Goal: Task Accomplishment & Management: Manage account settings

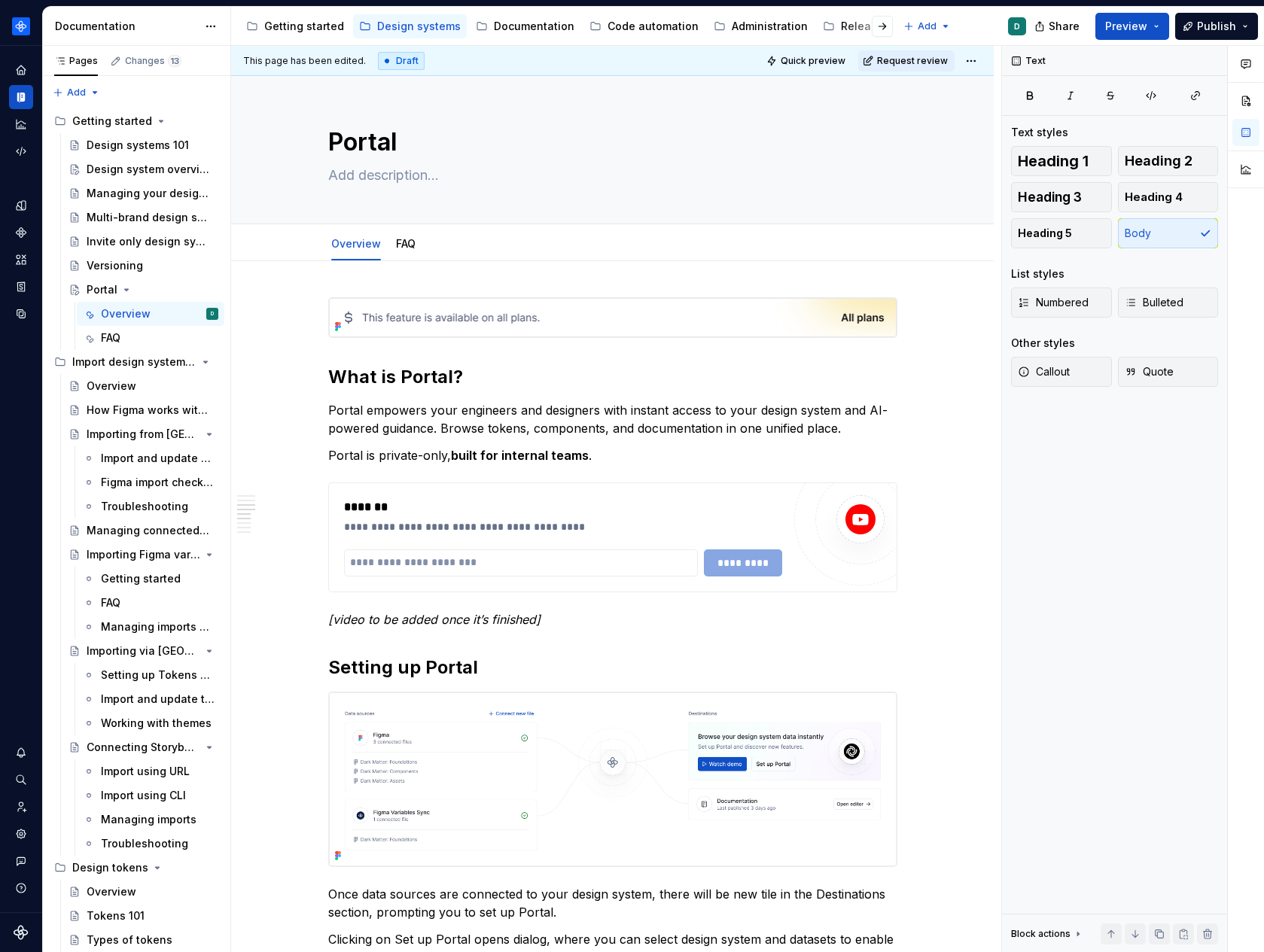
scroll to position [1234, 0]
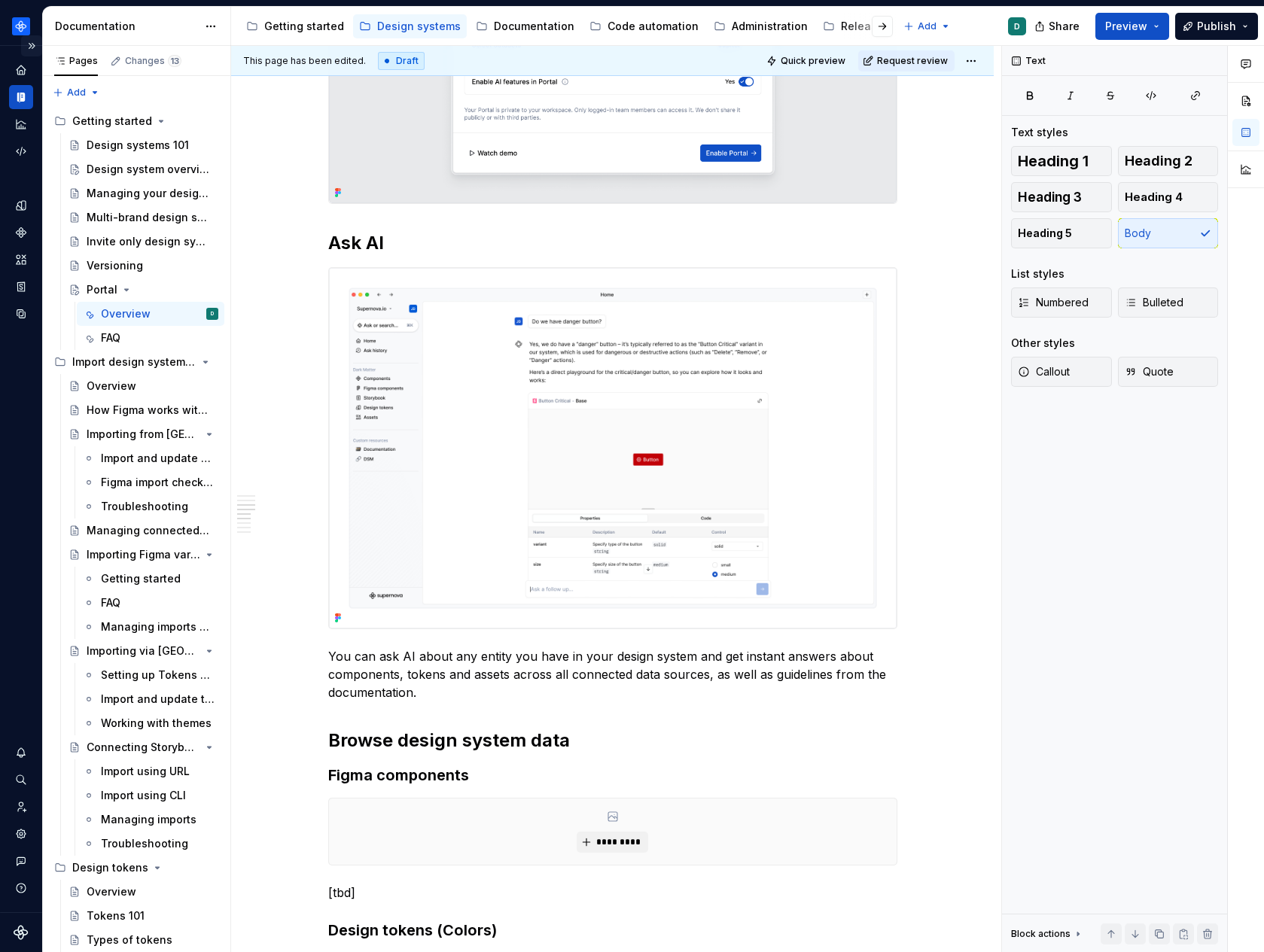
click at [32, 48] on button "Expand sidebar" at bounding box center [32, 46] width 21 height 21
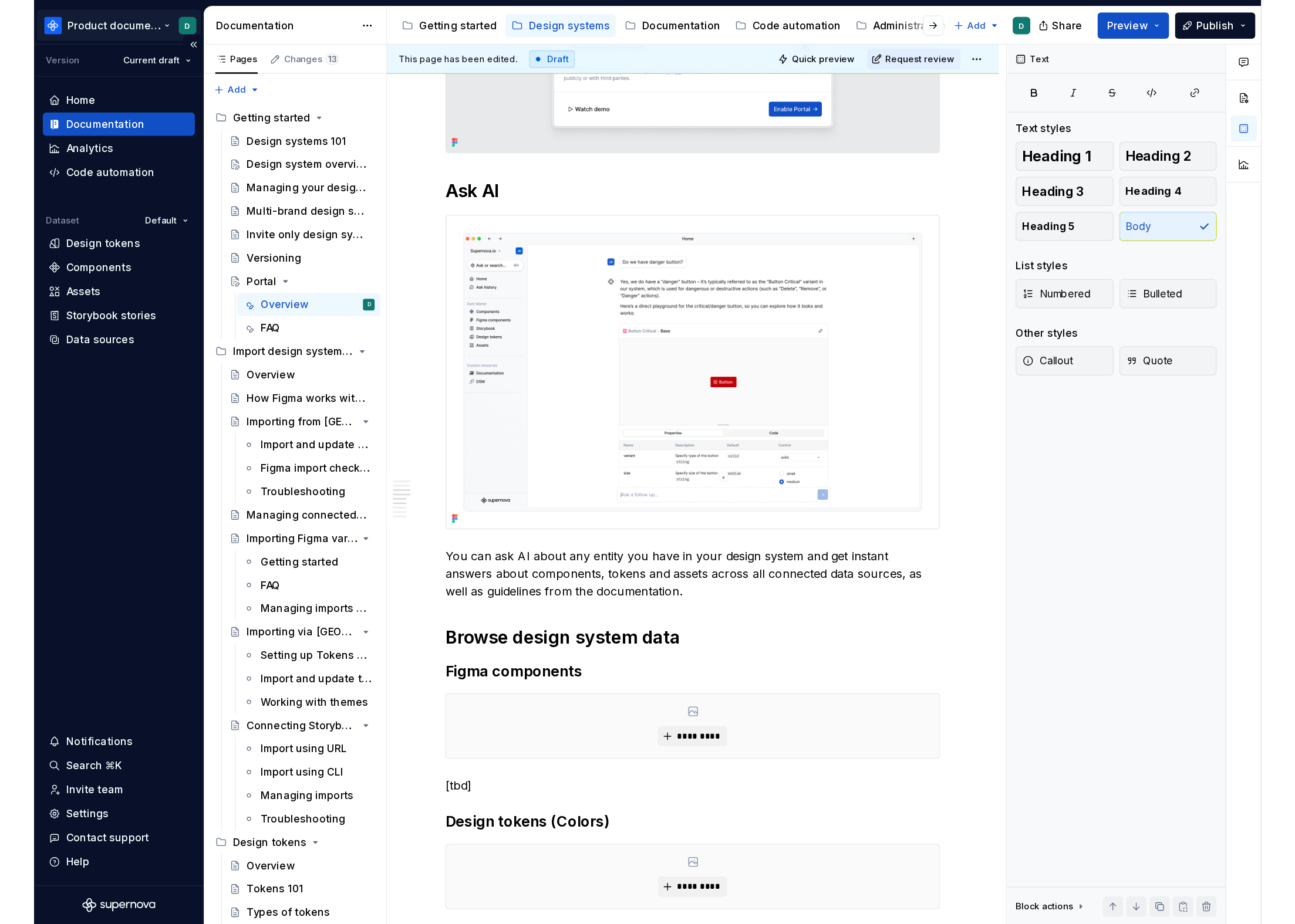
scroll to position [959, 0]
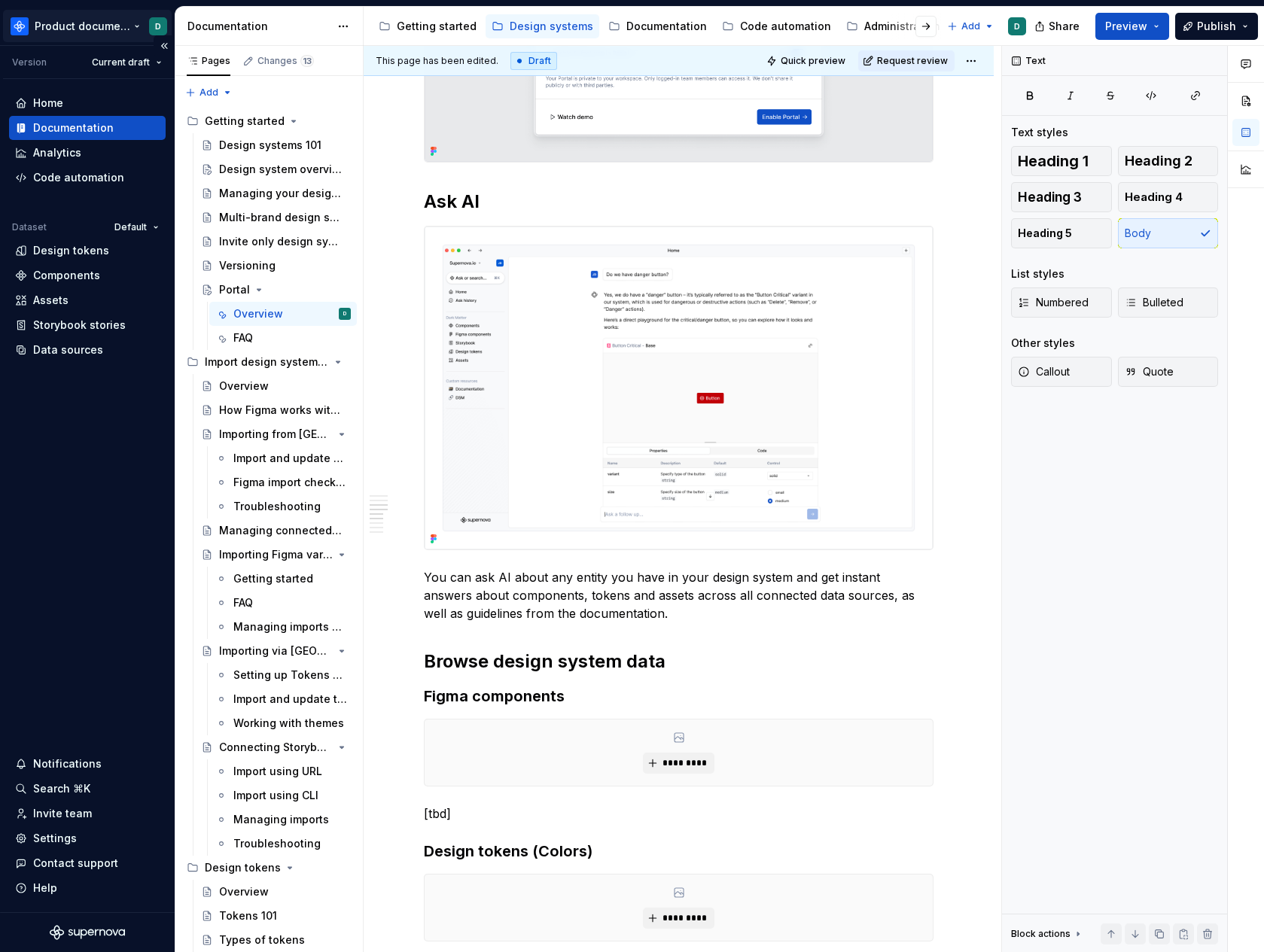
click at [32, 28] on html "Product documentation D Version Current draft Home Documentation Analytics Code…" at bounding box center [632, 476] width 1264 height 952
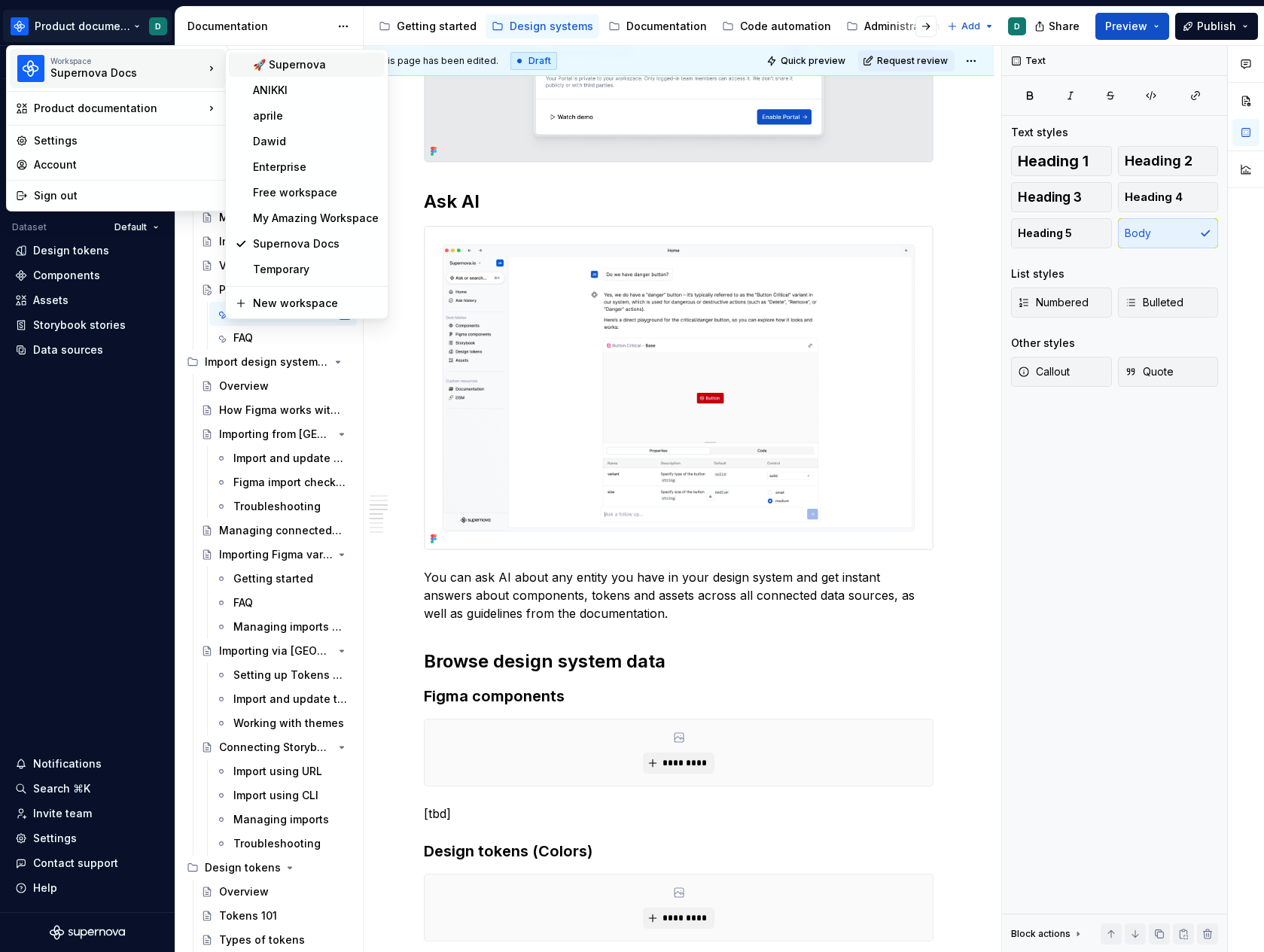
click at [280, 55] on div "🚀 Supernova" at bounding box center [307, 64] width 156 height 24
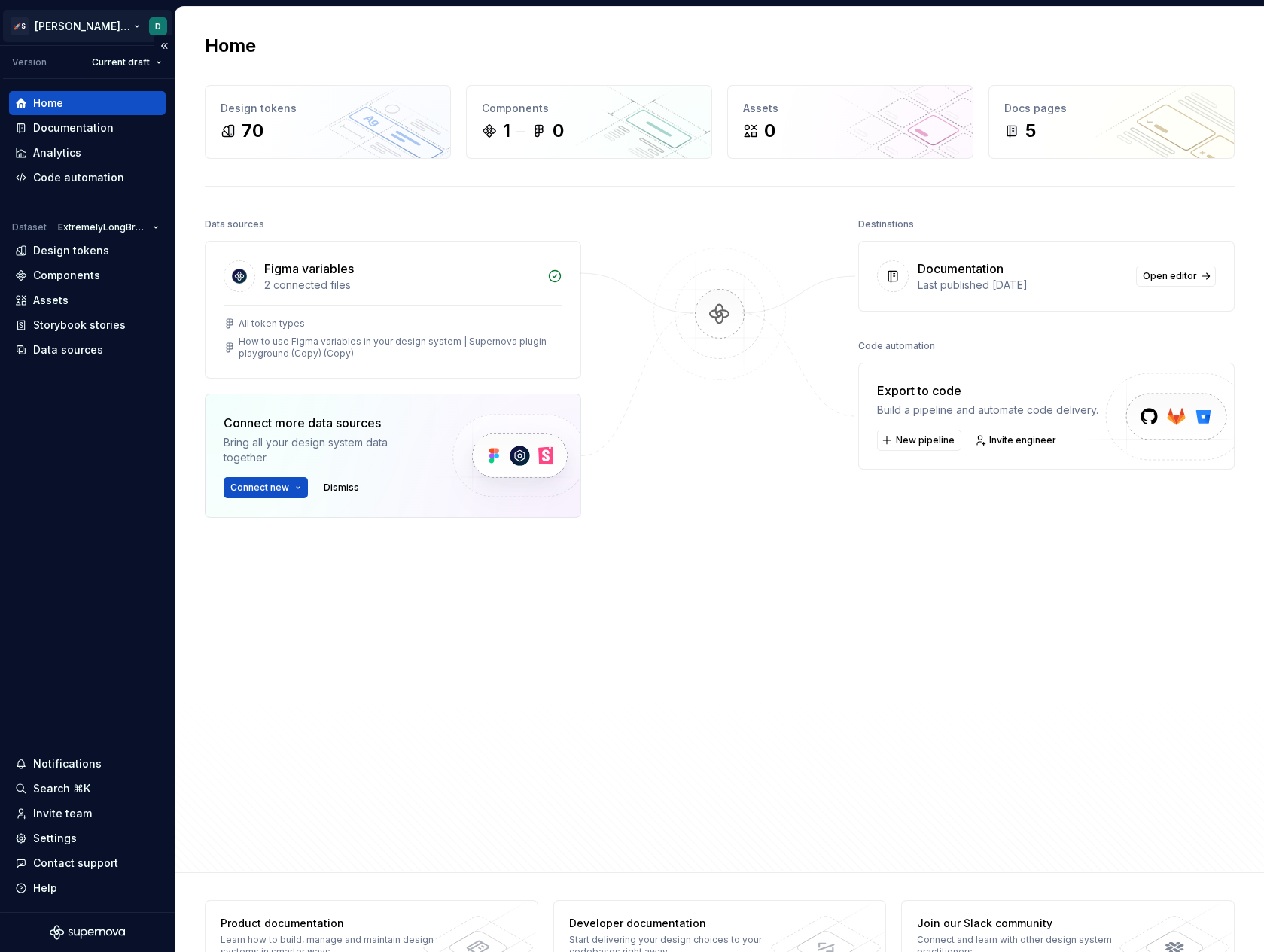
click at [80, 31] on html "🚀S Dawid's tests D Version Current draft Home Documentation Analytics Code auto…" at bounding box center [632, 476] width 1264 height 952
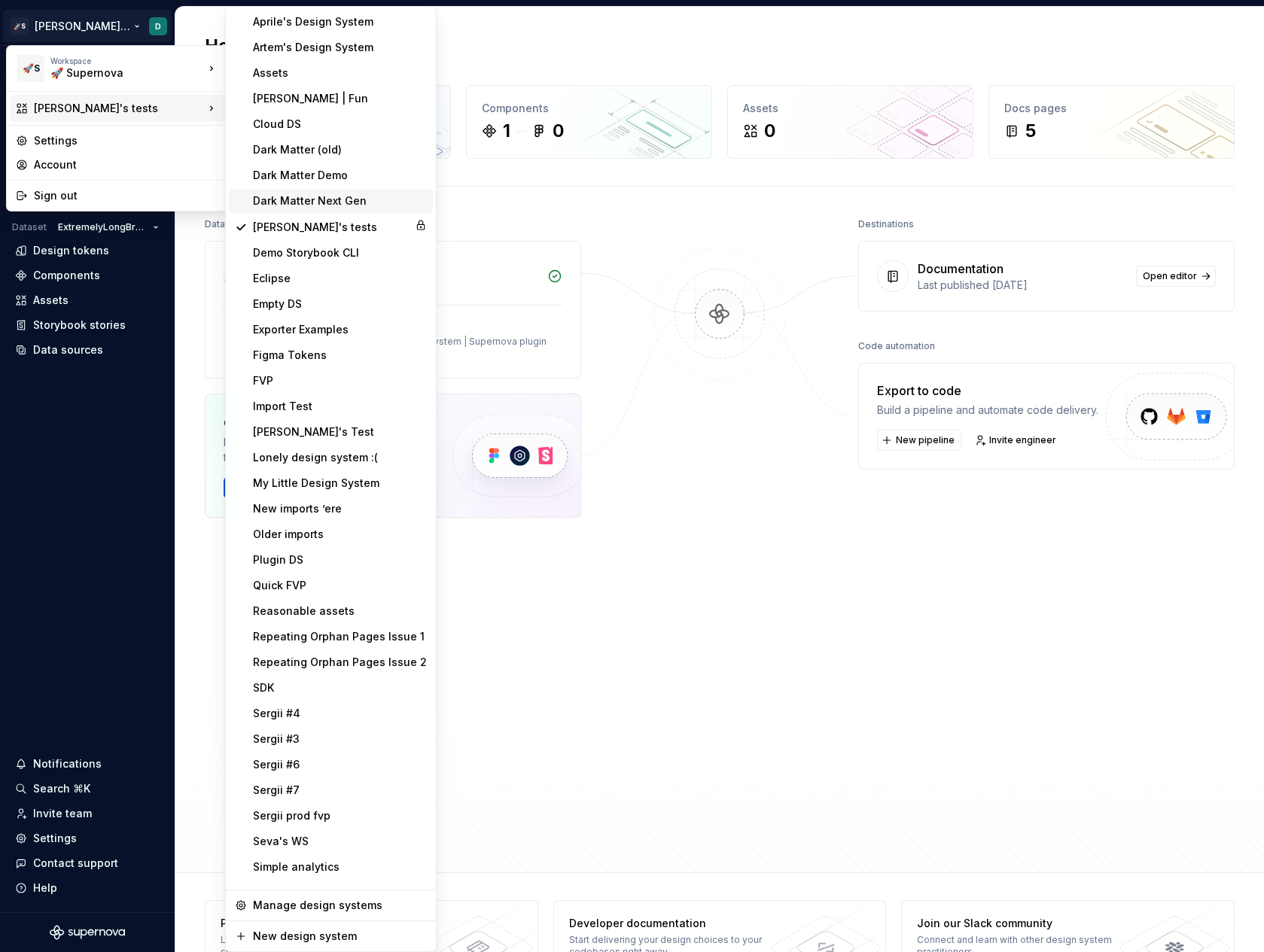
click at [319, 196] on div "Dark Matter Next Gen" at bounding box center [340, 201] width 174 height 16
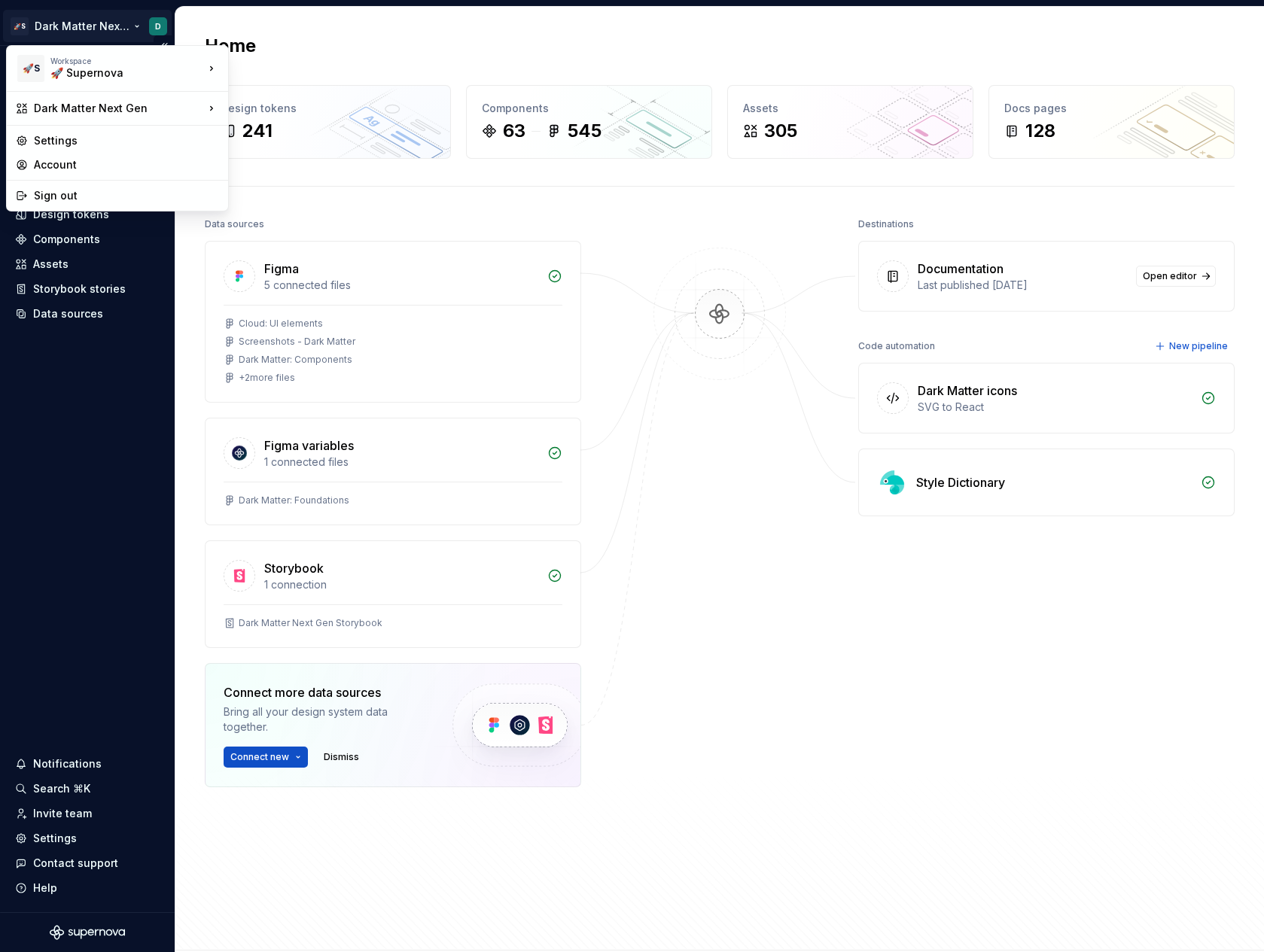
click at [81, 33] on html "🚀S Dark Matter Next Gen D Home Documentation Analytics Code automation Design s…" at bounding box center [632, 476] width 1264 height 952
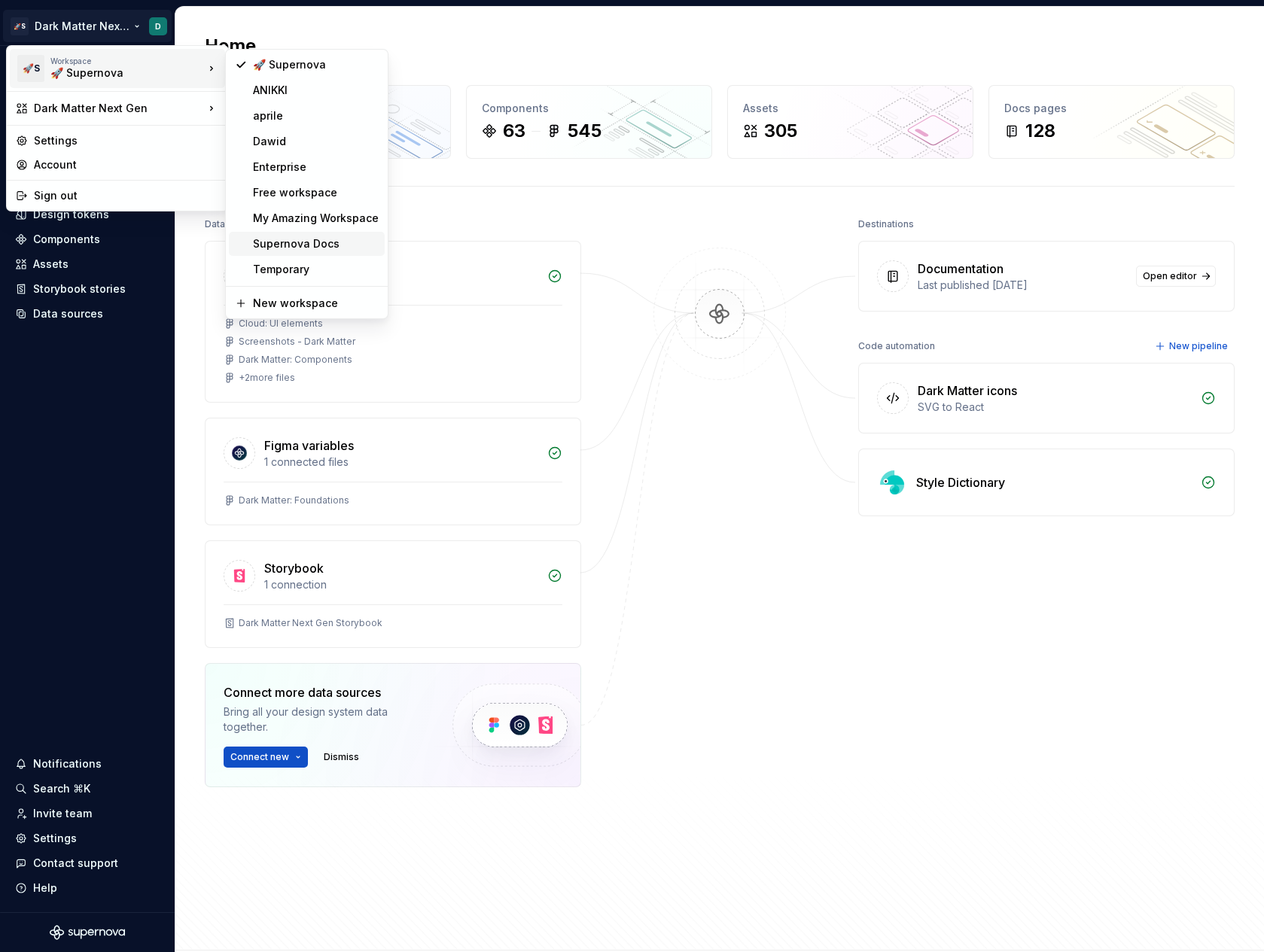
click at [296, 242] on div "Supernova Docs" at bounding box center [316, 244] width 126 height 16
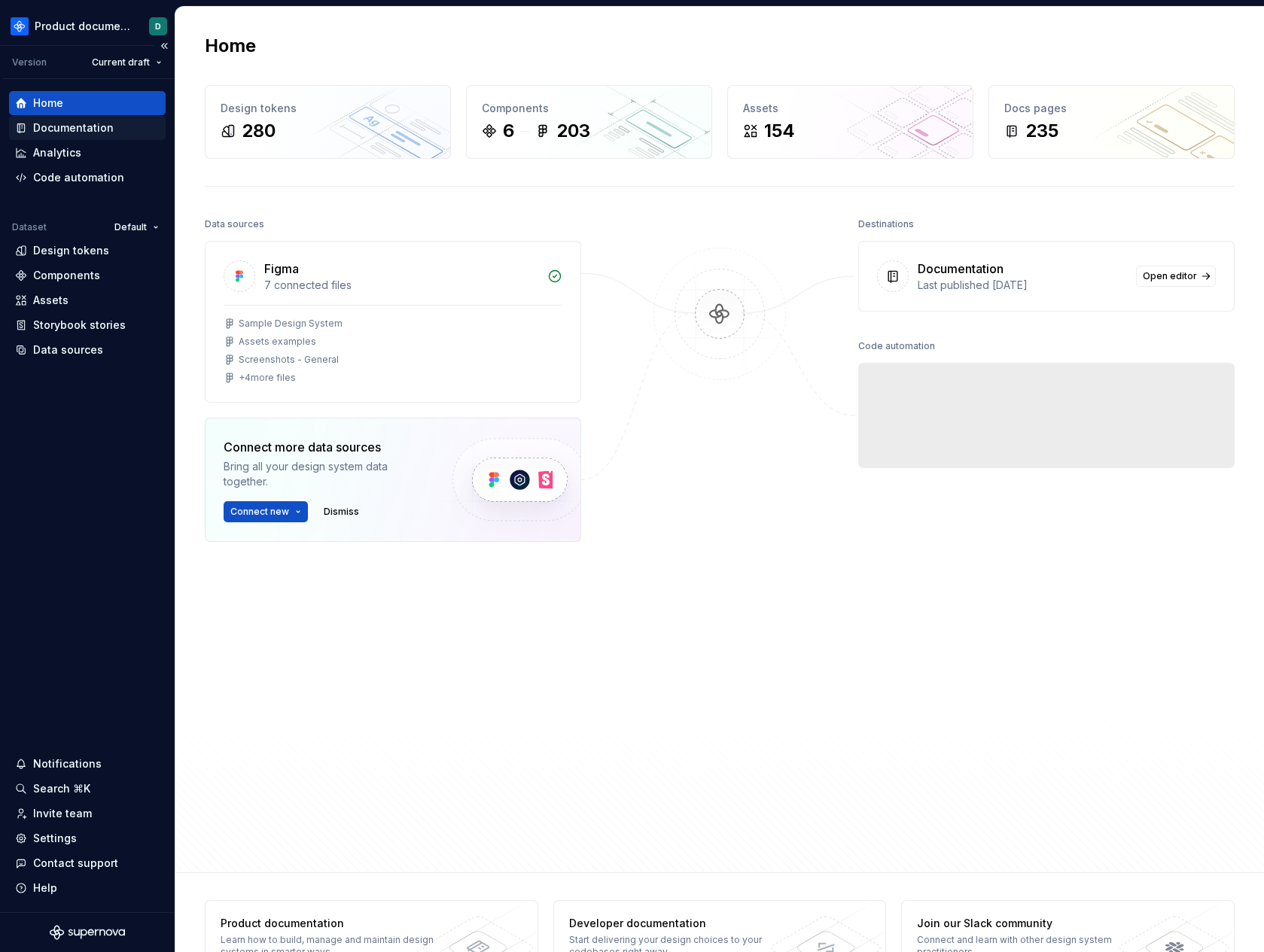
click at [47, 134] on div "Documentation" at bounding box center [73, 128] width 81 height 16
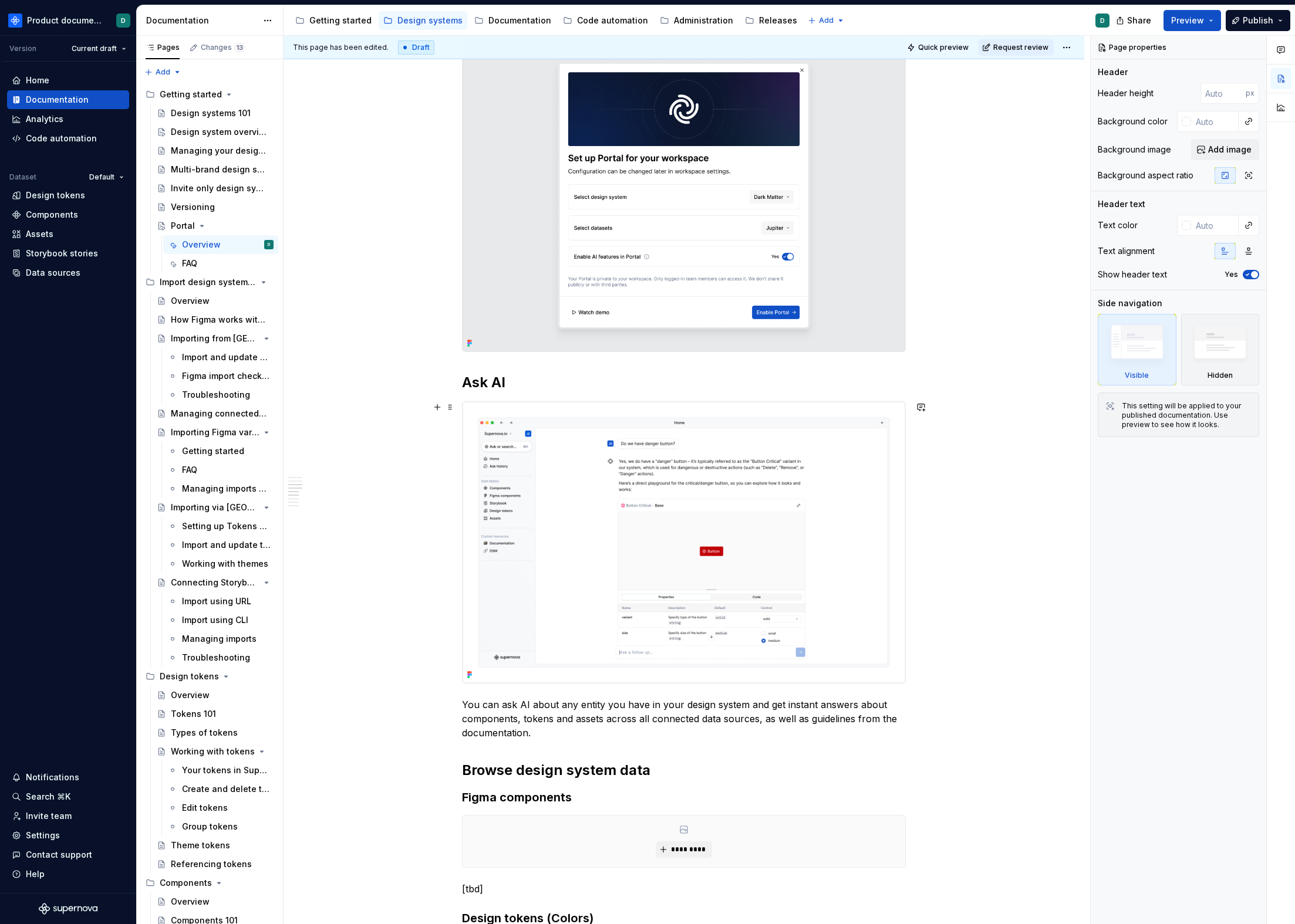
scroll to position [1030, 0]
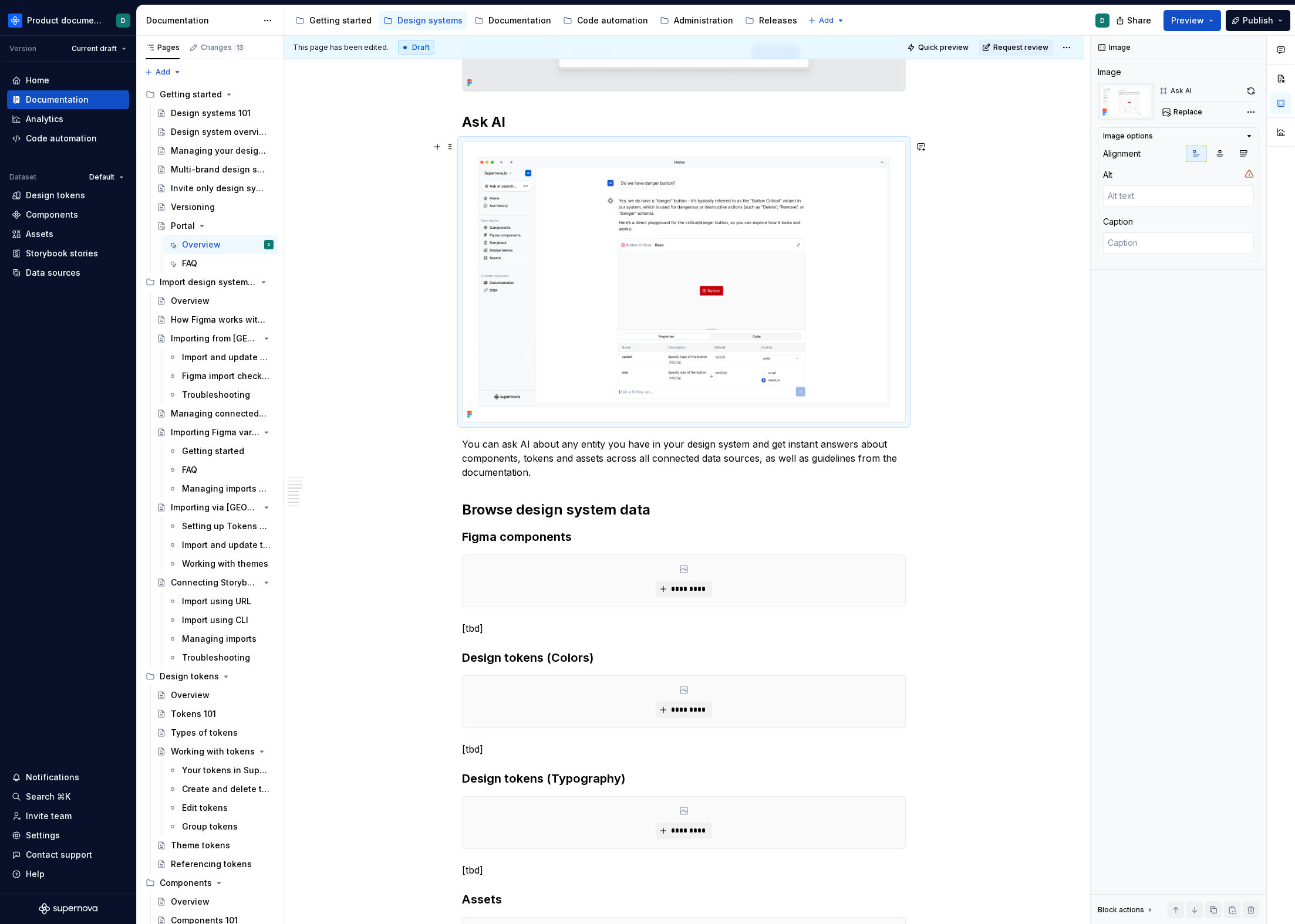
click at [736, 377] on img at bounding box center [683, 282] width 443 height 281
click at [620, 475] on p "You can ask AI about any entity you have in your design system and get instant …" at bounding box center [683, 459] width 444 height 42
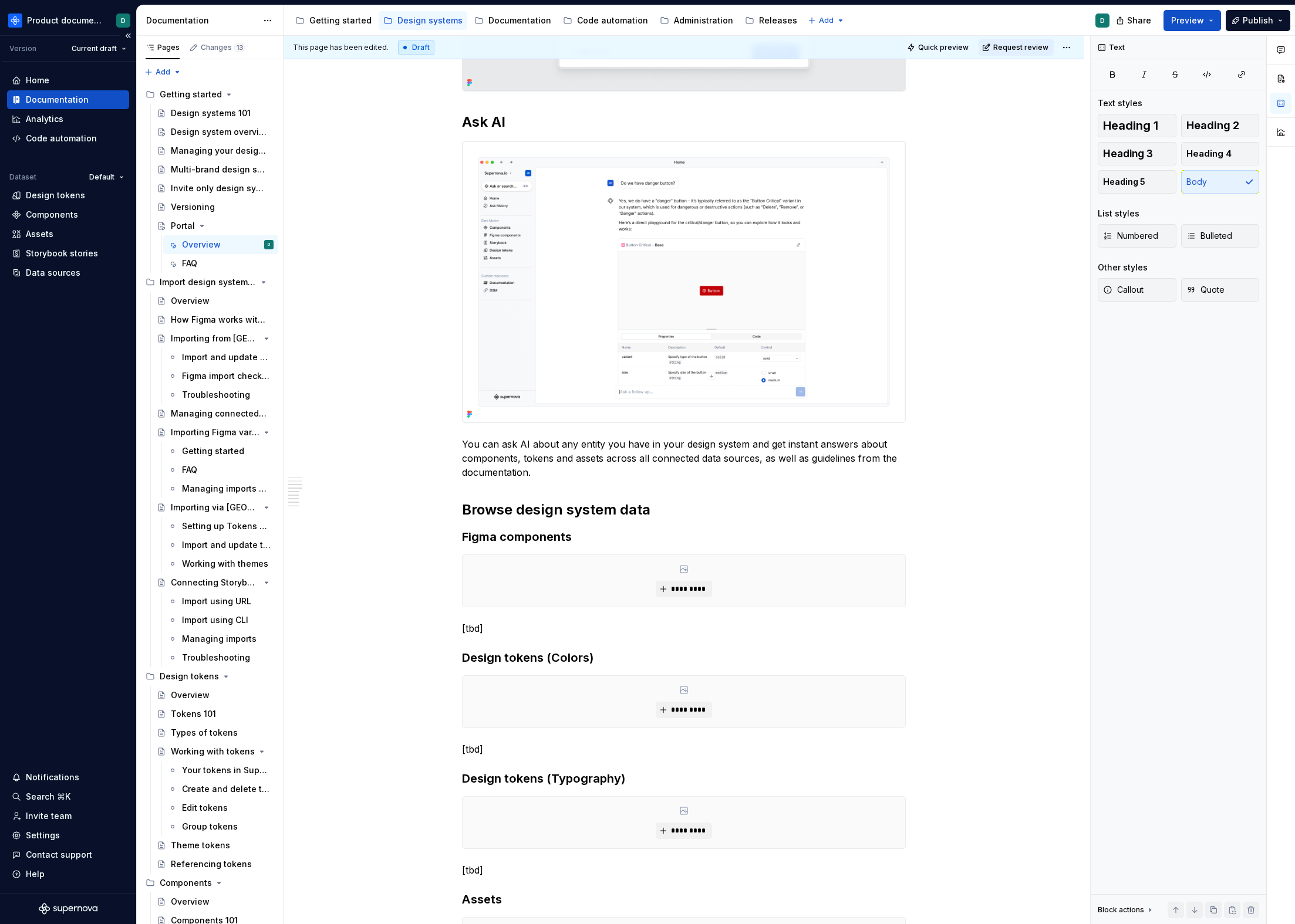
type textarea "*"
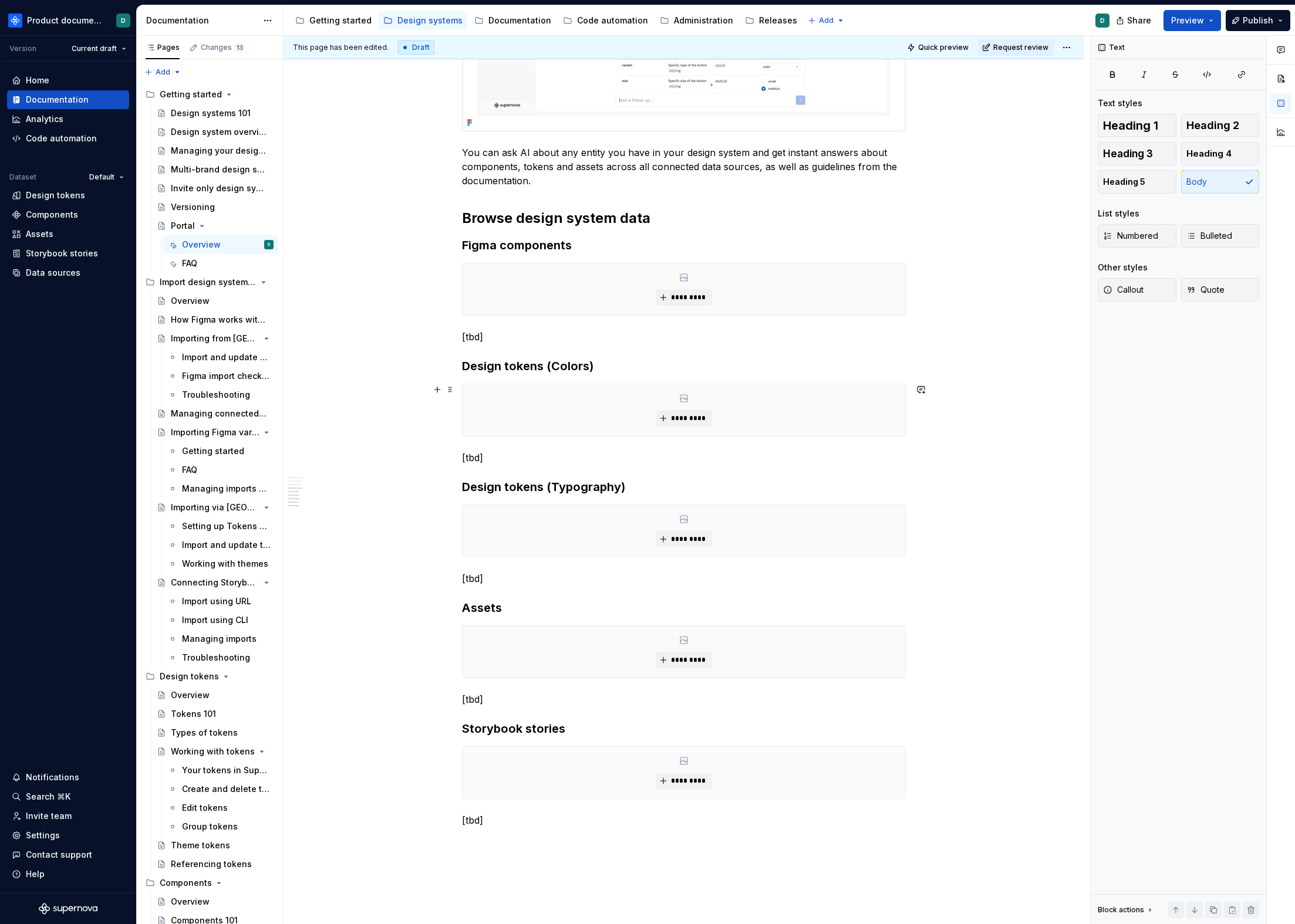
scroll to position [1346, 0]
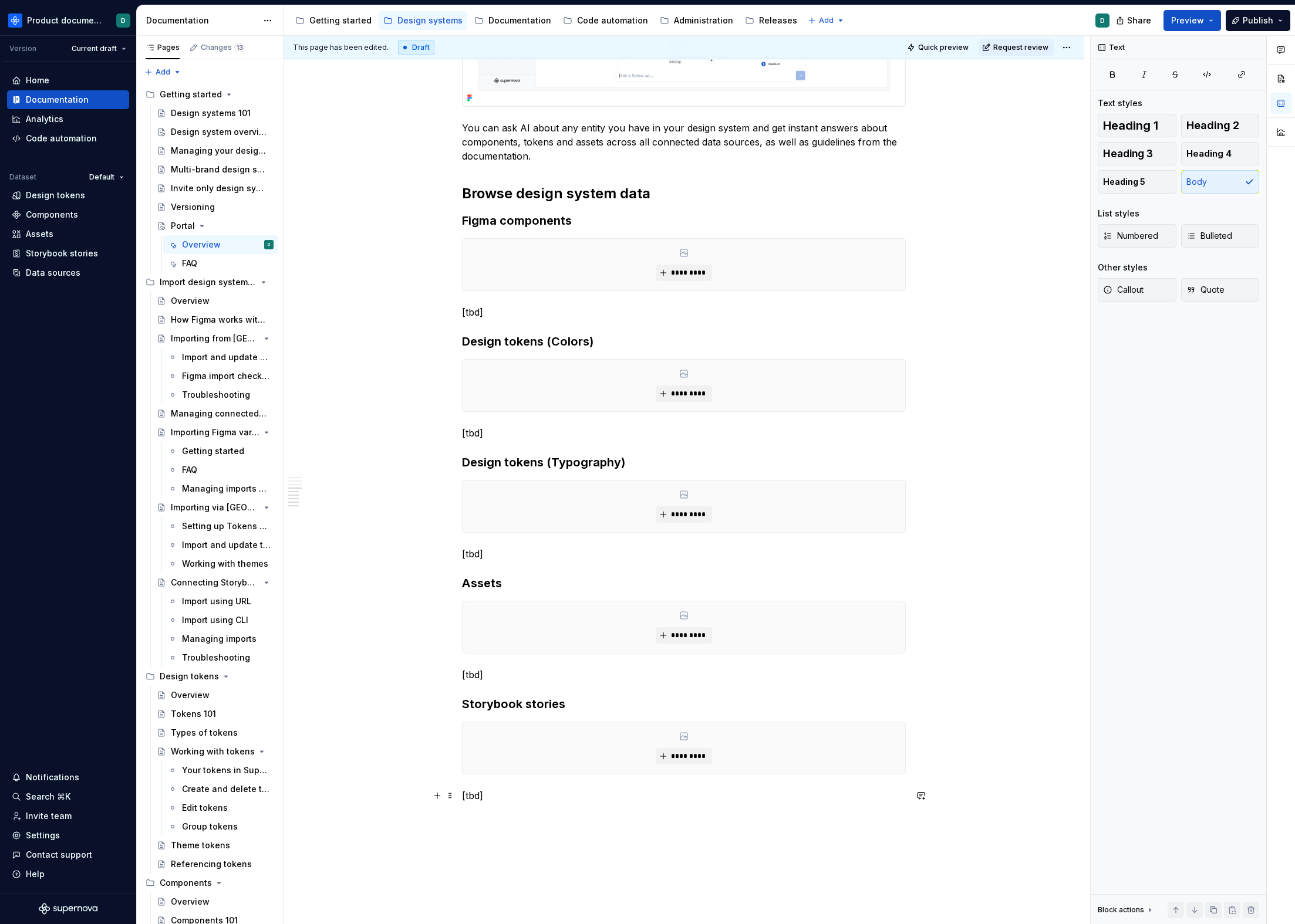
click at [512, 742] on p "[tbd]" at bounding box center [683, 795] width 444 height 14
click at [462, 742] on p "Design system components" at bounding box center [683, 817] width 444 height 14
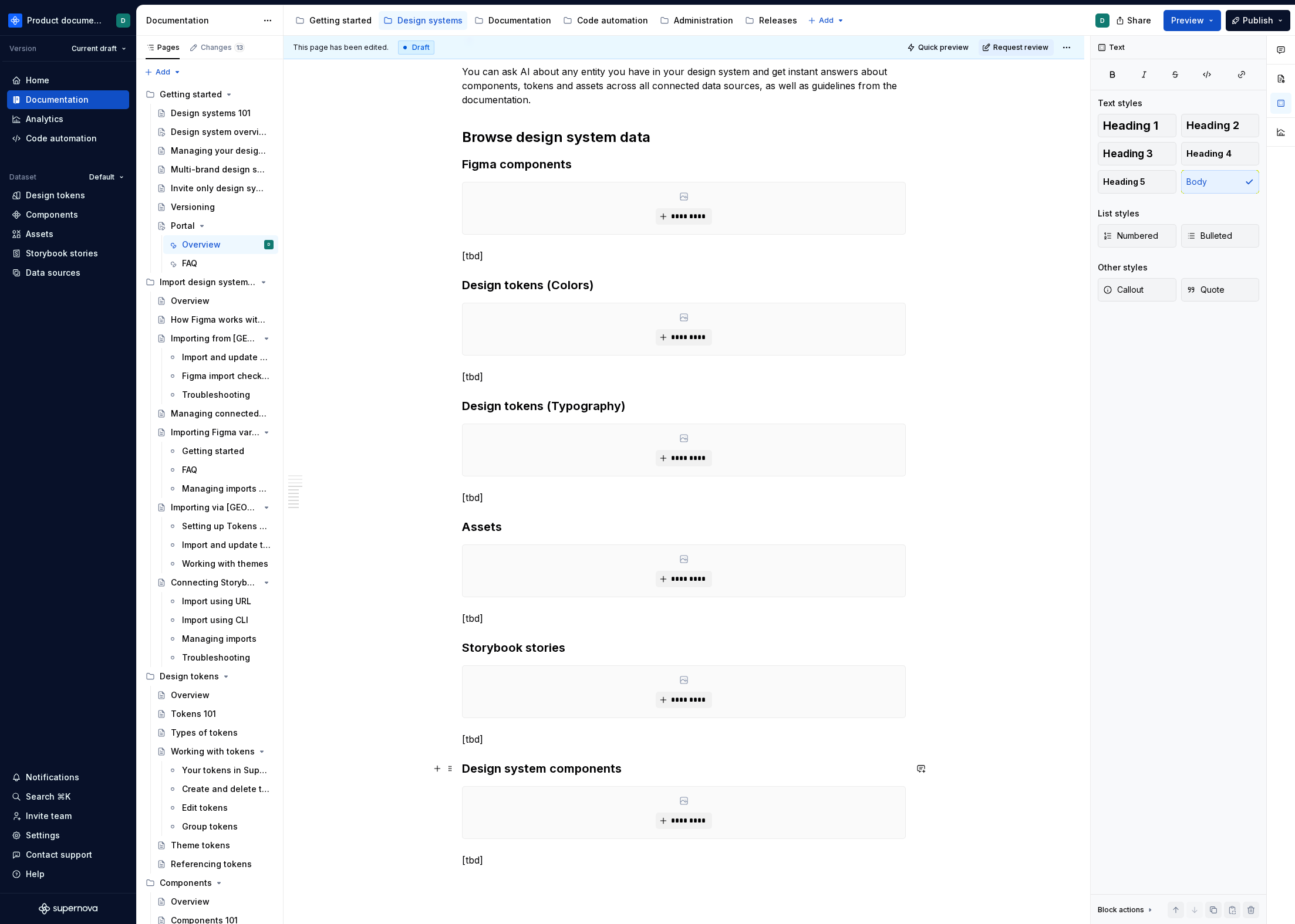
click at [651, 742] on h3 "Design system components" at bounding box center [683, 769] width 444 height 17
click at [590, 648] on h3 "Storybook stories" at bounding box center [683, 648] width 444 height 17
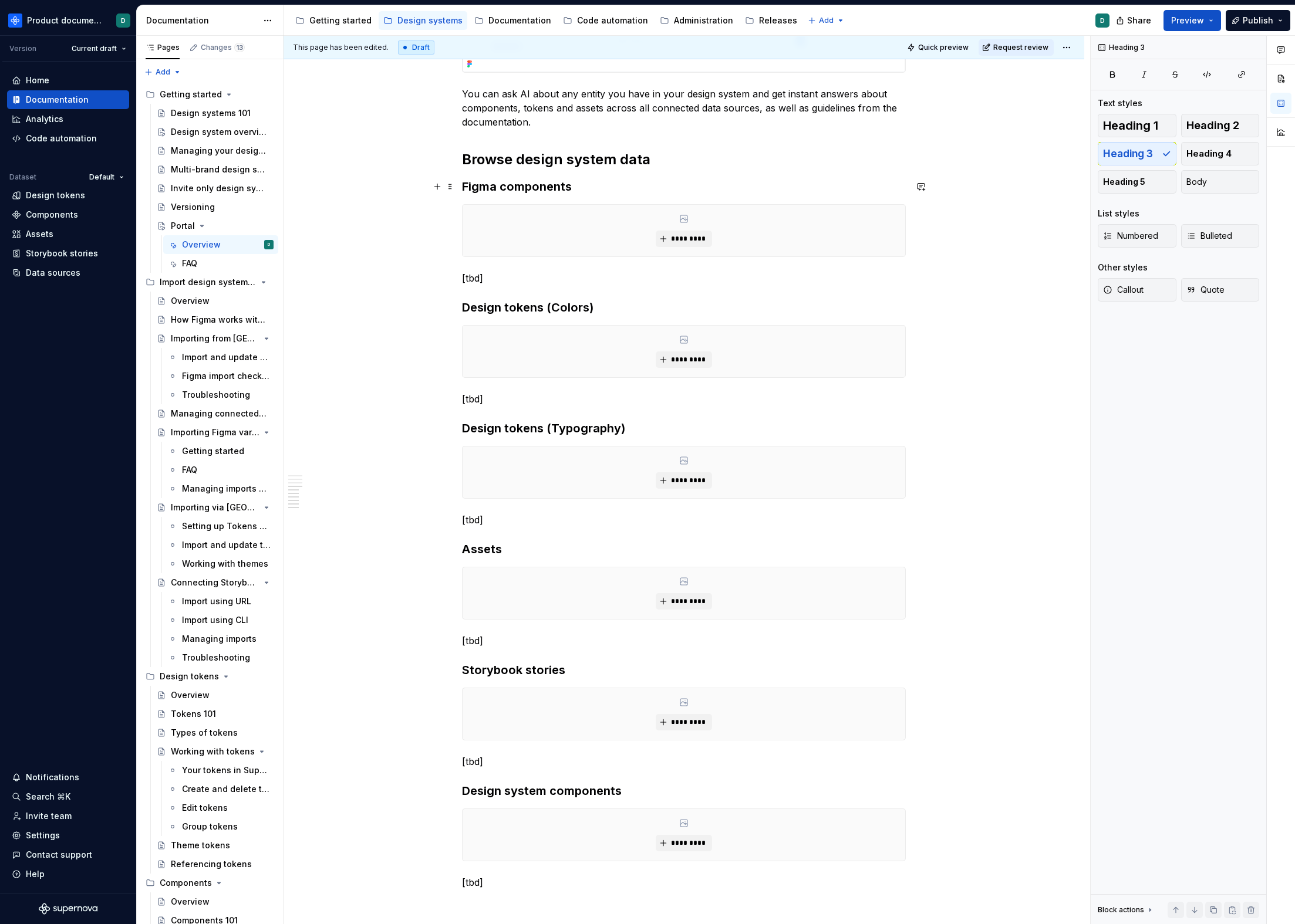
click at [580, 188] on h3 "Figma components" at bounding box center [683, 187] width 444 height 17
click at [608, 310] on h3 "Design tokens (Colors)" at bounding box center [683, 307] width 444 height 17
click at [605, 282] on p "[tbd]" at bounding box center [683, 278] width 444 height 14
click at [668, 240] on button "*********" at bounding box center [683, 239] width 56 height 17
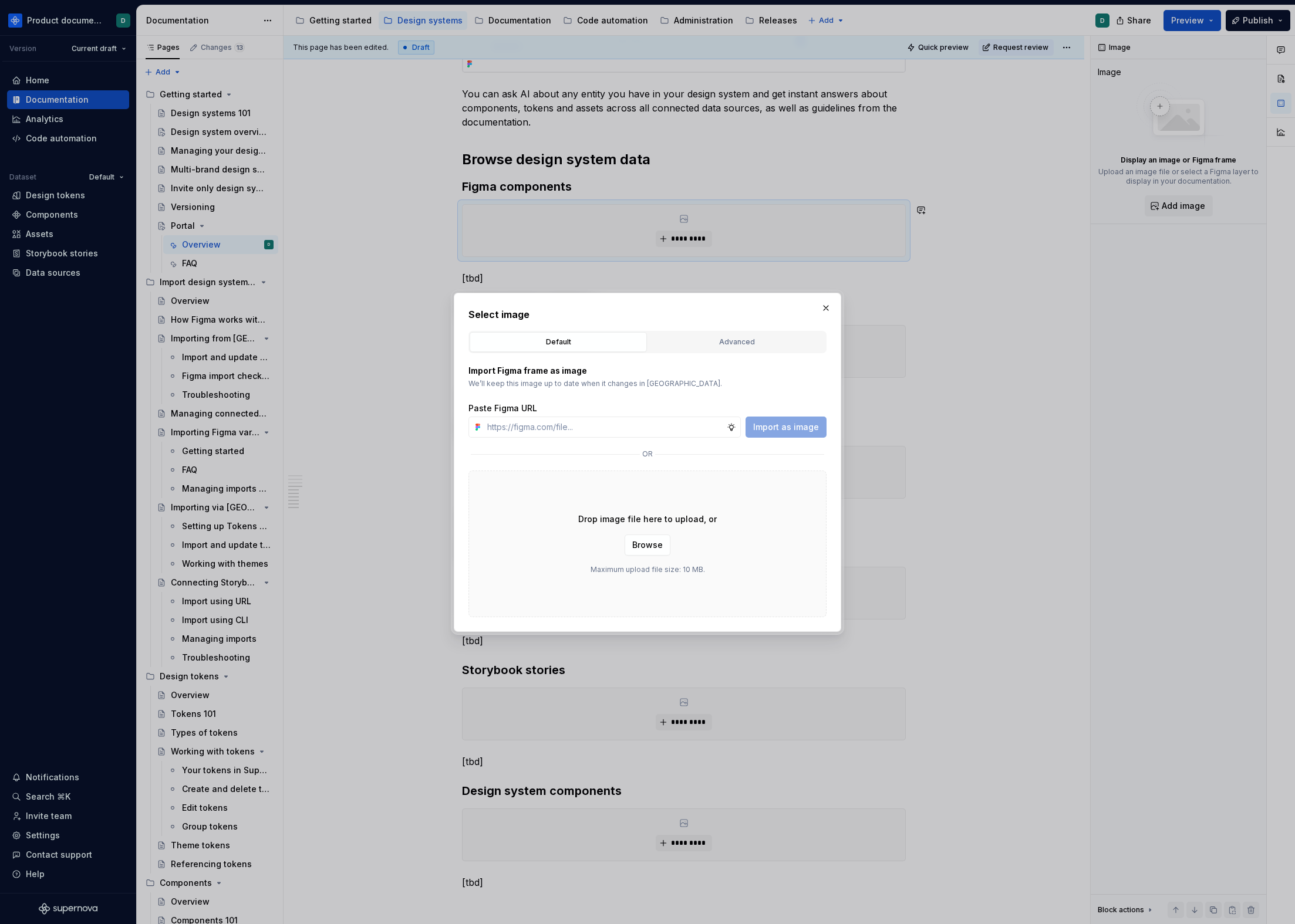
type textarea "*"
type input "[URL][DOMAIN_NAME]"
click at [766, 429] on span "Import as image" at bounding box center [786, 428] width 66 height 12
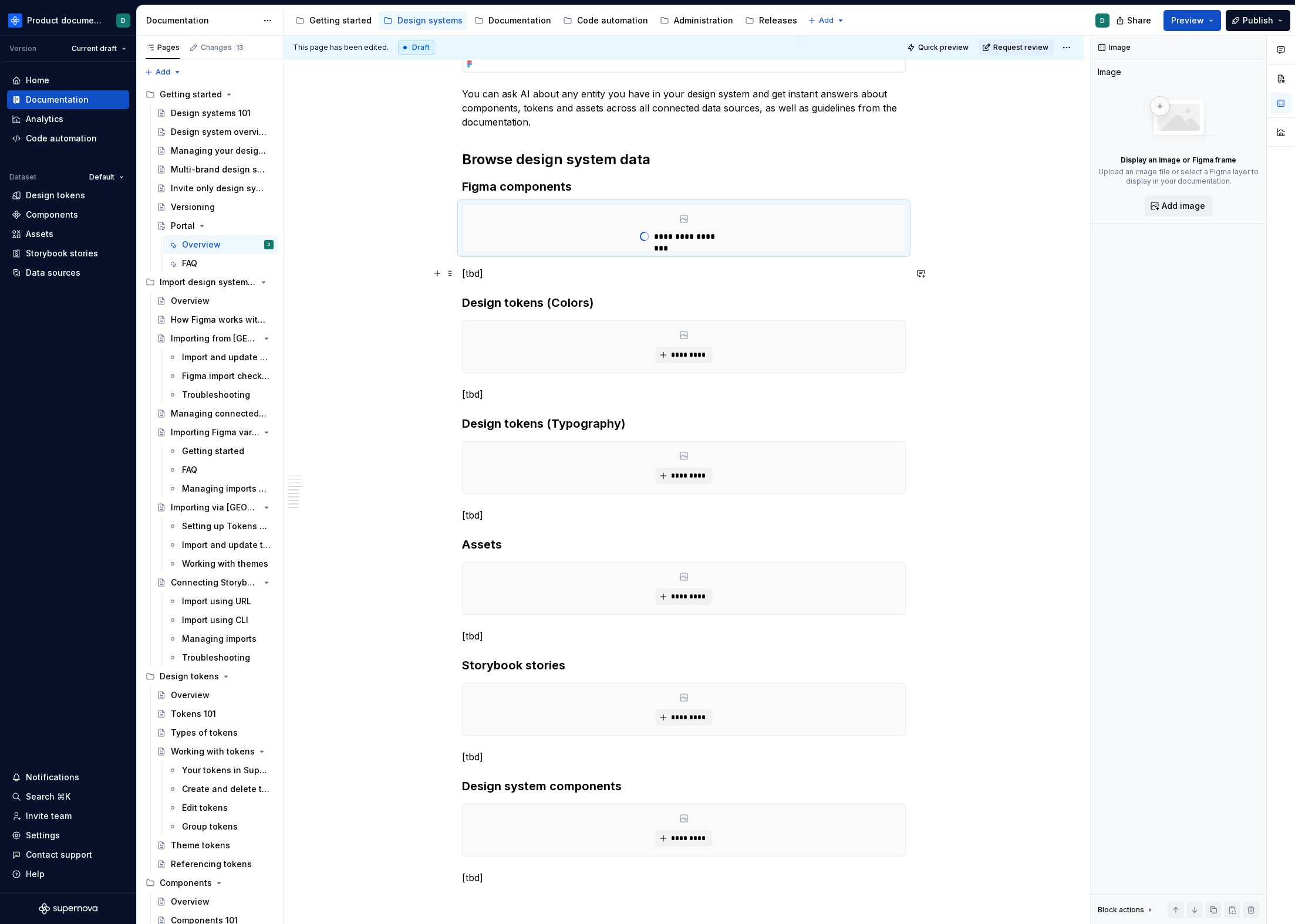
type textarea "*"
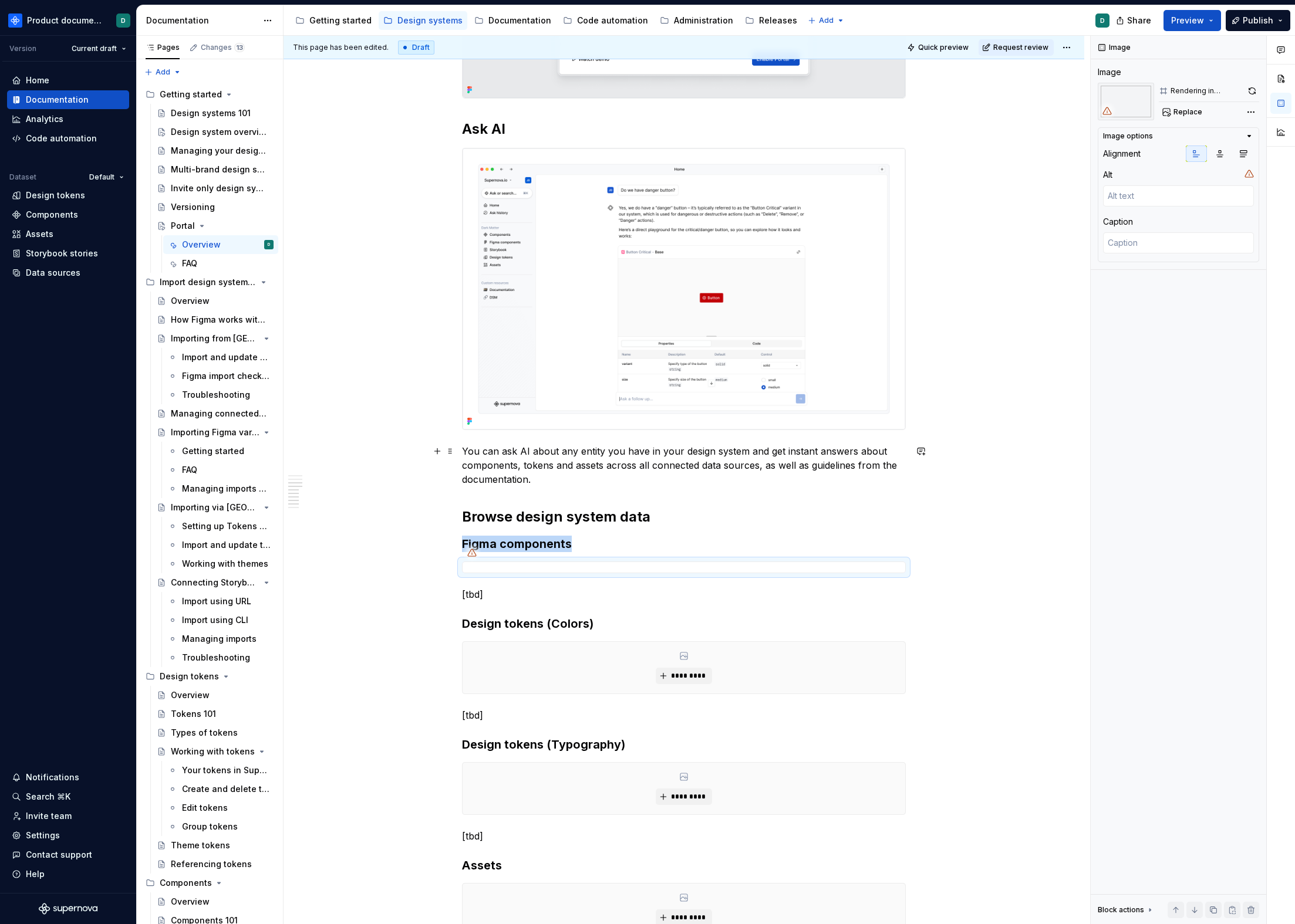
scroll to position [1084, 0]
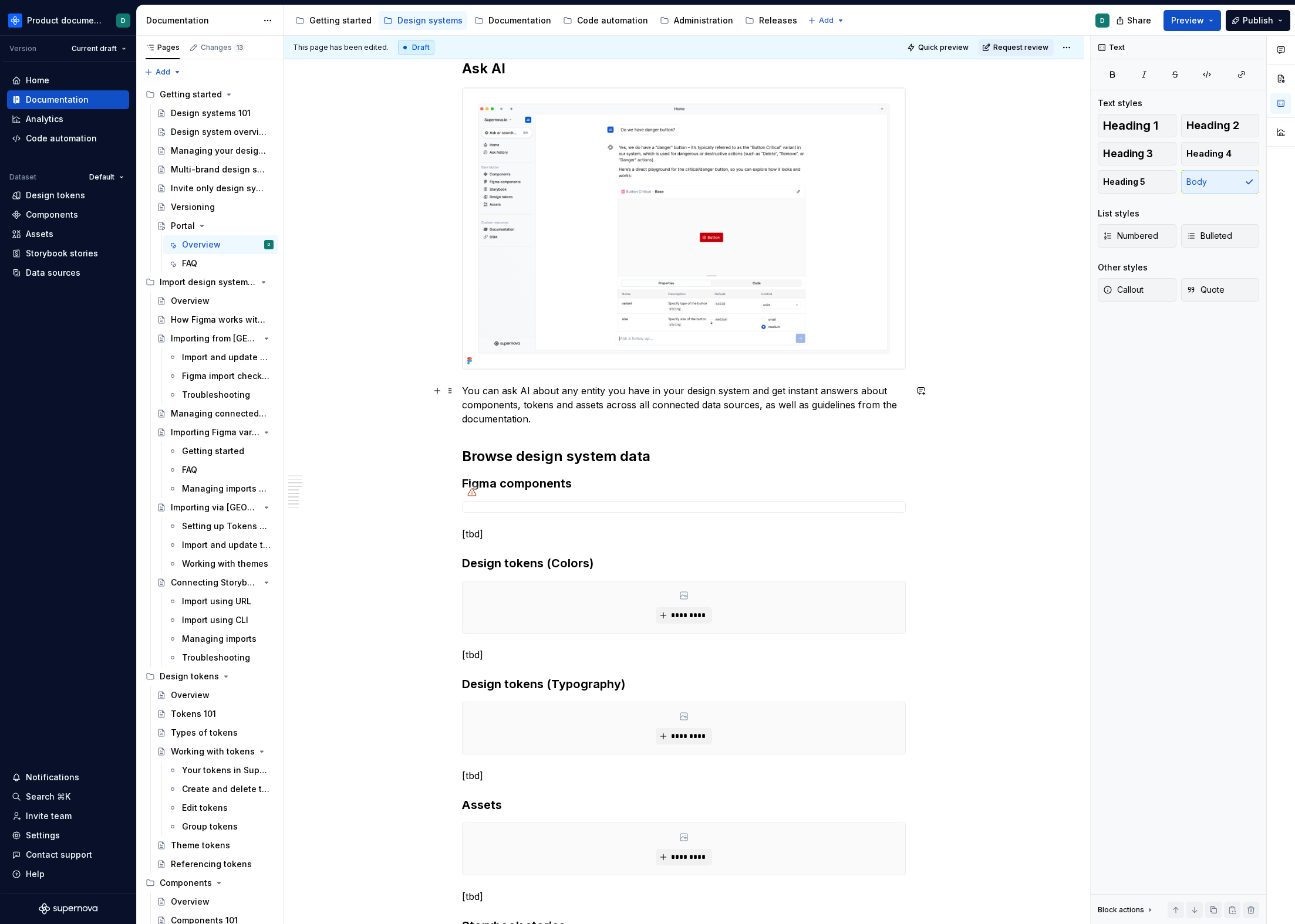
click at [551, 425] on p "You can ask AI about any entity you have in your design system and get instant …" at bounding box center [683, 405] width 444 height 42
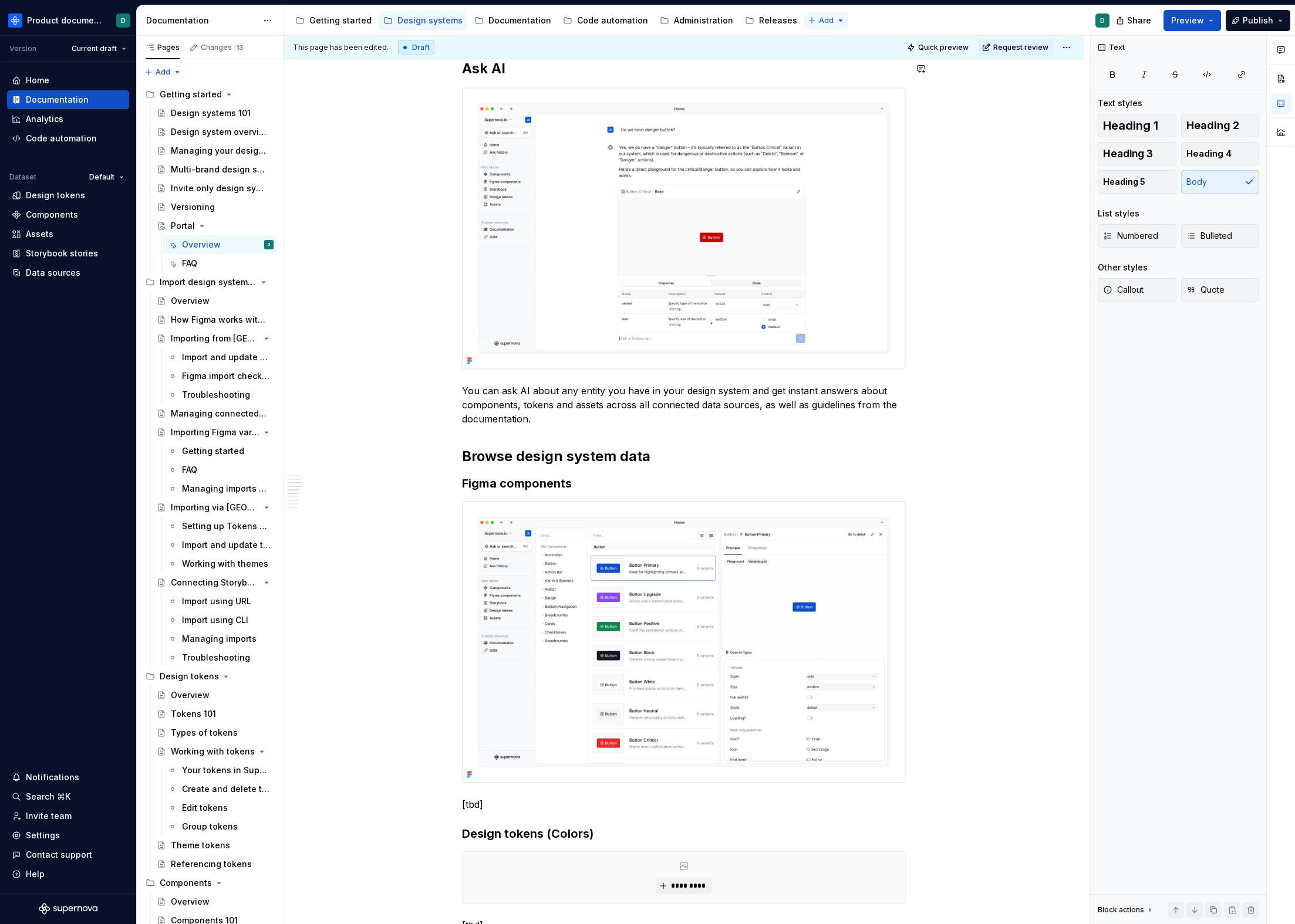
click at [820, 21] on html "Product documentation D Version Current draft Home Documentation Analytics Code…" at bounding box center [647, 462] width 1295 height 924
click at [809, 61] on div "New group" at bounding box center [845, 62] width 76 height 12
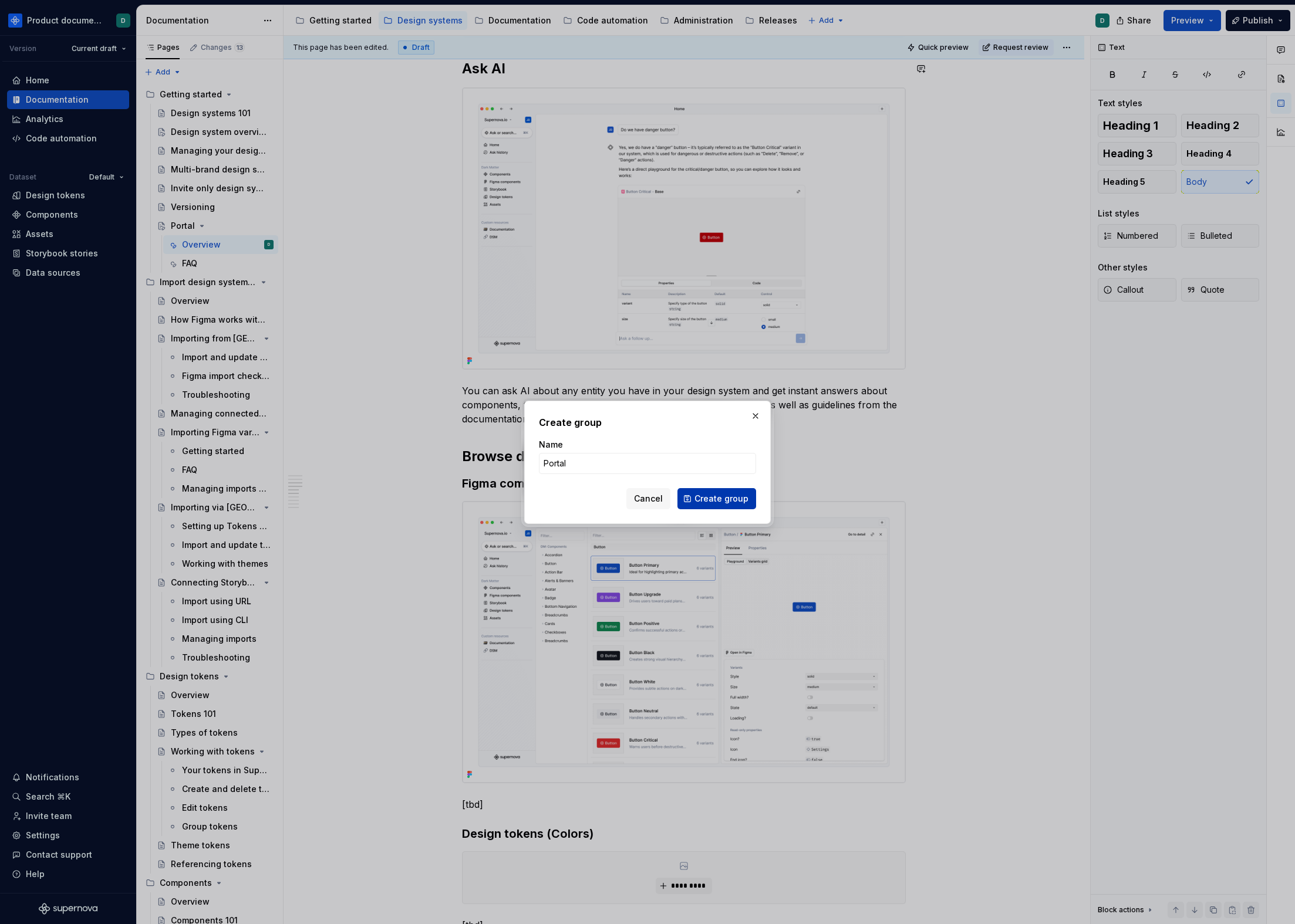
type input "Portal"
click at [718, 505] on button "Create group" at bounding box center [717, 499] width 79 height 21
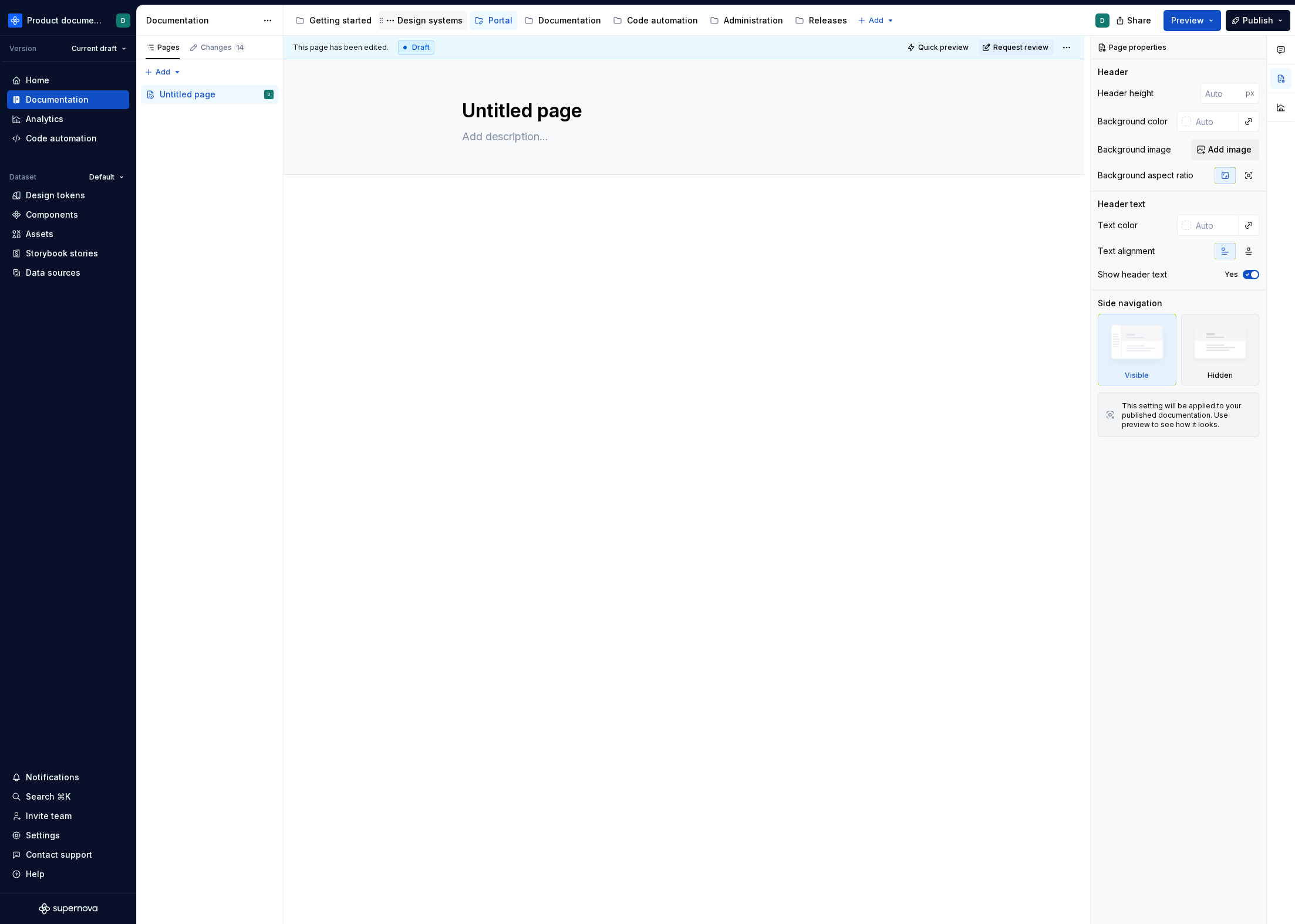
click at [431, 23] on div "Design systems" at bounding box center [430, 20] width 65 height 12
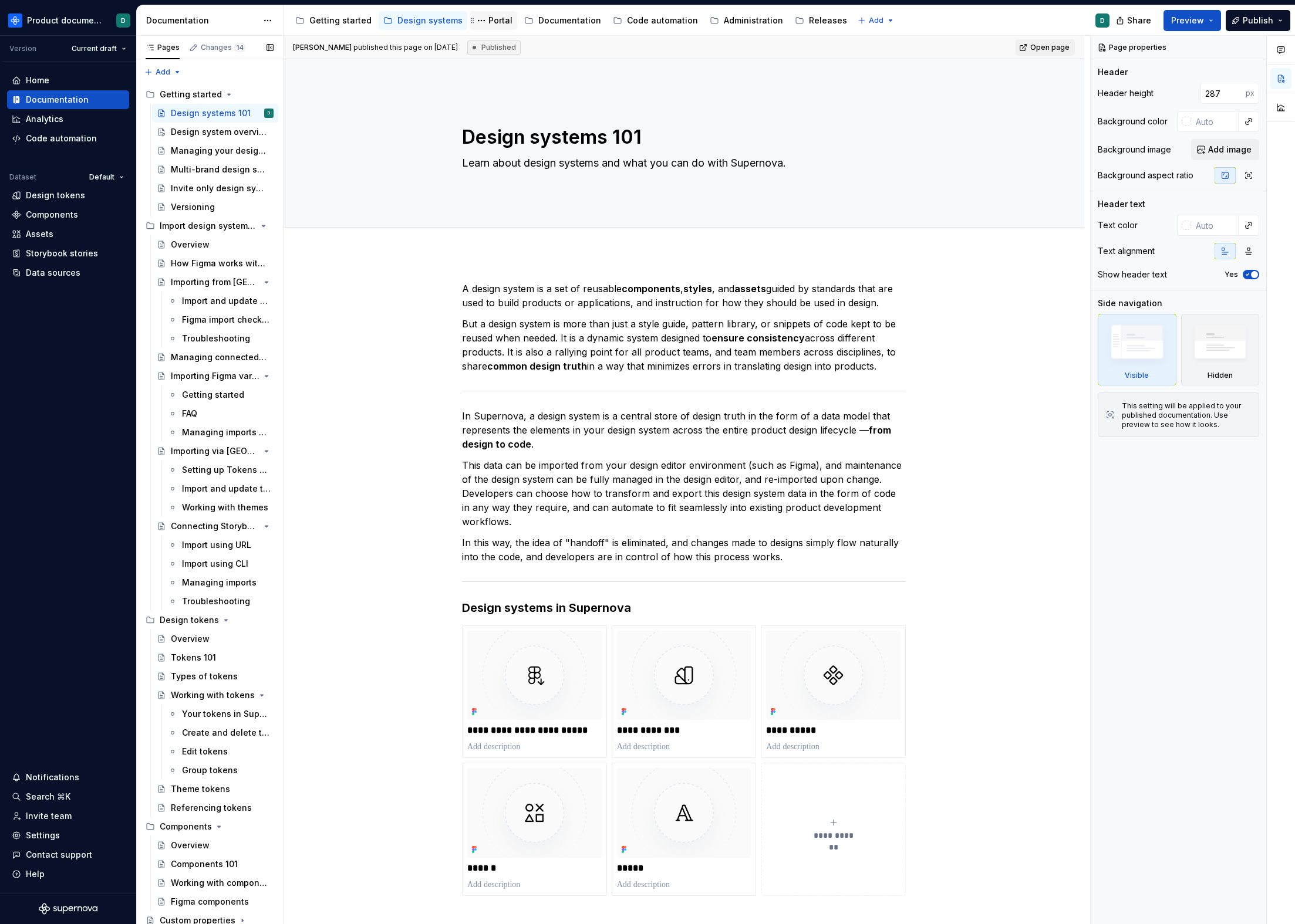
click at [488, 22] on div "Portal" at bounding box center [500, 20] width 24 height 12
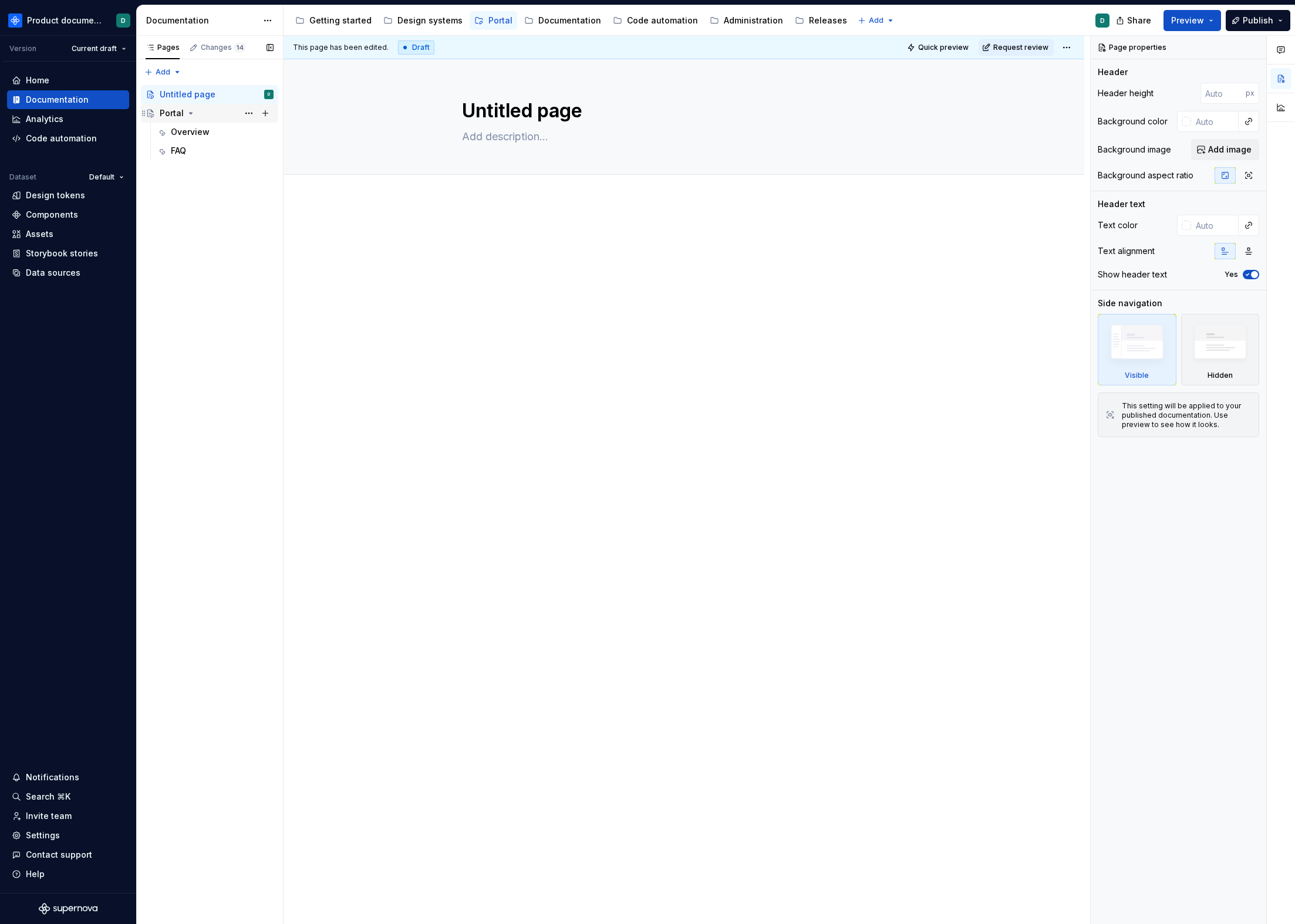
click at [196, 111] on div "Portal" at bounding box center [216, 114] width 114 height 17
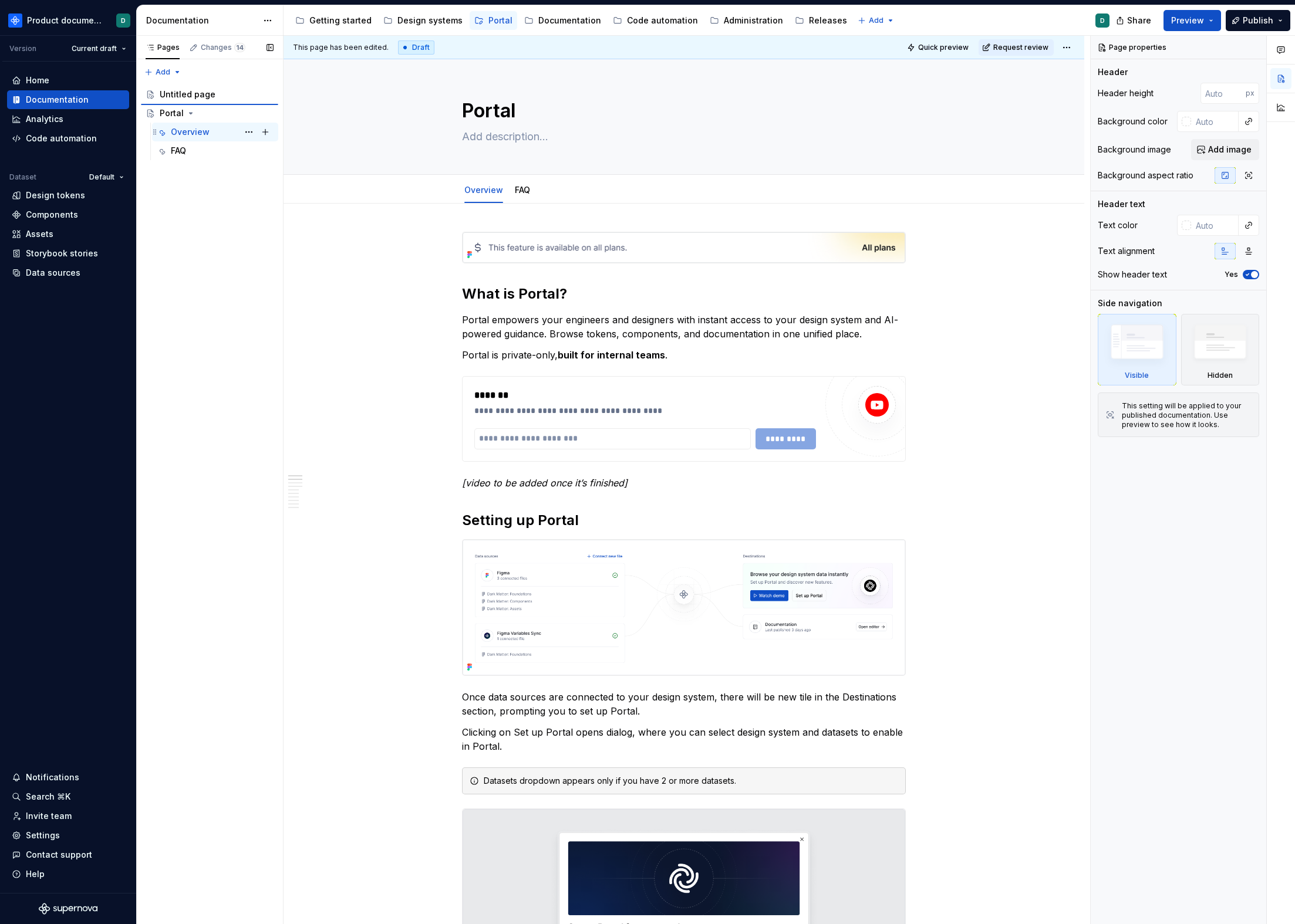
type textarea "*"
type textarea "Overview"
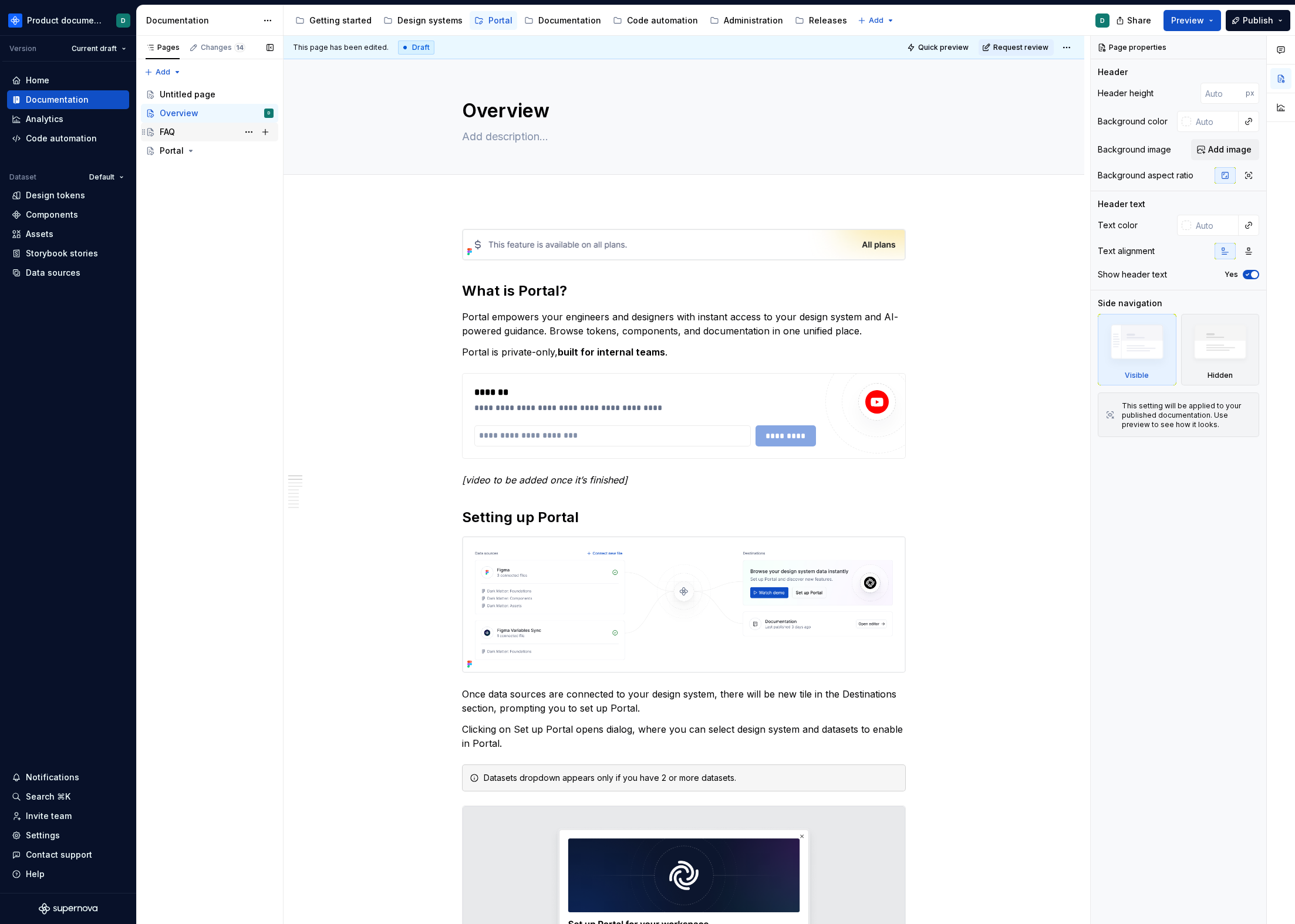
click at [170, 133] on div "FAQ" at bounding box center [167, 132] width 15 height 12
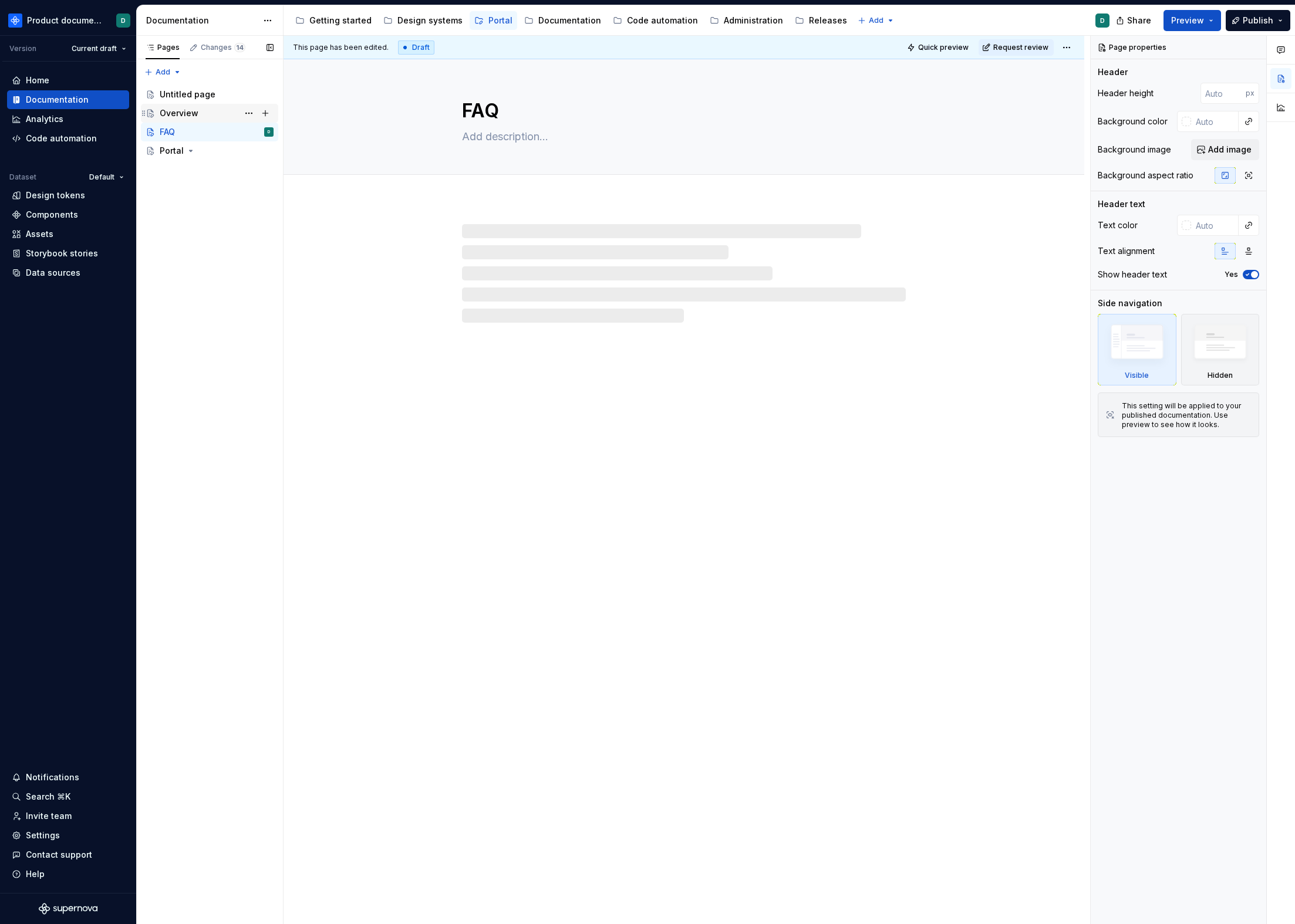
click at [189, 114] on div "Overview" at bounding box center [179, 114] width 39 height 12
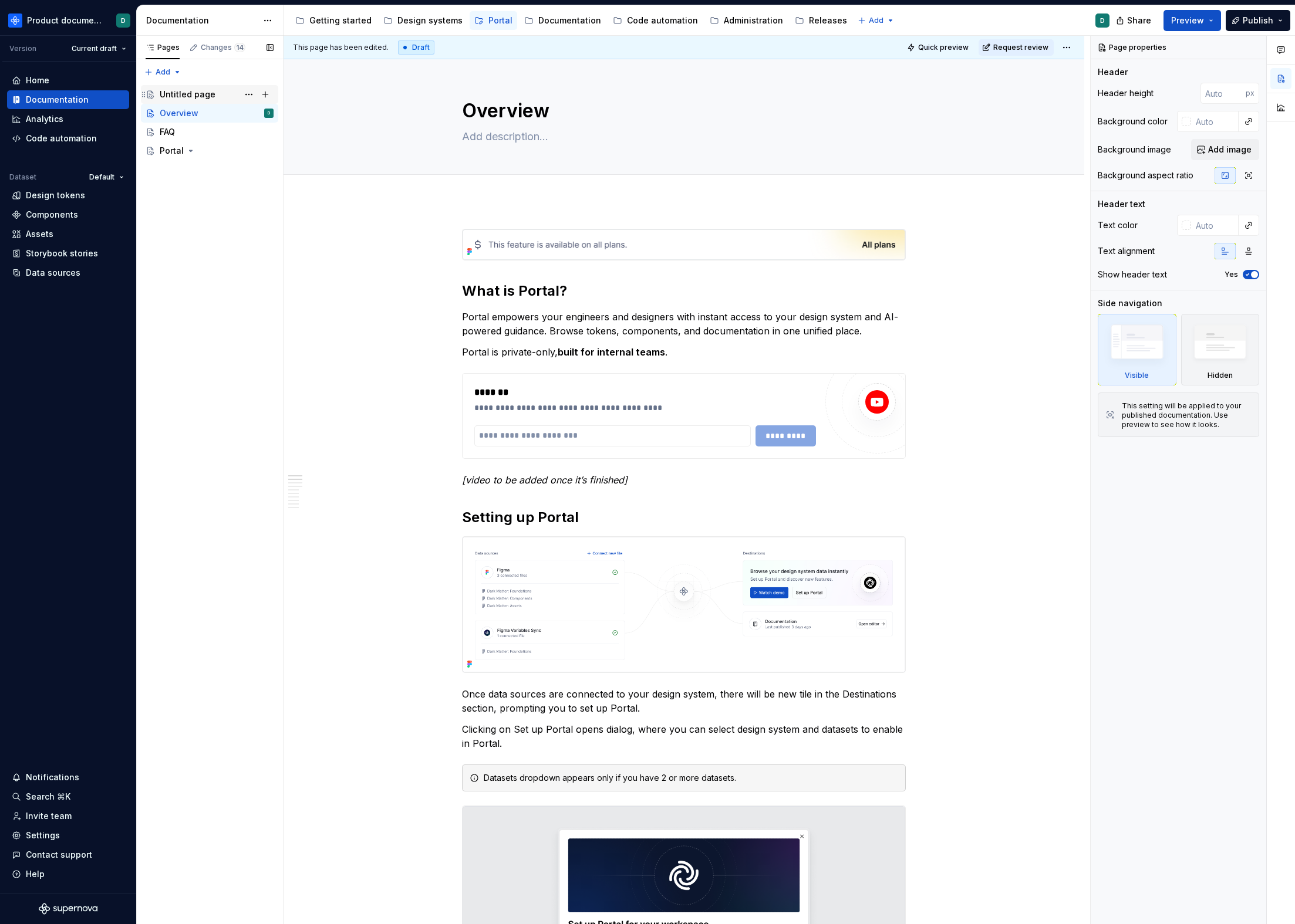
click at [202, 93] on div "Untitled page" at bounding box center [188, 95] width 56 height 12
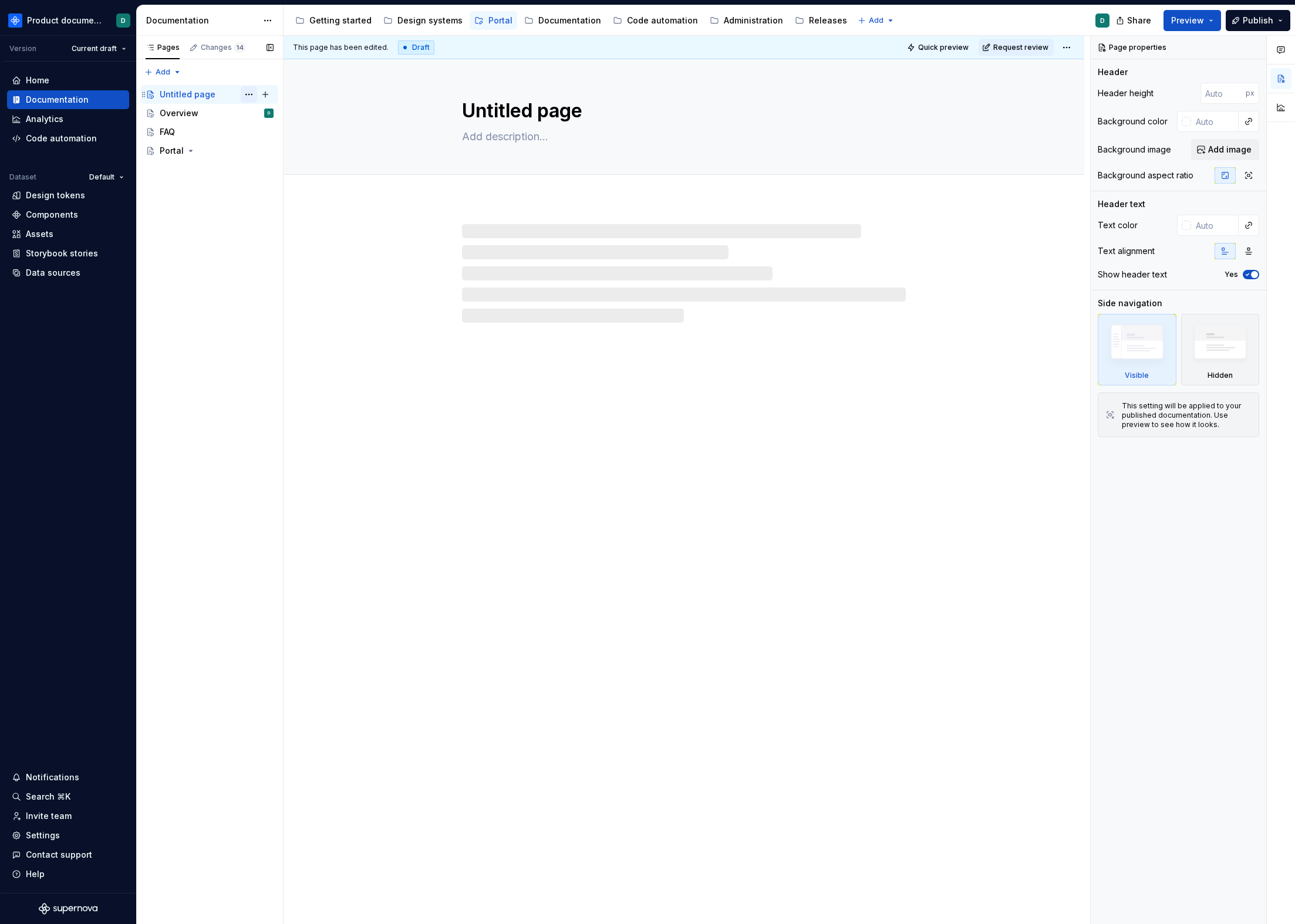
click at [247, 95] on button "Page tree" at bounding box center [249, 95] width 17 height 17
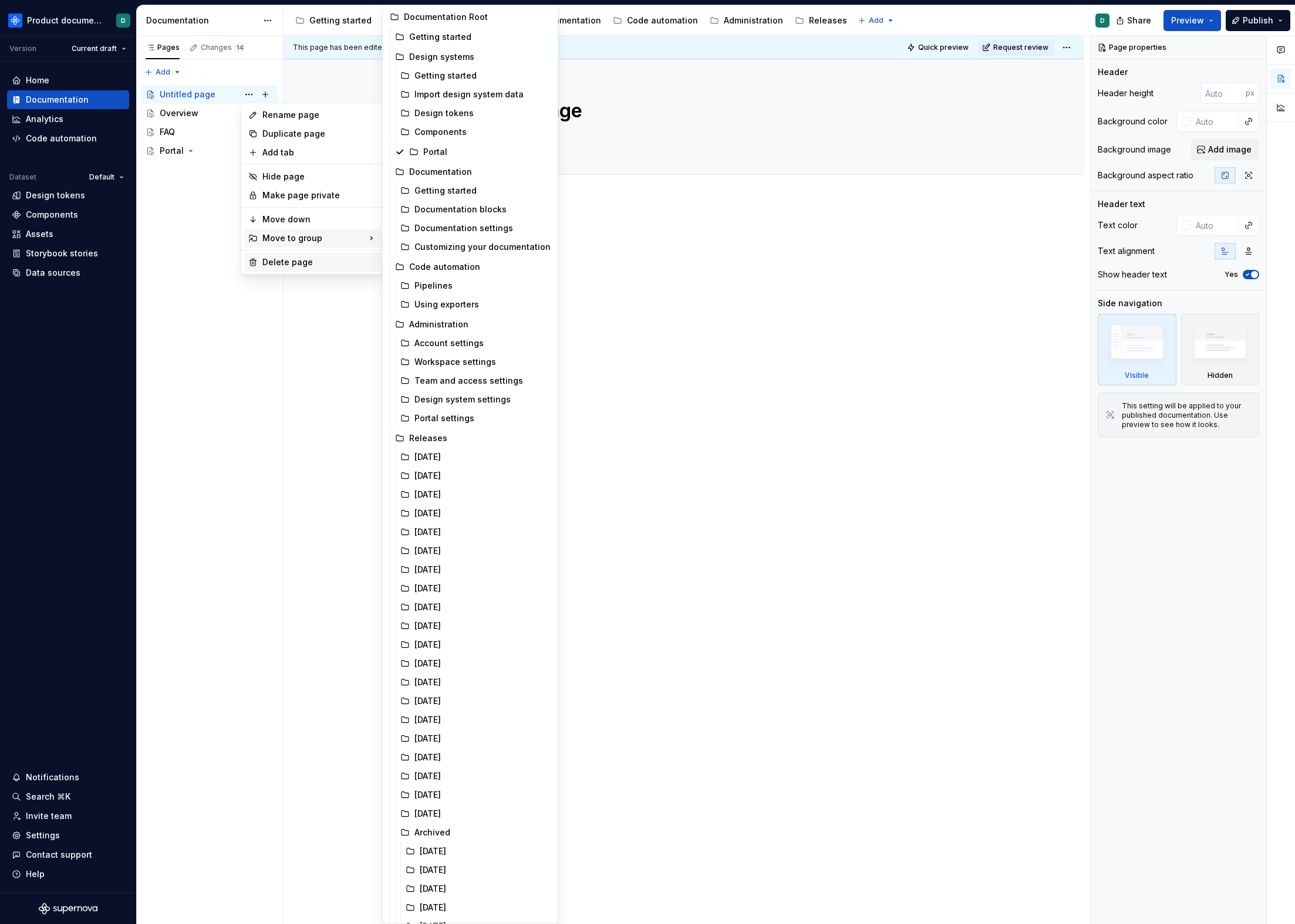
click at [285, 260] on div "Delete page" at bounding box center [320, 263] width 115 height 12
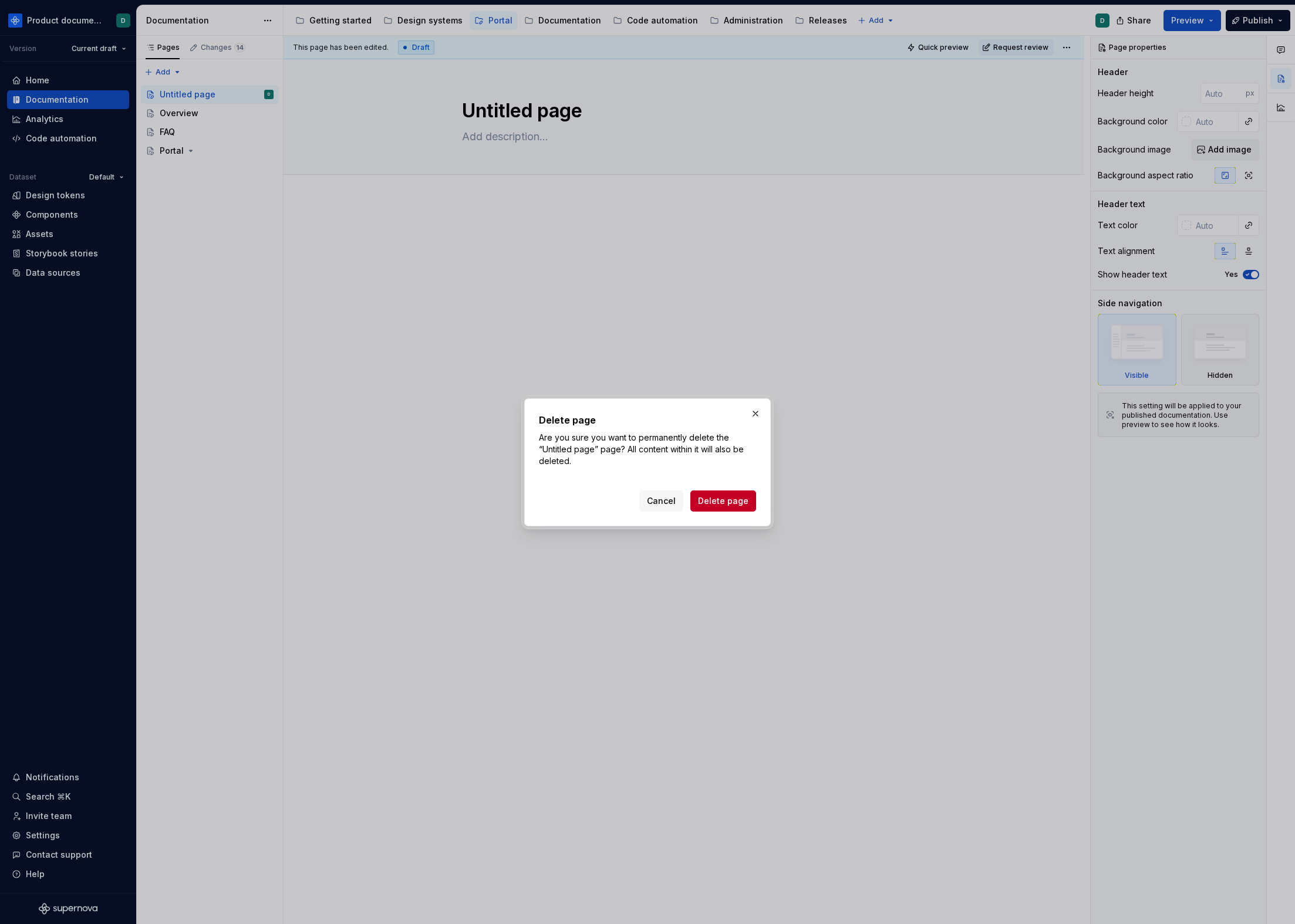
click at [711, 500] on span "Delete page" at bounding box center [723, 501] width 51 height 12
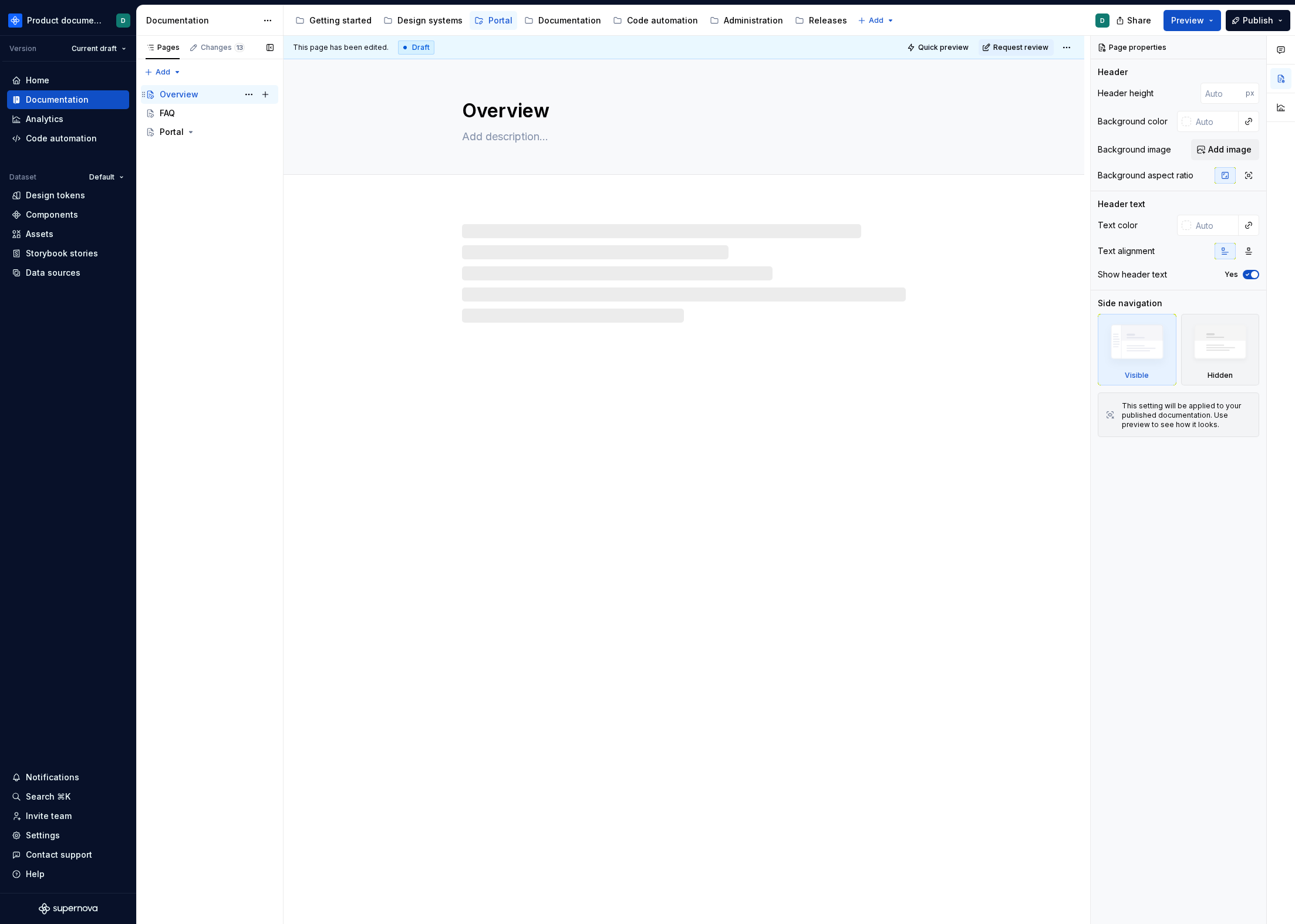
click at [192, 98] on div "Overview" at bounding box center [179, 95] width 39 height 12
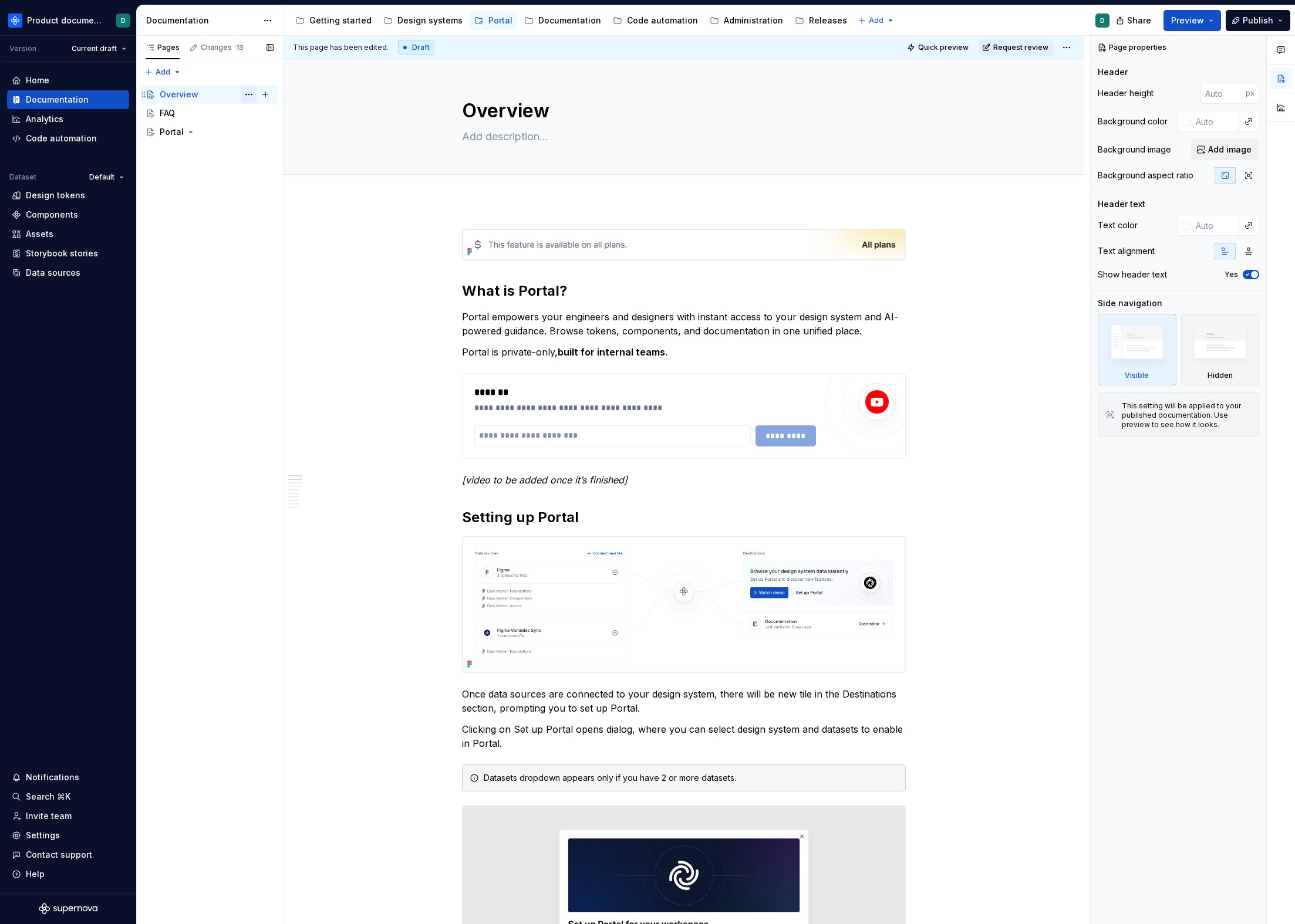
click at [244, 95] on button "Page tree" at bounding box center [249, 95] width 17 height 17
click at [279, 134] on div "Duplicate page" at bounding box center [320, 134] width 115 height 12
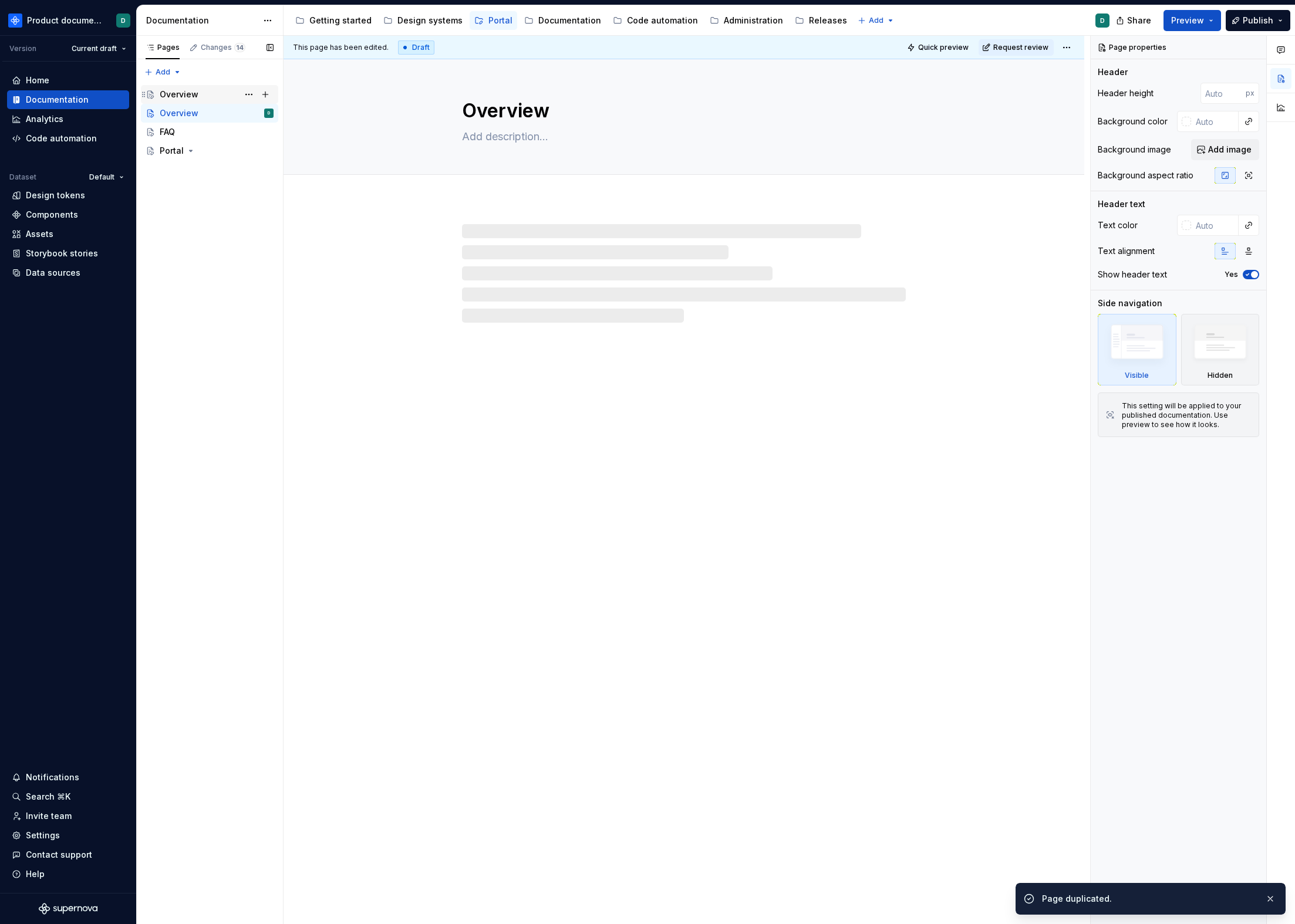
click at [198, 98] on div "Overview" at bounding box center [216, 95] width 114 height 17
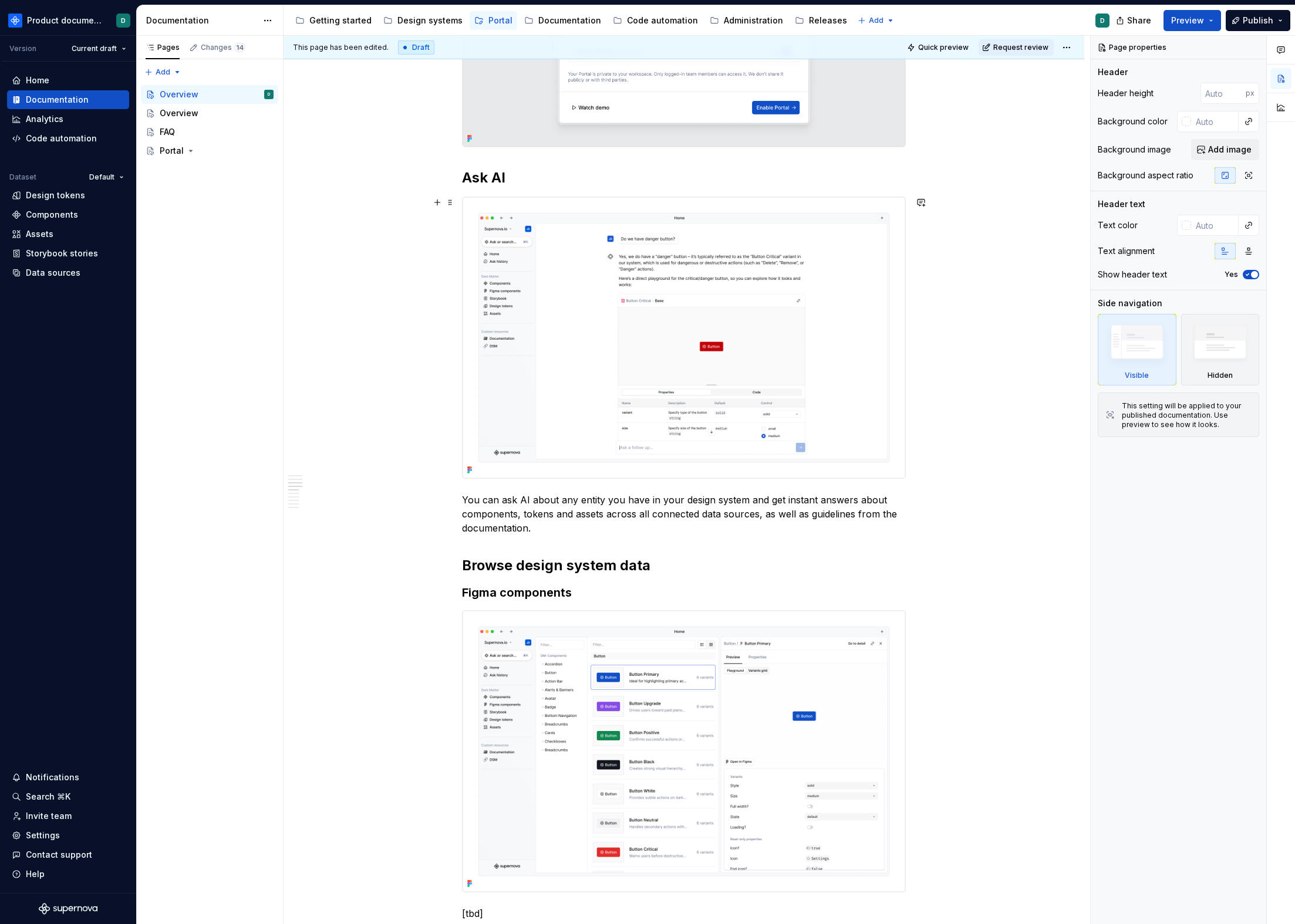
scroll to position [619, 0]
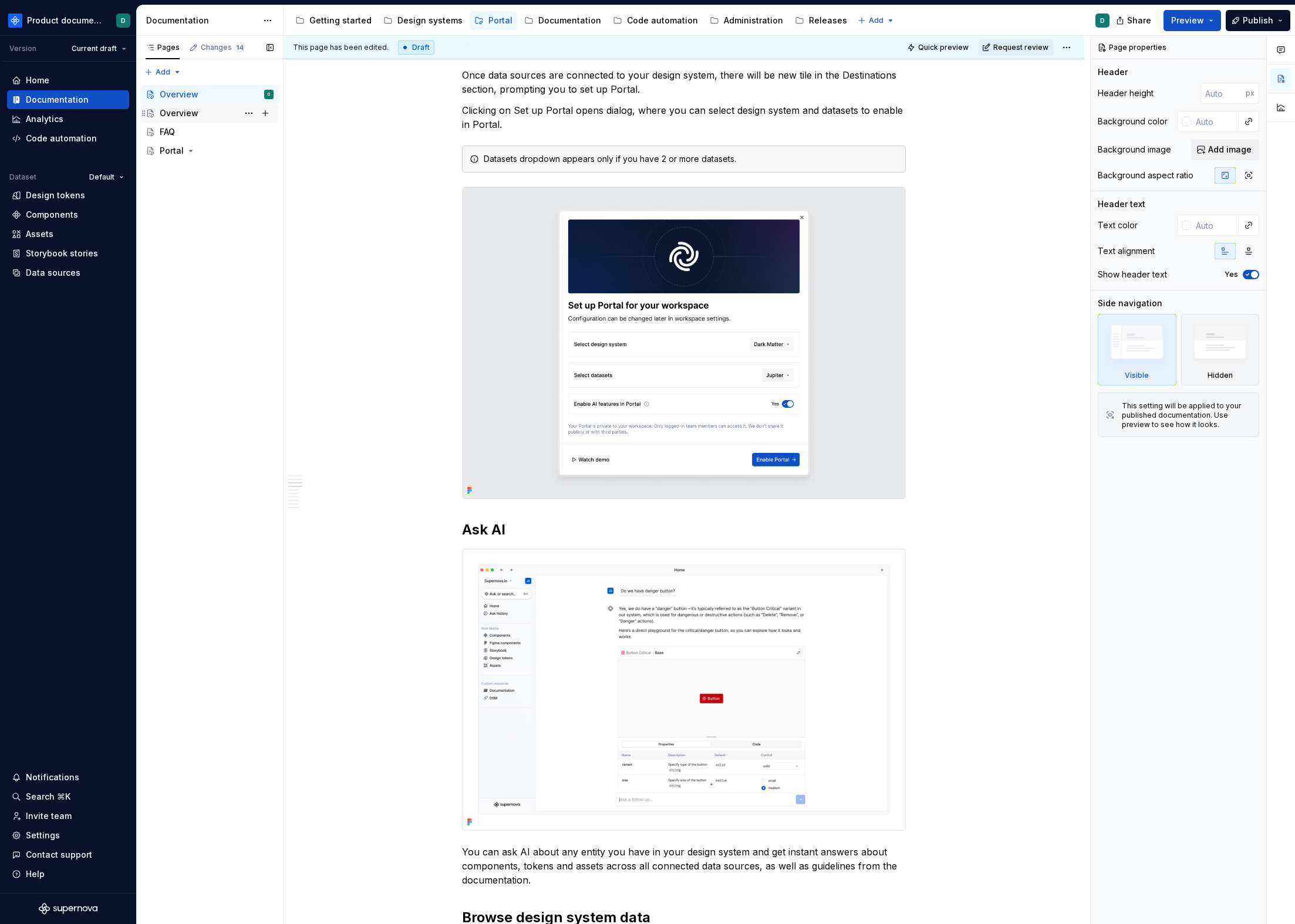
click at [175, 120] on div "Overview" at bounding box center [216, 114] width 114 height 17
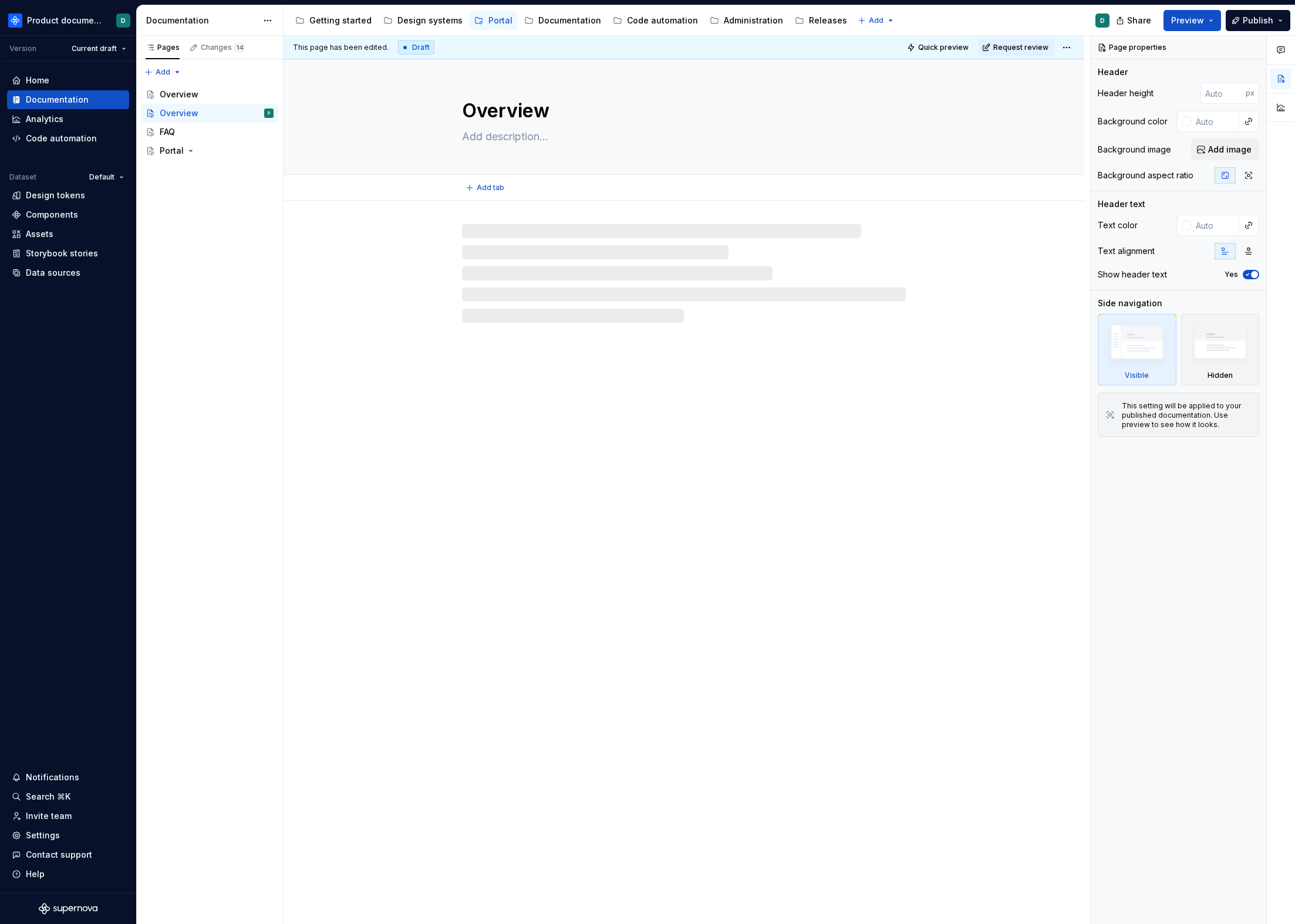
click at [490, 109] on textarea "Overview" at bounding box center [681, 110] width 444 height 28
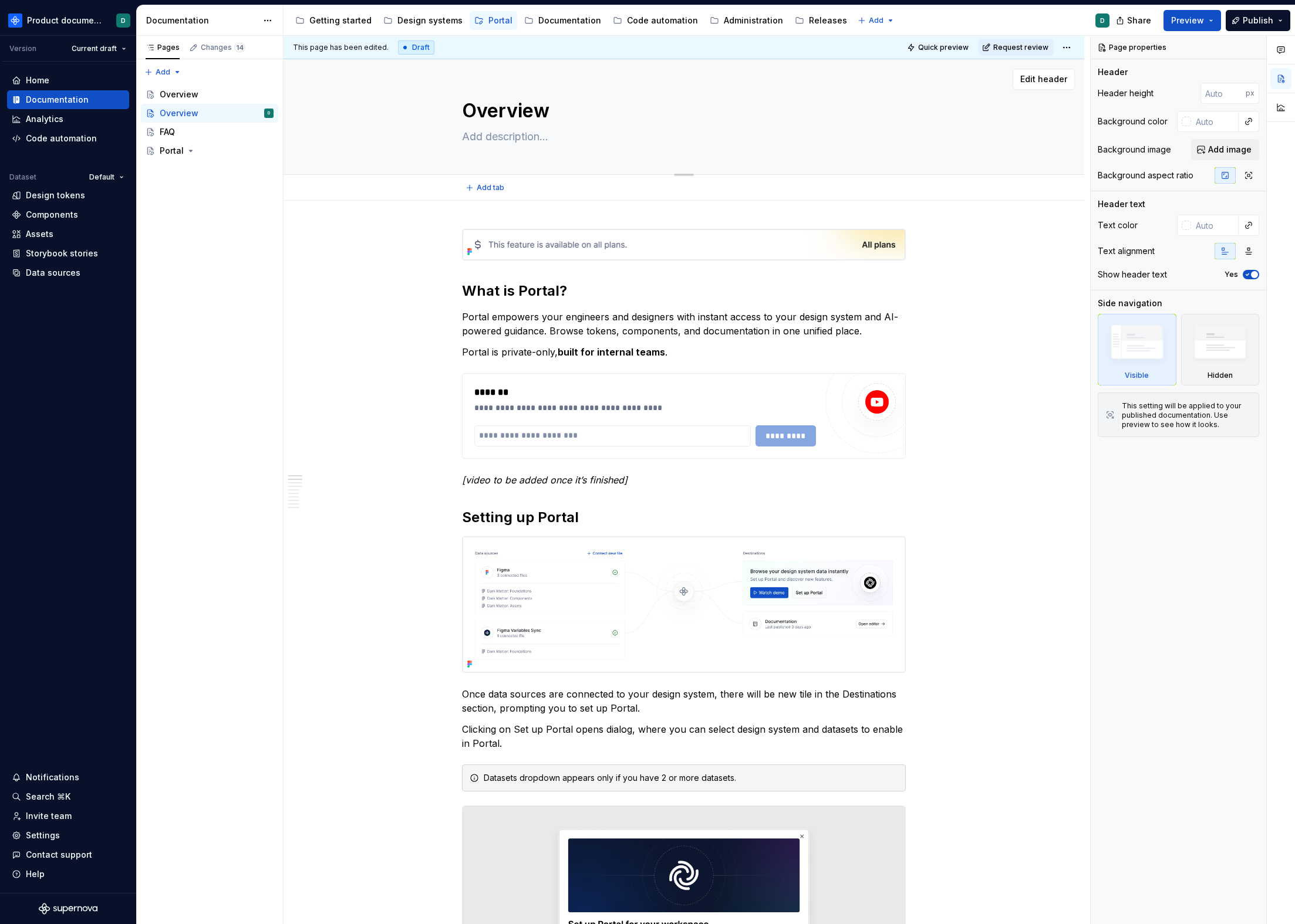
type textarea "*"
type textarea "OvAerview"
type textarea "*"
type textarea "A"
type textarea "*"
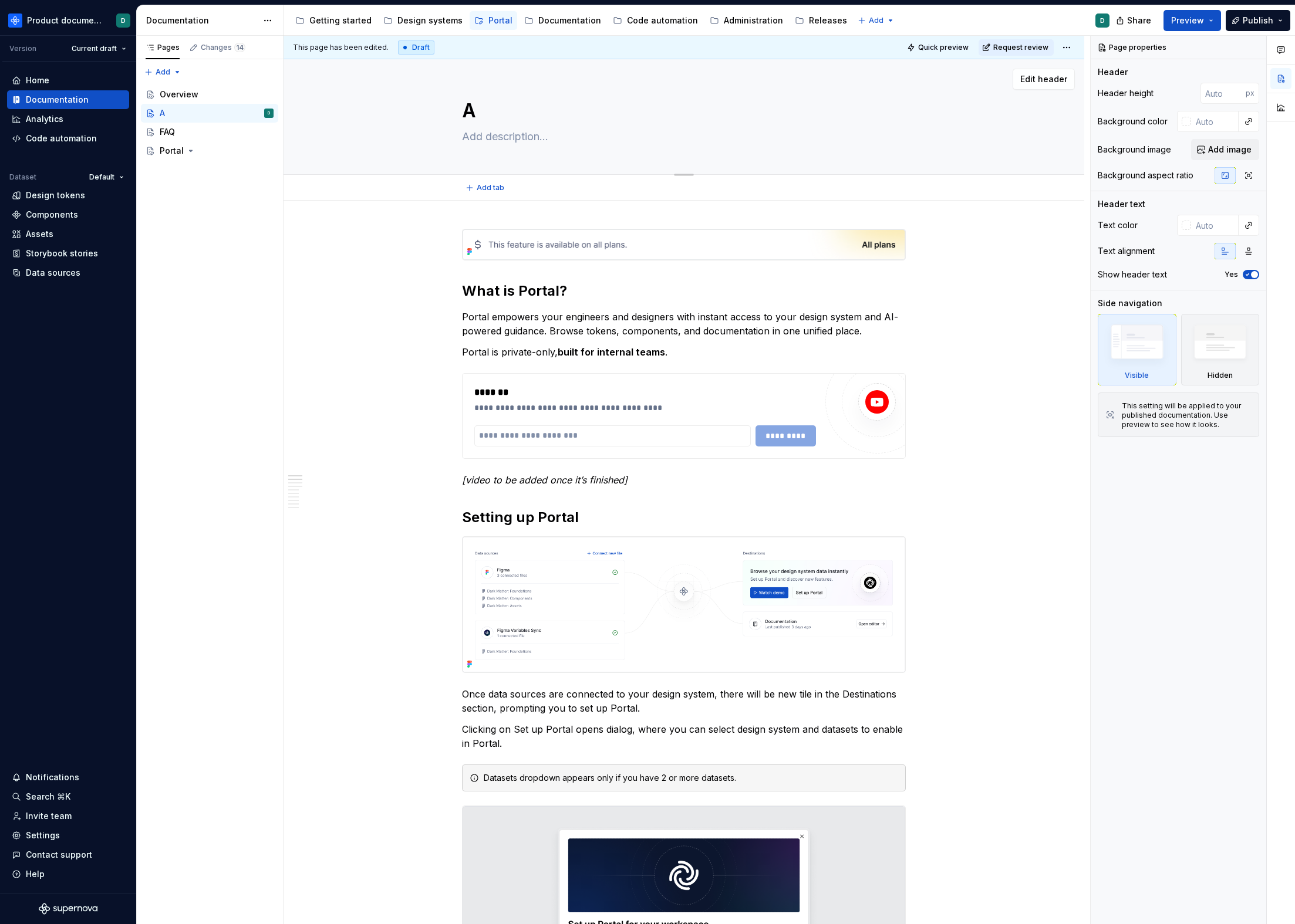
type textarea "As"
type textarea "*"
type textarea "Ask"
type textarea "*"
type textarea "Ask"
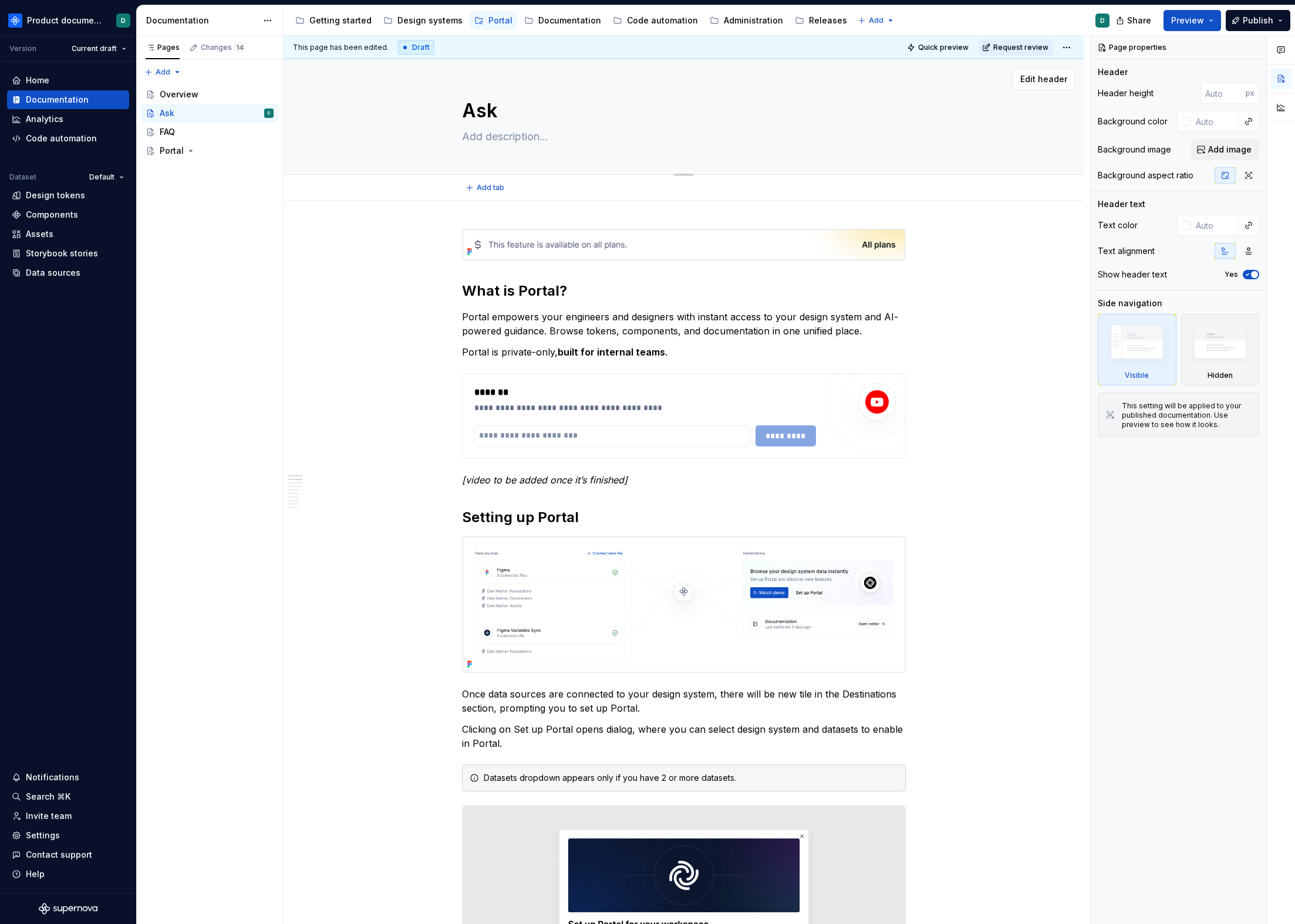
type textarea "*"
type textarea "Ask AI"
type textarea "*"
type textarea "Ask AI"
click at [241, 114] on button "Page tree" at bounding box center [249, 114] width 17 height 17
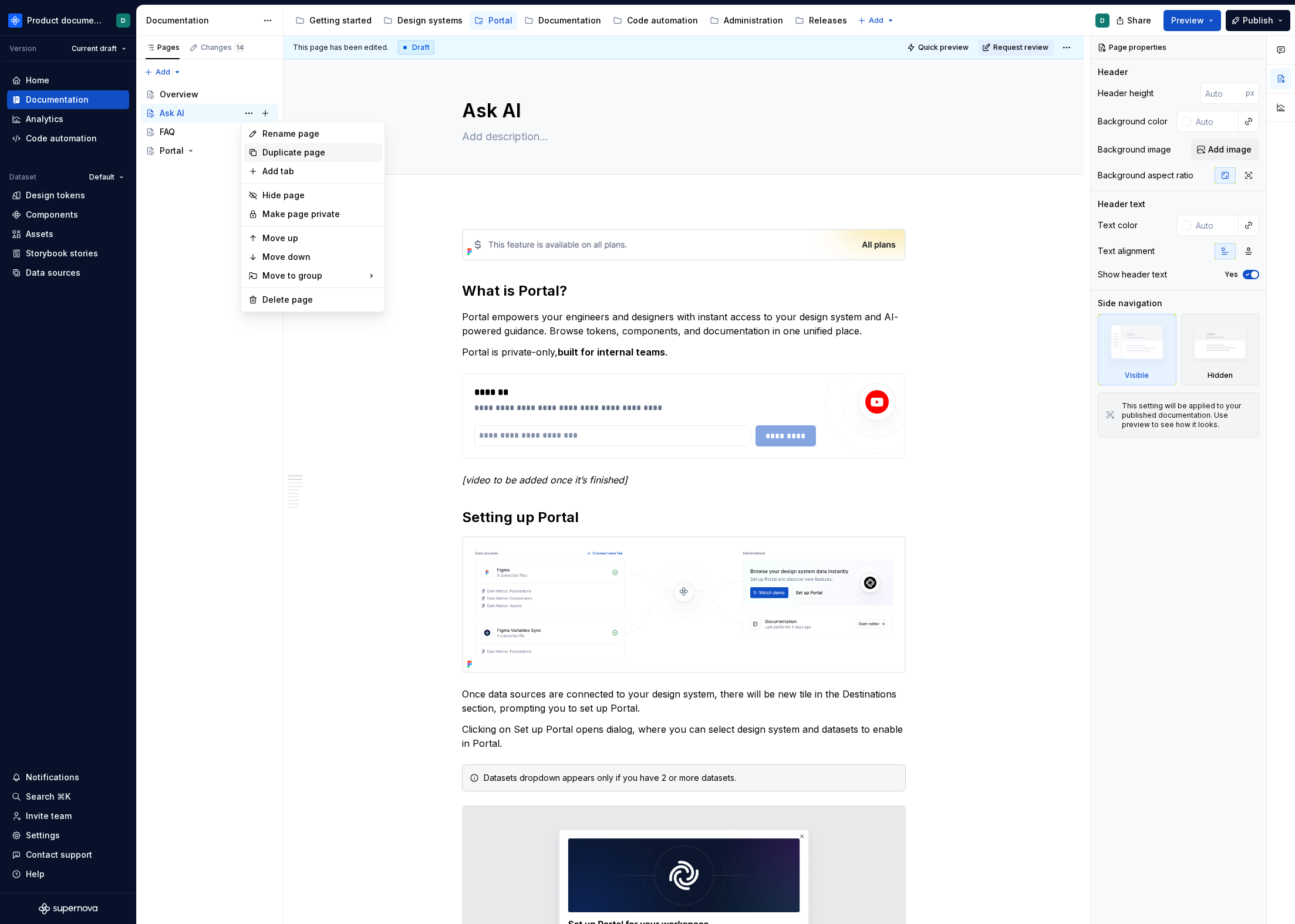
click at [270, 151] on div "Duplicate page" at bounding box center [320, 153] width 115 height 12
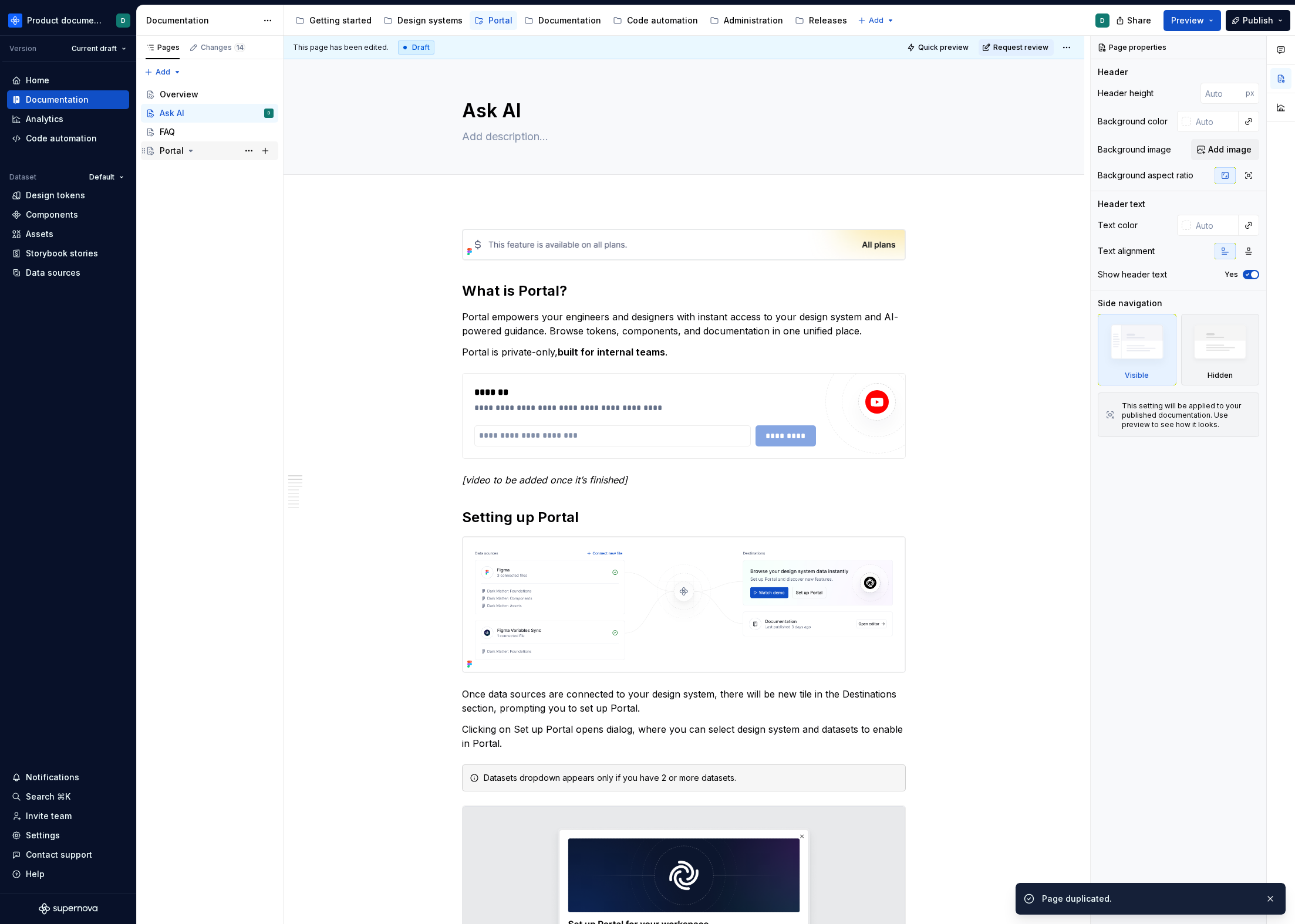
click at [198, 146] on div "Portal" at bounding box center [216, 151] width 114 height 17
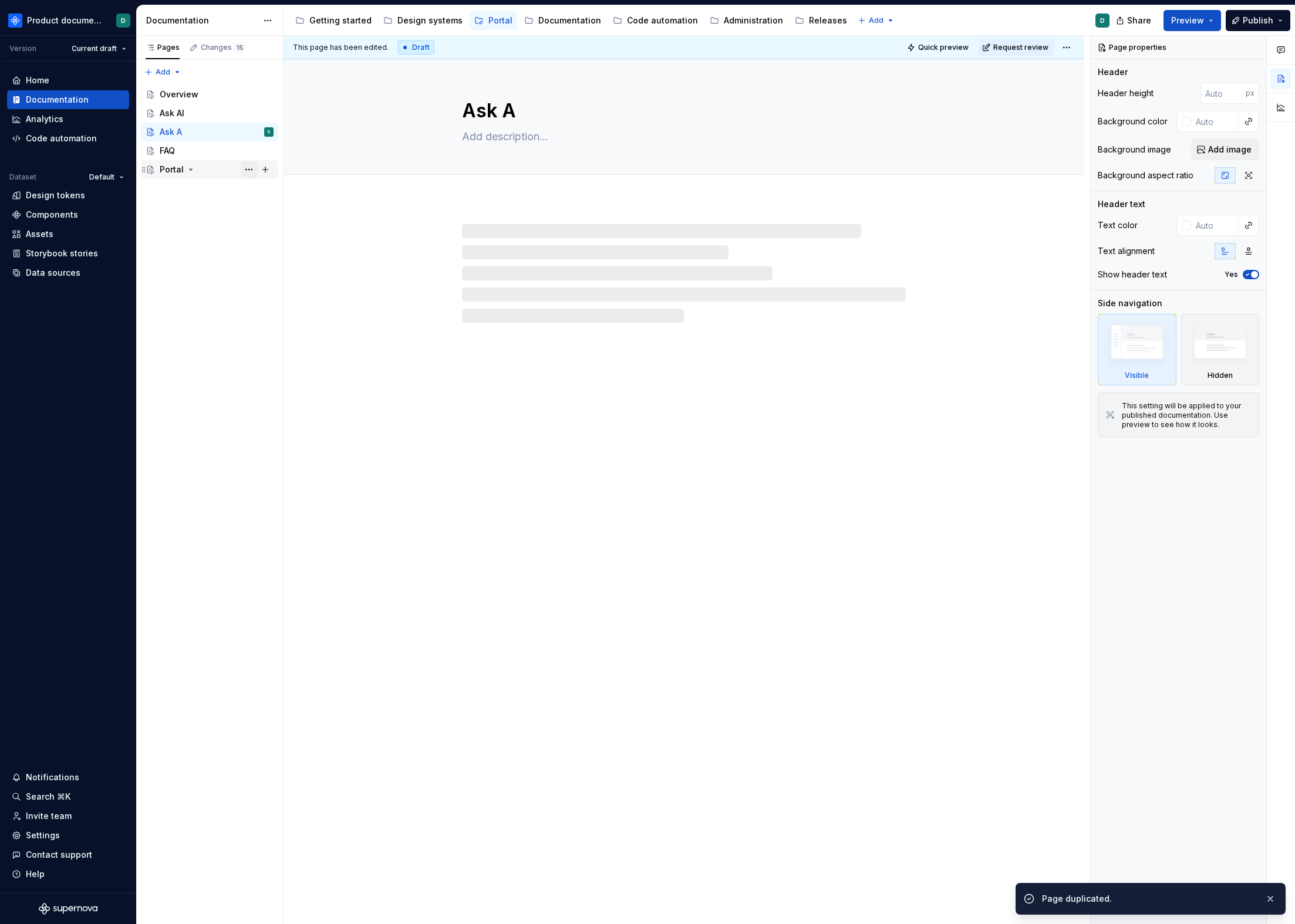
click at [248, 170] on button "Page tree" at bounding box center [249, 170] width 17 height 17
click at [218, 172] on div "Portal" at bounding box center [216, 170] width 114 height 12
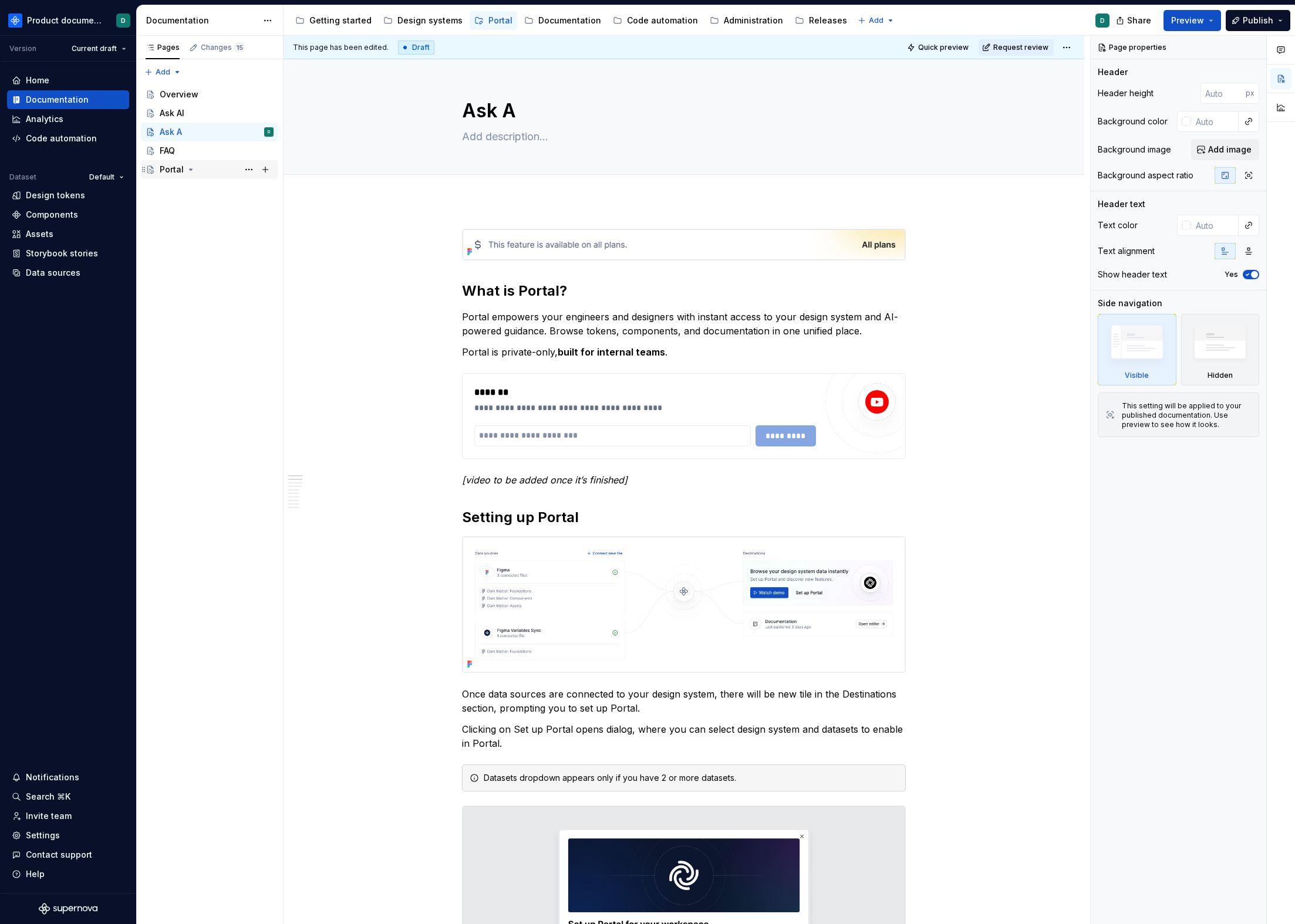
click at [218, 170] on div "Portal" at bounding box center [216, 170] width 114 height 17
click at [255, 171] on button "Page tree" at bounding box center [249, 170] width 17 height 17
click at [275, 314] on div "Delete page" at bounding box center [320, 319] width 115 height 12
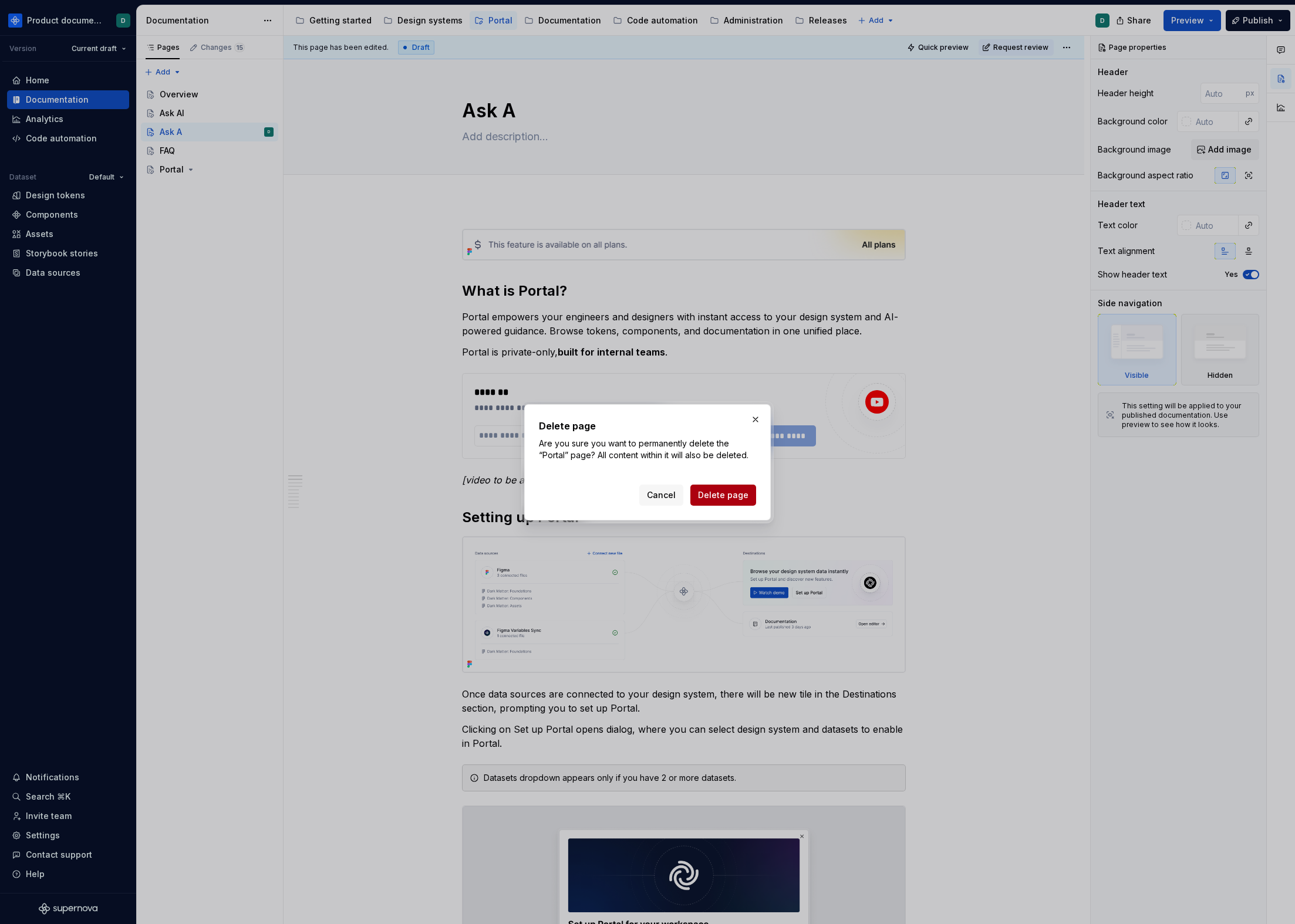
click at [716, 495] on span "Delete page" at bounding box center [723, 496] width 51 height 12
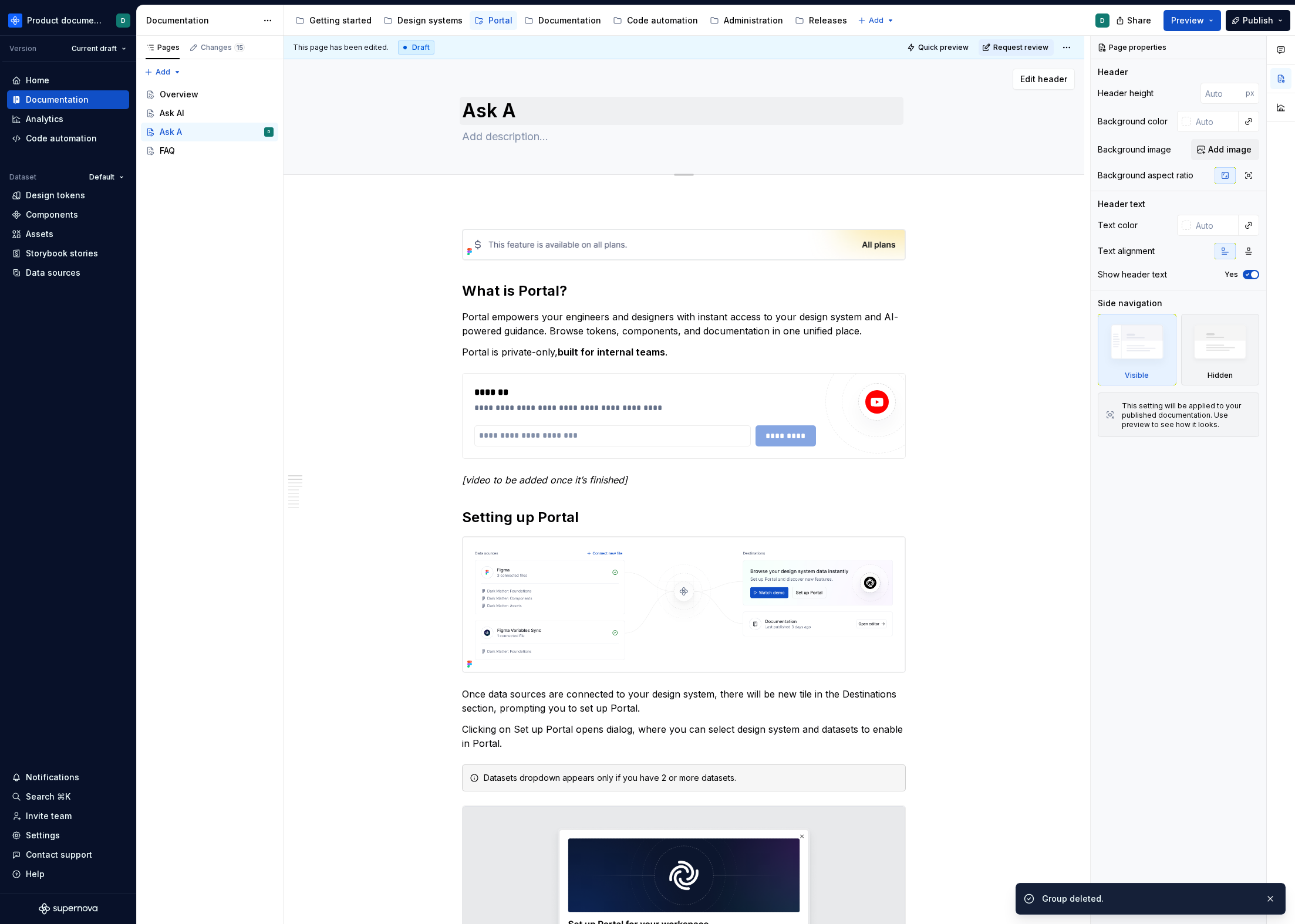
type textarea "*"
click at [487, 108] on textarea "Ask A" at bounding box center [681, 110] width 444 height 28
type textarea "B"
type textarea "*"
type textarea "Br"
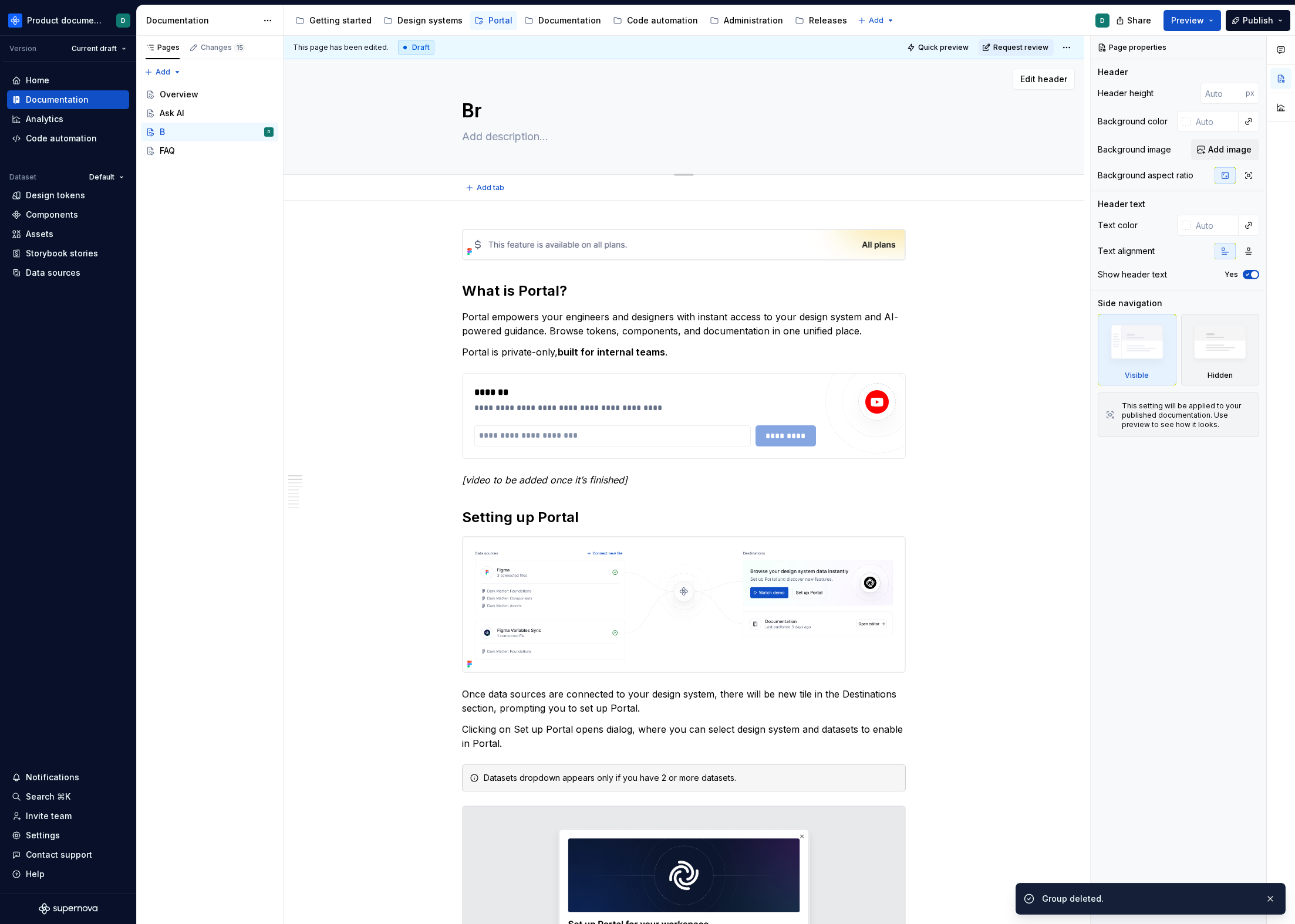
type textarea "*"
type textarea "Bro"
type textarea "*"
type textarea "Brow"
type textarea "*"
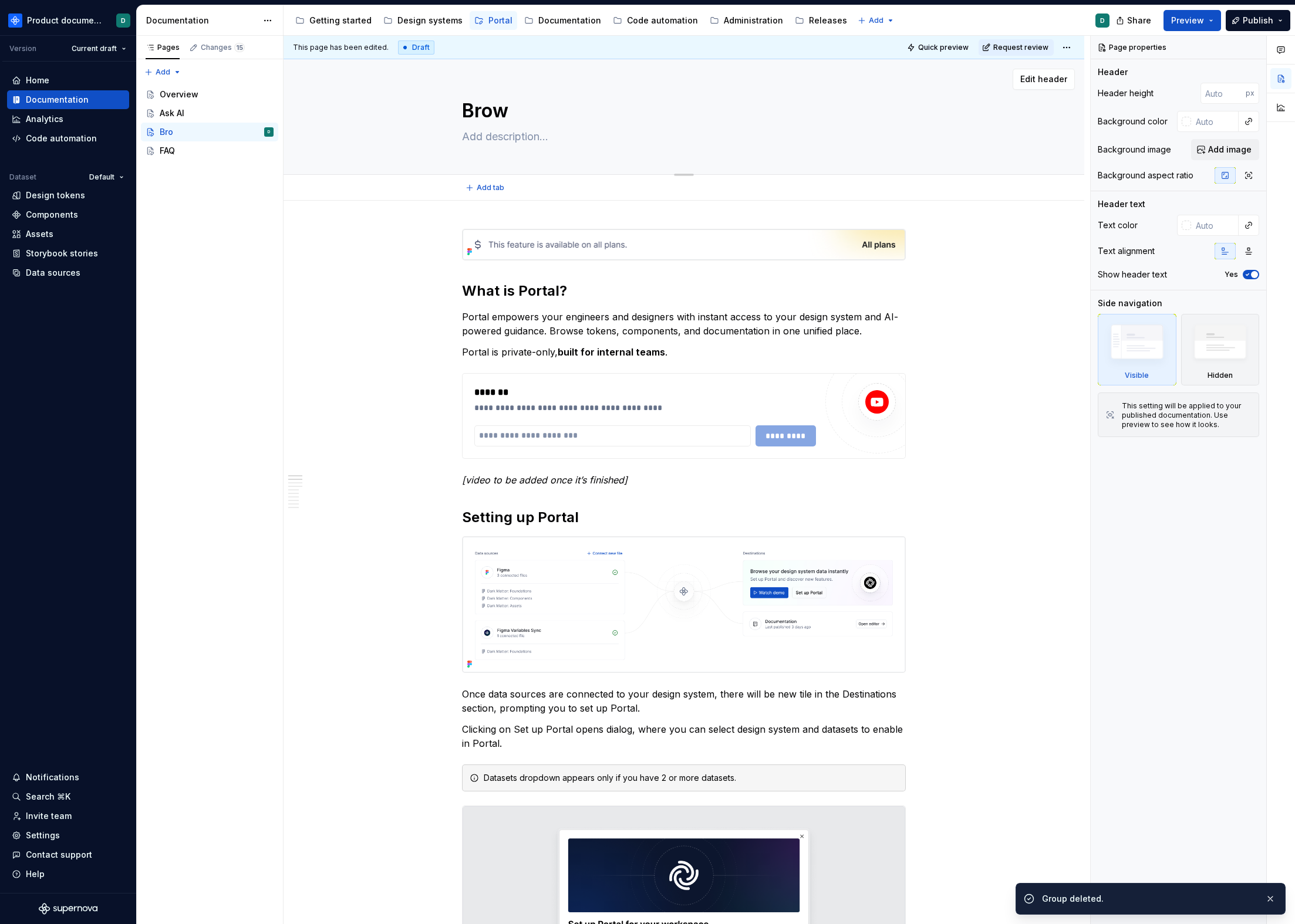
type textarea "Brows"
type textarea "*"
type textarea "Browse"
type textarea "*"
type textarea "Browse"
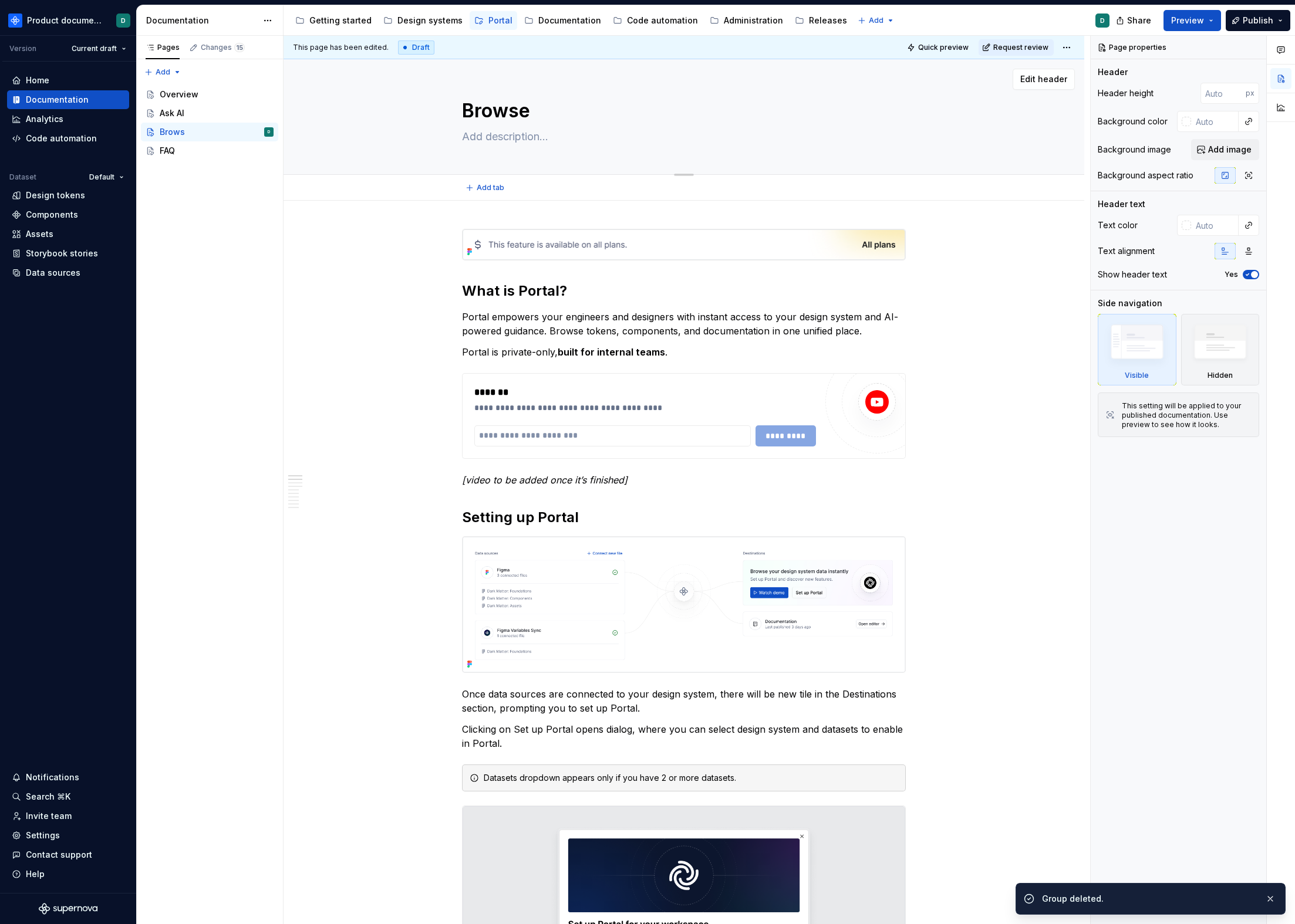
type textarea "*"
type textarea "Browse d"
type textarea "*"
type textarea "Browse da"
type textarea "*"
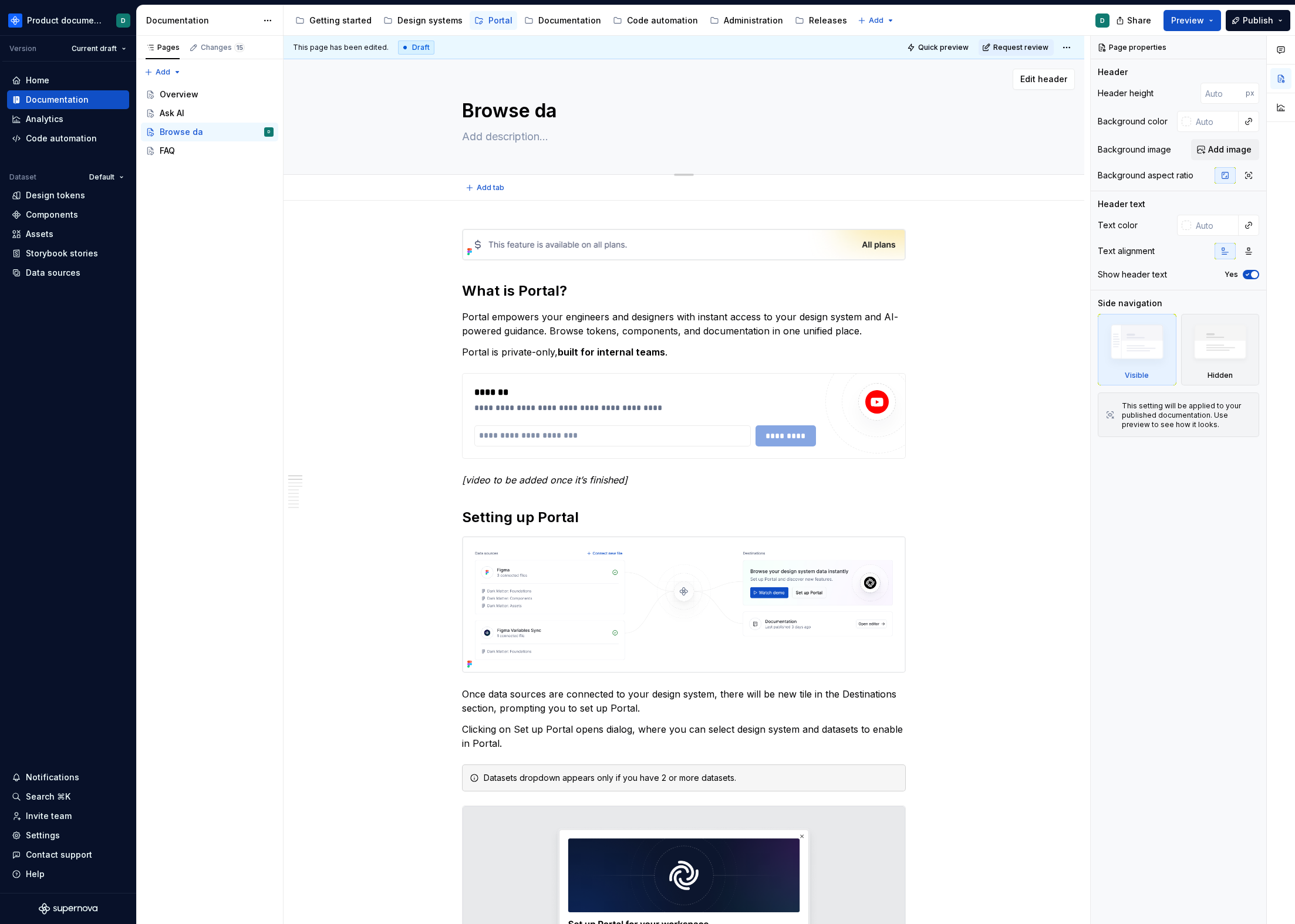
type textarea "Browse dat"
type textarea "*"
type textarea "Browse data"
type textarea "*"
type textarea "Browse data"
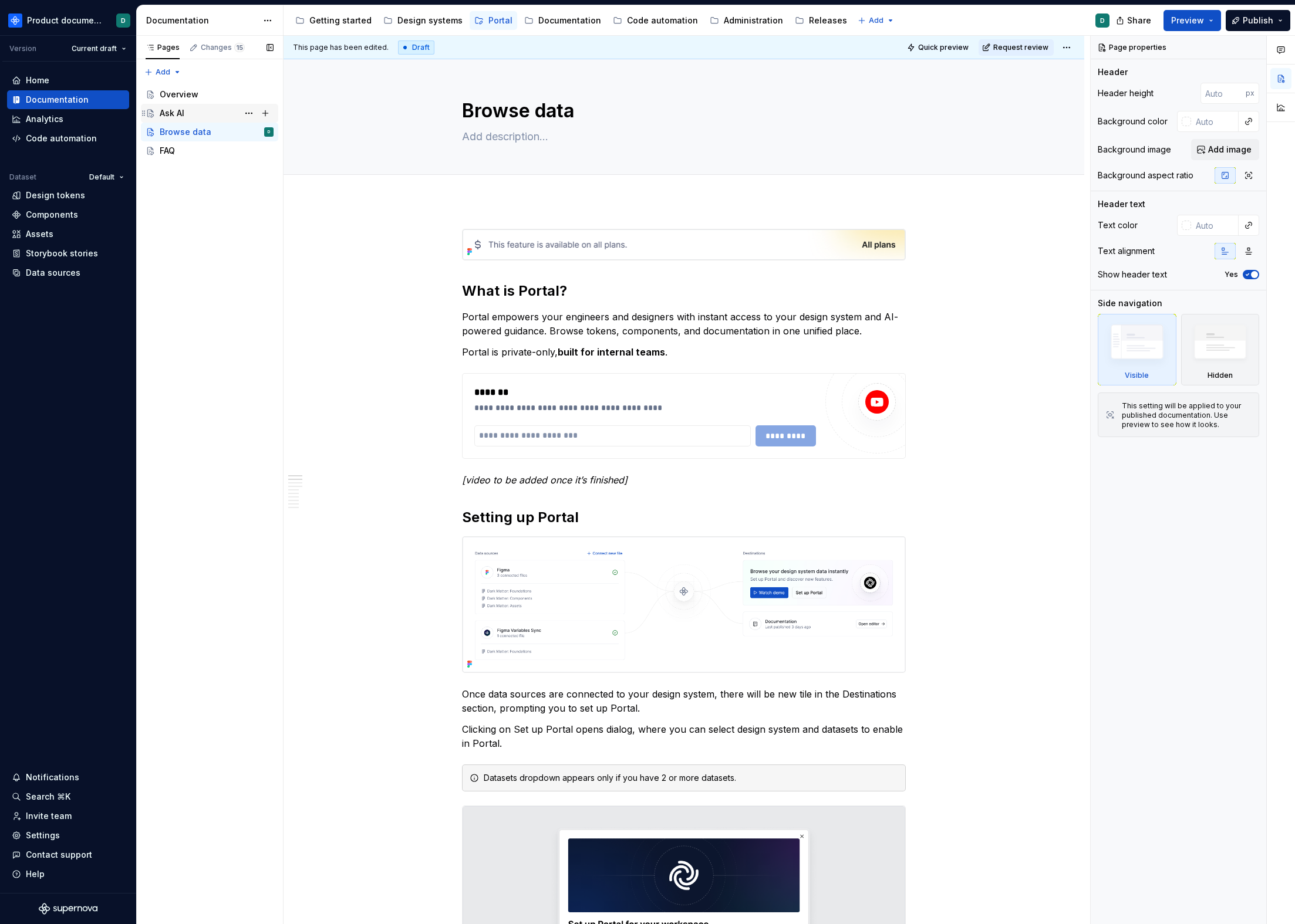
click at [176, 114] on div "Ask AI" at bounding box center [172, 114] width 25 height 12
click at [190, 95] on div "Overview" at bounding box center [179, 95] width 39 height 12
click at [553, 106] on textarea "Overview" at bounding box center [681, 110] width 444 height 28
click at [554, 110] on textarea "Overview" at bounding box center [681, 110] width 444 height 28
type textarea "*"
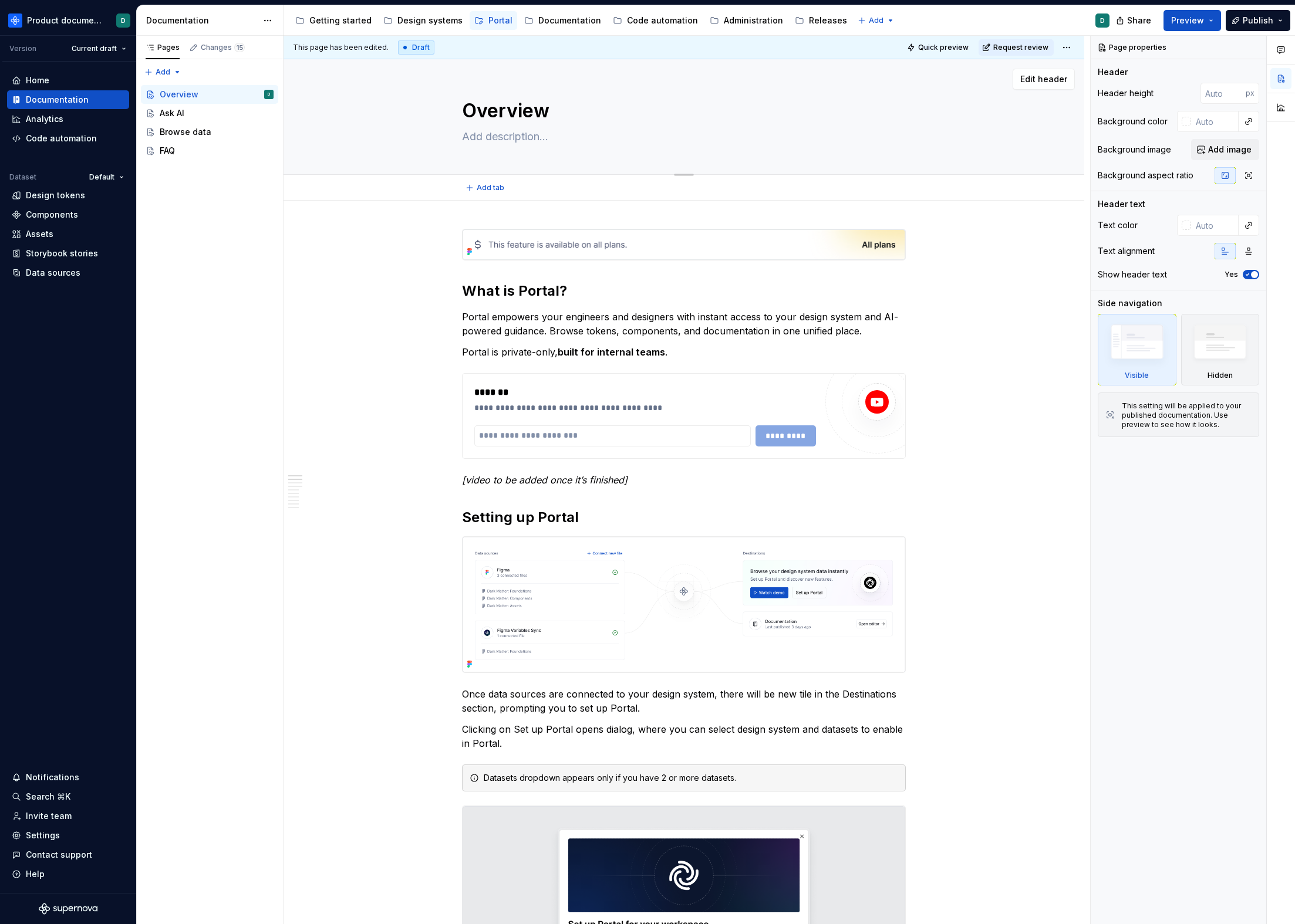
type textarea "Overview"
type textarea "*"
type textarea "Overview &"
type textarea "*"
type textarea "Overview &"
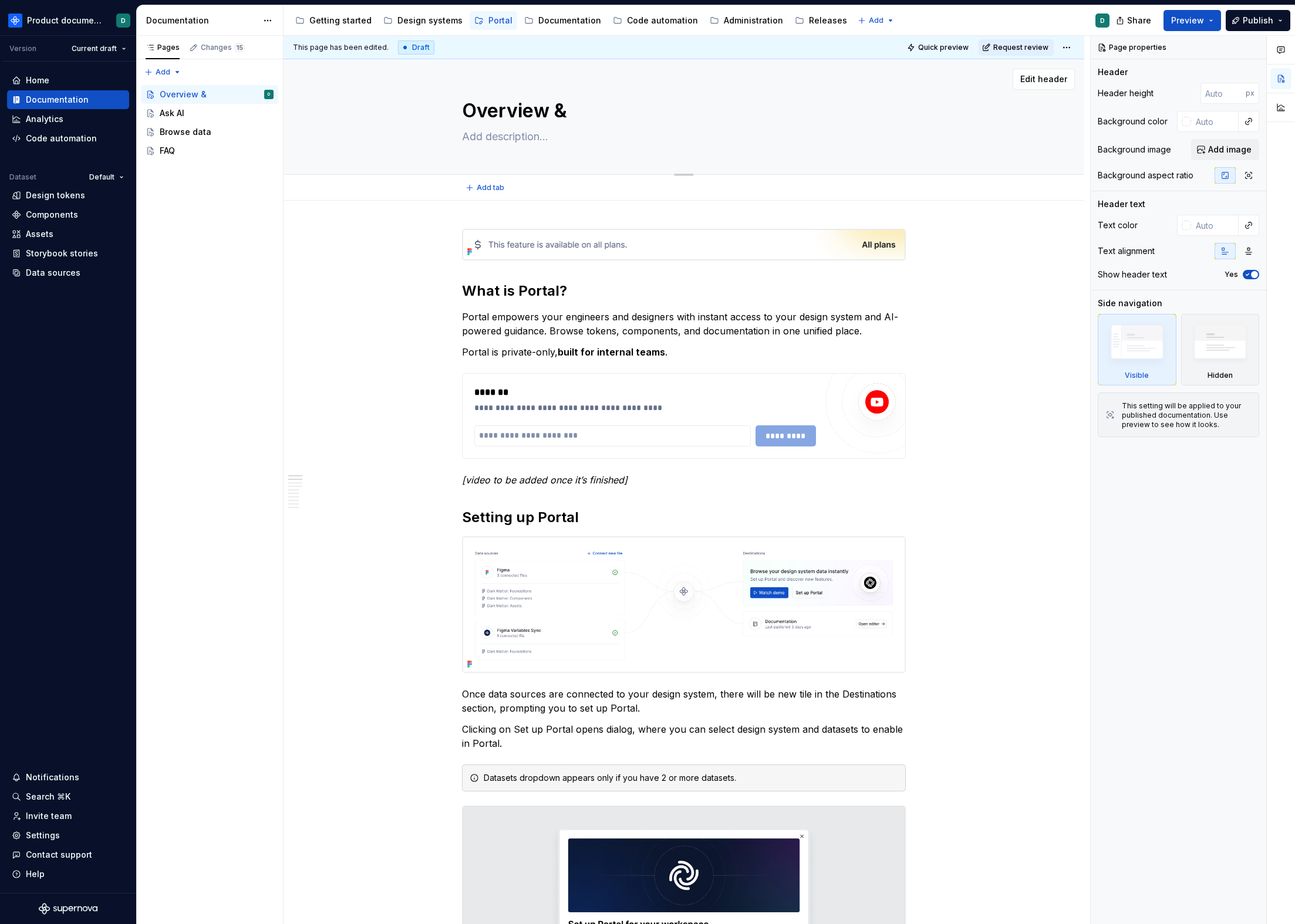
type textarea "*"
type textarea "Overview & s"
type textarea "*"
type textarea "Overview & se"
type textarea "*"
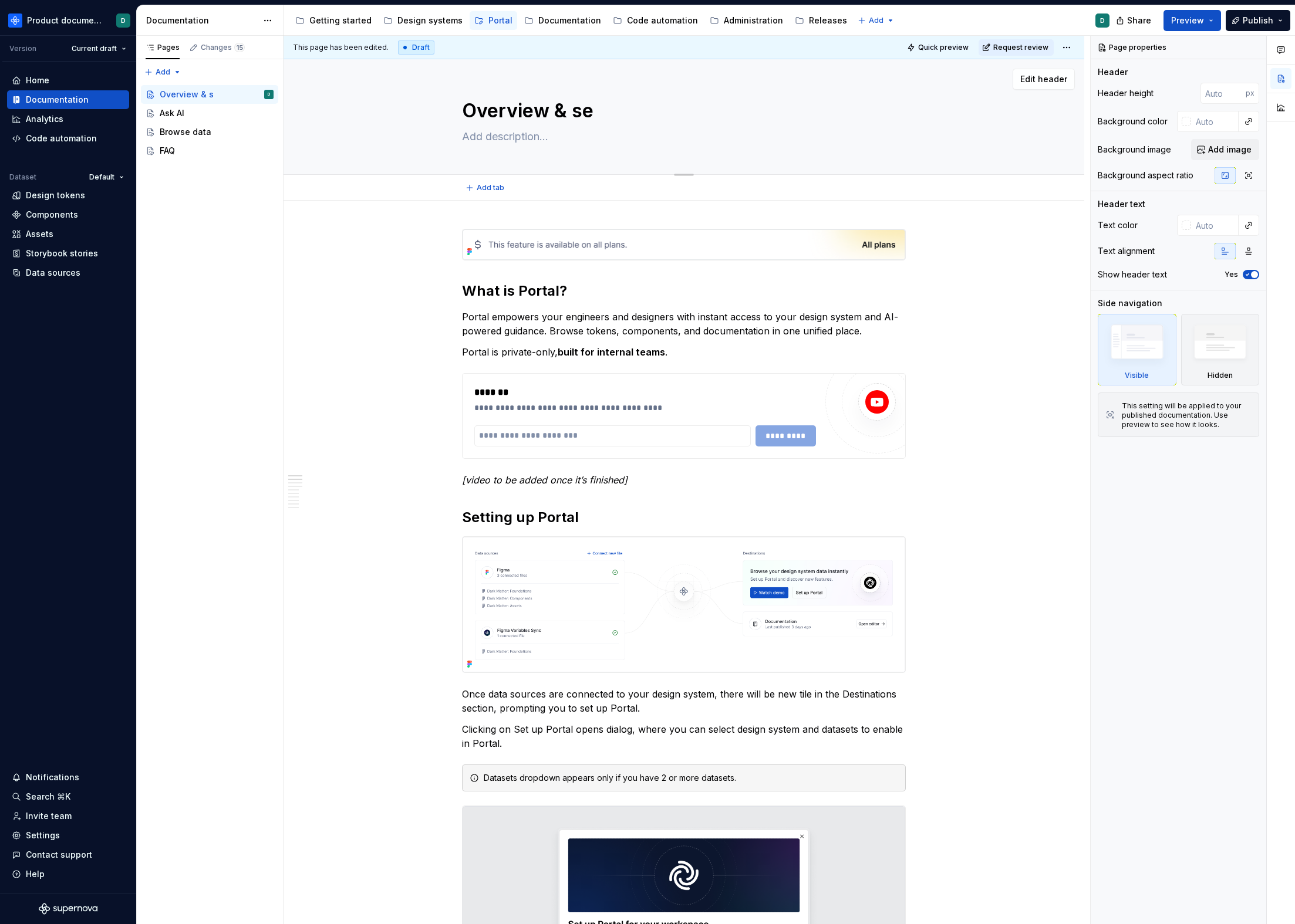
type textarea "Overview & set"
type textarea "*"
type textarea "Overview & setu"
type textarea "*"
type textarea "Overview & setup"
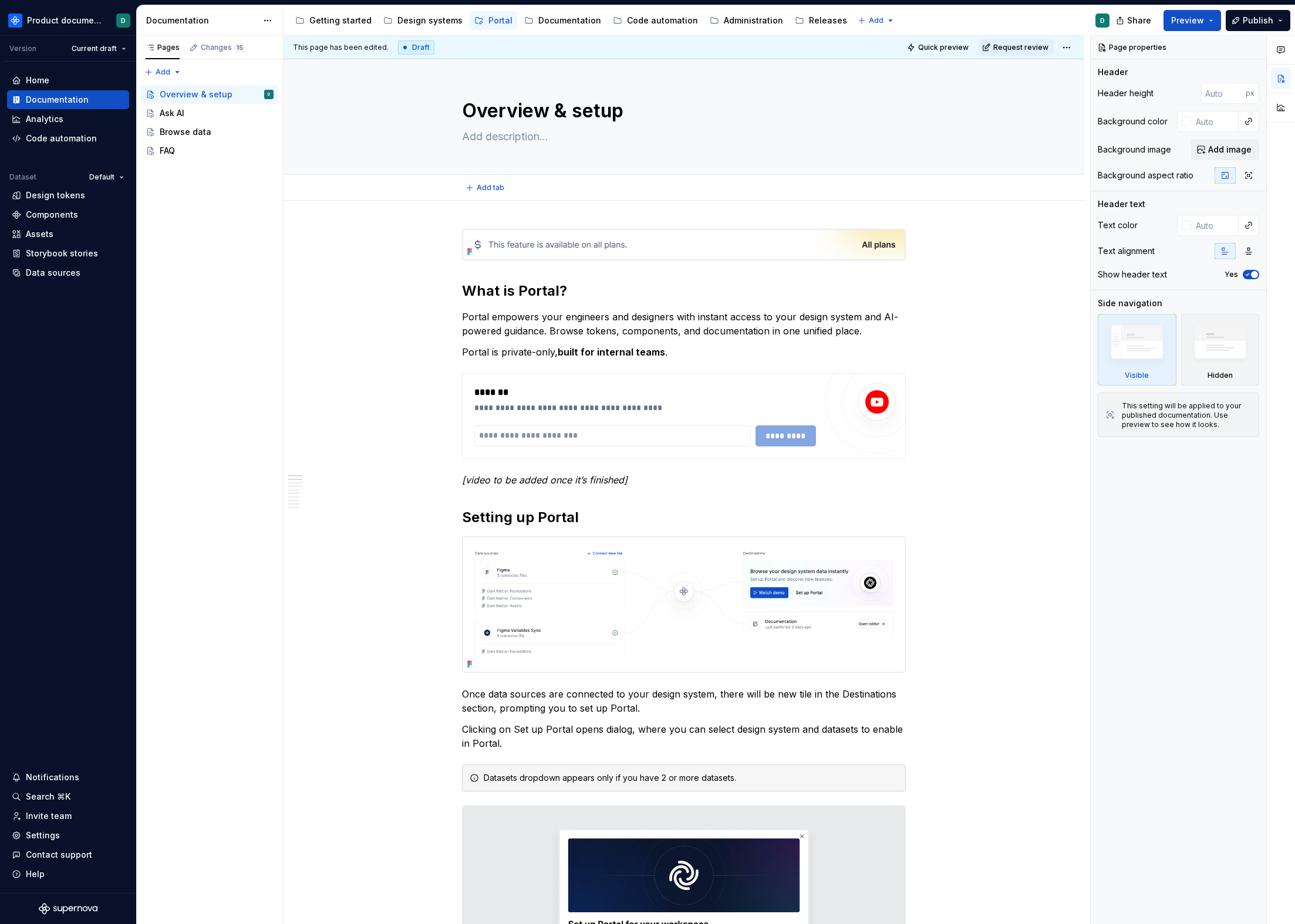
type textarea "*"
type textarea "Overview & setup"
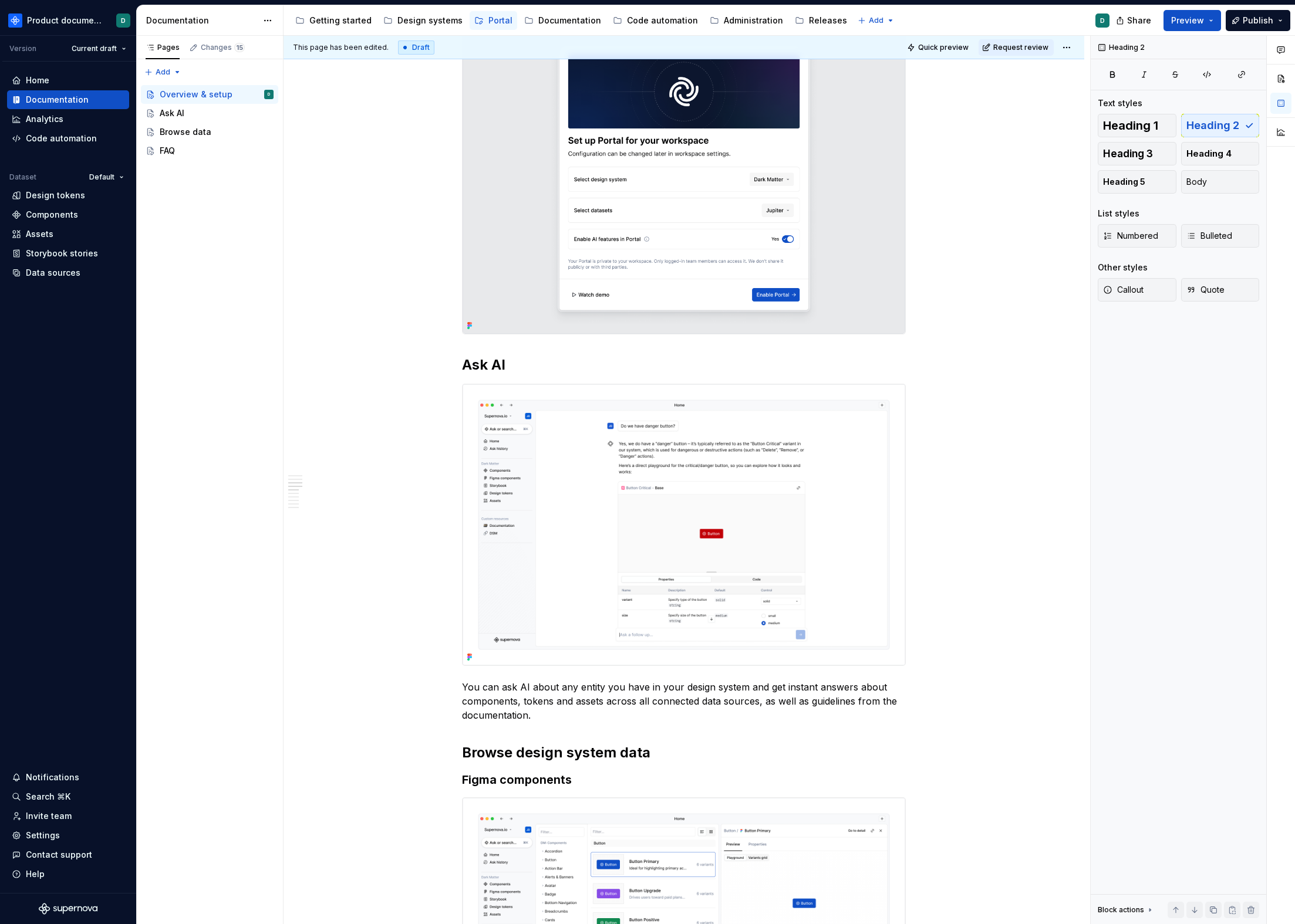
scroll to position [905, 0]
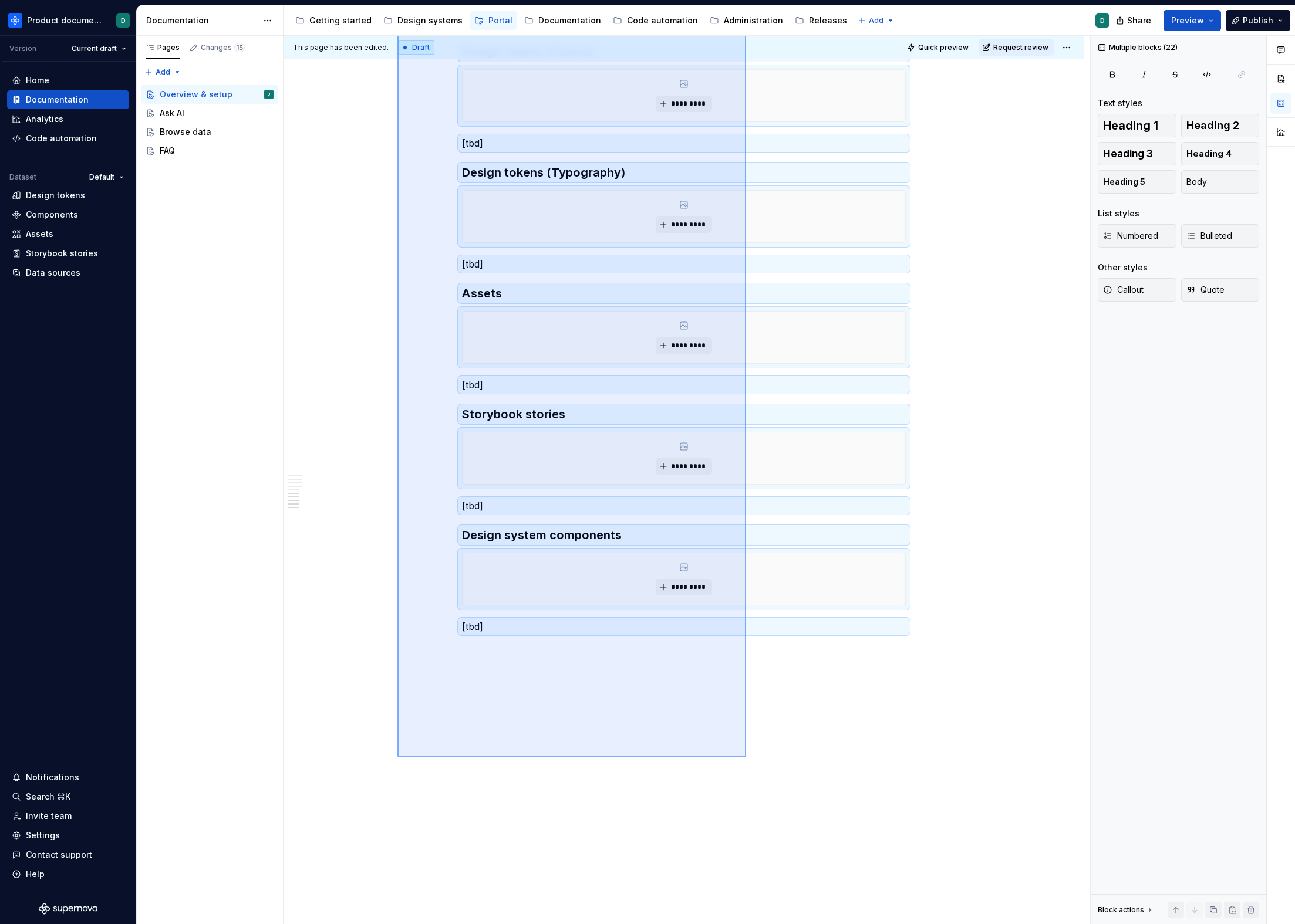
drag, startPoint x: 403, startPoint y: 240, endPoint x: 746, endPoint y: 757, distance: 620.4
click at [746, 742] on div "**********" at bounding box center [686, 480] width 806 height 889
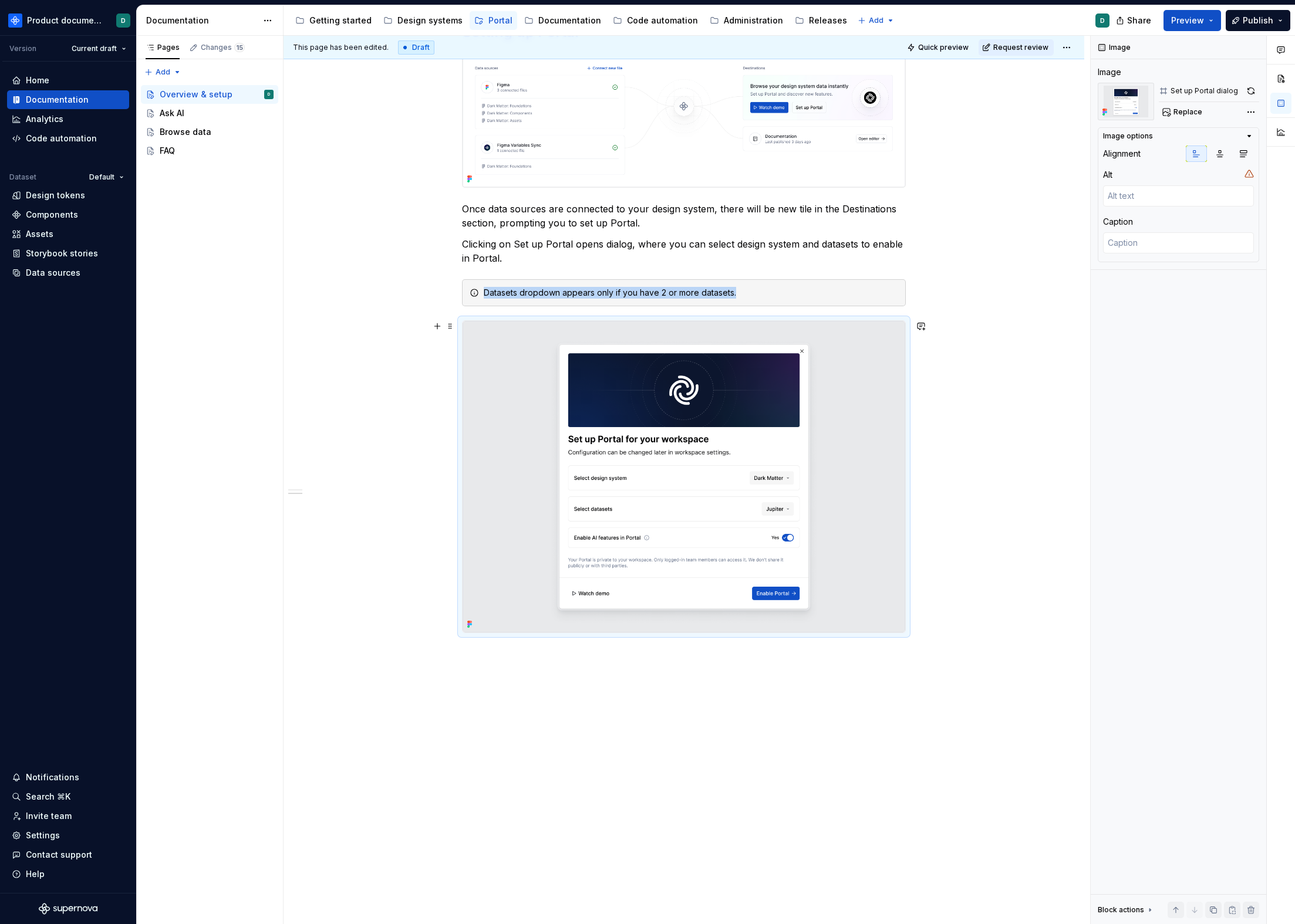
scroll to position [485, 0]
click at [185, 113] on div "Ask AI" at bounding box center [216, 114] width 114 height 17
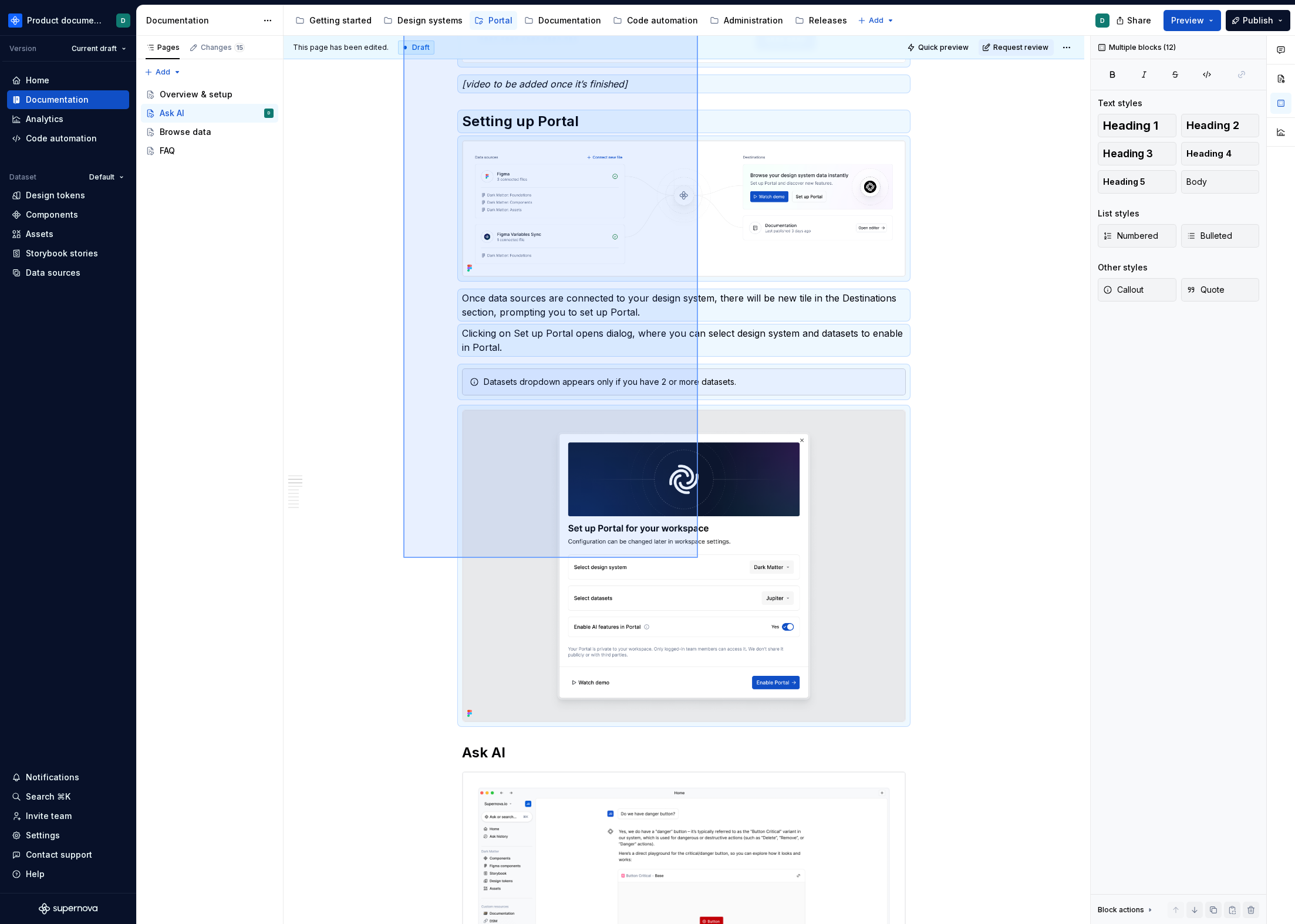
drag, startPoint x: 403, startPoint y: 223, endPoint x: 698, endPoint y: 558, distance: 446.4
click at [698, 558] on div "**********" at bounding box center [686, 480] width 806 height 889
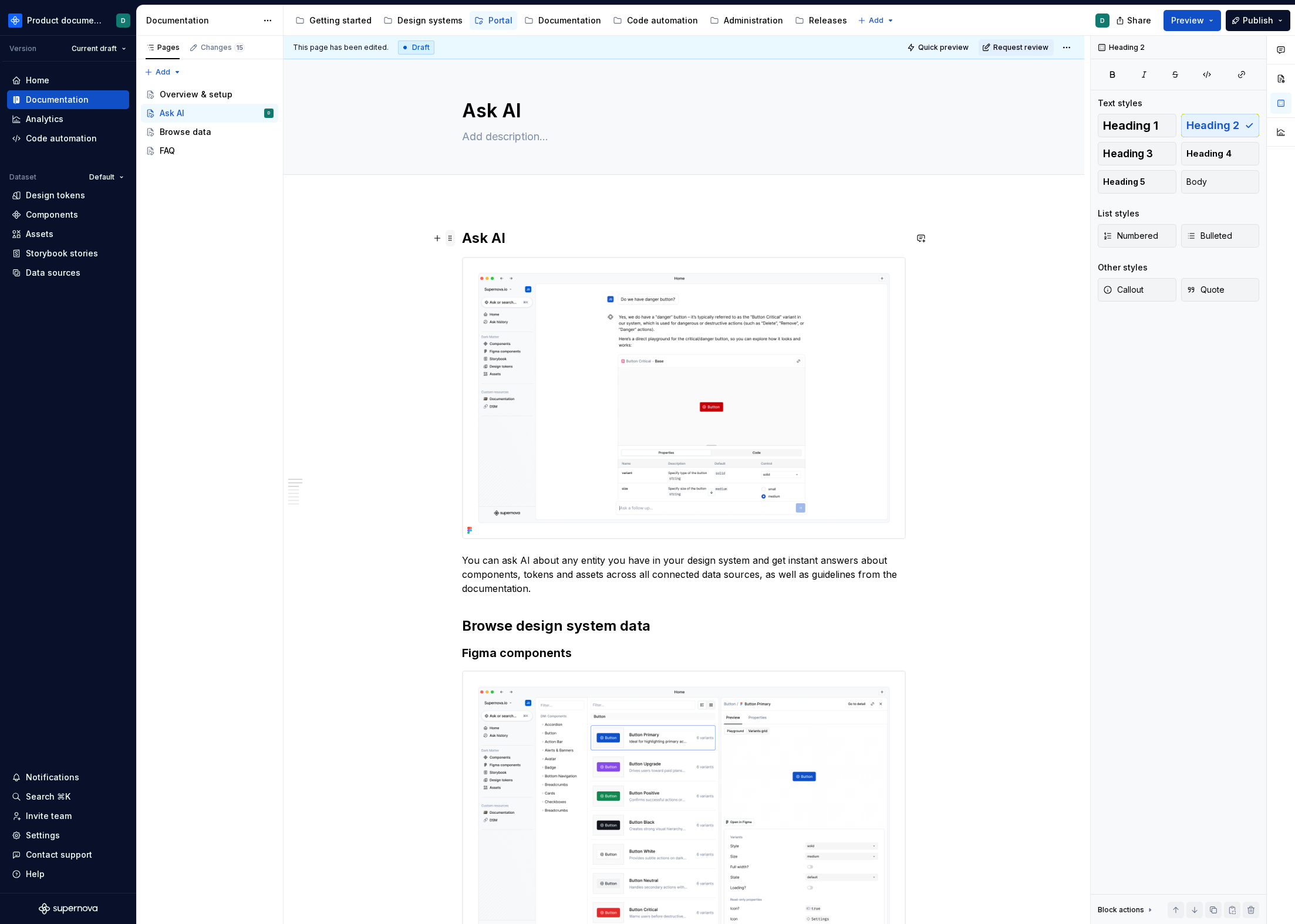
click at [450, 237] on span at bounding box center [450, 238] width 9 height 17
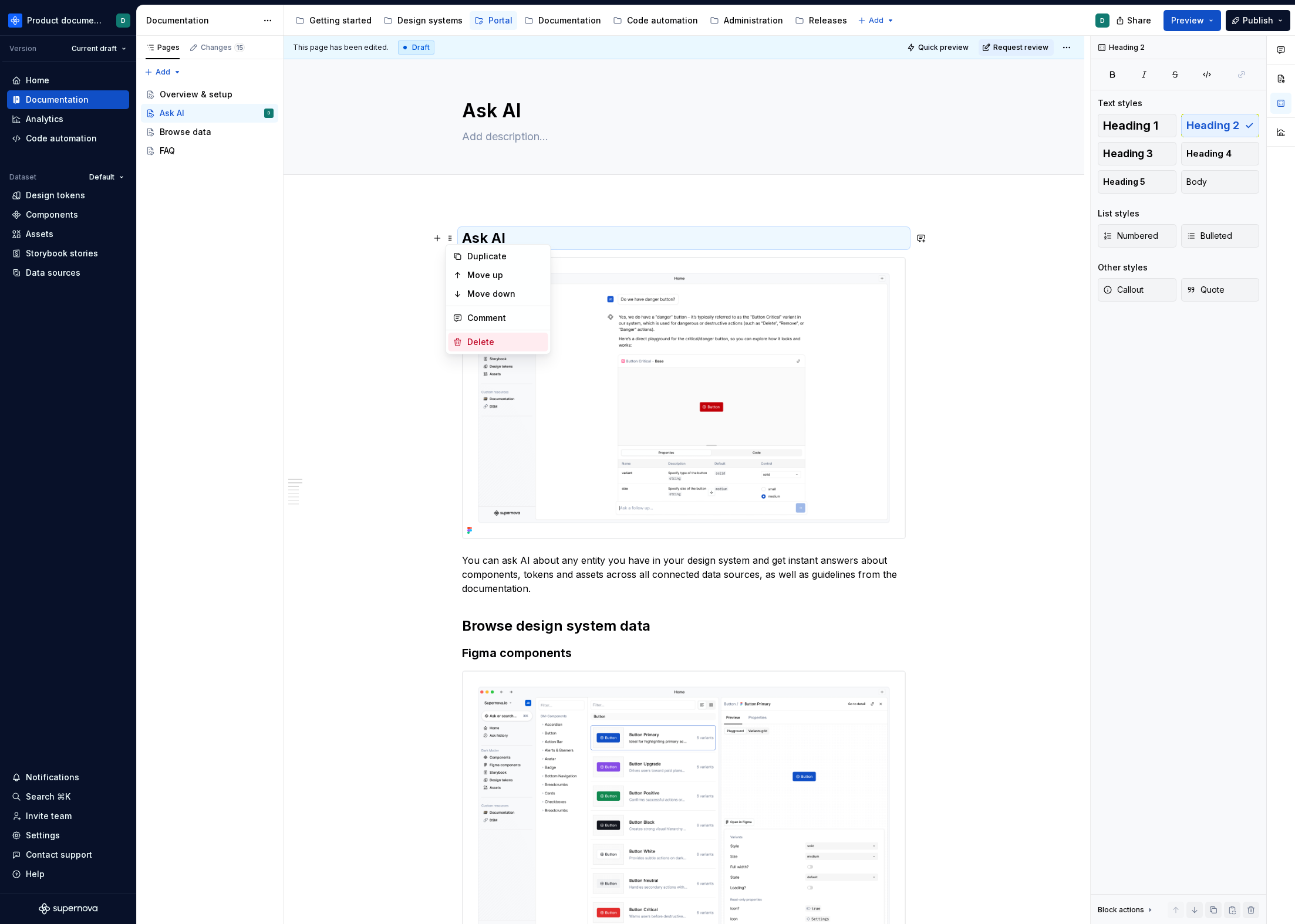
click at [483, 337] on div "Delete" at bounding box center [505, 342] width 76 height 12
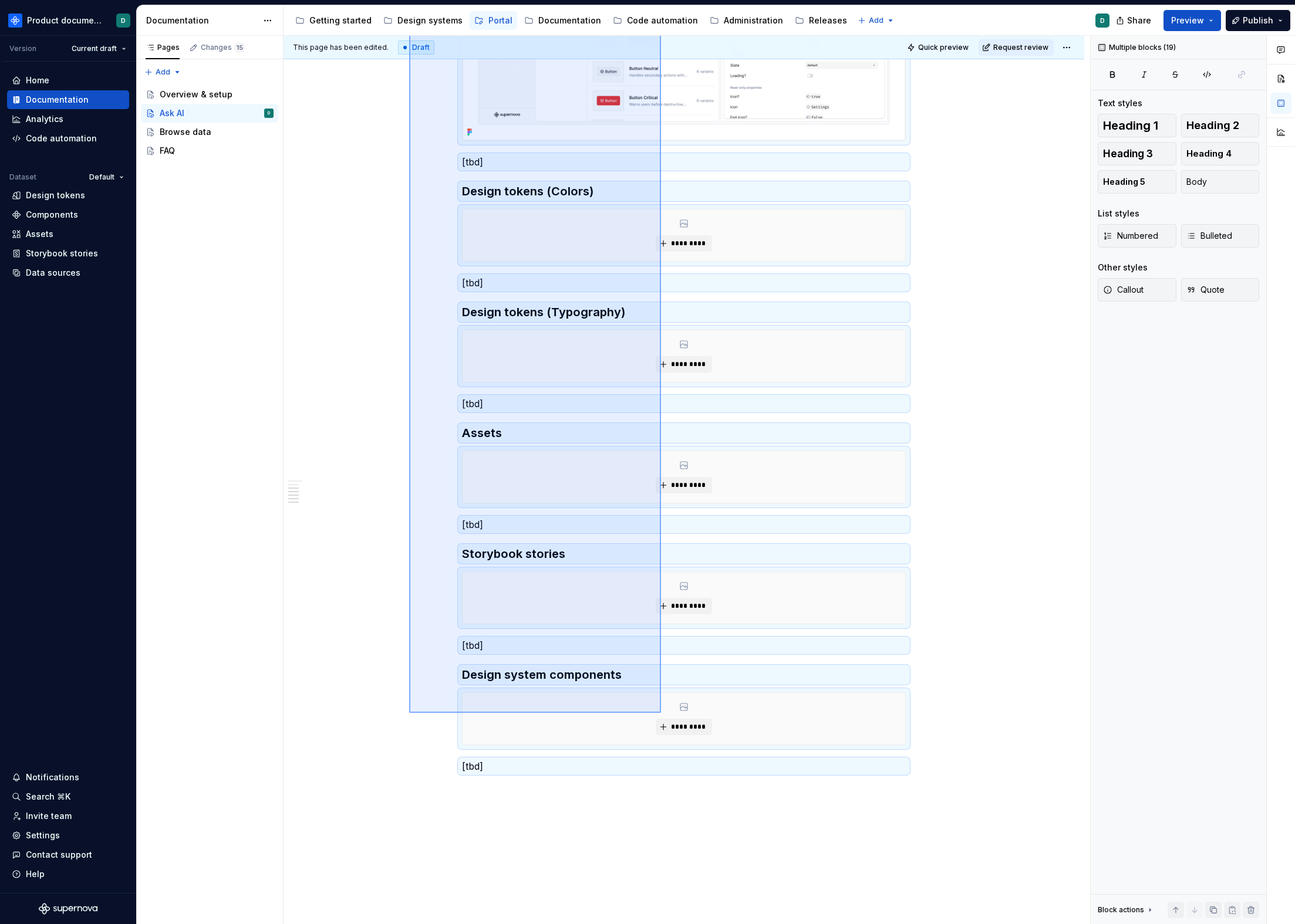
scroll to position [916, 0]
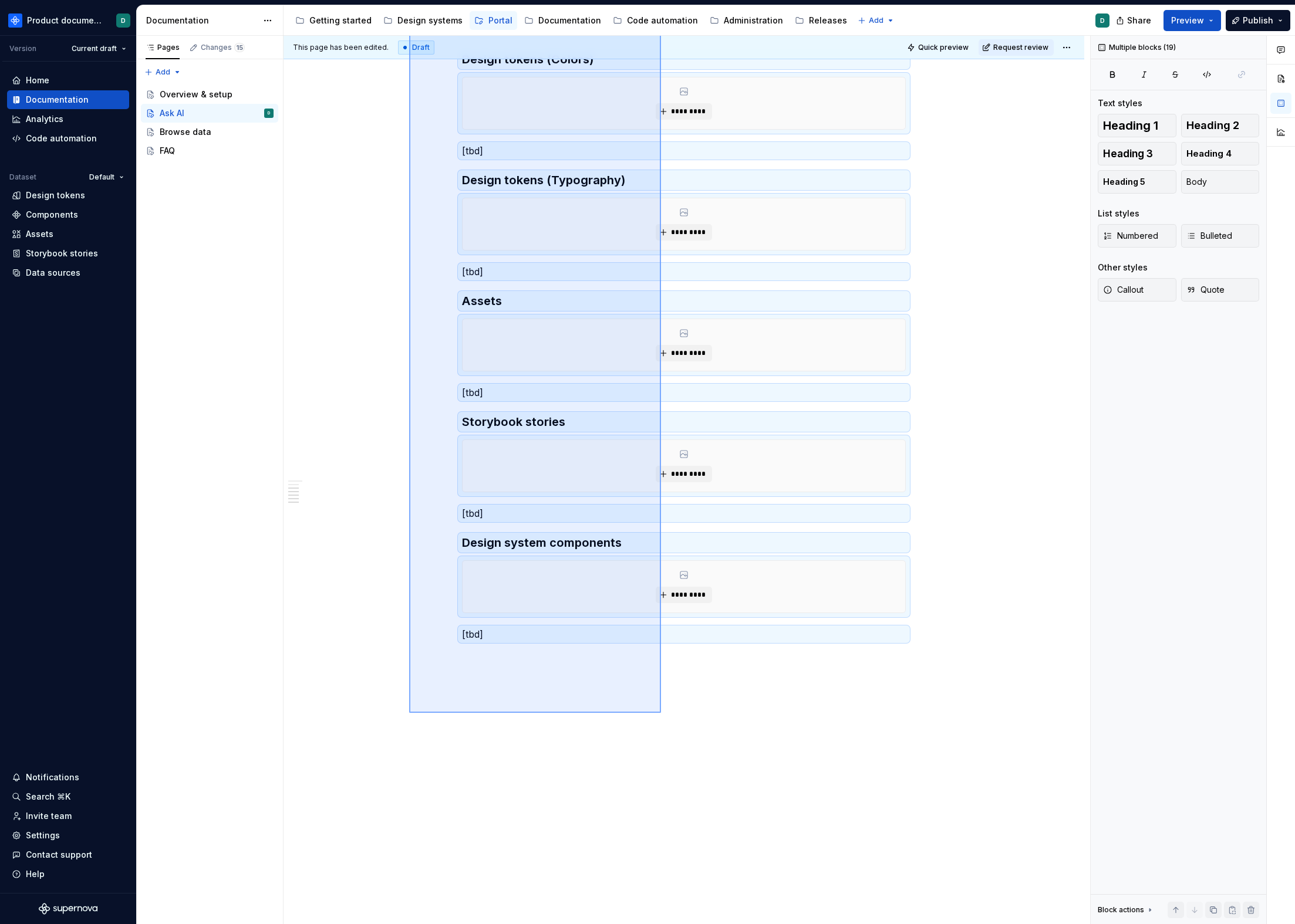
drag, startPoint x: 415, startPoint y: 352, endPoint x: 662, endPoint y: 713, distance: 437.4
click at [662, 713] on div "This page has been edited. Draft Quick preview Request review Ask AI Edit heade…" at bounding box center [686, 480] width 806 height 889
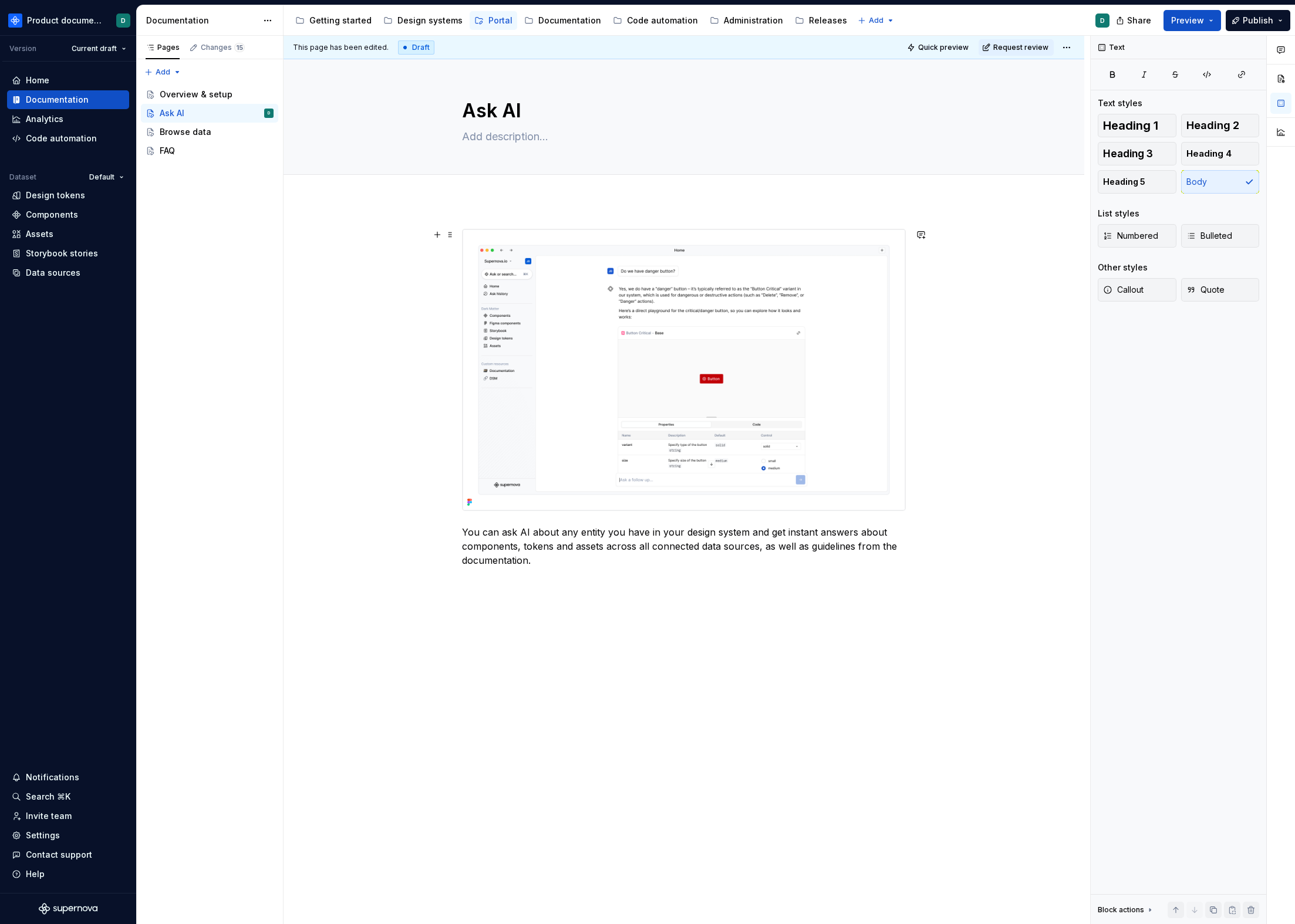
scroll to position [0, 0]
click at [198, 126] on div "Browse data" at bounding box center [216, 132] width 114 height 17
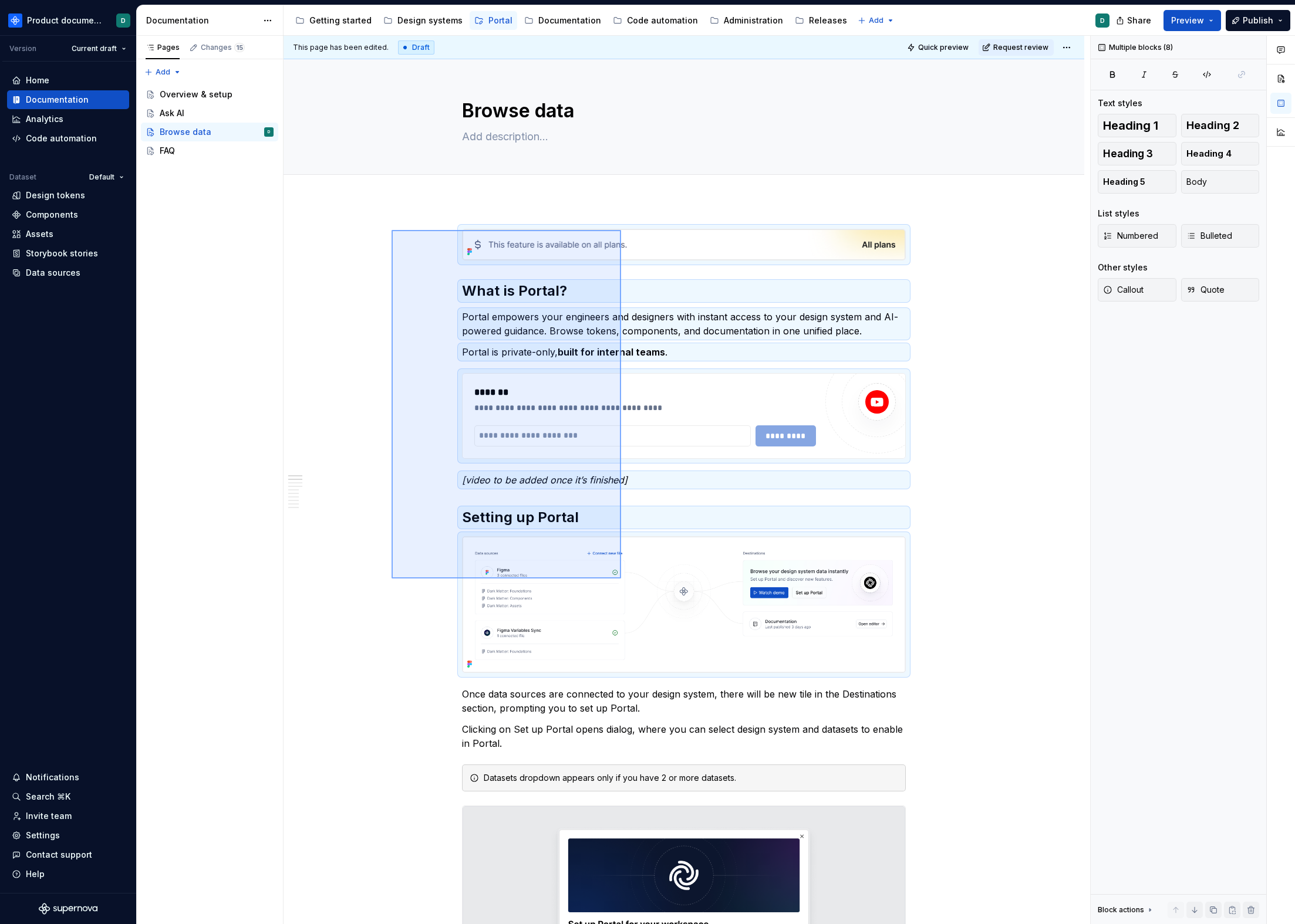
drag, startPoint x: 404, startPoint y: 249, endPoint x: 542, endPoint y: 521, distance: 305.0
click at [621, 578] on div "**********" at bounding box center [686, 480] width 806 height 889
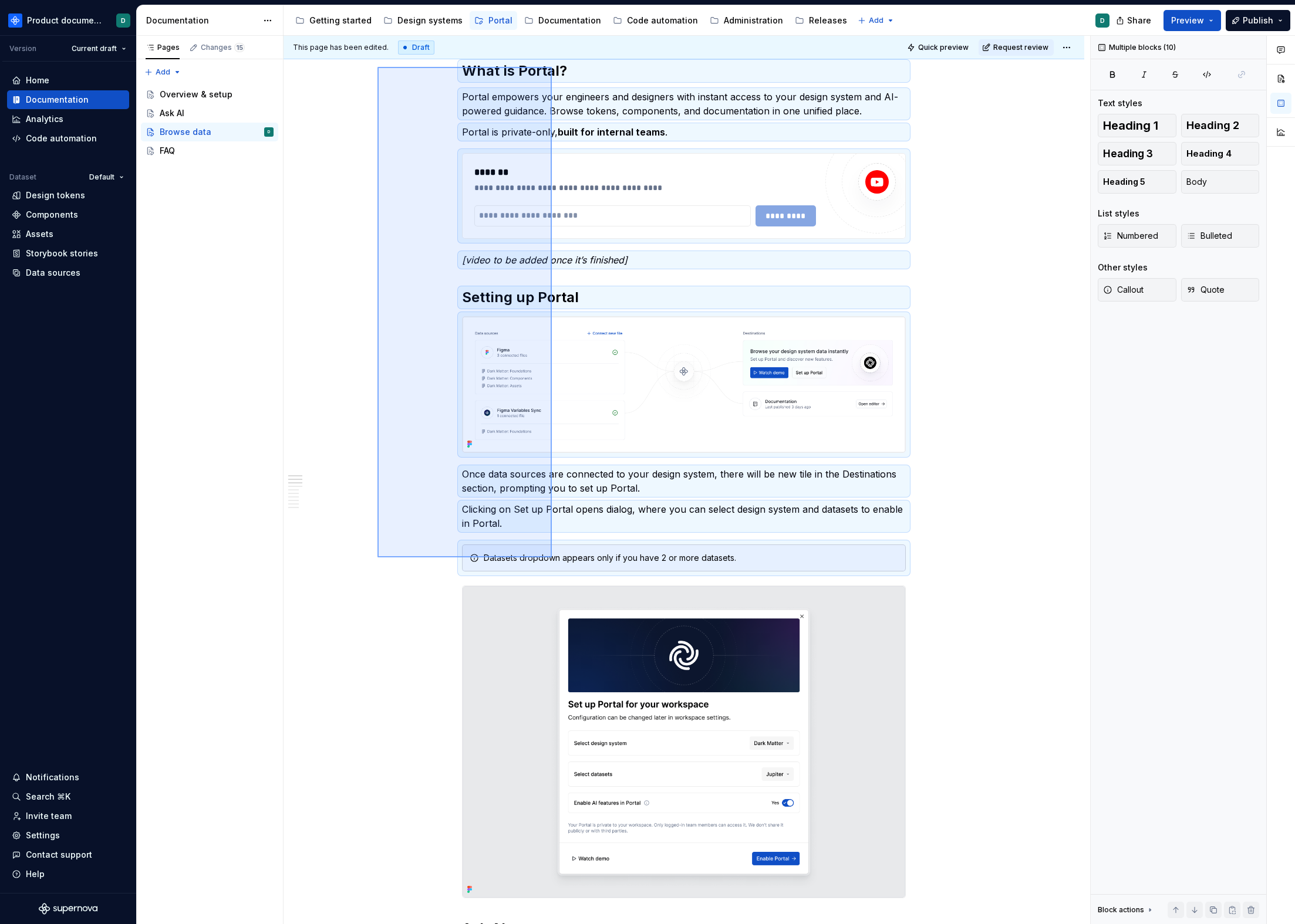
scroll to position [352, 0]
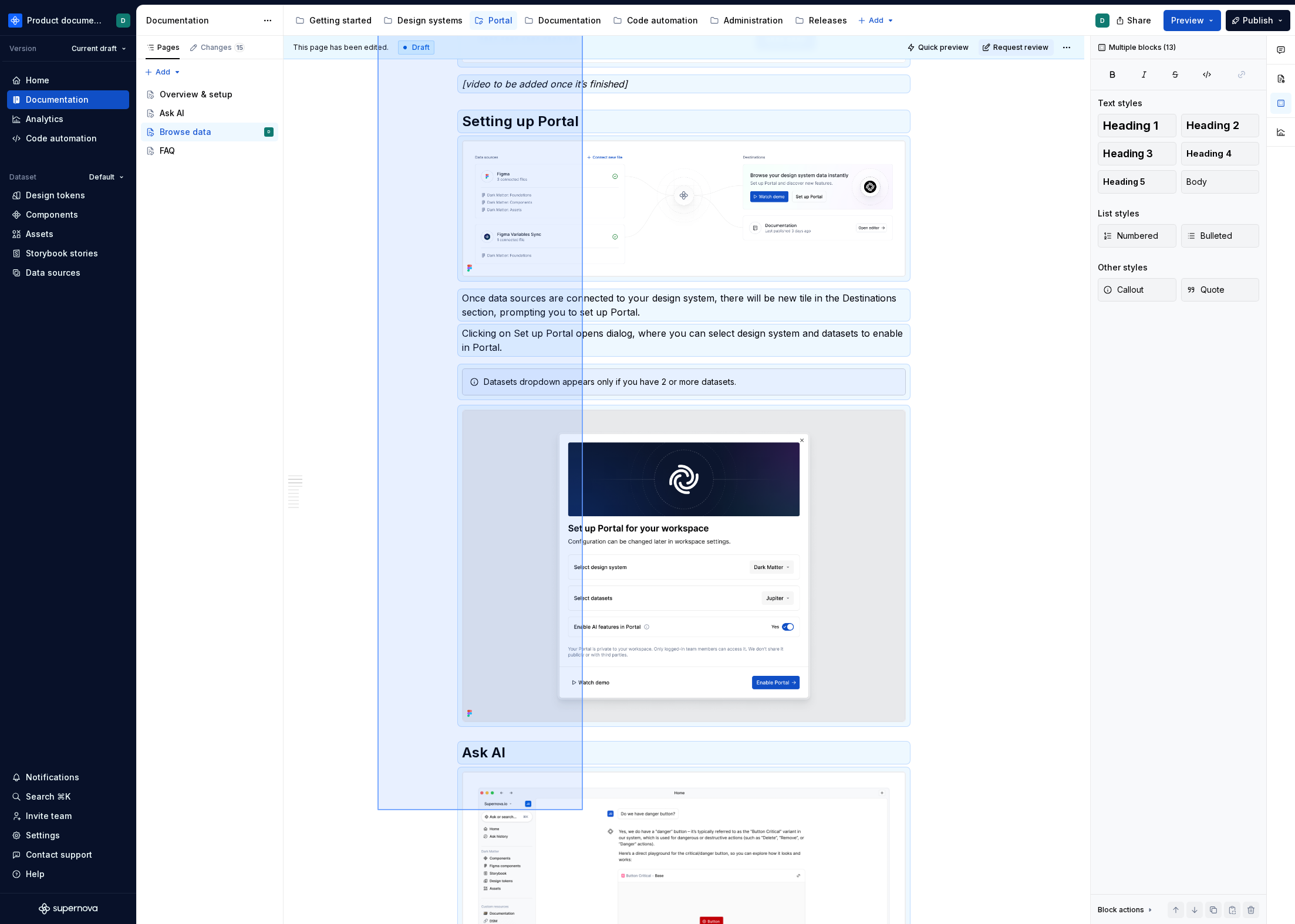
drag, startPoint x: 378, startPoint y: 287, endPoint x: 588, endPoint y: 834, distance: 585.9
click at [588, 742] on div "**********" at bounding box center [686, 480] width 806 height 889
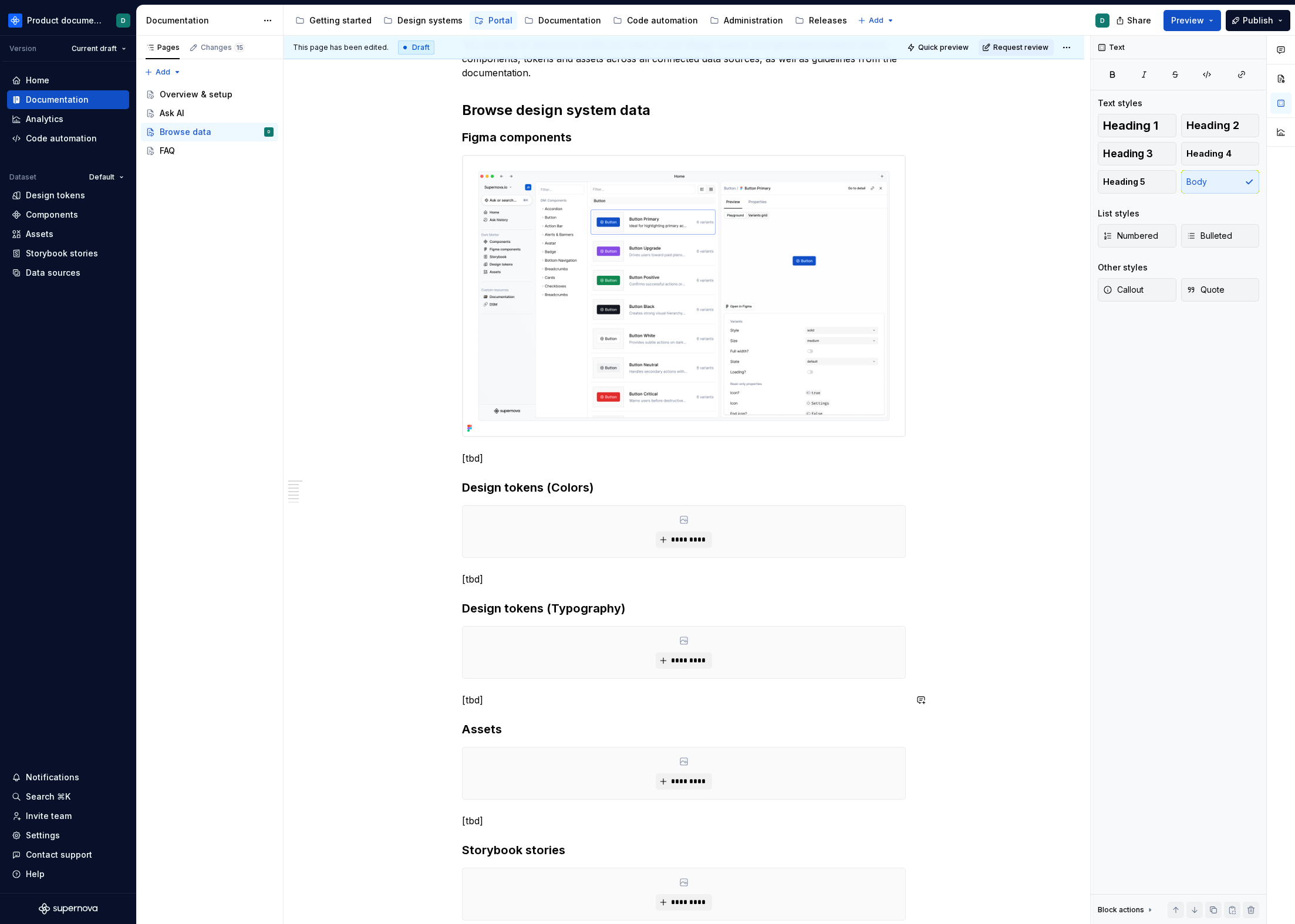
scroll to position [0, 0]
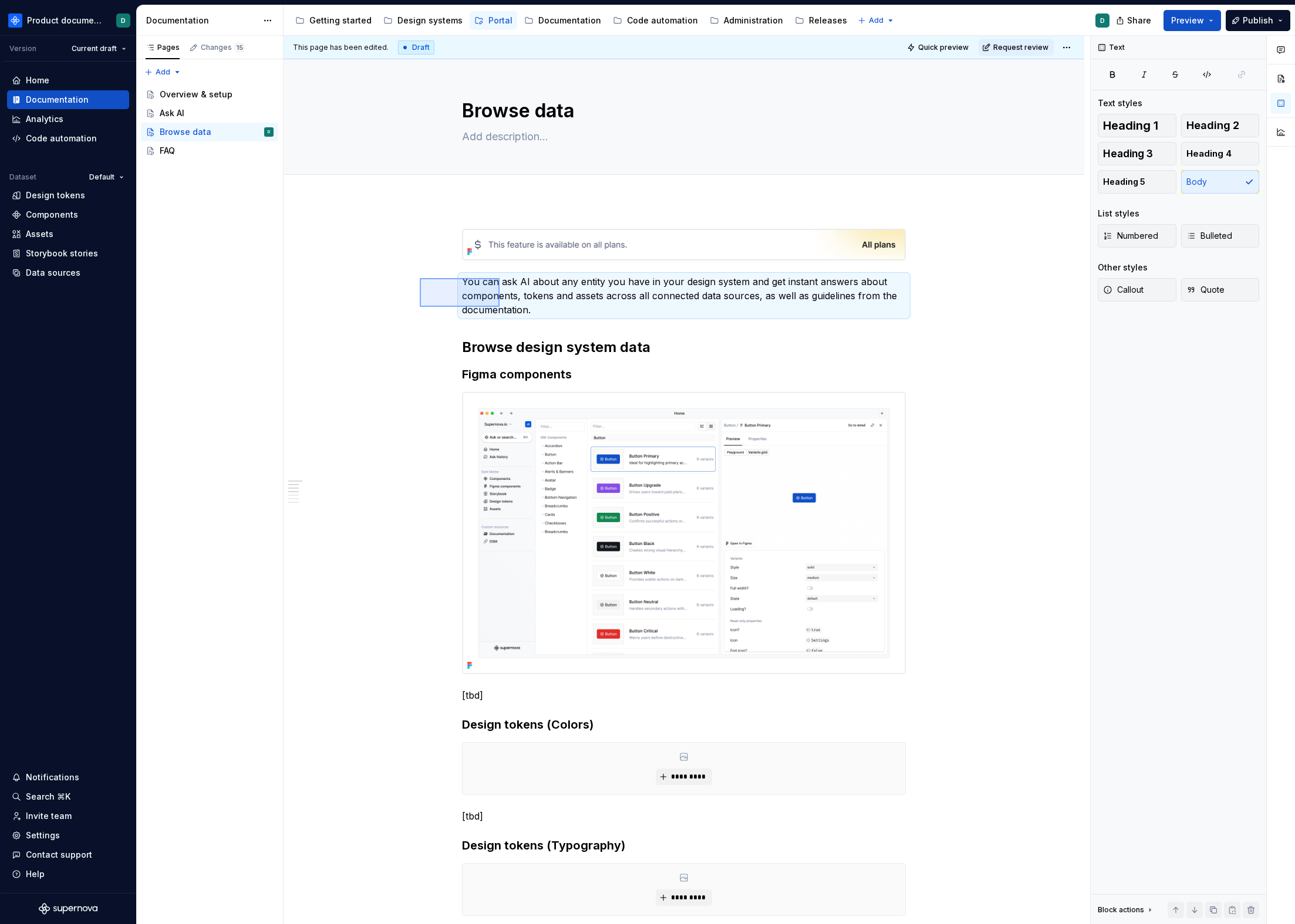
drag, startPoint x: 419, startPoint y: 278, endPoint x: 502, endPoint y: 310, distance: 89.0
click at [501, 309] on div "This page has been edited. Draft Quick preview Request review Browse data Edit …" at bounding box center [686, 480] width 806 height 889
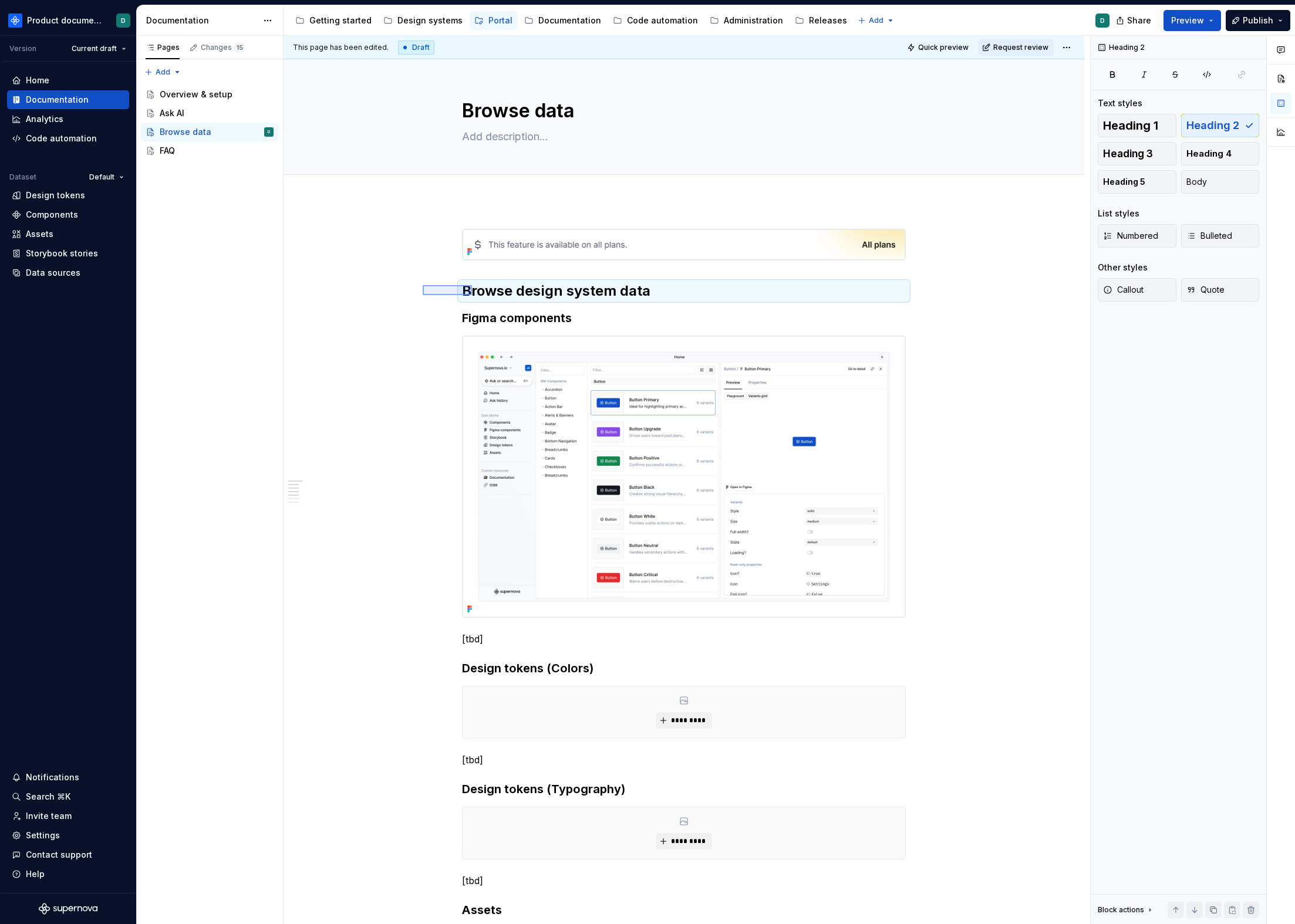
drag, startPoint x: 425, startPoint y: 286, endPoint x: 545, endPoint y: 306, distance: 121.7
click at [545, 306] on div "This page has been edited. Draft Quick preview Request review Browse data Edit …" at bounding box center [686, 480] width 806 height 889
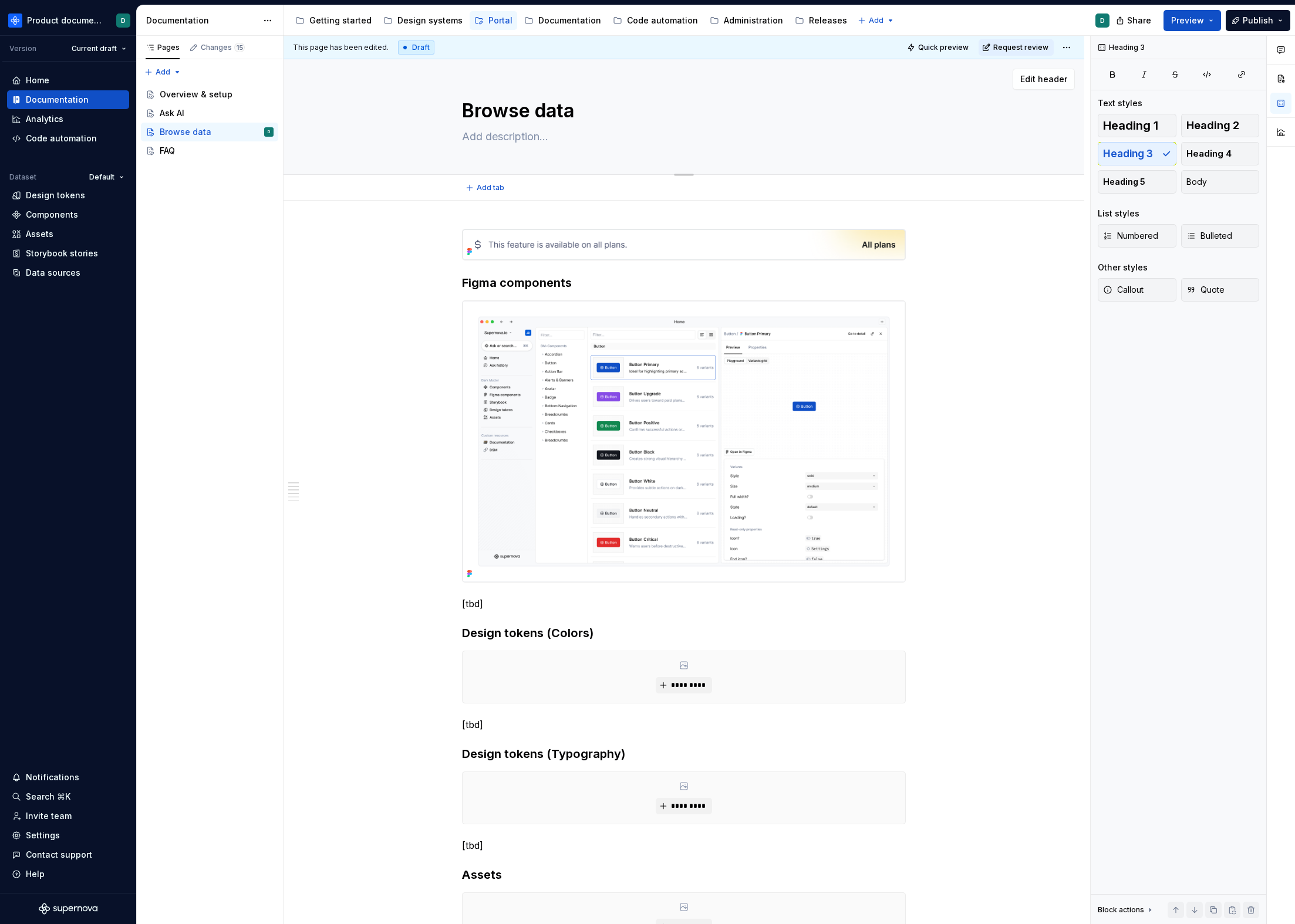
click at [533, 109] on textarea "Browse data" at bounding box center [681, 110] width 444 height 28
click at [537, 111] on textarea "Browse data" at bounding box center [681, 110] width 444 height 28
type textarea "*"
type textarea "Browse ddata"
type textarea "*"
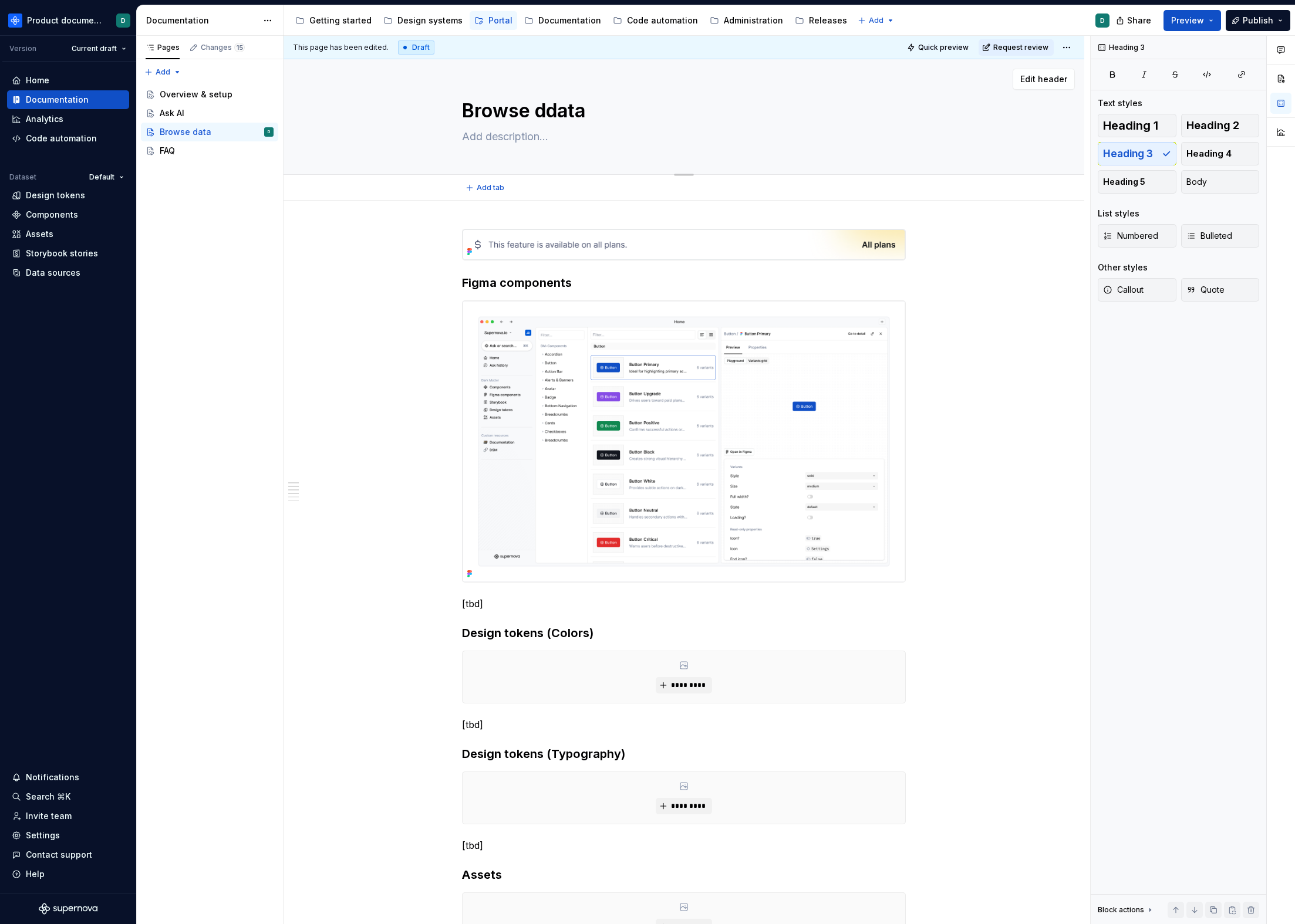
type textarea "Browse dedata"
type textarea "*"
type textarea "Browse desdata"
type textarea "*"
type textarea "Browse desidata"
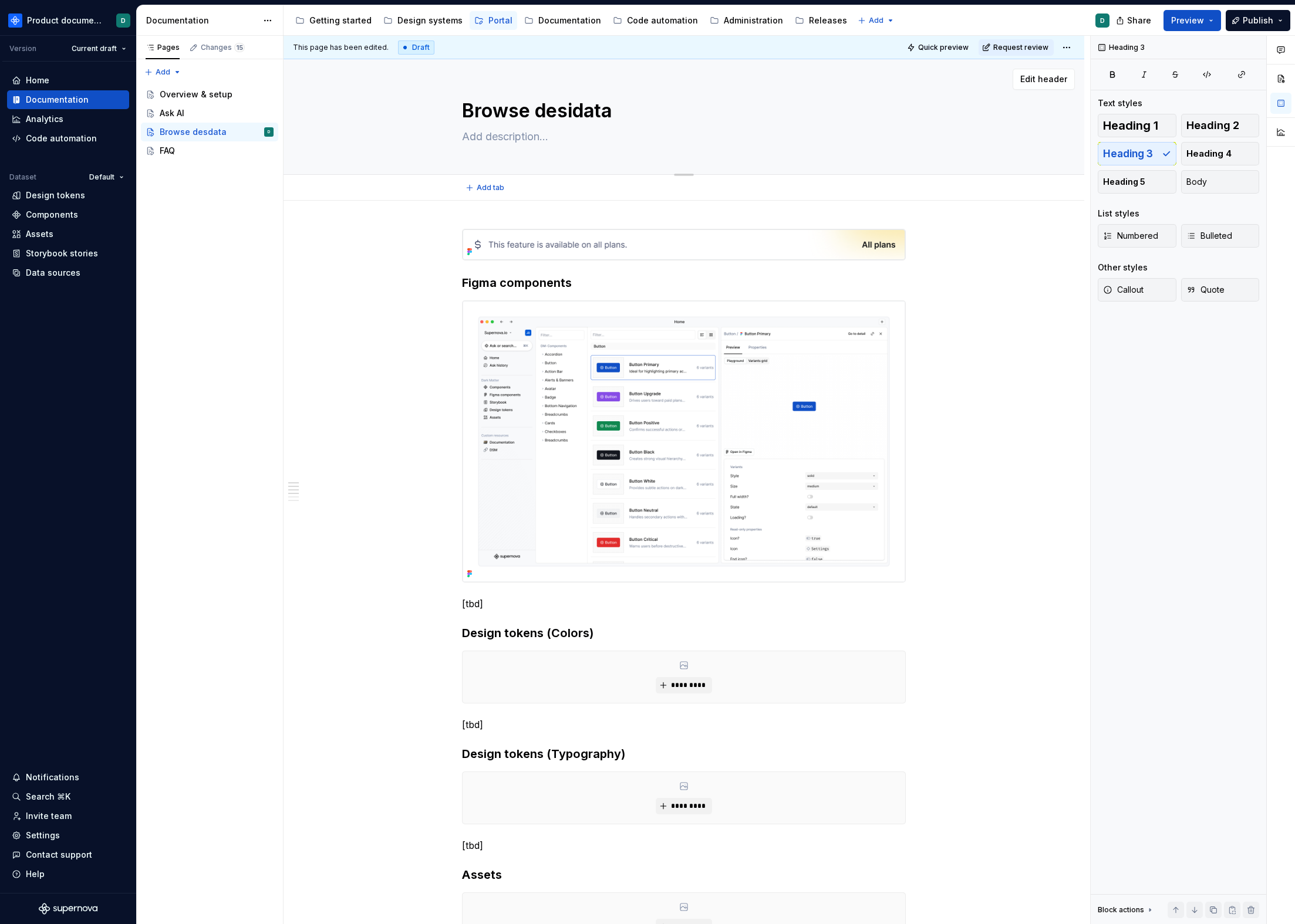
type textarea "*"
type textarea "Browse desigdata"
type textarea "*"
type textarea "Browse designdata"
type textarea "*"
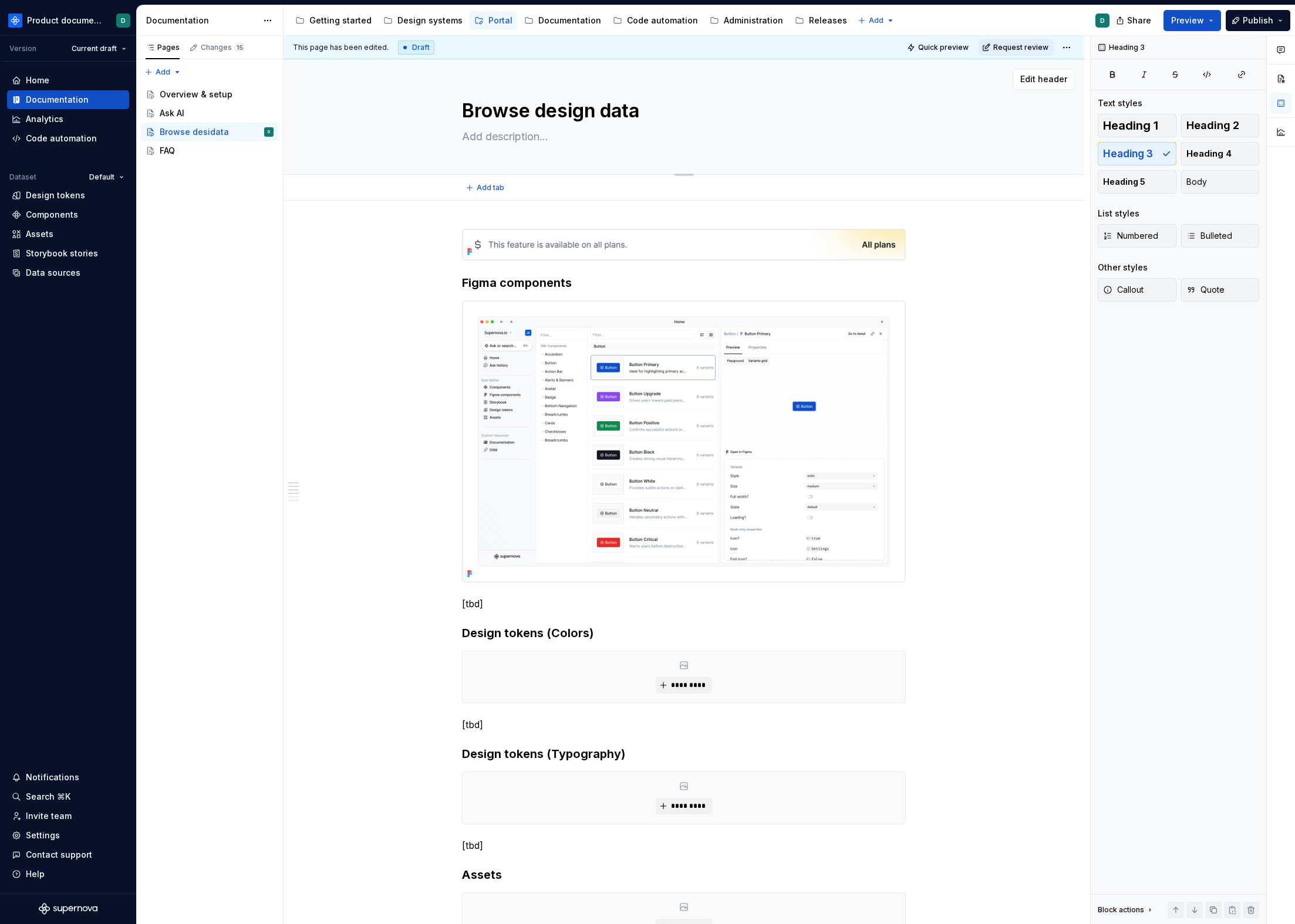
type textarea "Browse design sdata"
type textarea "*"
type textarea "Browse design ssdata"
type textarea "*"
type textarea "Browse design sdata"
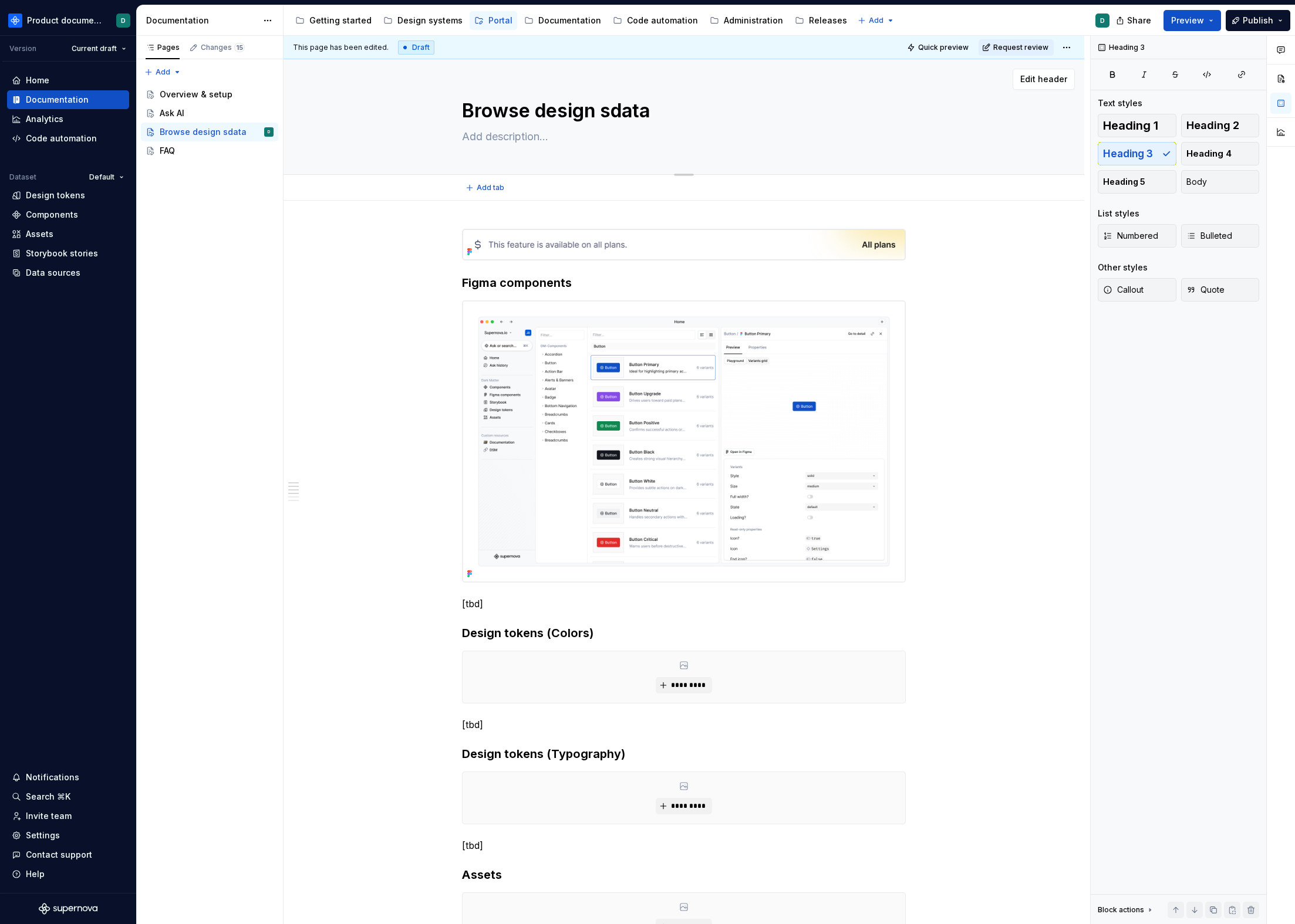
type textarea "*"
type textarea "Browse design sydata"
type textarea "*"
type textarea "Browse design sysdata"
type textarea "*"
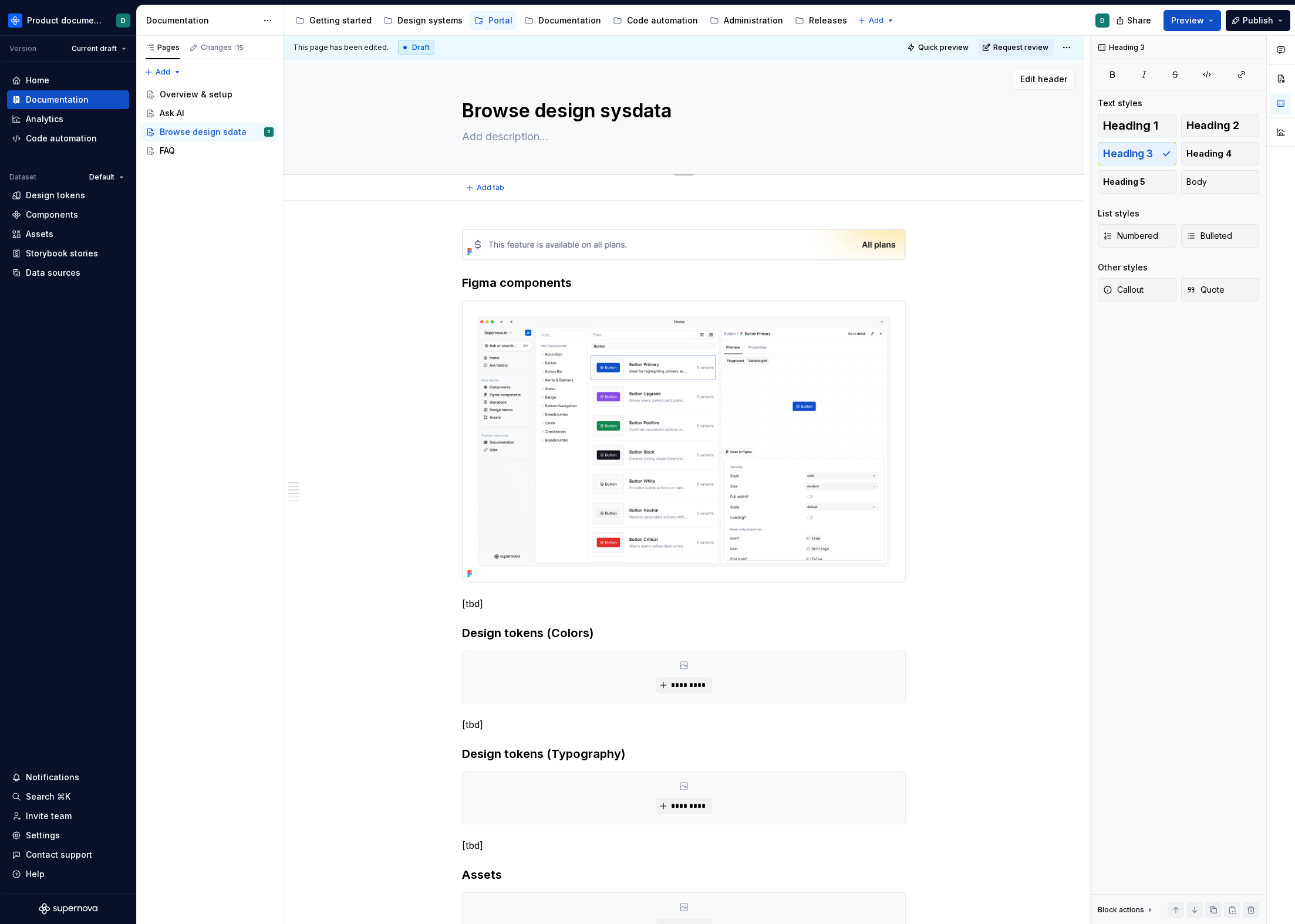
type textarea "Browse design systdata"
type textarea "*"
type textarea "Browse design systedata"
type textarea "*"
type textarea "Browse design systemdata"
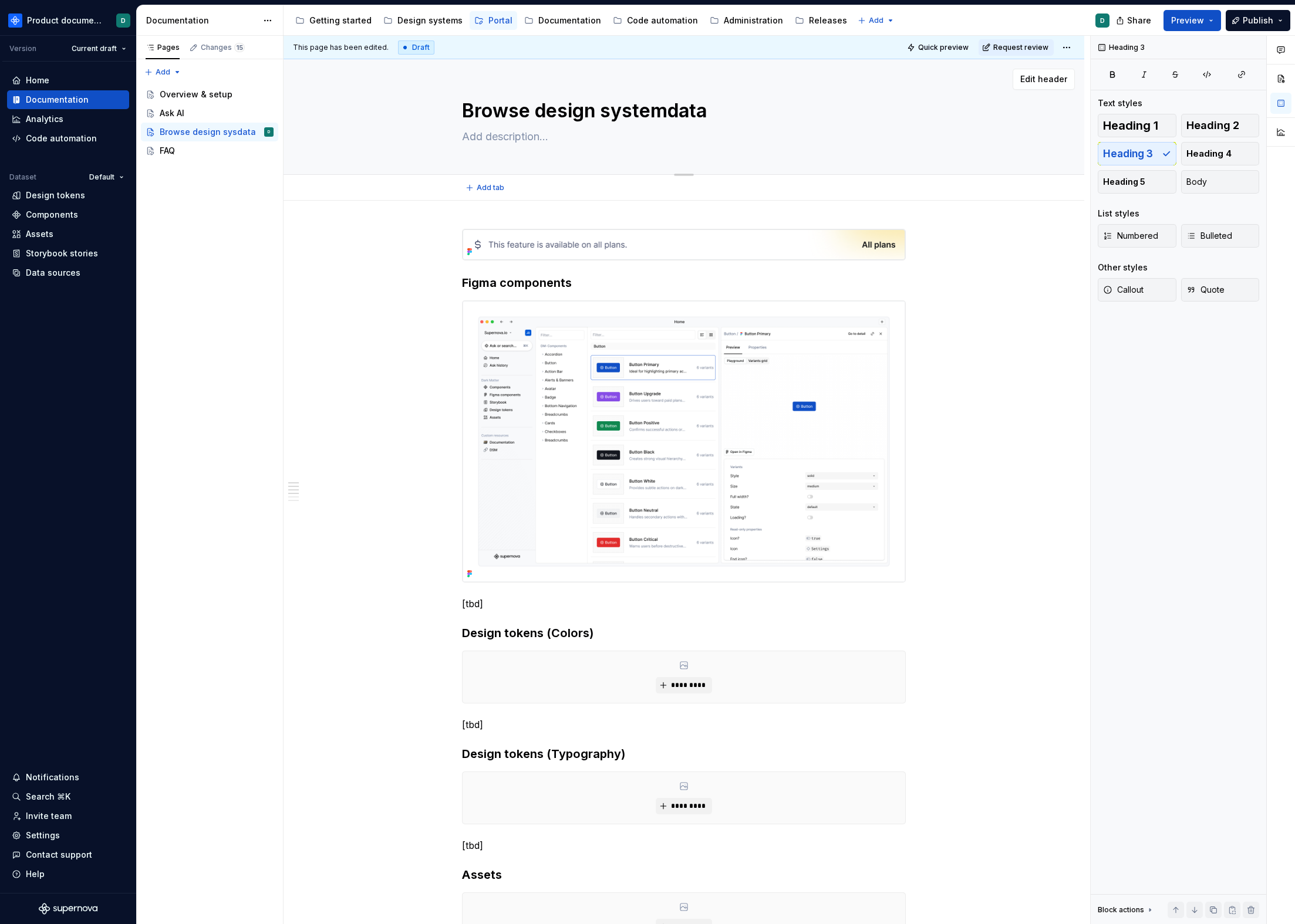
type textarea "*"
type textarea "Browse design system data"
type textarea "*"
type textarea "Browse design system data"
click at [372, 318] on div "Figma components [tbd] Design tokens (Colors) ********* [tbd] Design tokens (Ty…" at bounding box center [684, 853] width 801 height 1305
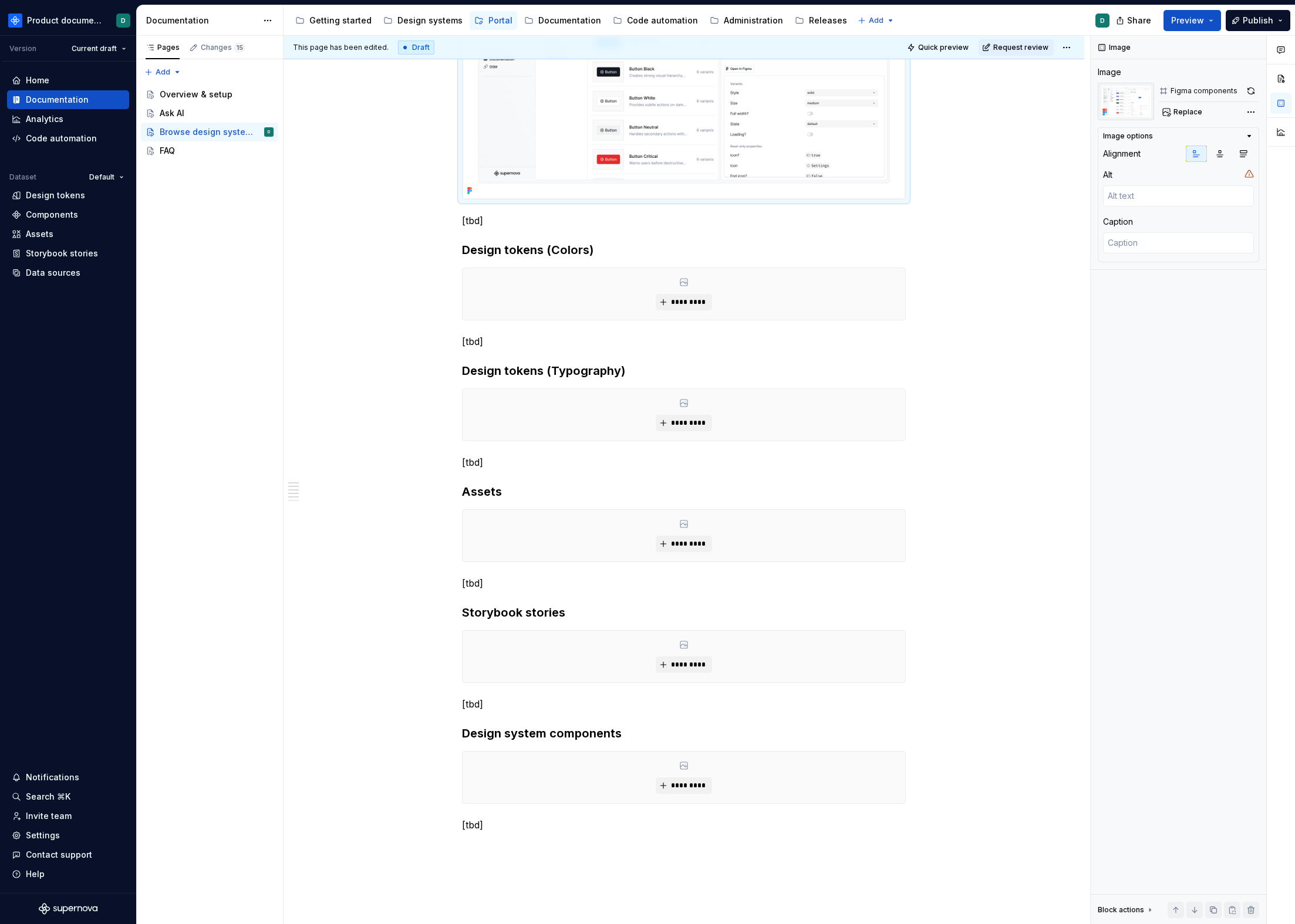
scroll to position [35, 0]
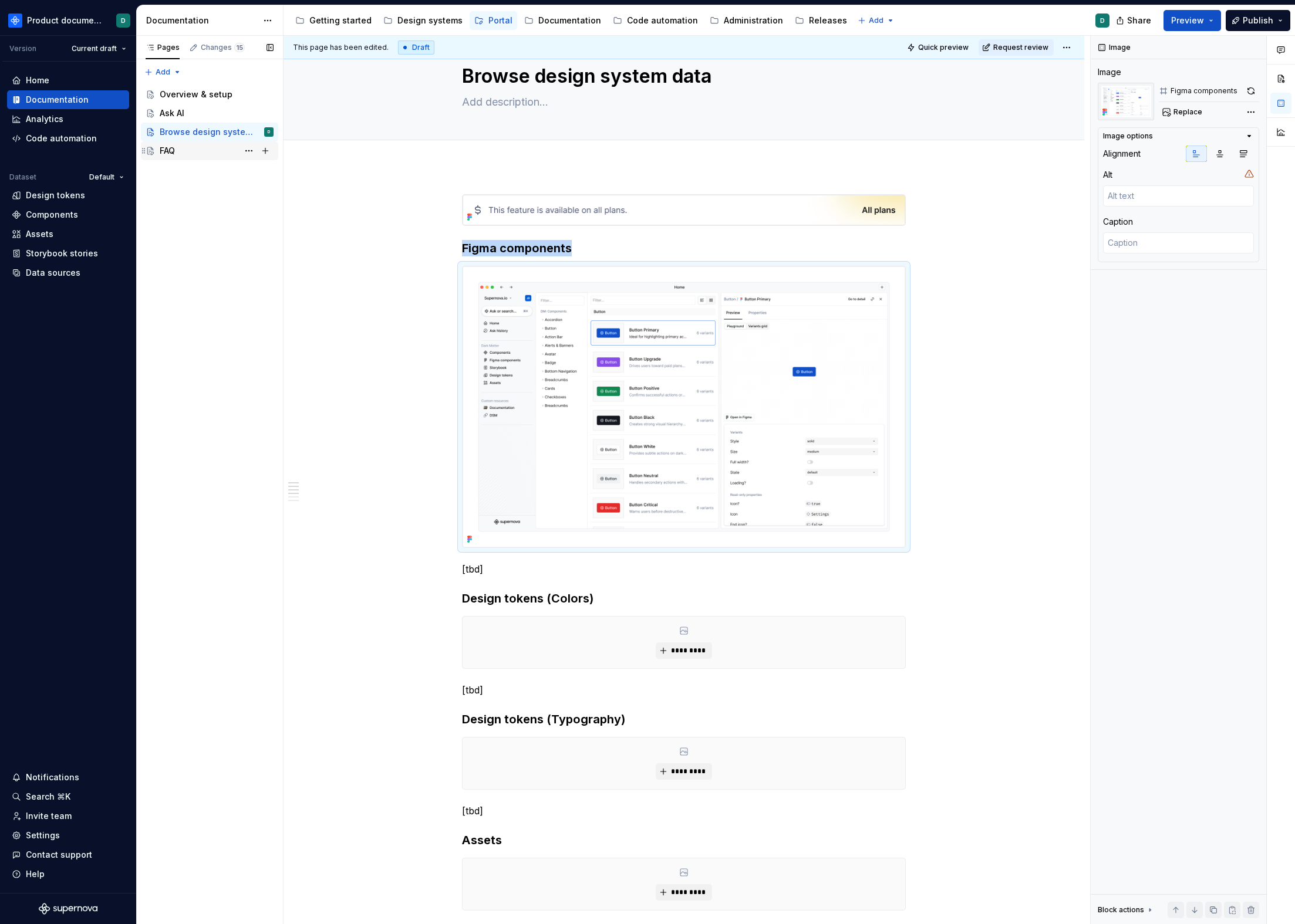
click at [175, 153] on div "FAQ" at bounding box center [167, 151] width 15 height 12
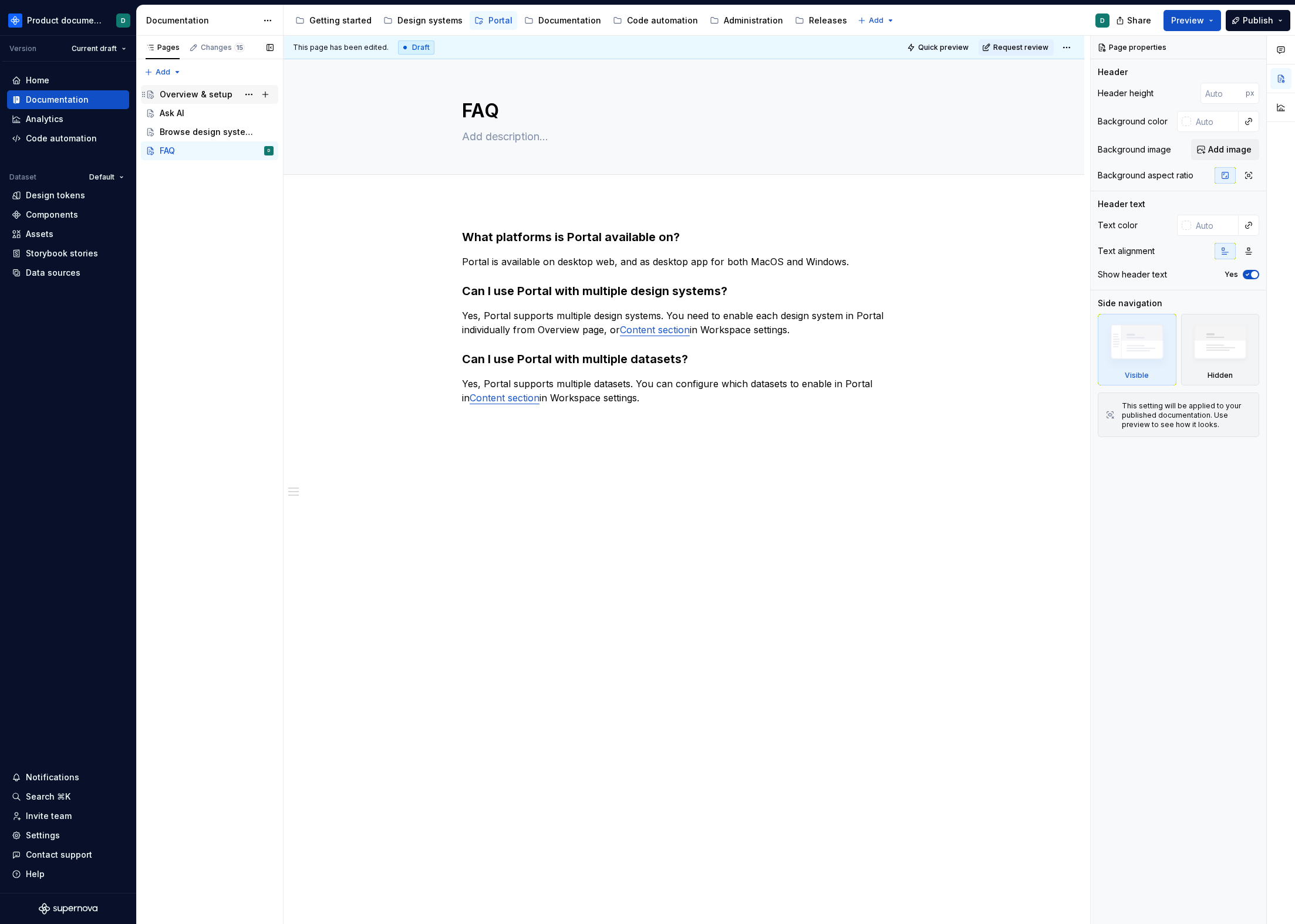
click at [188, 95] on div "Overview & setup" at bounding box center [196, 95] width 73 height 12
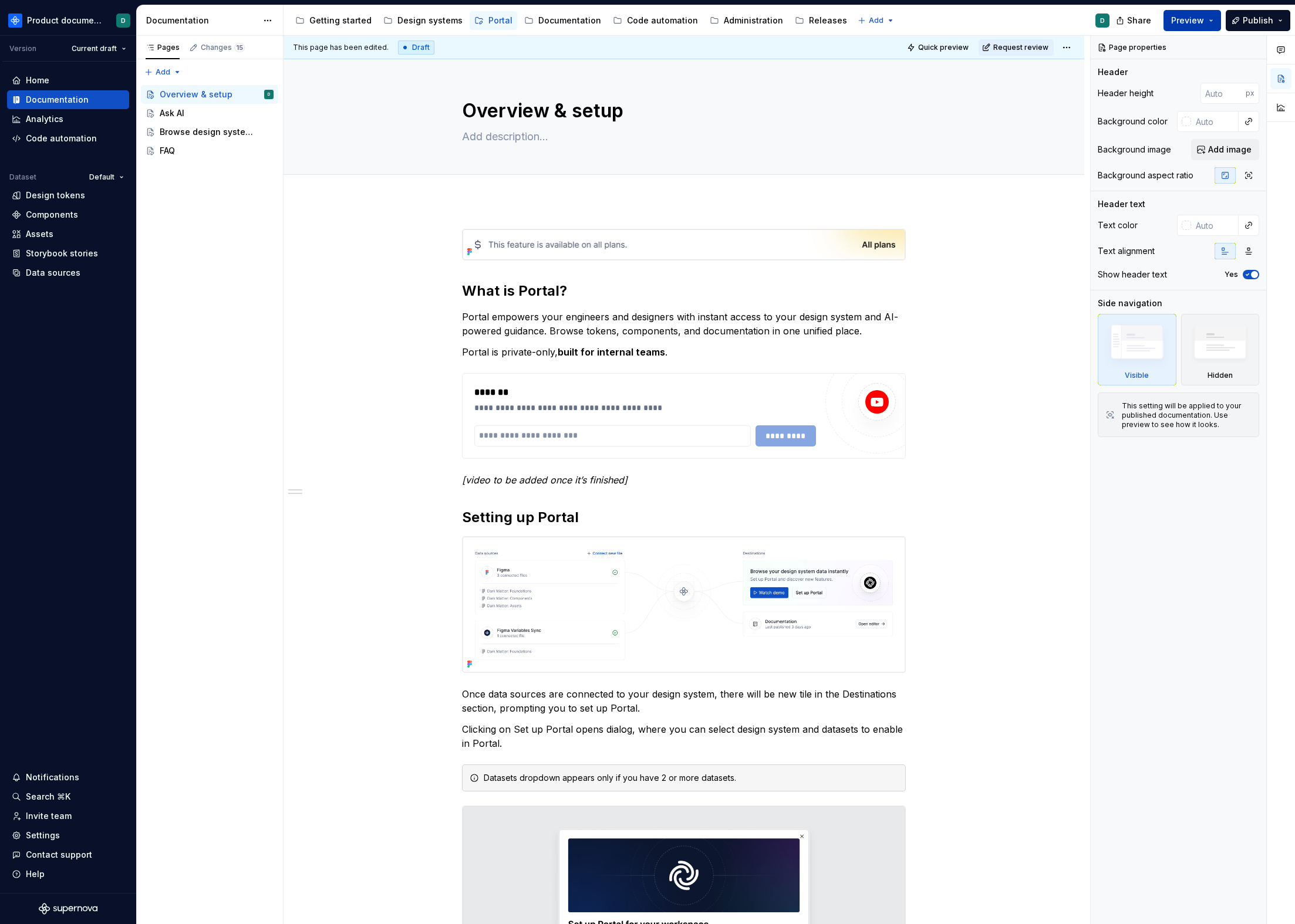
click at [985, 22] on button "Preview" at bounding box center [1192, 20] width 58 height 21
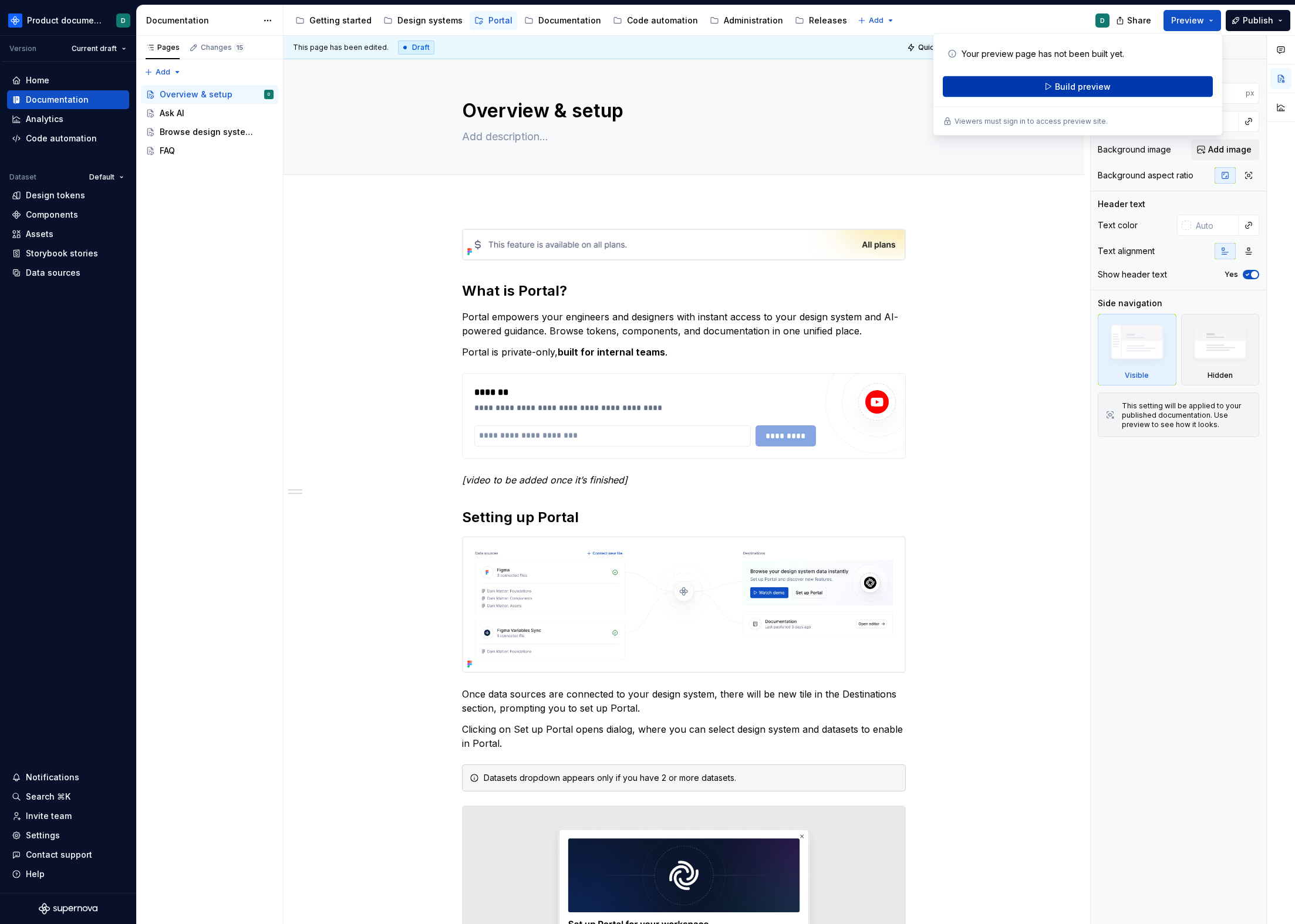
click at [985, 89] on span "Build preview" at bounding box center [1083, 87] width 56 height 12
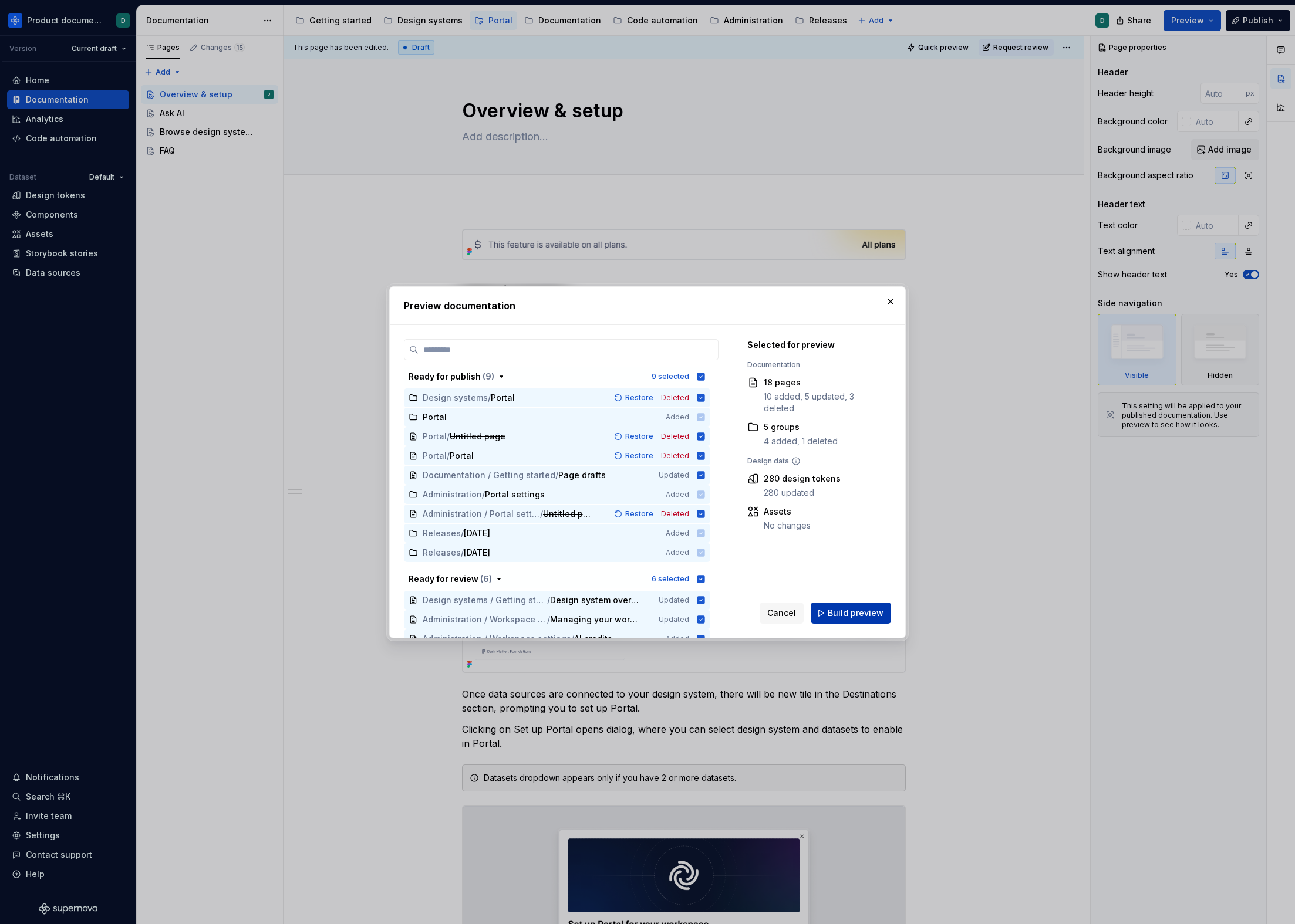
click at [856, 613] on span "Build preview" at bounding box center [855, 614] width 56 height 12
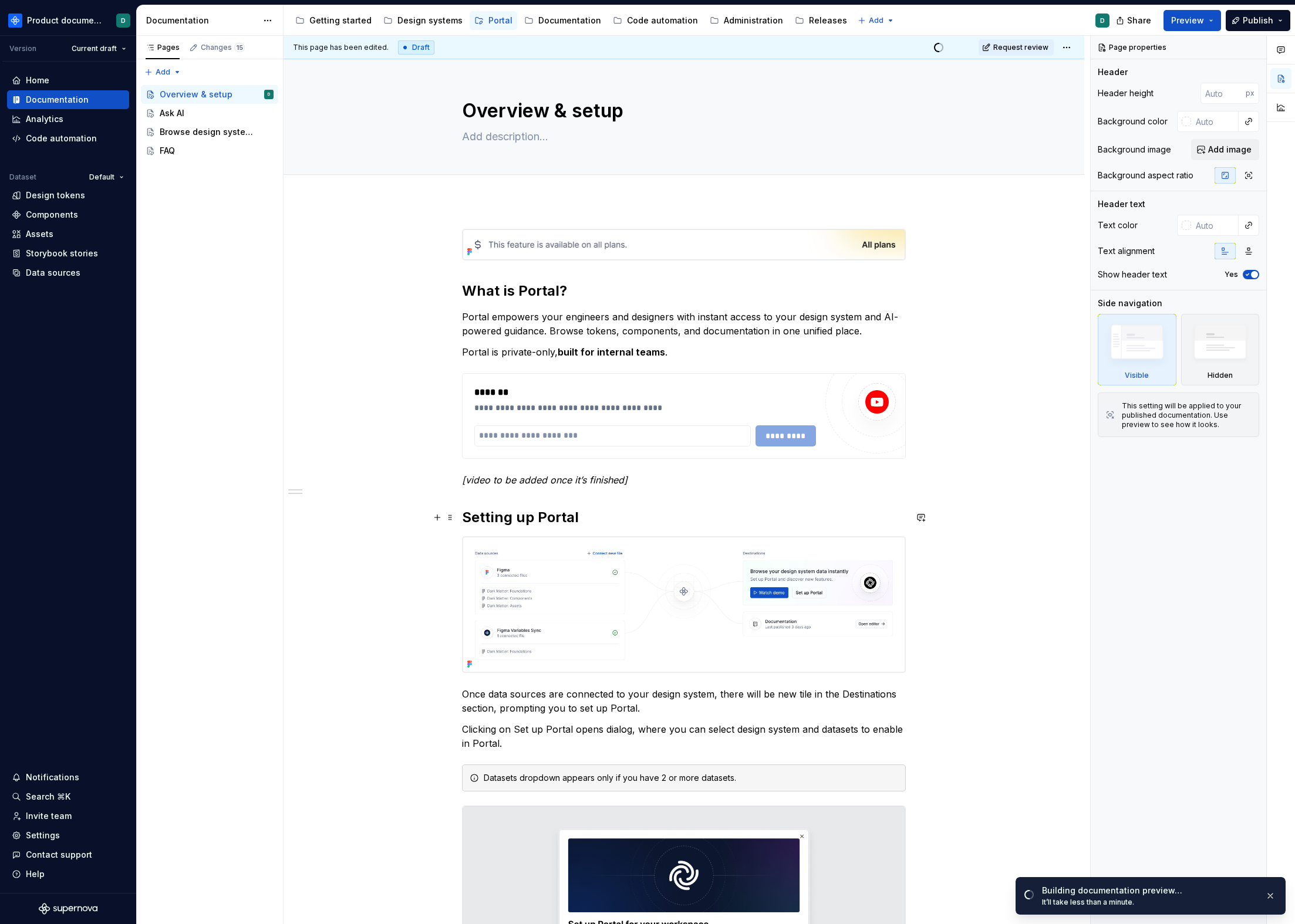
type textarea "*"
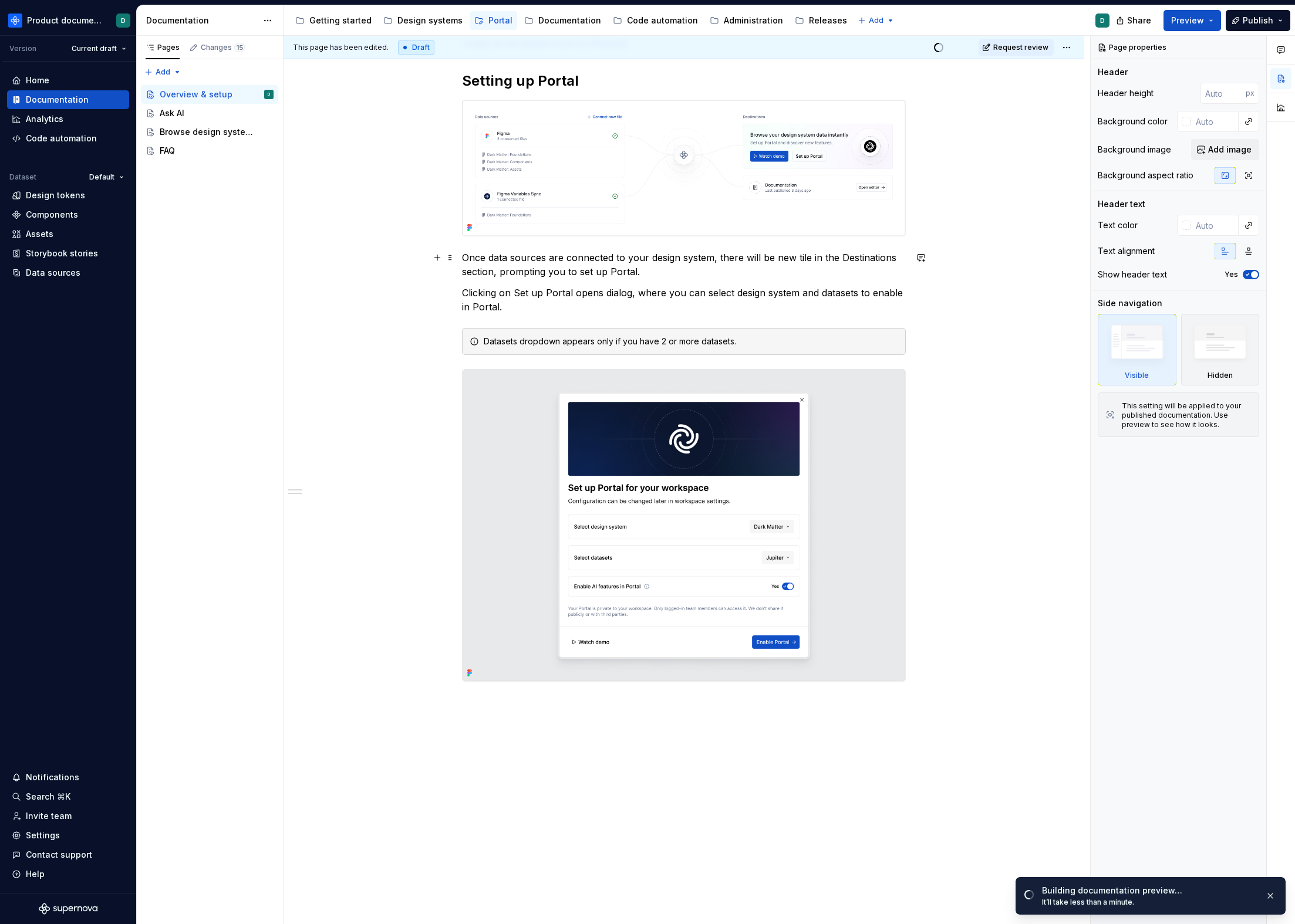
scroll to position [485, 0]
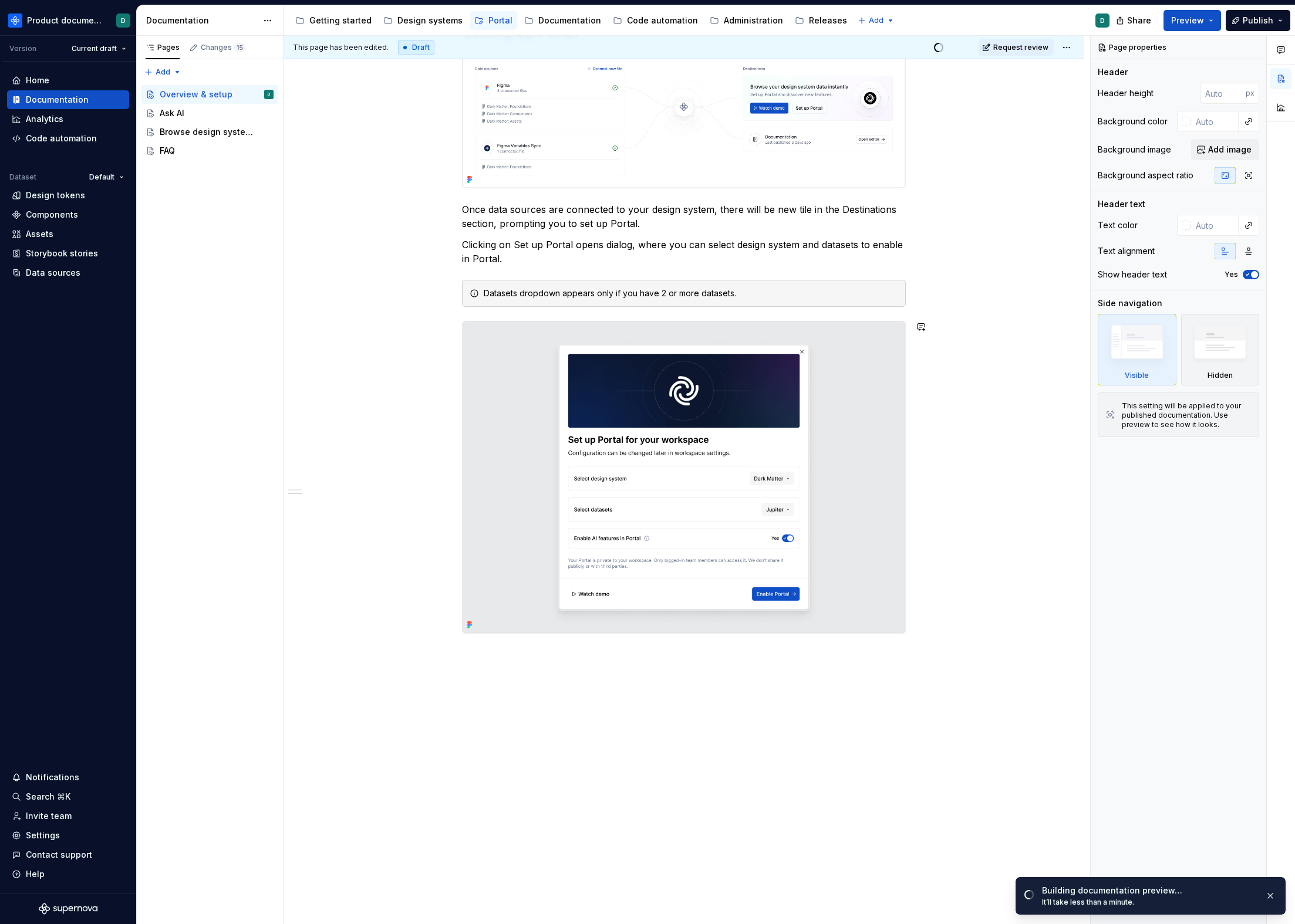
click at [690, 649] on div "**********" at bounding box center [684, 321] width 801 height 1209
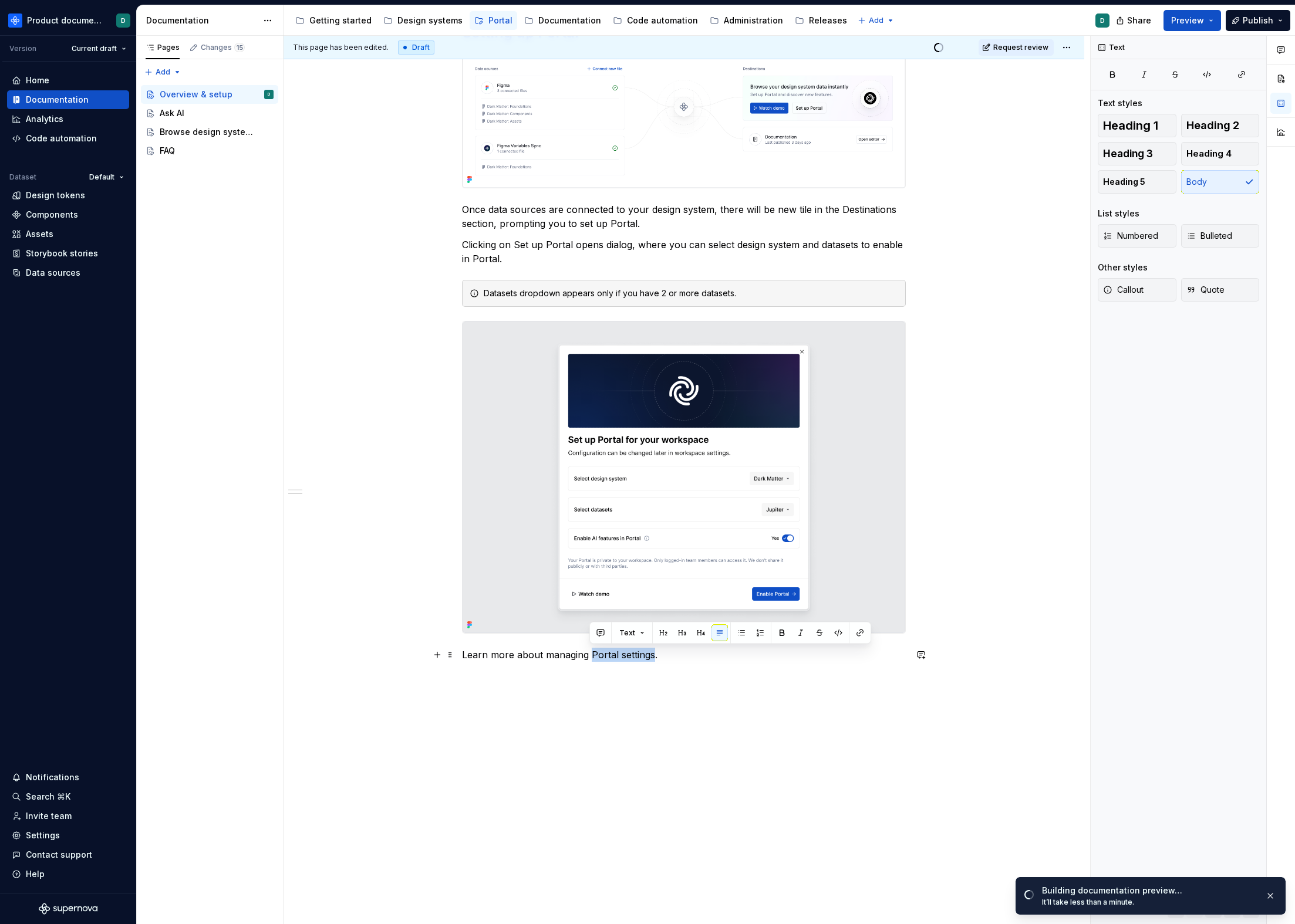
drag, startPoint x: 652, startPoint y: 655, endPoint x: 590, endPoint y: 658, distance: 62.1
click at [590, 658] on p "Learn more about managing Portal settings." at bounding box center [683, 655] width 444 height 14
click at [856, 634] on button "button" at bounding box center [860, 633] width 17 height 17
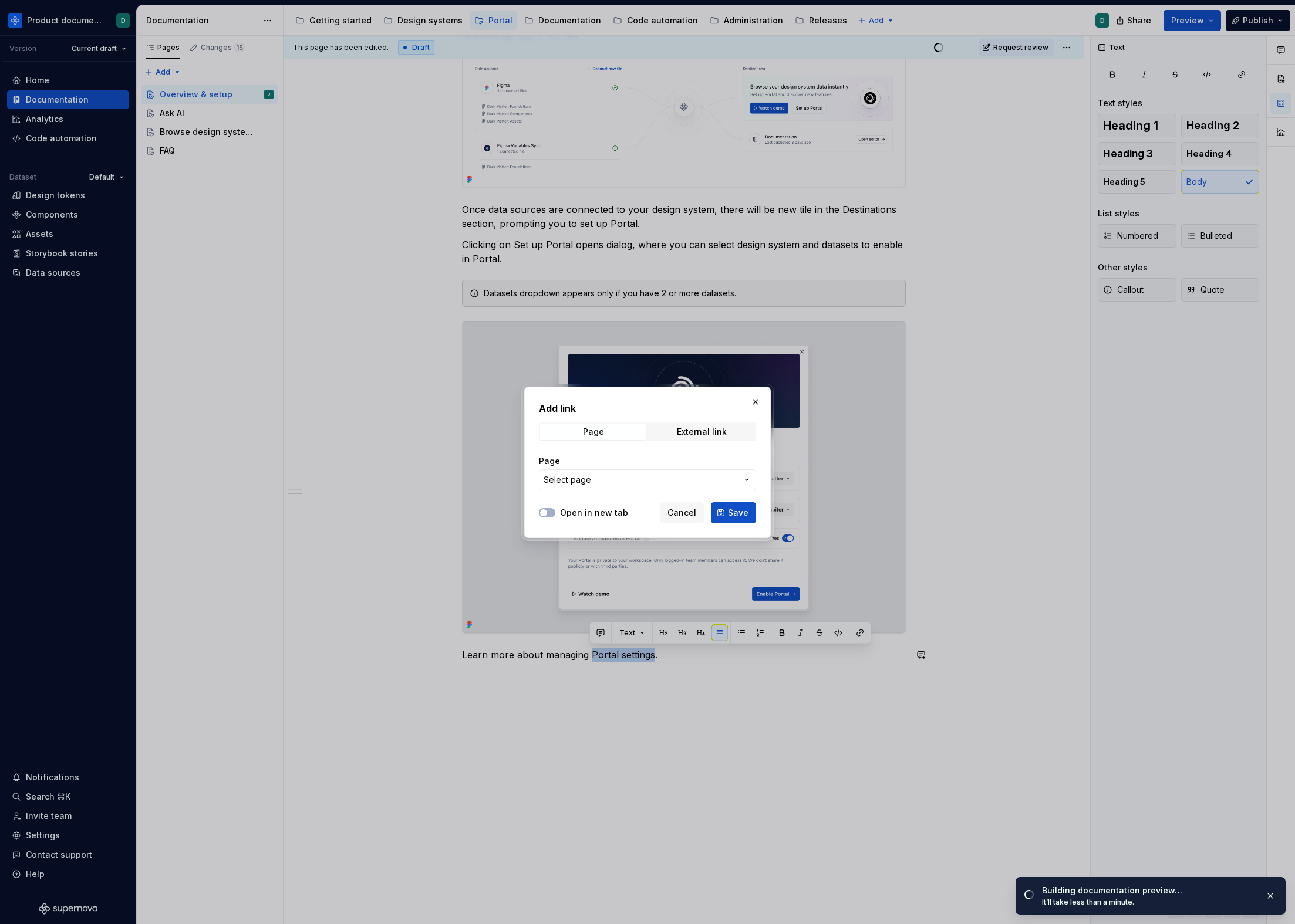
click at [647, 478] on span "Select page" at bounding box center [640, 481] width 194 height 12
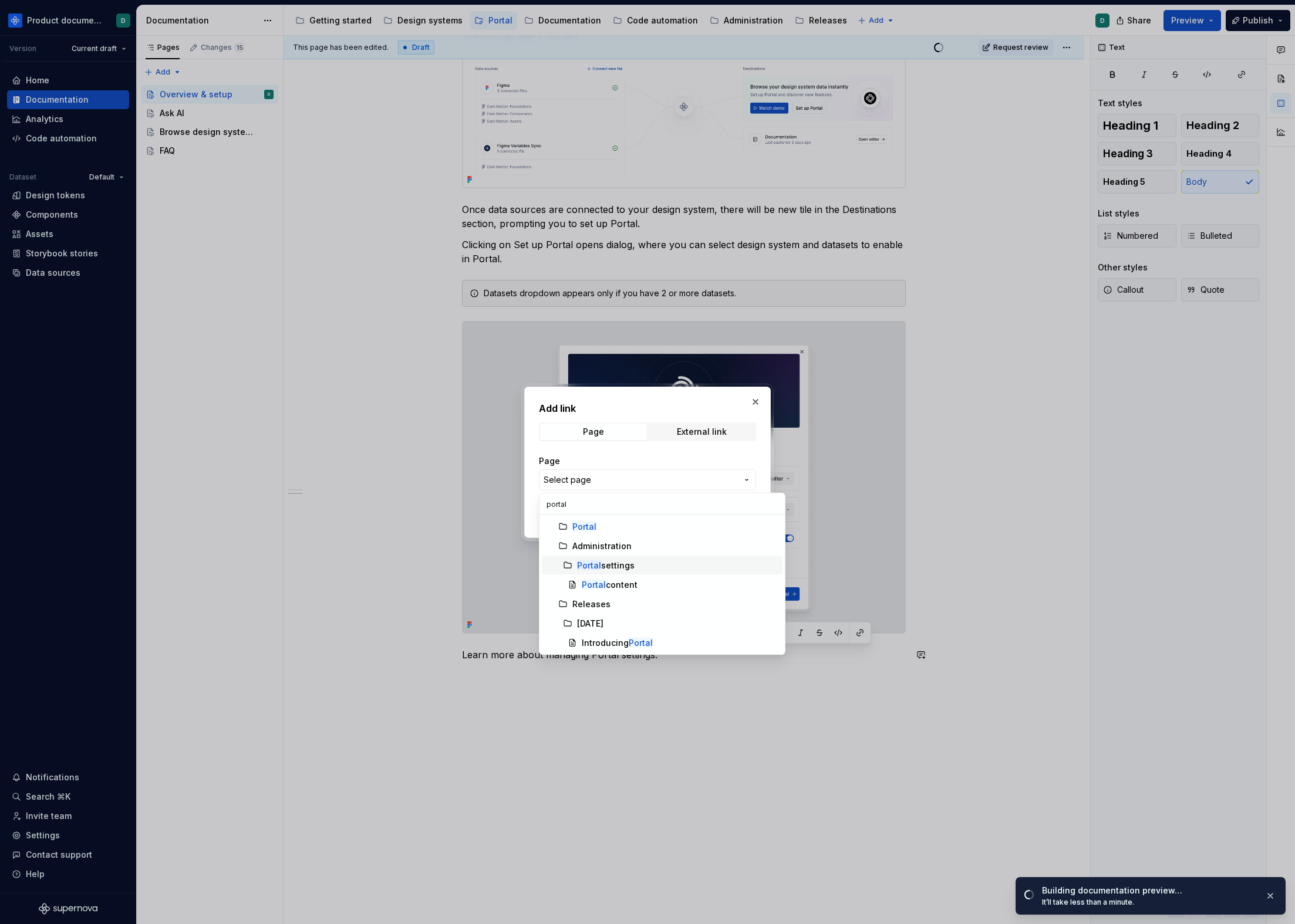
type input "portal"
click at [625, 569] on div "Portal settings" at bounding box center [605, 566] width 58 height 12
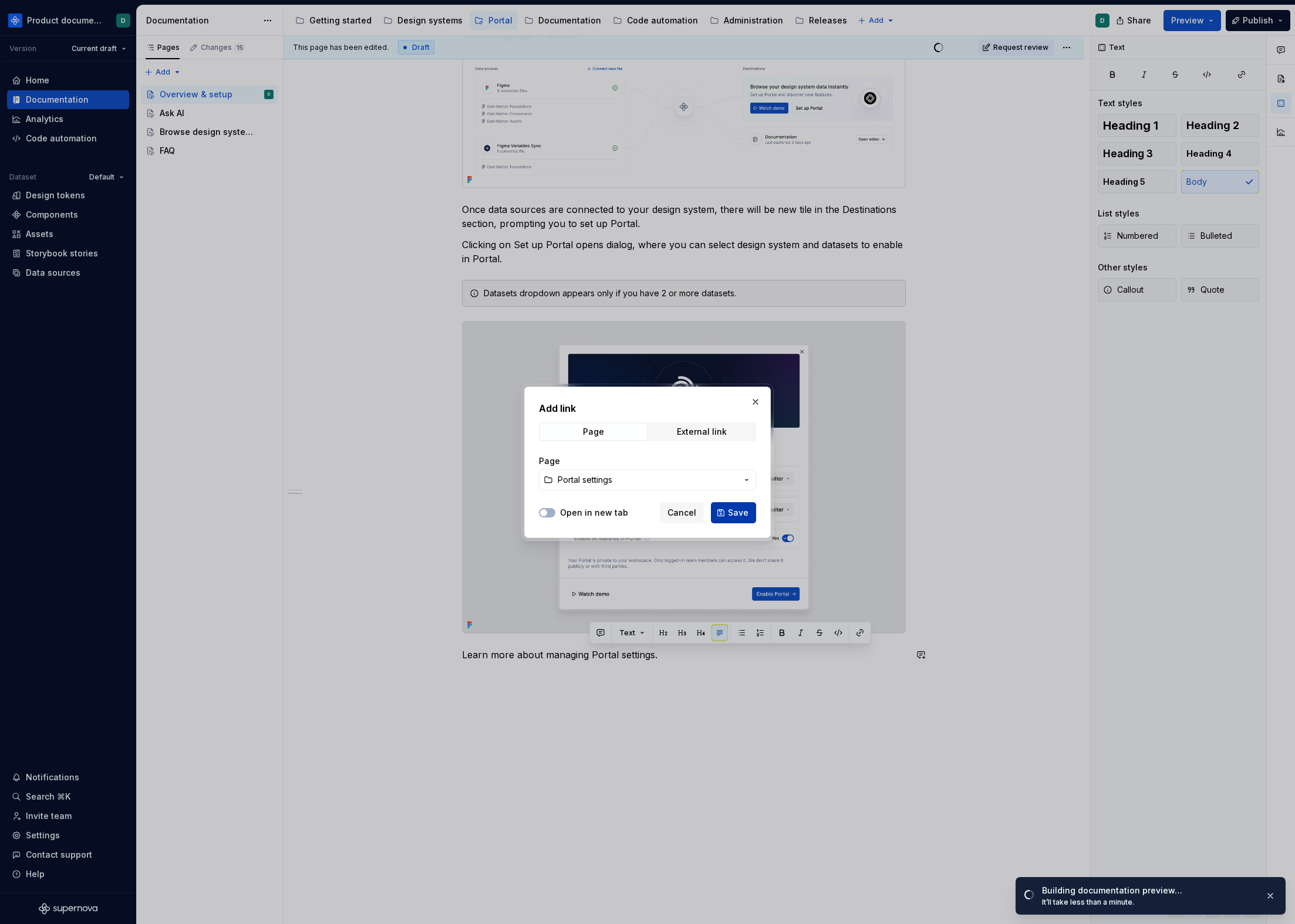
click at [732, 512] on span "Save" at bounding box center [738, 513] width 20 height 12
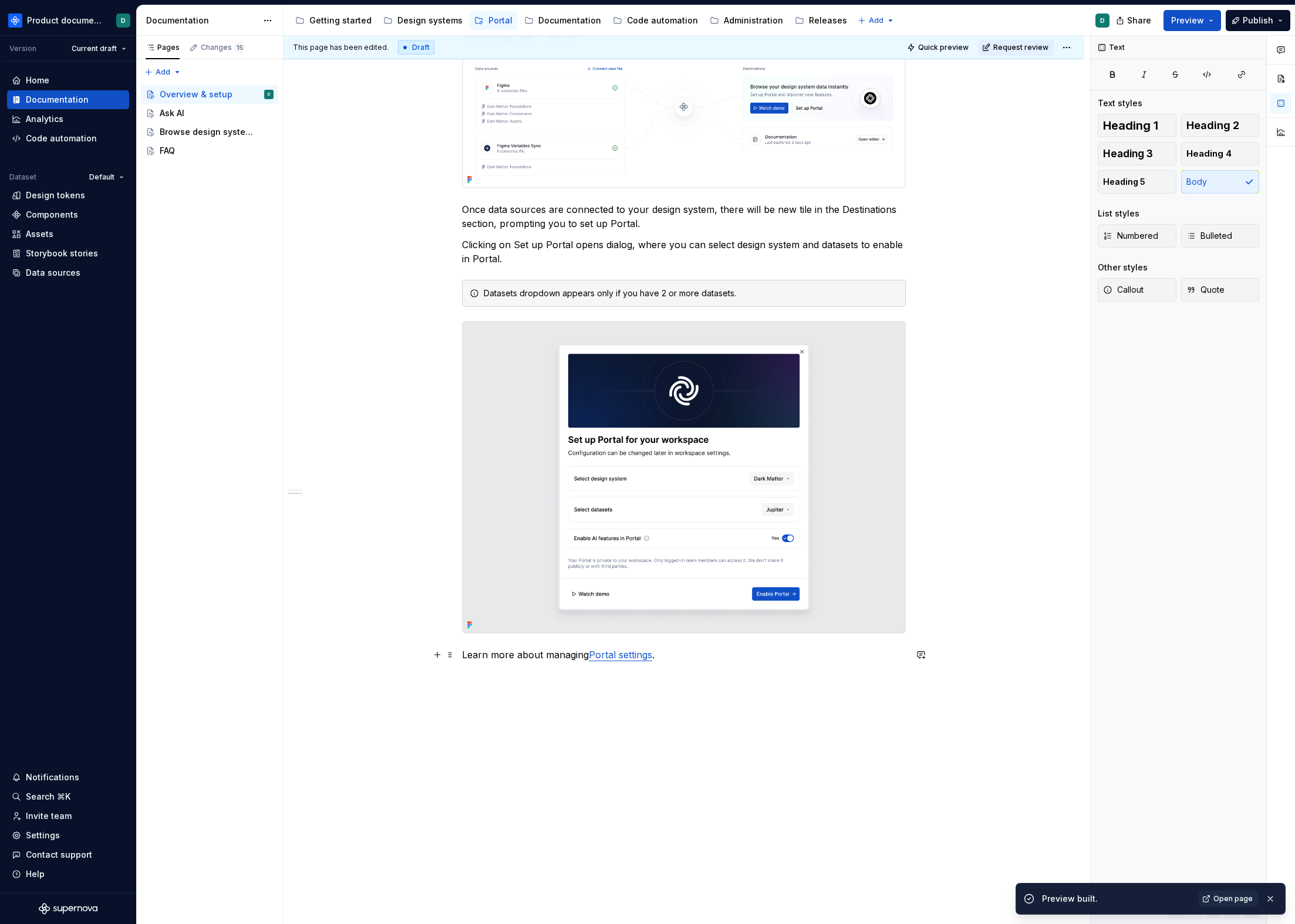
click at [673, 656] on p "Learn more about managing Portal settings ." at bounding box center [683, 655] width 444 height 14
click at [985, 742] on span "Open page" at bounding box center [1233, 899] width 39 height 9
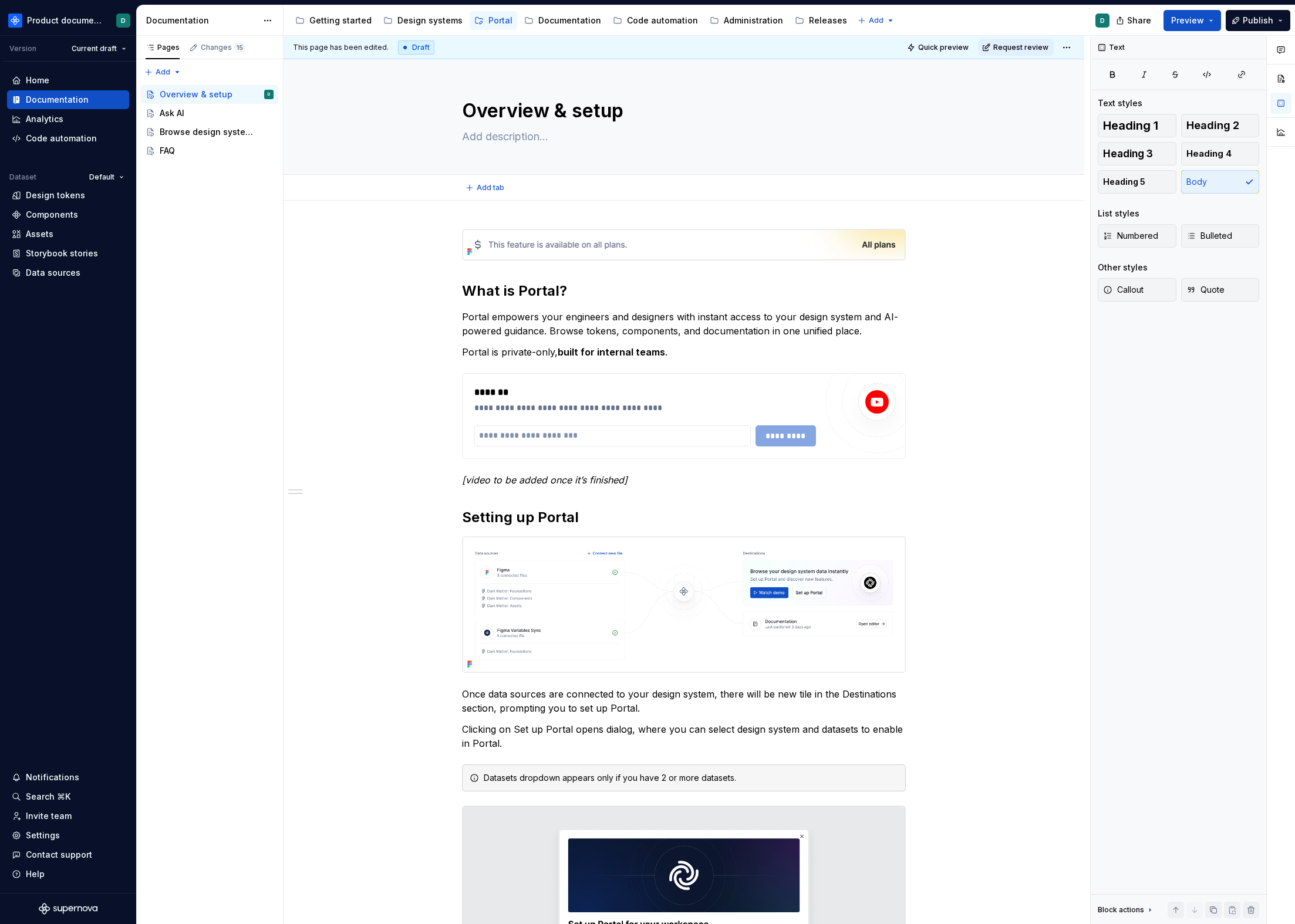
scroll to position [513, 0]
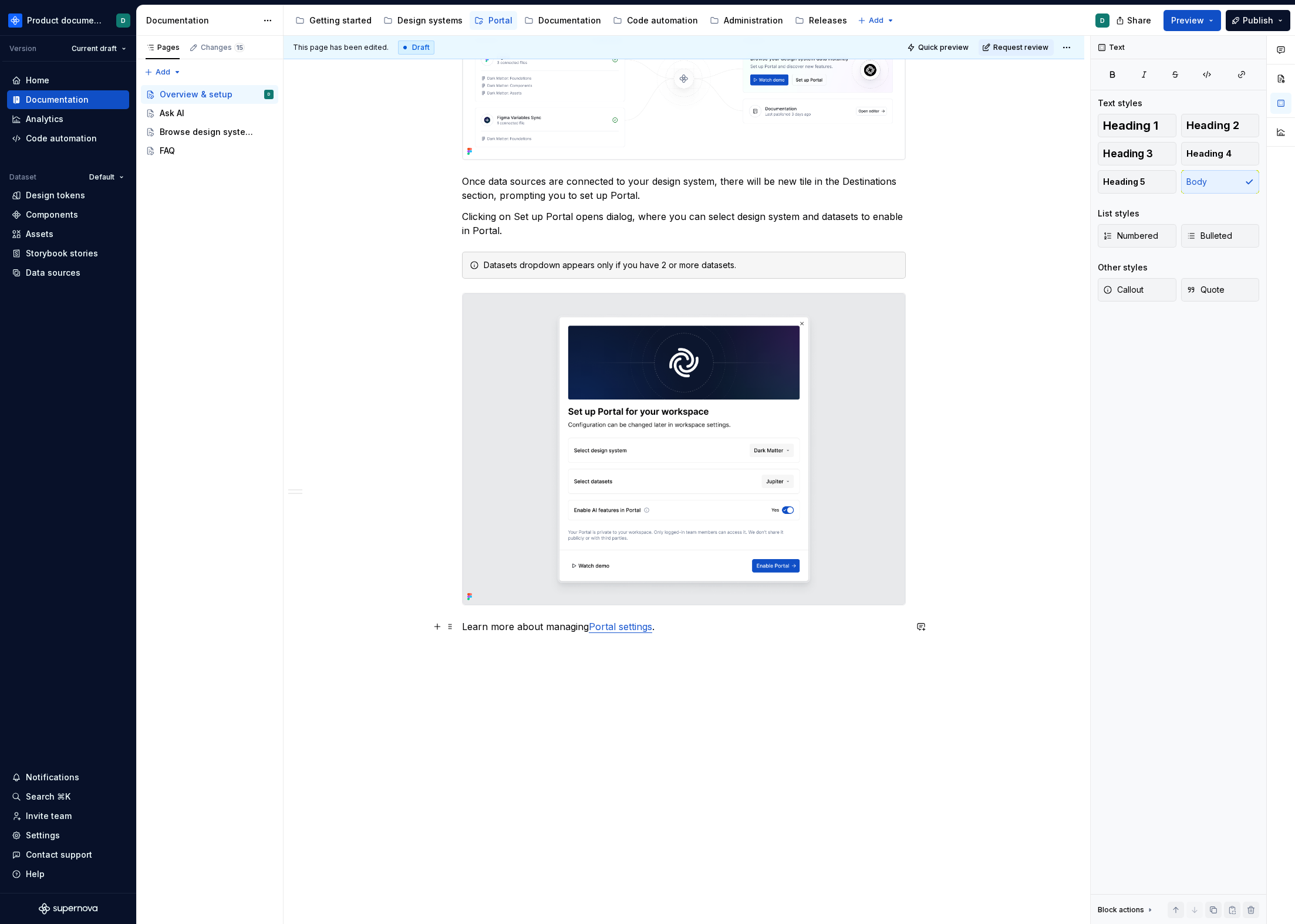
click at [462, 627] on p "Learn more about managing Portal settings ." at bounding box center [683, 627] width 444 height 14
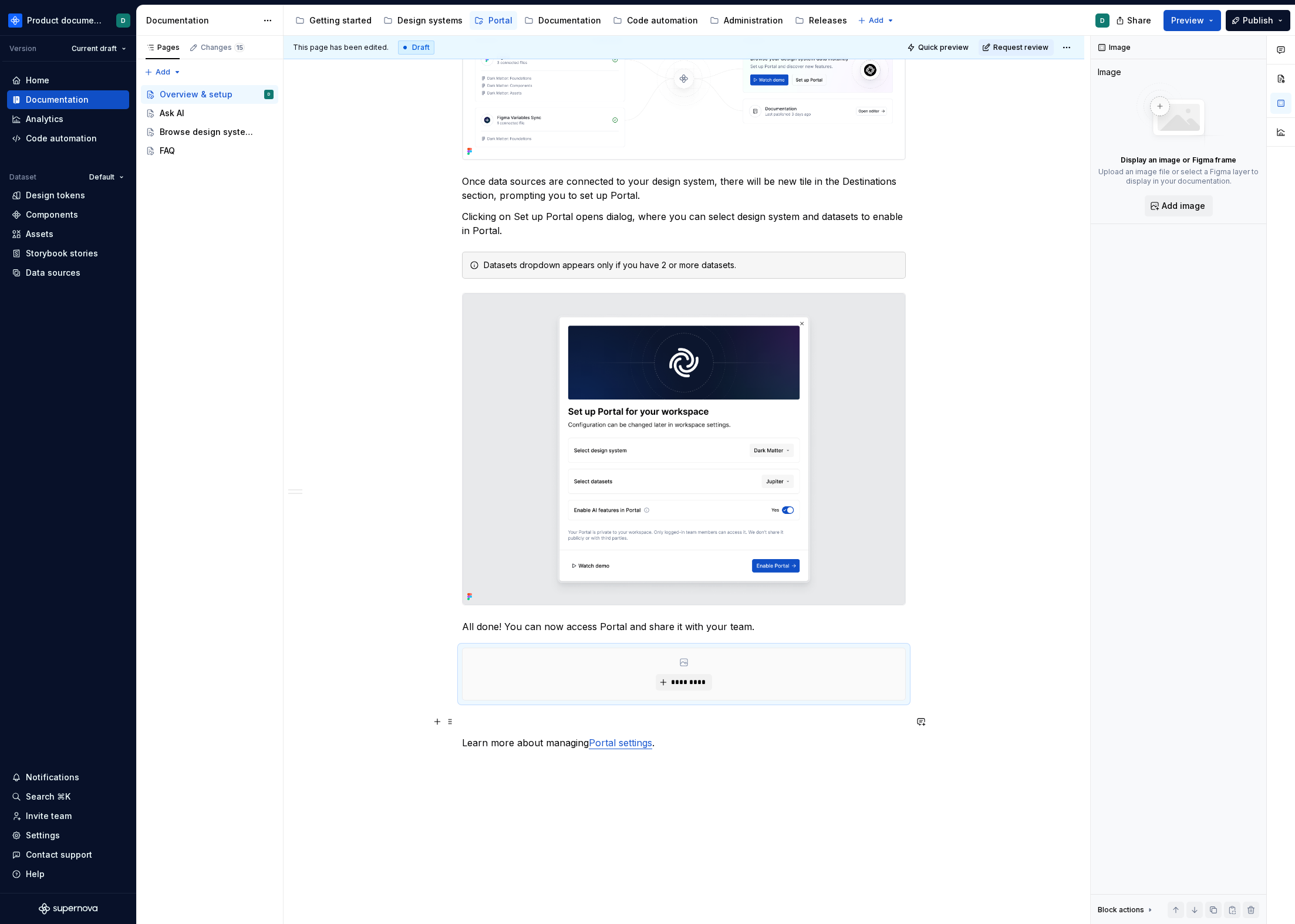
click at [600, 719] on p at bounding box center [683, 722] width 444 height 14
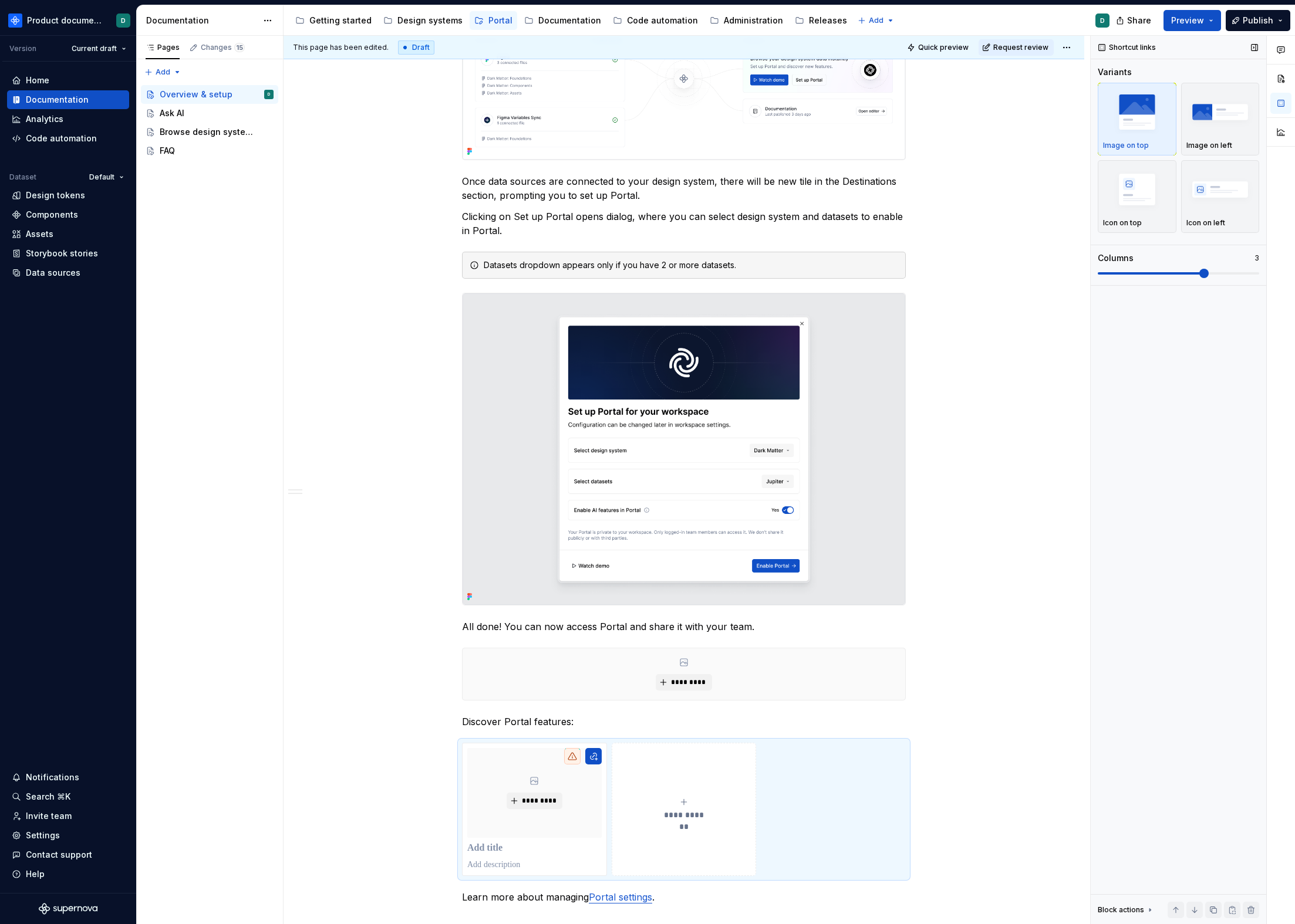
click at [985, 270] on span at bounding box center [1178, 273] width 161 height 9
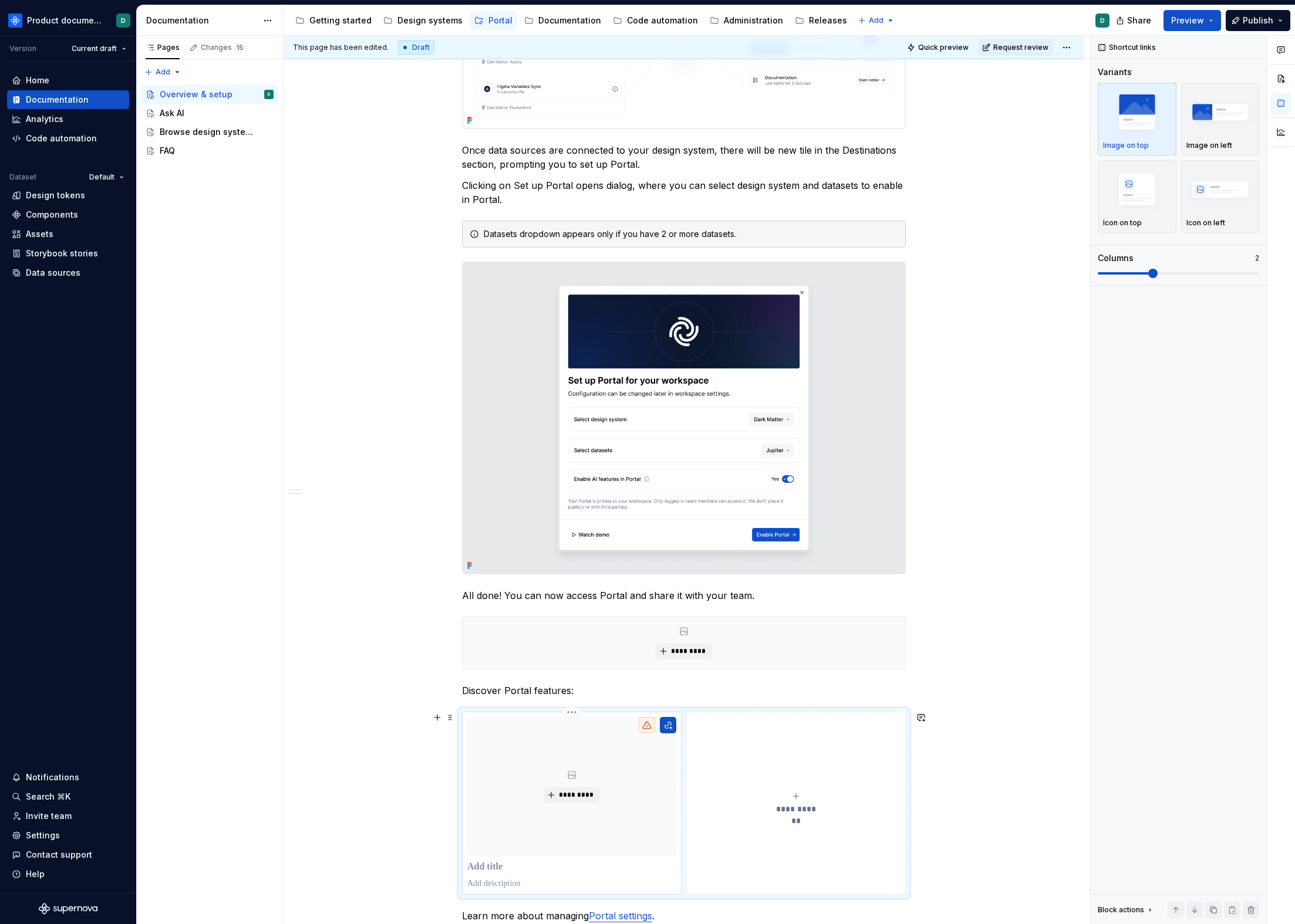
scroll to position [634, 0]
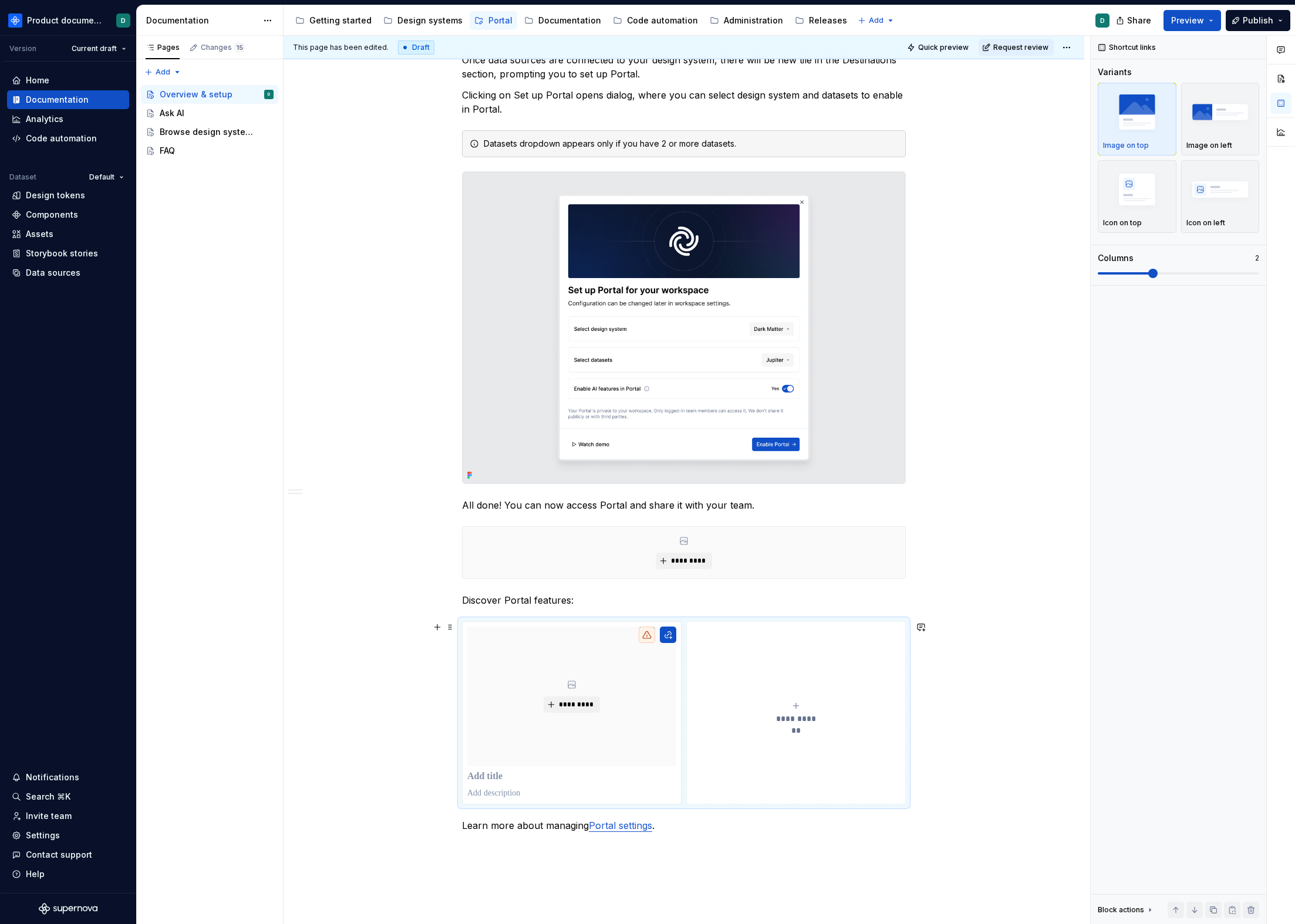
click at [739, 670] on button "**********" at bounding box center [796, 712] width 219 height 182
type textarea "*"
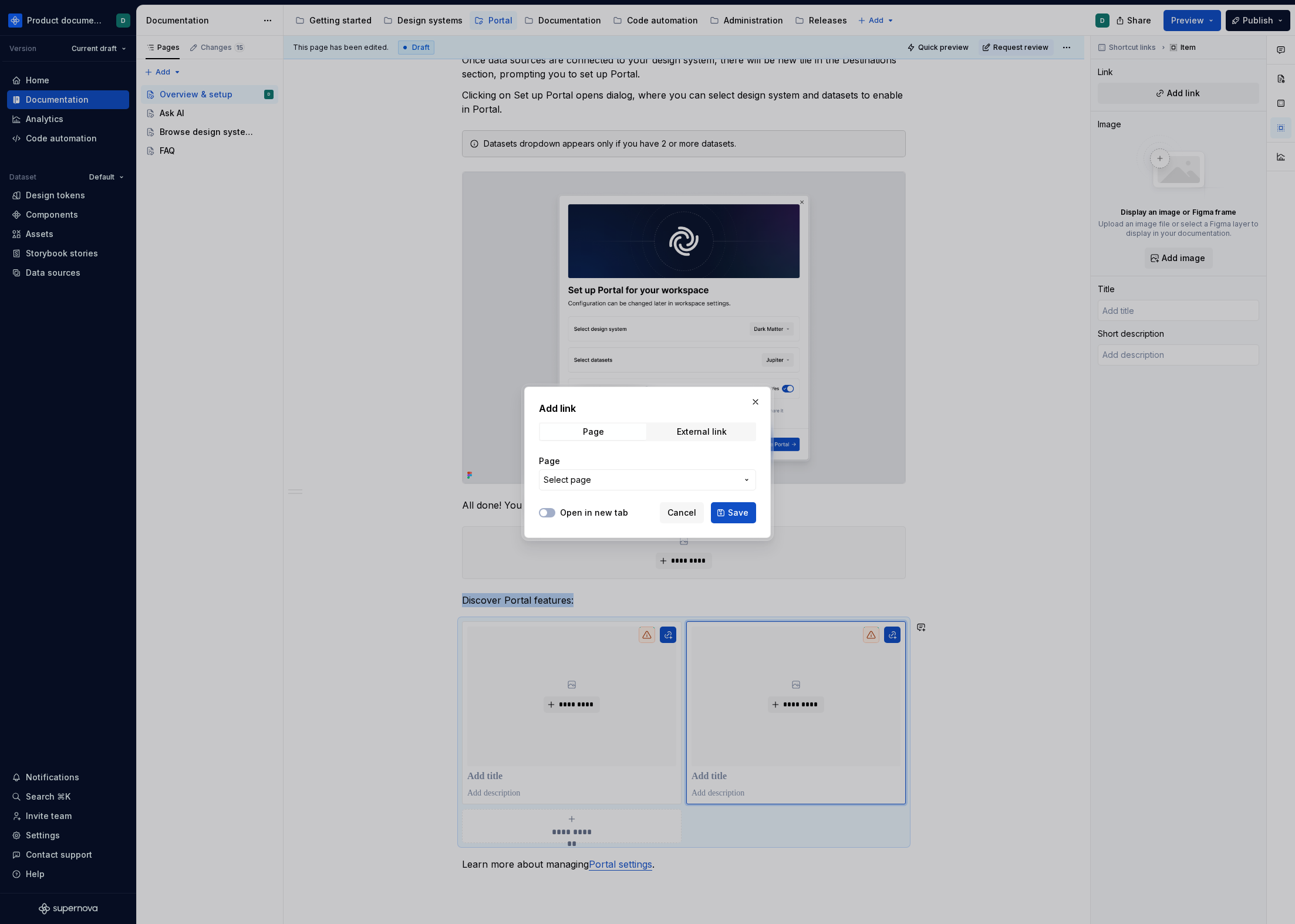
click at [659, 482] on span "Select page" at bounding box center [640, 481] width 194 height 12
type input "brows"
click at [650, 545] on div "Brows e design system data" at bounding box center [633, 546] width 114 height 12
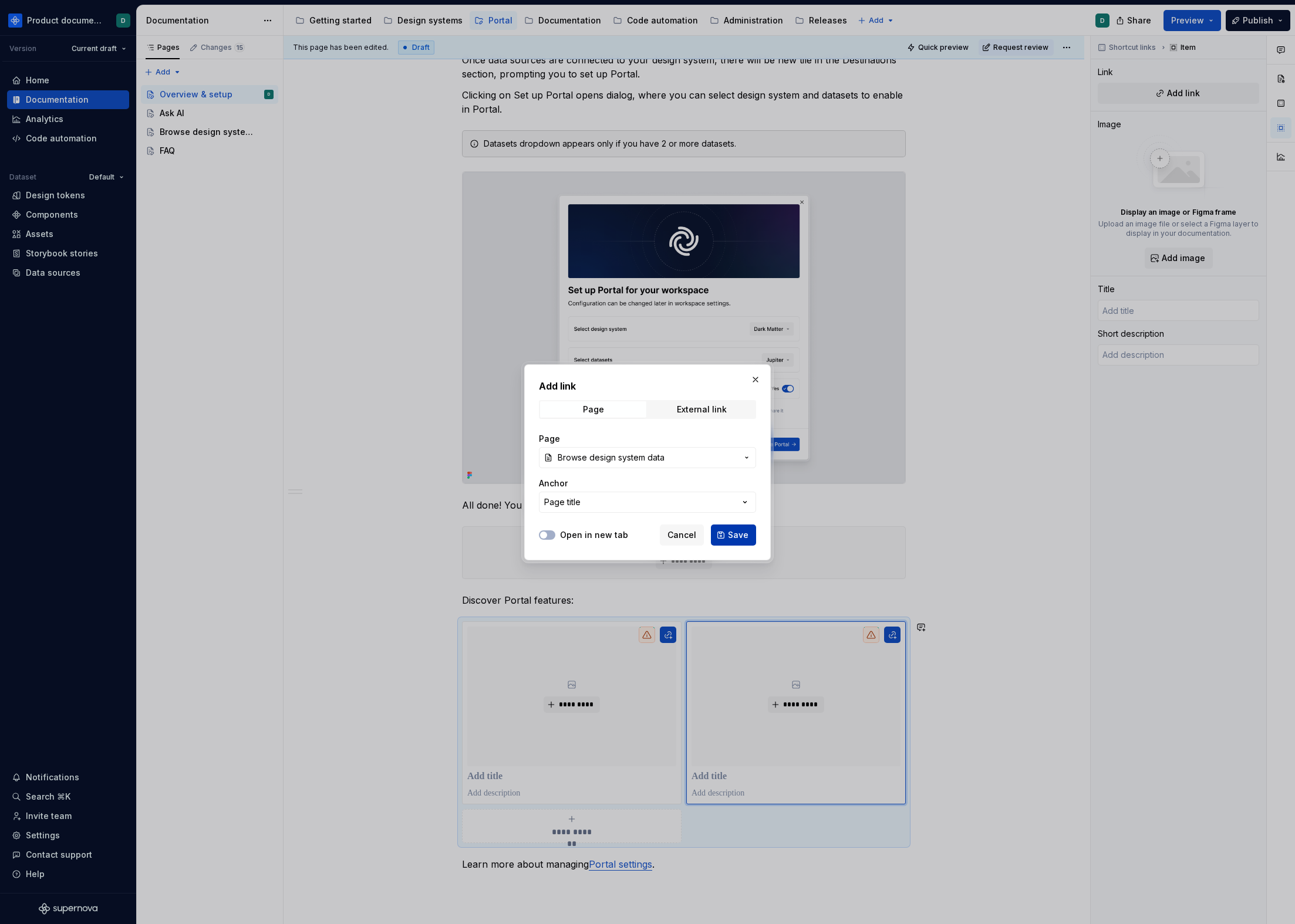
click at [740, 534] on span "Save" at bounding box center [738, 535] width 20 height 12
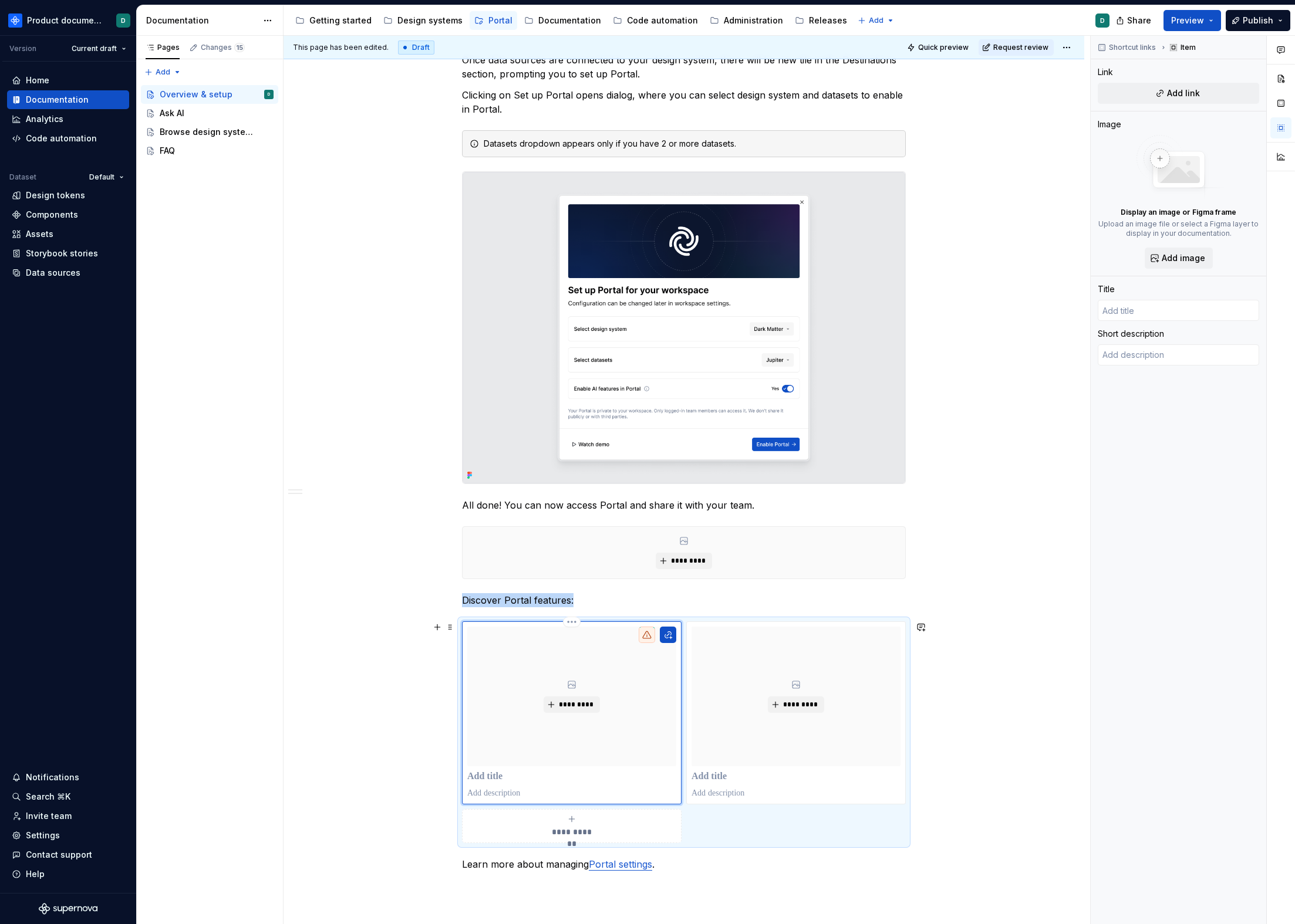
click at [637, 726] on div "*********" at bounding box center [571, 696] width 209 height 139
click at [985, 103] on button "Add link" at bounding box center [1178, 93] width 161 height 21
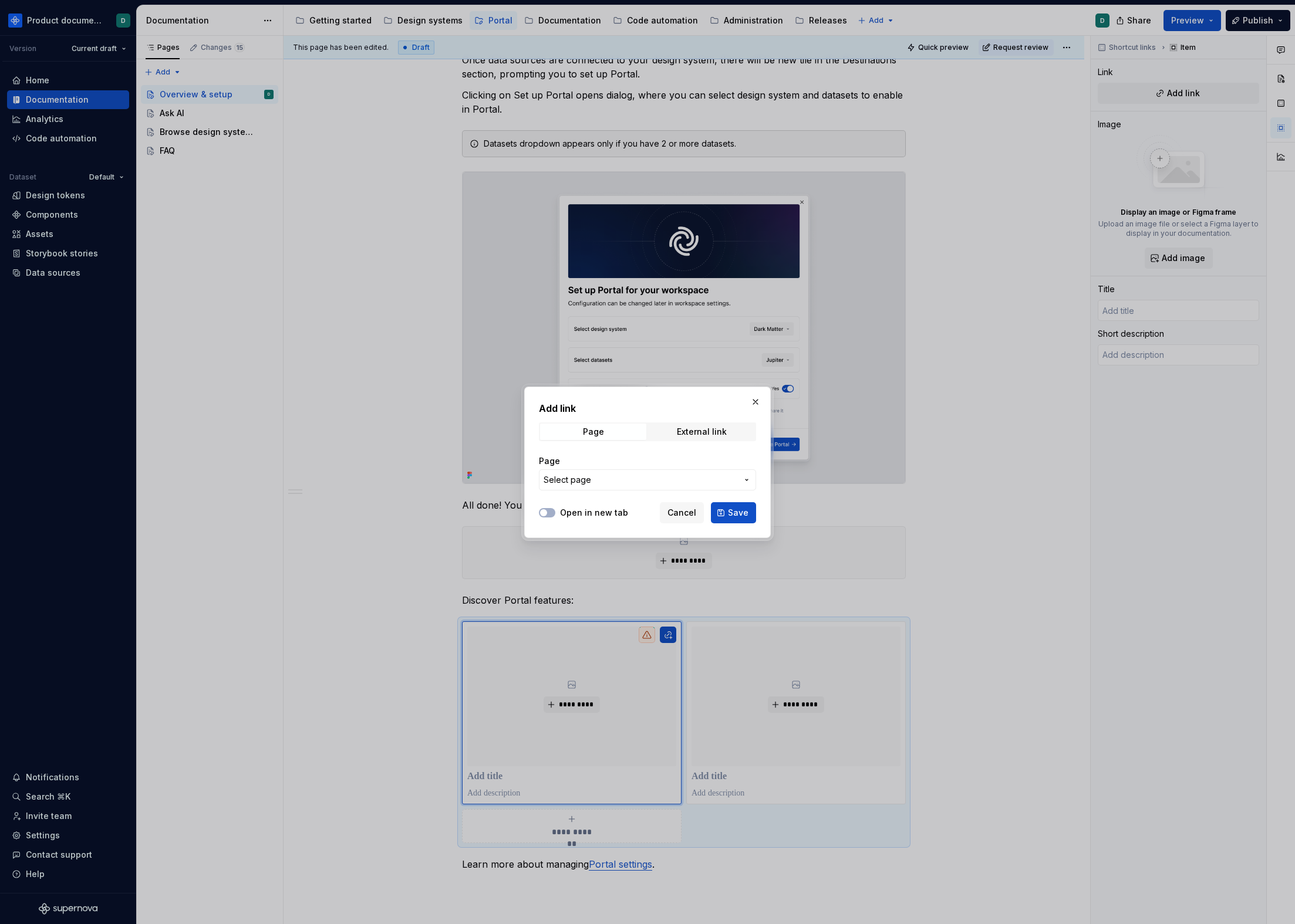
type textarea "*"
click at [634, 478] on span "Select page" at bounding box center [640, 481] width 194 height 12
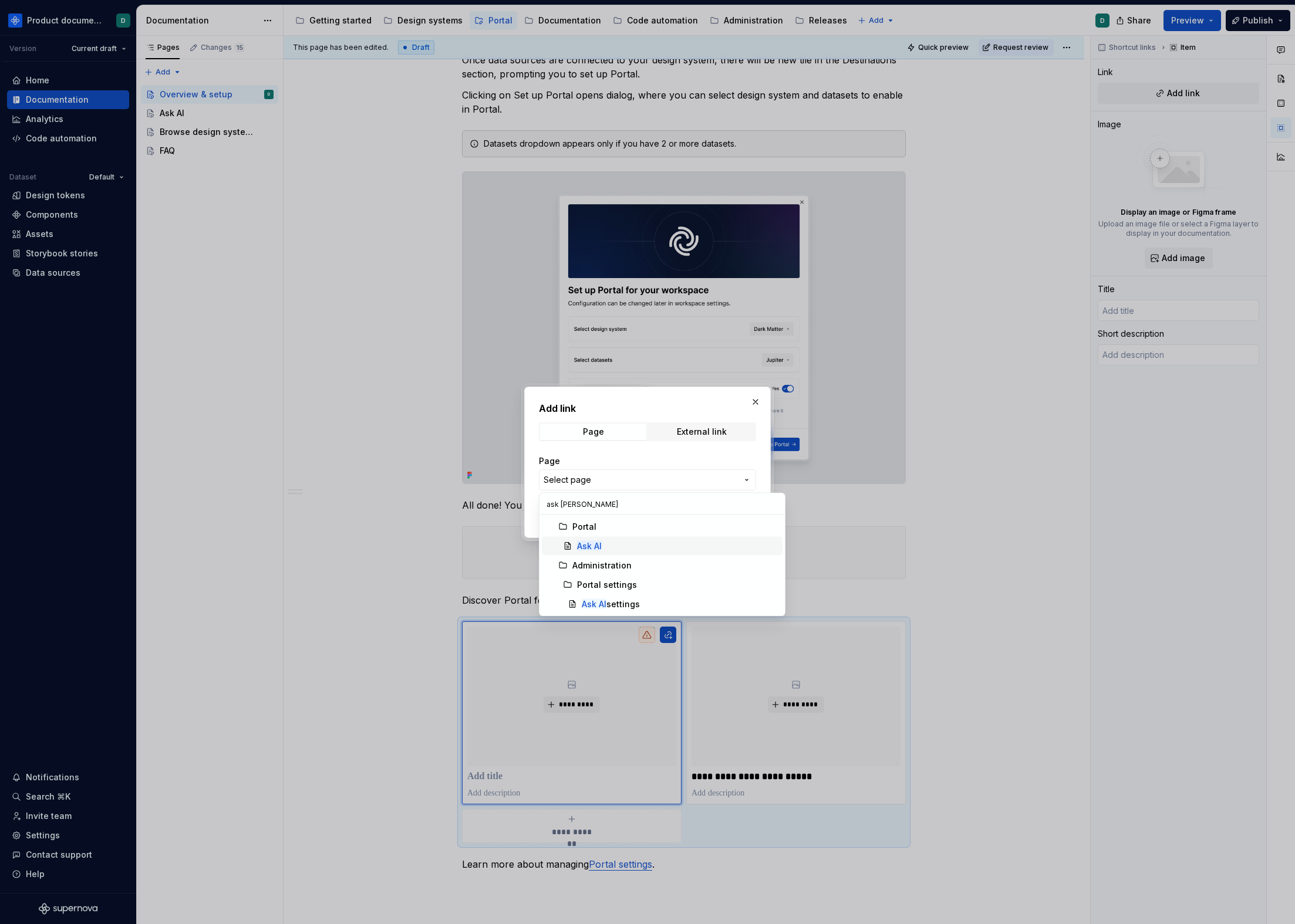
type input "ask [PERSON_NAME]"
click at [620, 546] on div "Ask AI" at bounding box center [677, 546] width 201 height 12
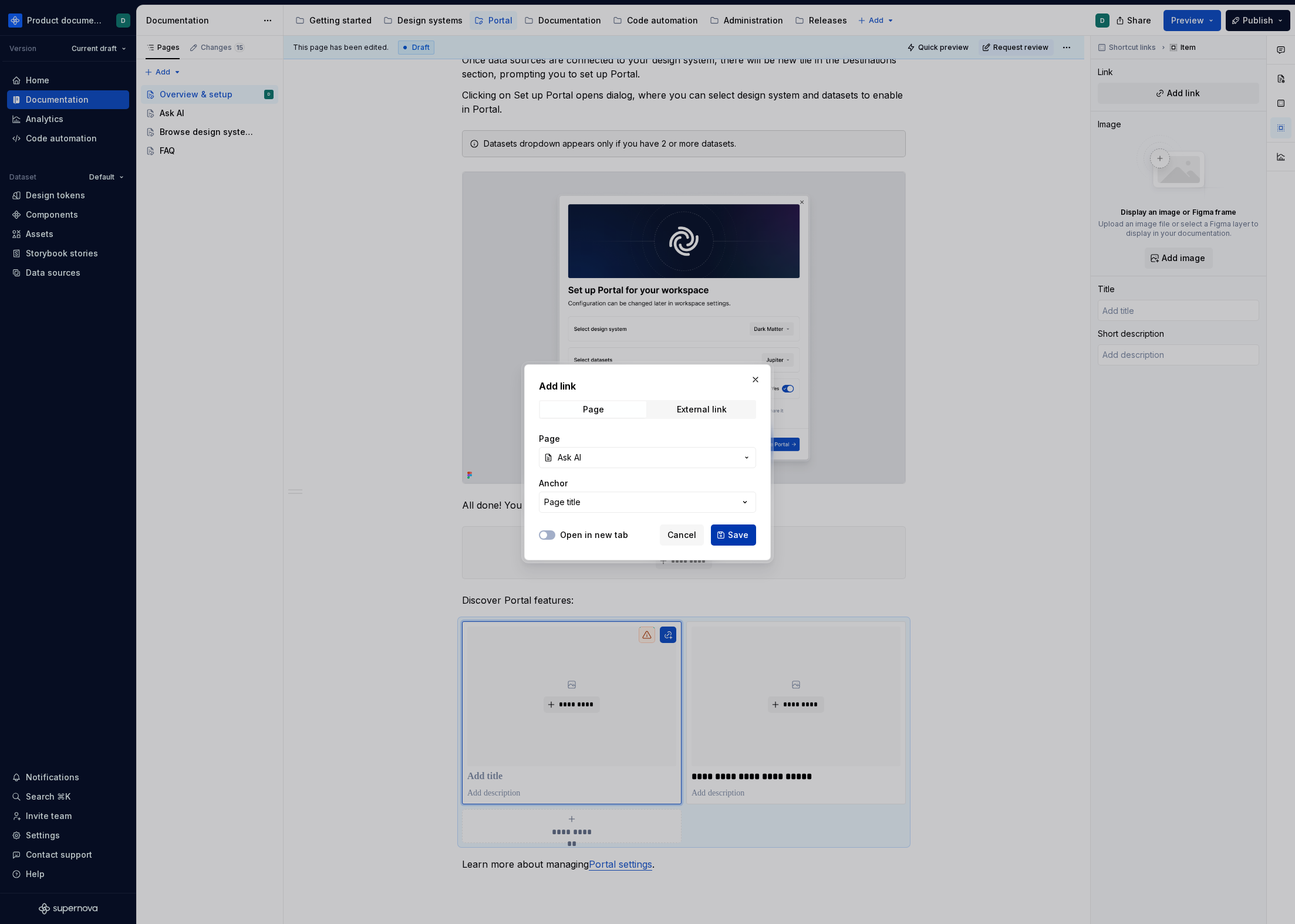
click at [733, 537] on span "Save" at bounding box center [738, 535] width 20 height 12
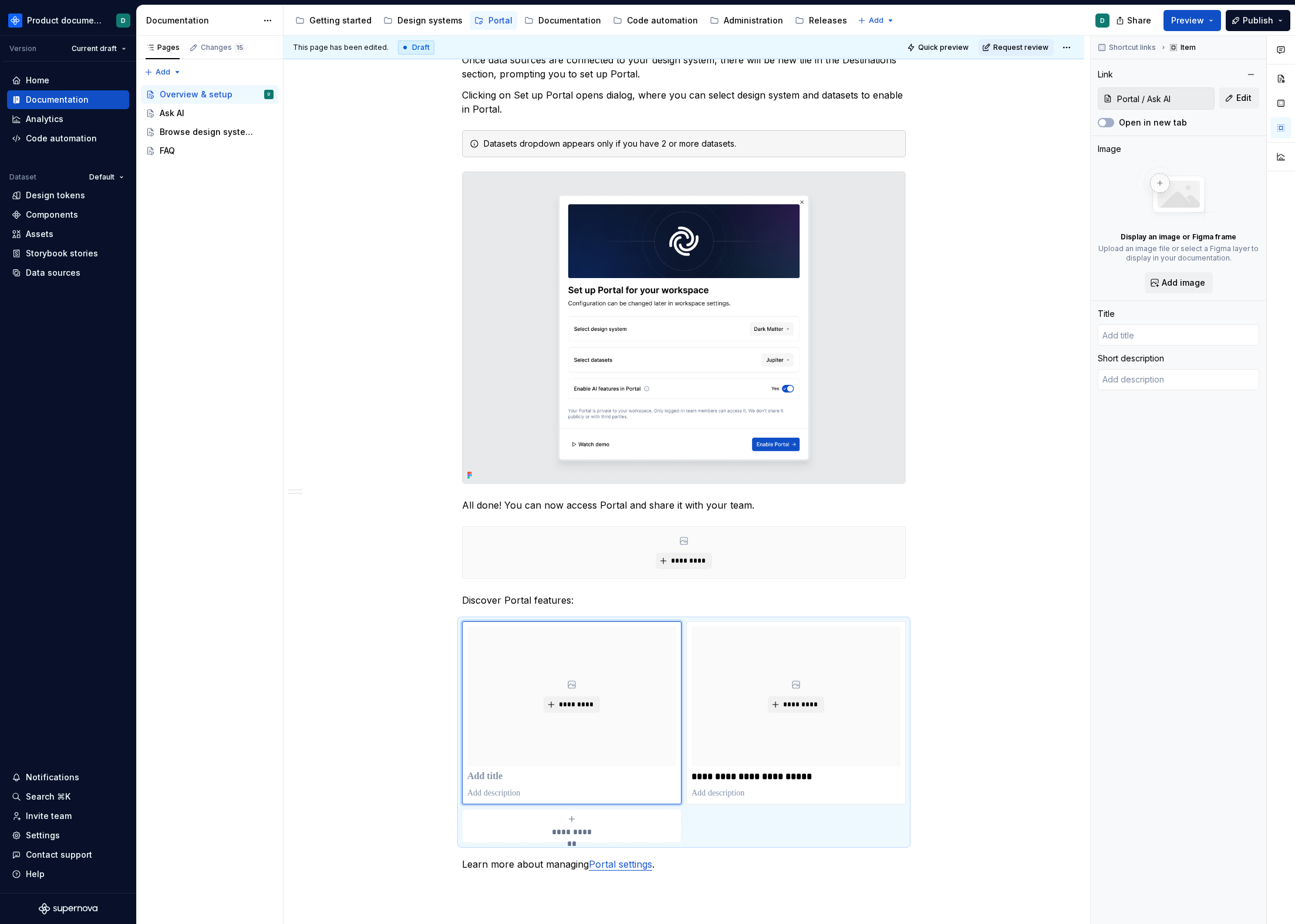
type textarea "*"
type input "Ask AI"
click at [752, 742] on div "**********" at bounding box center [683, 732] width 444 height 221
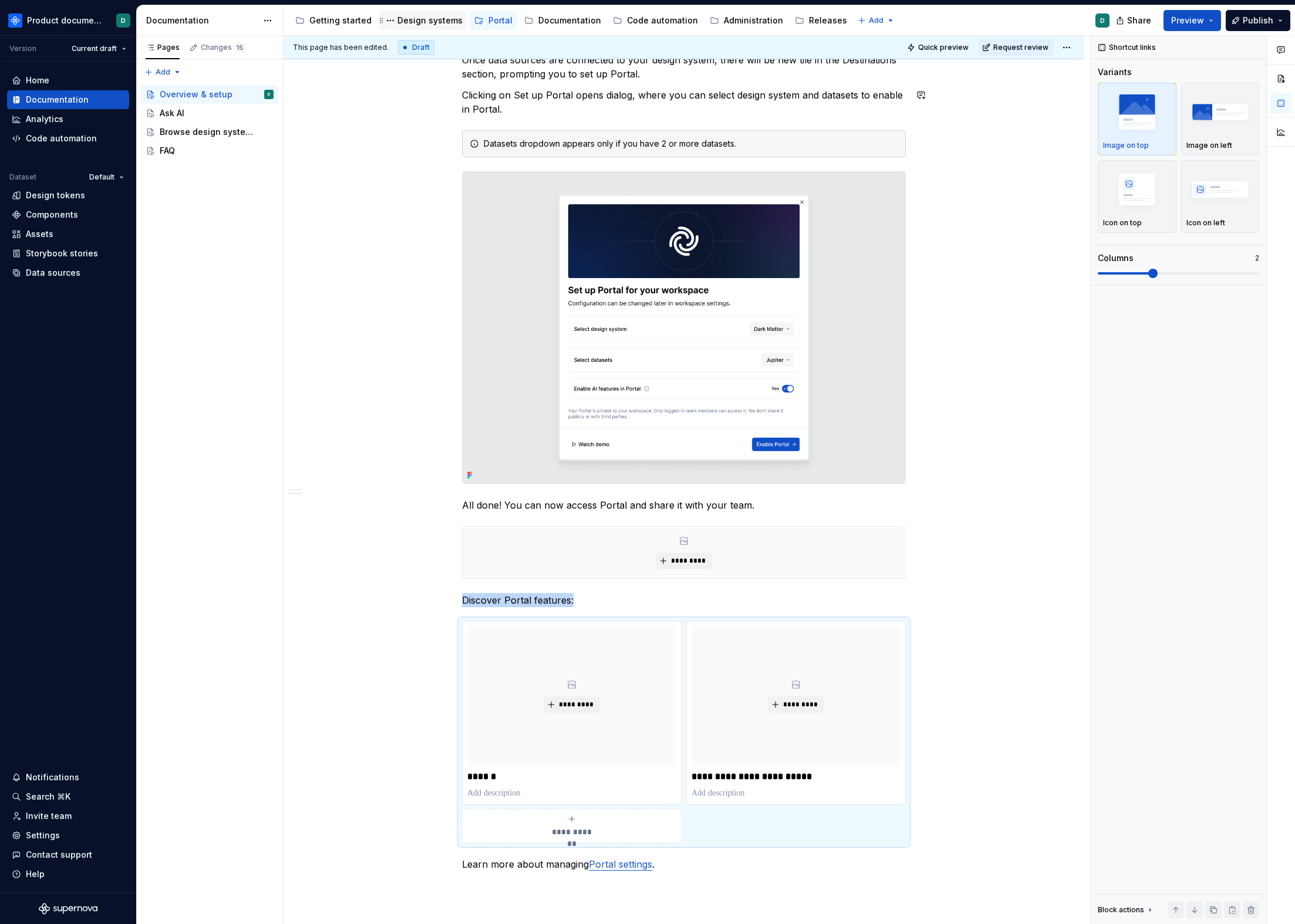
click at [416, 22] on div "Design systems" at bounding box center [430, 20] width 65 height 12
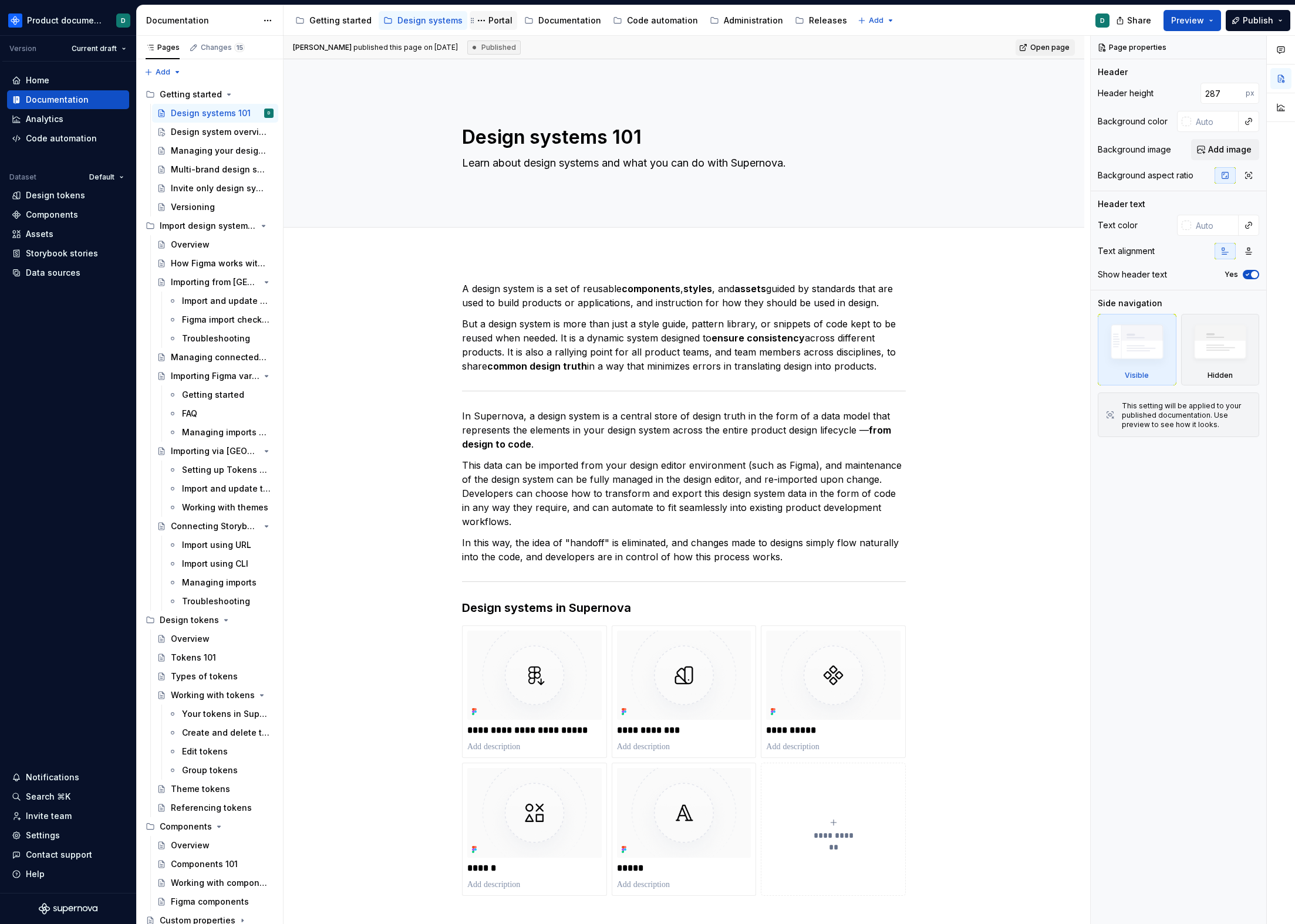
click at [493, 23] on div "Portal" at bounding box center [500, 20] width 24 height 12
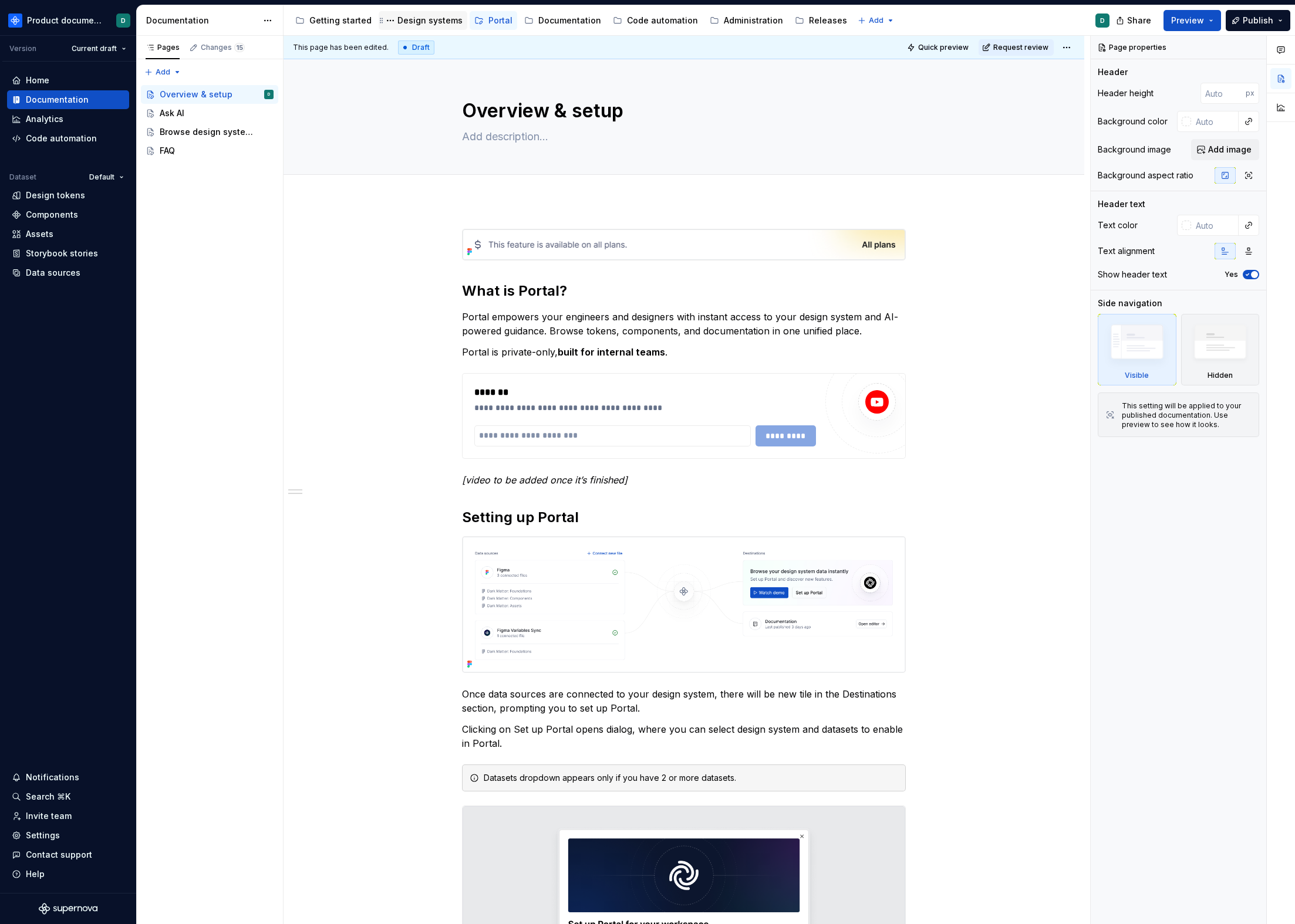
click at [404, 25] on div "Design systems" at bounding box center [430, 20] width 65 height 12
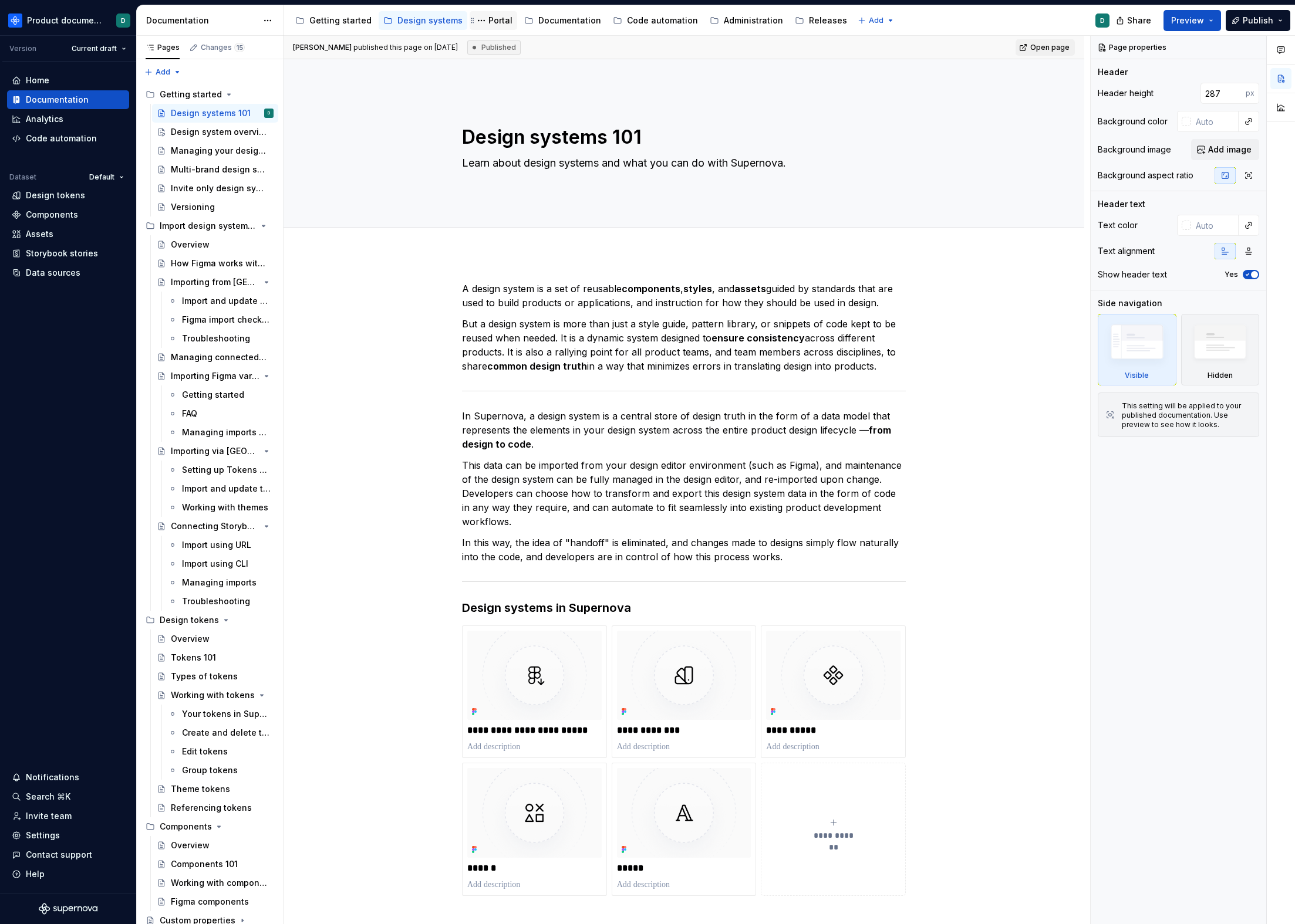
click at [488, 14] on div "Portal" at bounding box center [500, 20] width 24 height 12
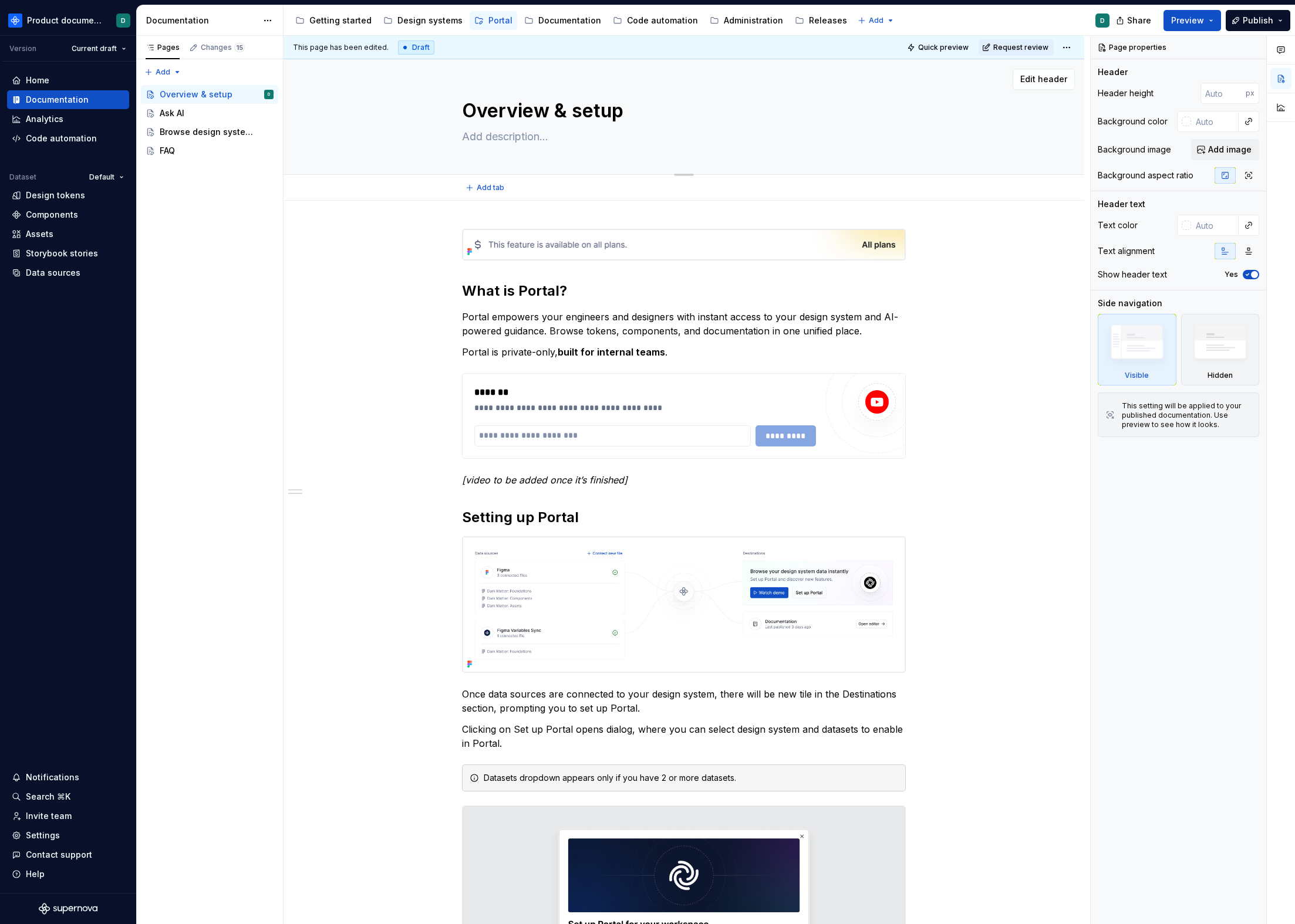
click at [549, 106] on textarea "Overview & setup" at bounding box center [681, 110] width 444 height 28
type textarea "*"
type textarea "P"
type textarea "*"
type textarea "Po"
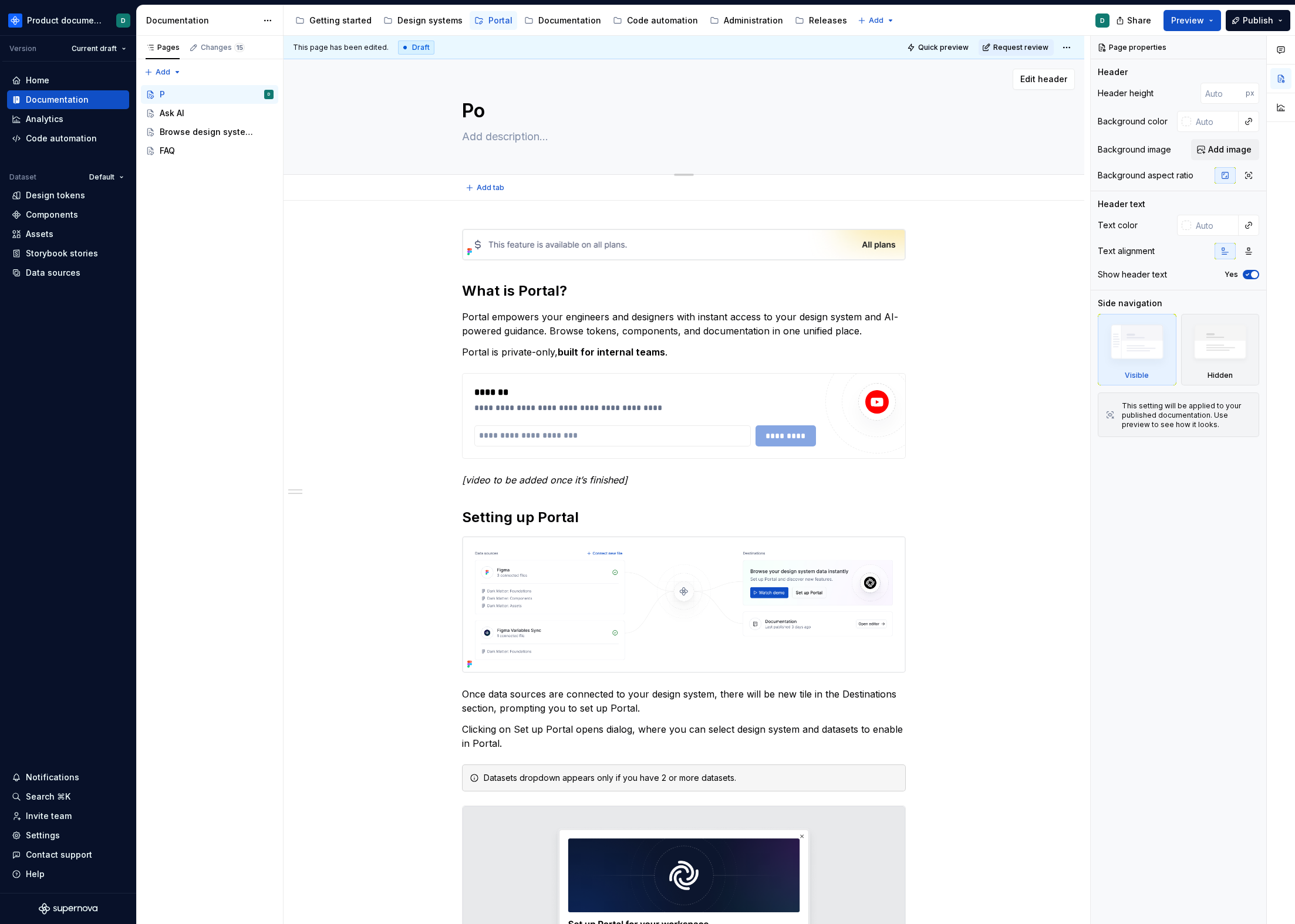
type textarea "*"
type textarea "Por"
type textarea "*"
type textarea "Port"
type textarea "*"
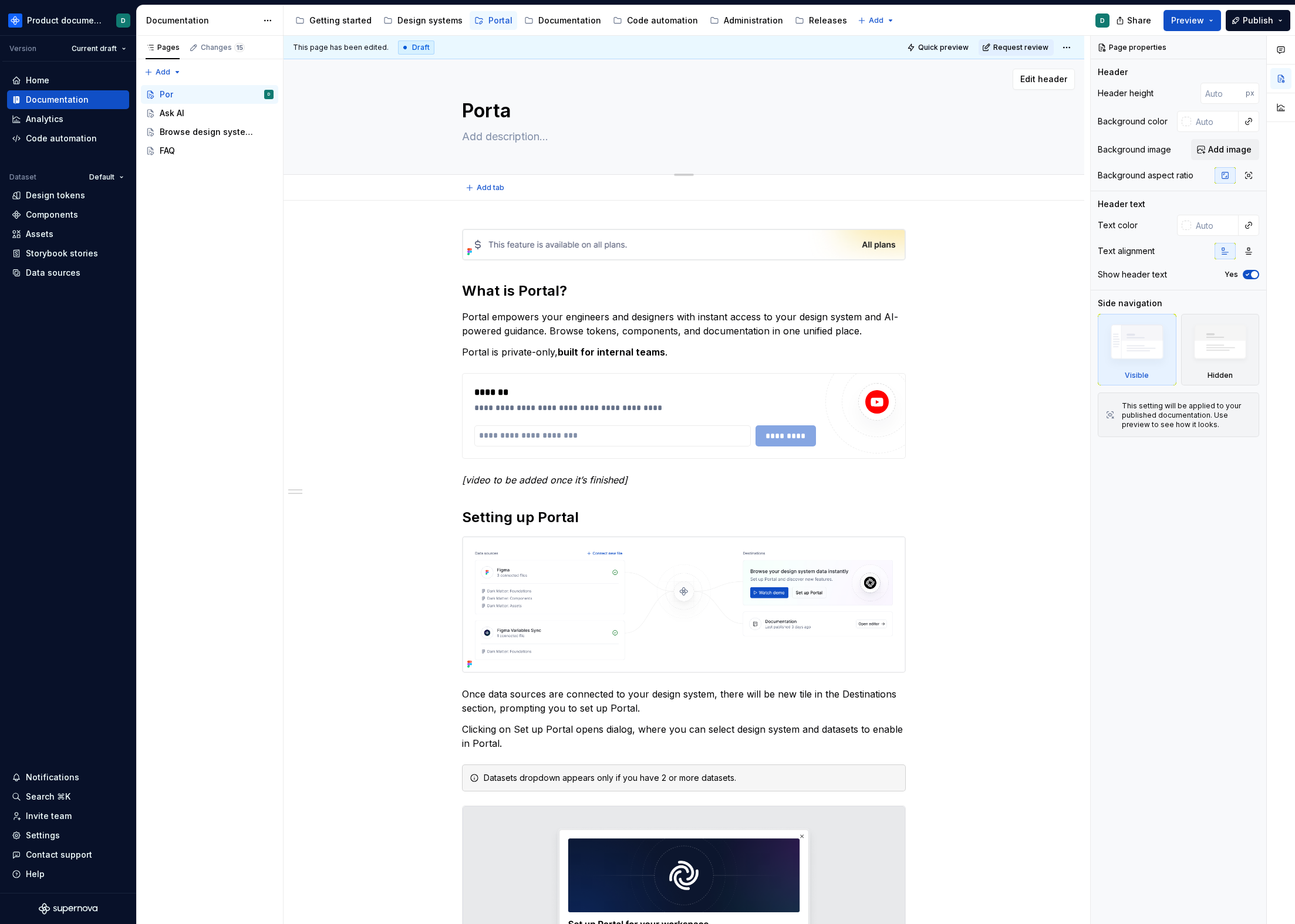
type textarea "Portal"
type textarea "*"
type textarea "Portal"
type textarea "*"
type textarea "Portal 1"
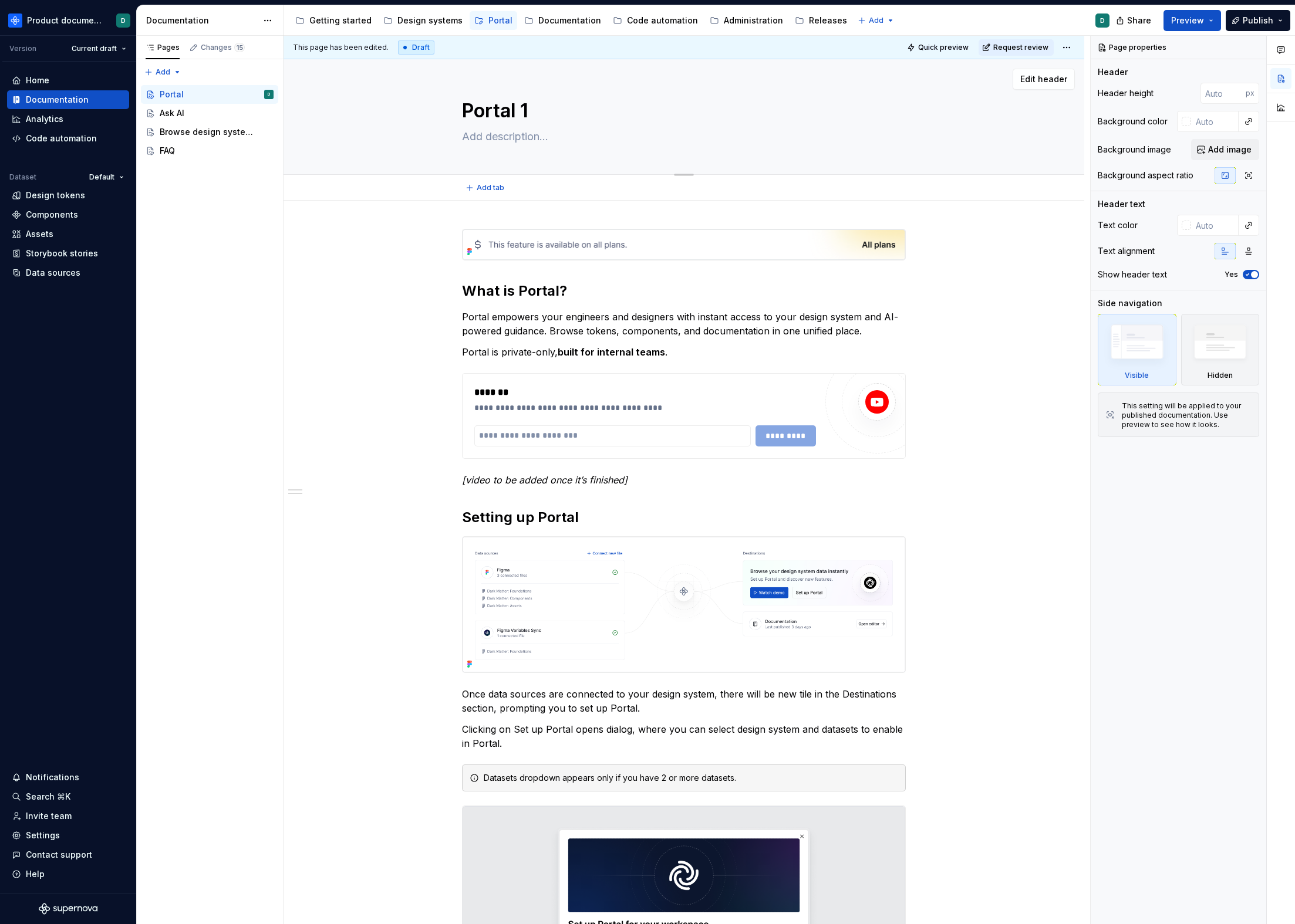
type textarea "*"
type textarea "Portal 10"
type textarea "*"
type textarea "Portal 101"
type textarea "*"
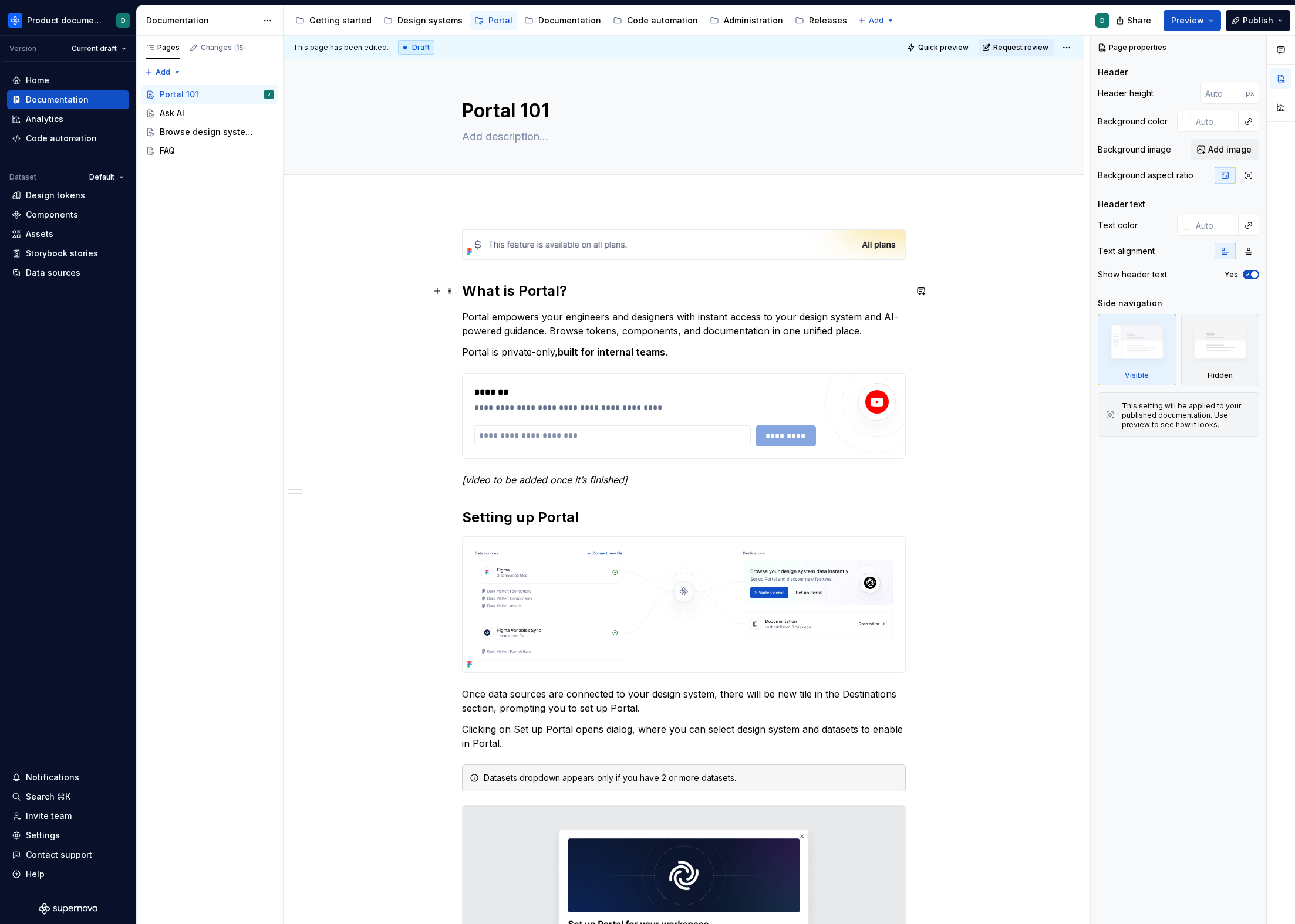
type textarea "Portal 101"
click at [601, 294] on h2 "What is Portal?" at bounding box center [683, 291] width 444 height 19
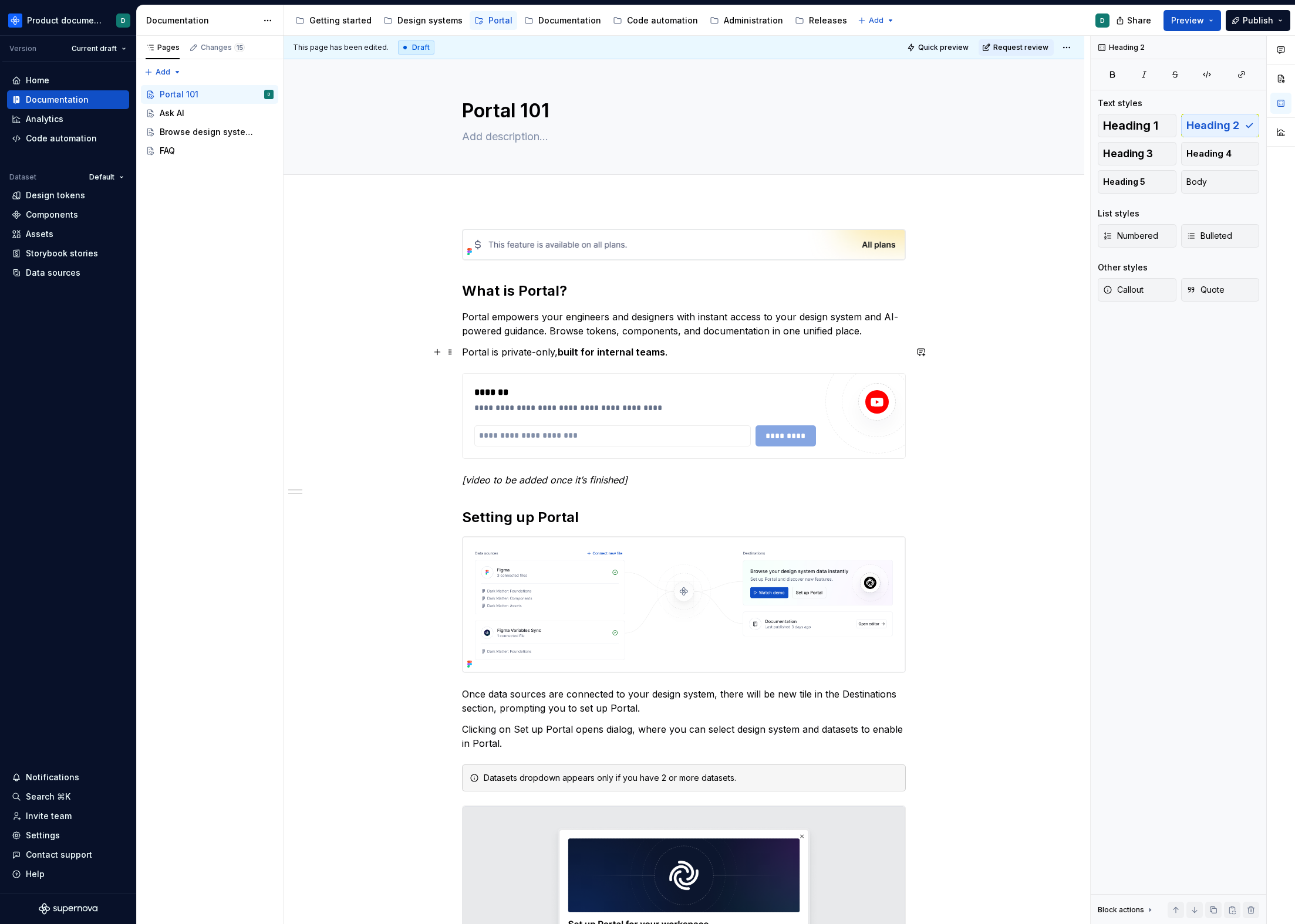
click at [668, 356] on p "Portal is private-only, built for internal teams ." at bounding box center [683, 352] width 444 height 14
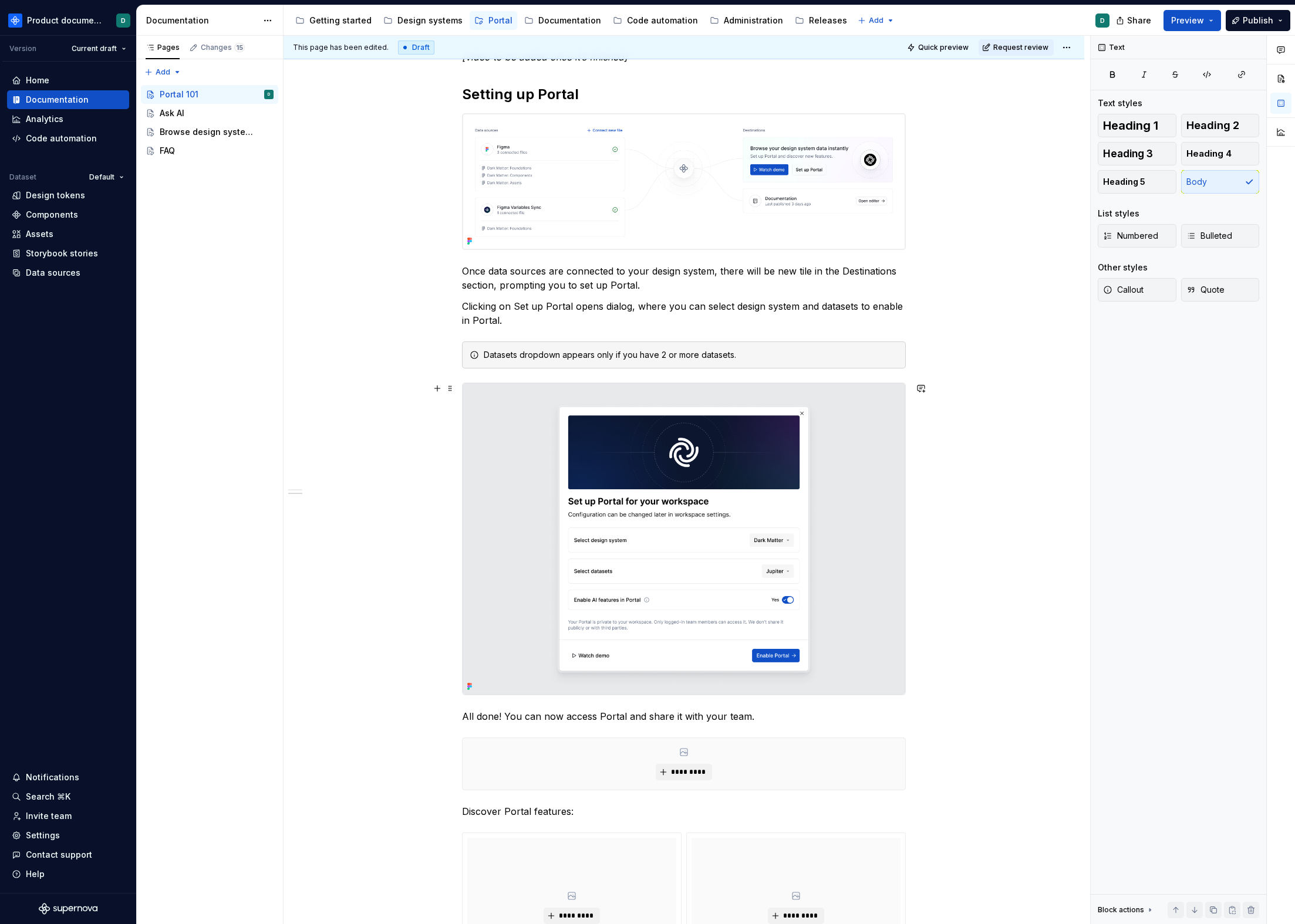
scroll to position [748, 0]
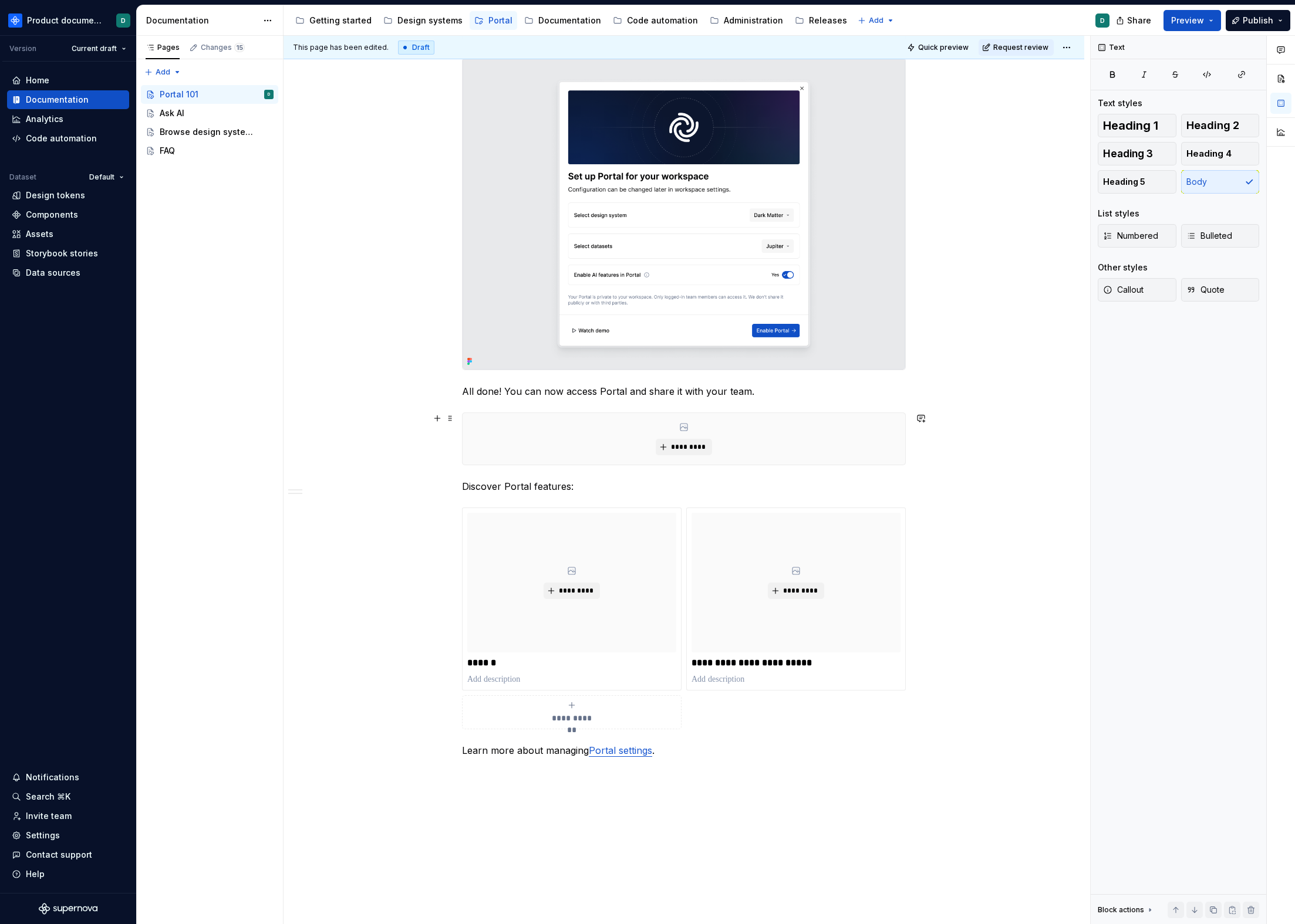
click at [792, 420] on div "*********" at bounding box center [683, 439] width 443 height 51
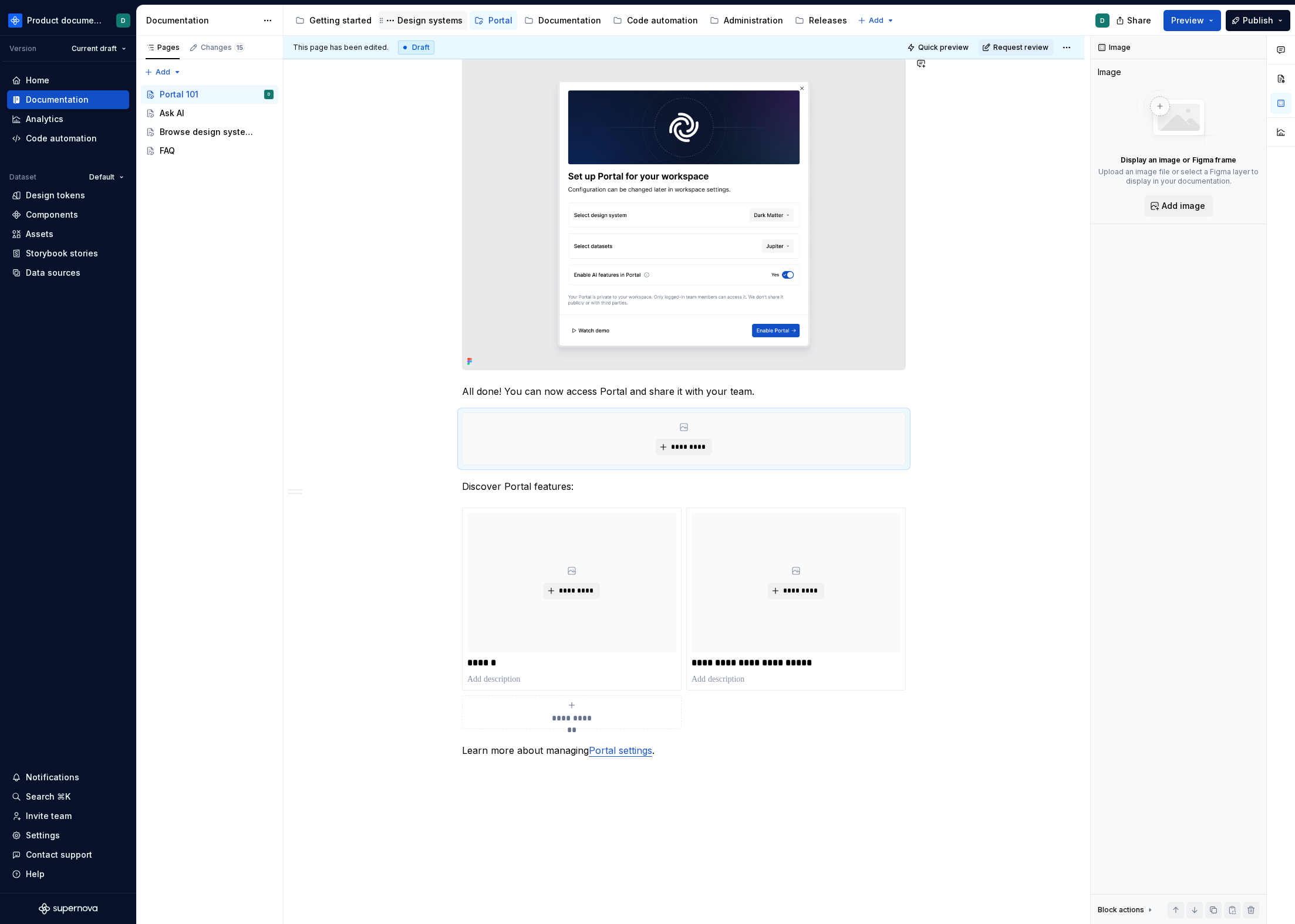
click at [427, 22] on div "Design systems" at bounding box center [430, 20] width 65 height 12
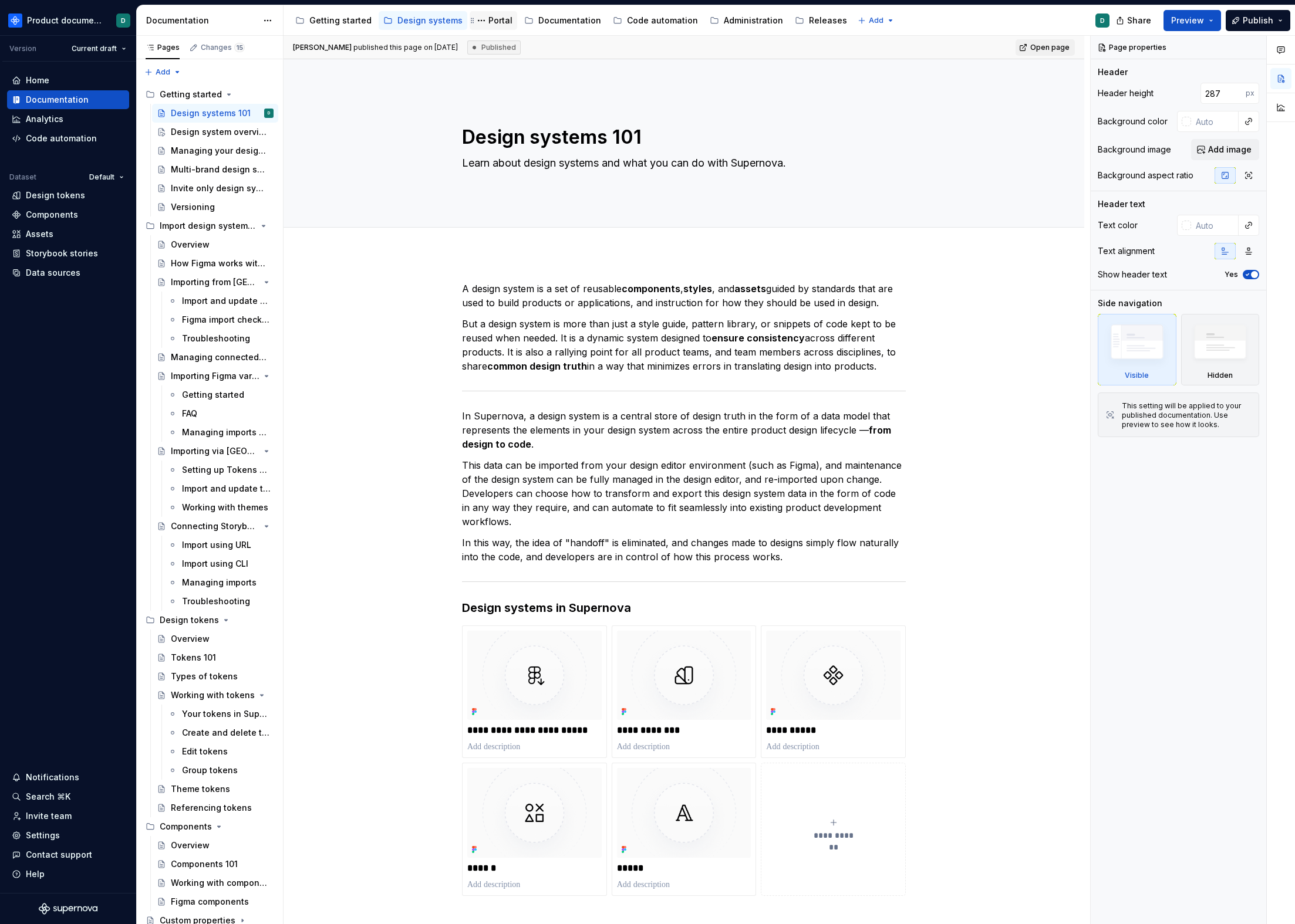
click at [490, 20] on div "Portal" at bounding box center [500, 20] width 24 height 12
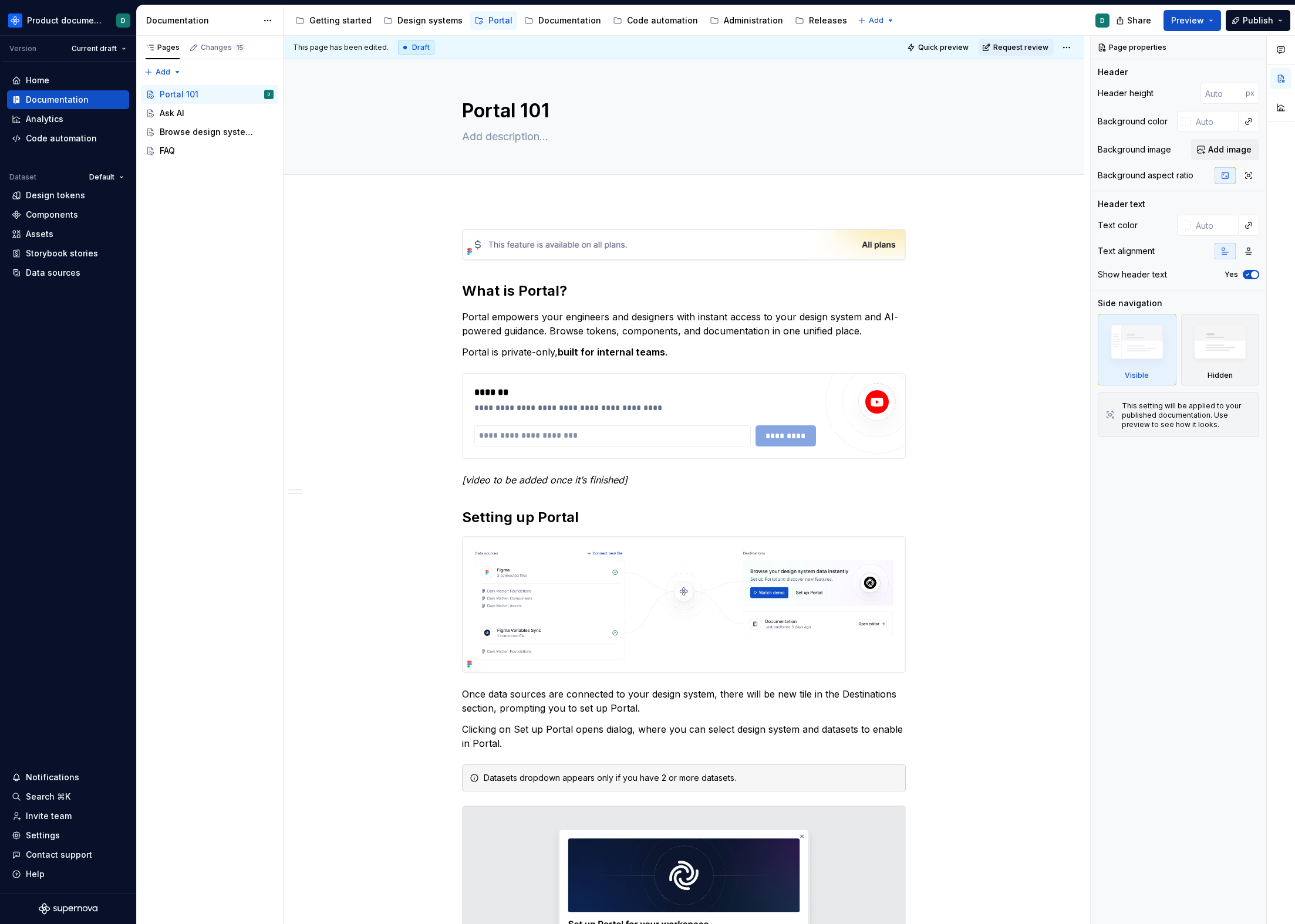
scroll to position [678, 0]
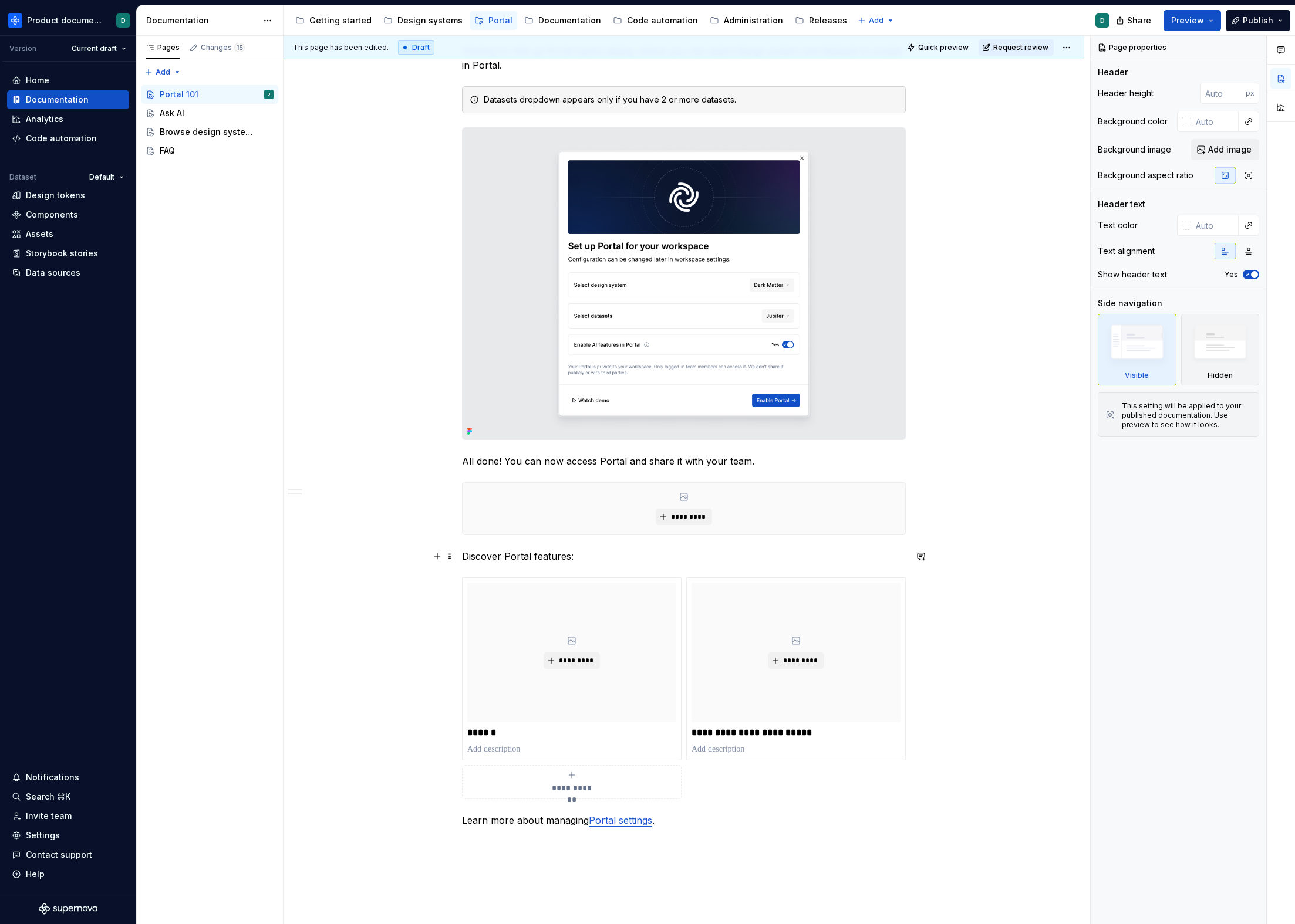
type textarea "*"
click at [460, 557] on div "**********" at bounding box center [684, 320] width 801 height 1596
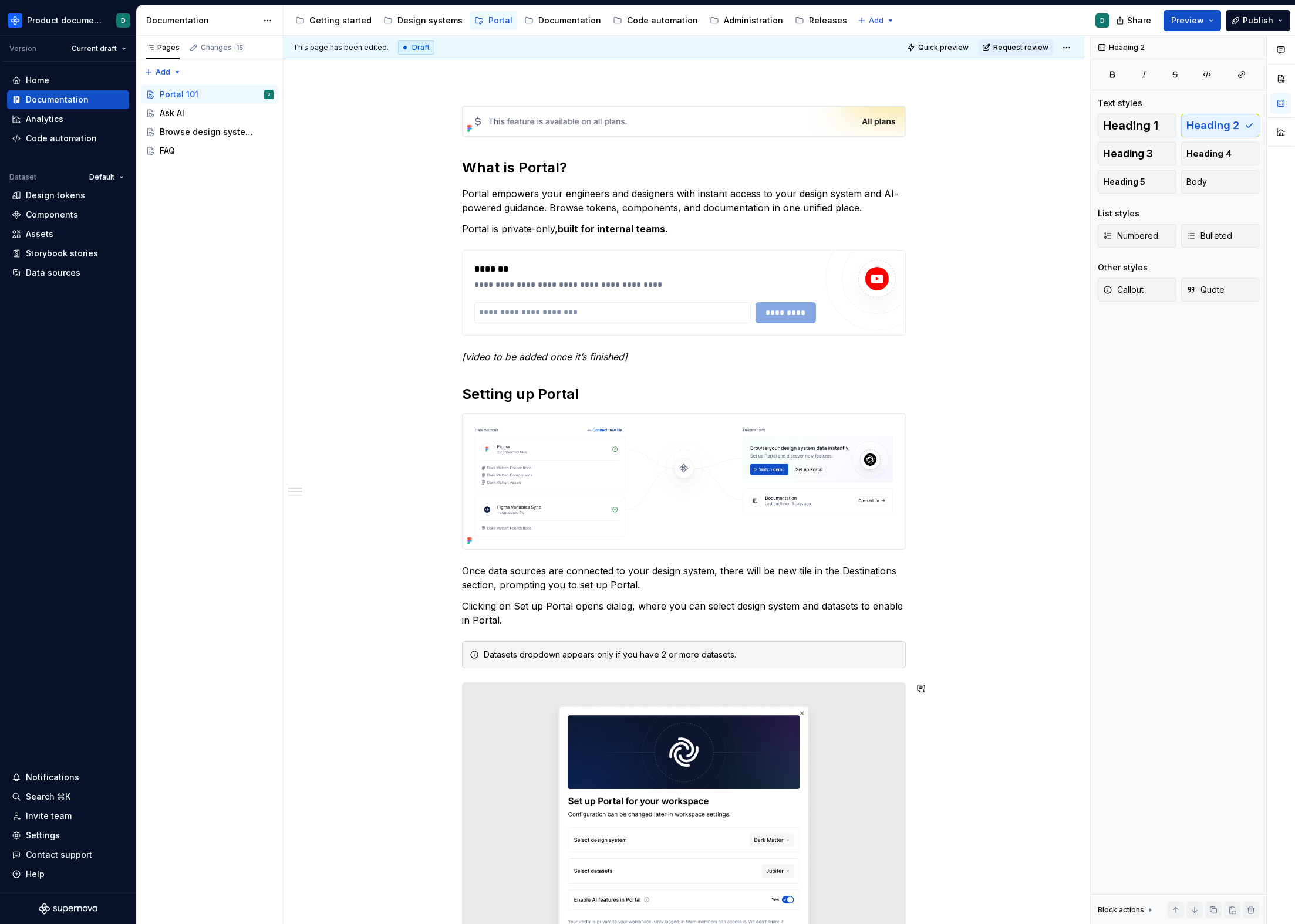
scroll to position [63, 0]
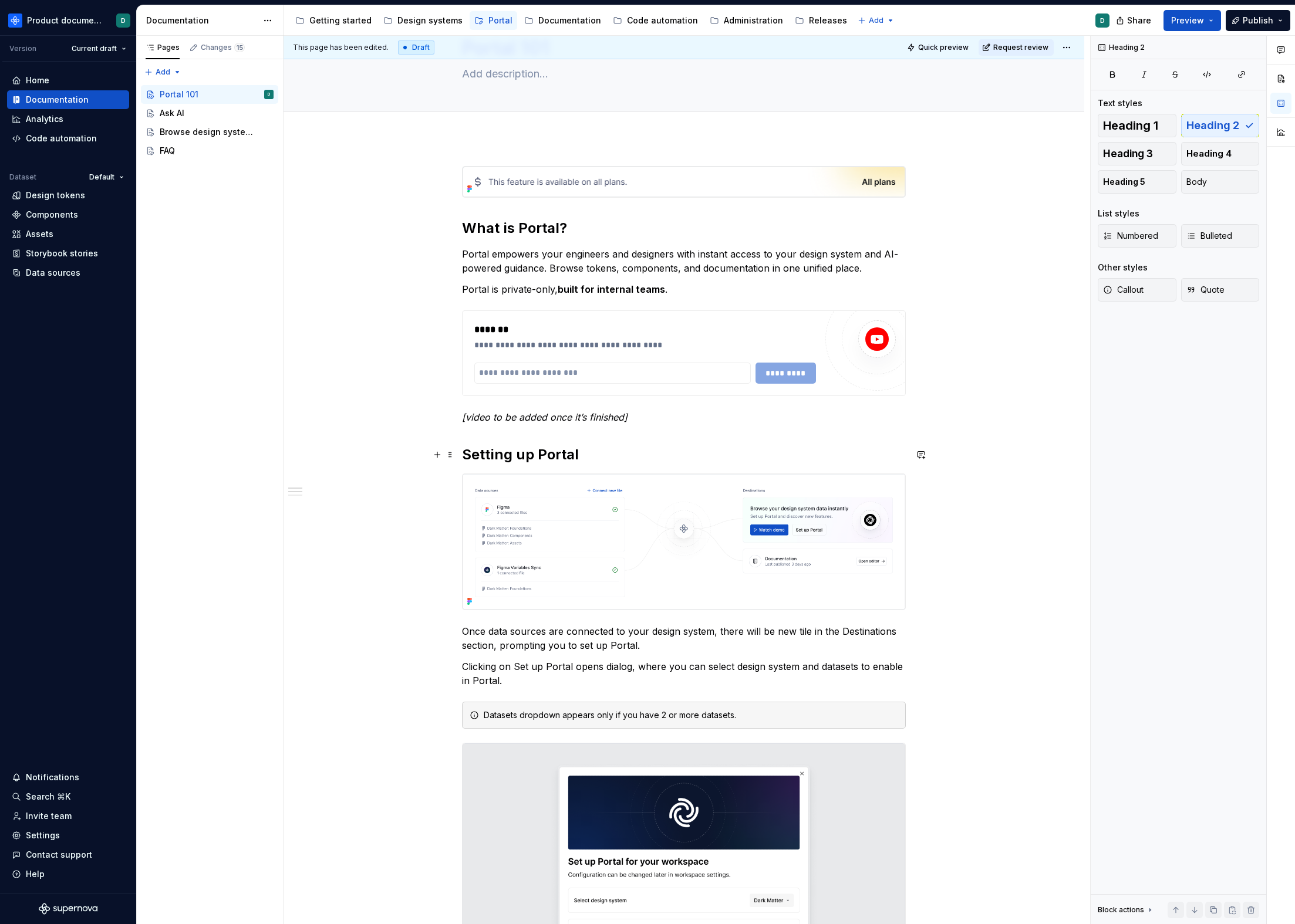
click at [556, 456] on h2 "Setting up Portal" at bounding box center [683, 455] width 444 height 19
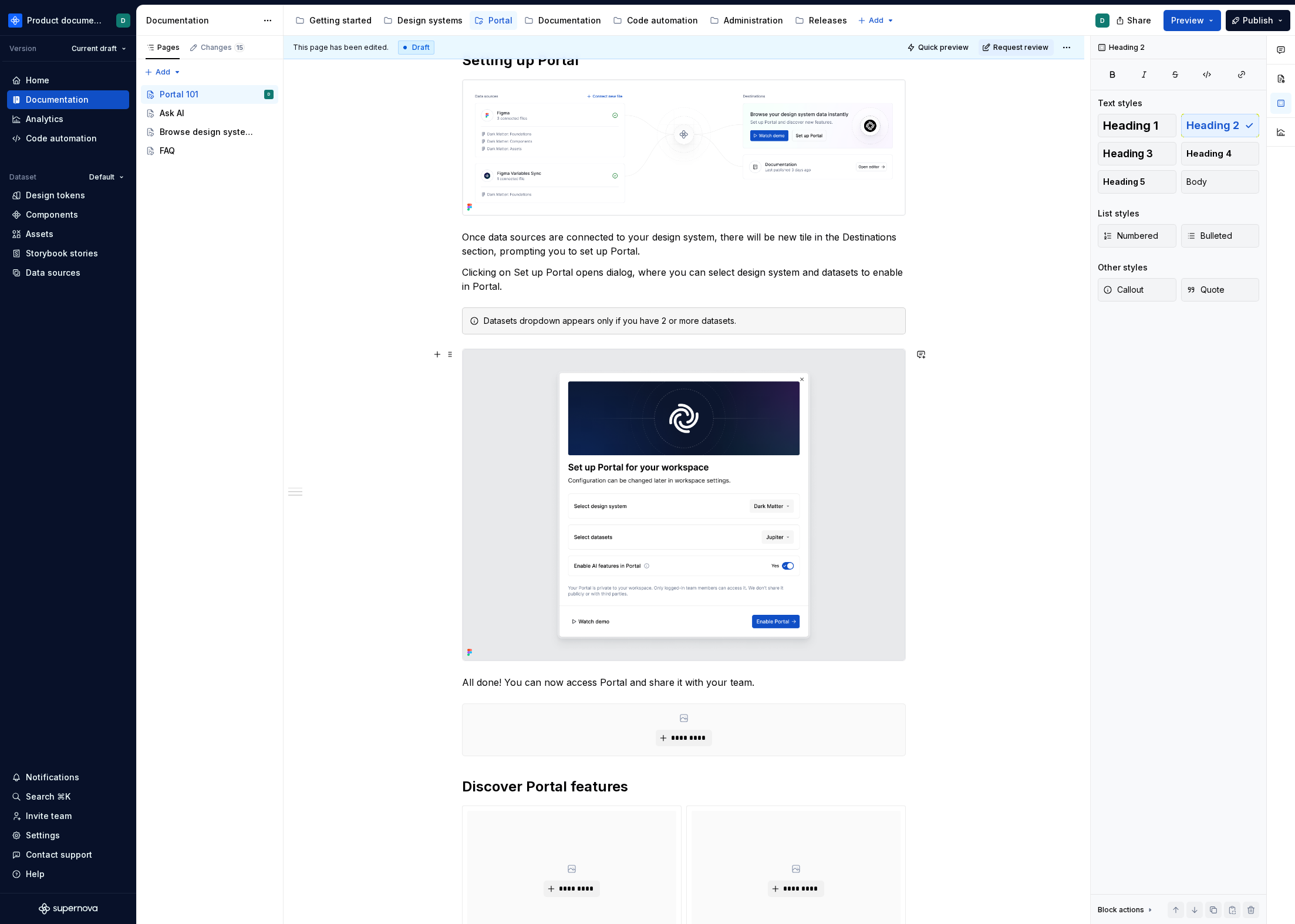
scroll to position [688, 0]
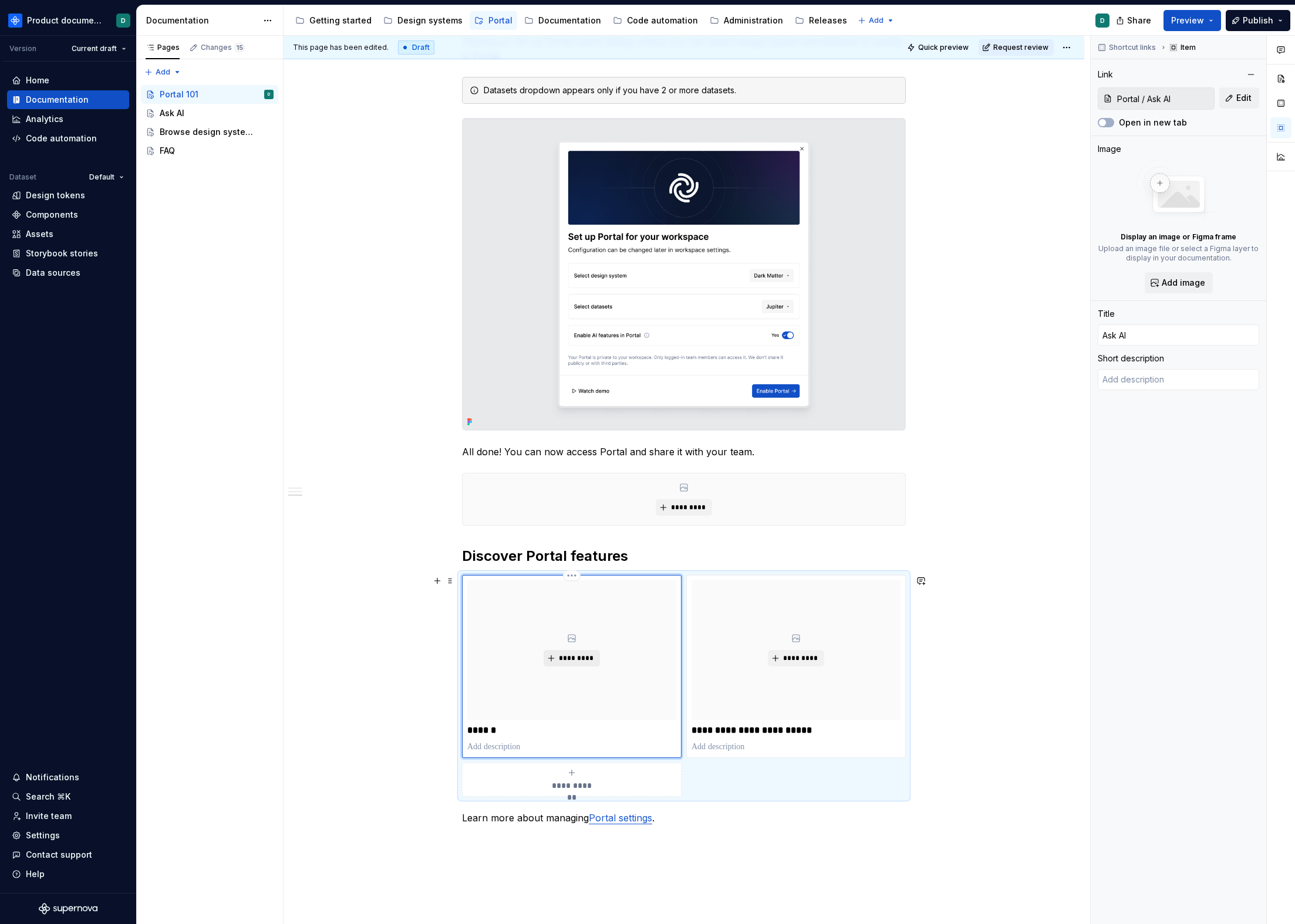
click at [561, 658] on span "*********" at bounding box center [575, 658] width 36 height 9
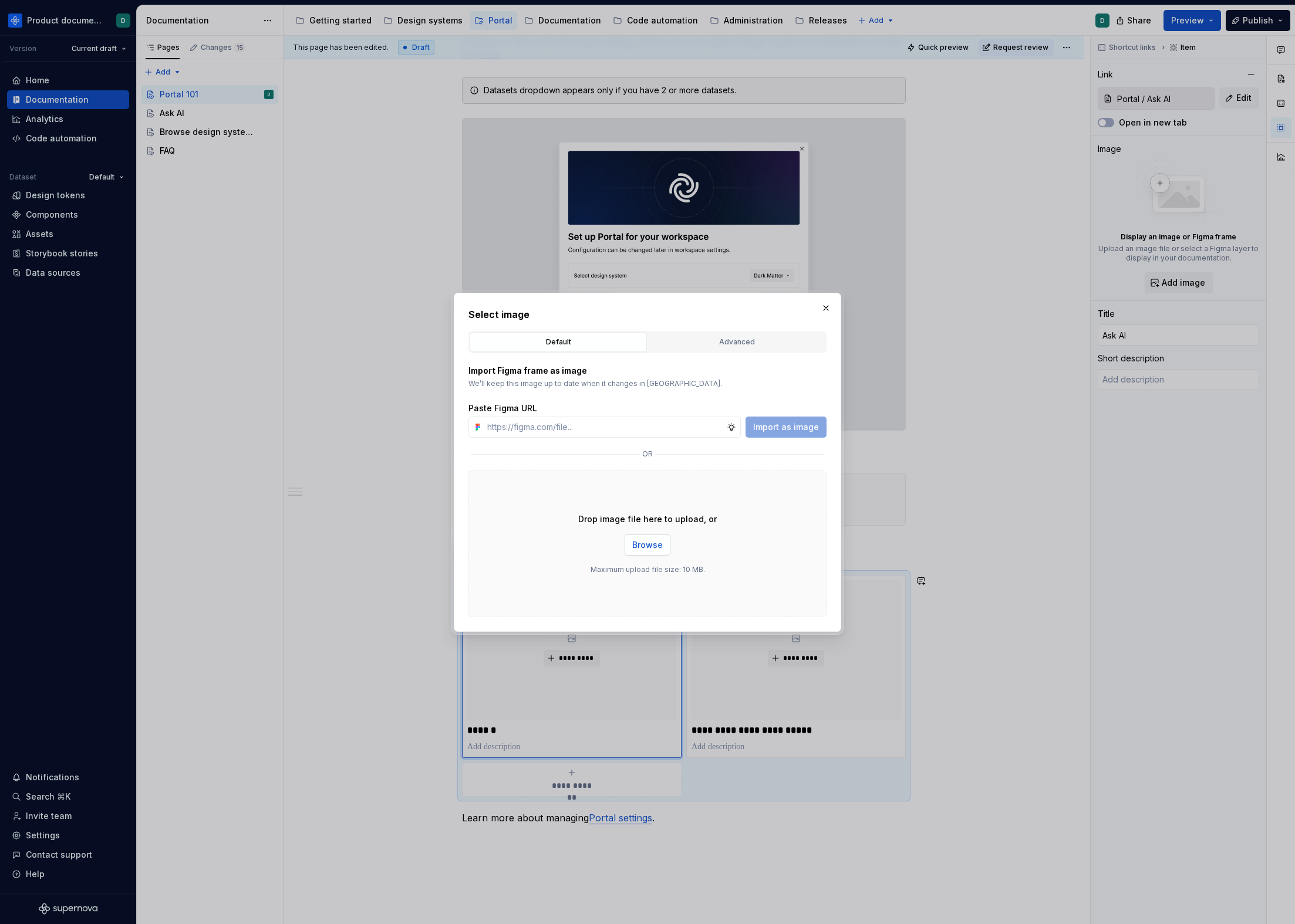
type textarea "*"
type input "[URL][DOMAIN_NAME]"
click at [775, 433] on button "Import as image" at bounding box center [786, 428] width 81 height 21
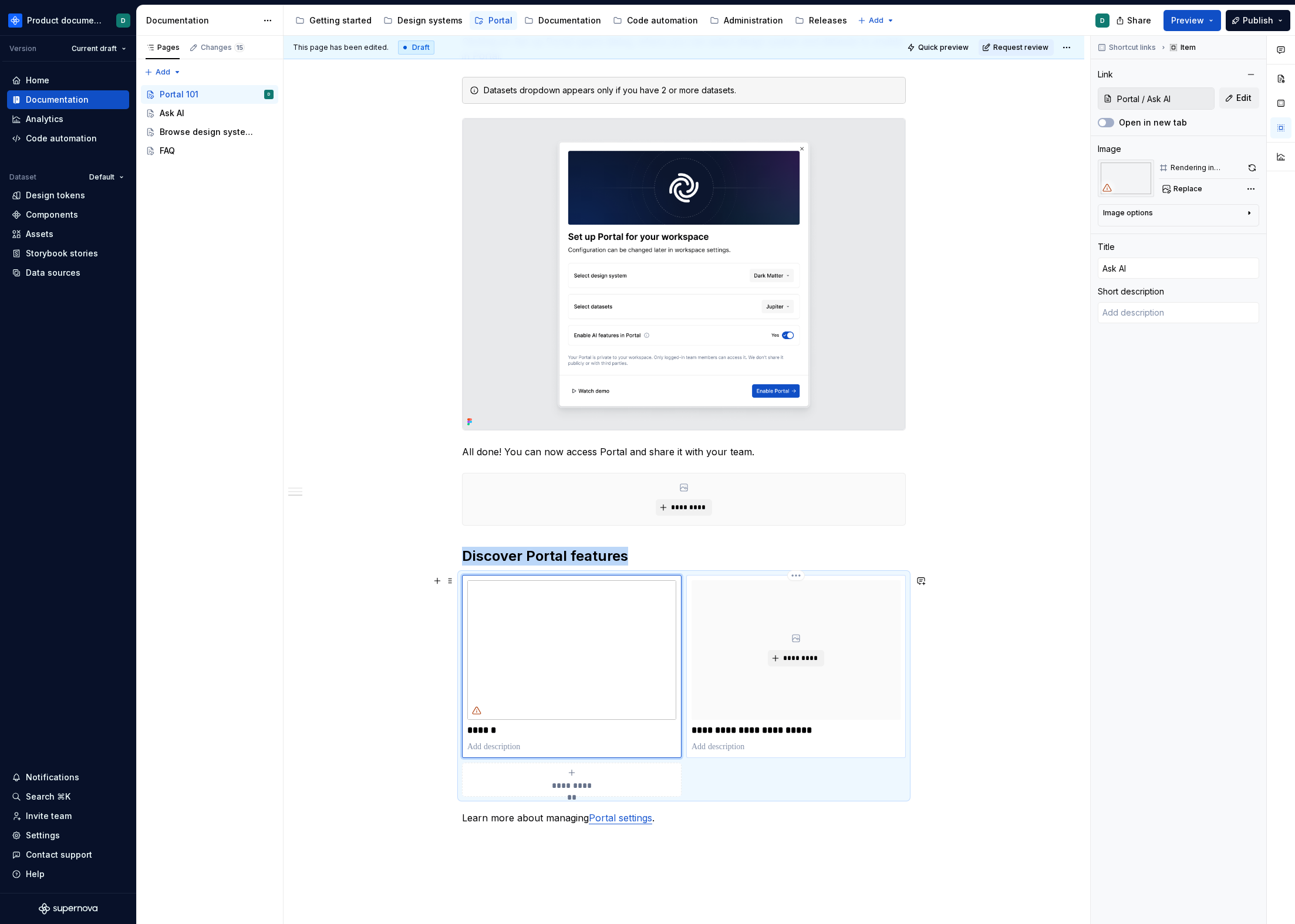
type textarea "*"
type input "Portal / Browse design system data"
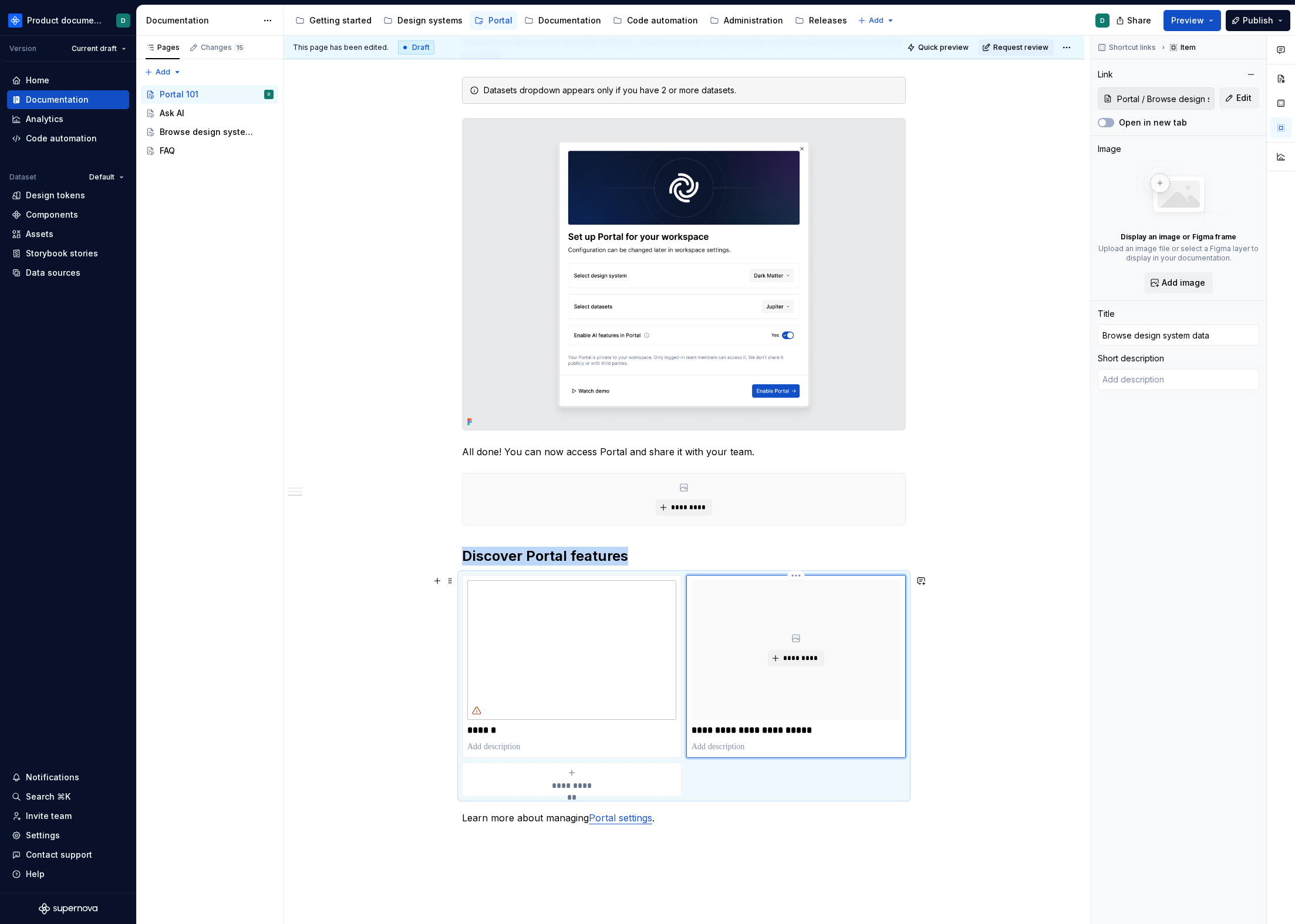
click at [730, 613] on div "*********" at bounding box center [796, 650] width 209 height 139
click at [786, 654] on span "*********" at bounding box center [800, 658] width 36 height 9
type textarea "*"
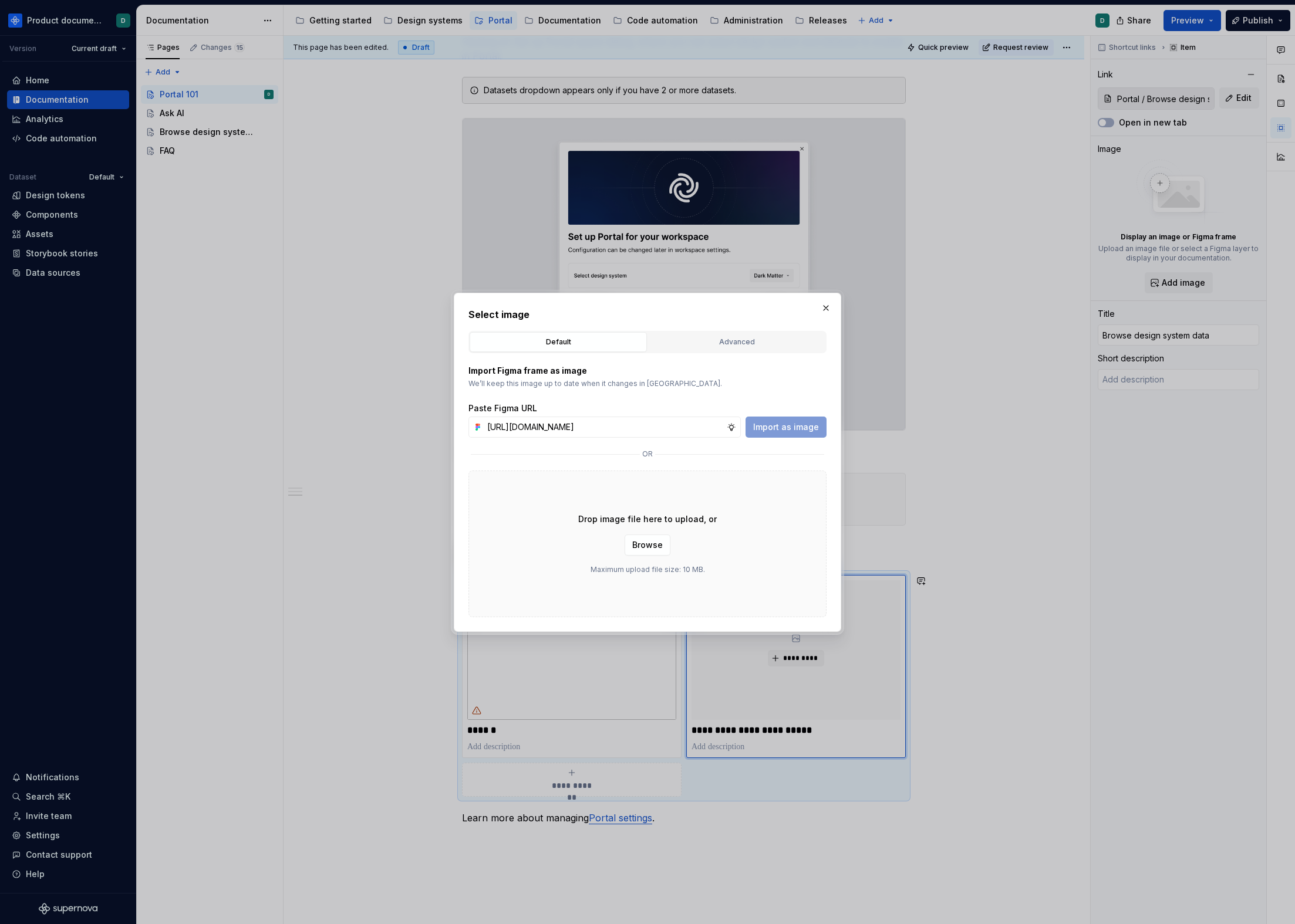
scroll to position [0, 279]
type input "[URL][DOMAIN_NAME]"
click at [790, 428] on span "Import as image" at bounding box center [786, 428] width 66 height 12
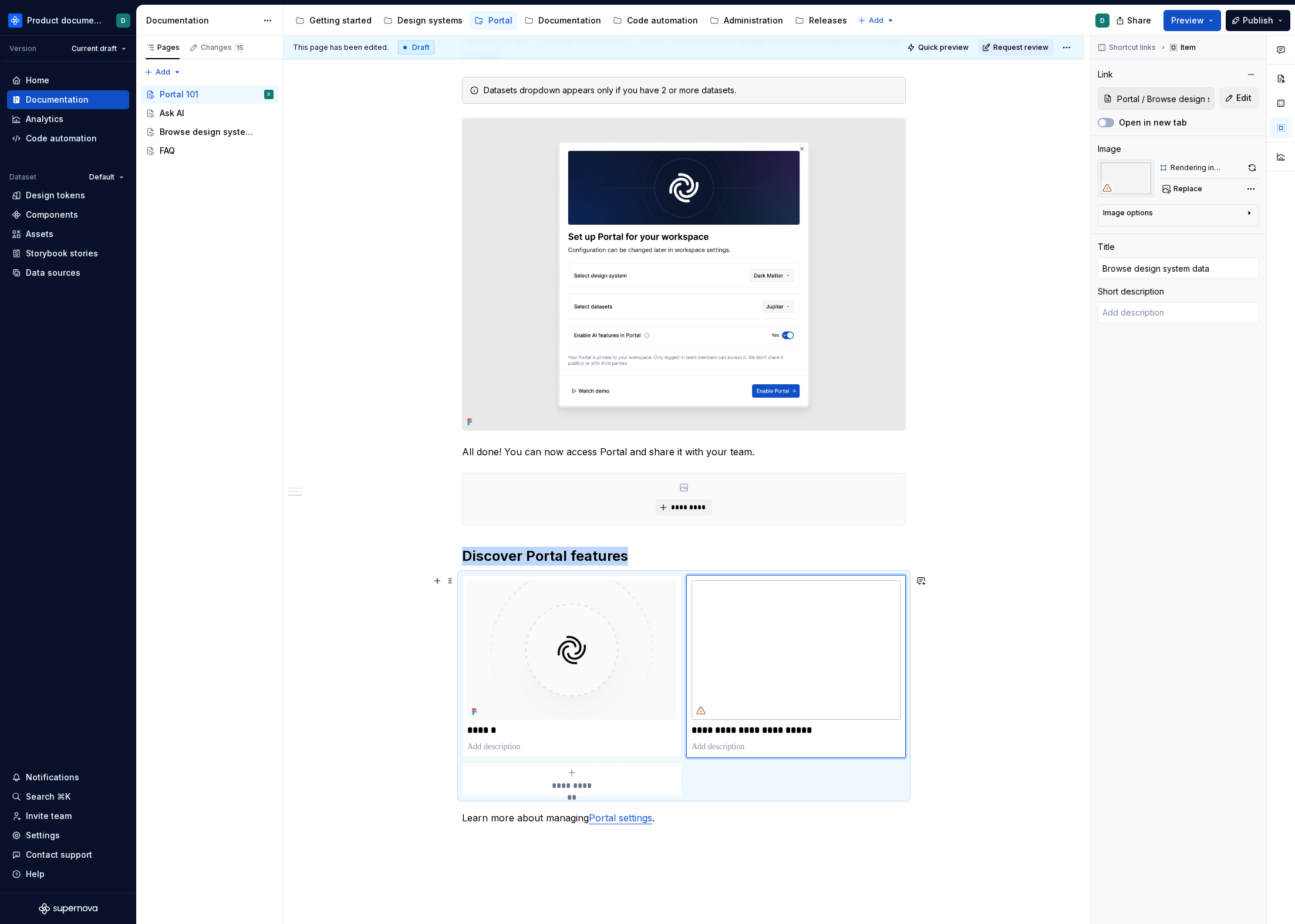
click at [717, 742] on div "**********" at bounding box center [683, 686] width 444 height 221
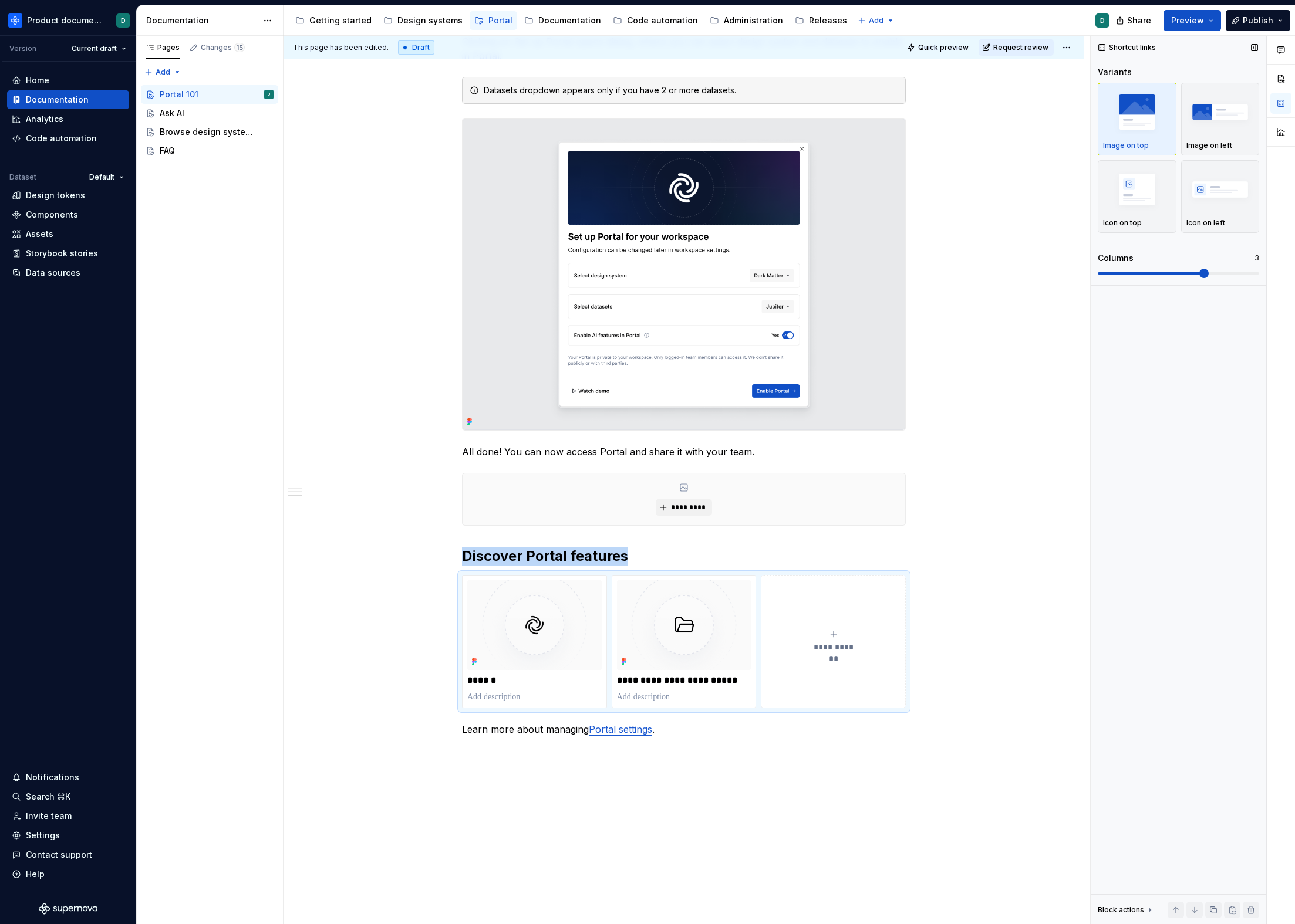
click at [985, 269] on span at bounding box center [1203, 273] width 9 height 9
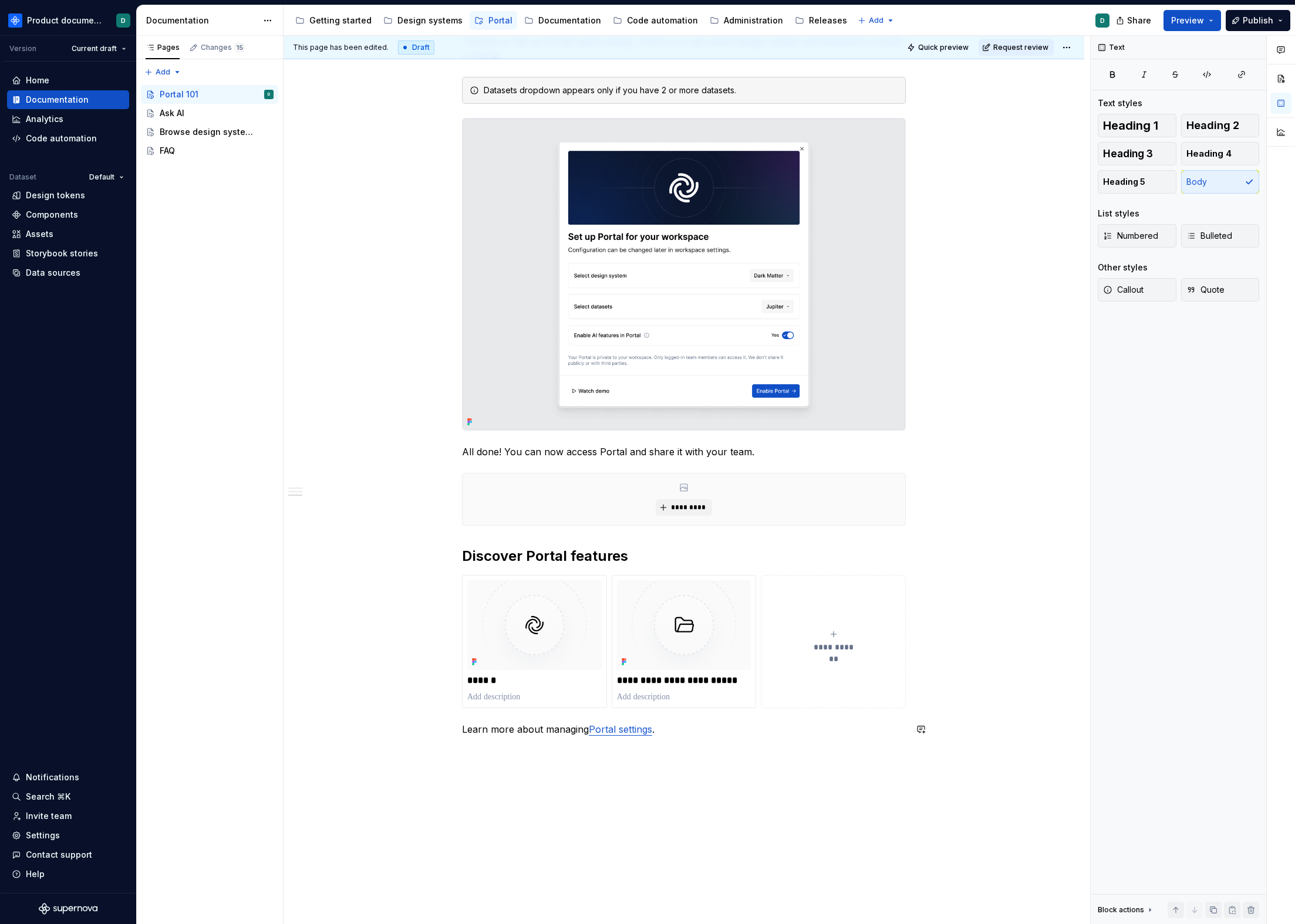
click at [697, 742] on div "**********" at bounding box center [683, 146] width 444 height 1209
click at [422, 17] on div "Design systems" at bounding box center [430, 20] width 65 height 12
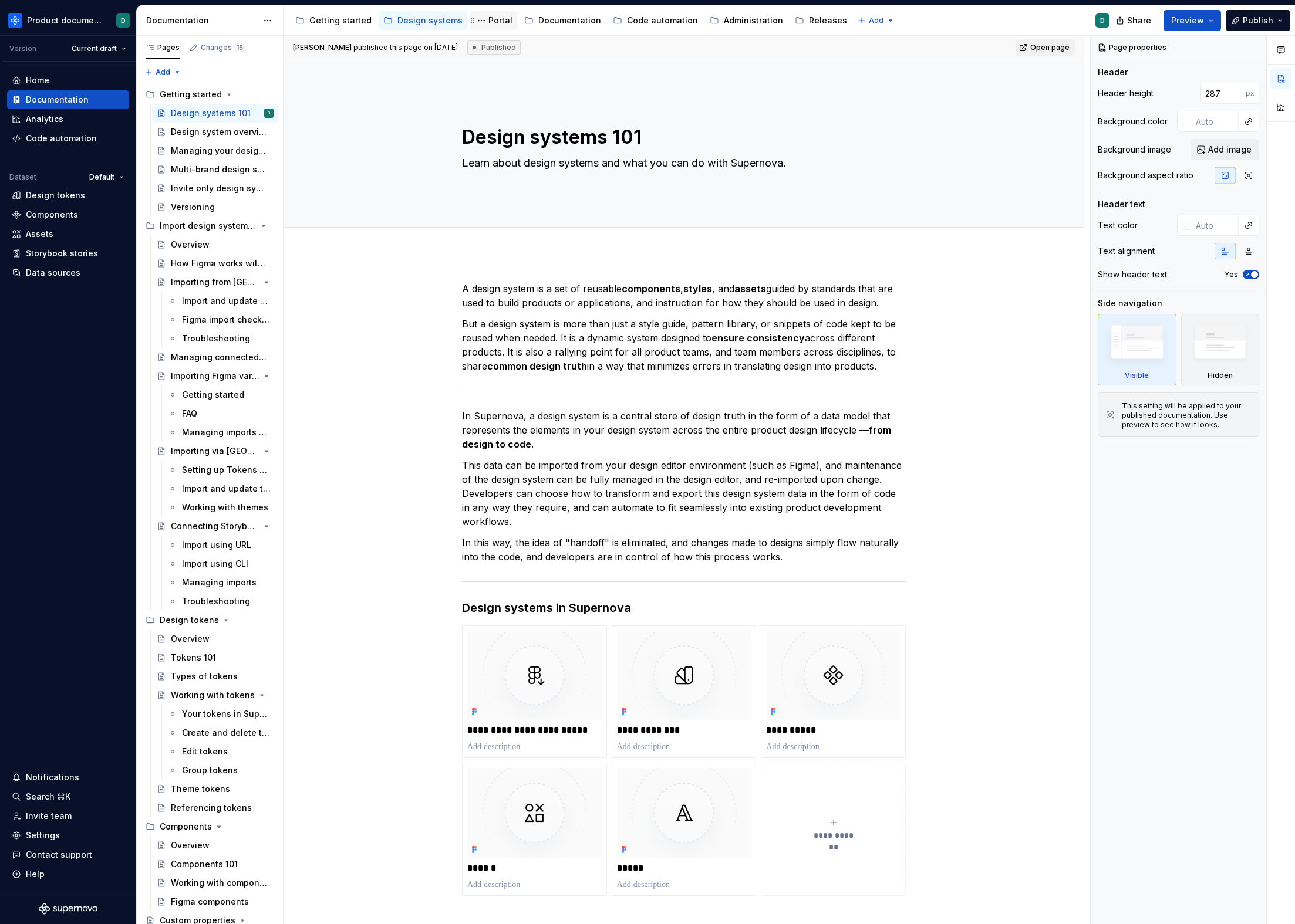
click at [489, 18] on div "Portal" at bounding box center [500, 20] width 24 height 12
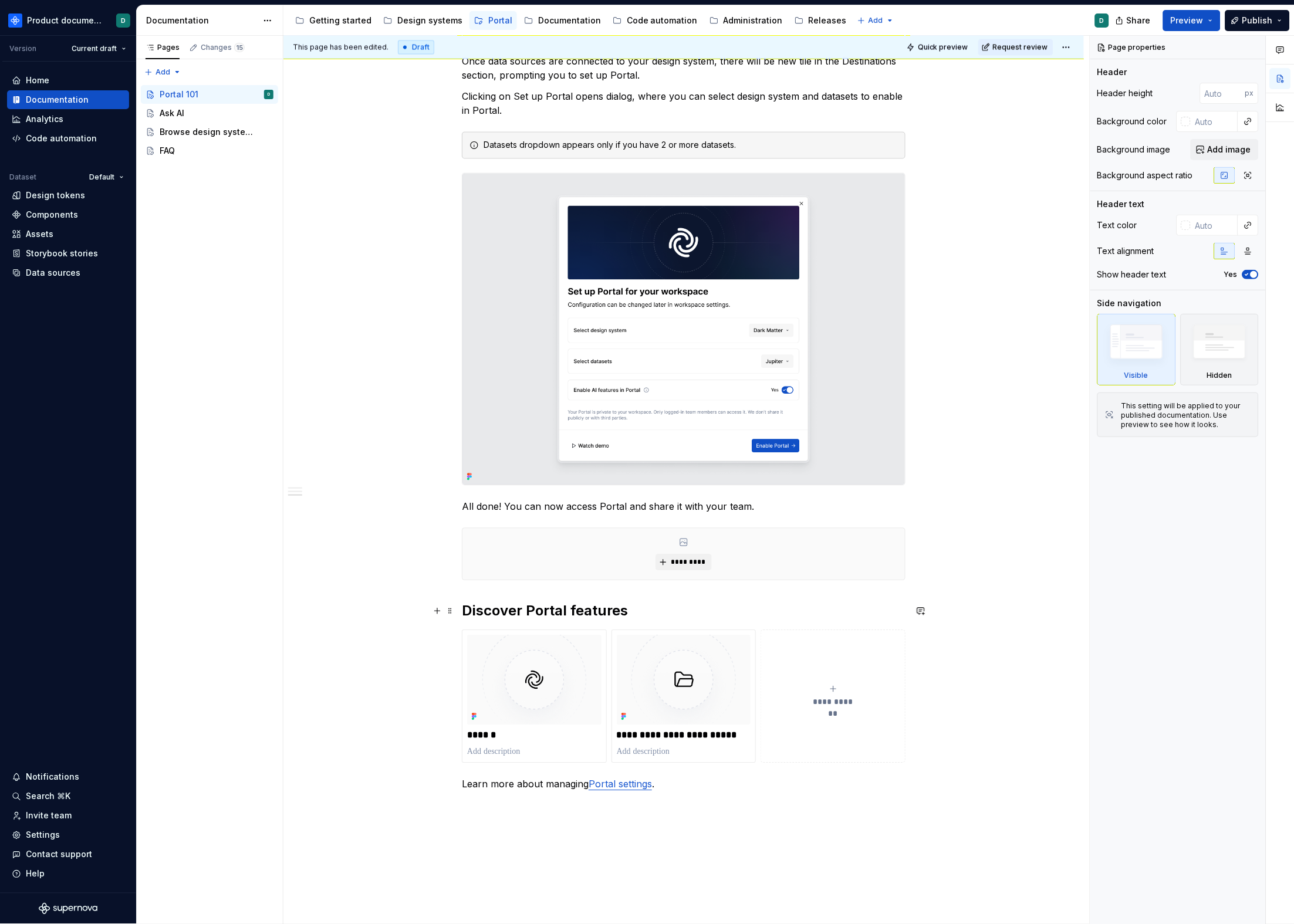
scroll to position [572, 0]
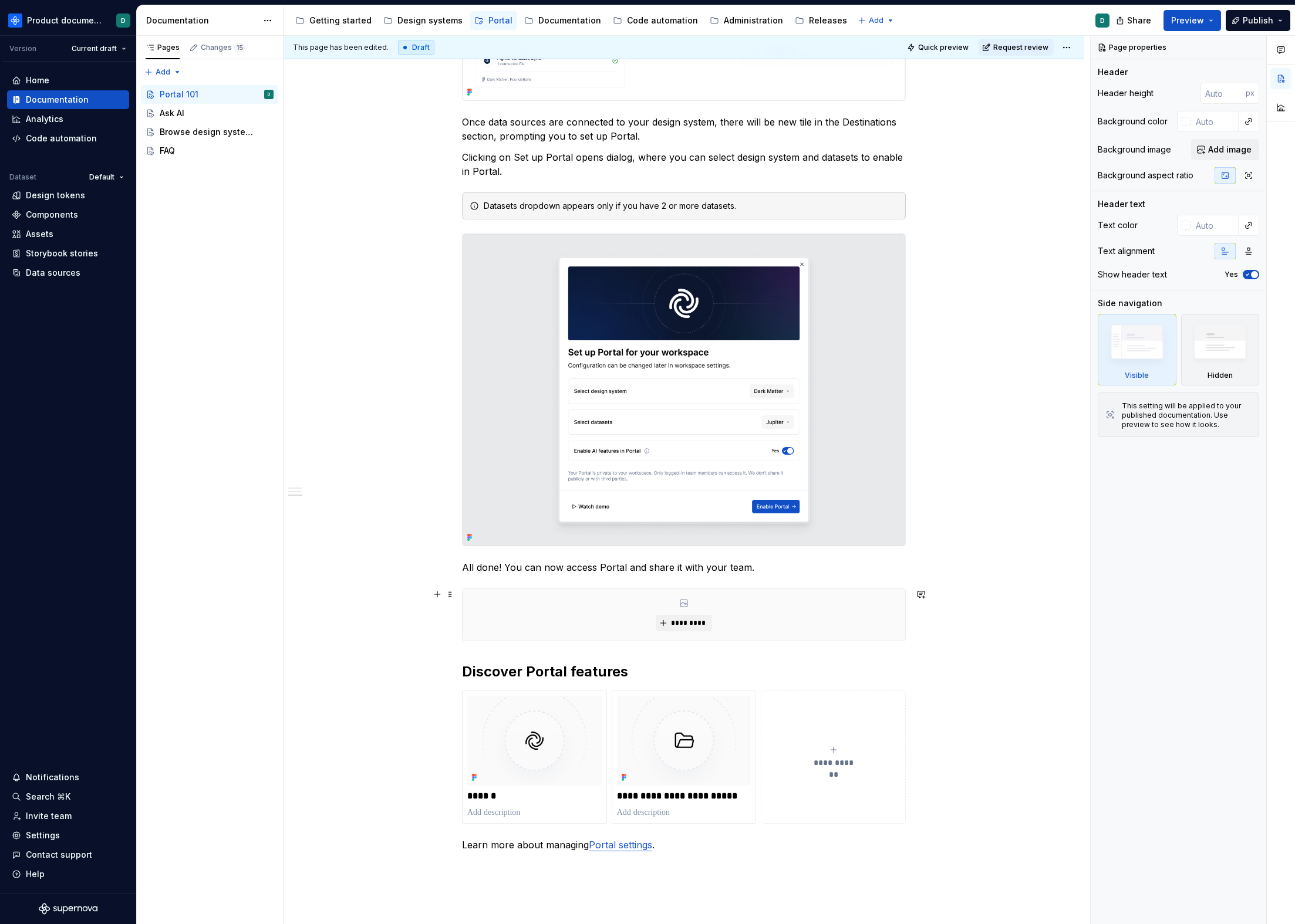
click at [744, 625] on div "*********" at bounding box center [683, 615] width 443 height 51
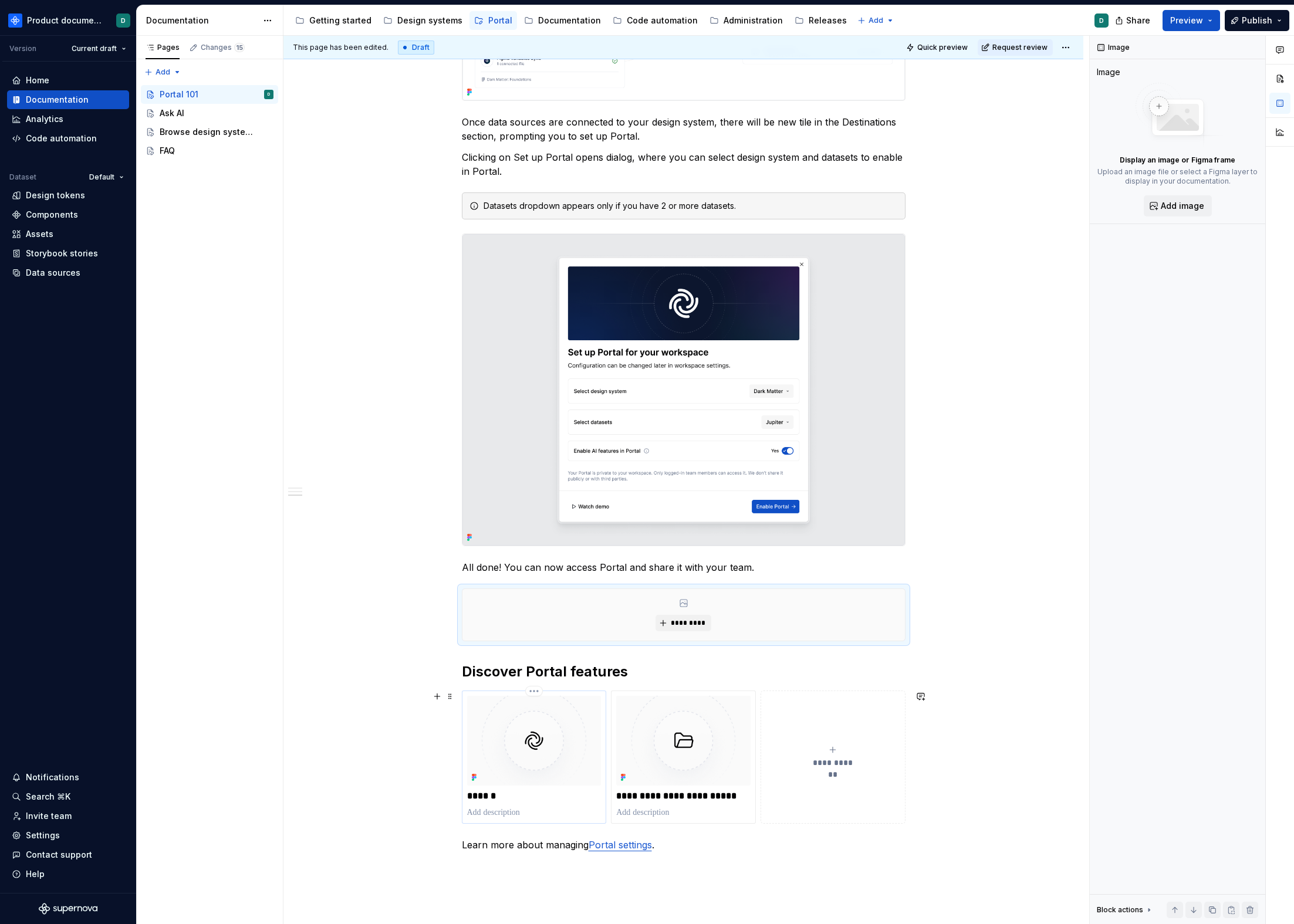
scroll to position [791, 0]
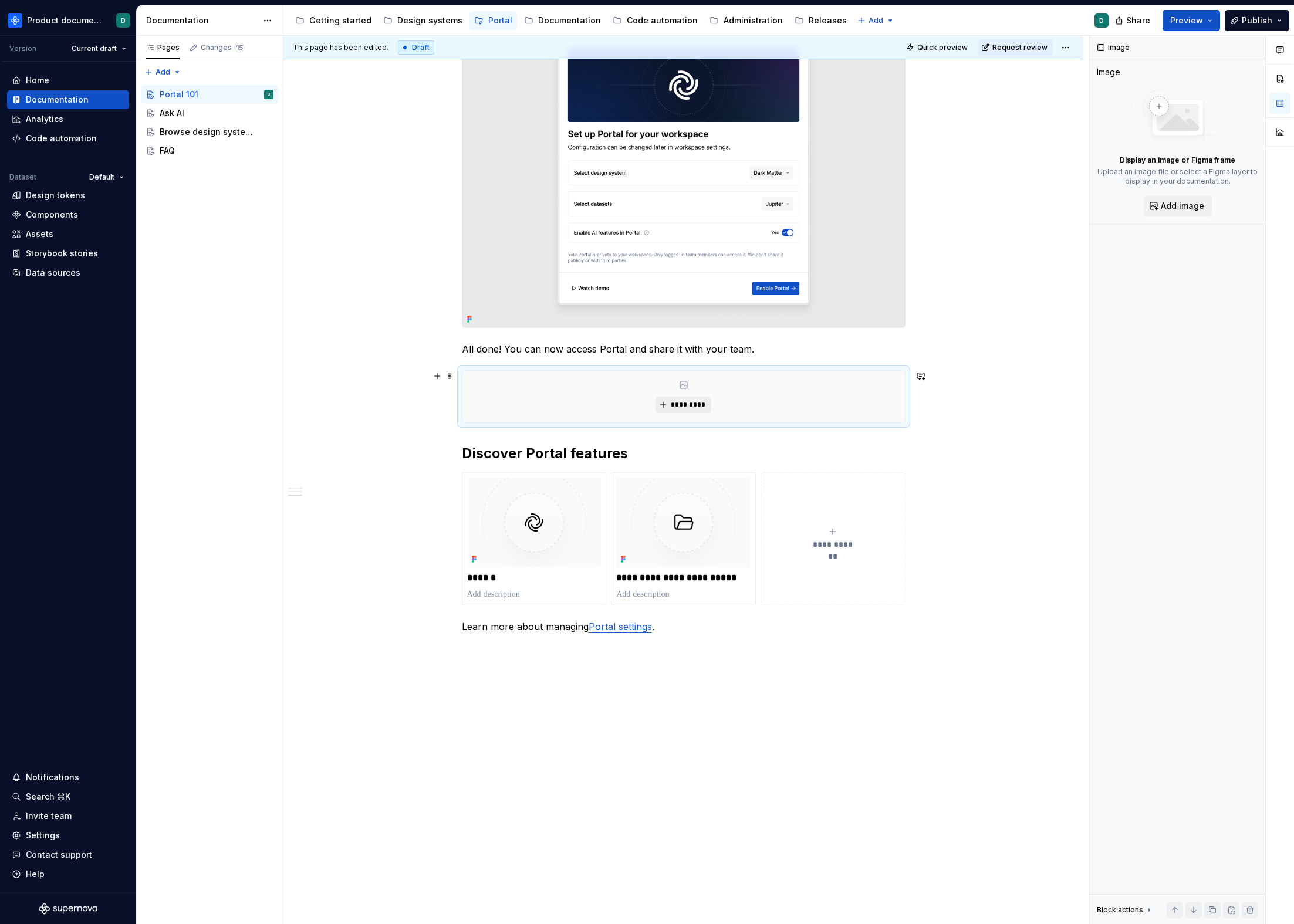
click at [683, 409] on button "*********" at bounding box center [683, 405] width 56 height 17
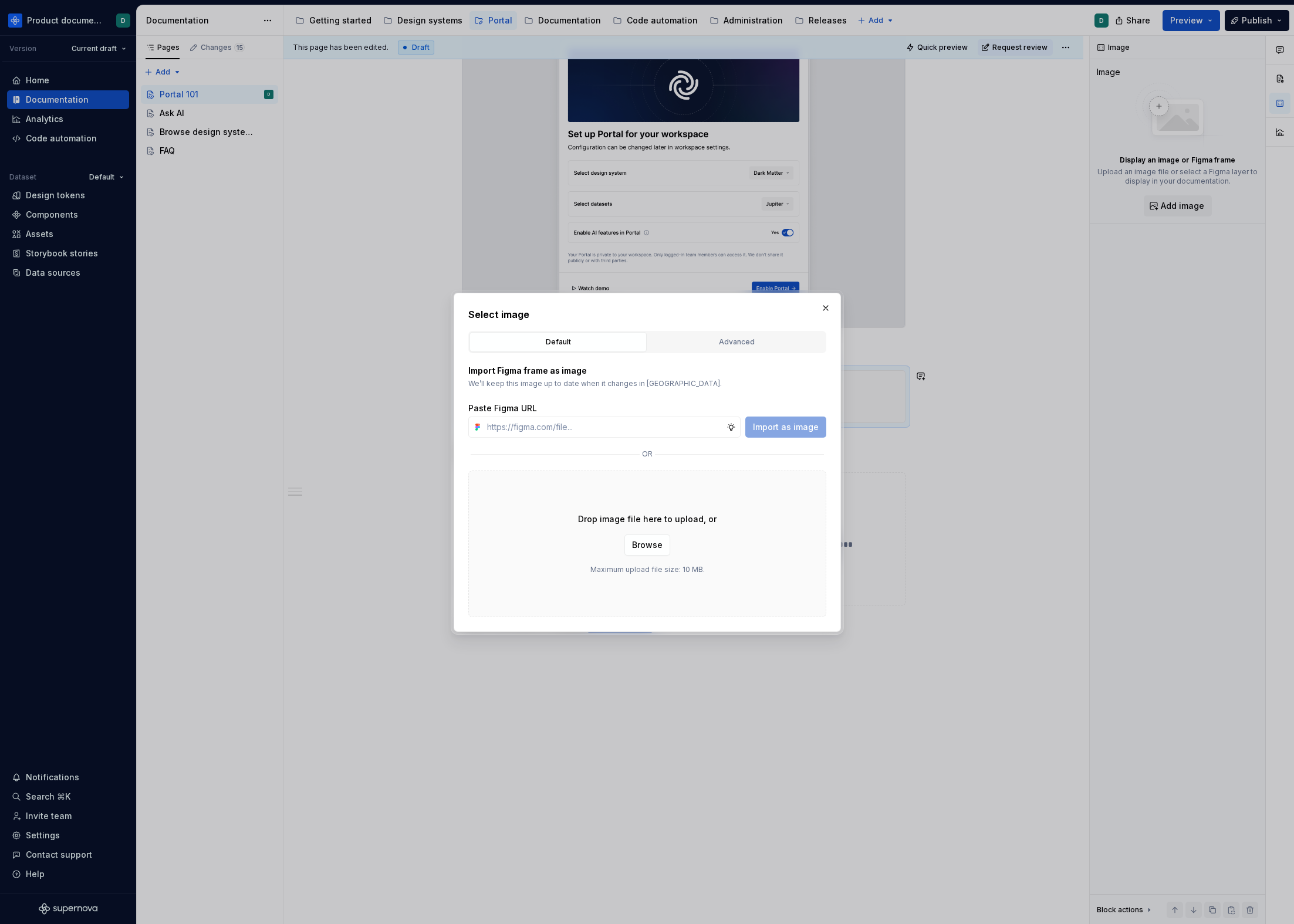
type textarea "*"
type input "[URL][DOMAIN_NAME]"
click at [778, 429] on span "Import as image" at bounding box center [785, 428] width 66 height 12
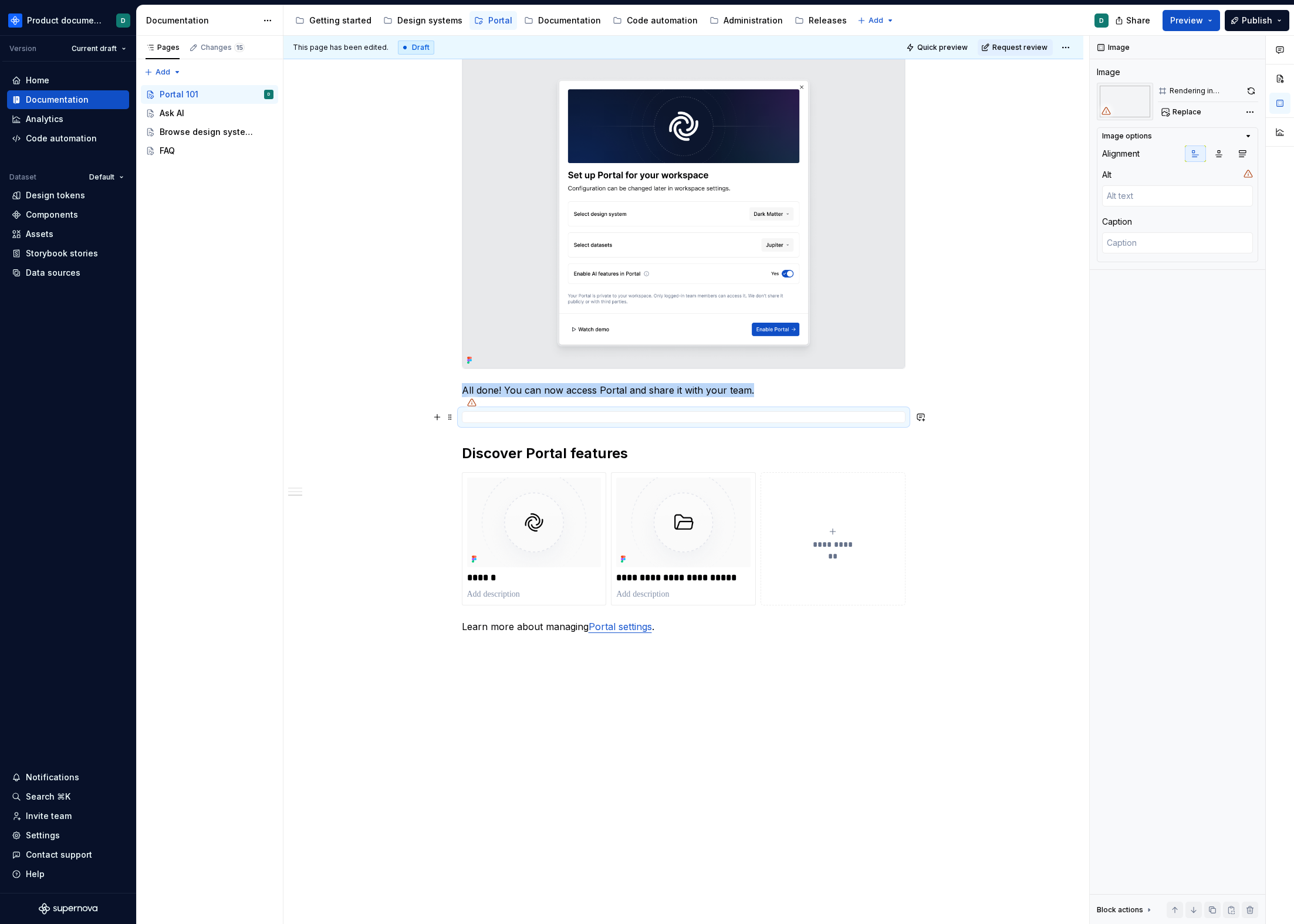
scroll to position [749, 0]
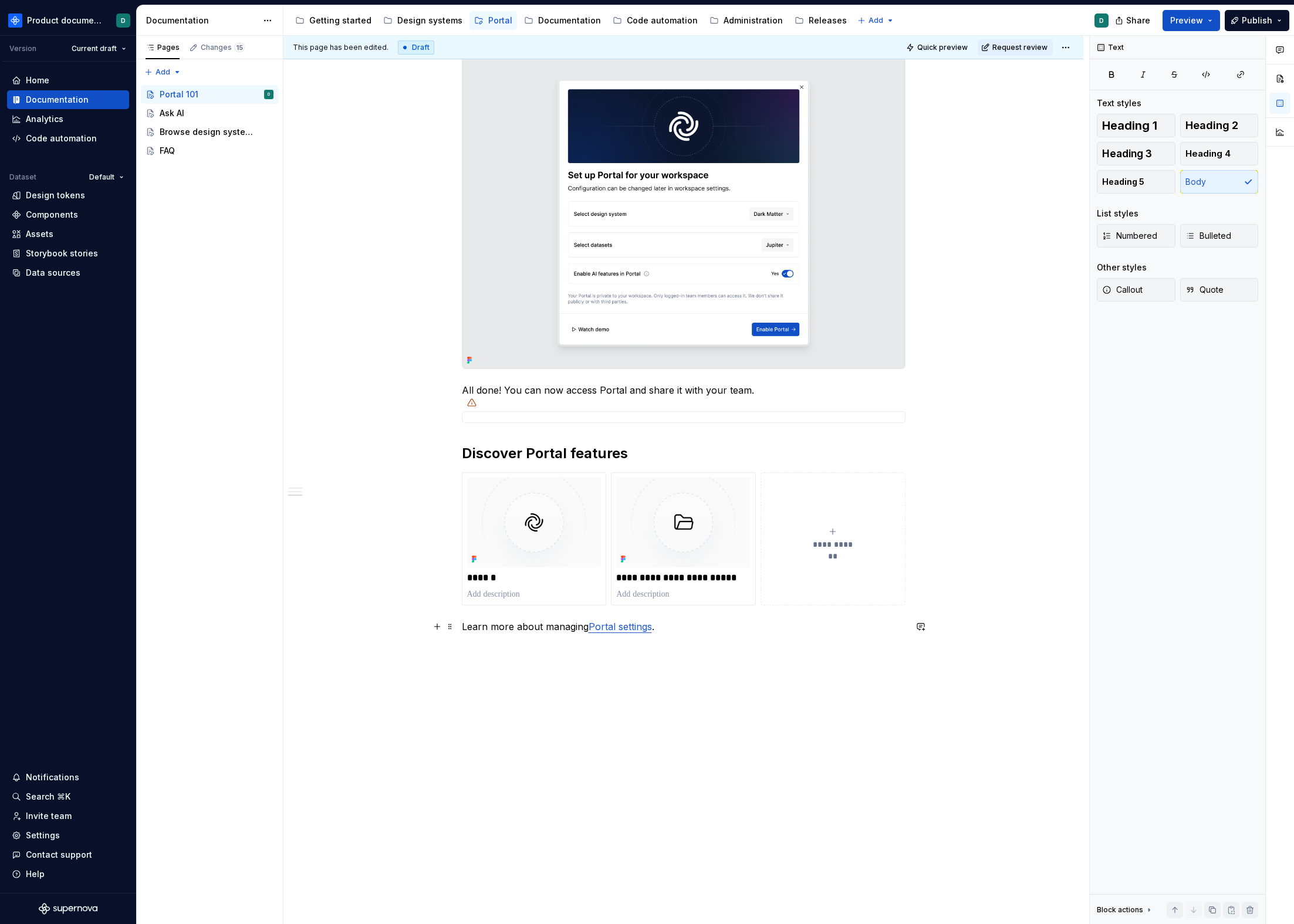
click at [690, 631] on p "Learn more about managing Portal settings ." at bounding box center [683, 627] width 443 height 14
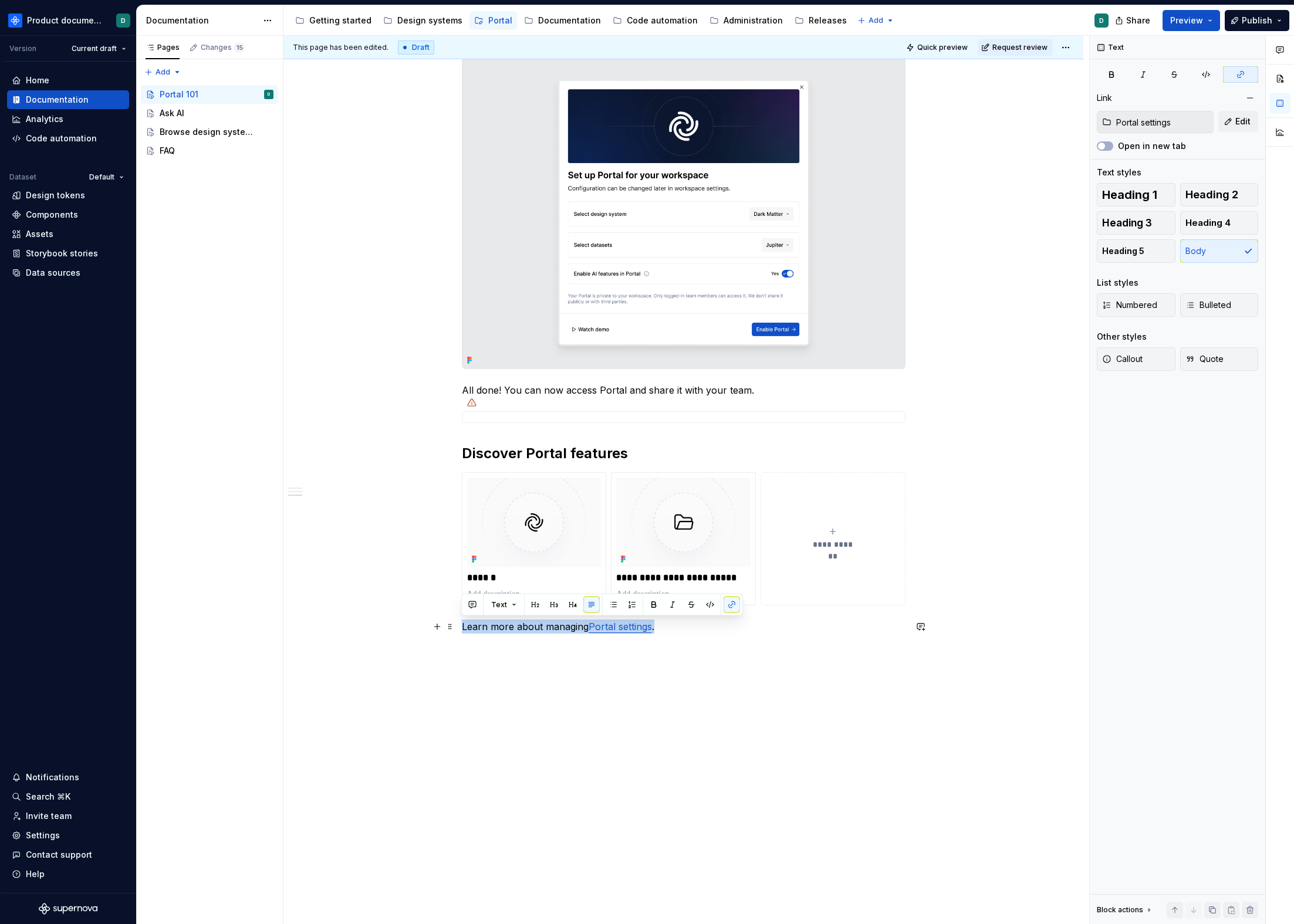
drag, startPoint x: 689, startPoint y: 628, endPoint x: 459, endPoint y: 630, distance: 230.0
click at [459, 630] on div "**********" at bounding box center [683, 188] width 800 height 1473
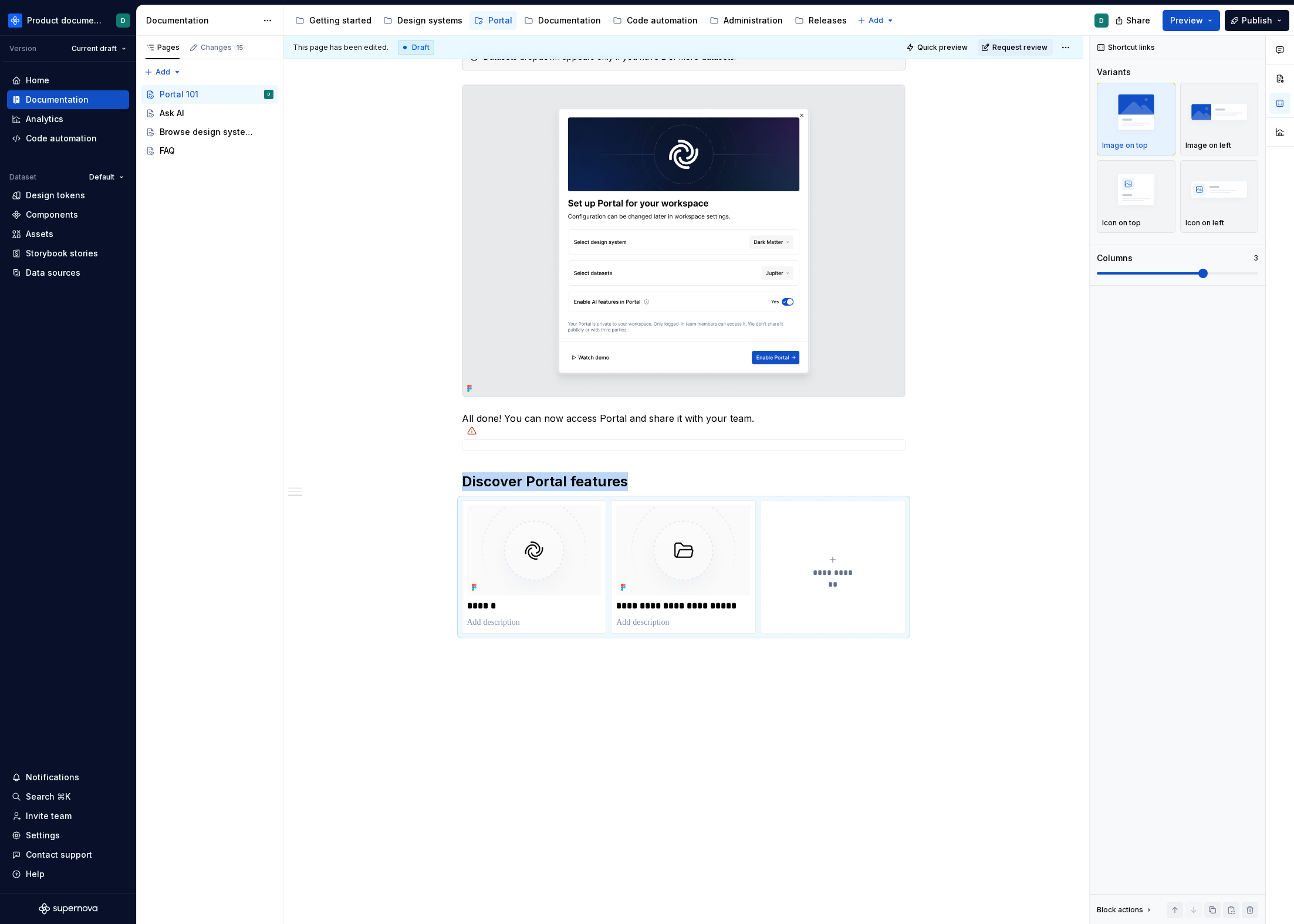
scroll to position [721, 0]
click at [662, 658] on div "**********" at bounding box center [683, 202] width 800 height 1445
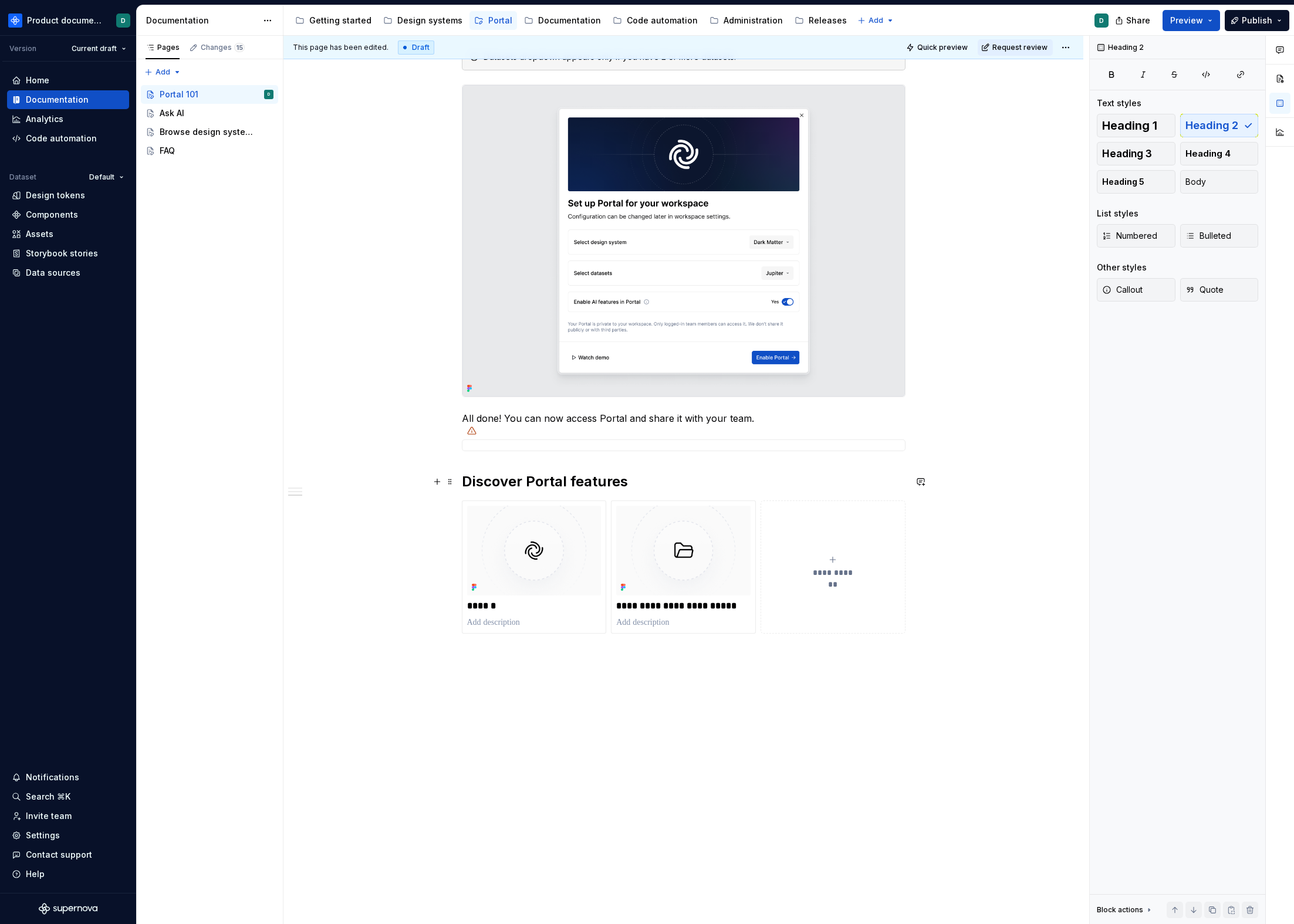
click at [664, 481] on h2 "Discover Portal features" at bounding box center [683, 481] width 443 height 19
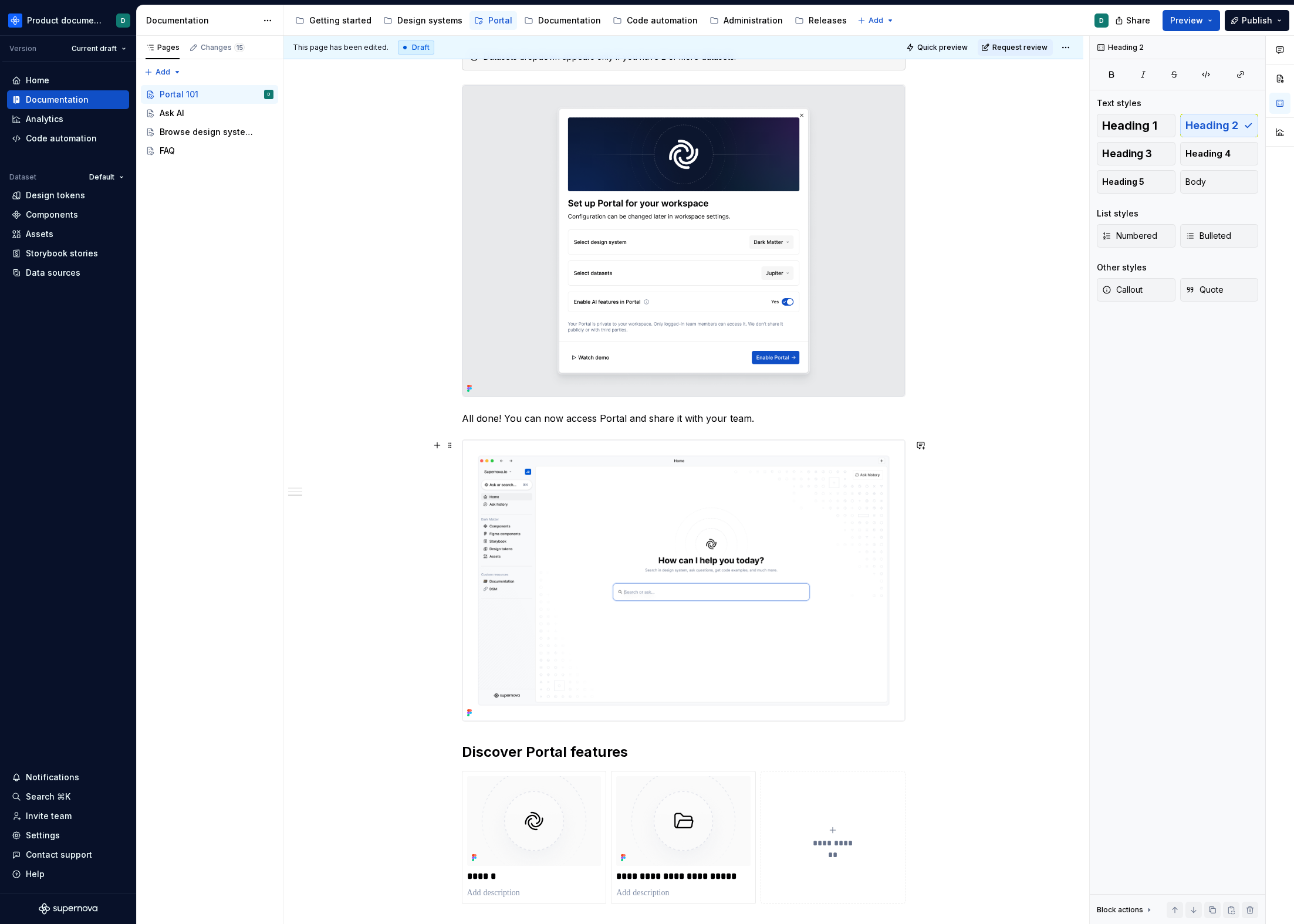
type textarea "*"
click at [658, 516] on img at bounding box center [683, 580] width 443 height 281
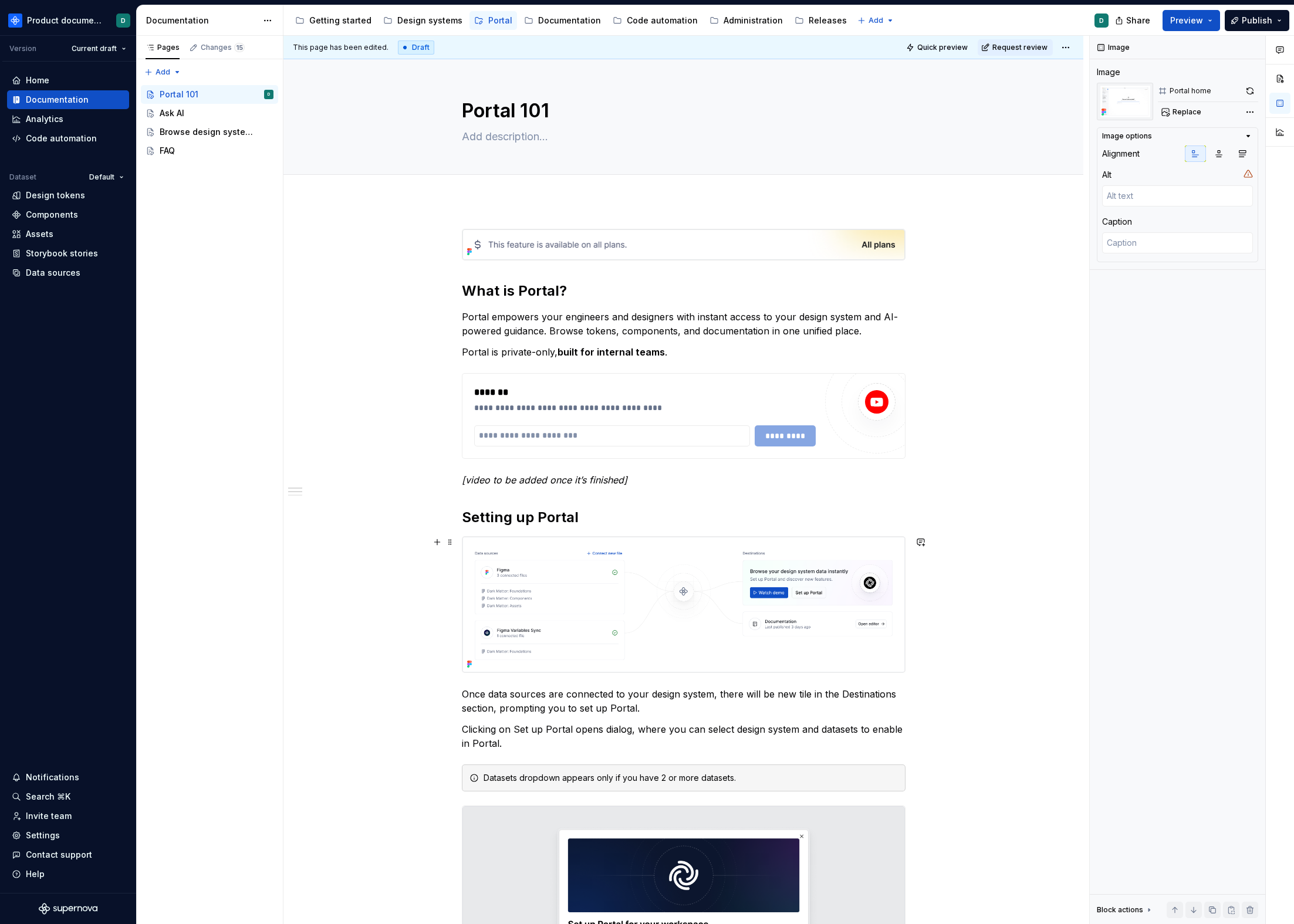
scroll to position [14, 0]
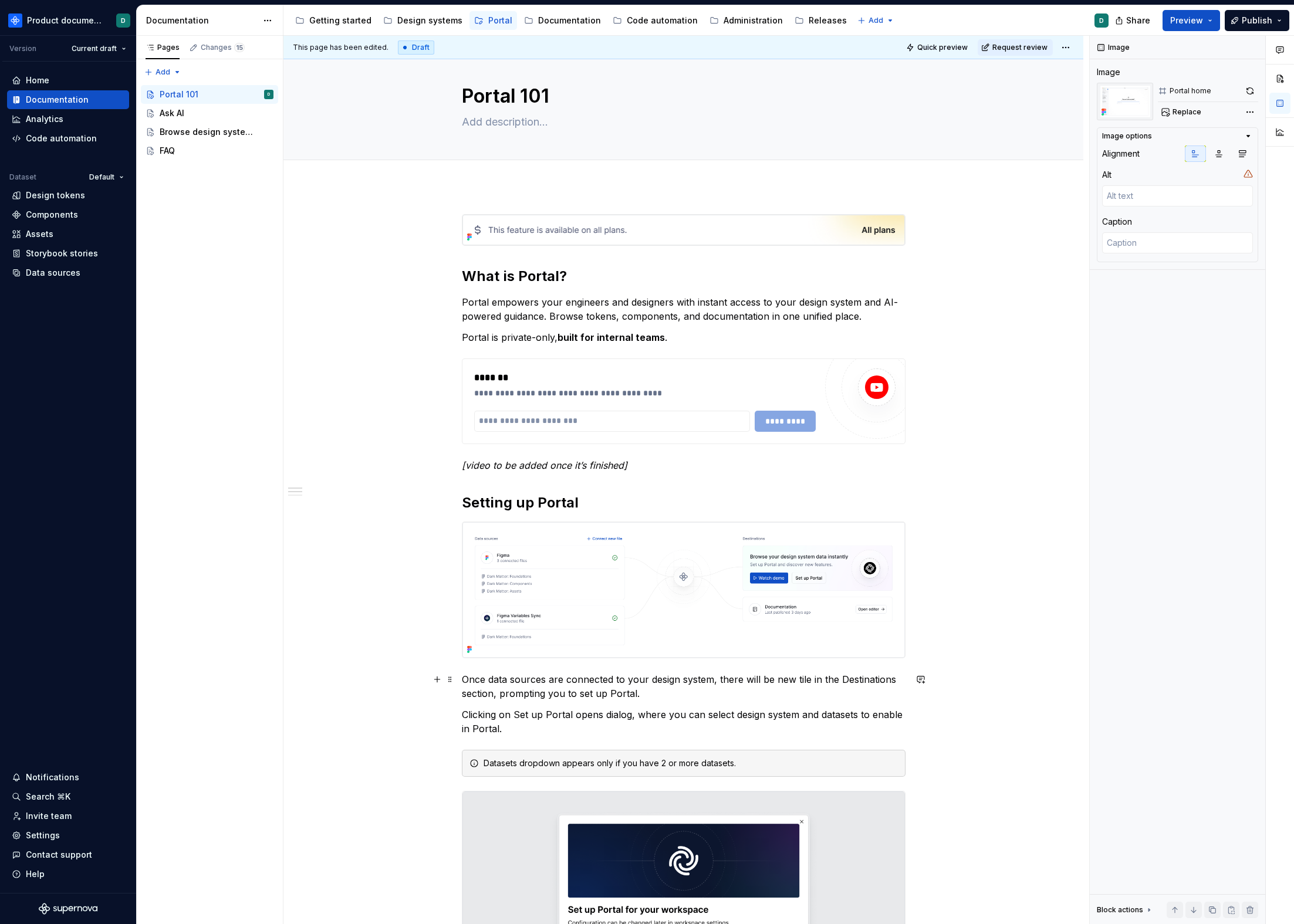
click at [462, 678] on p "Once data sources are connected to your design system, there will be new tile i…" at bounding box center [683, 686] width 443 height 28
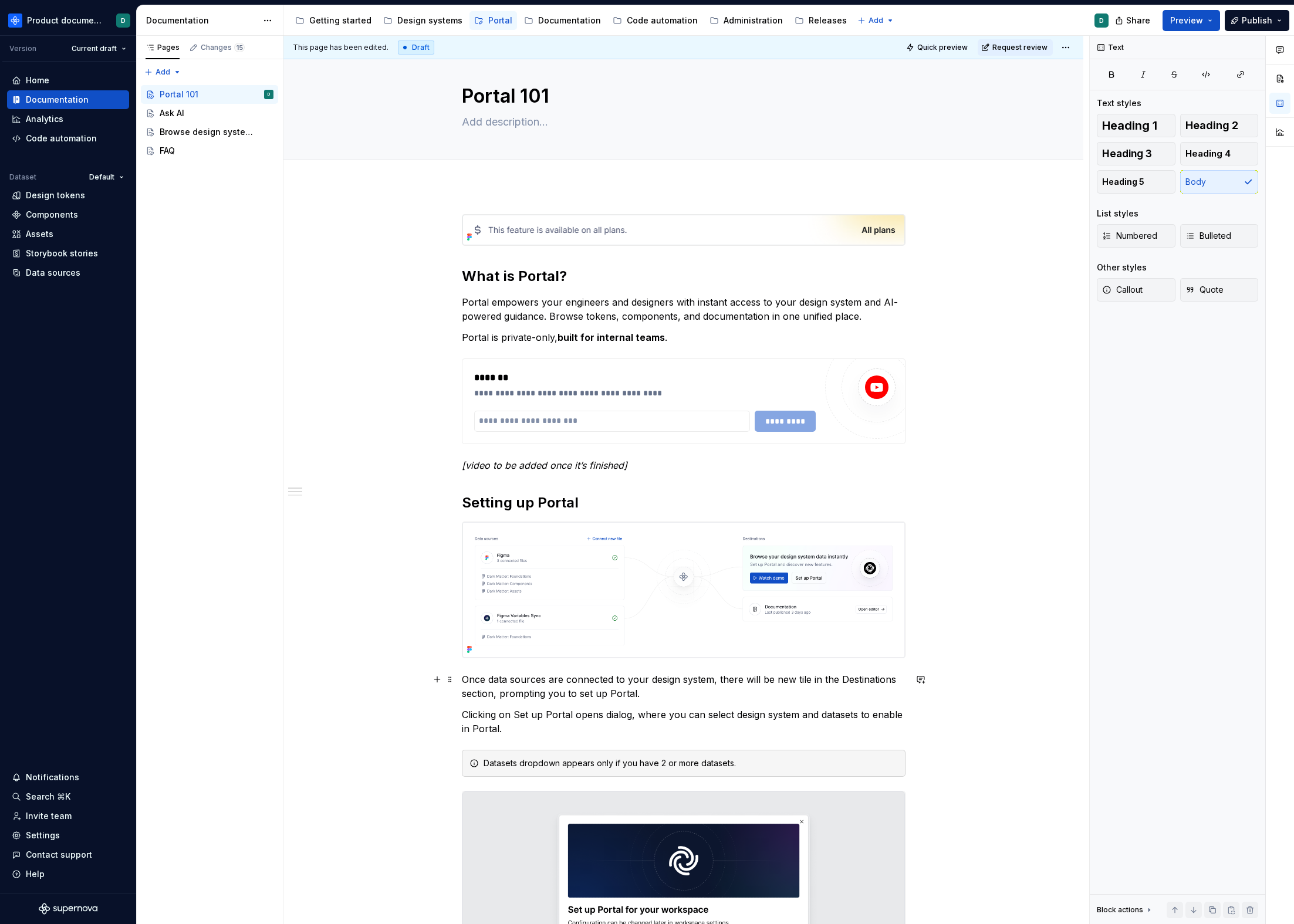
click at [491, 693] on p "Once data sources are connected to your design system, there will be new tile i…" at bounding box center [683, 686] width 443 height 28
click at [721, 694] on p "Once data sources are connected to your design system, there will be new tile i…" at bounding box center [683, 686] width 443 height 28
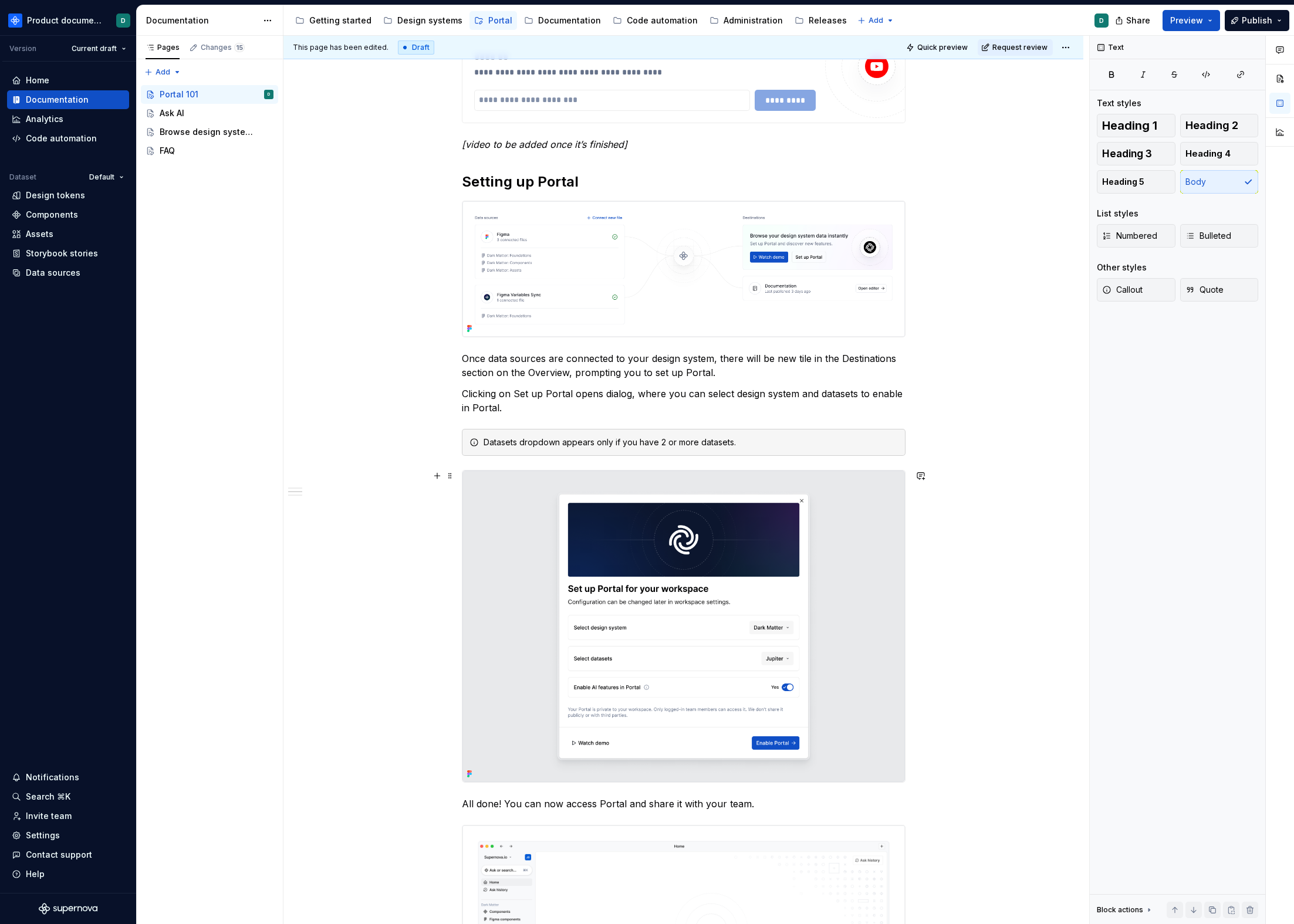
scroll to position [456, 0]
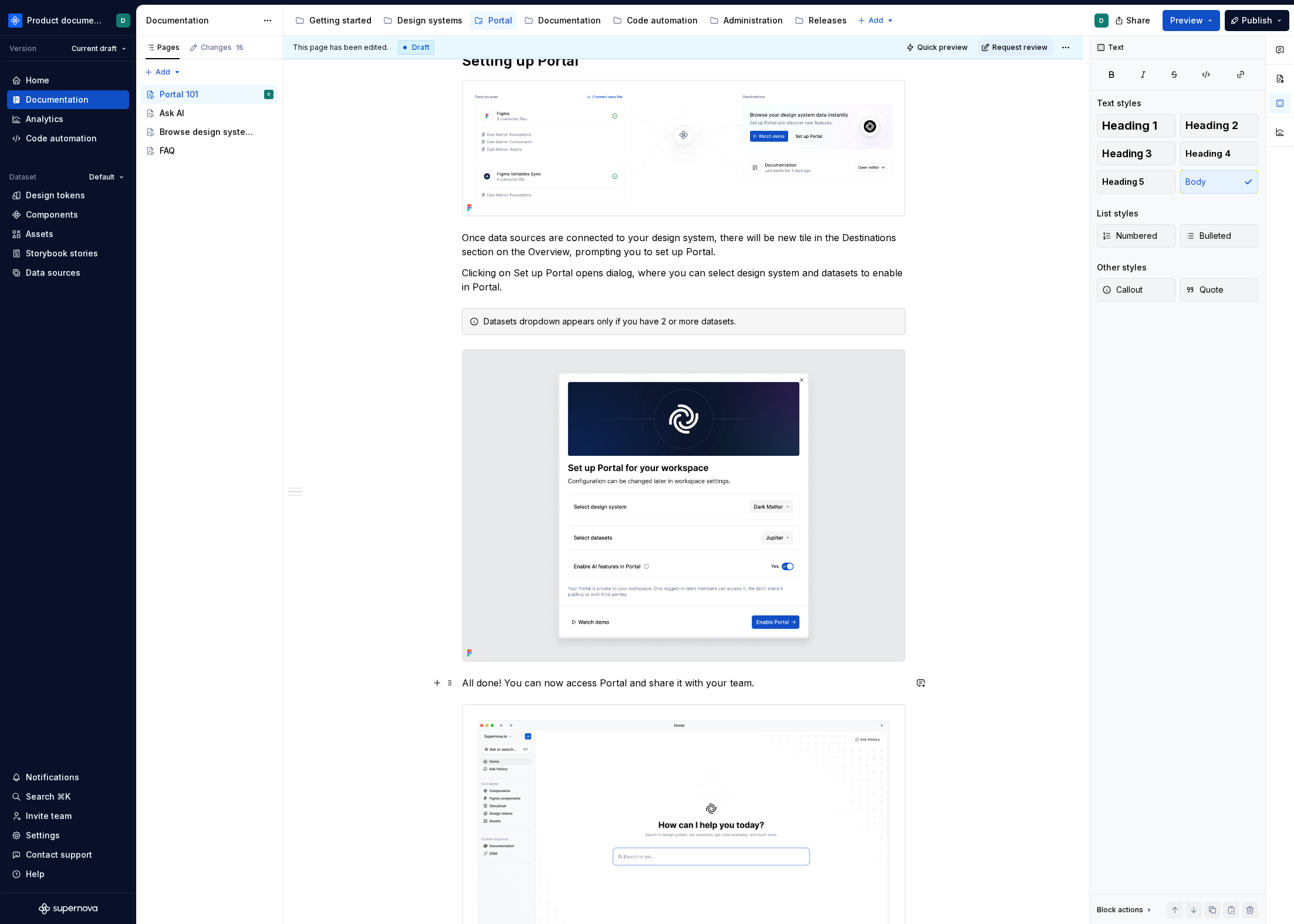
click at [770, 681] on p "All done! You can now access Portal and share it with your team." at bounding box center [683, 683] width 443 height 14
drag, startPoint x: 500, startPoint y: 682, endPoint x: 446, endPoint y: 683, distance: 54.0
click at [462, 683] on div "**********" at bounding box center [683, 491] width 443 height 1439
drag, startPoint x: 460, startPoint y: 684, endPoint x: 493, endPoint y: 682, distance: 33.1
click at [493, 682] on div "**********" at bounding box center [686, 480] width 806 height 889
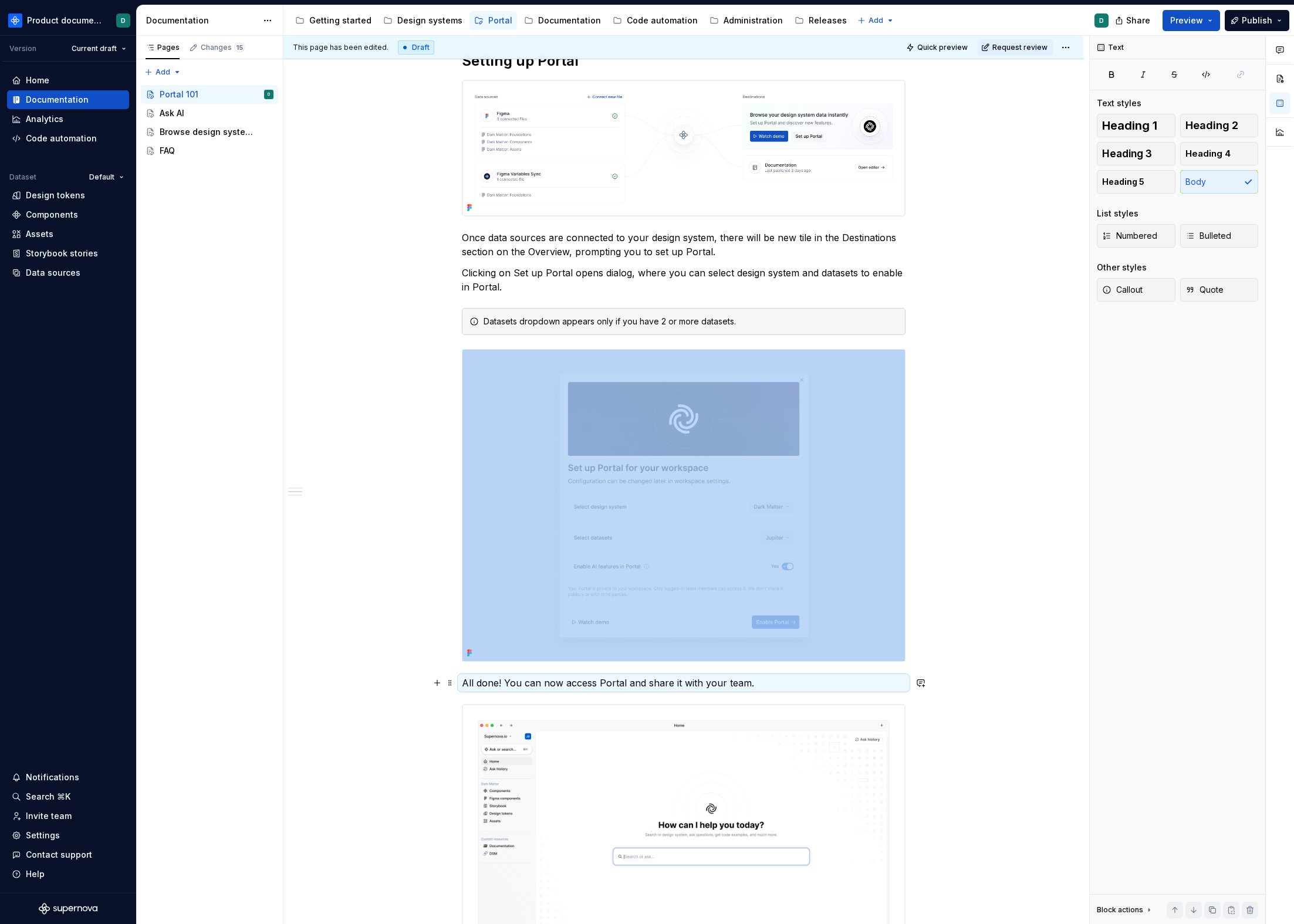
click at [499, 683] on p "All done! You can now access Portal and share it with your team." at bounding box center [683, 683] width 443 height 14
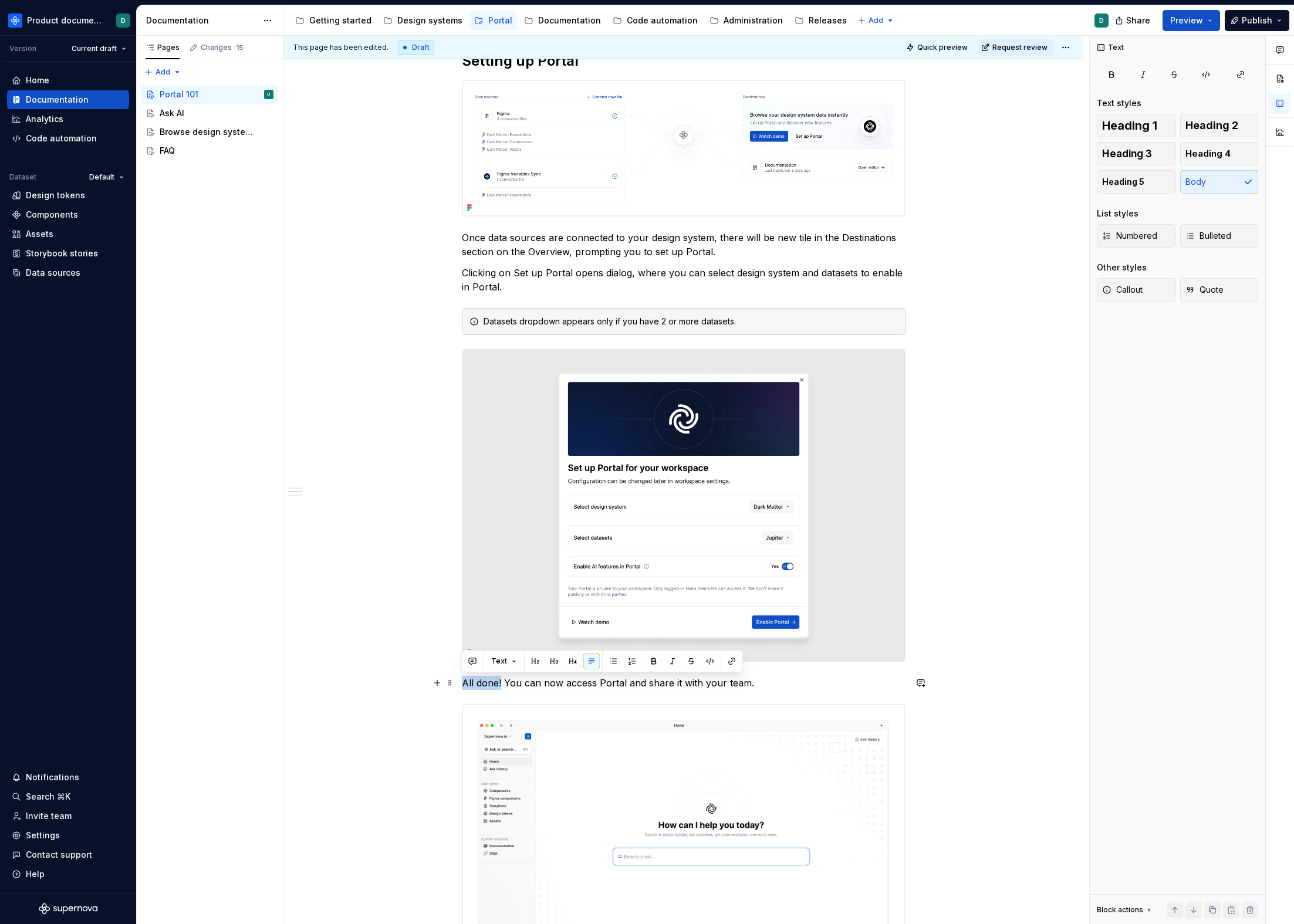
drag, startPoint x: 501, startPoint y: 683, endPoint x: 459, endPoint y: 682, distance: 42.0
click at [459, 682] on div "**********" at bounding box center [683, 616] width 800 height 1744
click at [755, 685] on p "All done! You can now access Portal and share it with your team." at bounding box center [683, 683] width 443 height 14
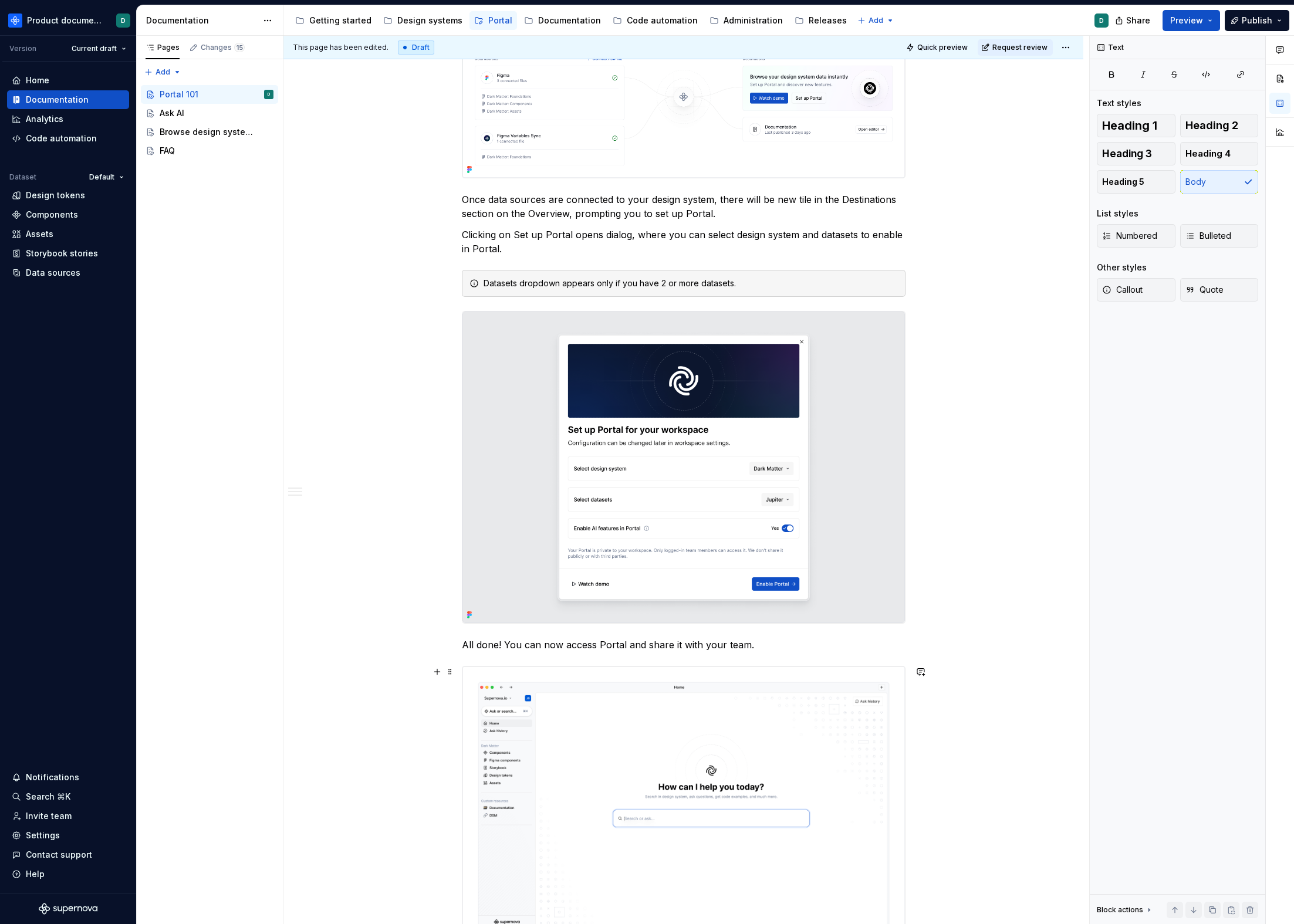
scroll to position [502, 0]
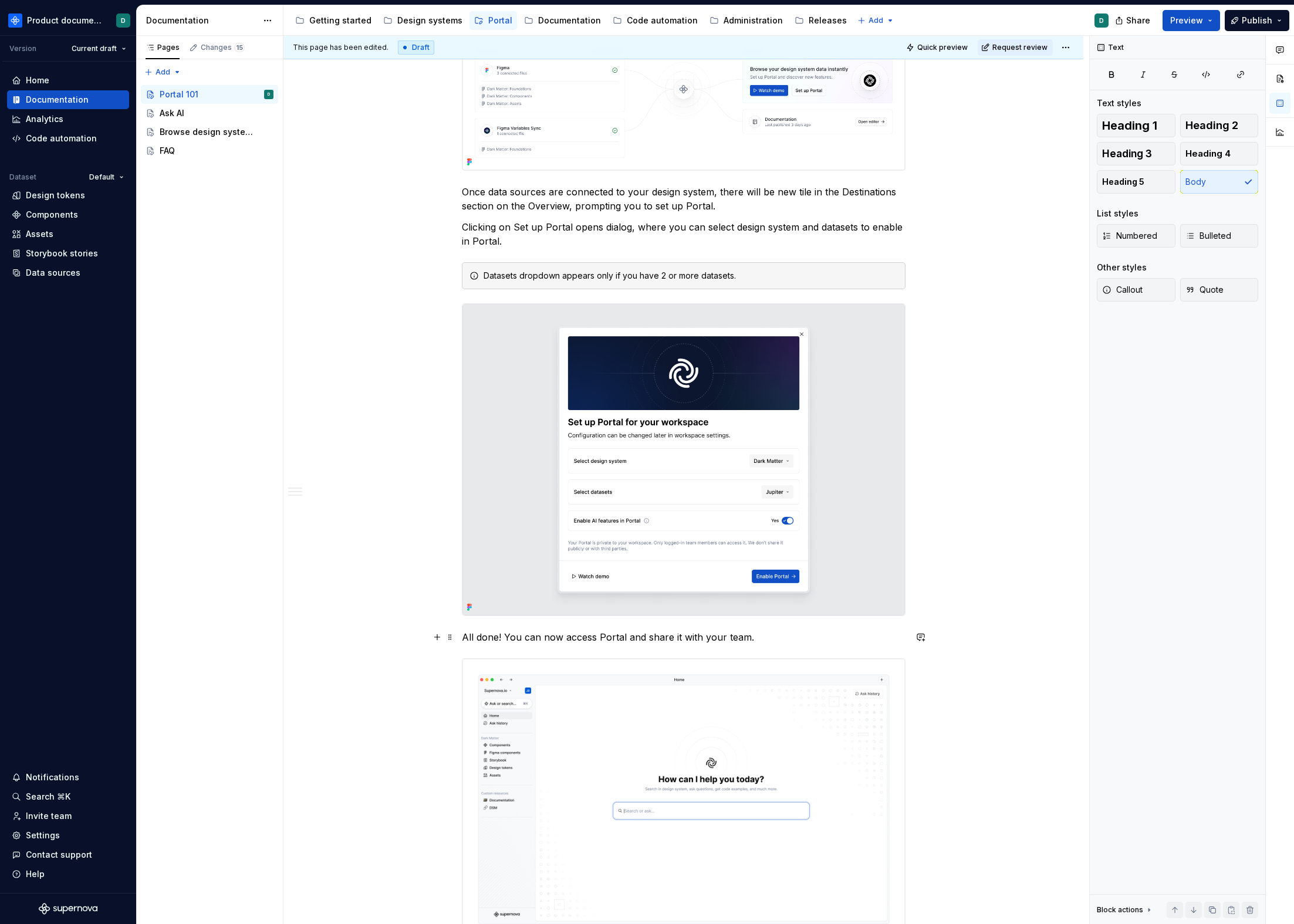
click at [462, 638] on p "All done! You can now access Portal and share it with your team." at bounding box center [683, 637] width 443 height 14
click at [755, 639] on p "All done! You can now access Portal and share it with your team." at bounding box center [683, 637] width 443 height 14
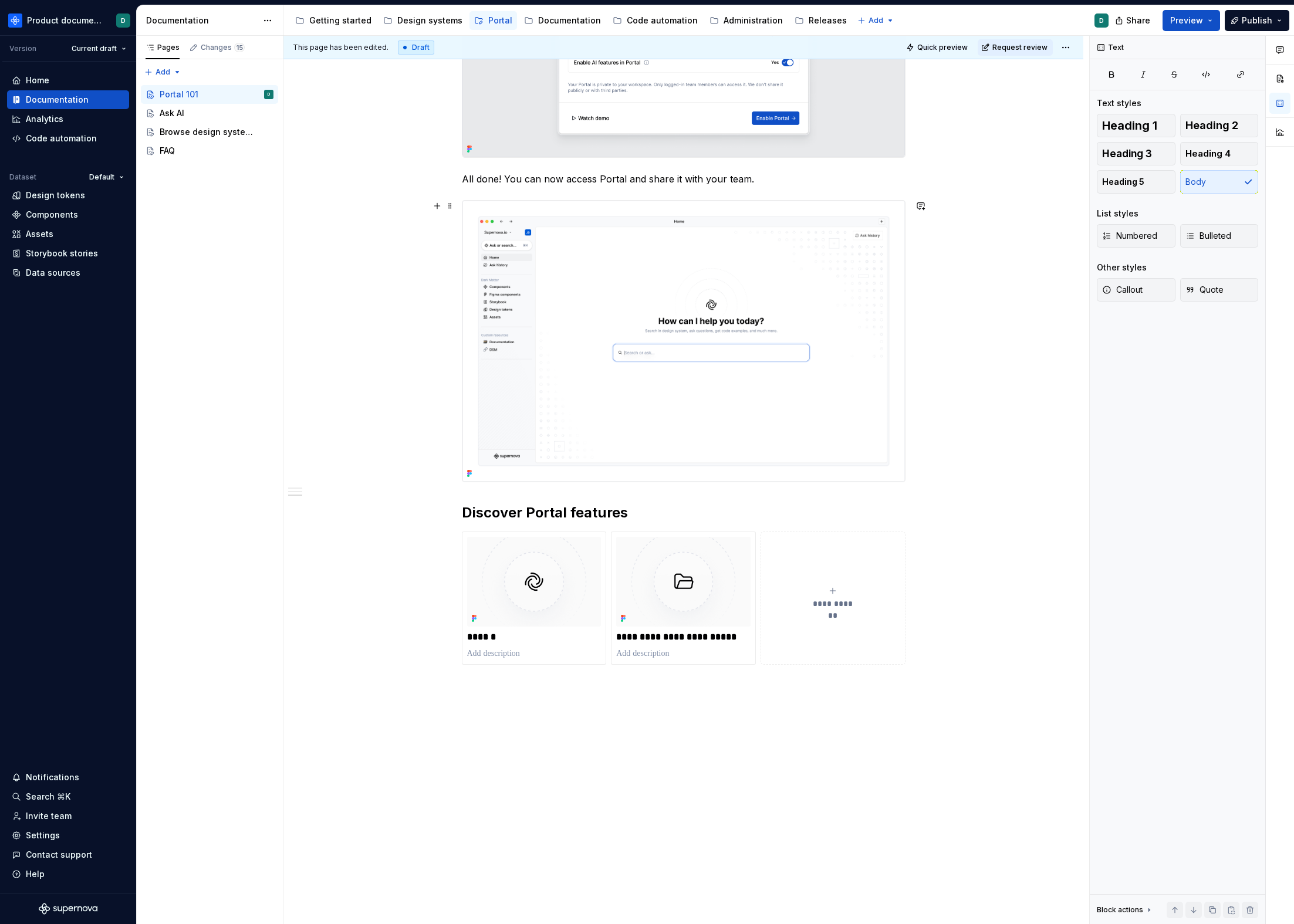
scroll to position [1020, 0]
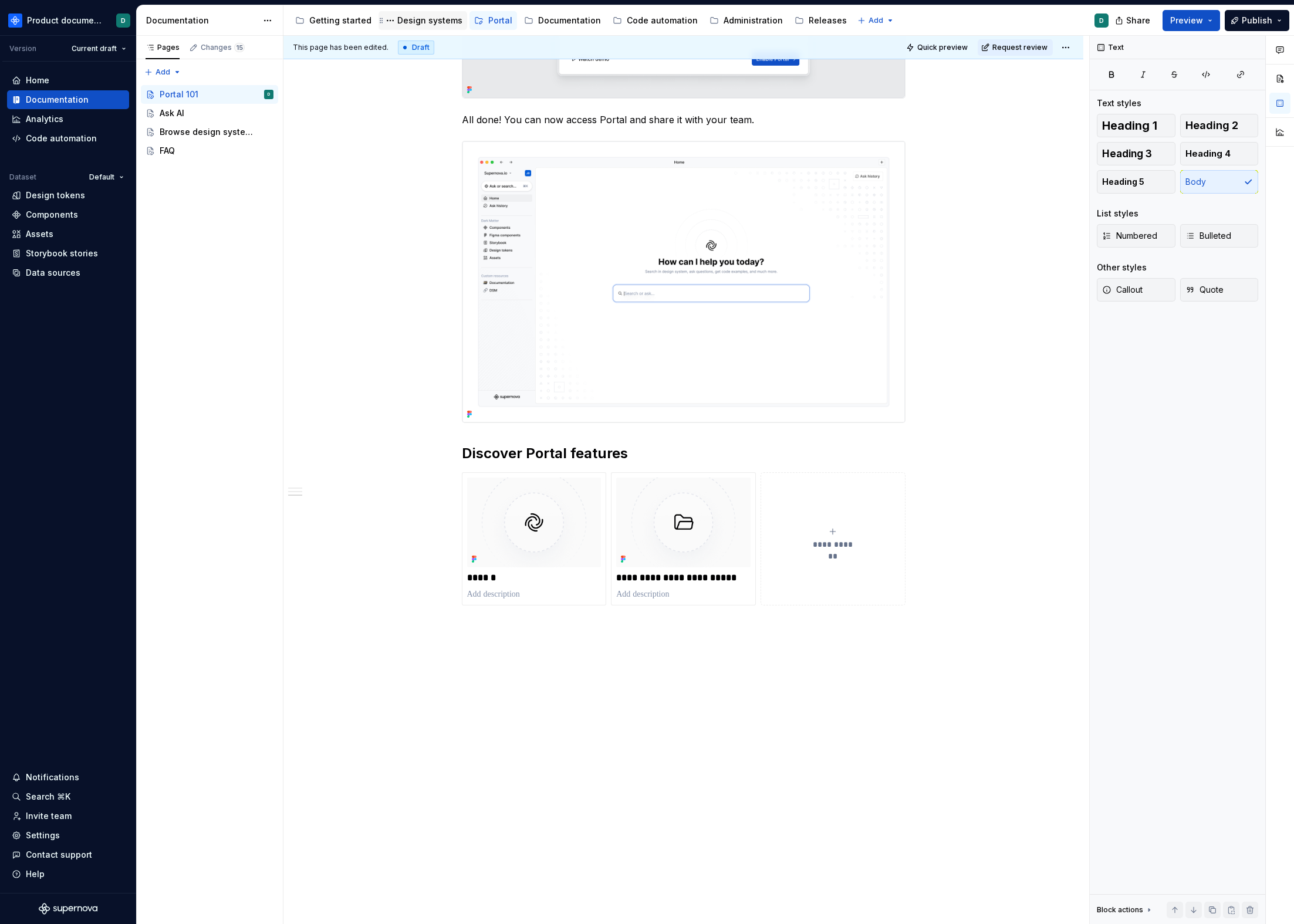
click at [431, 20] on div "Design systems" at bounding box center [430, 20] width 65 height 12
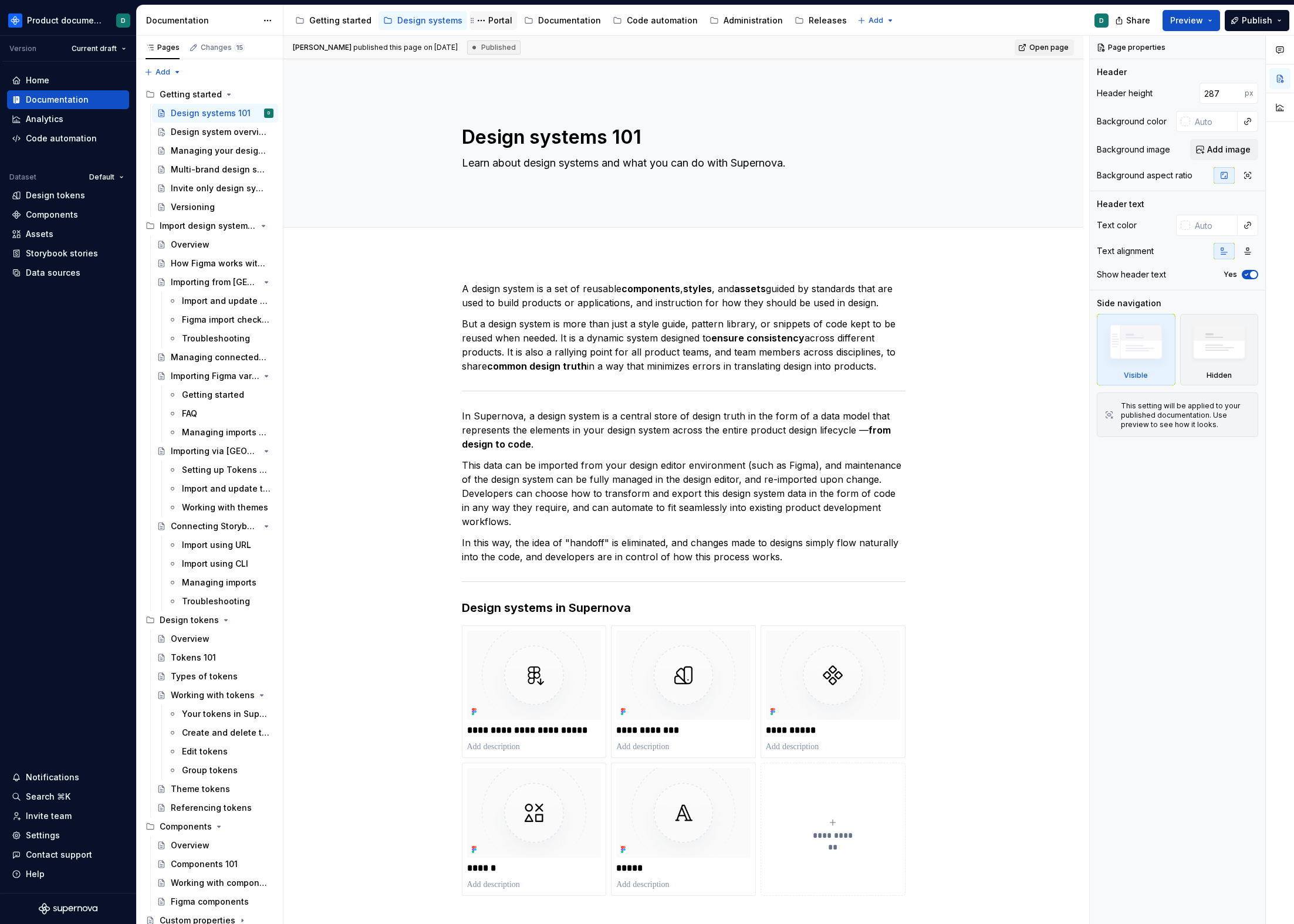
click at [487, 27] on div "Portal" at bounding box center [493, 20] width 38 height 14
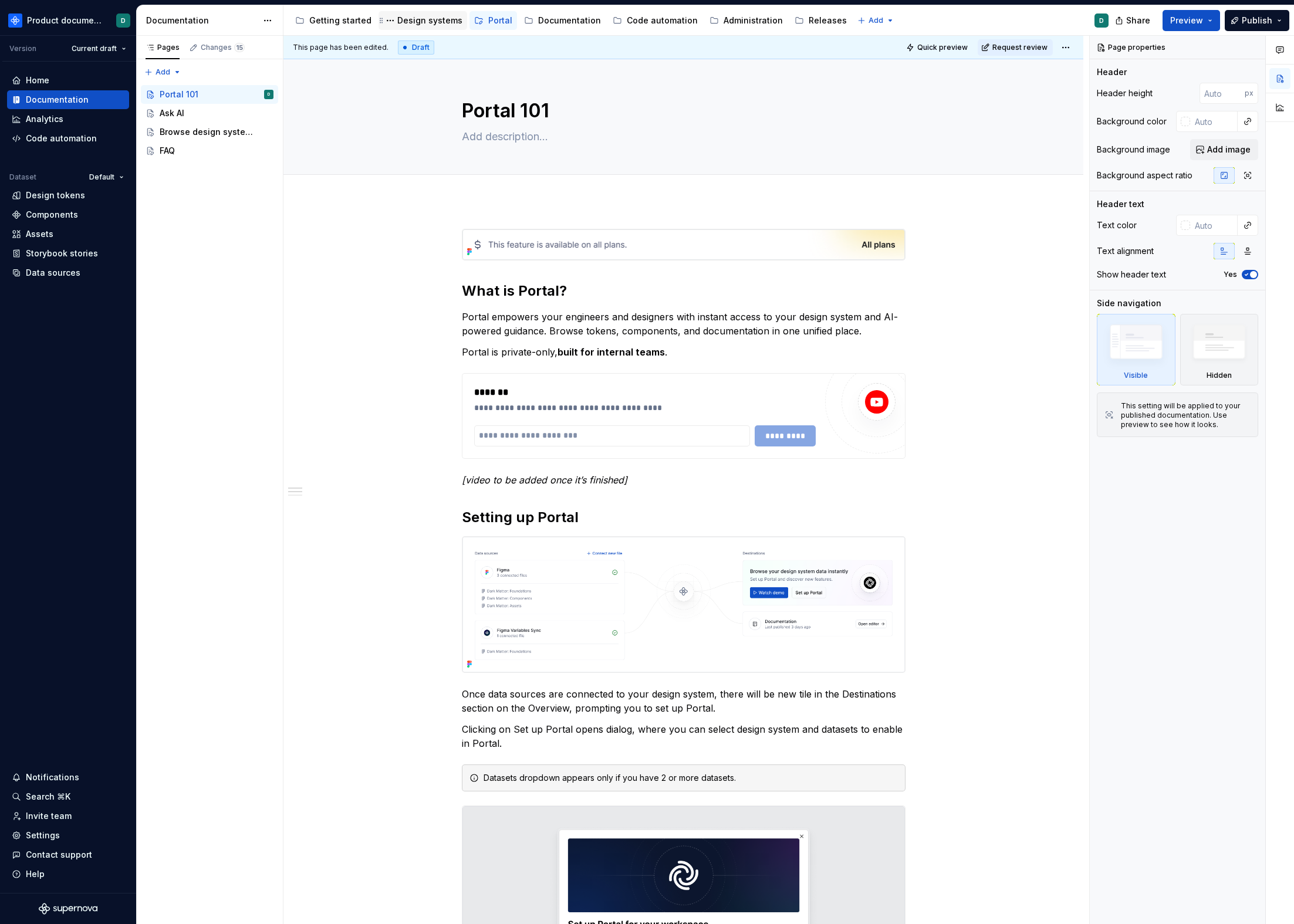
click at [403, 27] on div "Design systems" at bounding box center [422, 20] width 79 height 14
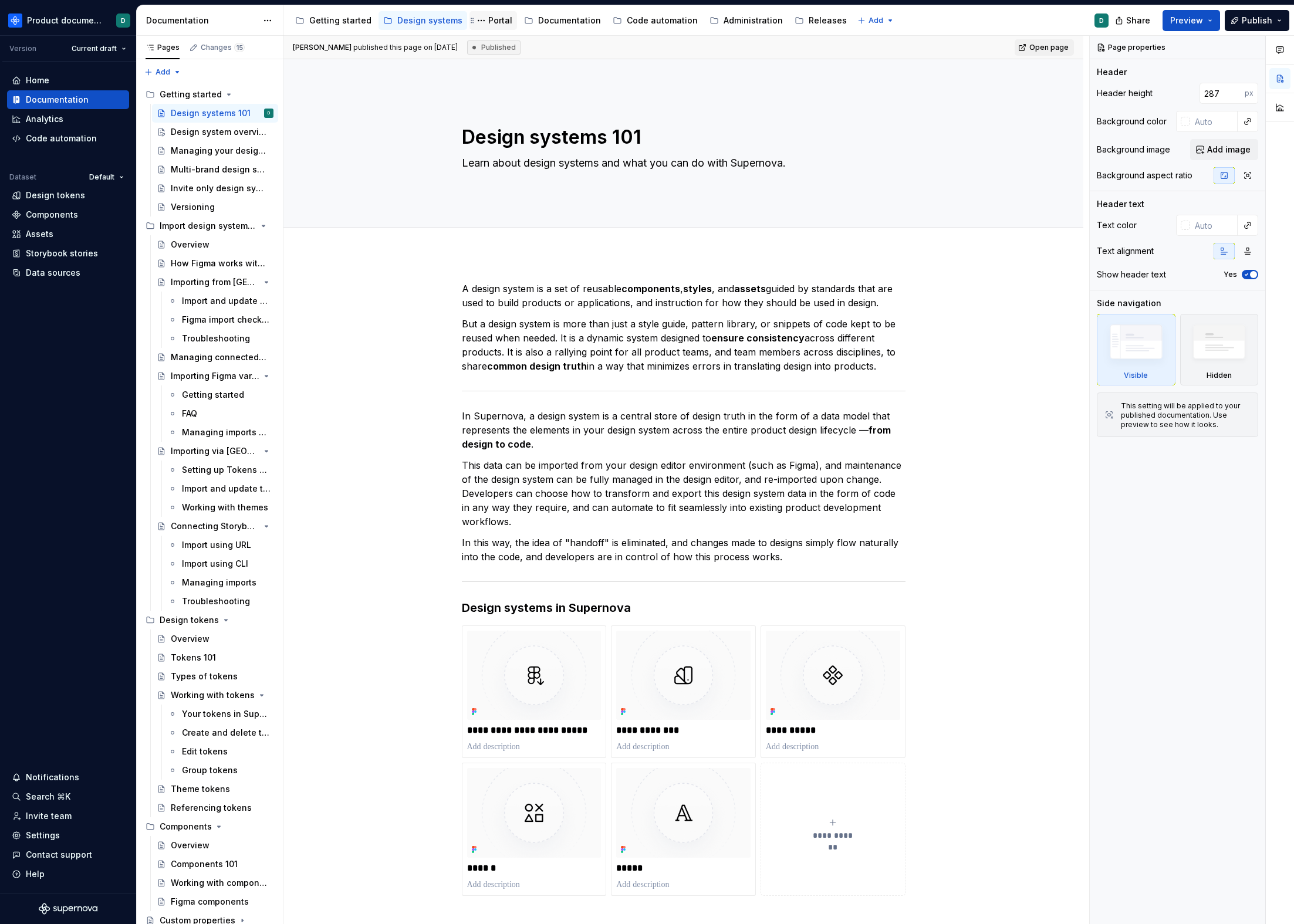
click at [489, 21] on div "Portal" at bounding box center [500, 20] width 24 height 12
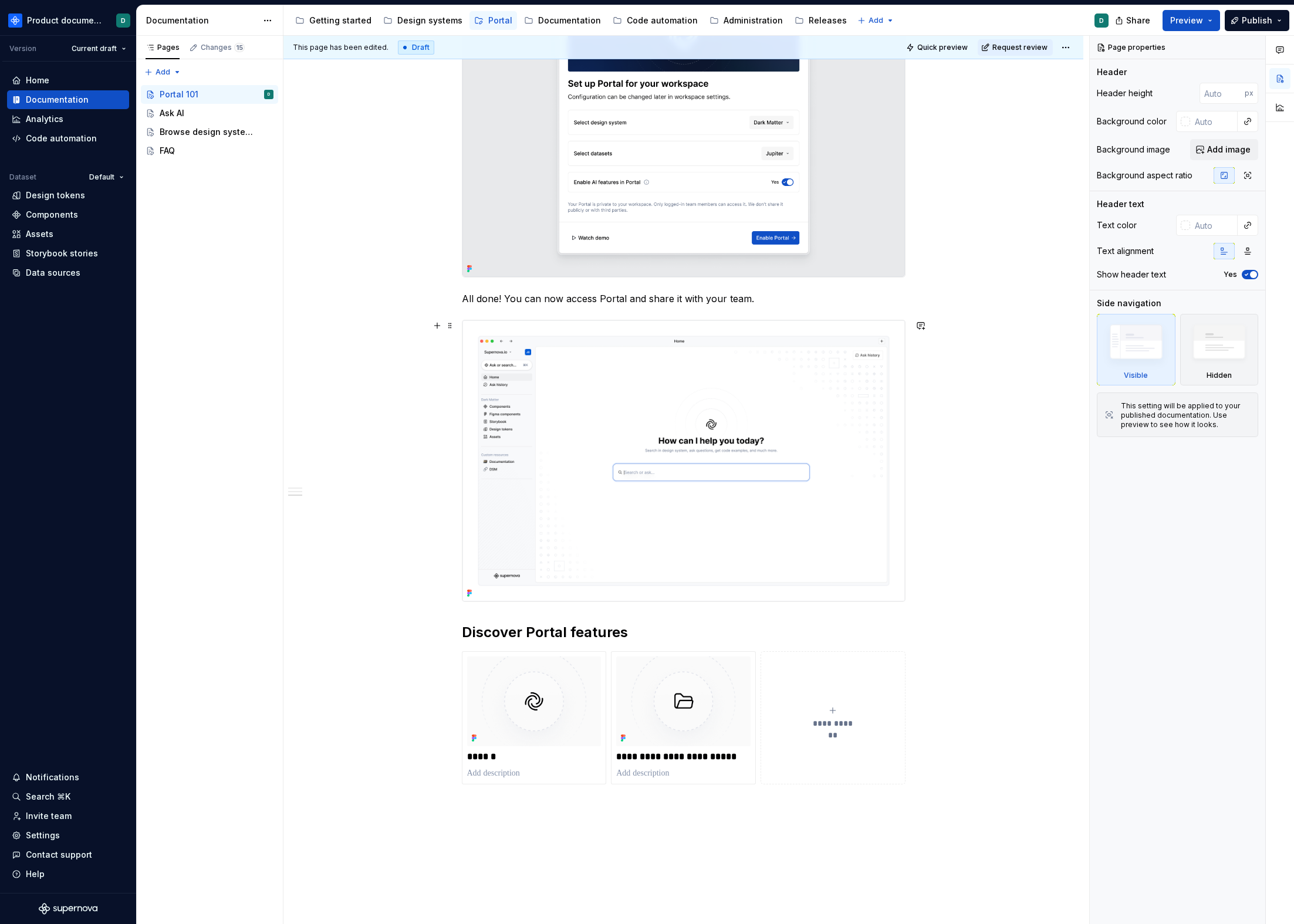
scroll to position [916, 0]
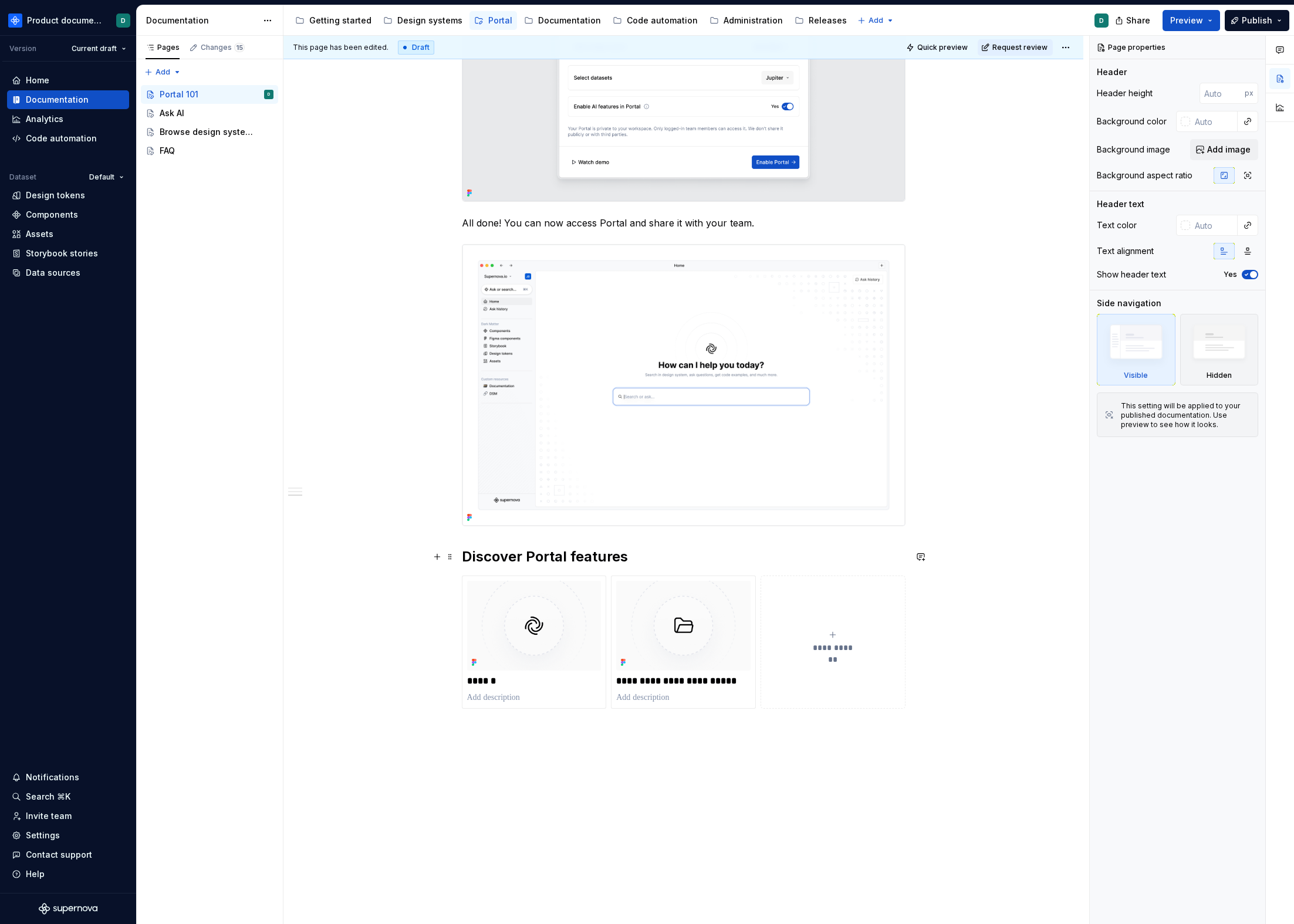
type textarea "*"
click at [459, 549] on div "**********" at bounding box center [683, 156] width 800 height 1744
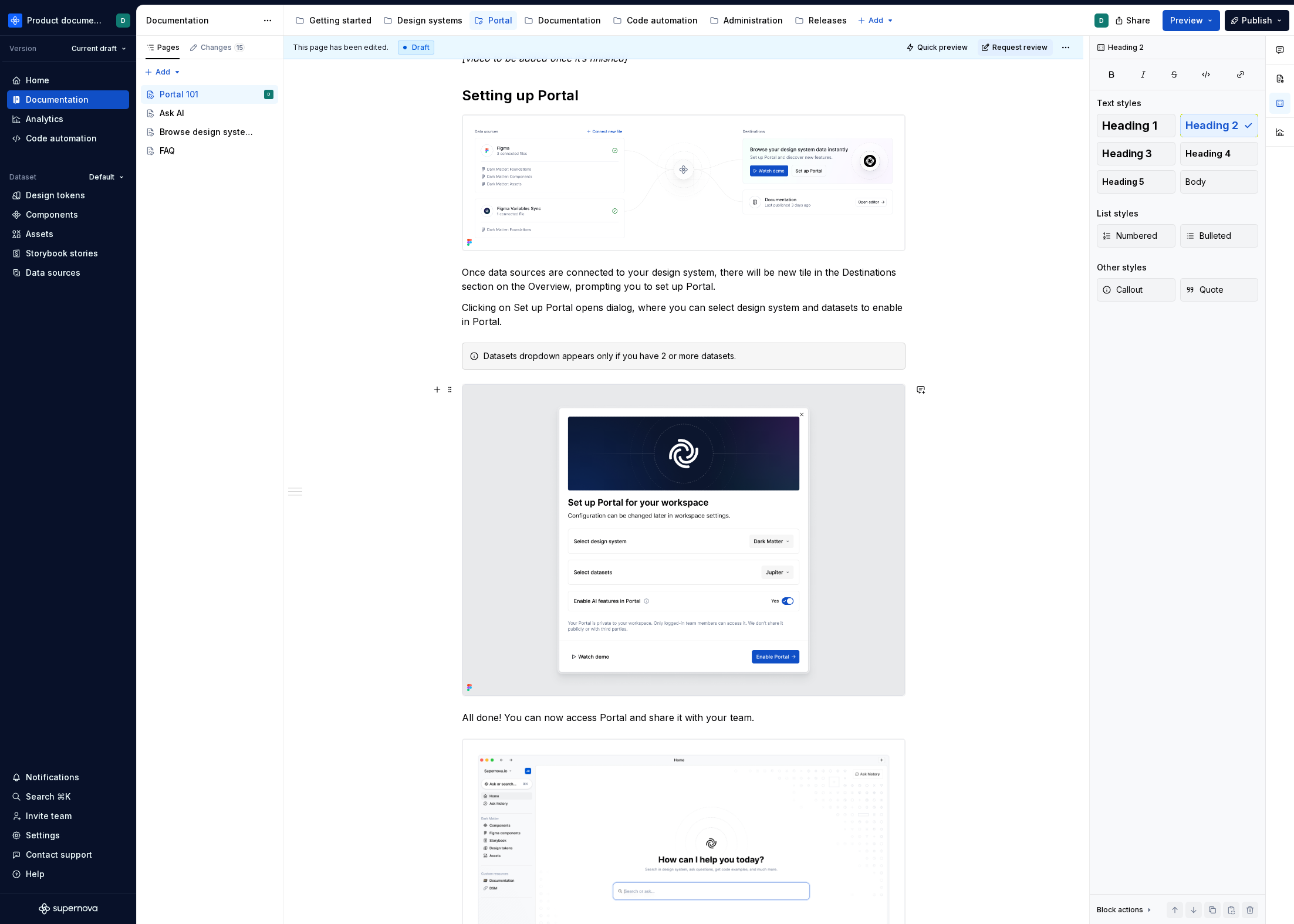
scroll to position [157, 0]
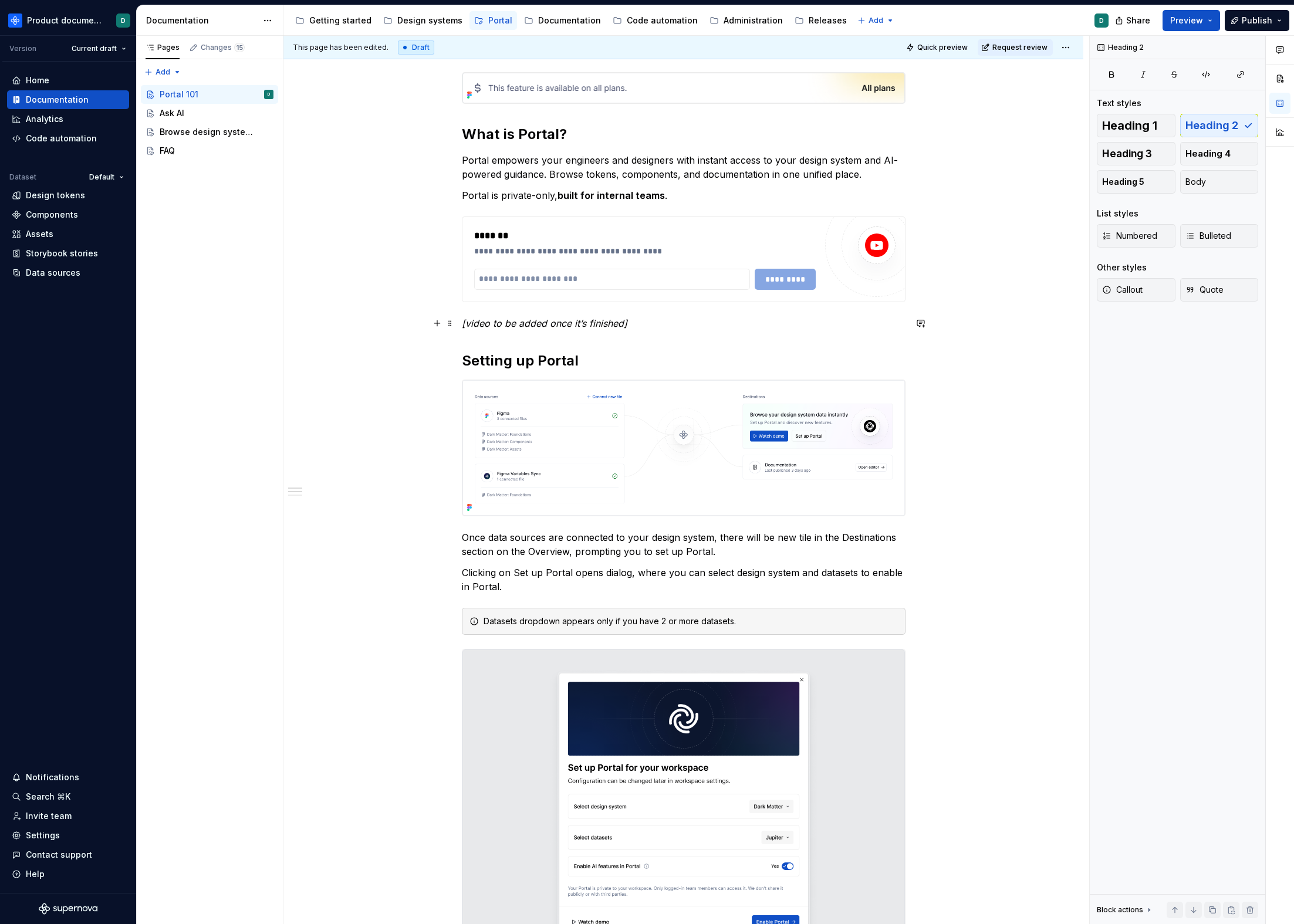
click at [665, 323] on p "[video to be added once it’s finished]" at bounding box center [683, 323] width 443 height 14
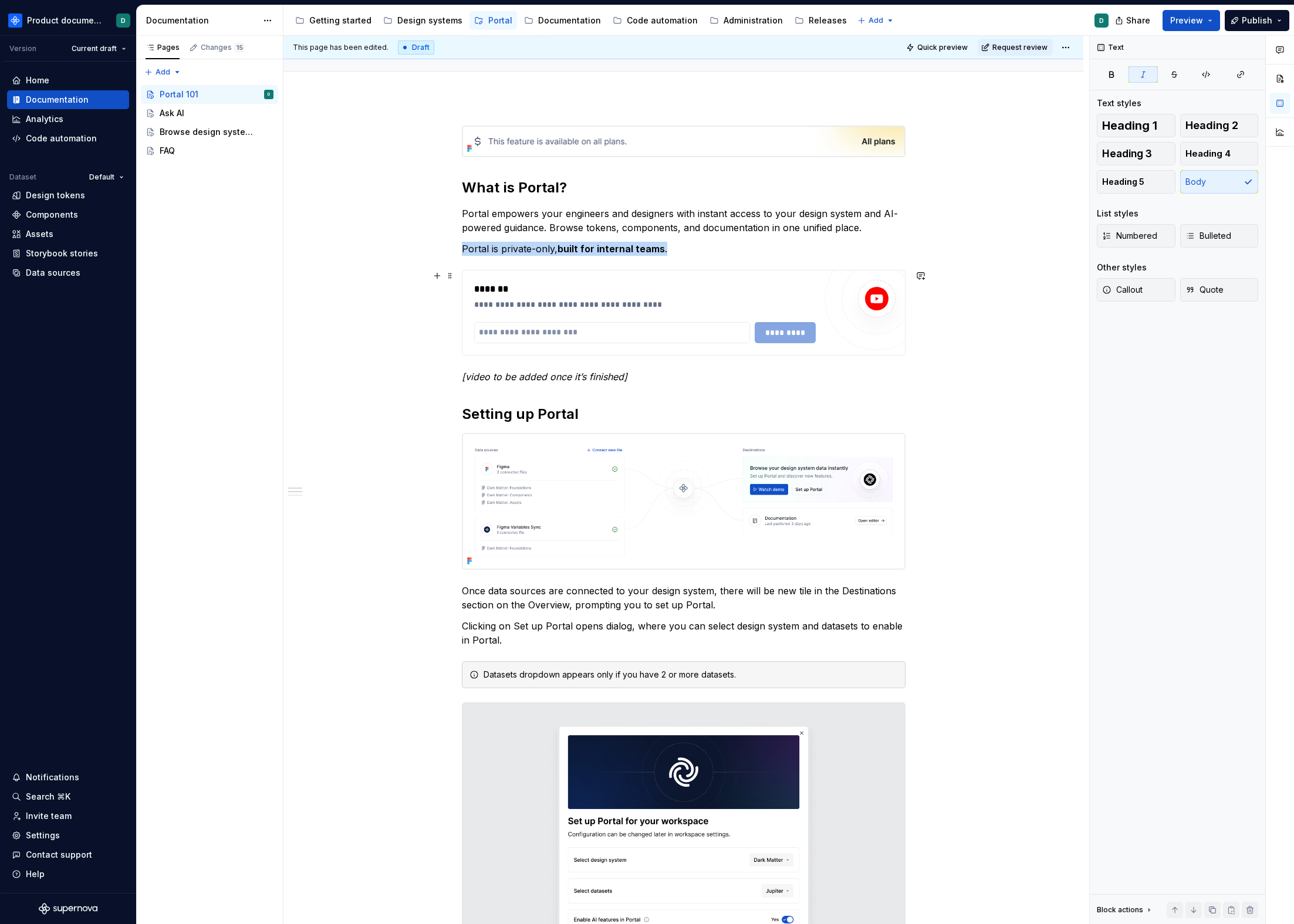
click at [666, 304] on div "**********" at bounding box center [645, 305] width 341 height 12
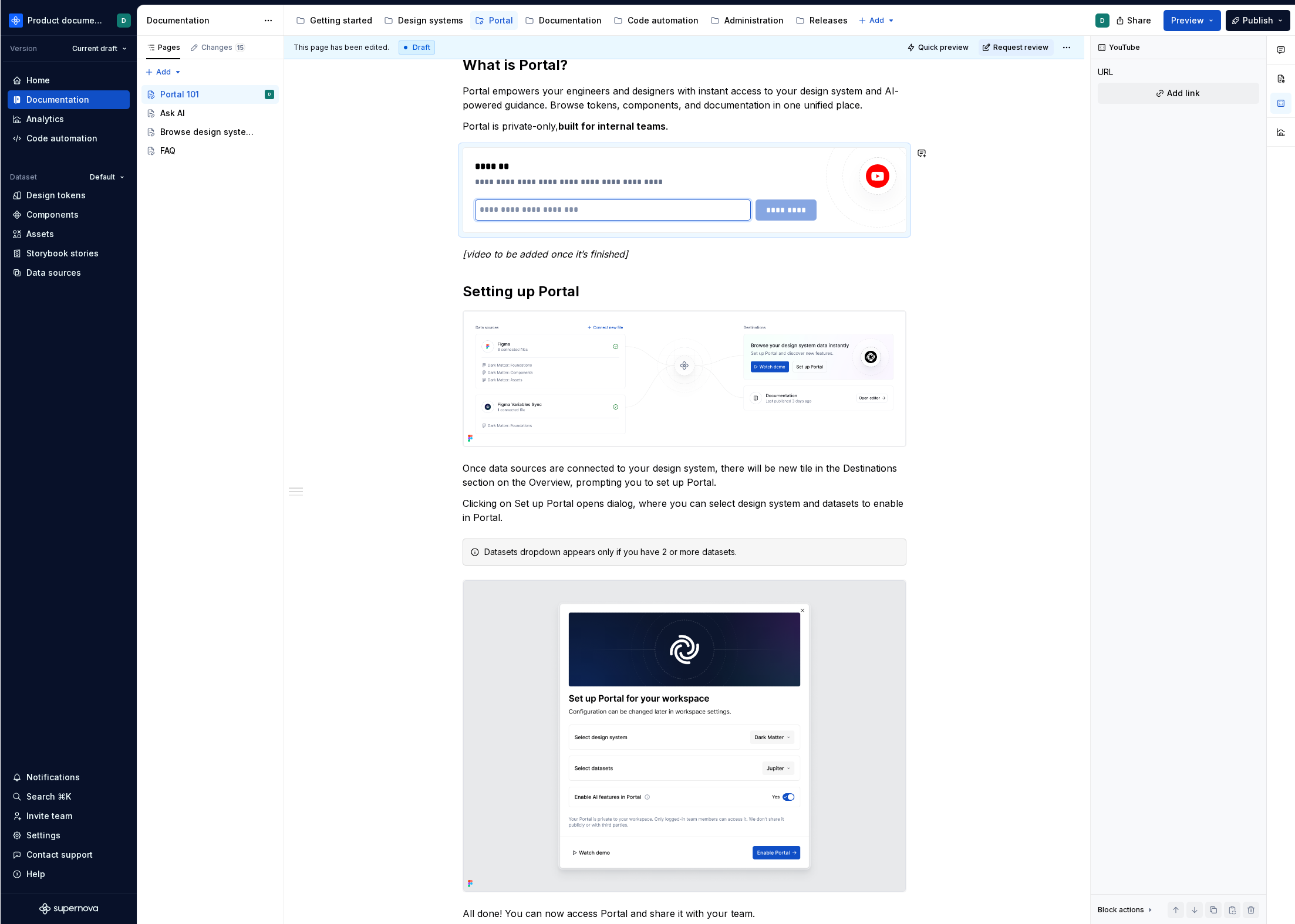
scroll to position [286, 0]
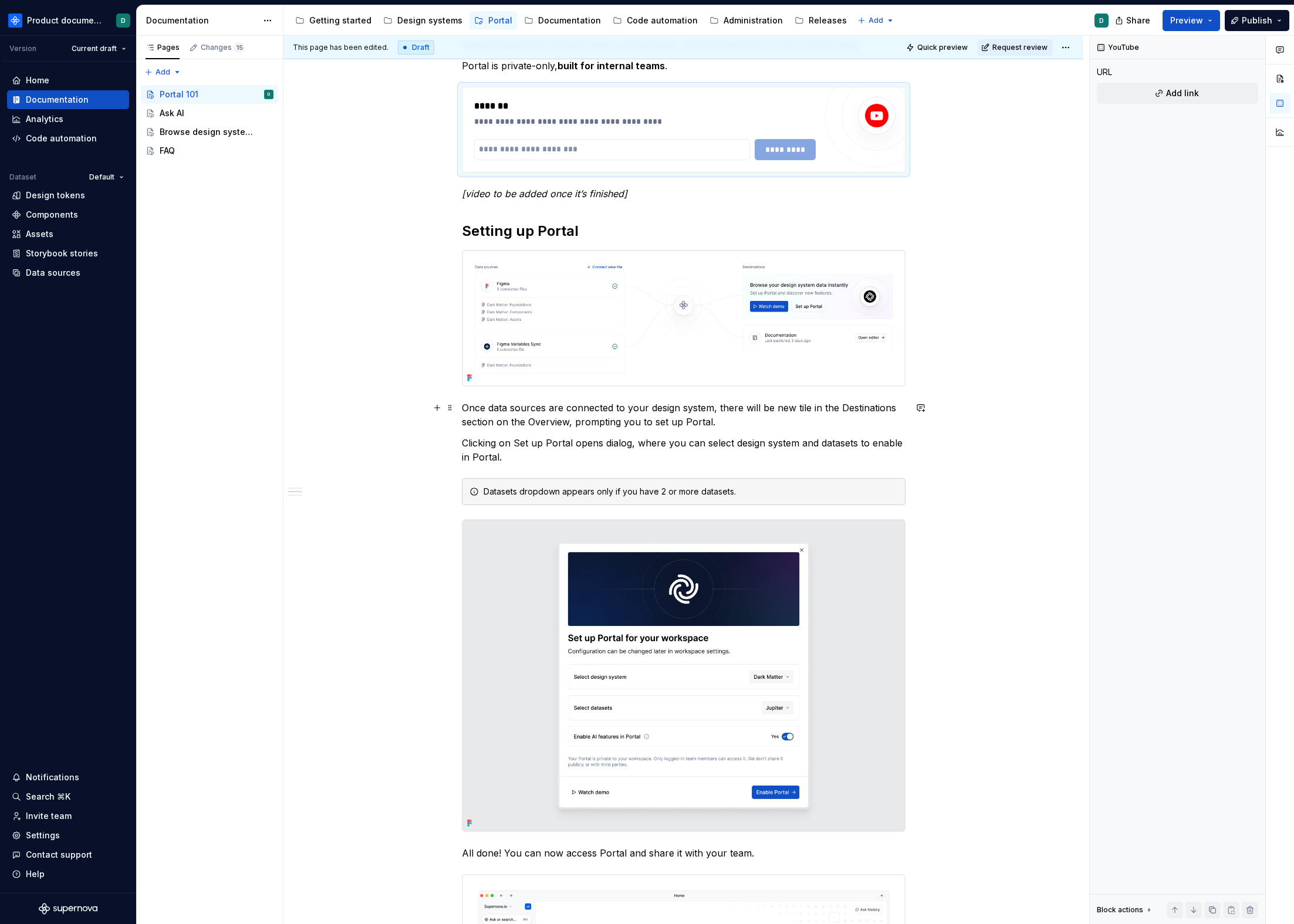
click at [761, 421] on p "Once data sources are connected to your design system, there will be new tile i…" at bounding box center [683, 415] width 443 height 28
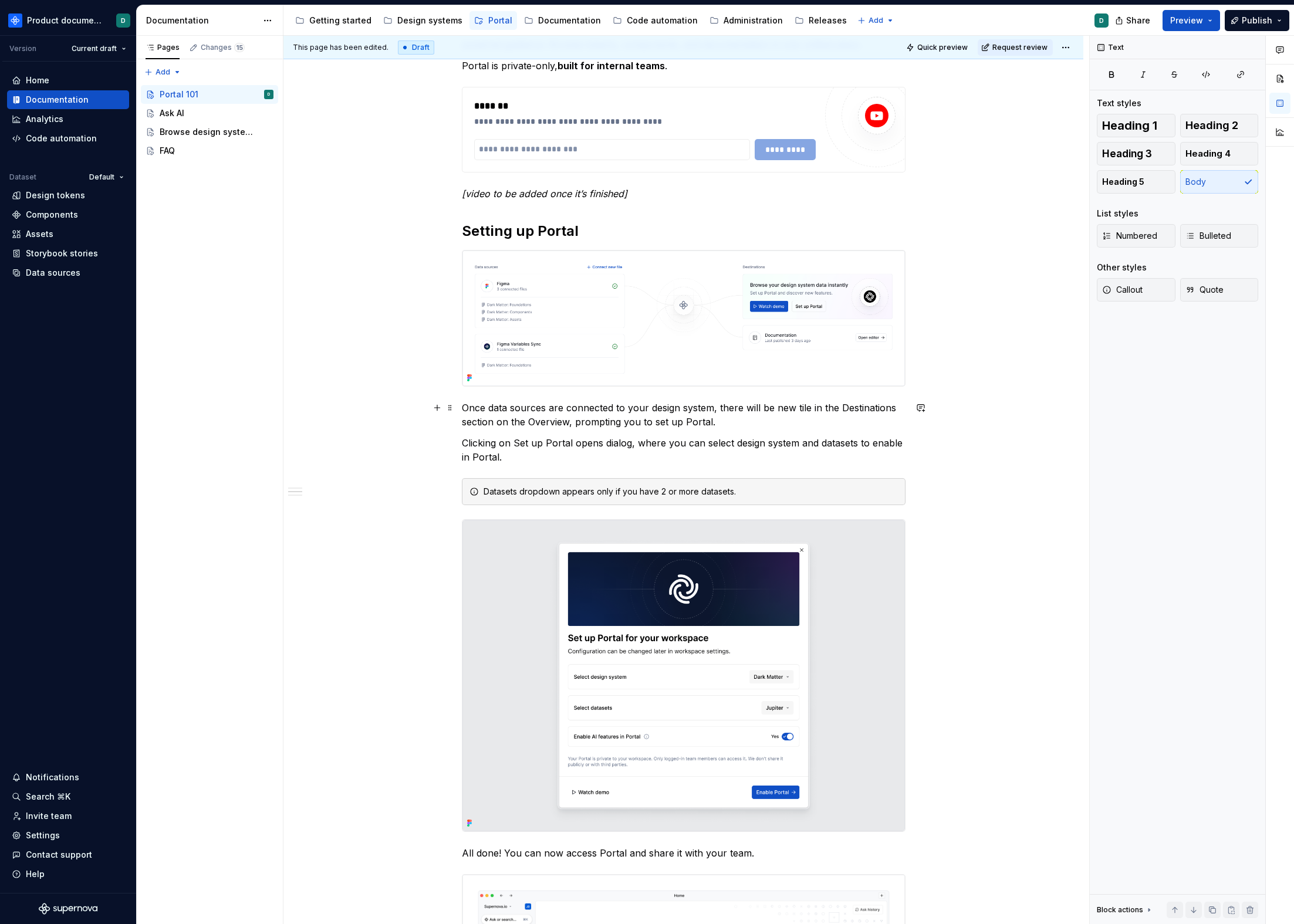
click at [459, 406] on div "**********" at bounding box center [683, 797] width 800 height 1766
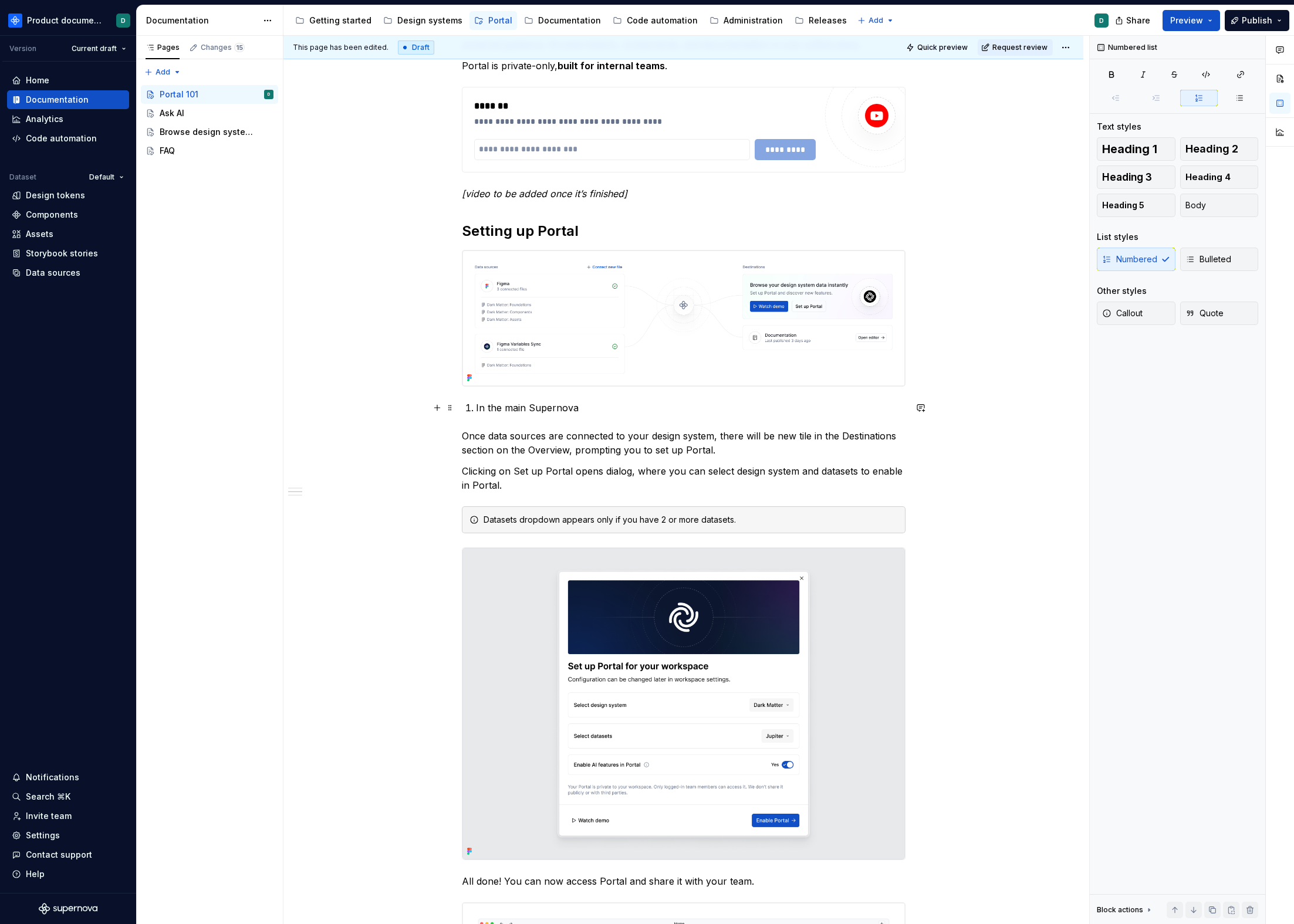
drag, startPoint x: 558, startPoint y: 407, endPoint x: 608, endPoint y: 408, distance: 50.0
click at [608, 408] on p "In the main Supernova" at bounding box center [691, 408] width 430 height 14
drag, startPoint x: 608, startPoint y: 412, endPoint x: 458, endPoint y: 405, distance: 150.2
click at [458, 405] on div "**********" at bounding box center [683, 811] width 800 height 1794
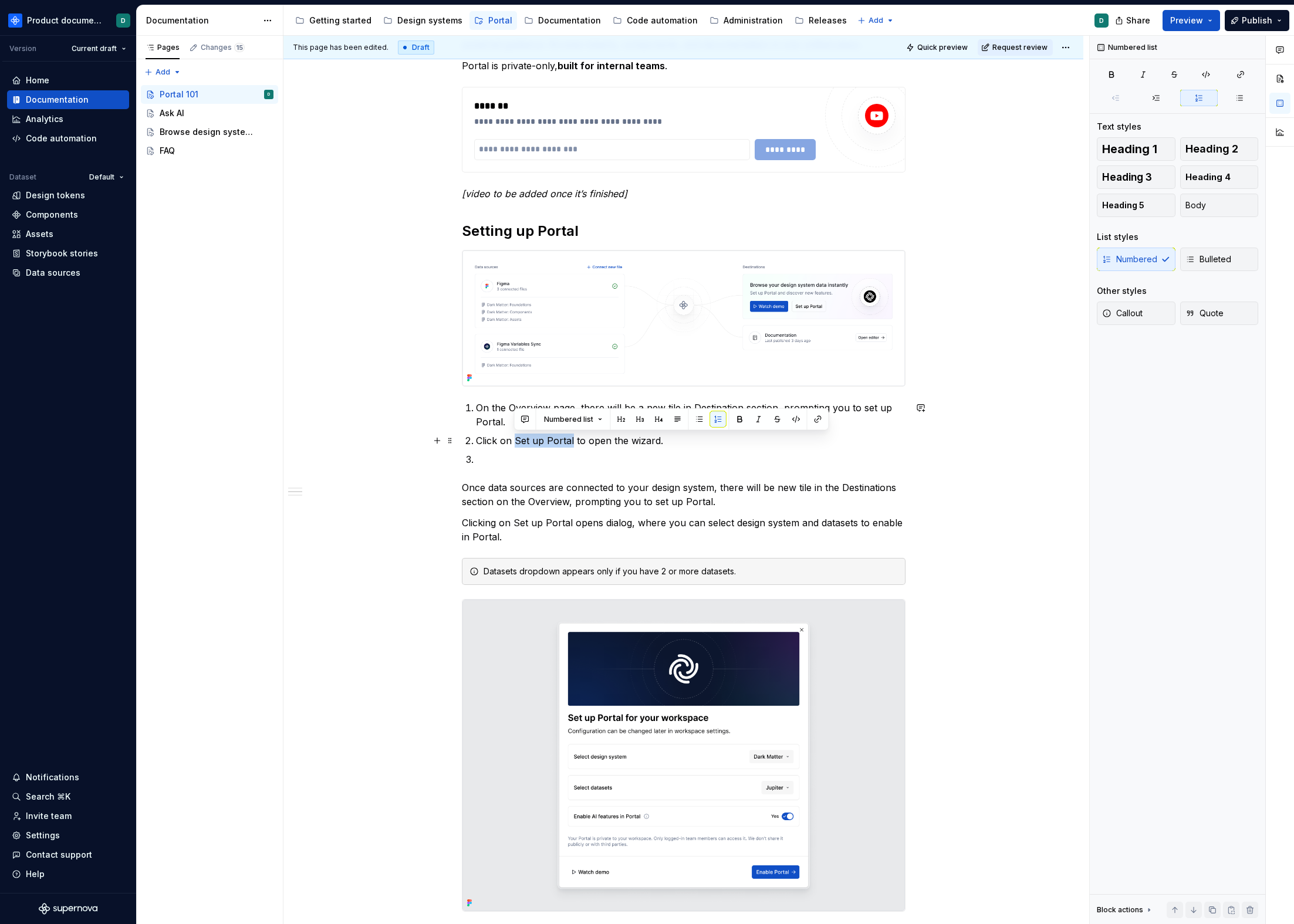
drag, startPoint x: 515, startPoint y: 443, endPoint x: 571, endPoint y: 443, distance: 56.0
click at [571, 443] on p "Click on Set up Portal to open the wizard." at bounding box center [691, 440] width 430 height 14
click at [568, 461] on p at bounding box center [691, 459] width 430 height 14
click at [576, 348] on img at bounding box center [683, 318] width 443 height 135
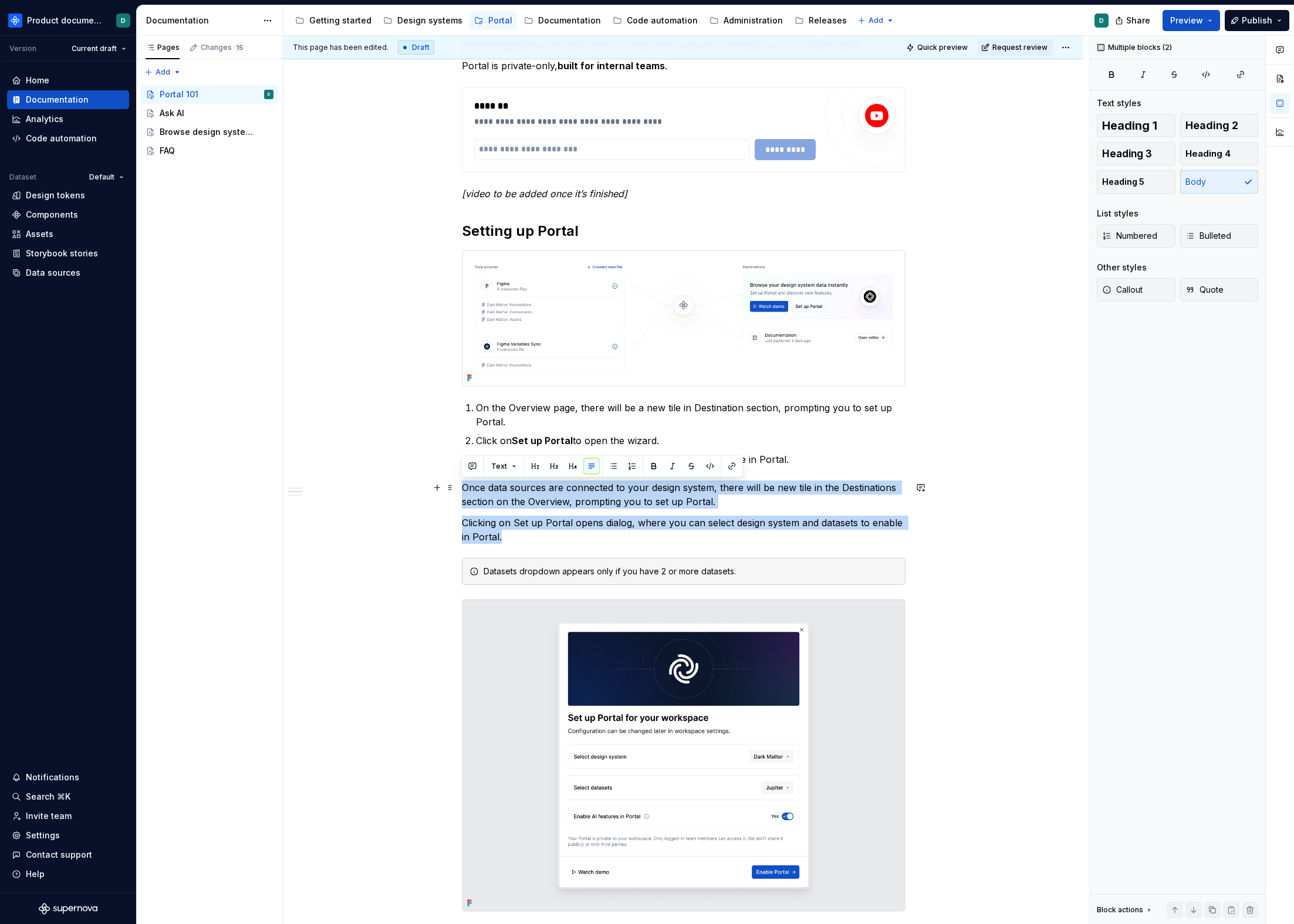
drag, startPoint x: 512, startPoint y: 538, endPoint x: 457, endPoint y: 492, distance: 71.7
click at [457, 492] on div "**********" at bounding box center [683, 837] width 800 height 1846
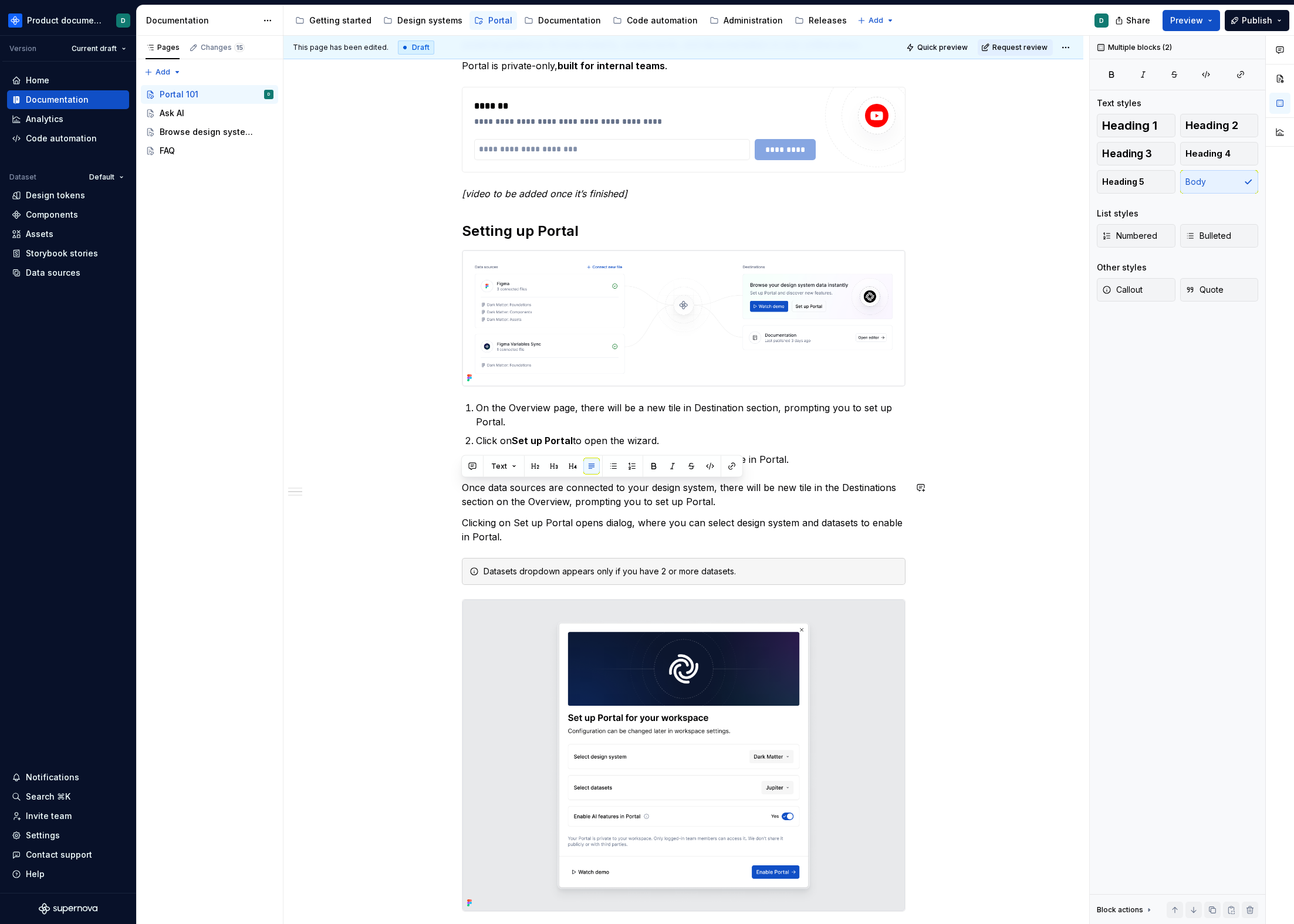
click at [793, 462] on p "Select design system and datasets which you want to enable in Portal." at bounding box center [691, 459] width 430 height 14
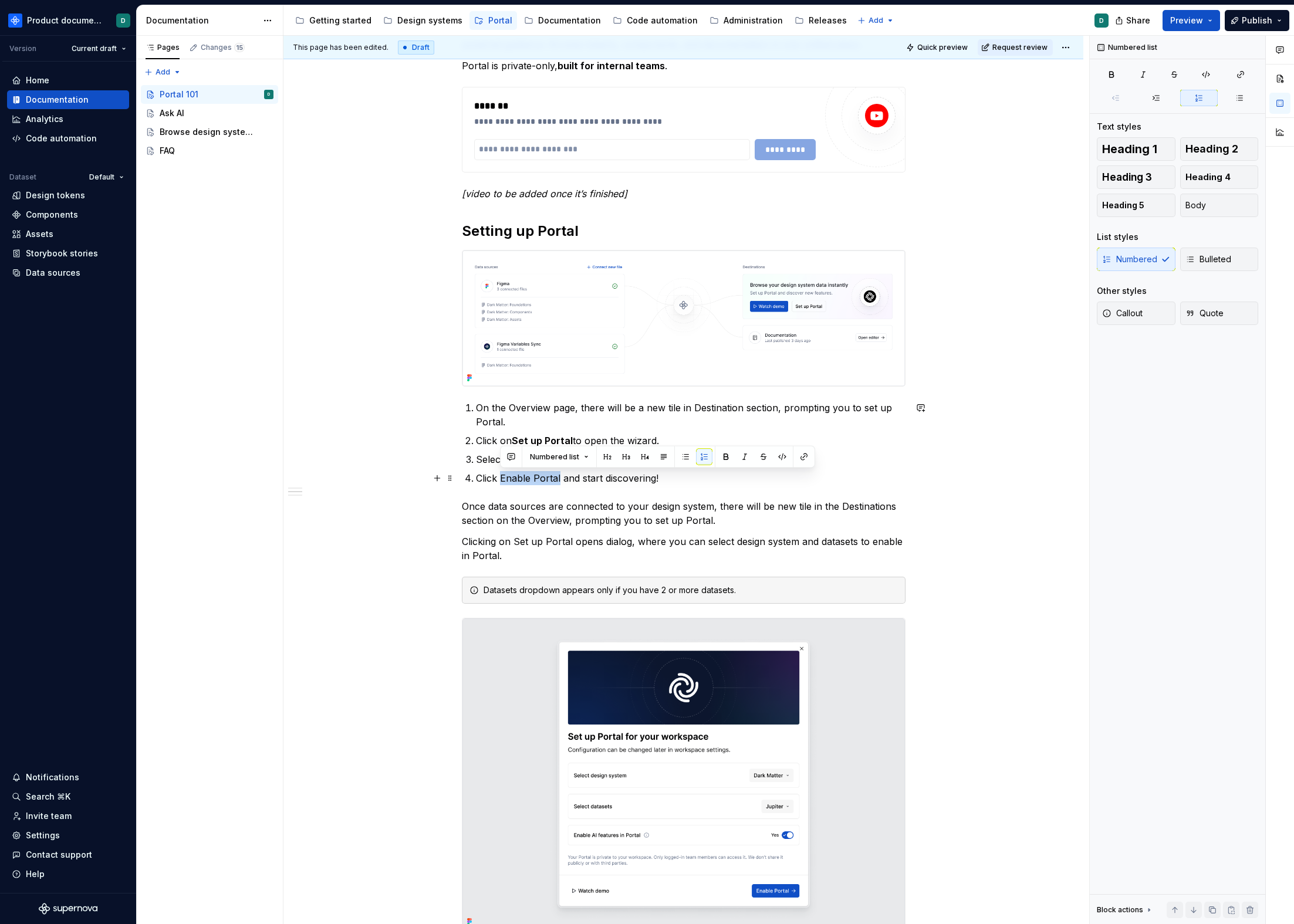
drag, startPoint x: 558, startPoint y: 480, endPoint x: 499, endPoint y: 482, distance: 59.0
click at [499, 482] on p "Click Enable Portal and start discovering!" at bounding box center [691, 478] width 430 height 14
click at [681, 479] on p "Click Enable Portal and start discovering!" at bounding box center [691, 478] width 430 height 14
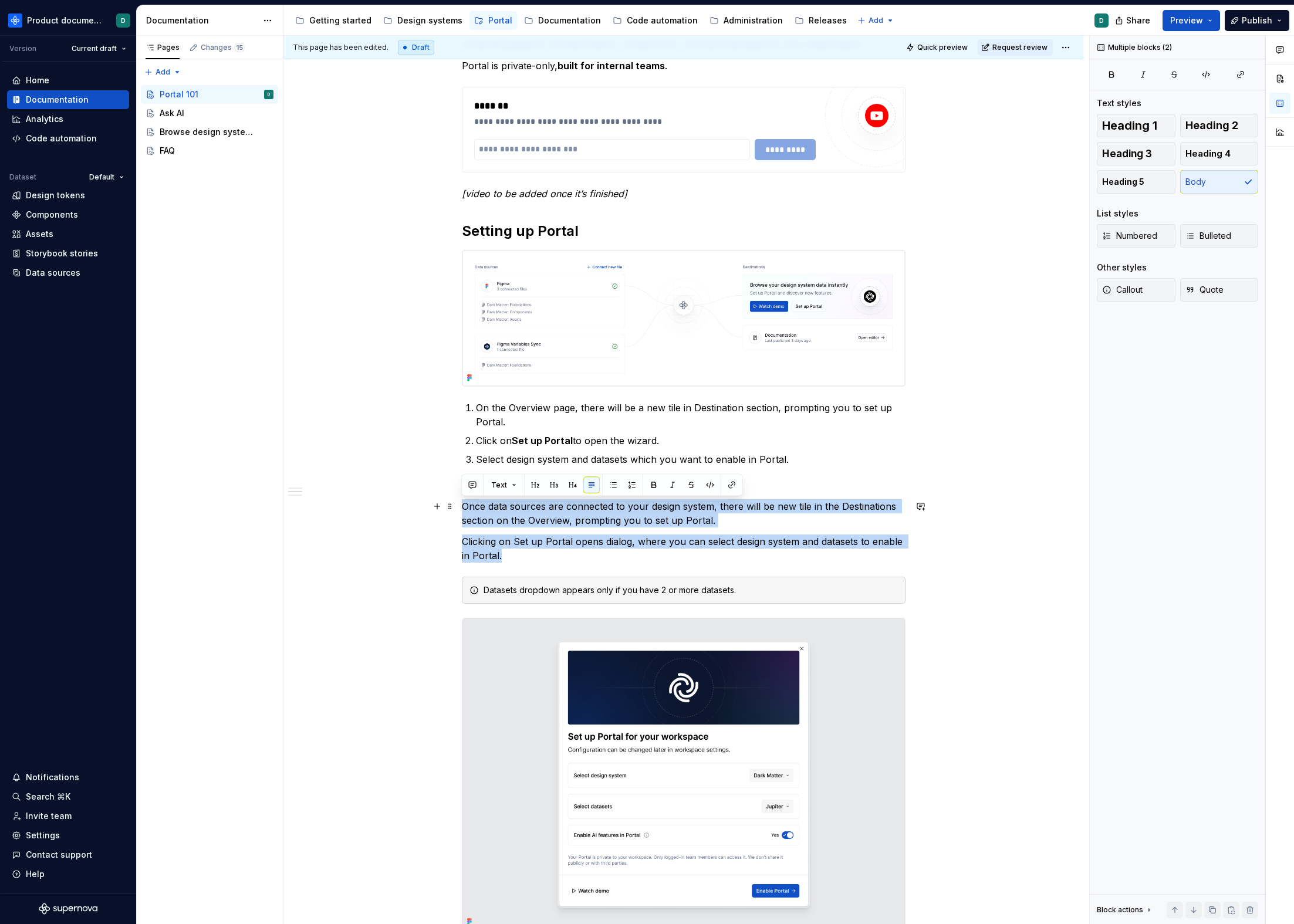
drag, startPoint x: 520, startPoint y: 552, endPoint x: 456, endPoint y: 509, distance: 77.1
click at [456, 509] on div "**********" at bounding box center [683, 847] width 800 height 1865
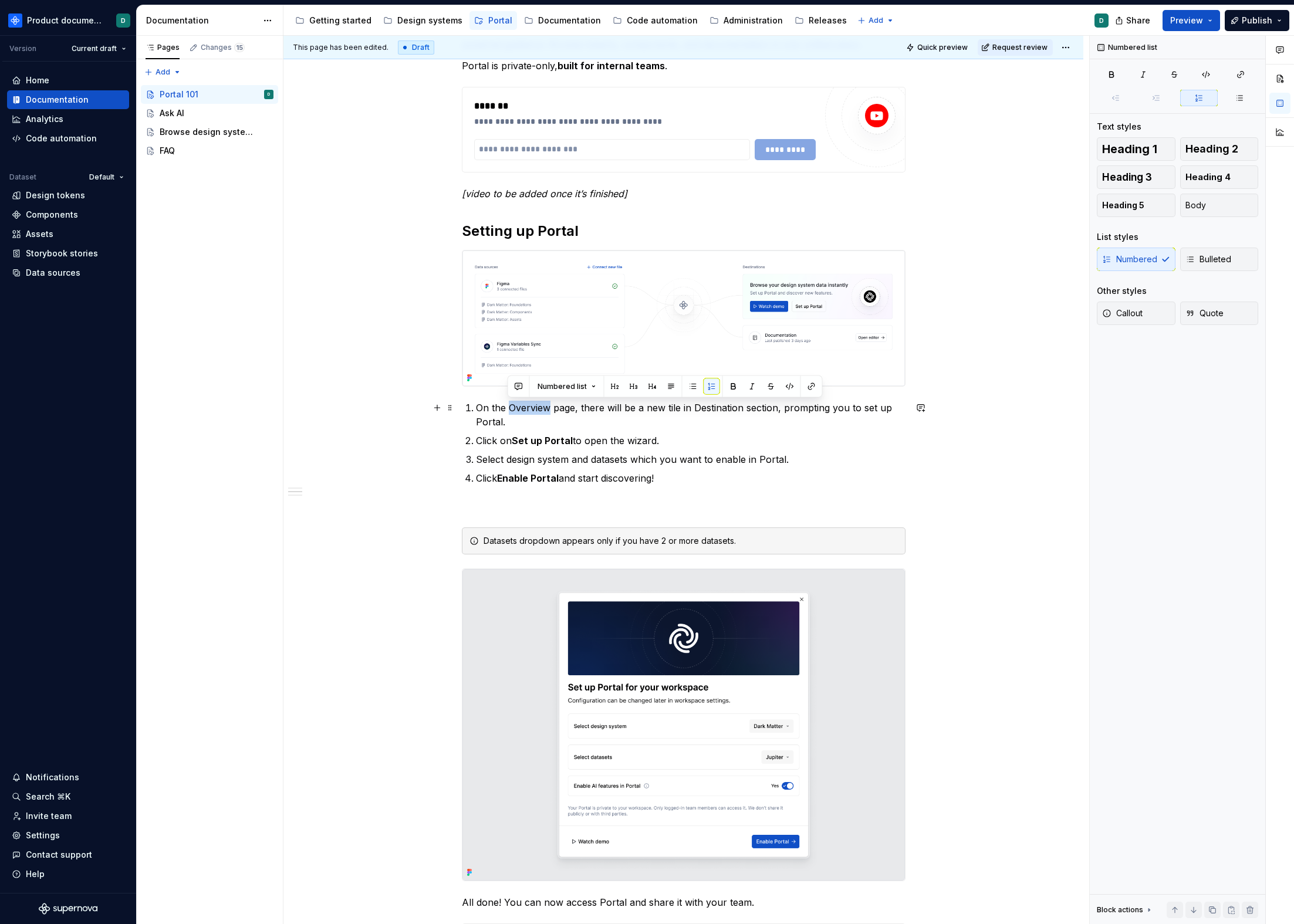
drag, startPoint x: 509, startPoint y: 408, endPoint x: 548, endPoint y: 407, distance: 39.0
click at [548, 406] on p "On the Overview page, there will be a new tile in Destination section, promptin…" at bounding box center [691, 415] width 430 height 28
click at [544, 509] on p at bounding box center [683, 506] width 443 height 14
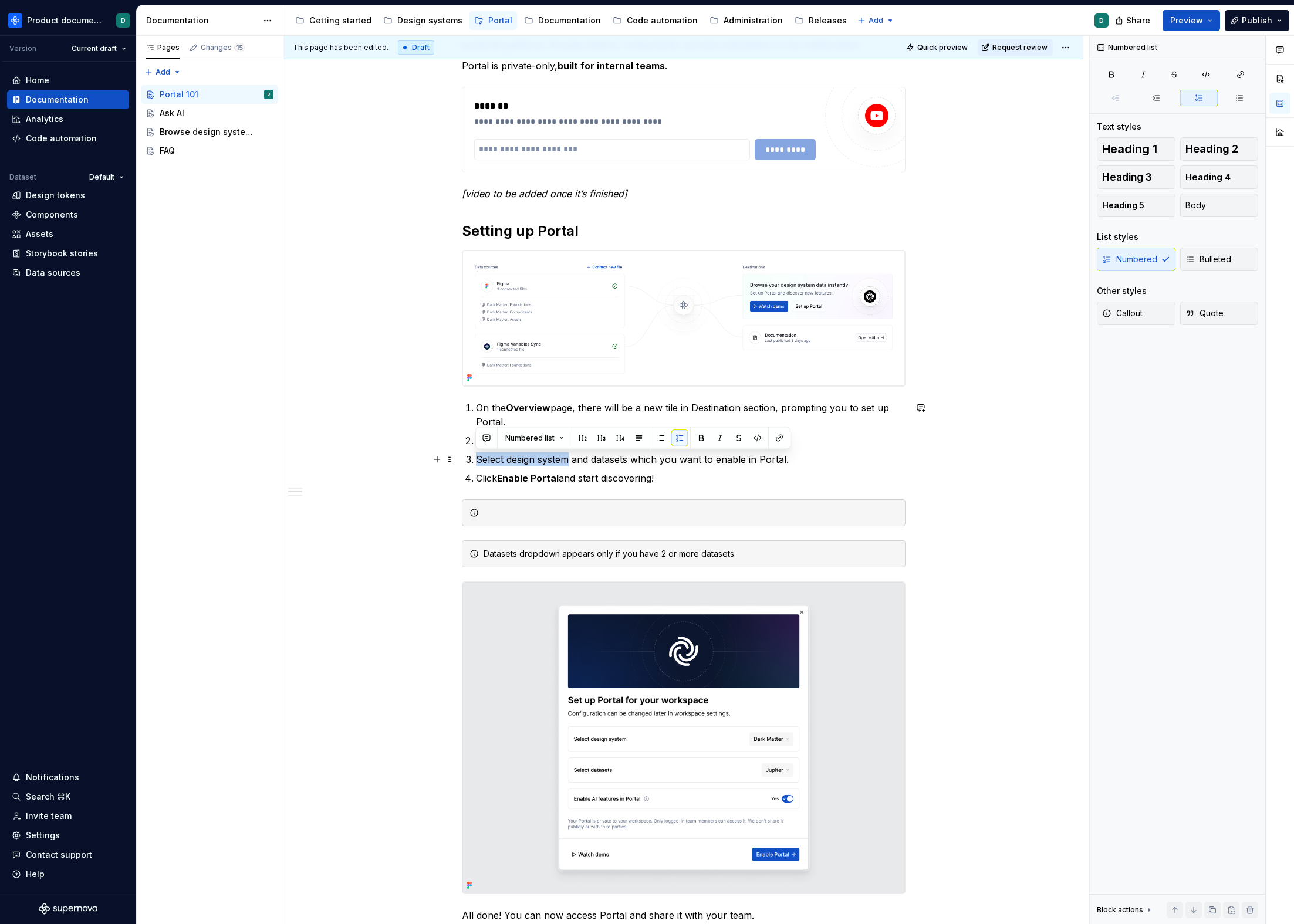
drag, startPoint x: 477, startPoint y: 459, endPoint x: 568, endPoint y: 464, distance: 91.1
click at [568, 464] on p "Select design system and datasets which you want to enable in Portal." at bounding box center [691, 459] width 430 height 14
click at [586, 465] on p "Select design system and datasets which you want to enable in Portal." at bounding box center [691, 459] width 430 height 14
click at [581, 514] on div at bounding box center [690, 513] width 414 height 12
click at [798, 461] on p "Select design system and datasets which you want to enable in Portal." at bounding box center [691, 459] width 430 height 14
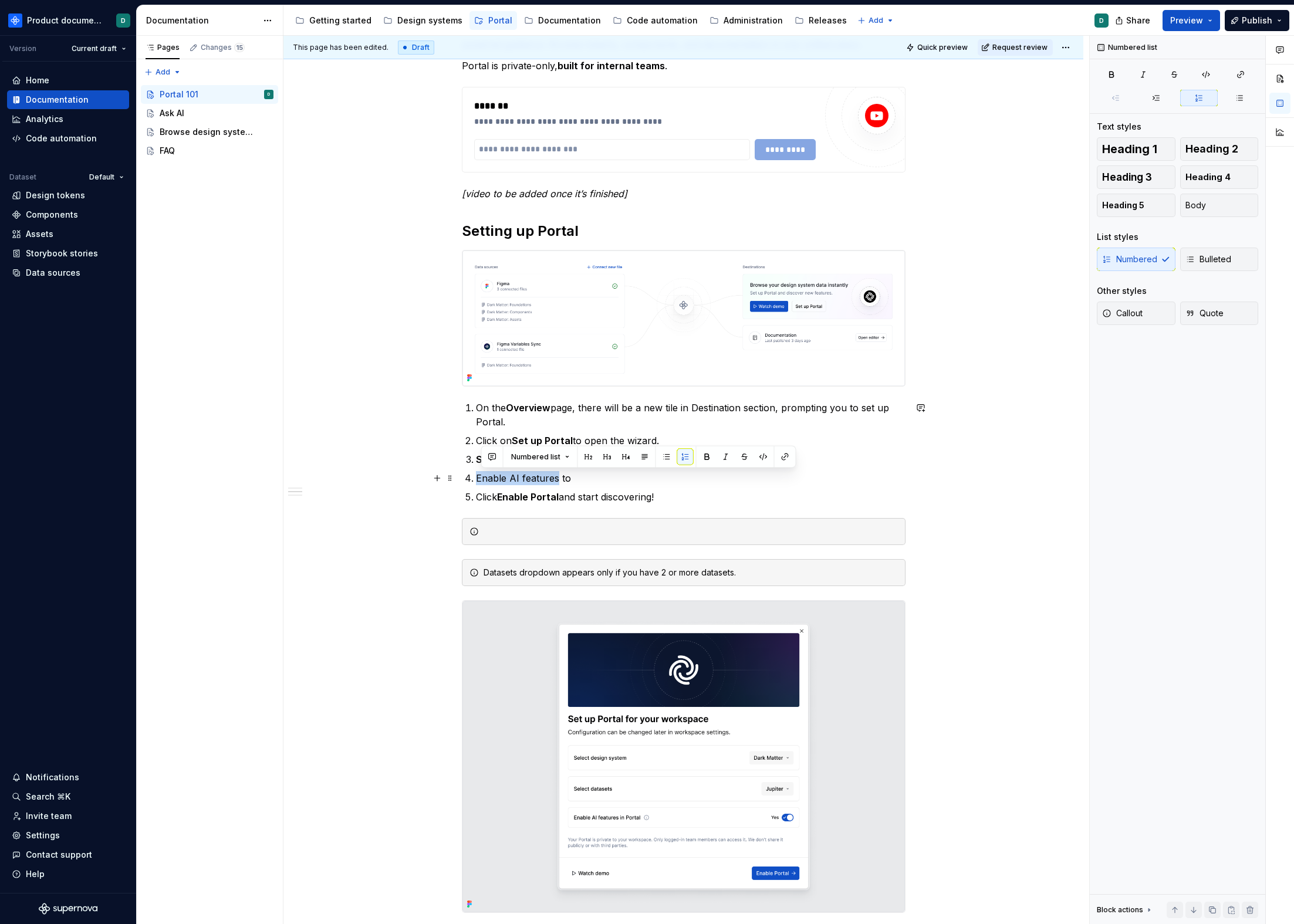
drag, startPoint x: 556, startPoint y: 480, endPoint x: 472, endPoint y: 476, distance: 84.1
click at [476, 476] on li "Enable AI features to" at bounding box center [691, 478] width 430 height 14
click at [621, 474] on p "Enable AI features to" at bounding box center [691, 478] width 430 height 14
click at [589, 476] on p "Enable AI features to" at bounding box center [691, 478] width 430 height 14
click at [582, 528] on div at bounding box center [690, 532] width 414 height 12
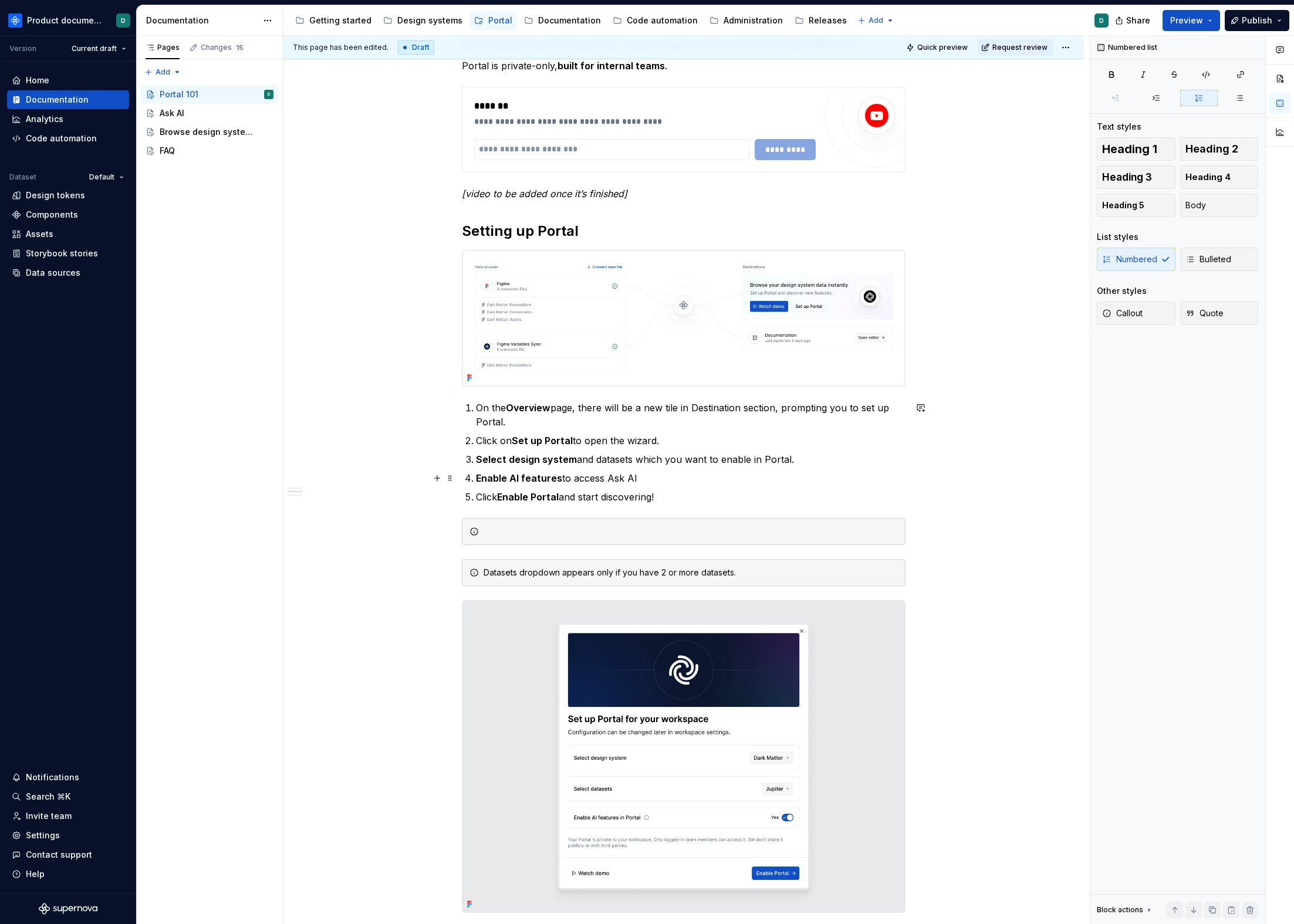
click at [675, 476] on p "Enable AI features to access Ask AI" at bounding box center [691, 478] width 430 height 14
click at [764, 480] on p "Enable AI features to unlock AI-powered guideance and tailored answers." at bounding box center [691, 478] width 430 height 14
click at [692, 477] on p "Enable AI features to unlock AI-powered guideance and tailored instant answers." at bounding box center [691, 478] width 430 height 14
click at [701, 495] on p "Click Enable Portal and start discovering!" at bounding box center [691, 497] width 430 height 14
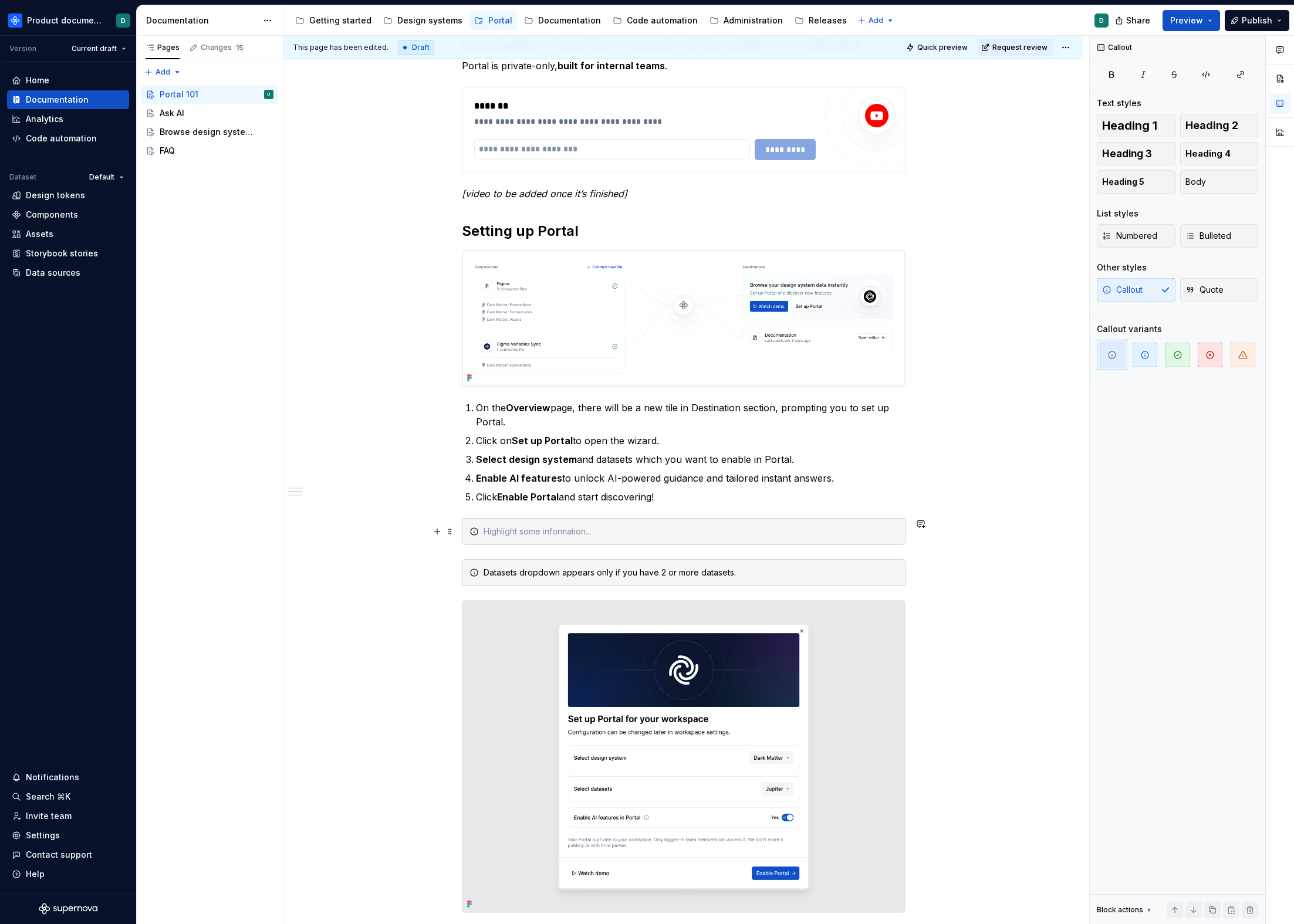
click at [677, 527] on div at bounding box center [690, 532] width 414 height 12
click at [477, 405] on p "On the Overview page, there will be a new tile in Destination section, promptin…" at bounding box center [691, 415] width 430 height 28
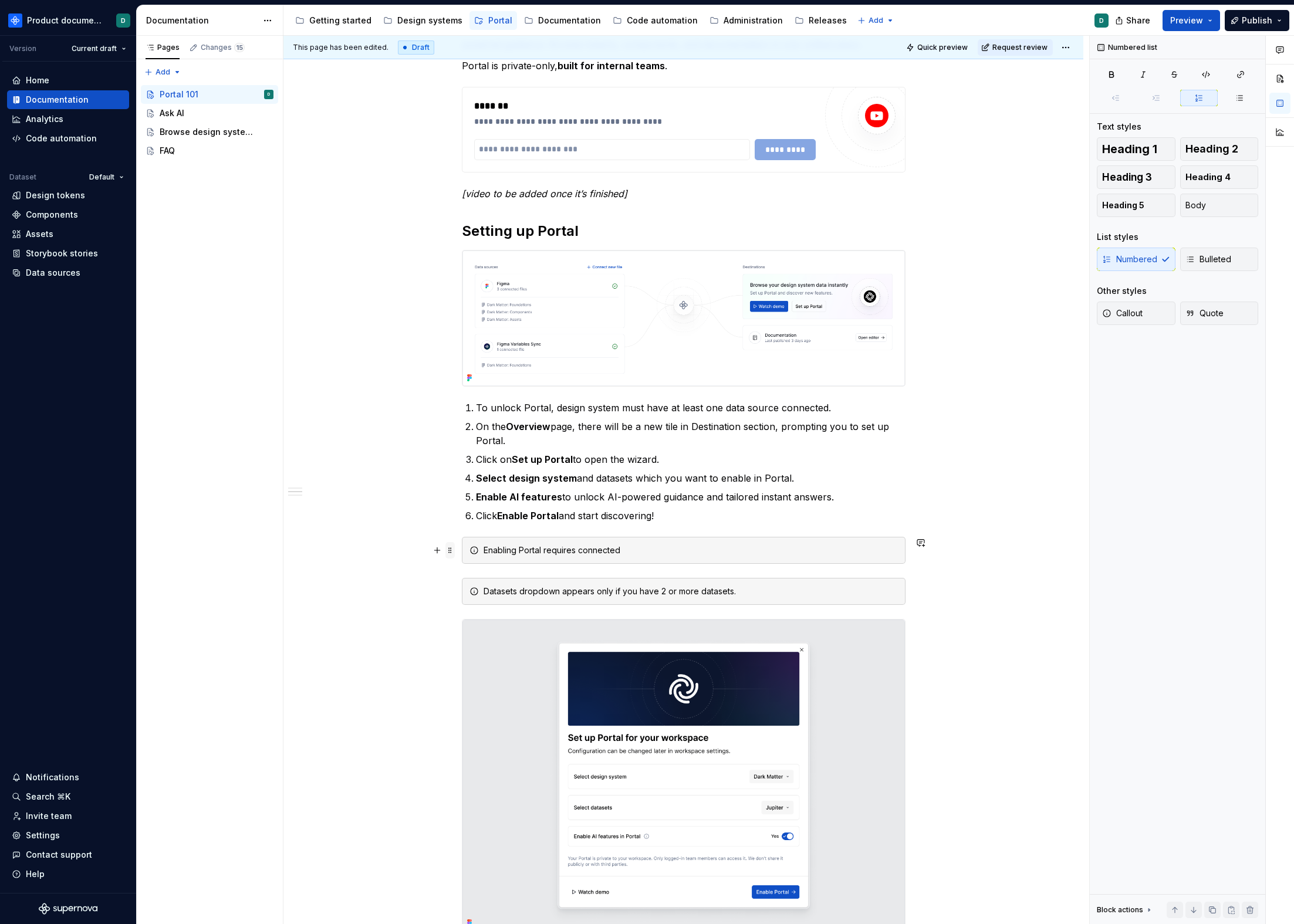
click at [449, 551] on span at bounding box center [450, 551] width 9 height 17
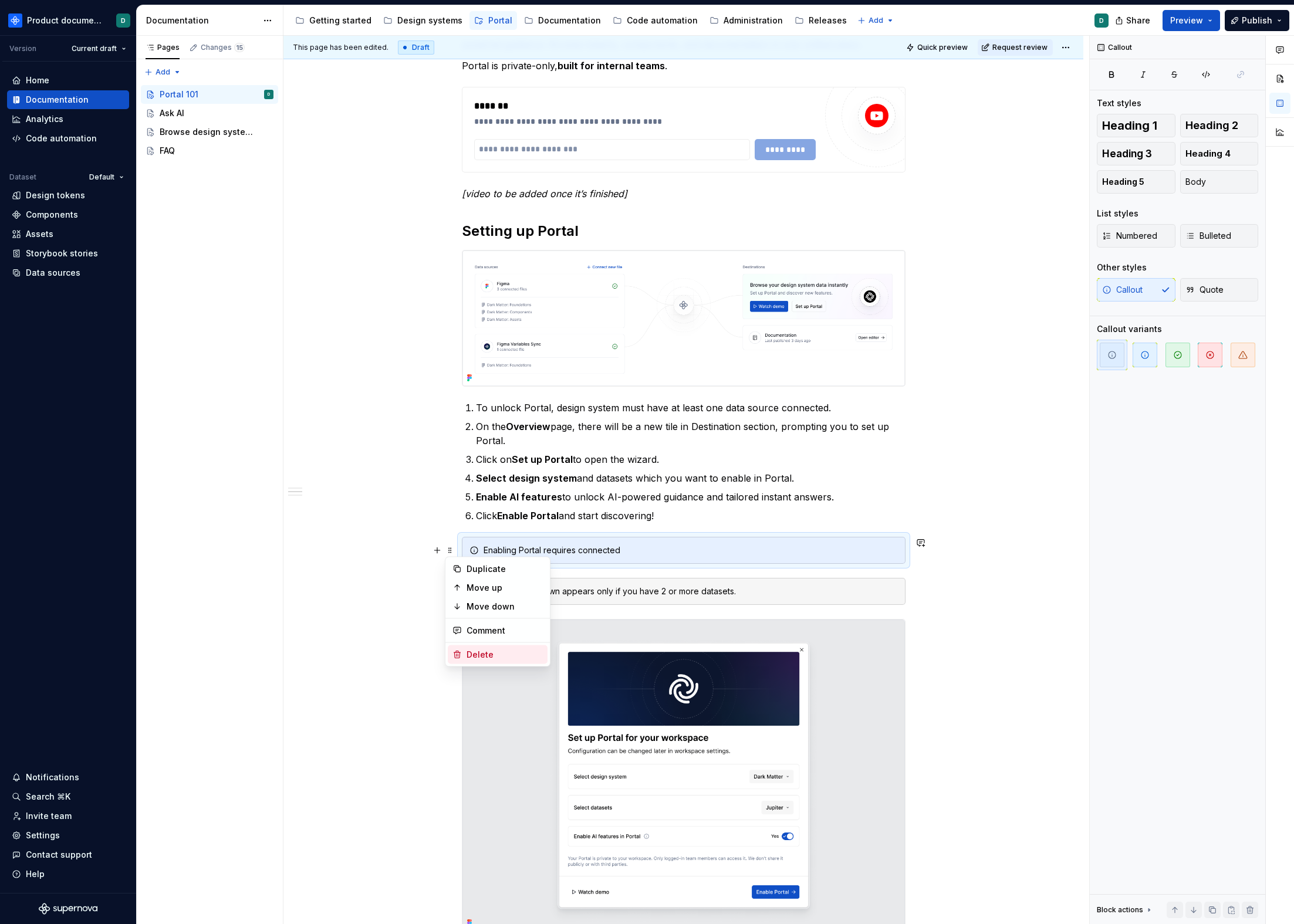
click at [496, 655] on div "Delete" at bounding box center [505, 655] width 76 height 12
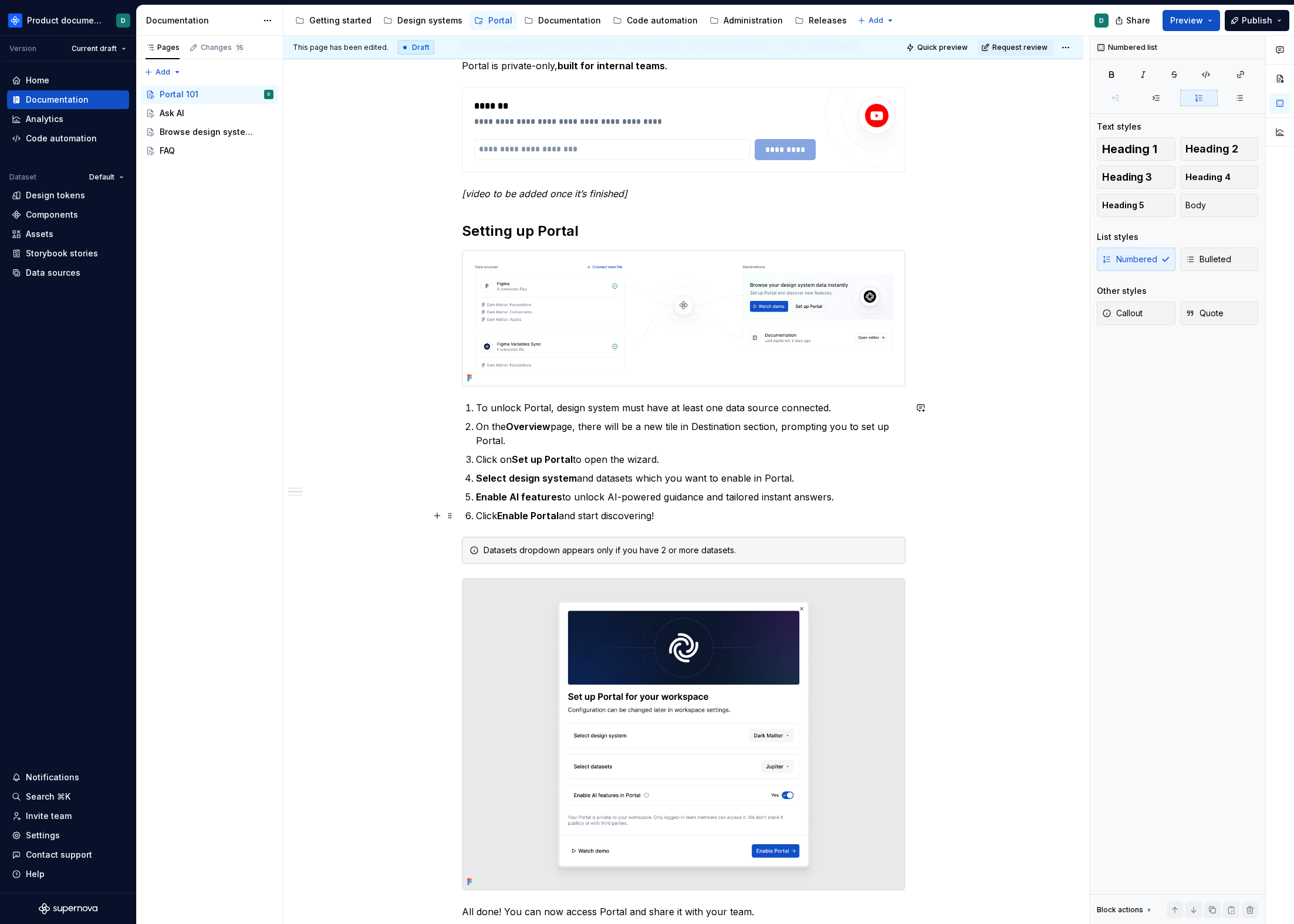
click at [703, 511] on p "Click Enable Portal and start discovering!" at bounding box center [691, 515] width 430 height 14
click at [524, 408] on p "To unlock Portal, design system must have at least one data source connected." at bounding box center [691, 408] width 430 height 14
click at [547, 408] on p "To unlock Portal, design system must have at least one data source connected." at bounding box center [691, 408] width 430 height 14
click at [830, 409] on p "To unlock Portal, design system must have at least one data source connected." at bounding box center [691, 408] width 430 height 14
click at [712, 515] on p "Click Enable Portal and start discovering!" at bounding box center [691, 515] width 430 height 14
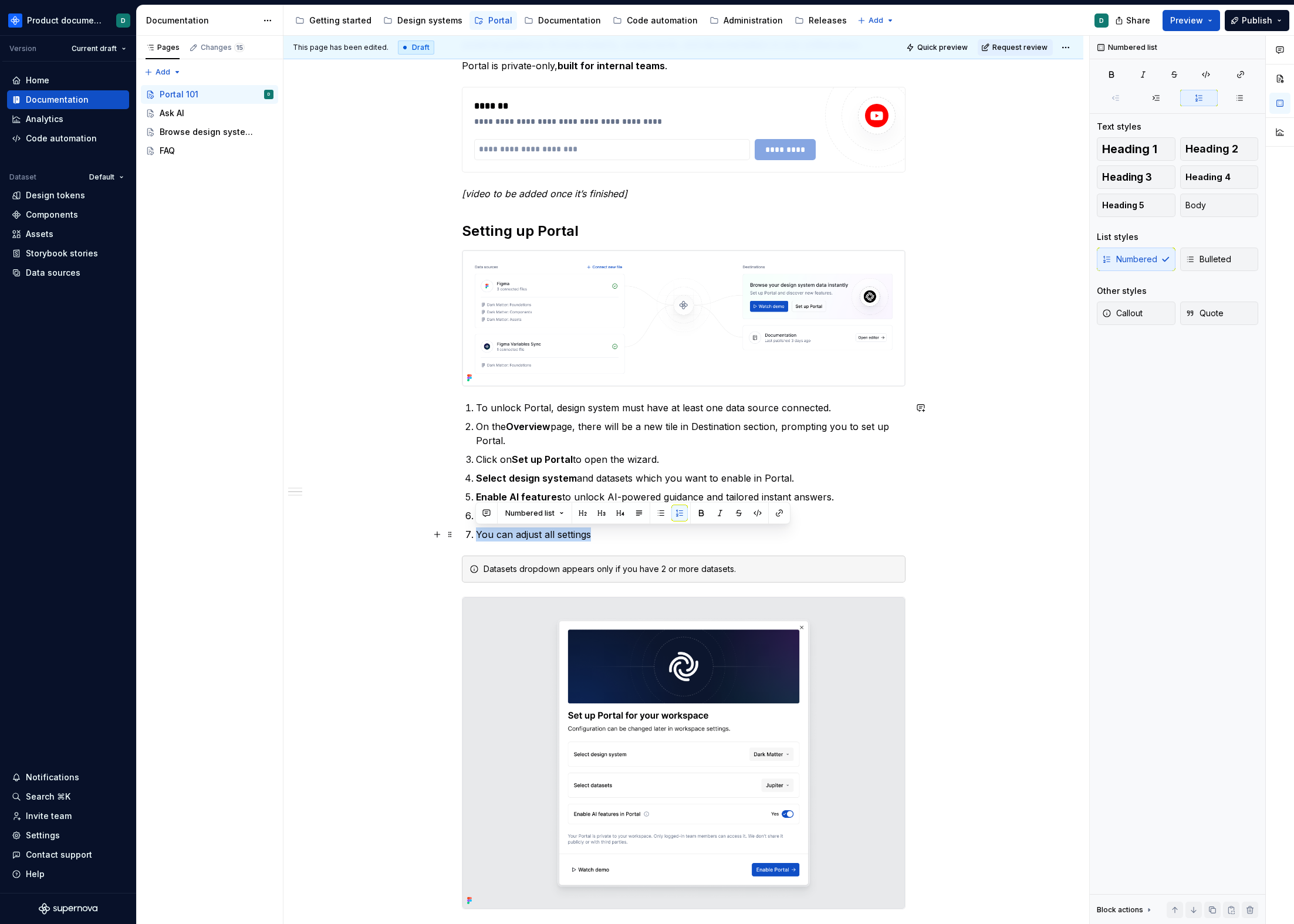
drag, startPoint x: 574, startPoint y: 534, endPoint x: 464, endPoint y: 532, distance: 110.0
click at [464, 532] on div "**********" at bounding box center [683, 705] width 443 height 1524
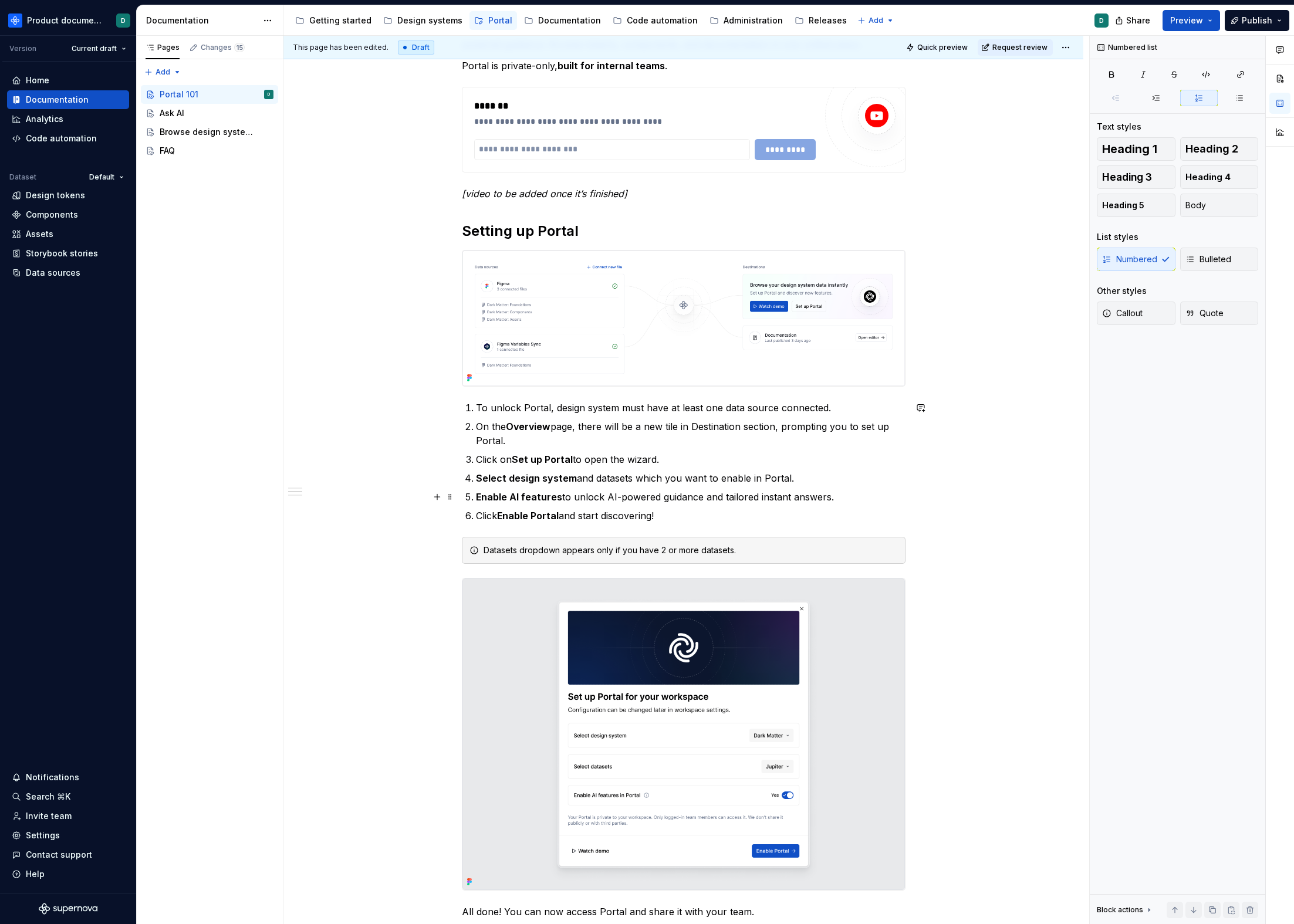
click at [588, 499] on p "Enable AI features to unlock AI-powered guidance and tailored instant answers." at bounding box center [691, 497] width 430 height 14
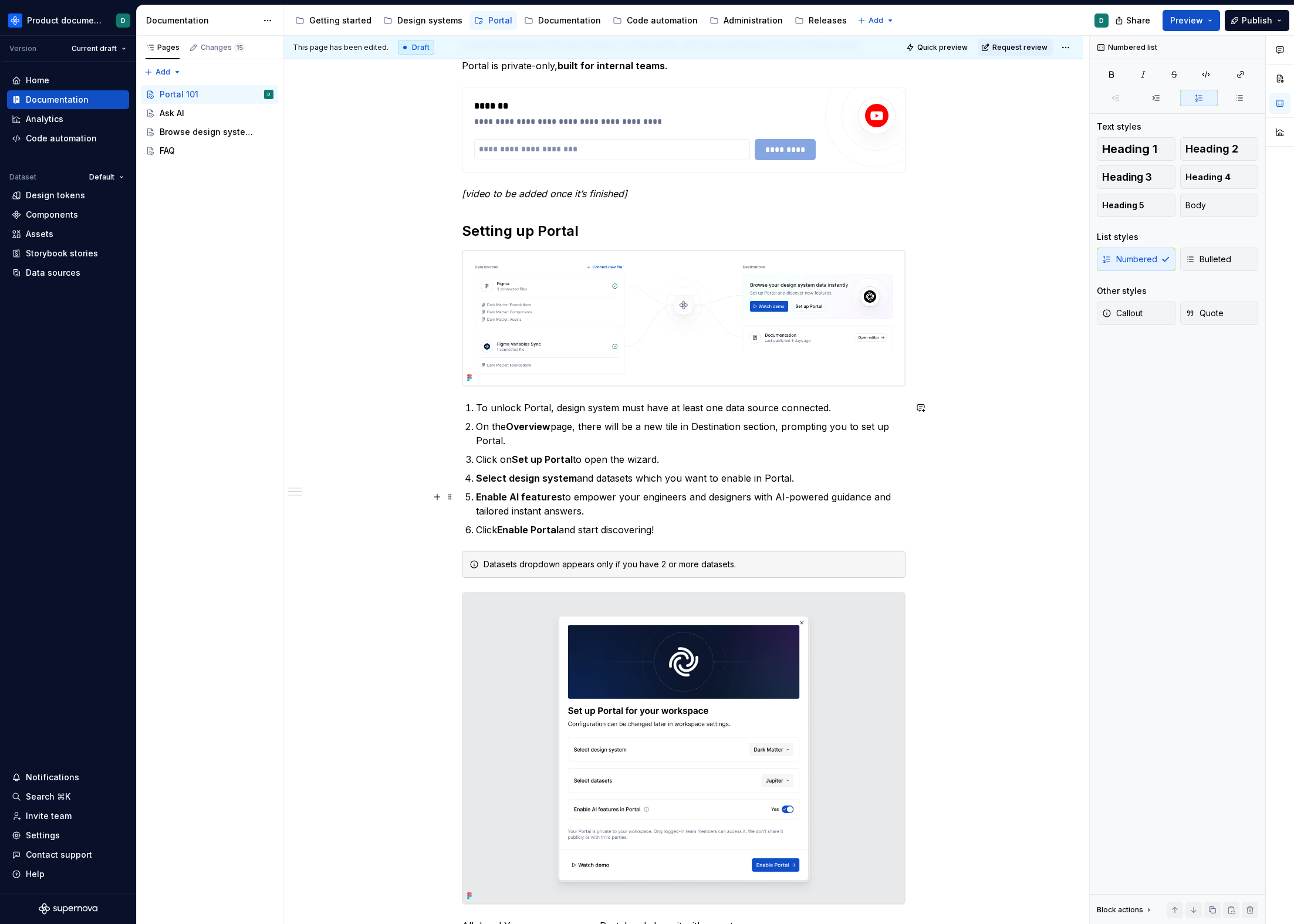
click at [592, 506] on p "Enable AI features to empower your engineers and designers with AI-powered guid…" at bounding box center [691, 504] width 430 height 28
click at [546, 408] on p "To unlock Portal, design system must have at least one data source connected." at bounding box center [691, 408] width 430 height 14
drag, startPoint x: 677, startPoint y: 528, endPoint x: 458, endPoint y: 406, distance: 250.7
click at [458, 406] on div "**********" at bounding box center [683, 834] width 800 height 1839
copy ol "To unlock Portal, design system must have at least one data source connected. O…"
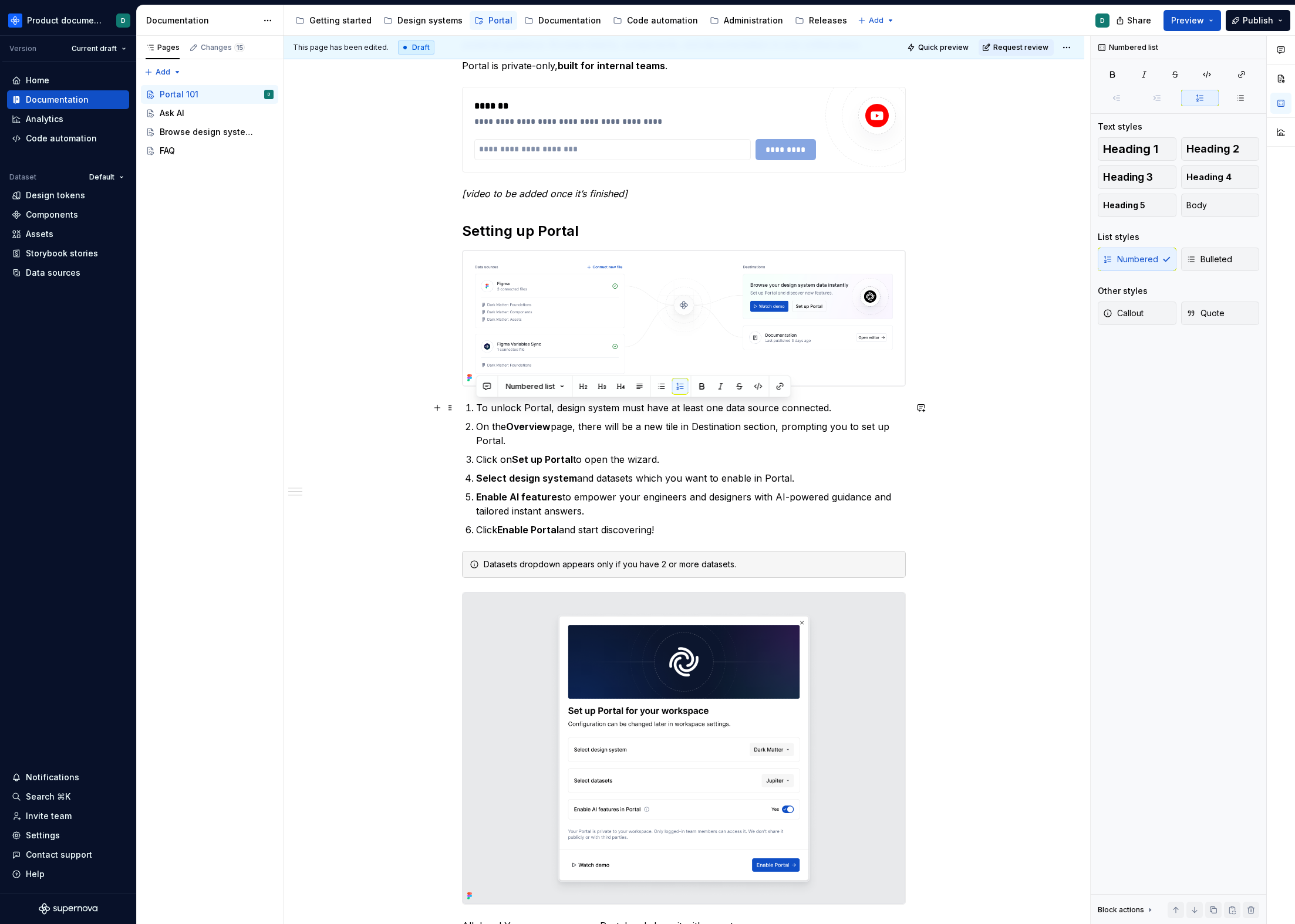
click at [844, 409] on p "To unlock Portal, design system must have at least one data source connected." at bounding box center [691, 408] width 430 height 14
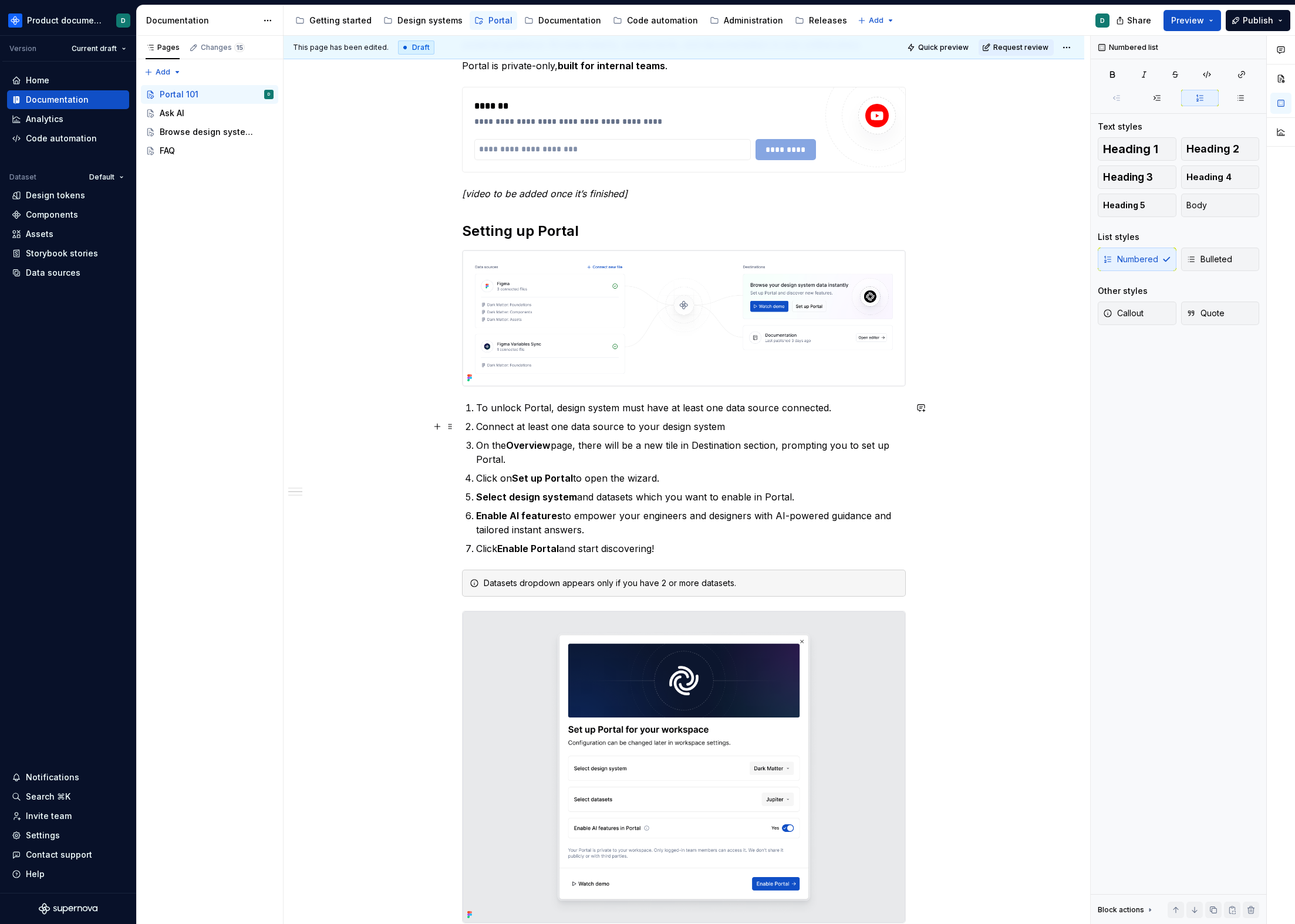
click at [735, 430] on p "Connect at least one data source to your design system" at bounding box center [691, 426] width 430 height 14
drag, startPoint x: 838, startPoint y: 408, endPoint x: 469, endPoint y: 409, distance: 369.0
click at [476, 409] on li "To unlock Portal, design system must have at least one data source connected." at bounding box center [691, 408] width 430 height 14
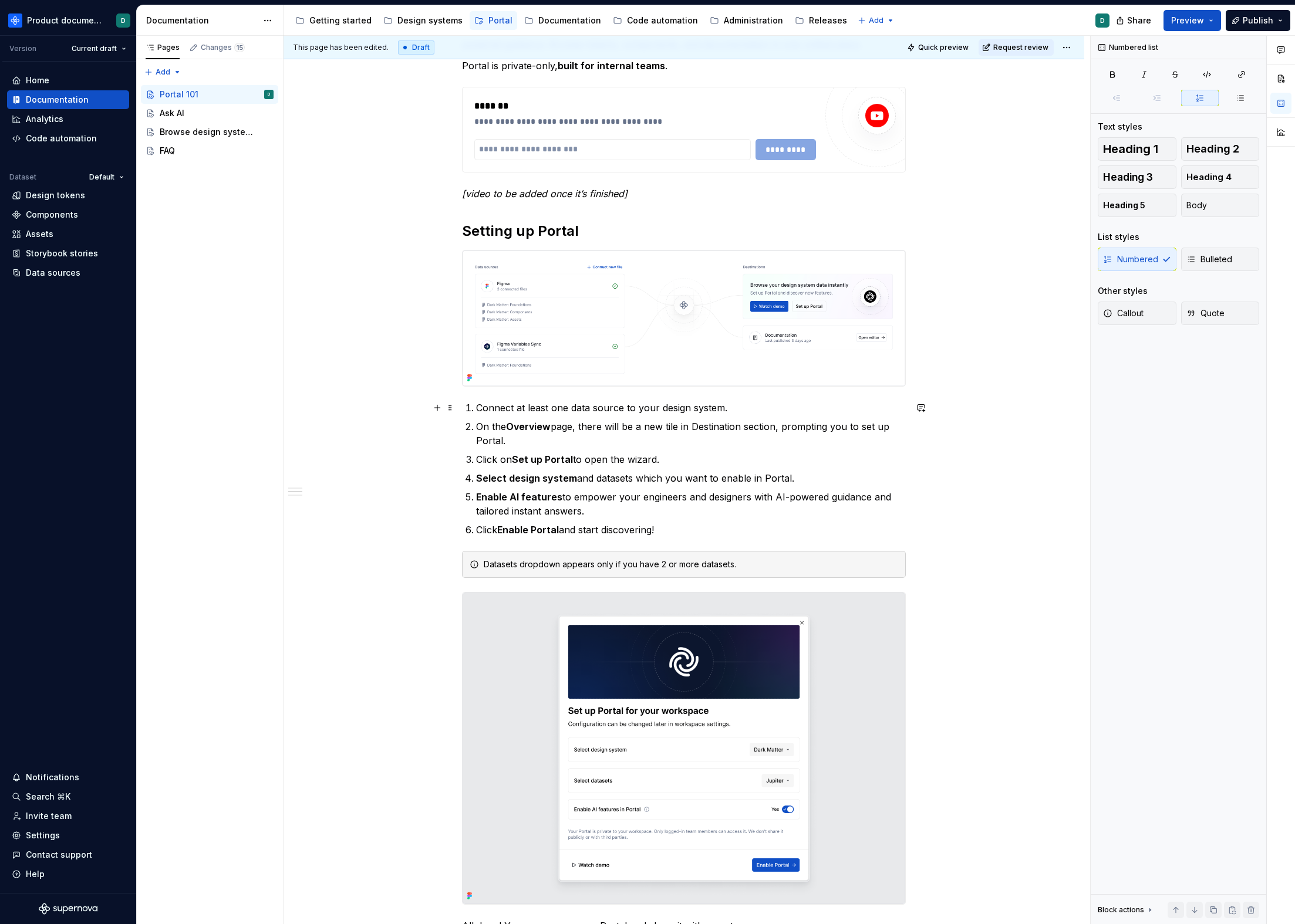
click at [521, 412] on p "Connect at least one data source to your design system." at bounding box center [691, 408] width 430 height 14
click at [577, 410] on p "Connect at least one data source to your design system." at bounding box center [691, 408] width 430 height 14
click at [723, 414] on p "Connect at least one data source to your design system." at bounding box center [691, 408] width 430 height 14
click at [731, 411] on p "Connect at least one data source to your design system." at bounding box center [691, 408] width 430 height 14
drag, startPoint x: 643, startPoint y: 459, endPoint x: 585, endPoint y: 459, distance: 58.0
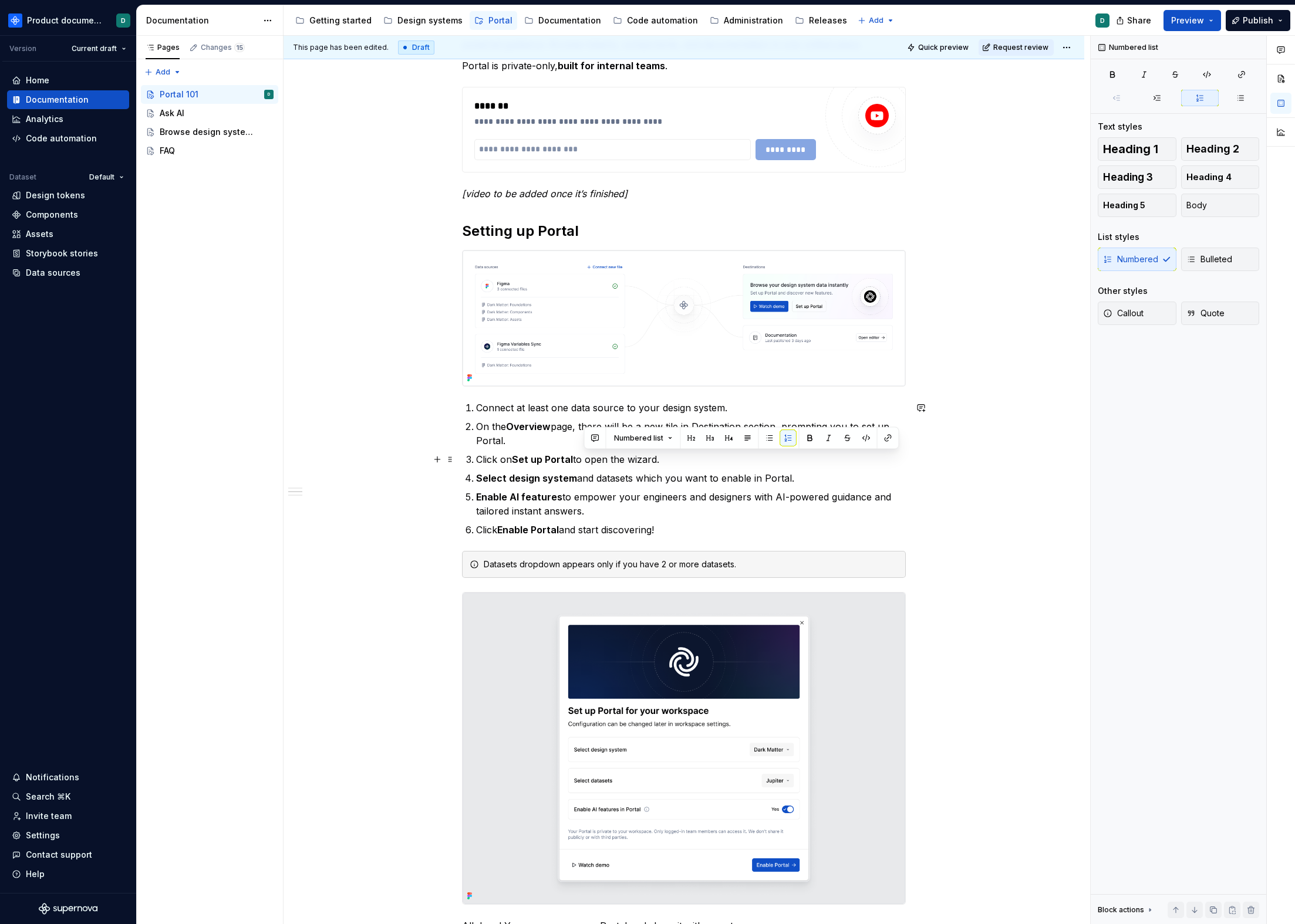
click at [585, 459] on p "Click on Set up Portal to open the wizard." at bounding box center [691, 459] width 430 height 14
click at [732, 479] on p "Select design system and datasets which you want to enable in Portal." at bounding box center [691, 478] width 430 height 14
click at [796, 479] on p "Select design system and datasets which you want to include in Portal." at bounding box center [691, 478] width 430 height 14
click at [587, 495] on p "Enable AI features to empower your engineers and designers with AI-powered guid…" at bounding box center [691, 504] width 430 height 28
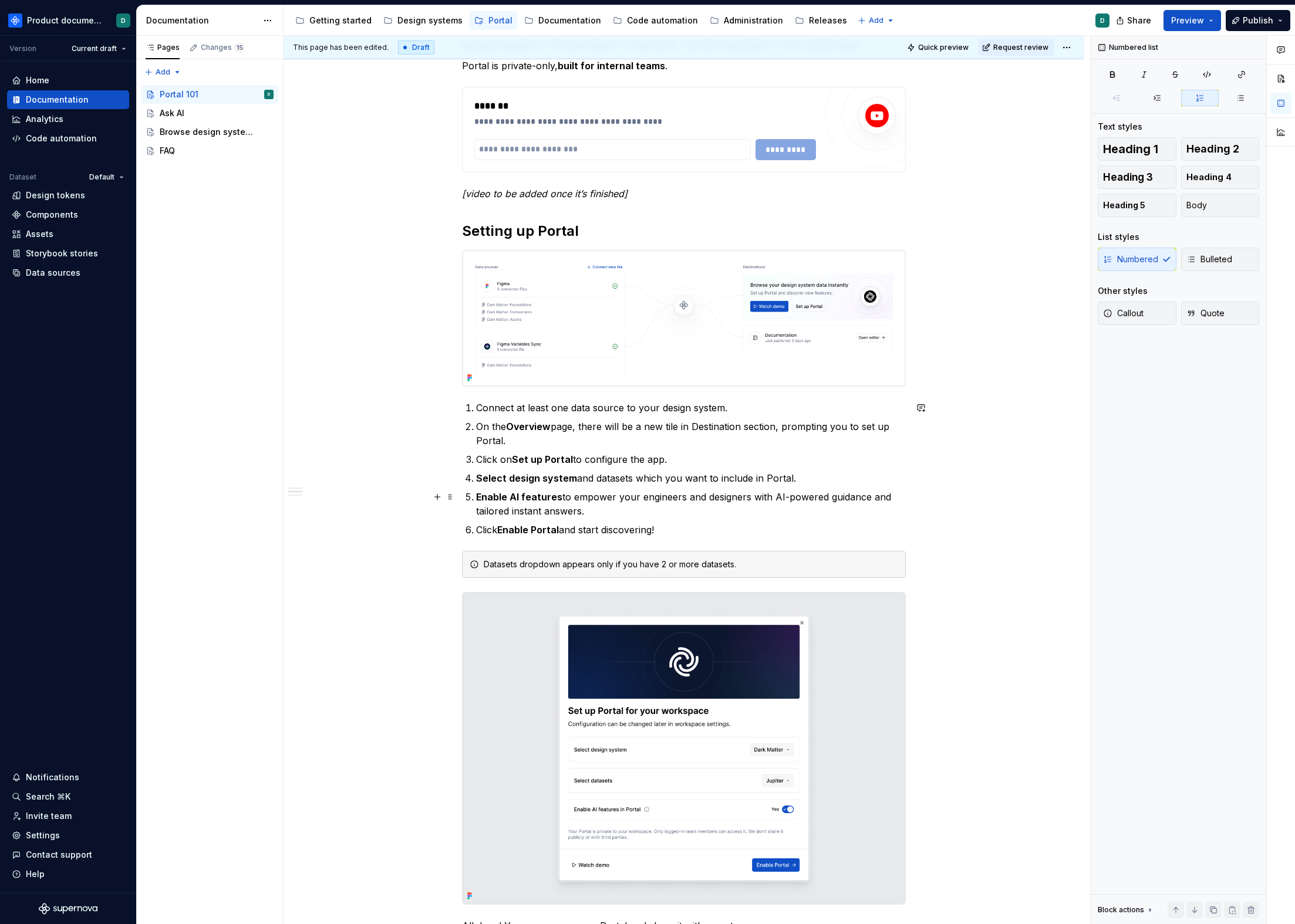
click at [591, 512] on p "Enable AI features to empower your engineers and designers with AI-powered guid…" at bounding box center [691, 504] width 430 height 28
click at [644, 514] on p "Enable AI features to empower your engineers and designers with AI-powered guid…" at bounding box center [691, 504] width 430 height 28
click at [671, 528] on p "Click Enable Portal and start discovering!" at bounding box center [691, 530] width 430 height 14
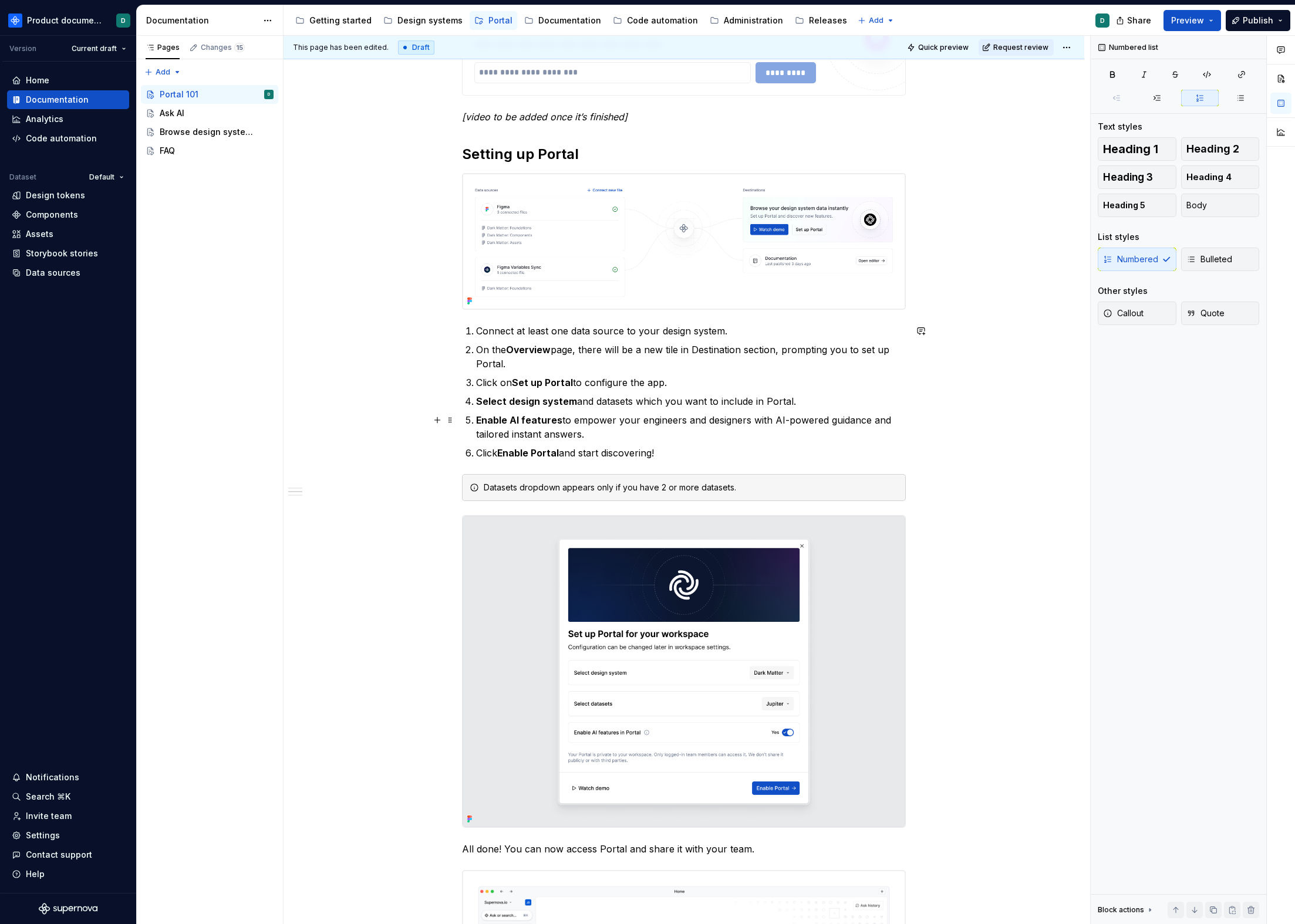
scroll to position [440, 0]
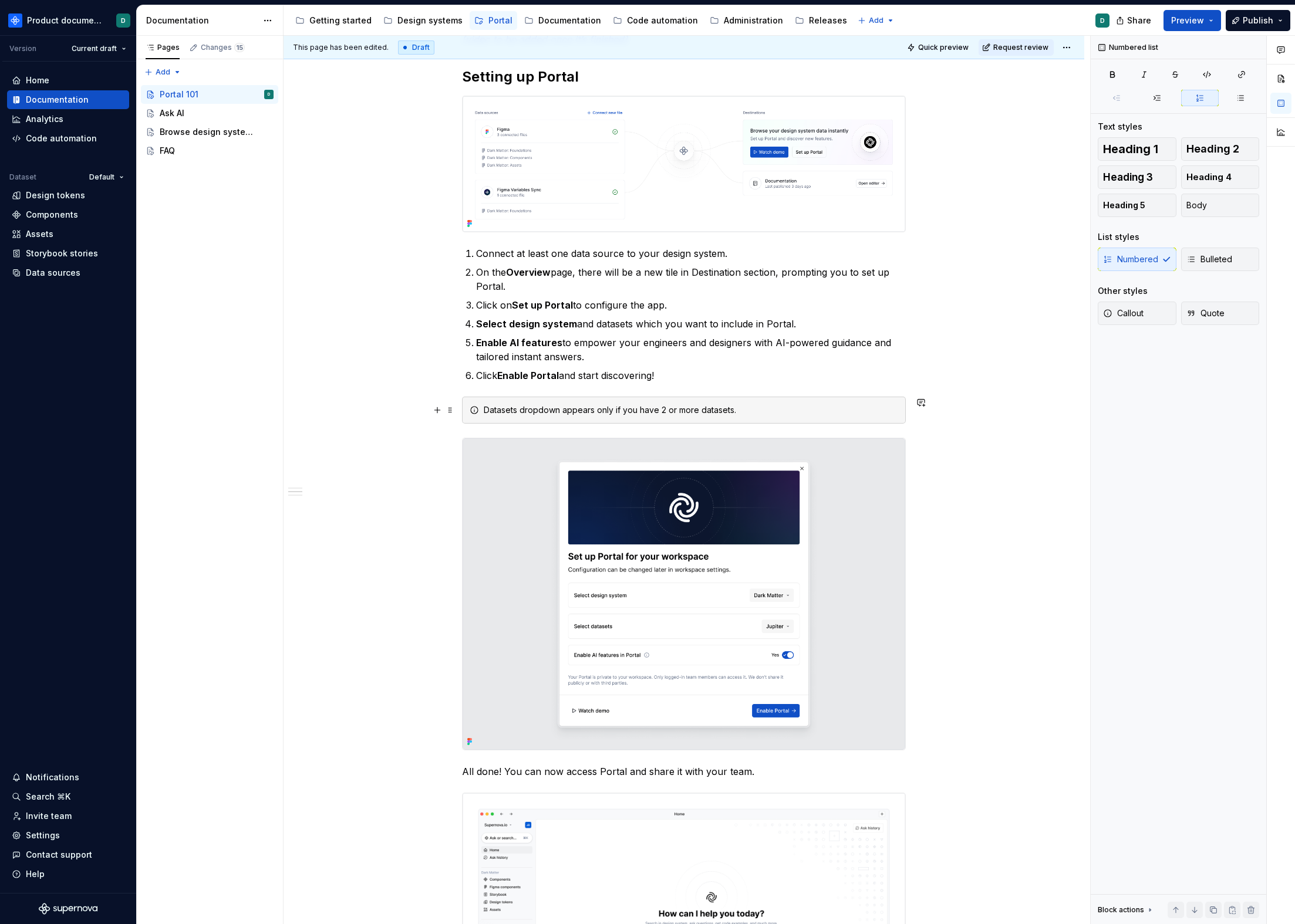
click at [744, 406] on div "Datasets dropdown appears only if you have 2 or more datasets." at bounding box center [690, 410] width 414 height 12
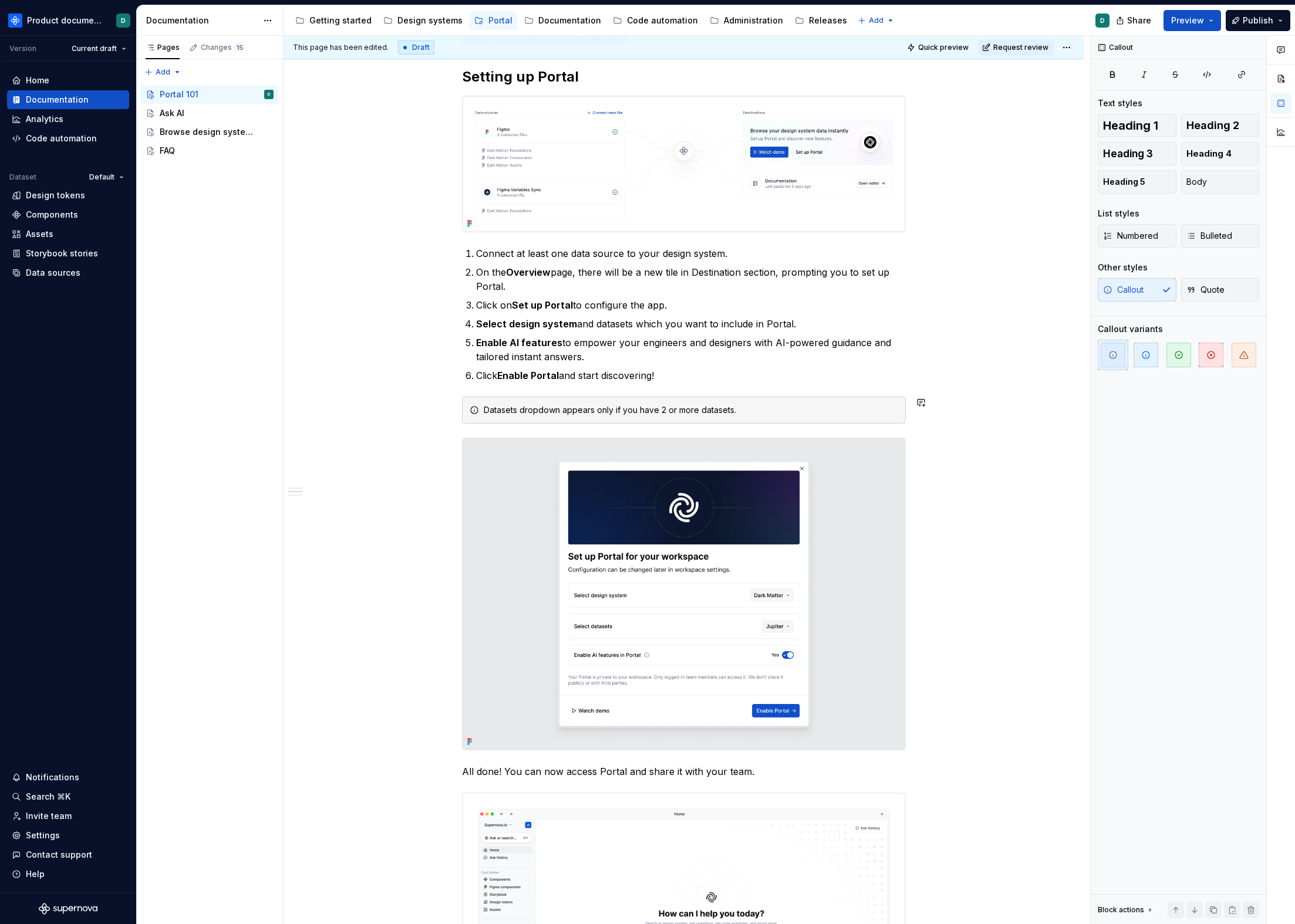
click at [730, 390] on div "**********" at bounding box center [683, 548] width 444 height 1520
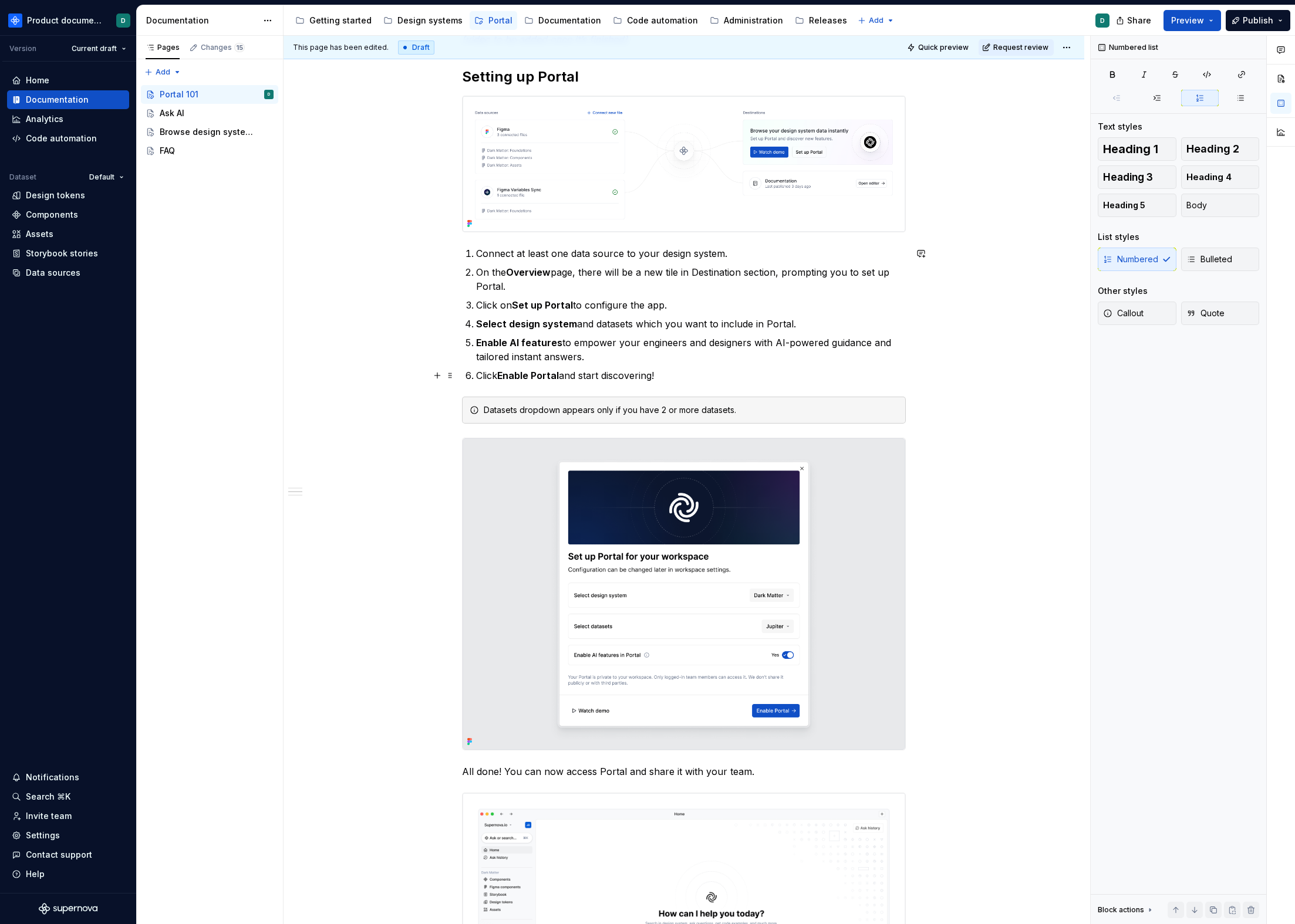
click at [729, 382] on p "Click Enable Portal and start discovering!" at bounding box center [691, 375] width 430 height 14
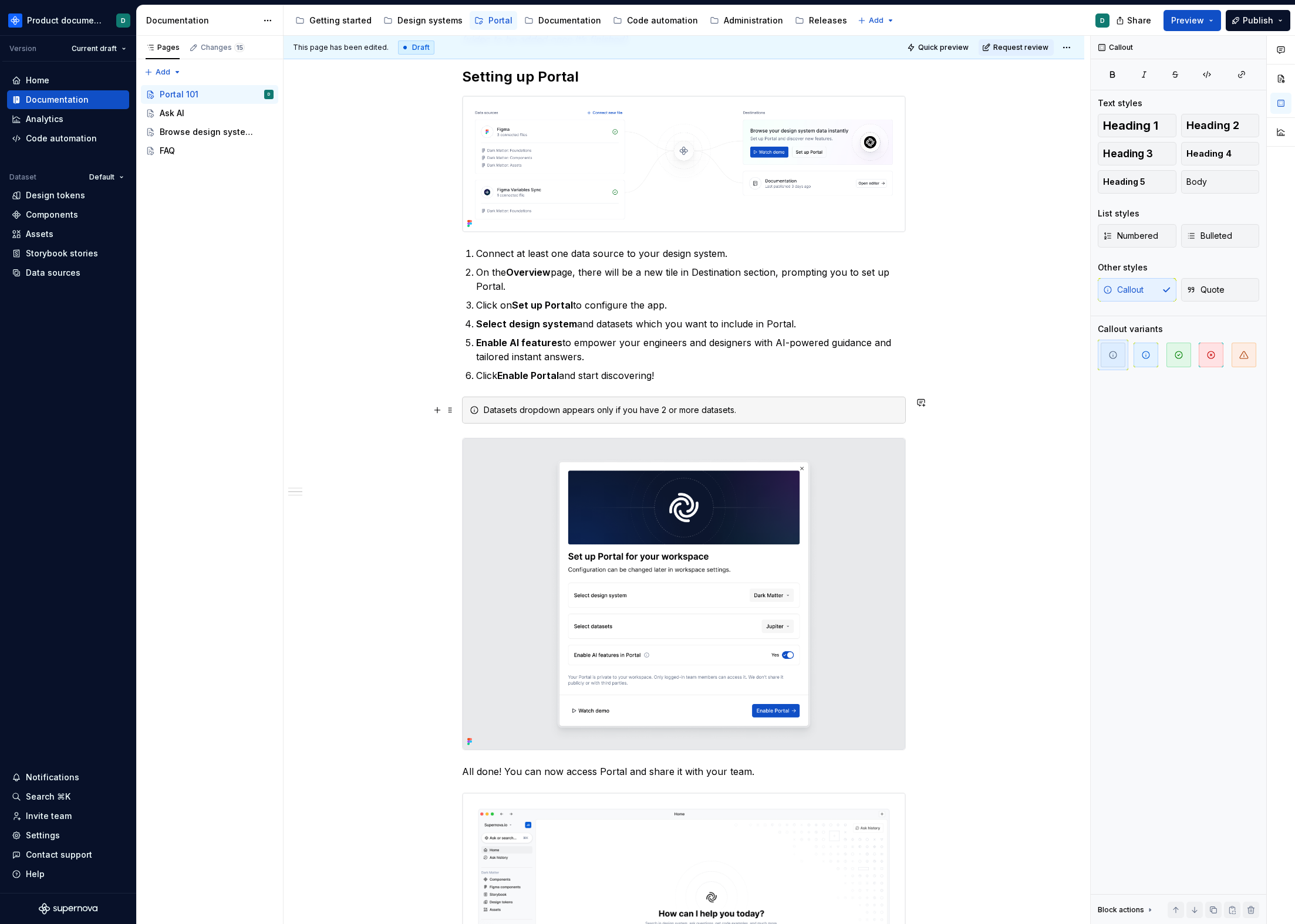
click at [743, 413] on div "Datasets dropdown appears only if you have 2 or more datasets." at bounding box center [690, 410] width 414 height 12
click at [736, 385] on div "**********" at bounding box center [683, 548] width 444 height 1520
click at [741, 410] on div "Datasets dropdown appears only if you have 2 or more datasets." at bounding box center [690, 410] width 414 height 12
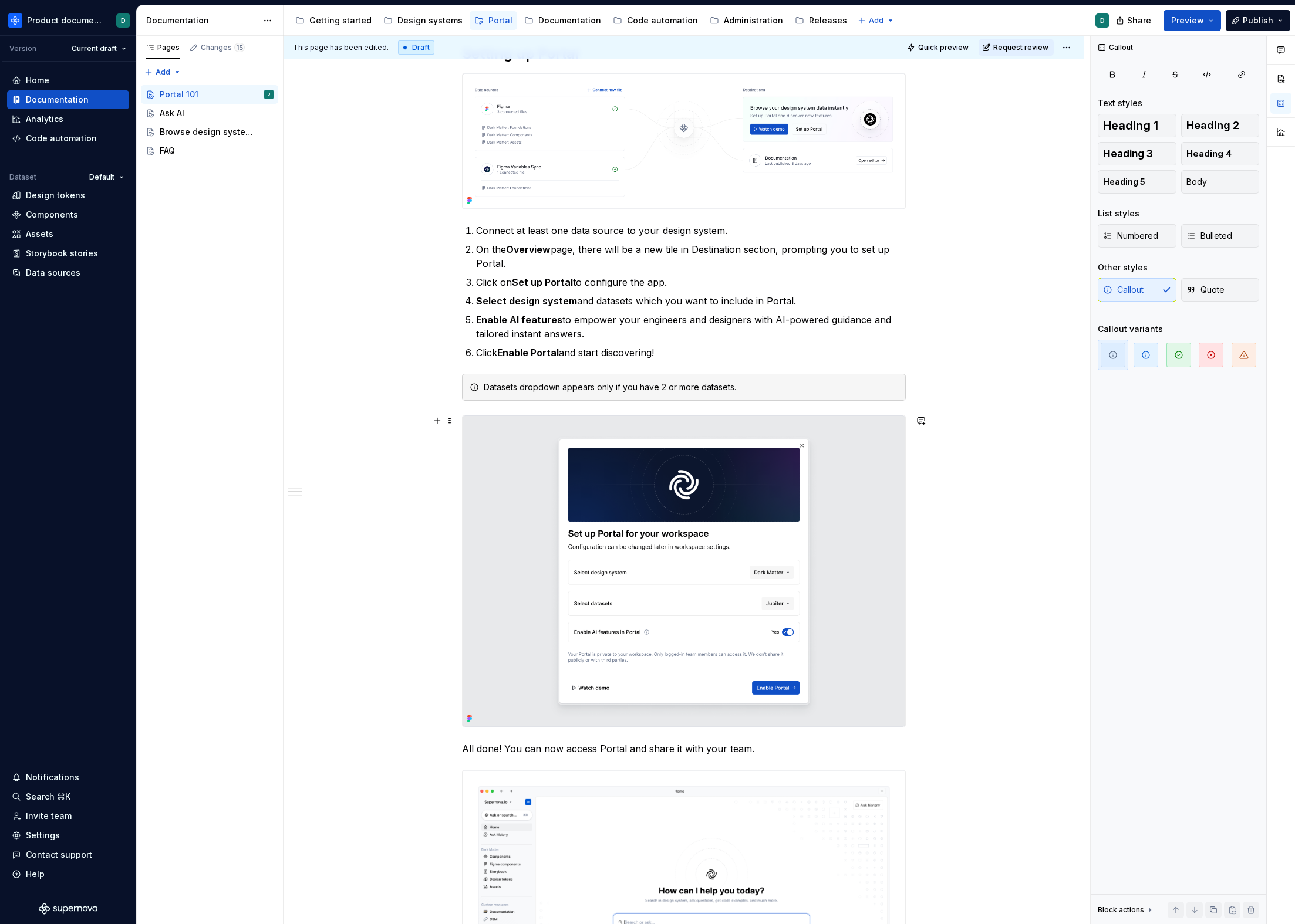
scroll to position [0, 0]
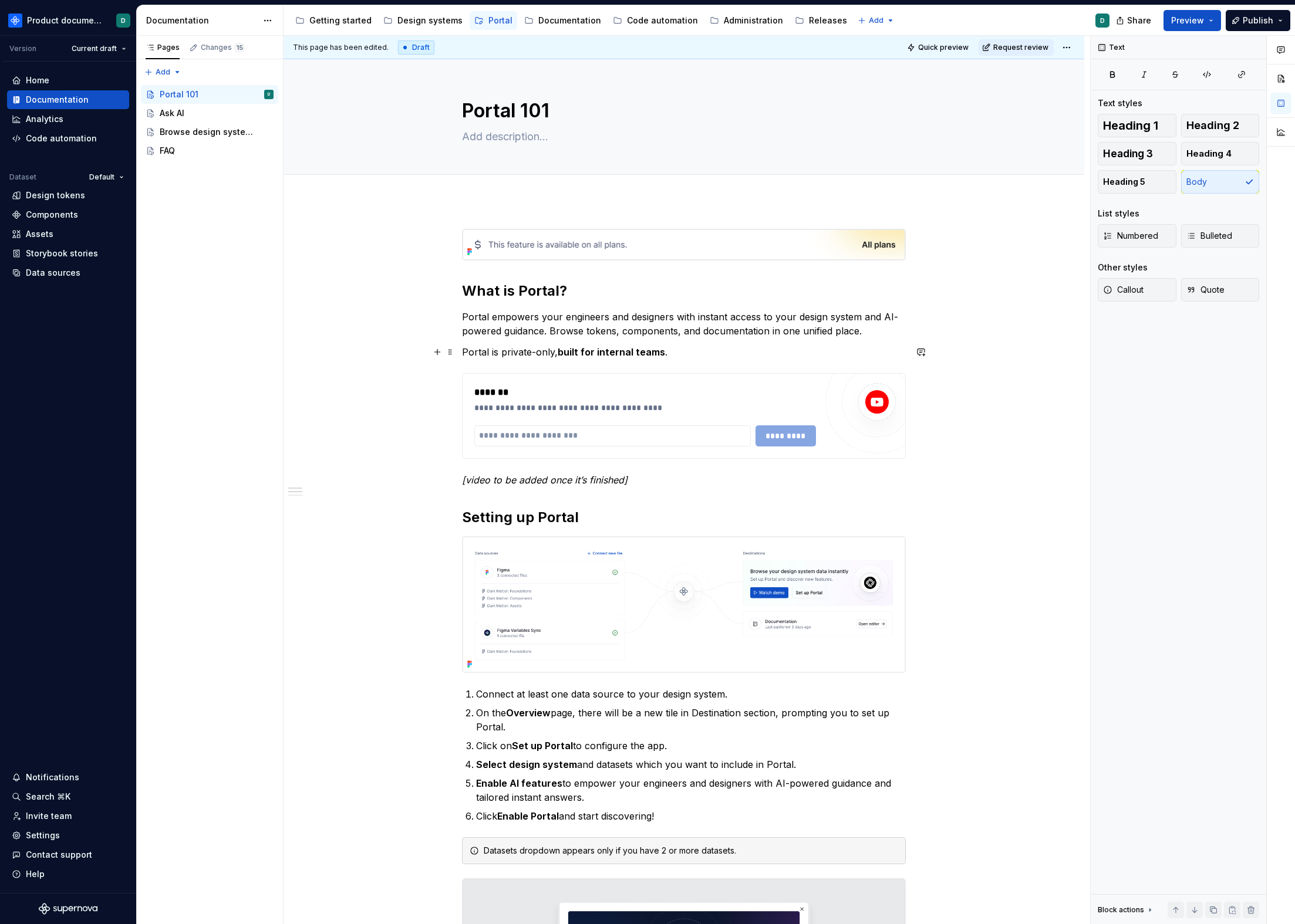
click at [715, 347] on p "Portal is private-only, built for internal teams ." at bounding box center [683, 352] width 444 height 14
click at [170, 116] on div "Ask AI" at bounding box center [172, 114] width 25 height 12
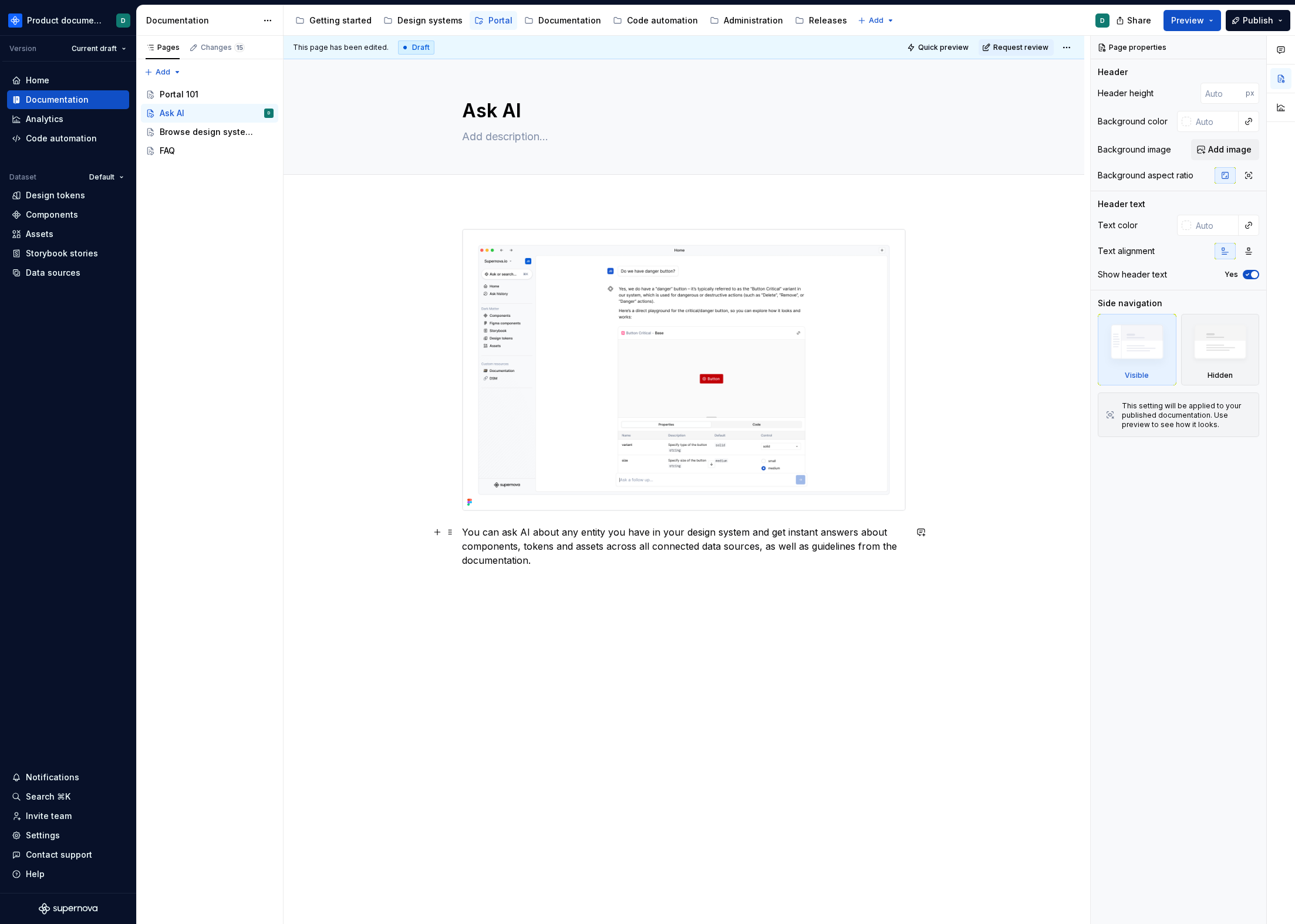
type textarea "*"
click at [665, 561] on p "You can ask AI about any entity you have in your design system and get instant …" at bounding box center [683, 546] width 444 height 42
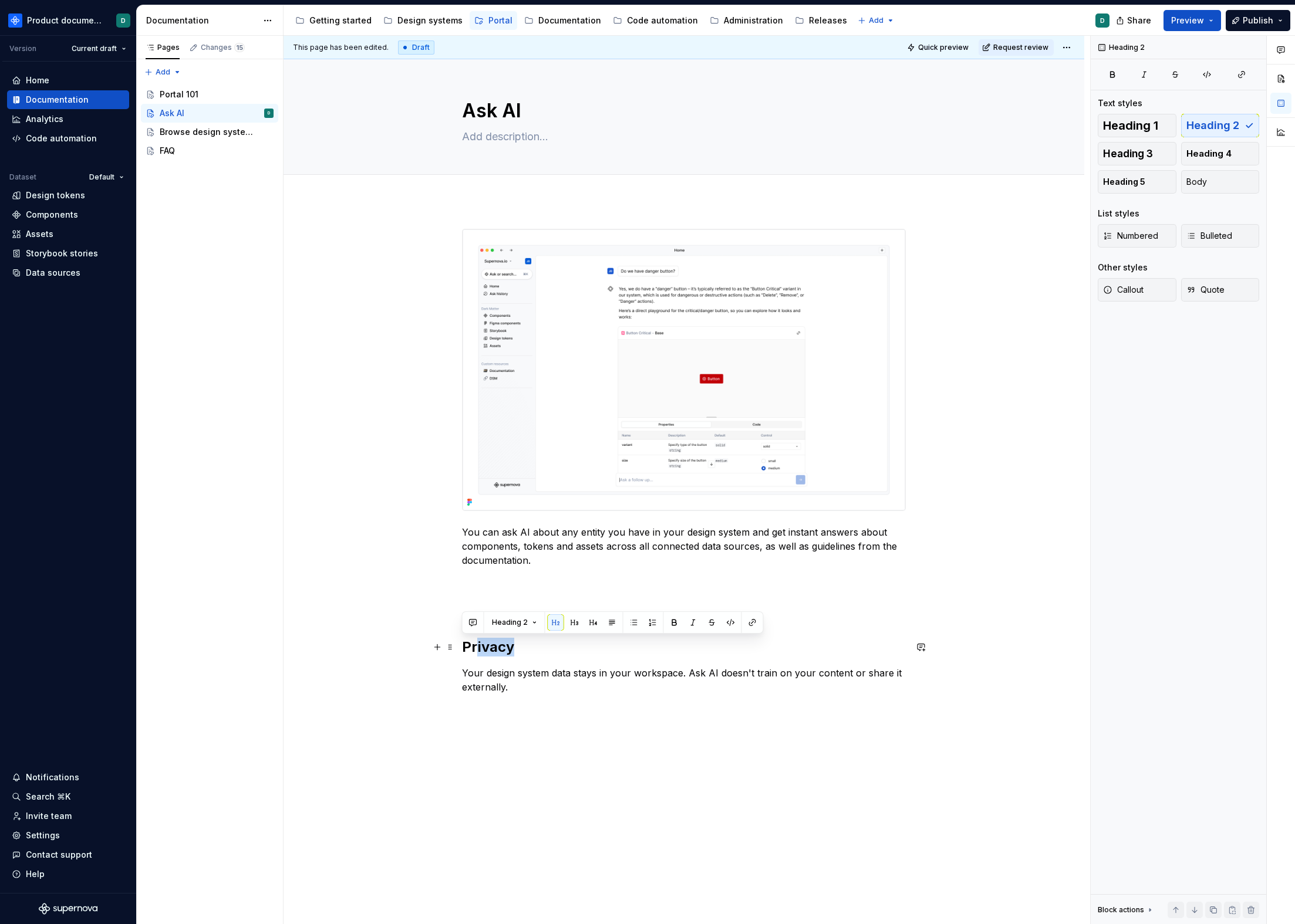
drag, startPoint x: 478, startPoint y: 644, endPoint x: 452, endPoint y: 644, distance: 26.0
click at [462, 644] on div "You can ask AI about any entity you have in your design system and get instant …" at bounding box center [683, 468] width 444 height 480
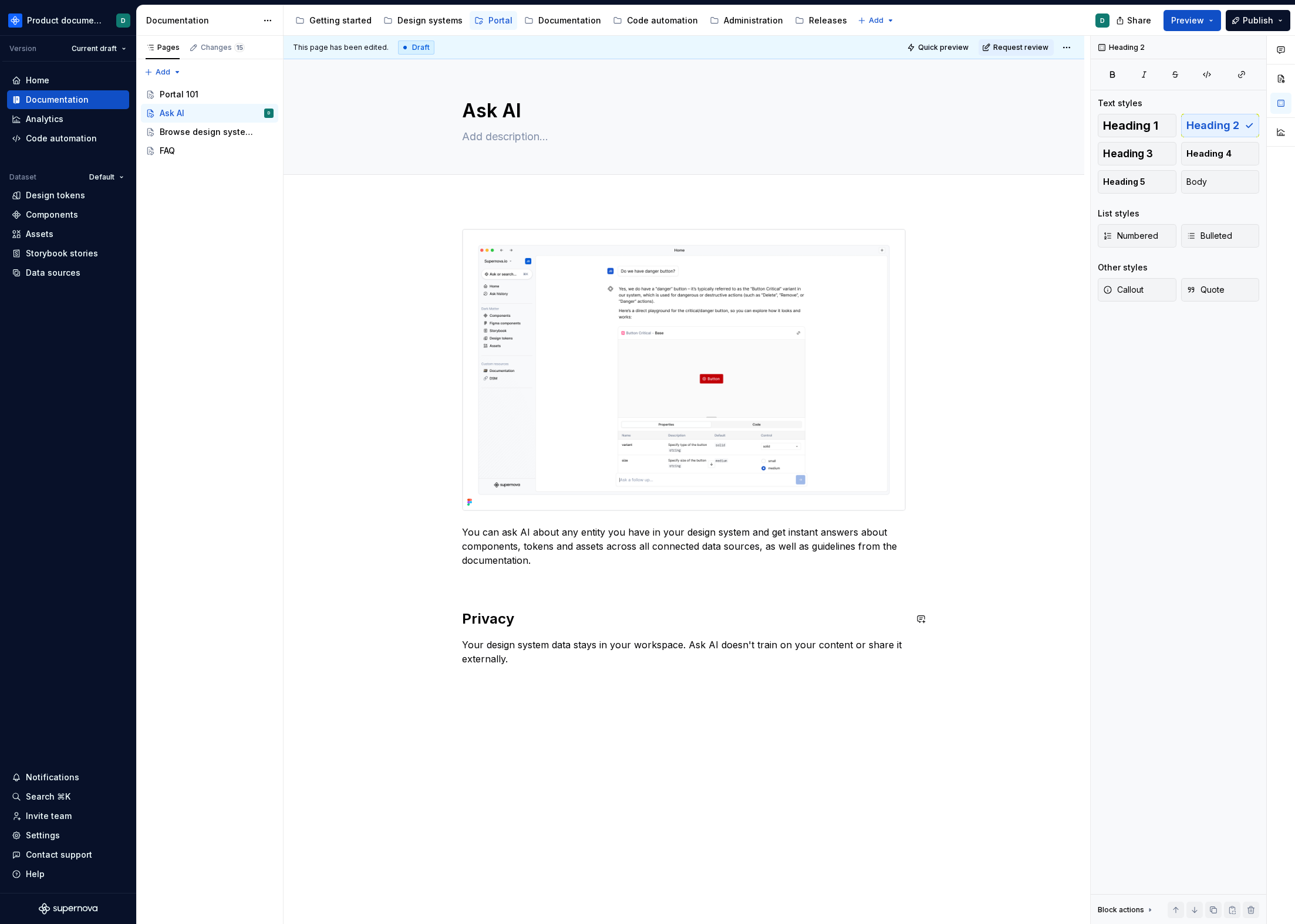
click at [503, 598] on div "You can ask AI about any entity you have in your design system and get instant …" at bounding box center [683, 447] width 444 height 437
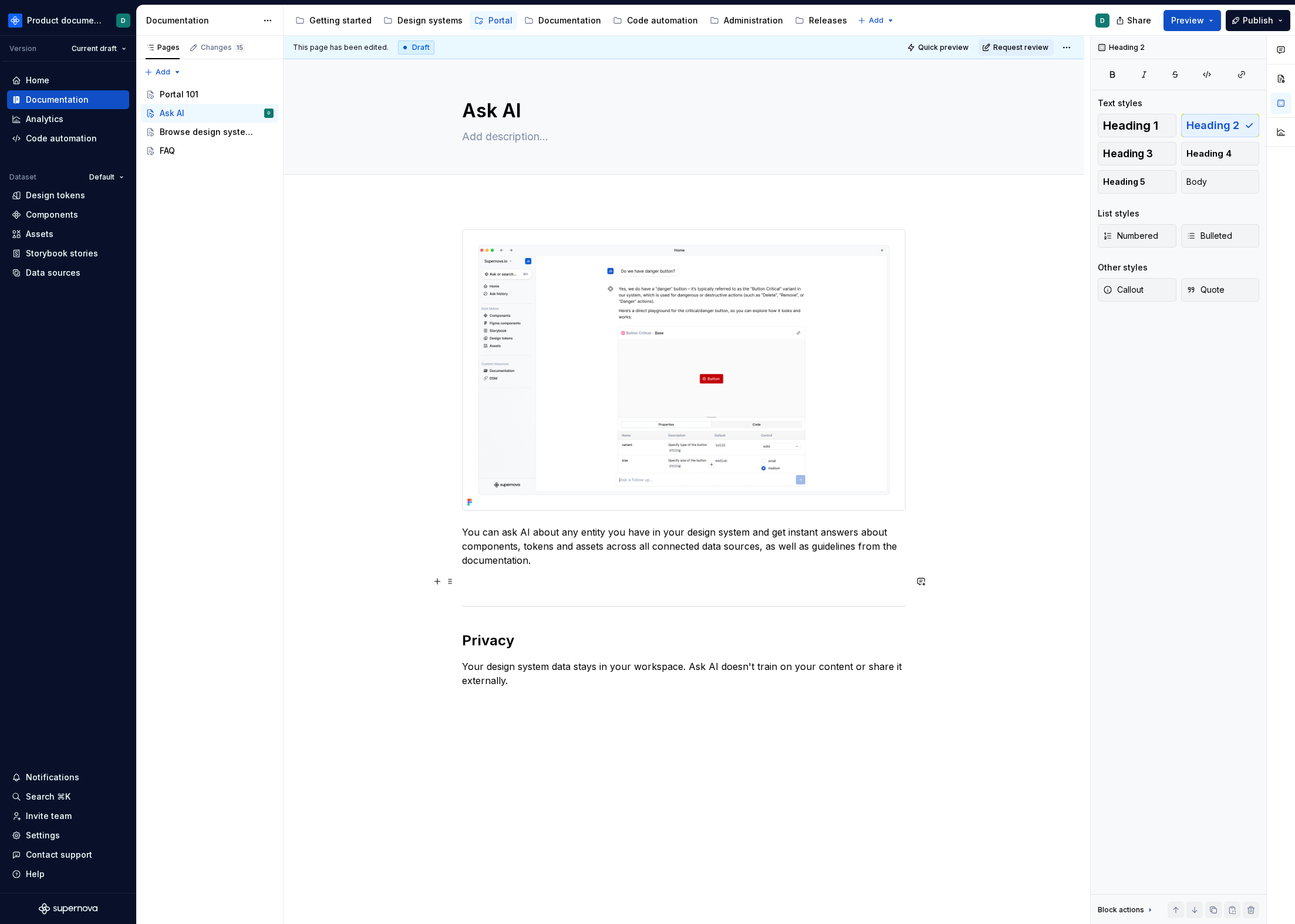
click at [505, 586] on p at bounding box center [683, 581] width 444 height 14
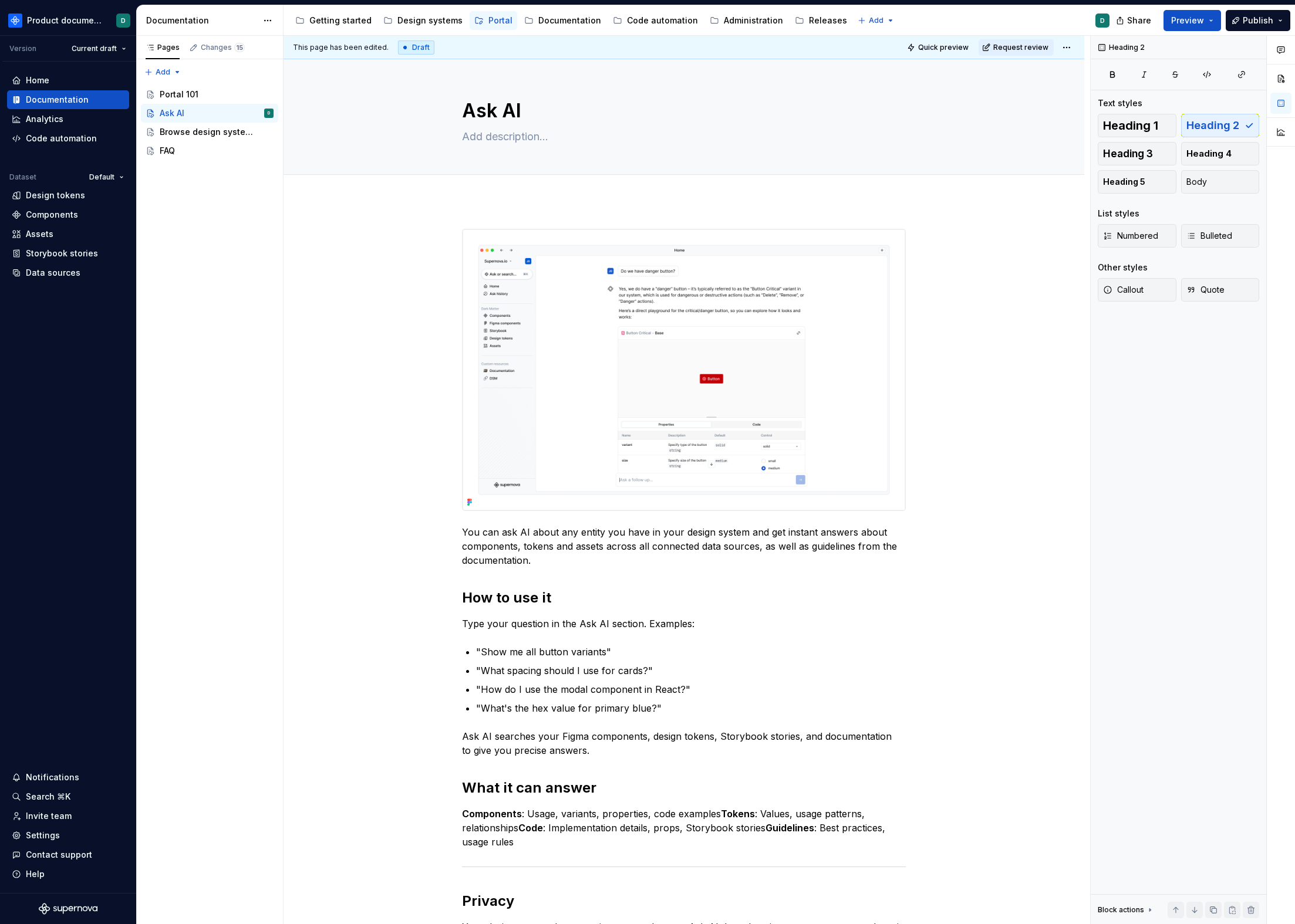
click at [515, 577] on div "You can ask AI about any entity you have in your design system and get instant …" at bounding box center [683, 588] width 444 height 720
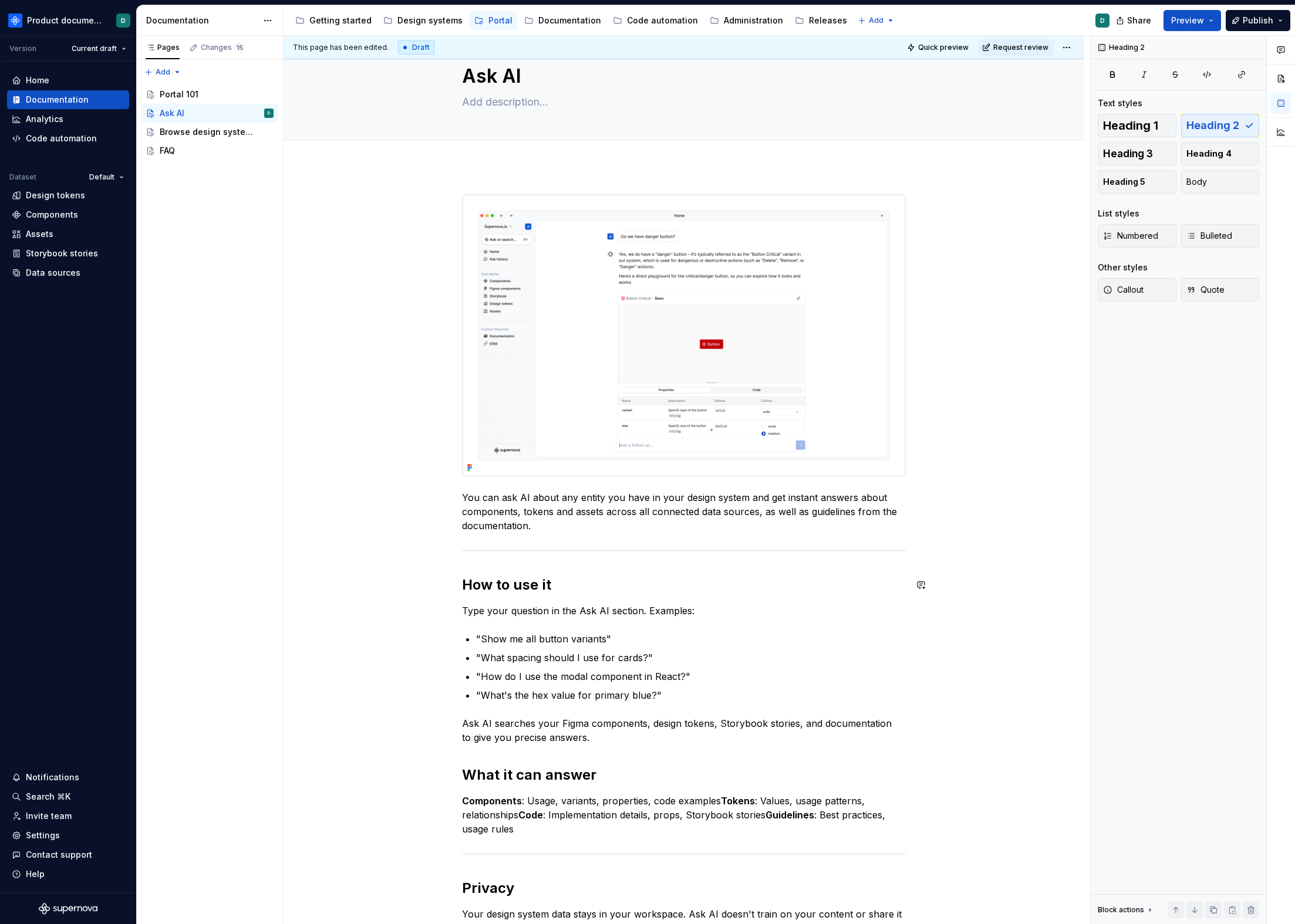
scroll to position [64, 0]
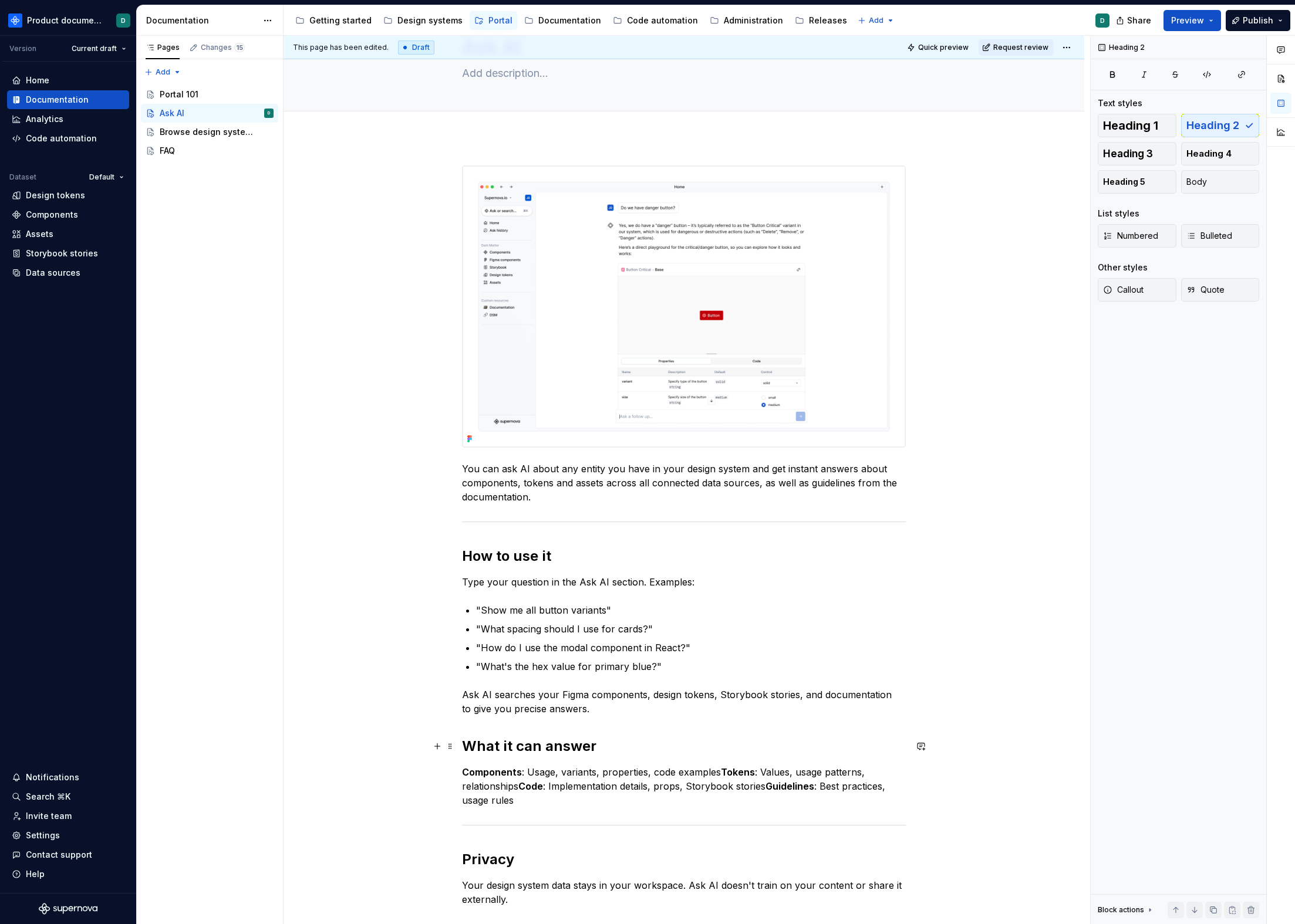
click at [462, 741] on h2 "What it can answer" at bounding box center [683, 746] width 444 height 19
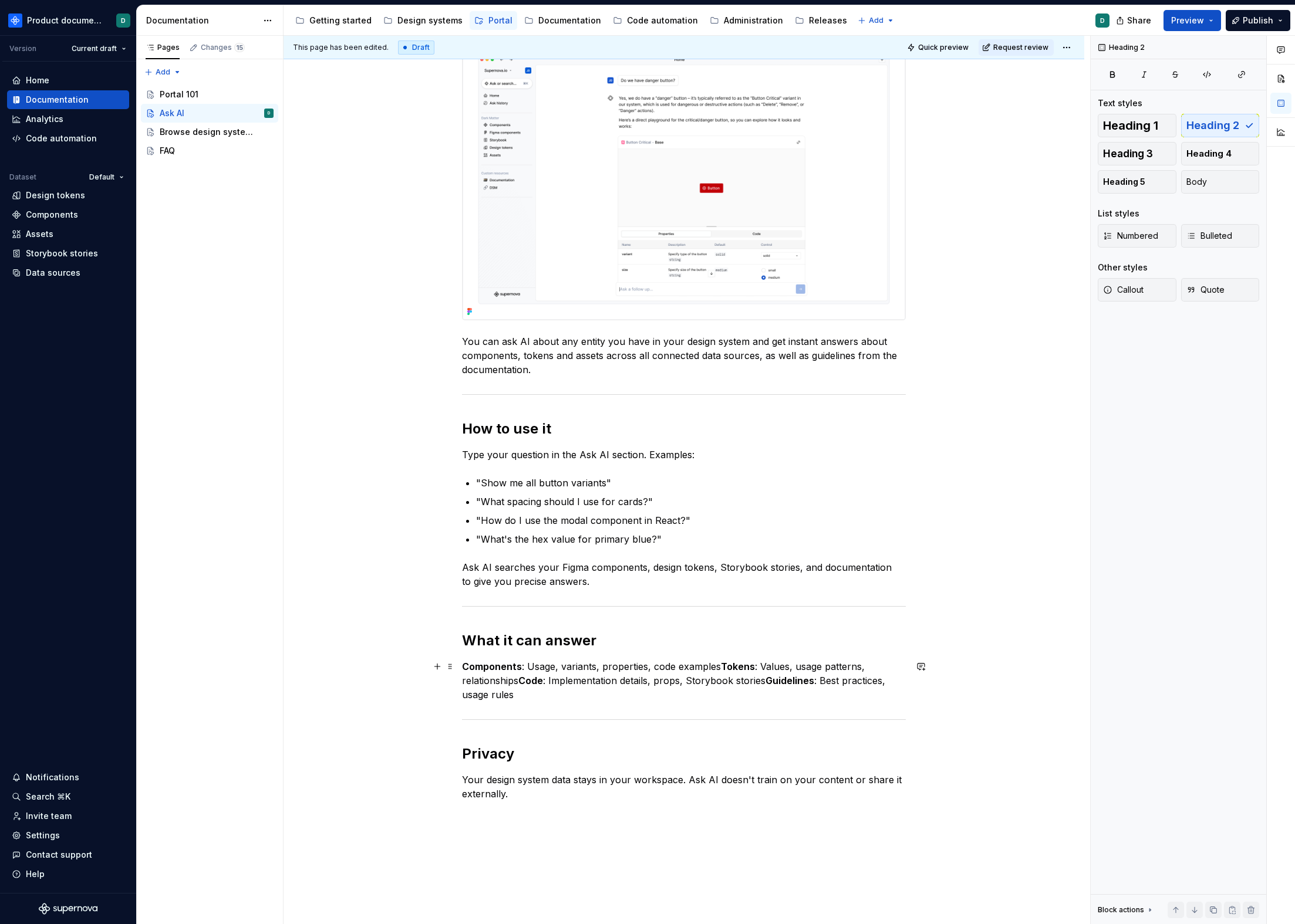
scroll to position [311, 0]
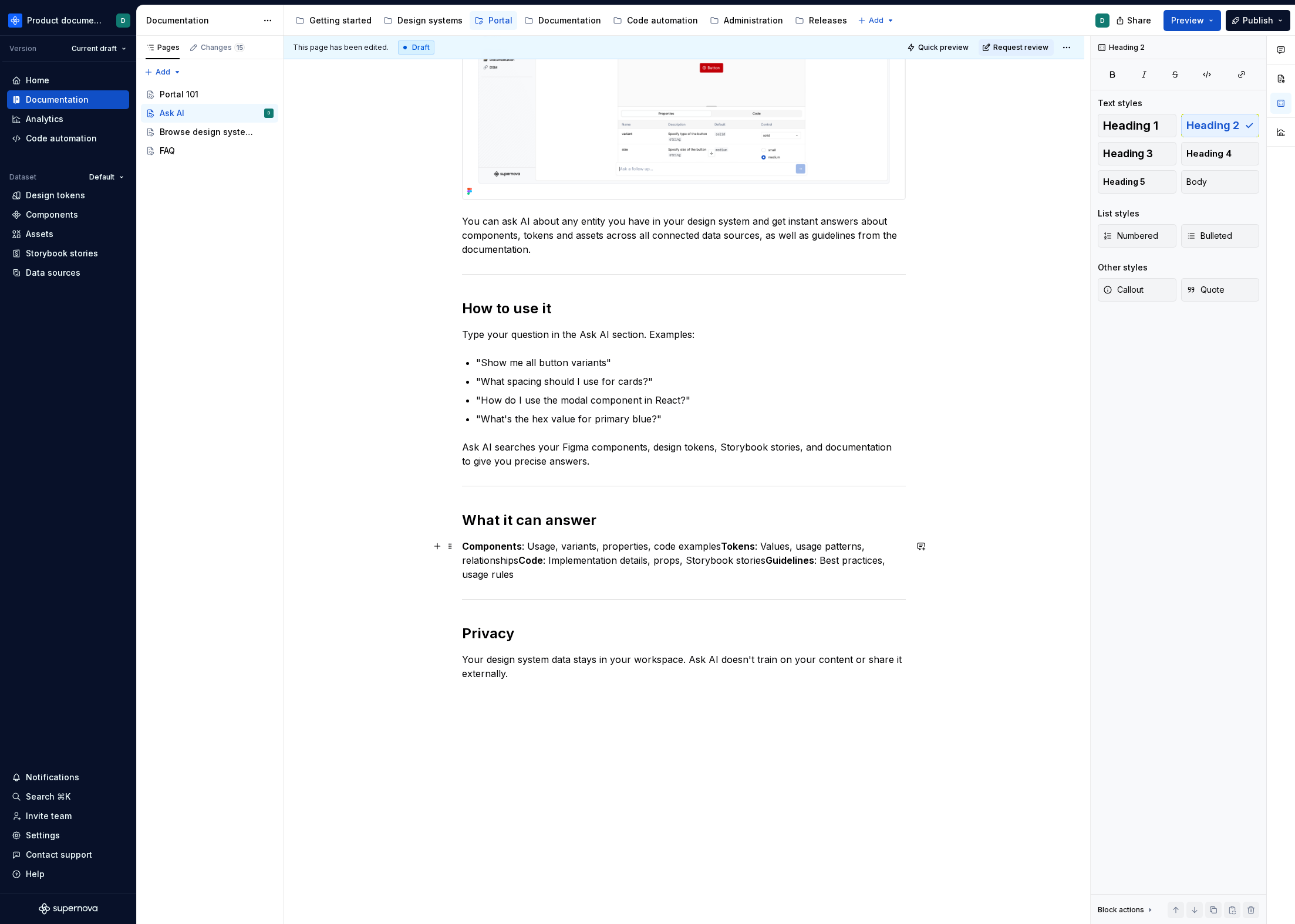
click at [559, 569] on p "Components : Usage, variants, properties, code examples Tokens : Values, usage …" at bounding box center [683, 561] width 444 height 42
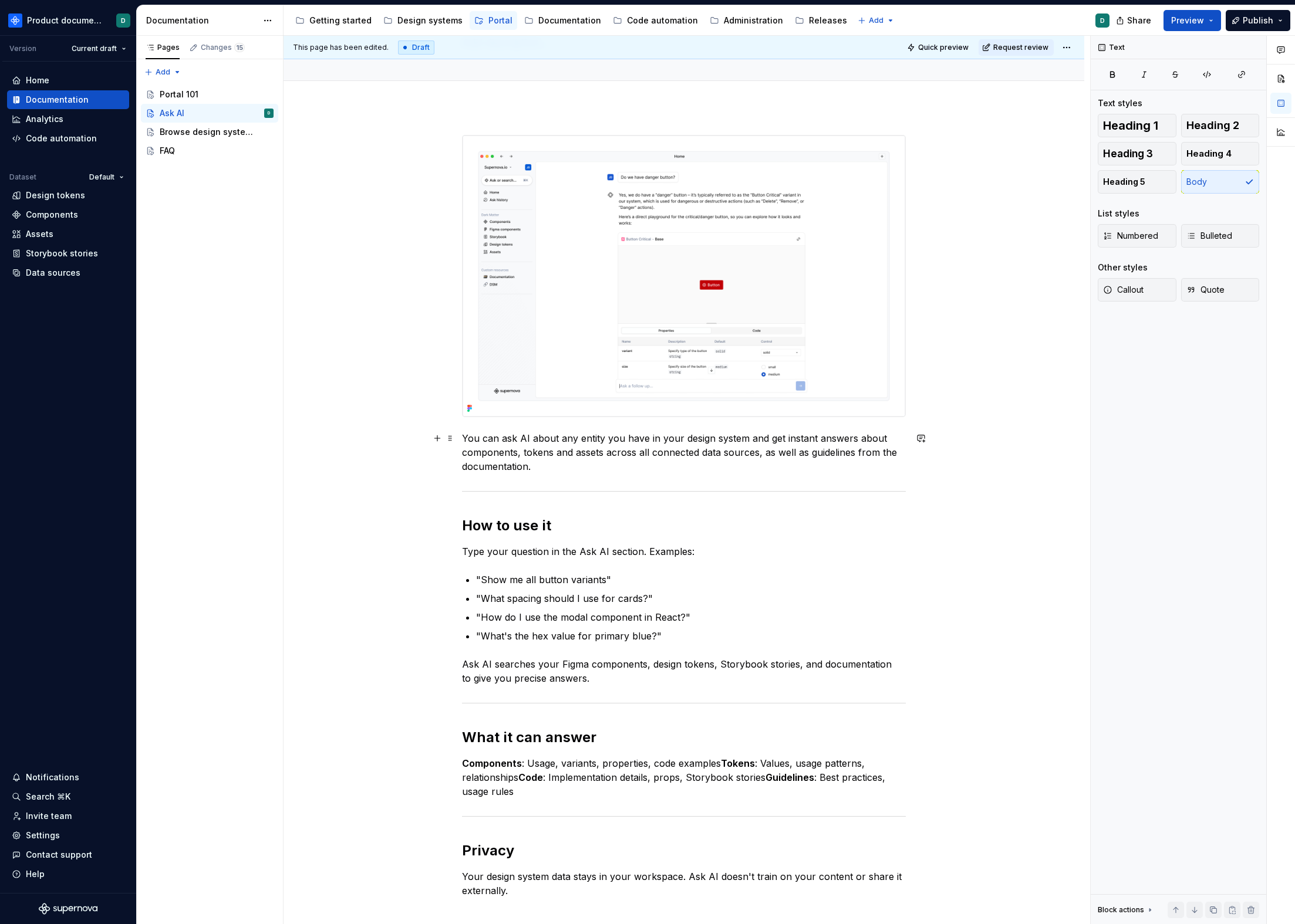
scroll to position [0, 0]
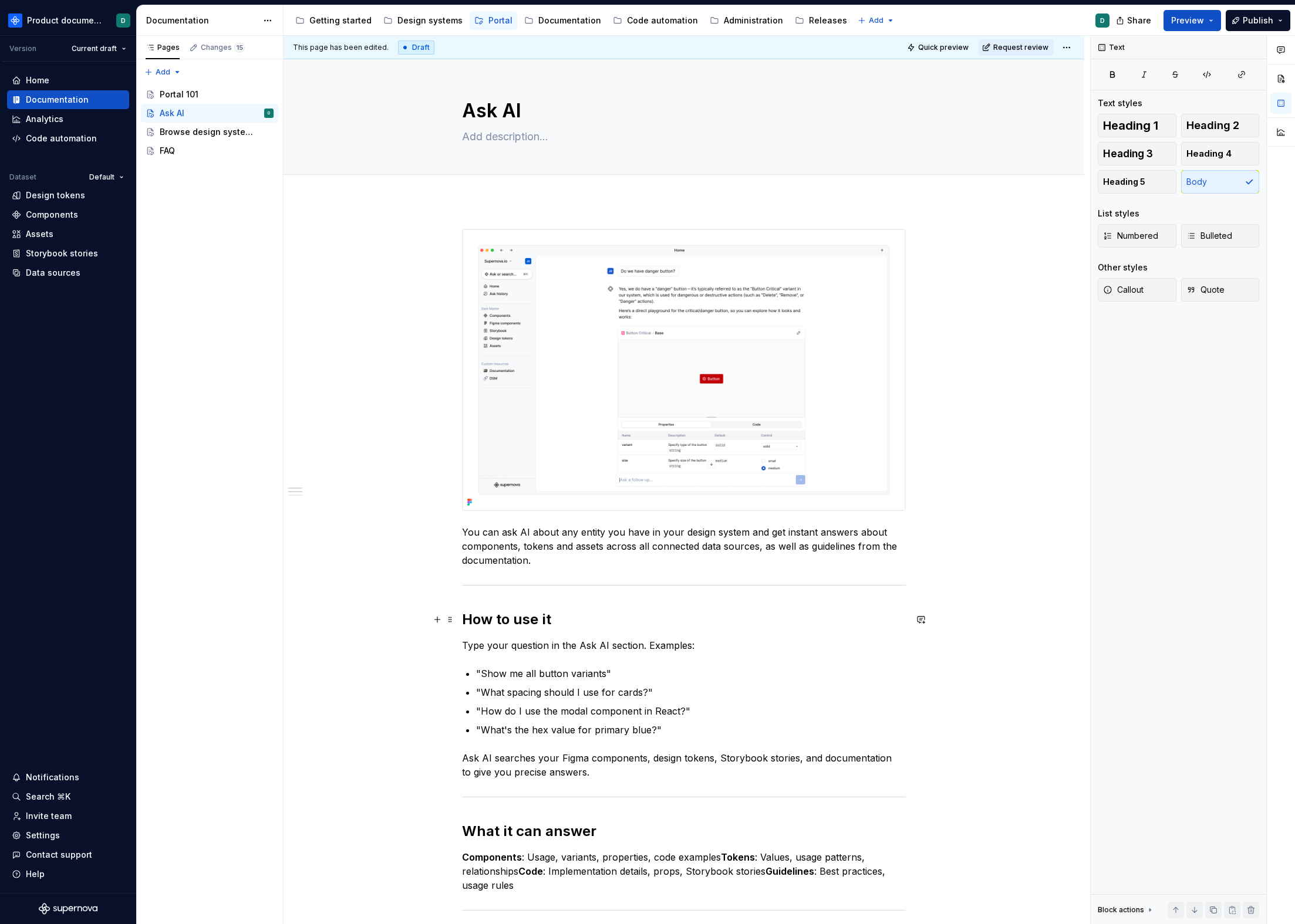
click at [571, 617] on h2 "How to use it" at bounding box center [683, 619] width 444 height 19
click at [594, 641] on p "Type your question in the Ask AI section. Examples:" at bounding box center [683, 646] width 444 height 14
click at [693, 646] on p "Type your question in the Ask AI section. Examples:" at bounding box center [683, 646] width 444 height 14
click at [624, 676] on p ""Show me all button variants"" at bounding box center [691, 674] width 430 height 14
click at [661, 691] on p ""What spacing should I use for cards?"" at bounding box center [691, 692] width 430 height 14
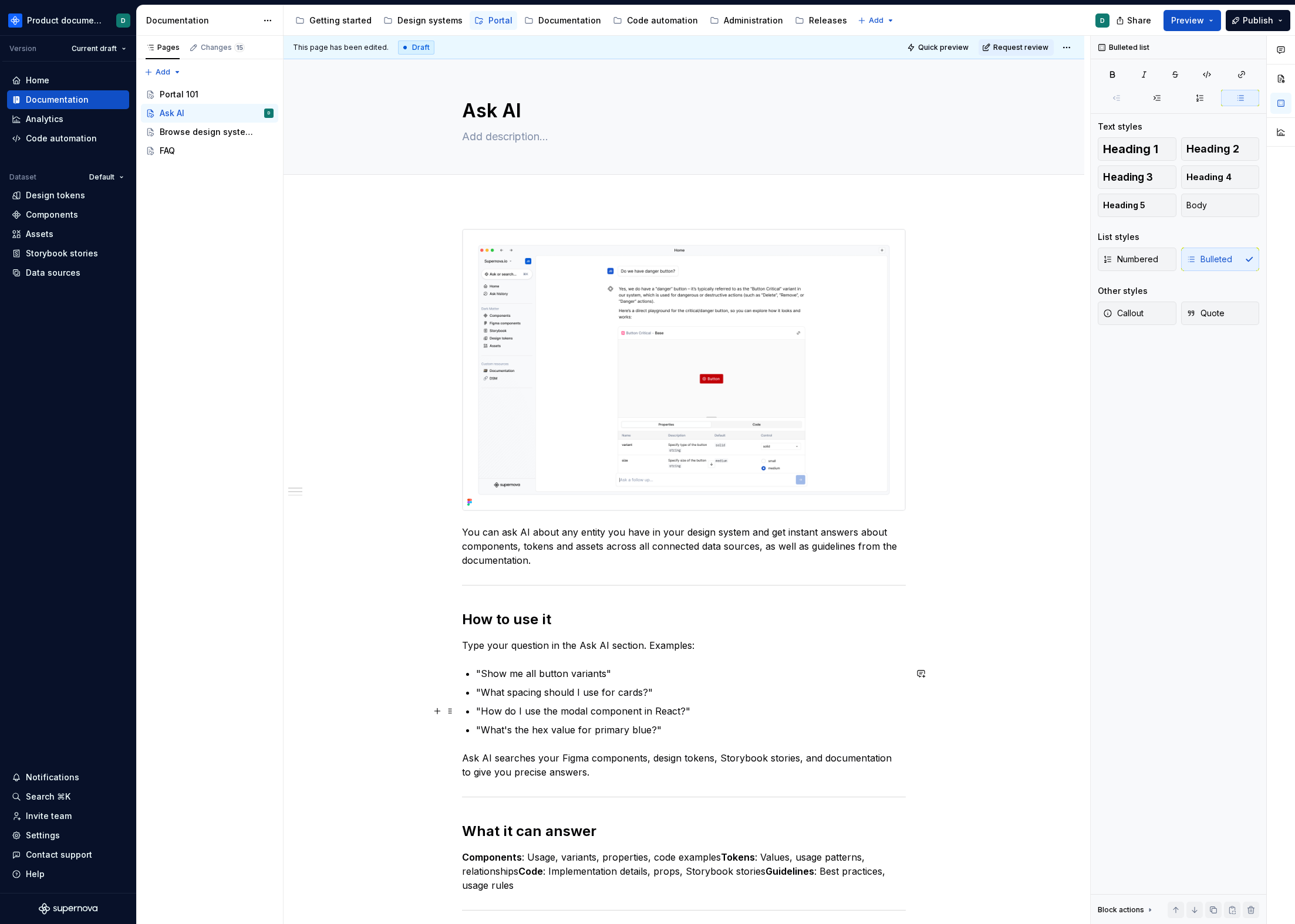
click at [699, 712] on p ""How do I use the modal component in React?"" at bounding box center [691, 711] width 430 height 14
click at [662, 730] on p ""What's the hex value for primary blue?"" at bounding box center [691, 730] width 430 height 14
click at [642, 742] on p "Ask AI searches your Figma components, design tokens, Storybook stories, and do…" at bounding box center [683, 765] width 444 height 28
click at [559, 742] on p "Ask AI searches your Figma components, design tokens, Storybook stories, and do…" at bounding box center [683, 765] width 444 height 28
click at [669, 742] on p "Ask AI searches your Figma components, design tokens, Storybook stories, and do…" at bounding box center [683, 765] width 444 height 28
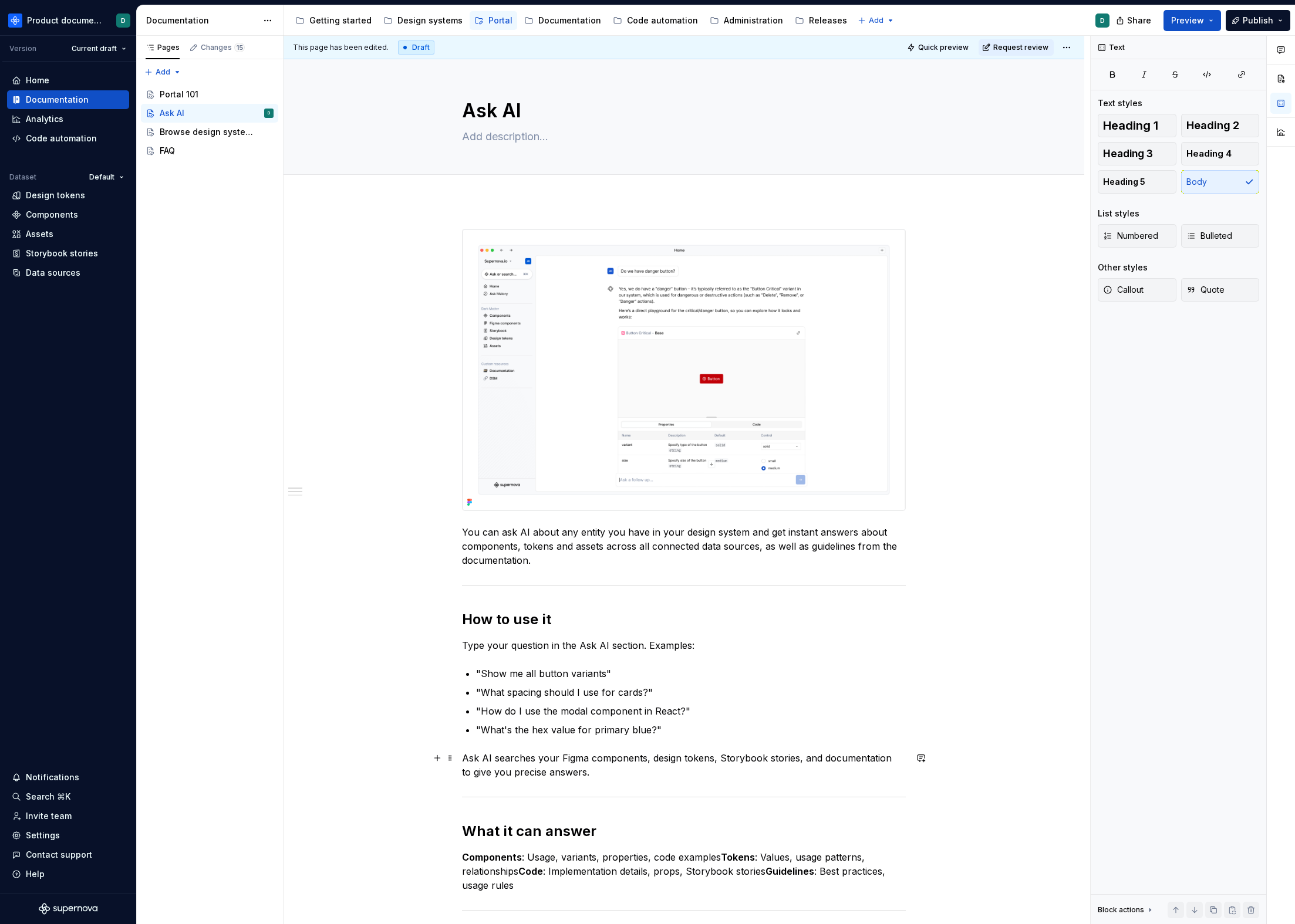
click at [725, 742] on p "Ask AI searches your Figma components, design tokens, Storybook stories, and do…" at bounding box center [683, 765] width 444 height 28
click at [795, 742] on p "Ask AI searches your Figma components, design tokens, Storybook stories, and do…" at bounding box center [683, 765] width 444 height 28
click at [840, 742] on p "Ask AI searches your Figma components, design tokens, Storybook stories, assets…" at bounding box center [683, 765] width 444 height 28
click at [807, 742] on p "Ask AI searches your Figma components, design tokens, Storybook stories, assets…" at bounding box center [683, 765] width 444 height 28
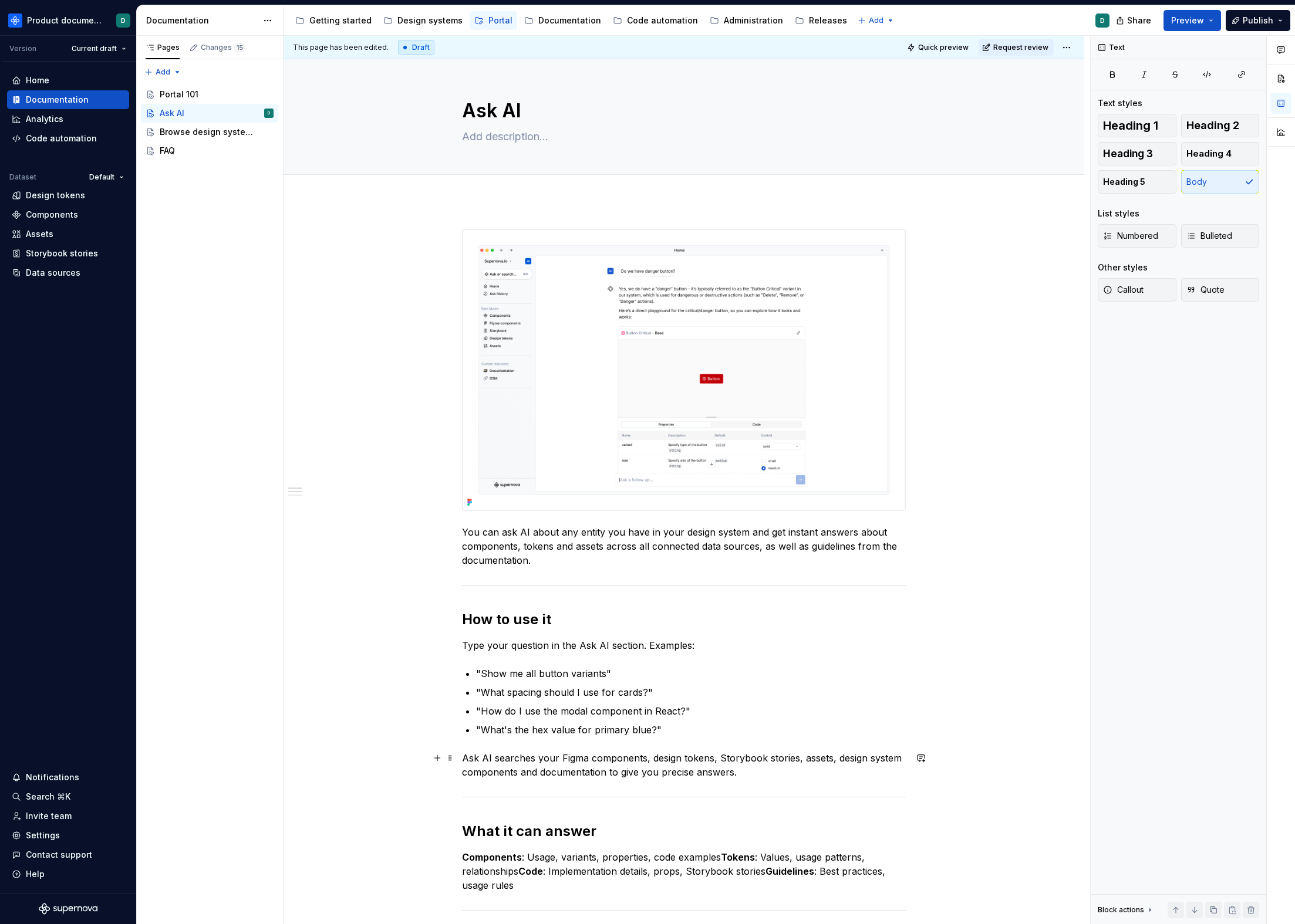
click at [574, 742] on p "Ask AI searches your Figma components, design tokens, Storybook stories, assets…" at bounding box center [683, 765] width 444 height 28
click at [682, 742] on p "Ask AI searches your Figma components, design tokens, Storybook stories, assets…" at bounding box center [683, 765] width 444 height 28
click at [752, 742] on p "Ask AI searches your Figma components, design tokens, Storybook stories, assets…" at bounding box center [683, 765] width 444 height 28
click at [830, 742] on p "Ask AI searches your Figma components, design tokens, Storybook stories, assets…" at bounding box center [683, 765] width 444 height 28
click at [859, 742] on p "Ask AI searches your Figma components, design tokens, Storybook stories, assets…" at bounding box center [683, 765] width 444 height 28
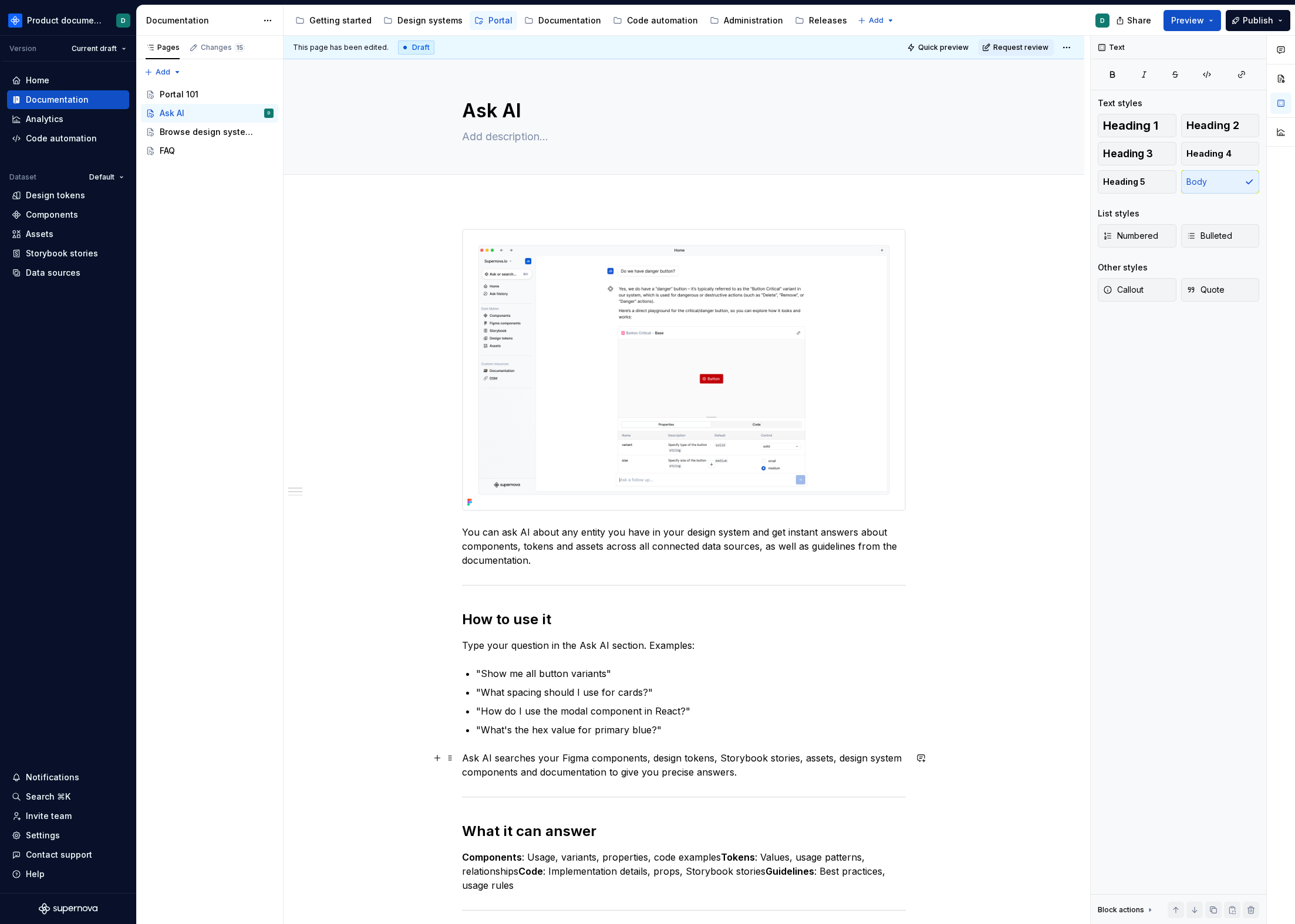
click at [603, 742] on p "Ask AI searches your Figma components, design tokens, Storybook stories, assets…" at bounding box center [683, 765] width 444 height 28
click at [739, 742] on p "Ask AI searches your Figma components, design tokens, Storybook stories, assets…" at bounding box center [683, 765] width 444 height 28
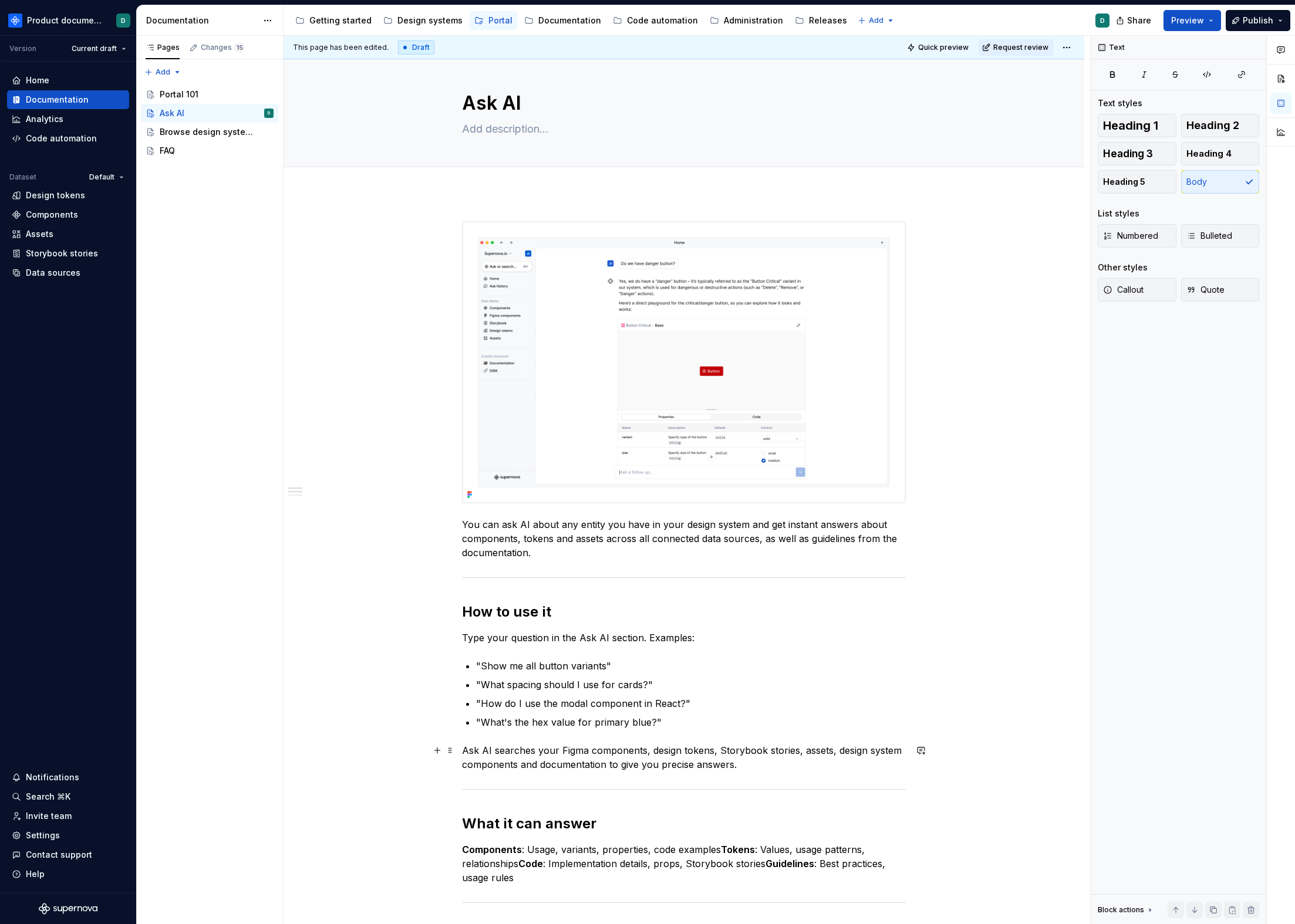
scroll to position [15, 0]
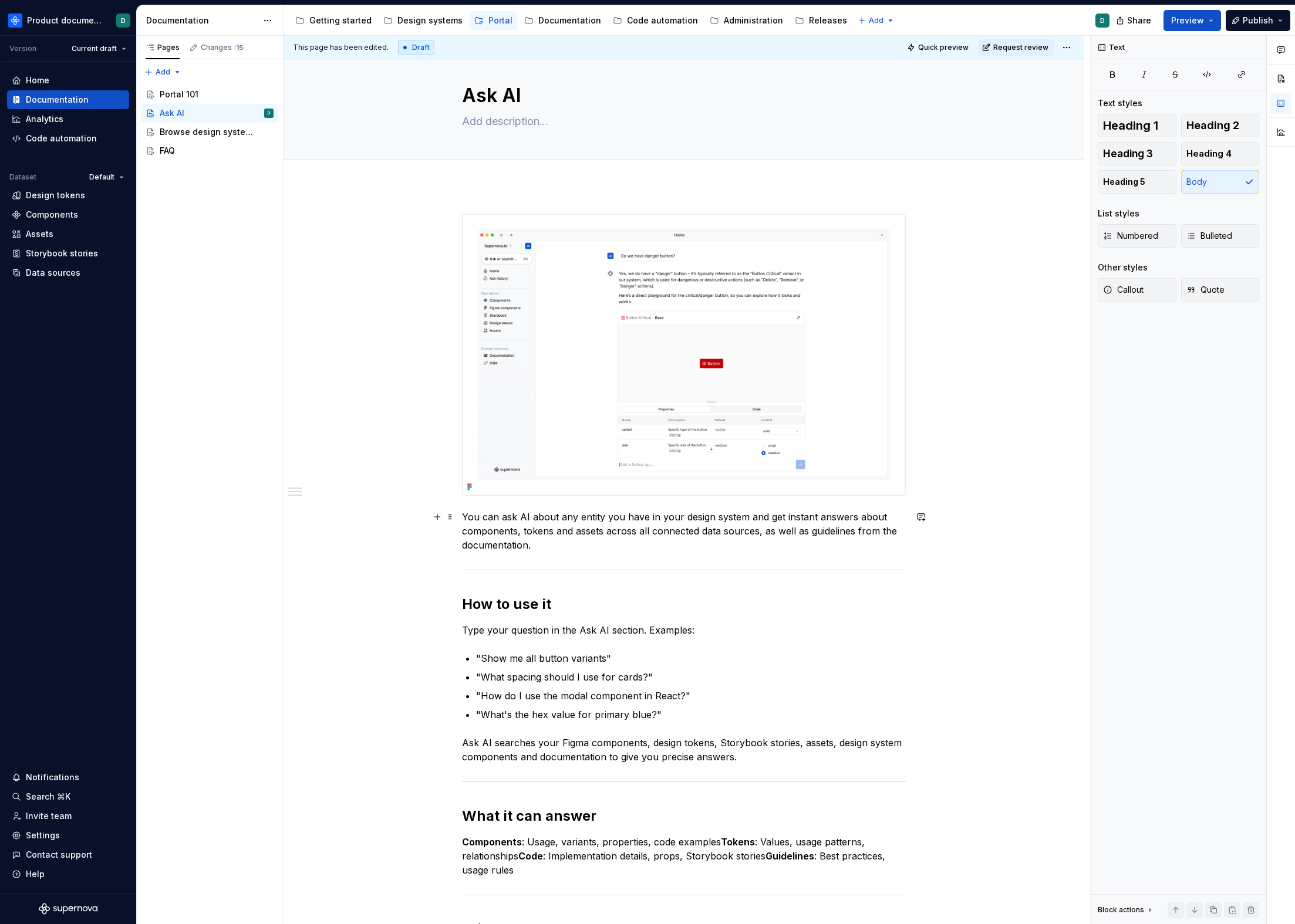
click at [709, 415] on img at bounding box center [683, 354] width 443 height 281
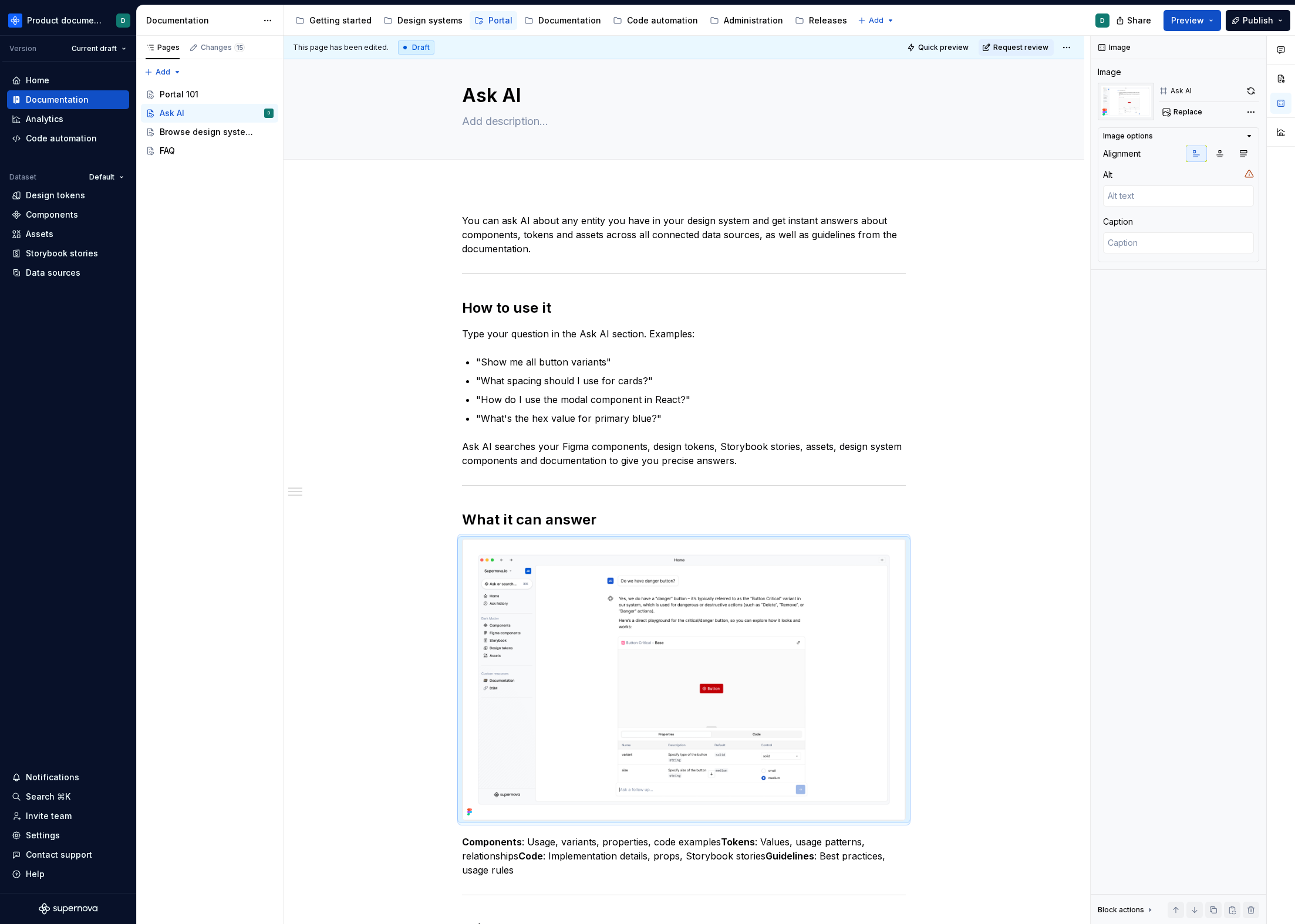
drag, startPoint x: 449, startPoint y: 543, endPoint x: 483, endPoint y: 219, distance: 325.8
click at [483, 219] on div "This page has been edited. Draft Quick preview Request review Ask AI Edit heade…" at bounding box center [686, 480] width 806 height 889
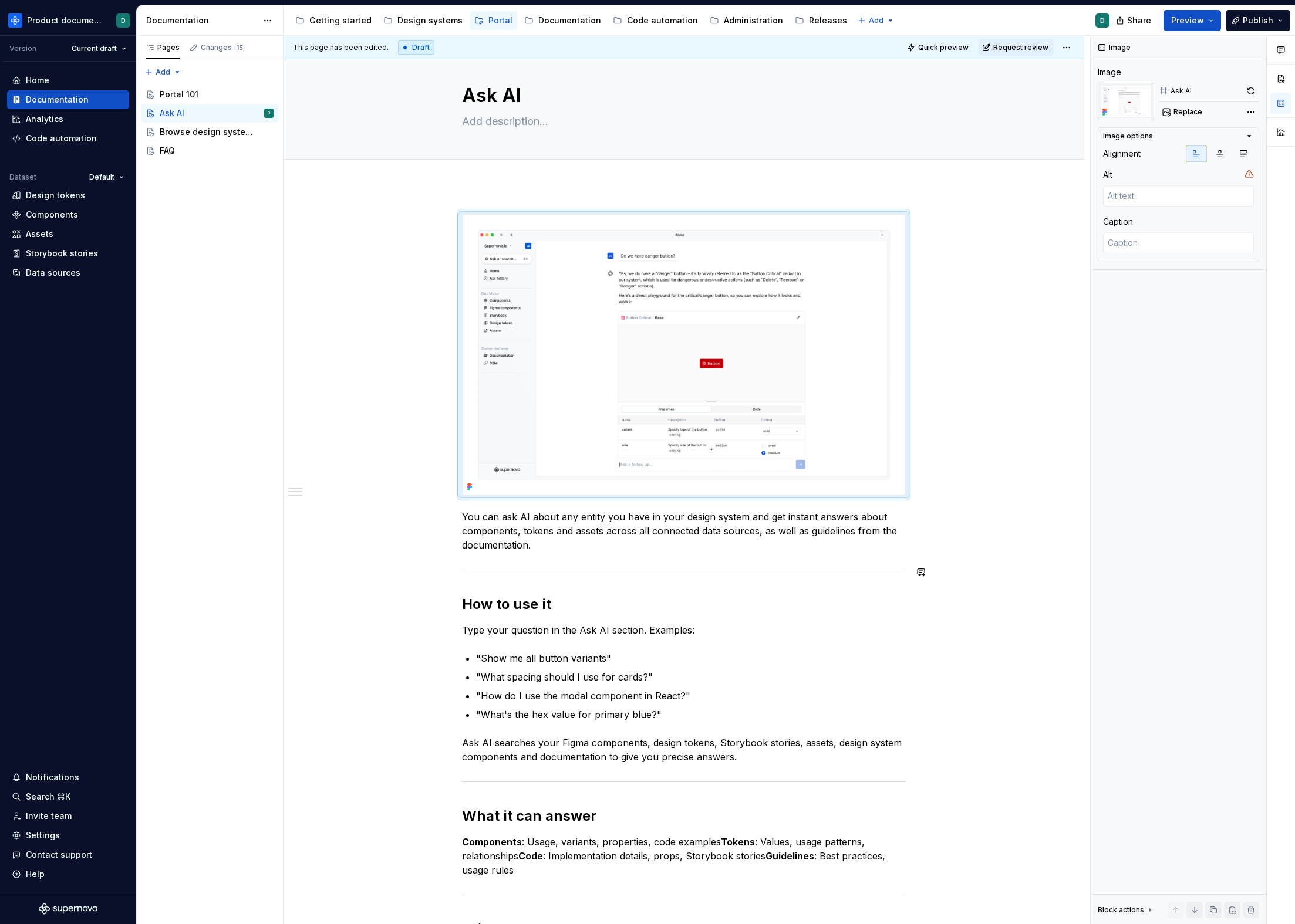
click at [660, 549] on p "You can ask AI about any entity you have in your design system and get instant …" at bounding box center [683, 531] width 444 height 42
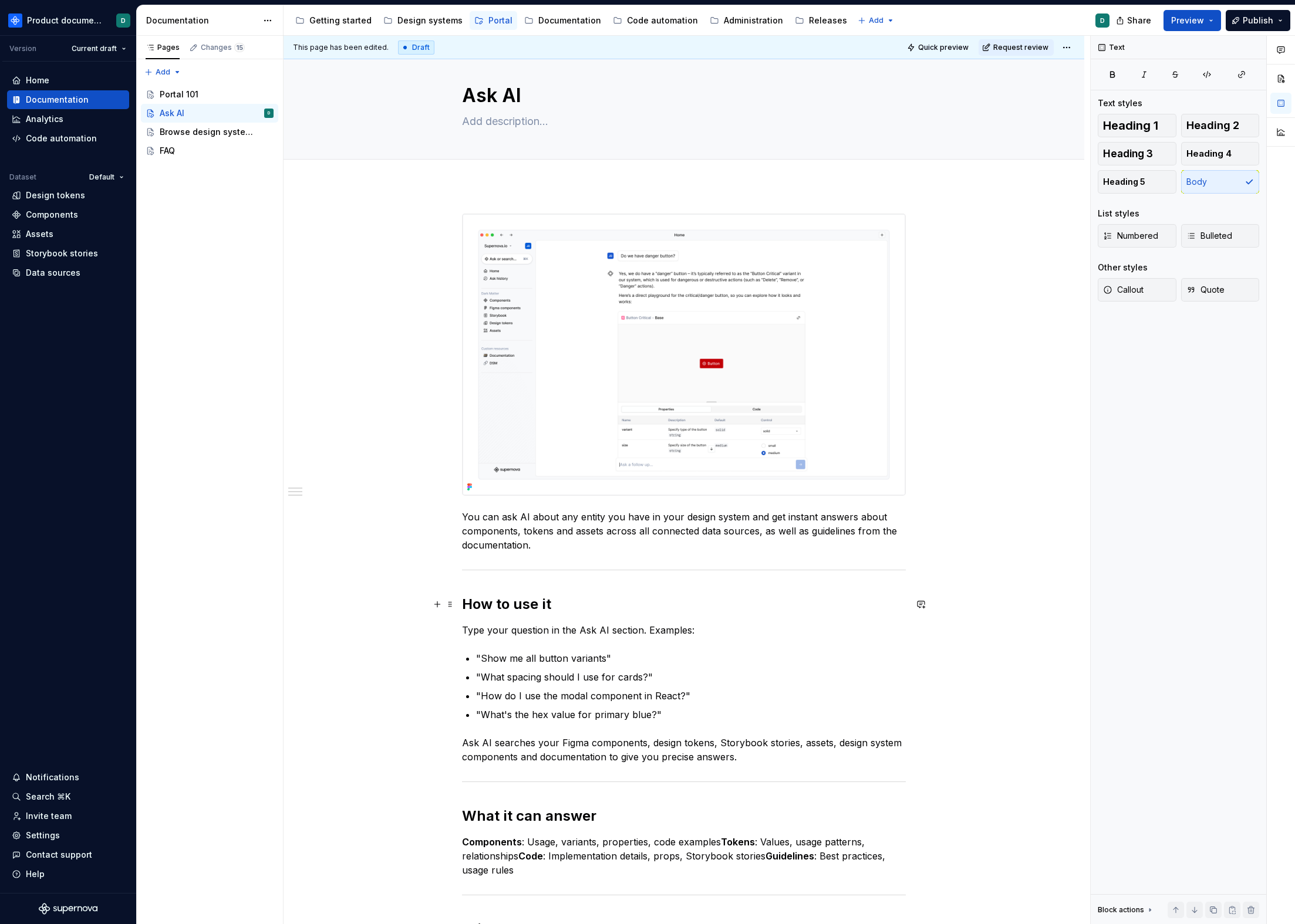
click at [702, 613] on h2 "How to use it" at bounding box center [683, 604] width 444 height 19
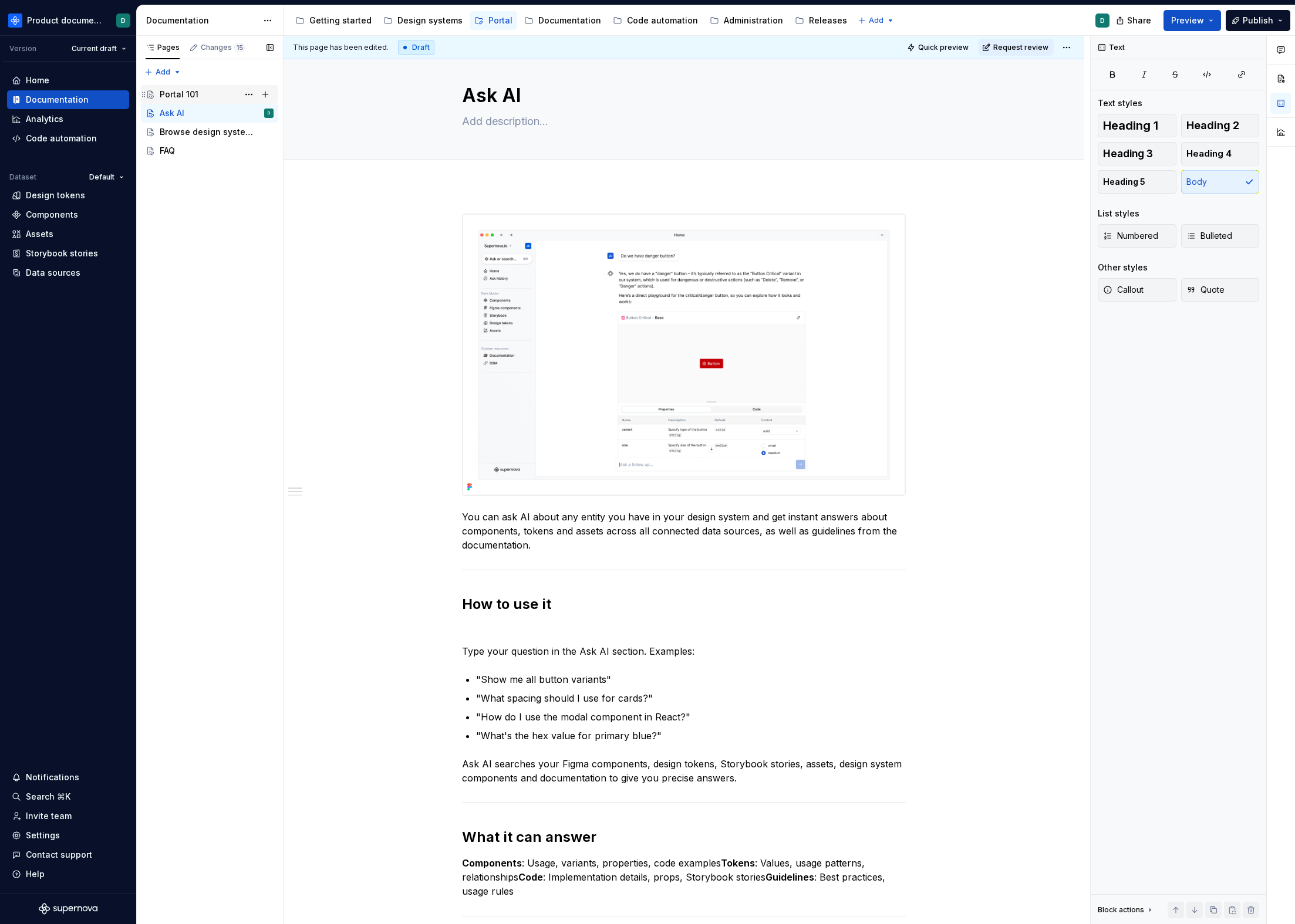
click at [193, 89] on div "Portal 101" at bounding box center [179, 95] width 39 height 12
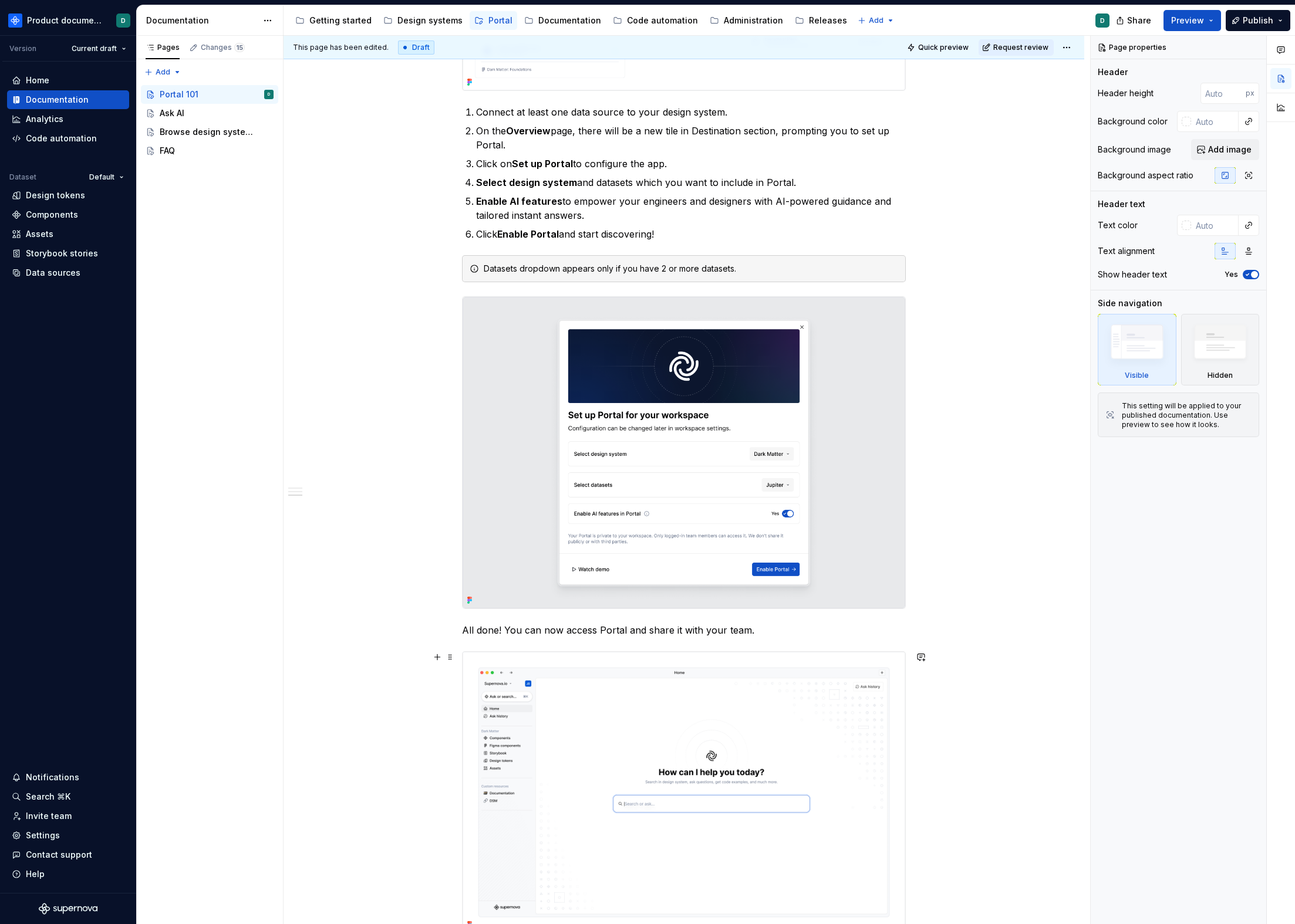
scroll to position [1115, 0]
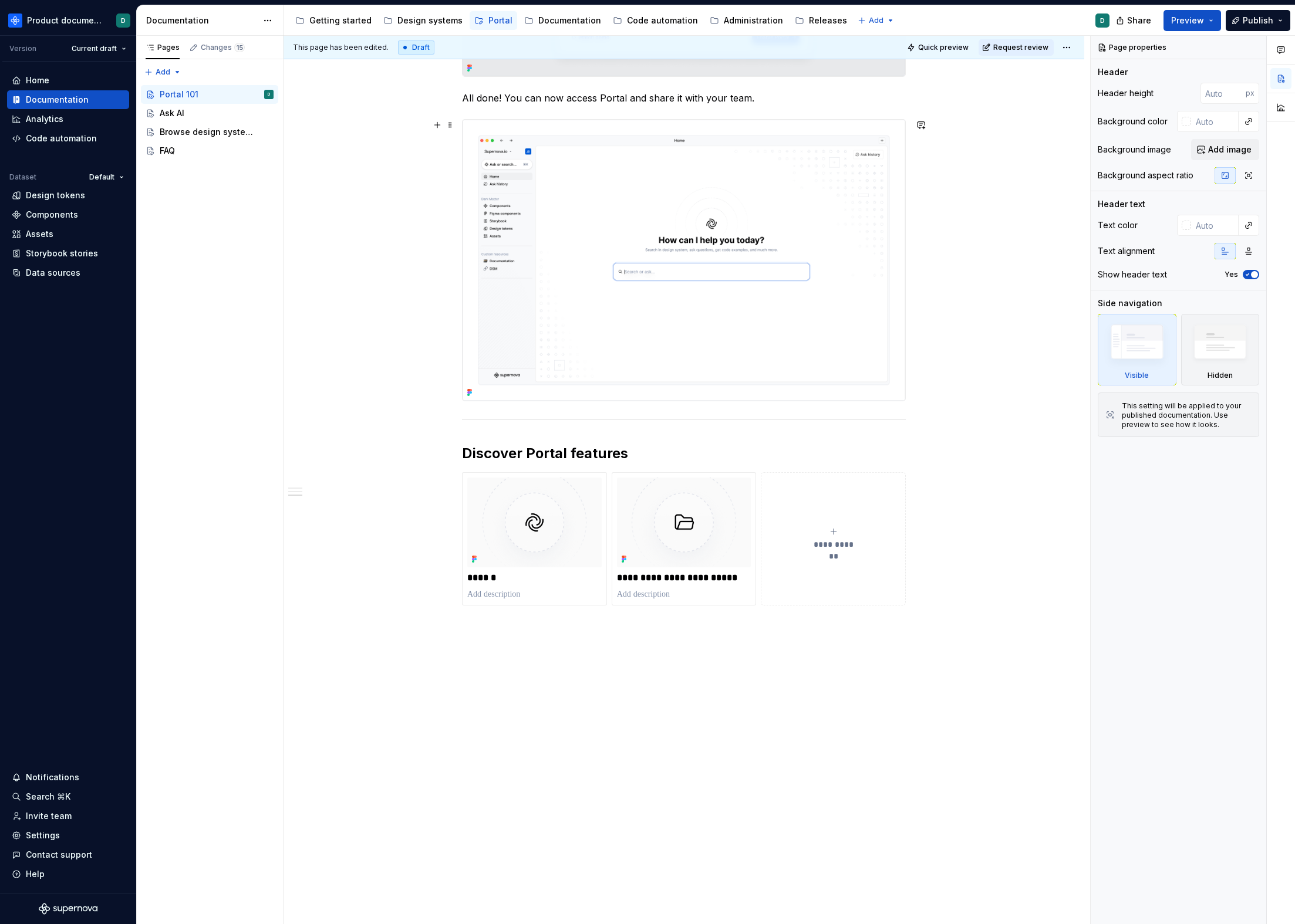
click at [715, 344] on img at bounding box center [683, 260] width 443 height 281
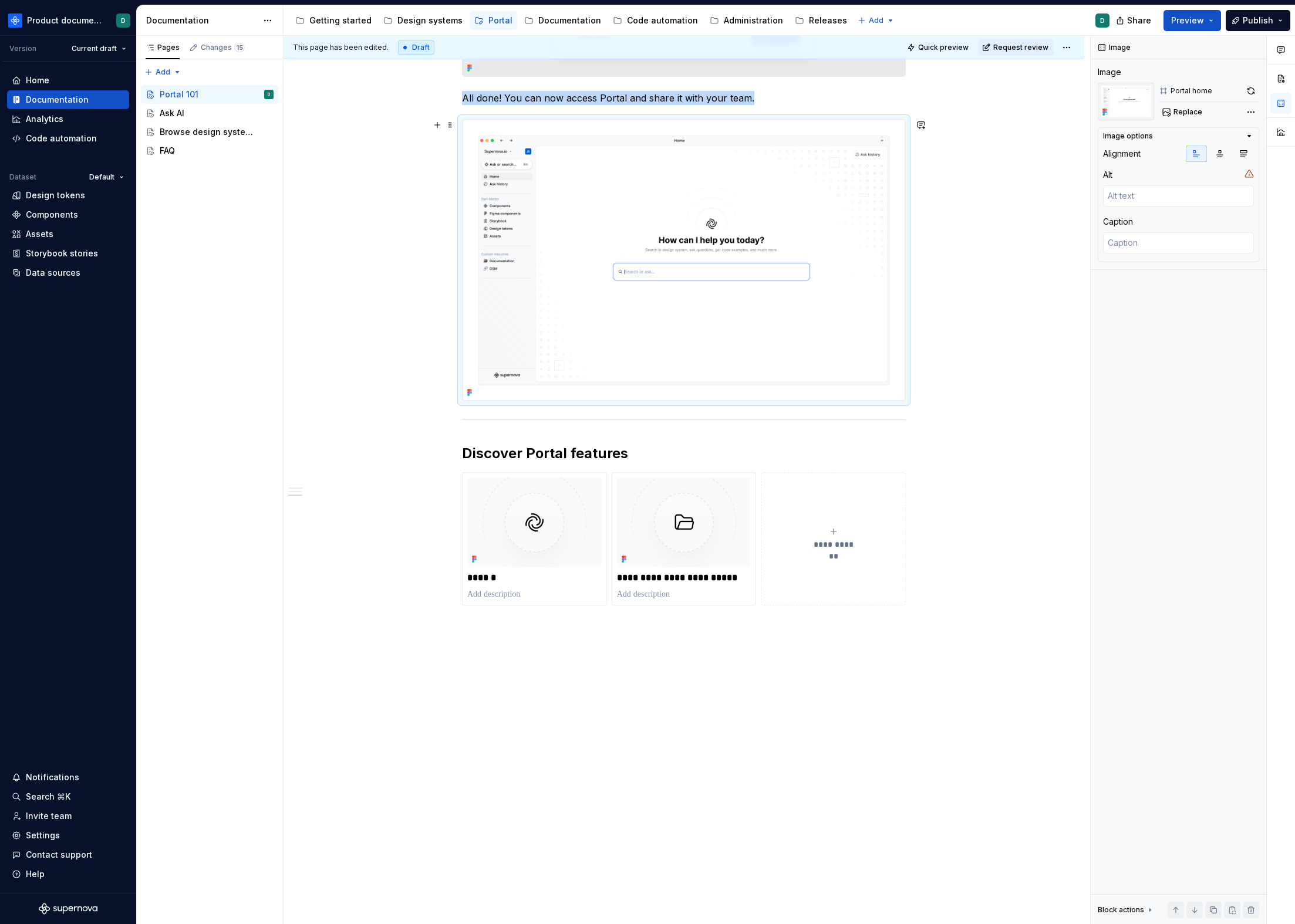
copy p "All done! You can now access Portal and share it with your team."
click at [169, 110] on div "Ask AI" at bounding box center [172, 114] width 25 height 12
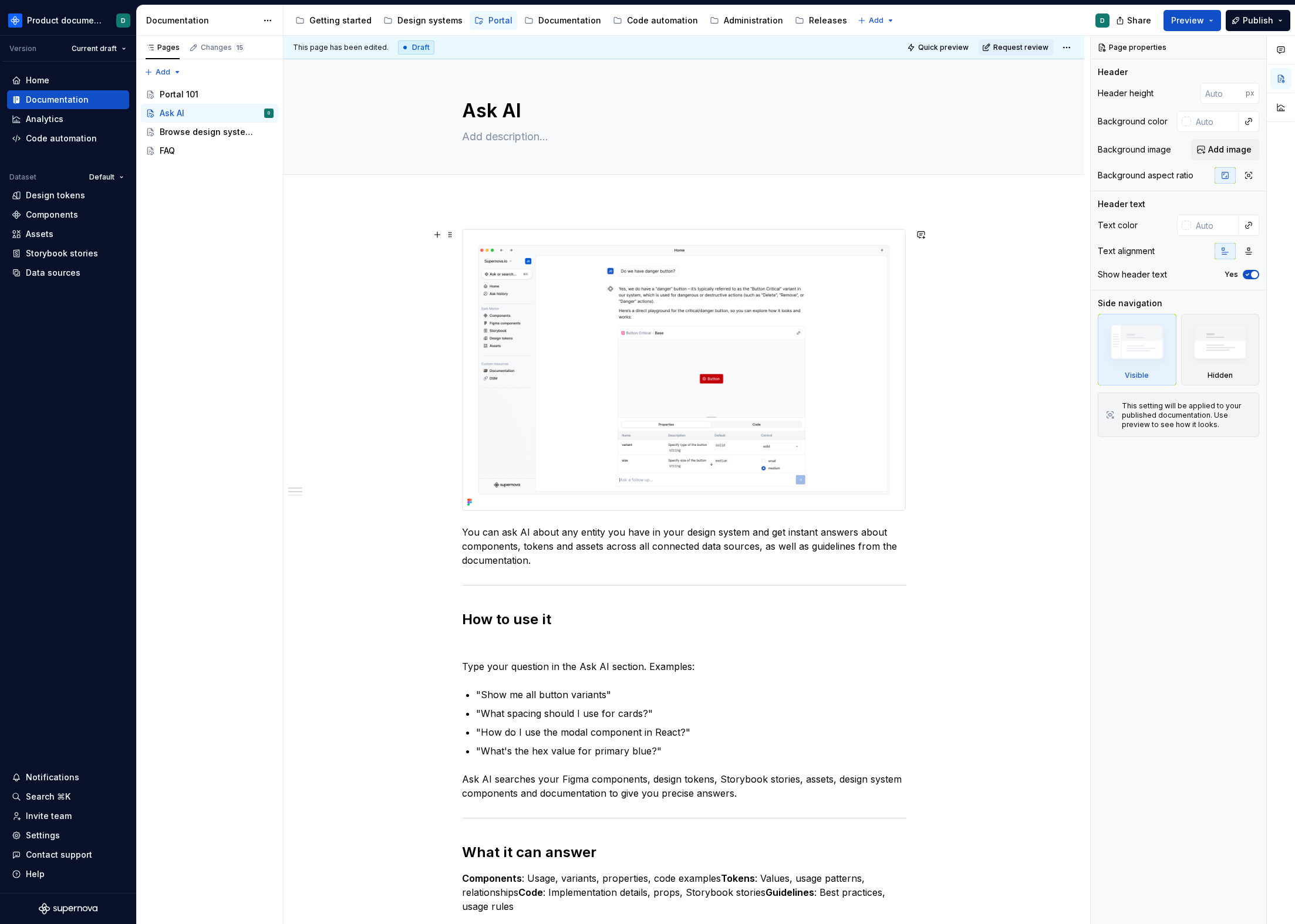
scroll to position [379, 0]
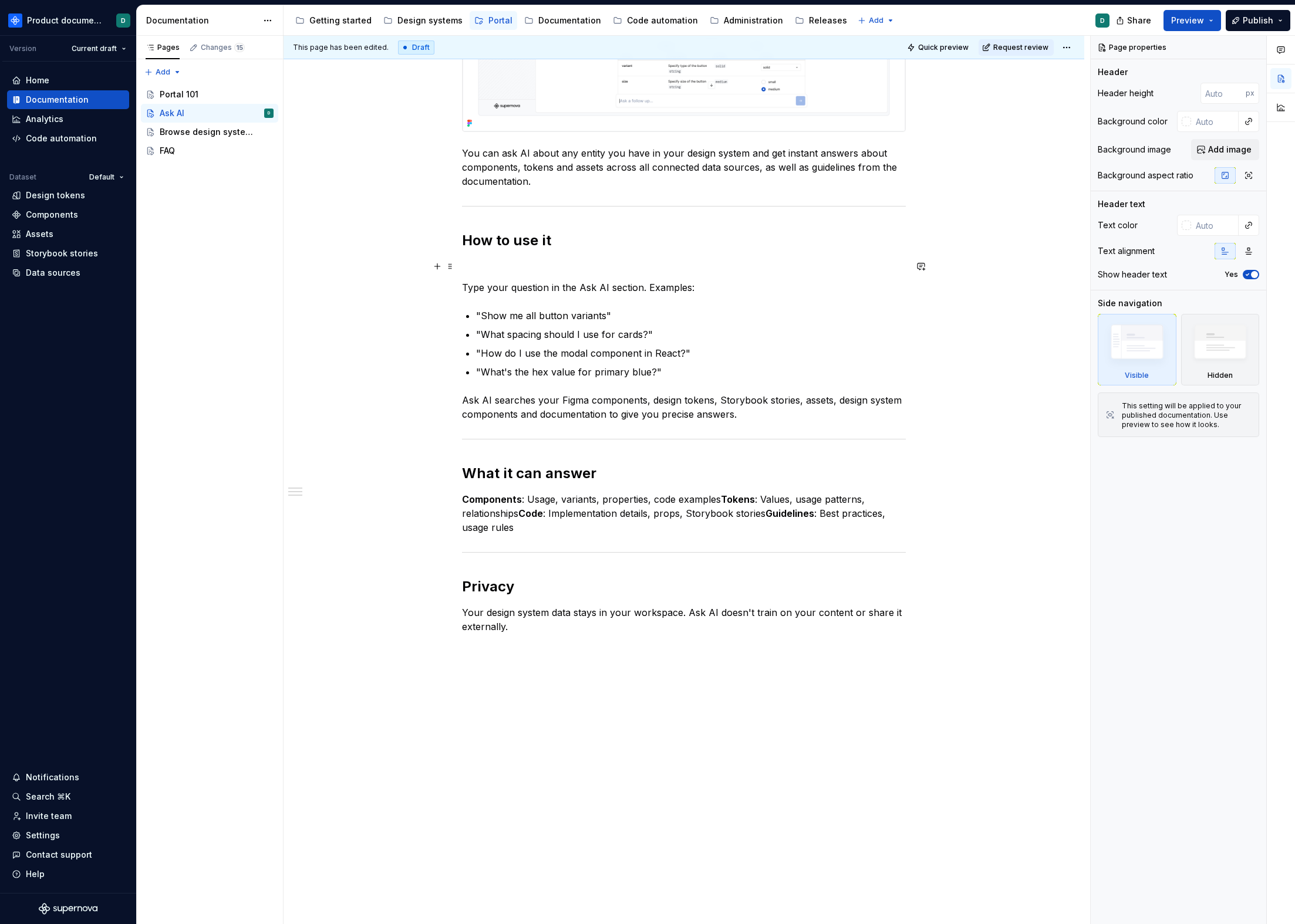
click at [503, 260] on p at bounding box center [683, 266] width 444 height 14
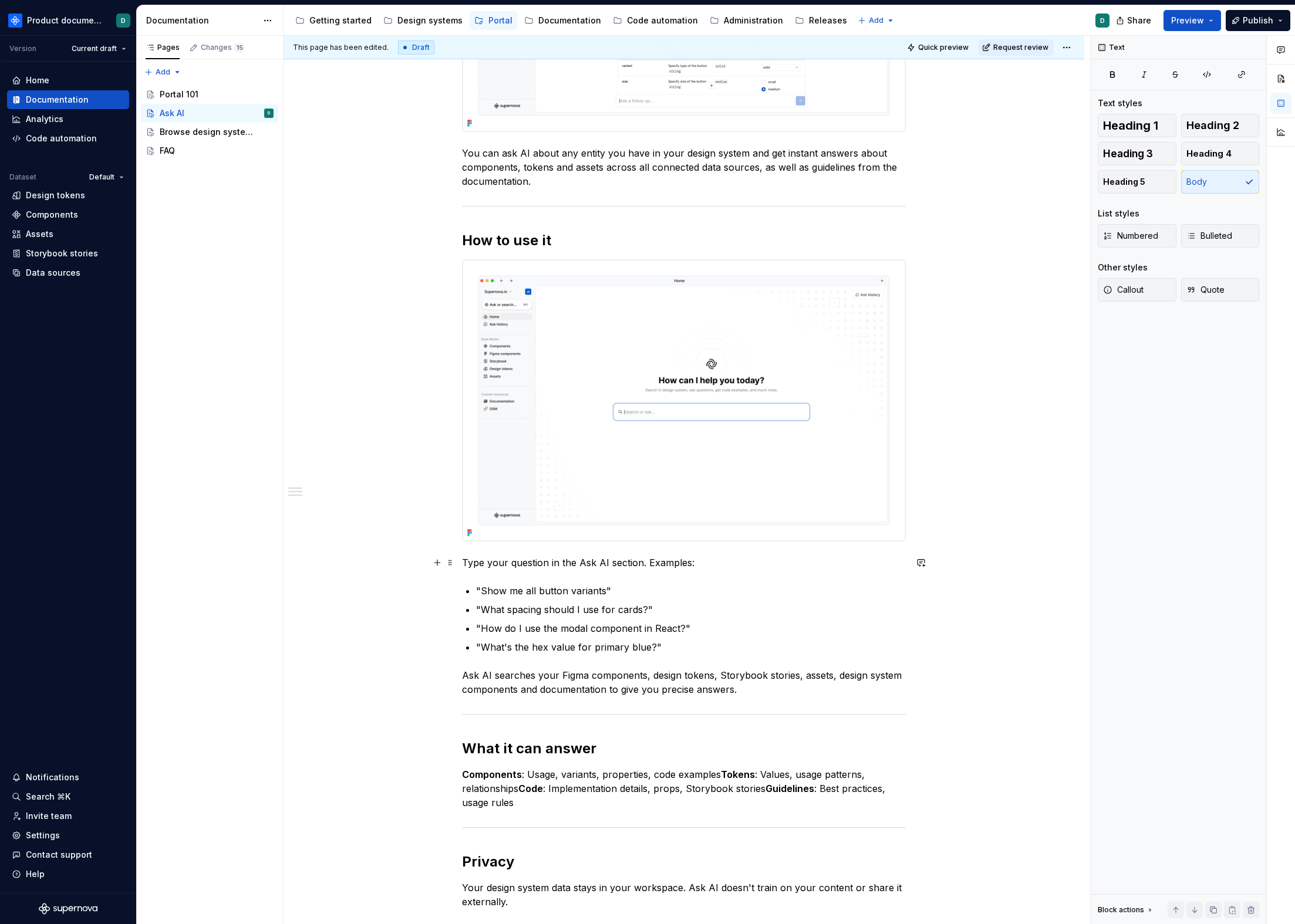
click at [723, 562] on p "Type your question in the Ask AI section. Examples:" at bounding box center [683, 562] width 444 height 14
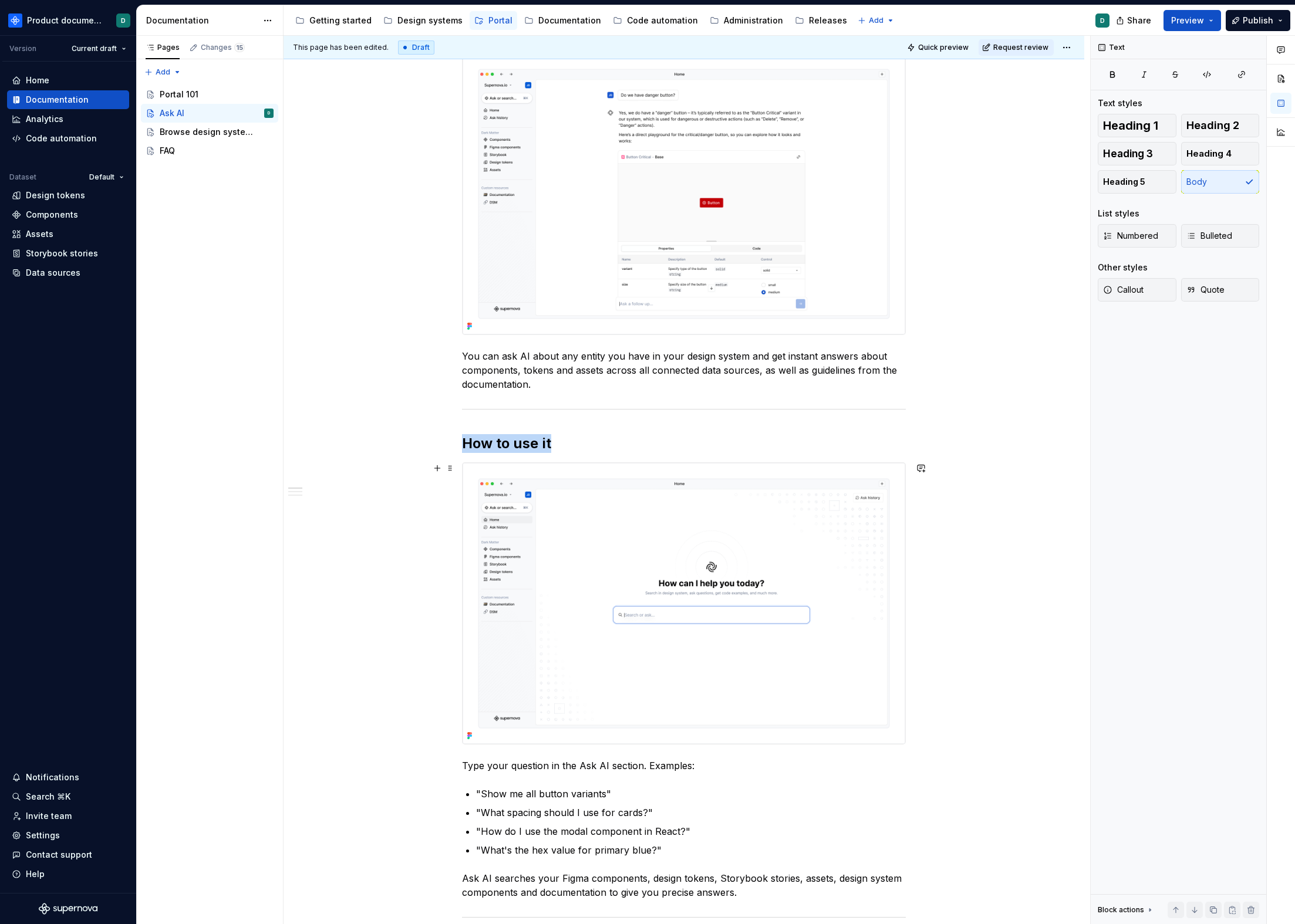
click at [715, 601] on img at bounding box center [683, 603] width 443 height 281
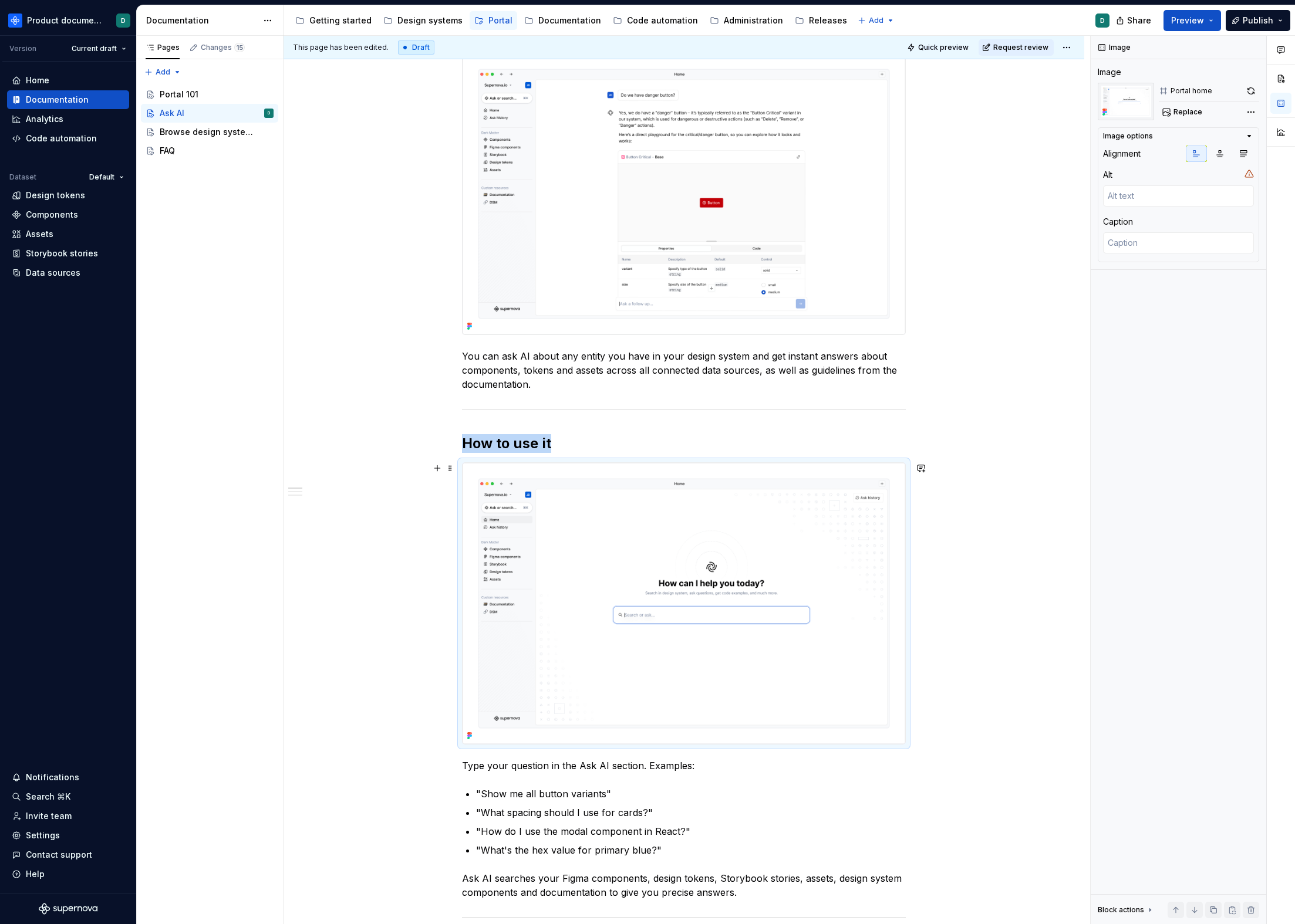
click at [715, 532] on img at bounding box center [683, 603] width 443 height 281
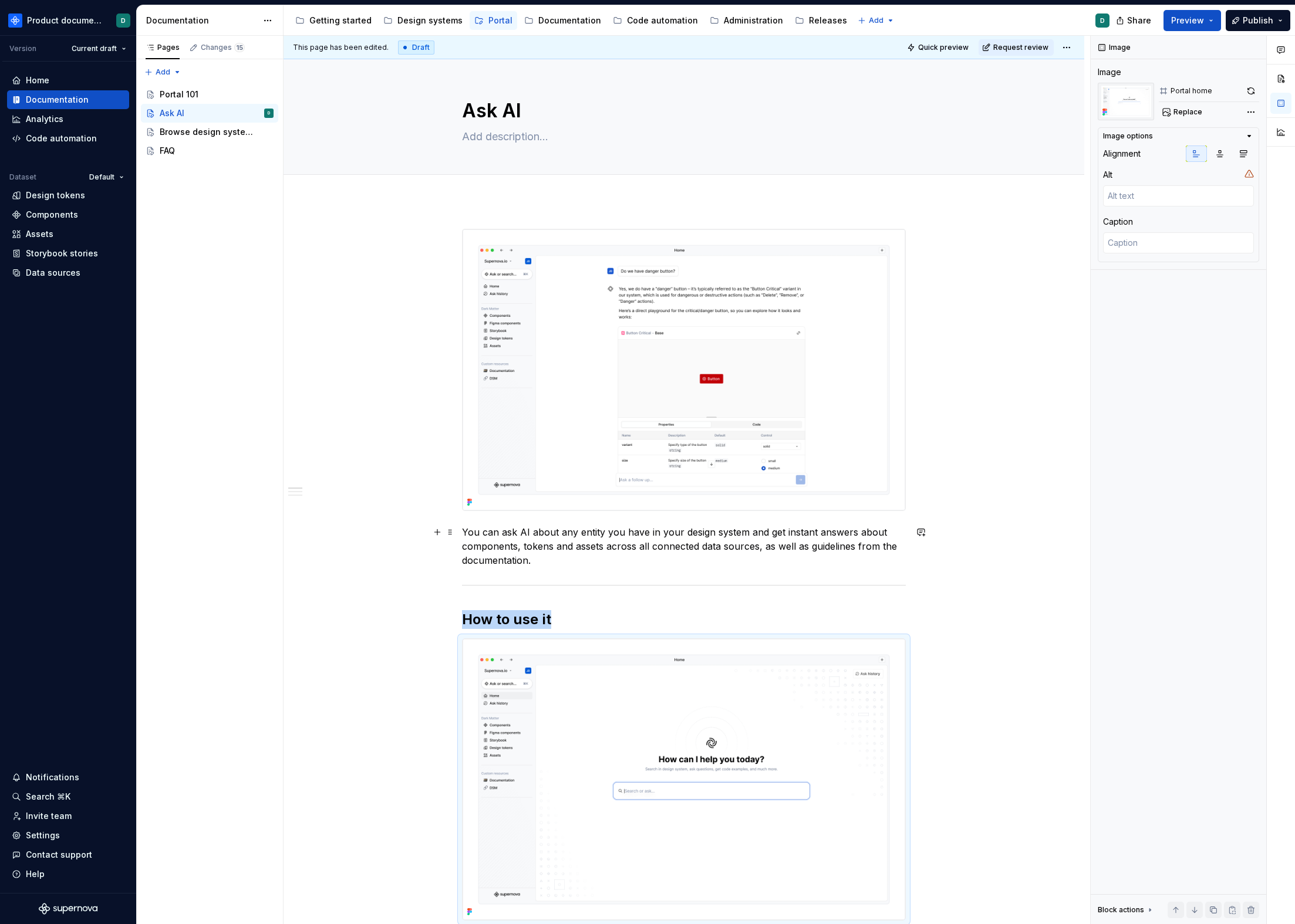
scroll to position [106, 0]
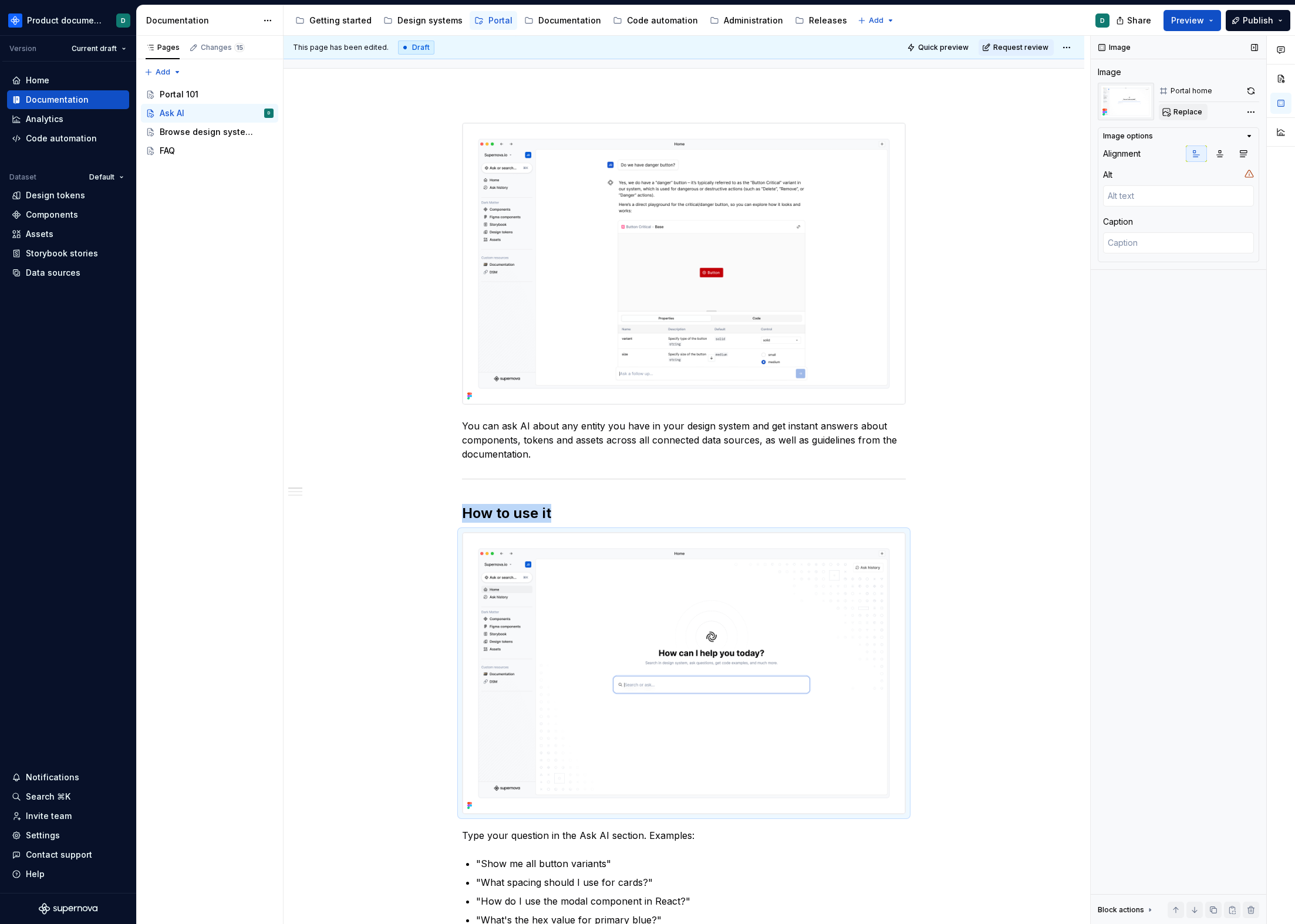
click at [985, 119] on button "Replace" at bounding box center [1183, 112] width 48 height 17
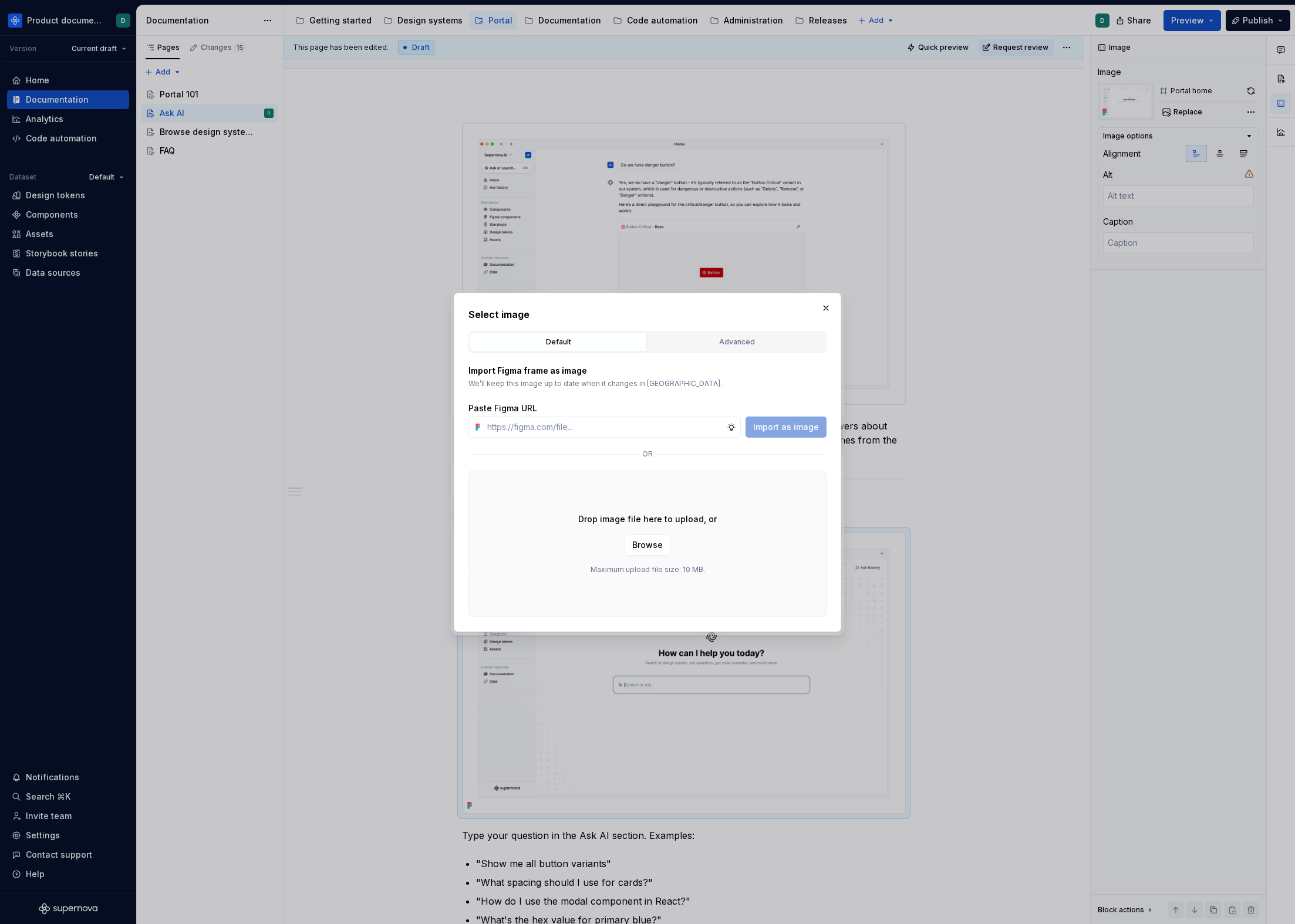
type textarea "*"
type input "[URL][DOMAIN_NAME]"
type textarea "*"
type input "[URL][DOMAIN_NAME]"
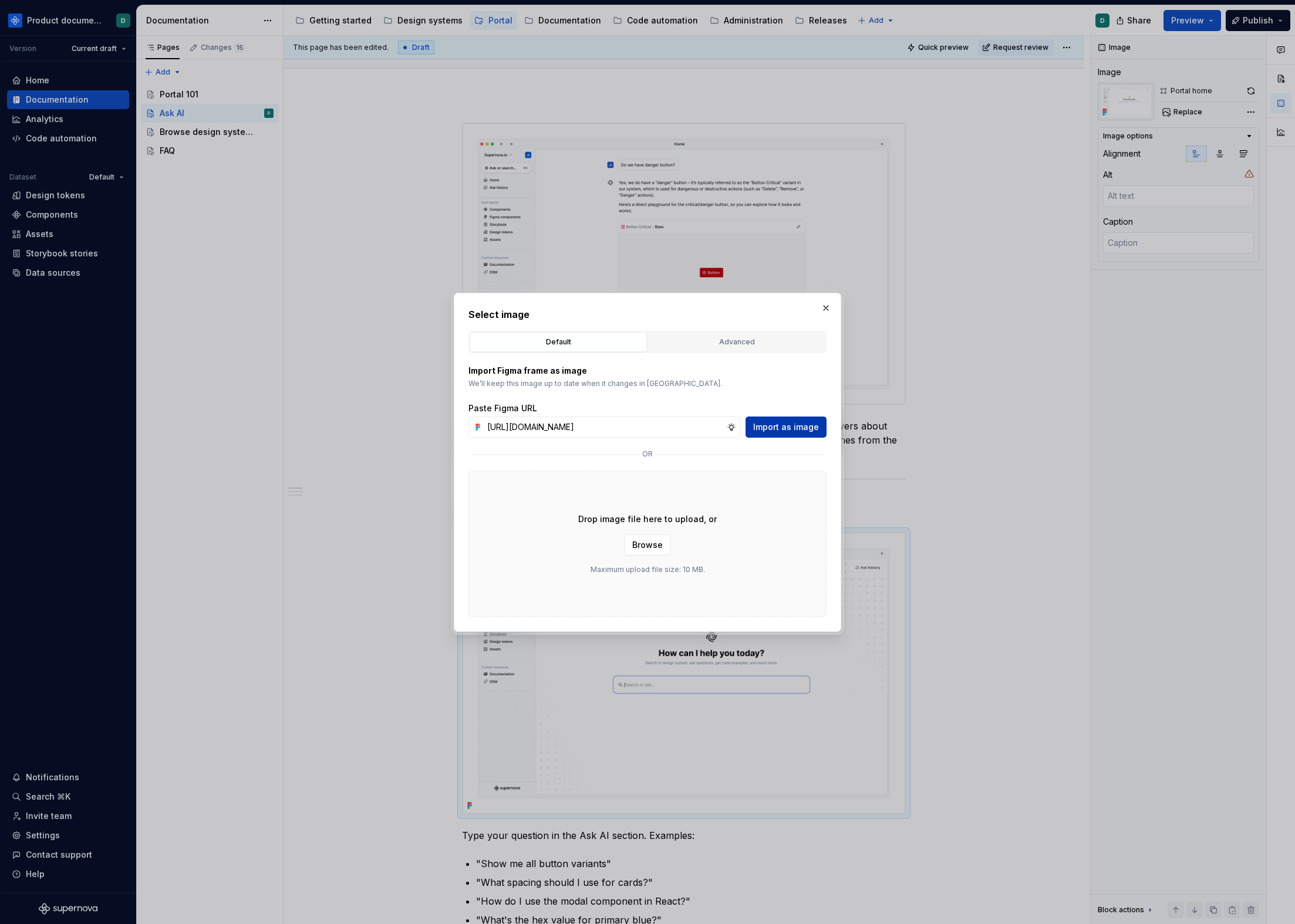
click at [785, 428] on span "Import as image" at bounding box center [786, 428] width 66 height 12
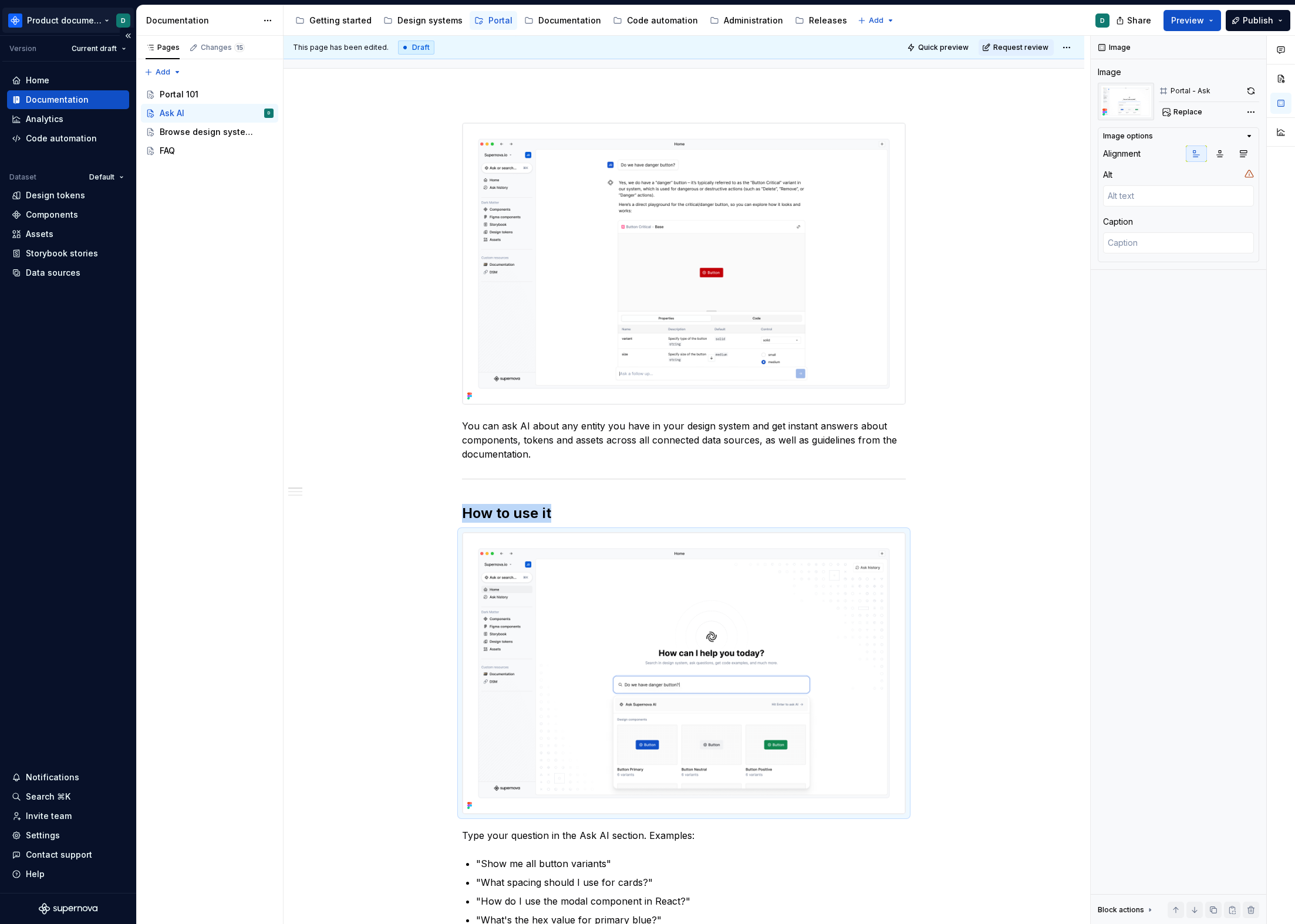
click at [56, 23] on html "Product documentation D Version Current draft Home Documentation Analytics Code…" at bounding box center [647, 462] width 1295 height 924
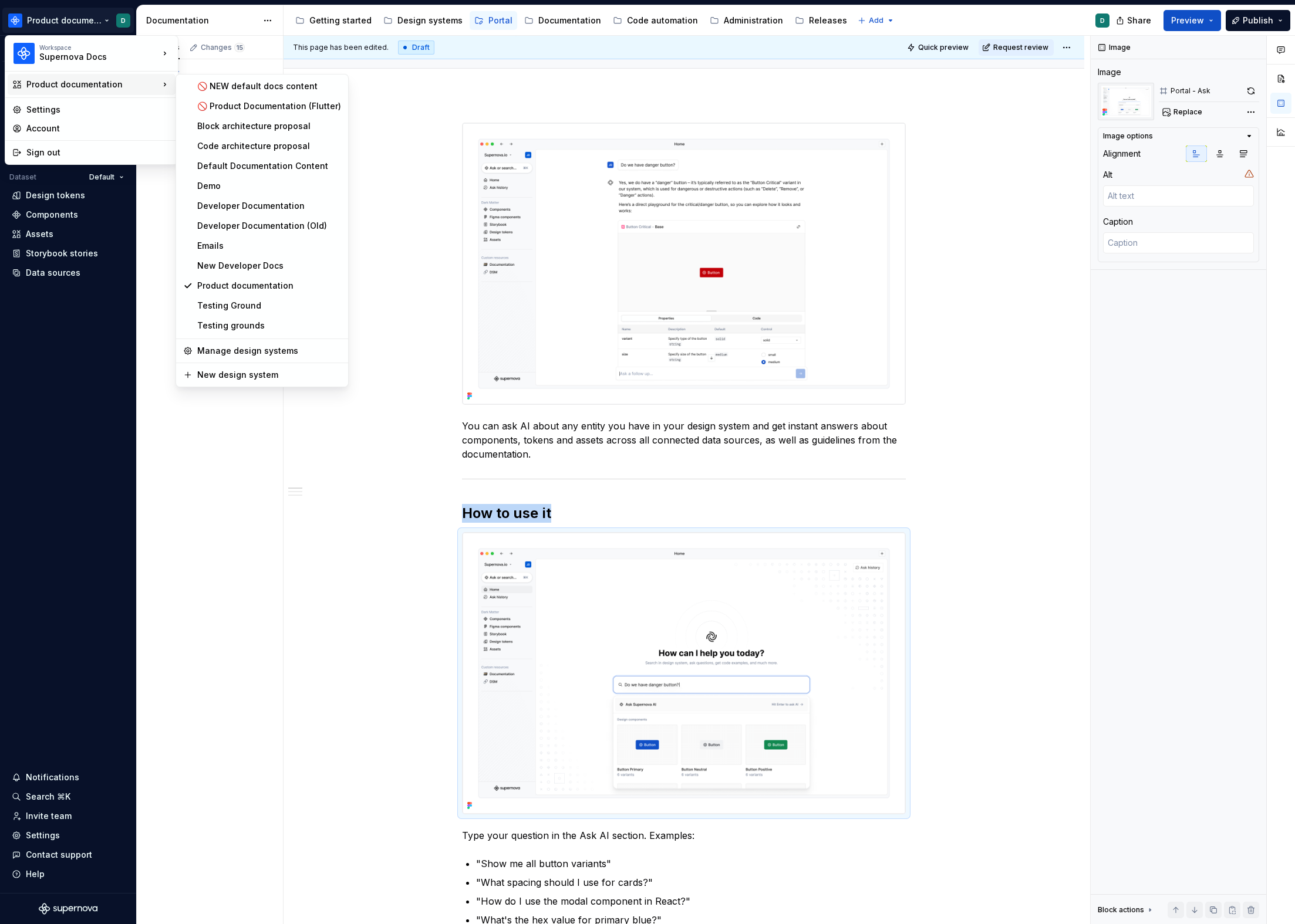
type textarea "*"
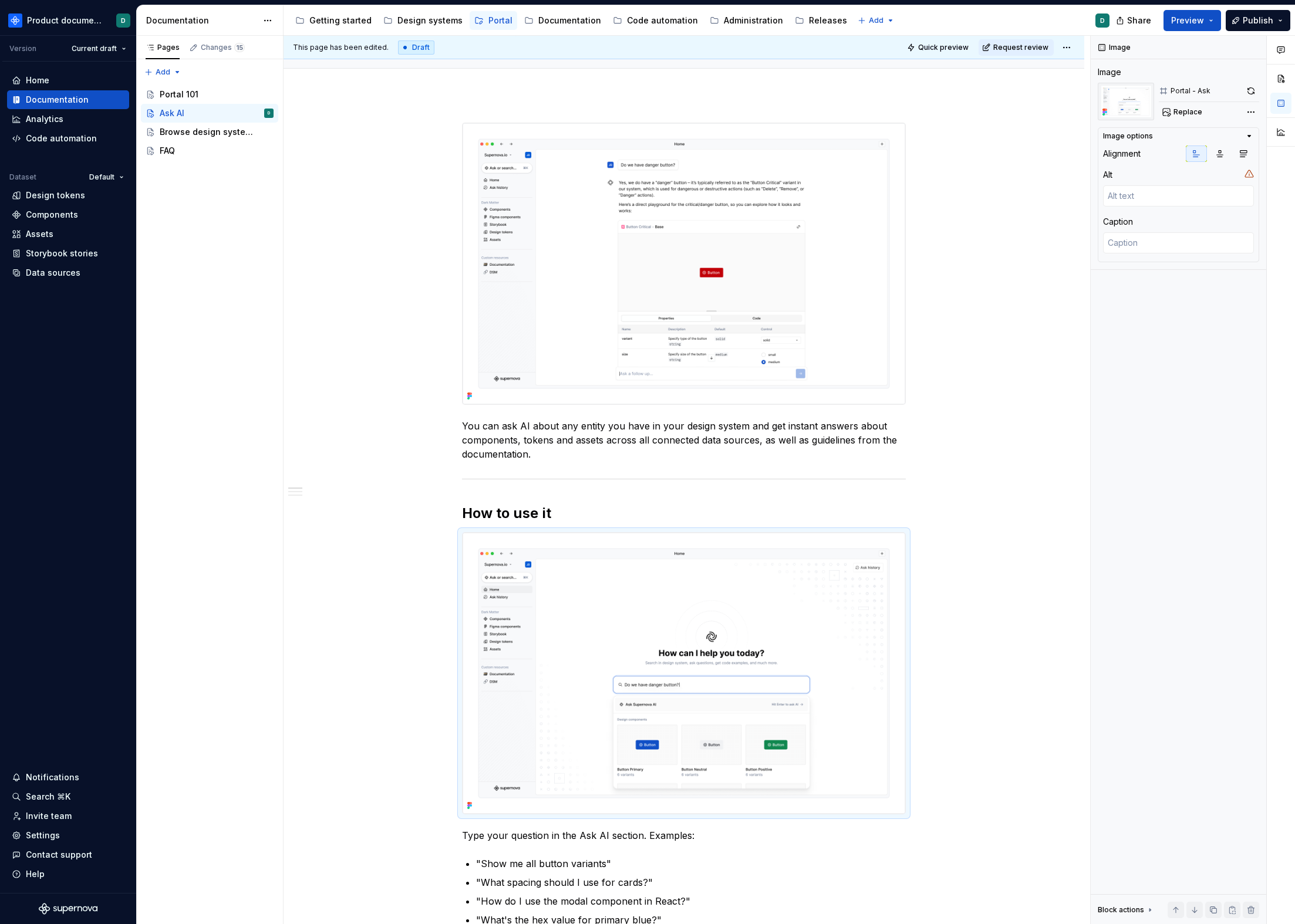
click at [823, 463] on html "Product documentation D Version Current draft Home Documentation Analytics Code…" at bounding box center [647, 462] width 1295 height 924
click at [808, 464] on div "You can ask AI about any entity you have in your design system and get instant …" at bounding box center [683, 652] width 444 height 1059
click at [674, 506] on h2 "How to use it" at bounding box center [683, 513] width 444 height 19
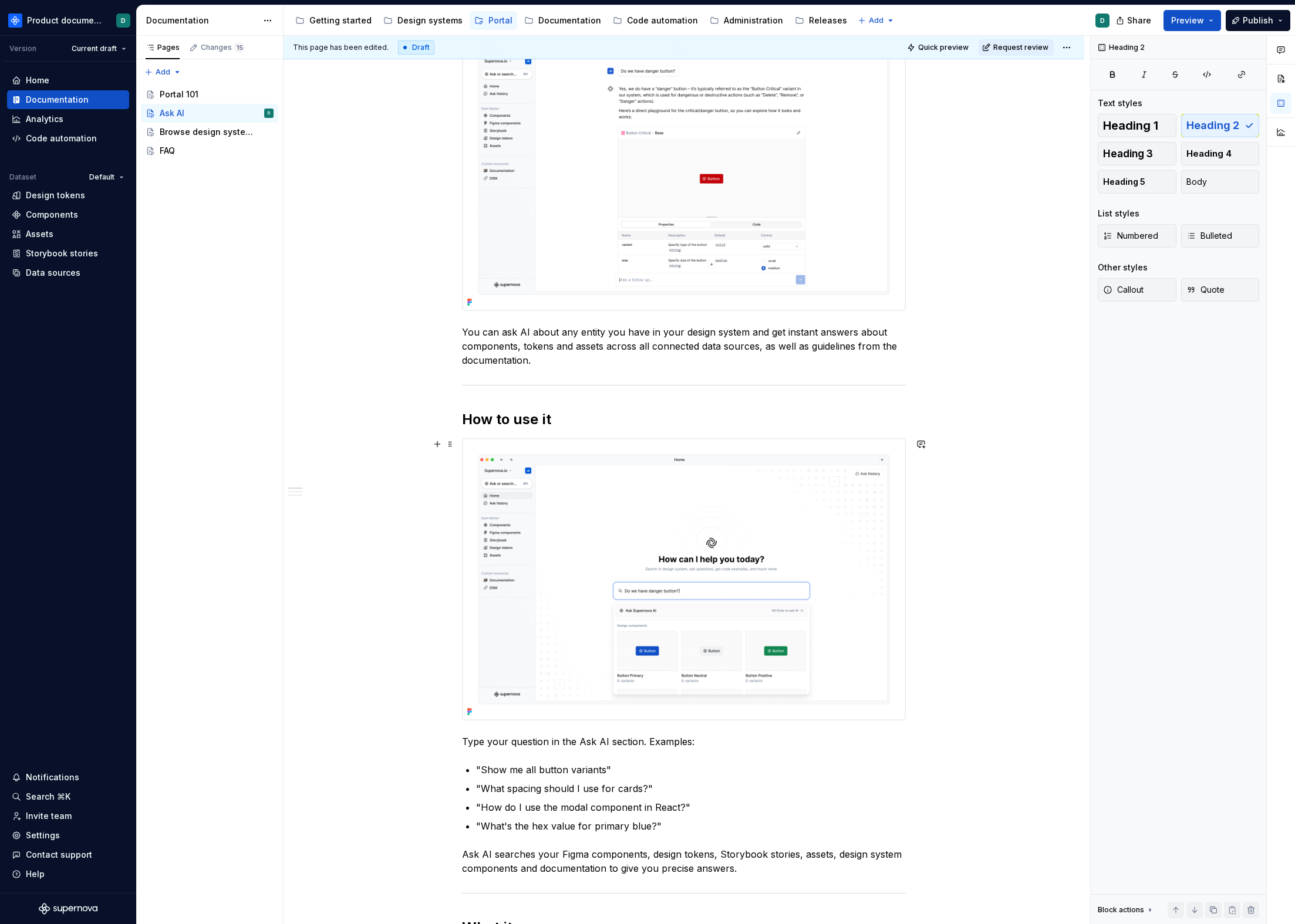
scroll to position [320, 0]
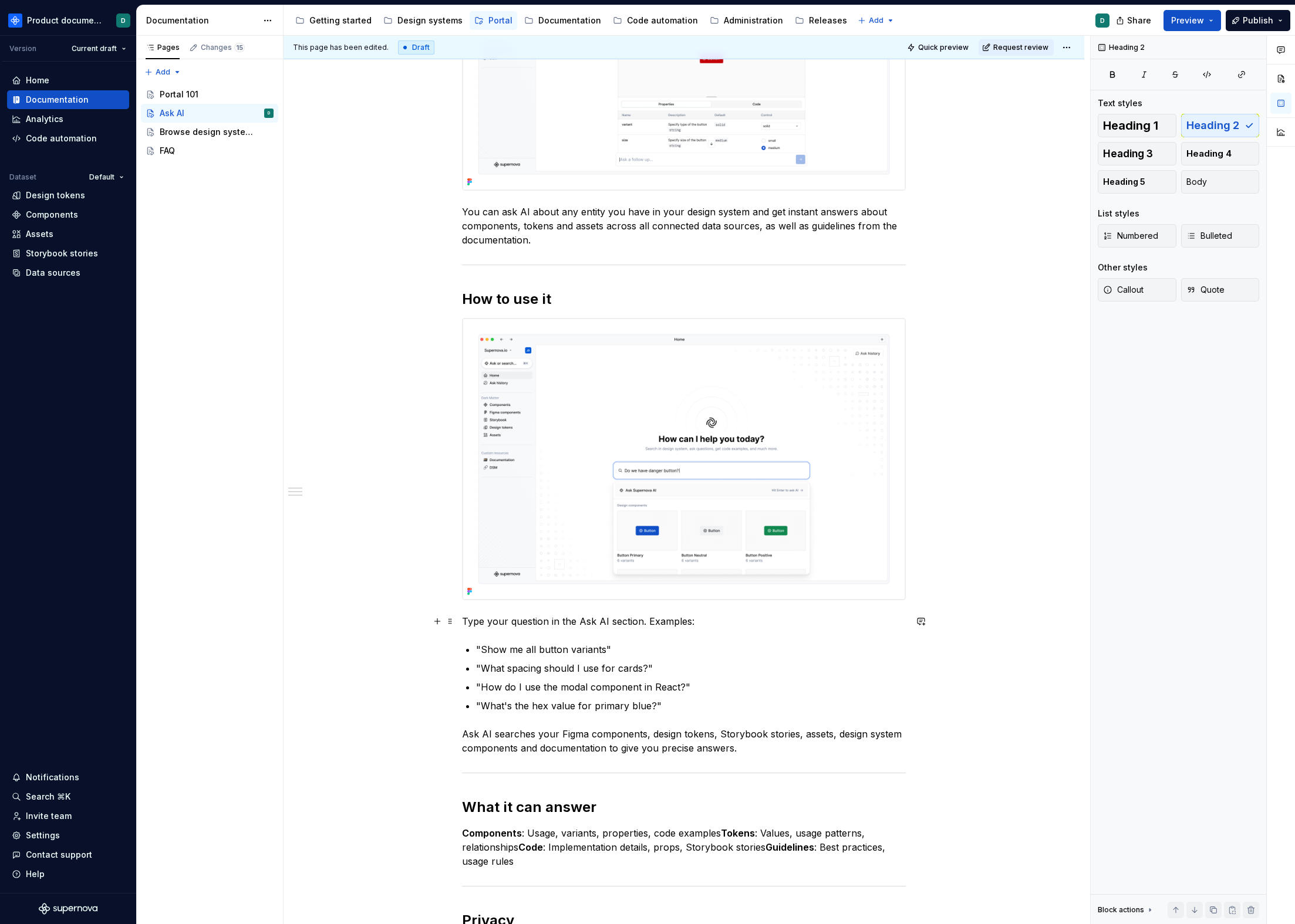
click at [733, 627] on p "Type your question in the Ask AI section. Examples:" at bounding box center [683, 621] width 444 height 14
drag, startPoint x: 604, startPoint y: 618, endPoint x: 550, endPoint y: 618, distance: 54.0
click at [550, 618] on p "Type your question in the Ask AI section. Examples:" at bounding box center [683, 621] width 444 height 14
click at [558, 618] on p "Type your question section. Examples:" at bounding box center [683, 621] width 444 height 14
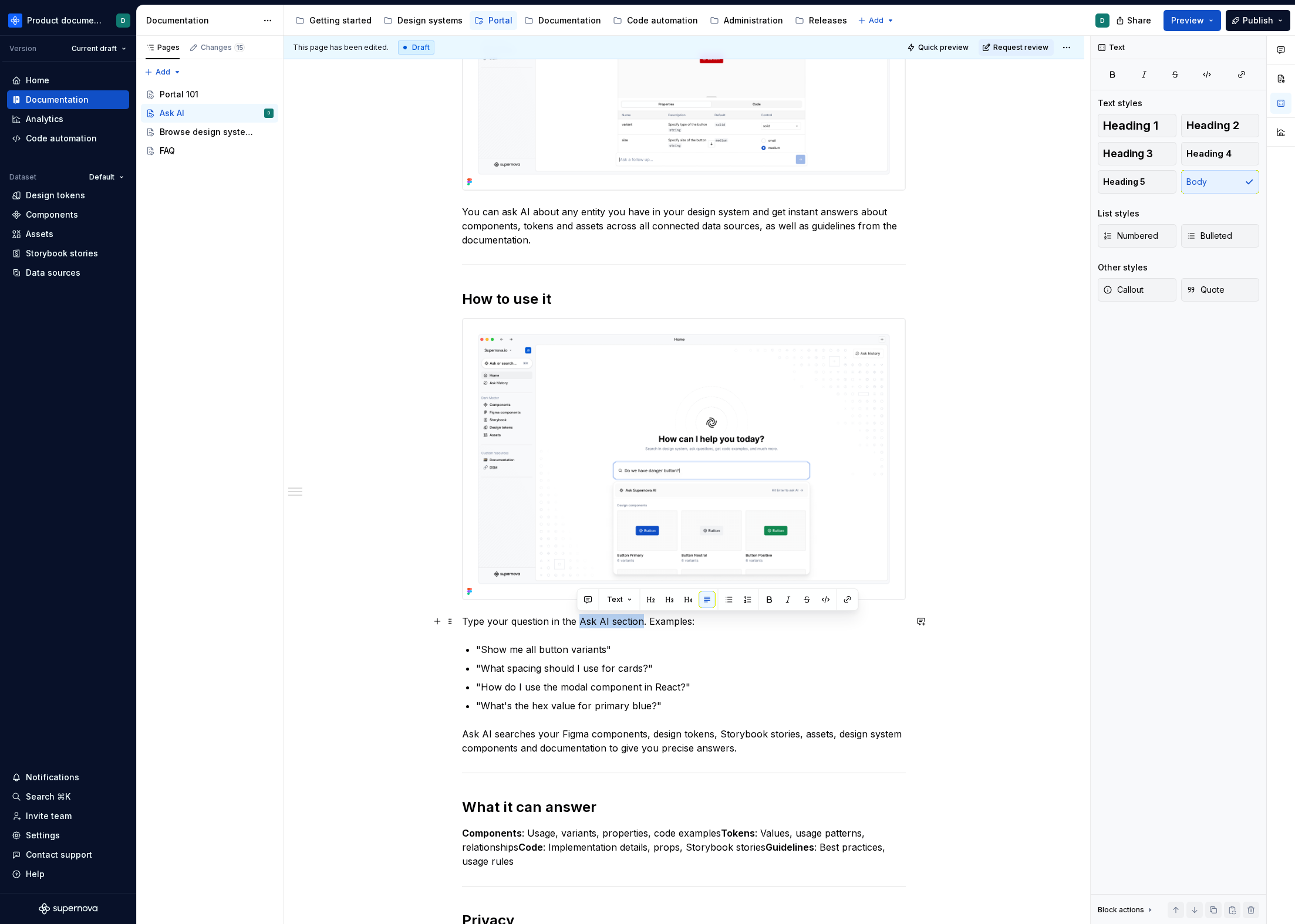
drag, startPoint x: 579, startPoint y: 623, endPoint x: 640, endPoint y: 622, distance: 61.0
click at [640, 622] on p "Type your question in the Ask AI section. Examples:" at bounding box center [683, 621] width 444 height 14
drag, startPoint x: 758, startPoint y: 622, endPoint x: 639, endPoint y: 626, distance: 119.1
click at [639, 626] on p "Type your question in the input, or use ⌘K to open the menu every. Examples:" at bounding box center [683, 621] width 444 height 14
click at [775, 742] on p "Ask AI searches your Figma components, design tokens, Storybook stories, assets…" at bounding box center [683, 741] width 444 height 28
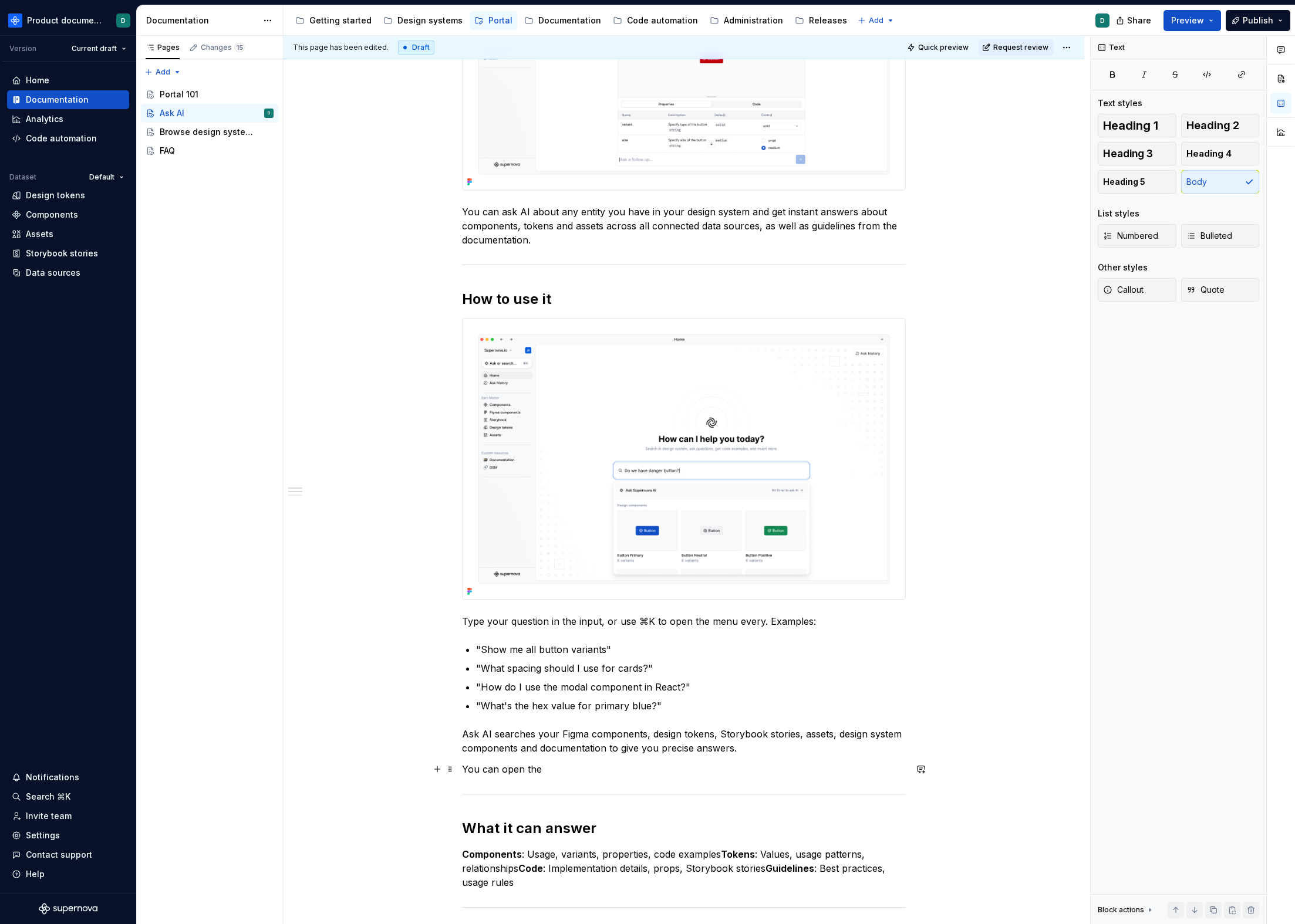
click at [629, 742] on p "You can open the" at bounding box center [683, 769] width 444 height 14
drag, startPoint x: 605, startPoint y: 766, endPoint x: 465, endPoint y: 764, distance: 140.0
click at [465, 742] on p "You can open the Ask or search" at bounding box center [683, 769] width 444 height 14
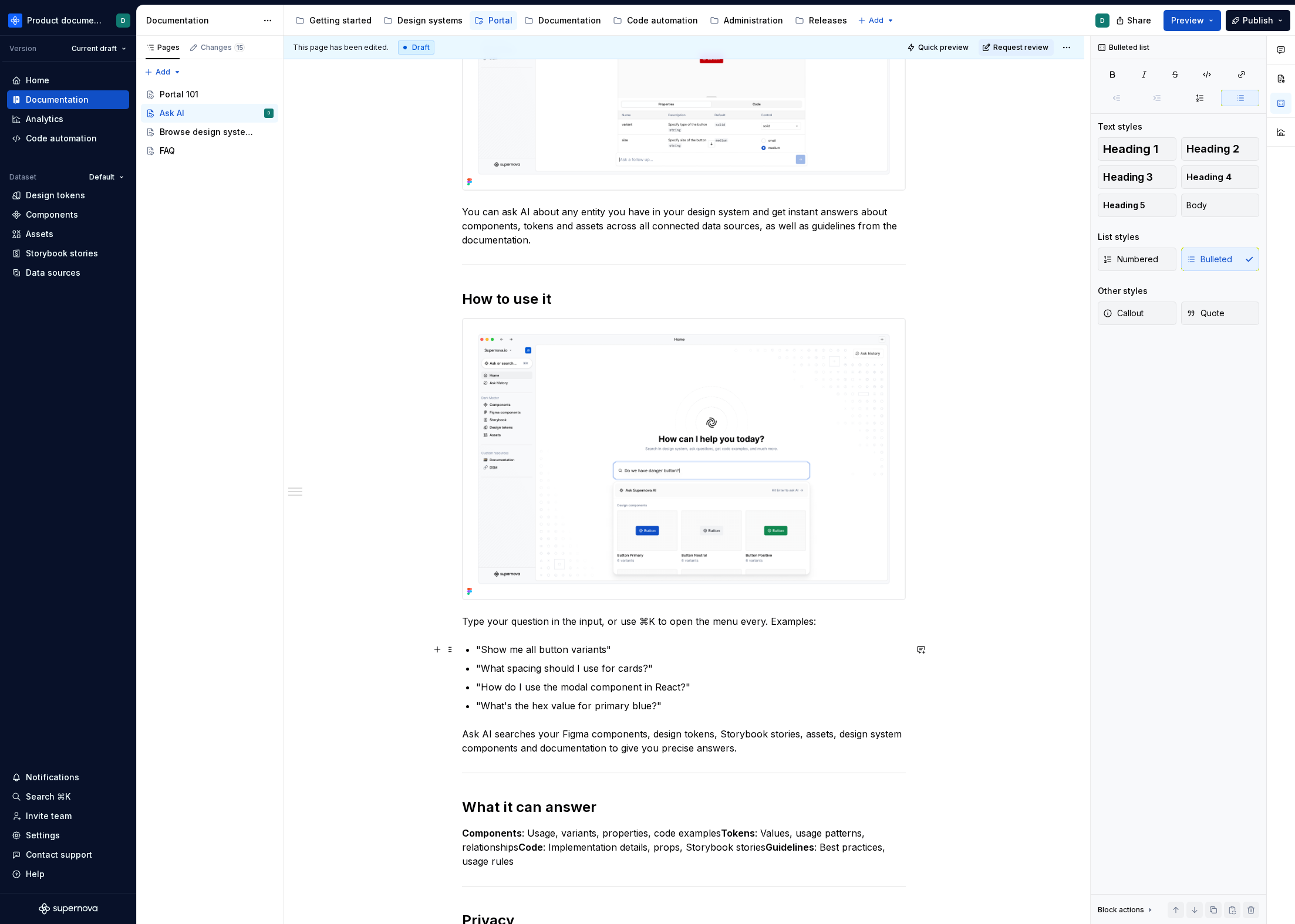
click at [651, 646] on p ""Show me all button variants"" at bounding box center [691, 649] width 430 height 14
click at [673, 624] on p "Type your question in the input, or use ⌘K to open the menu every. Examples:" at bounding box center [683, 621] width 444 height 14
click at [825, 620] on p "Type your question in the input, or use ⌘K to open the menu every. Examples:" at bounding box center [683, 621] width 444 height 14
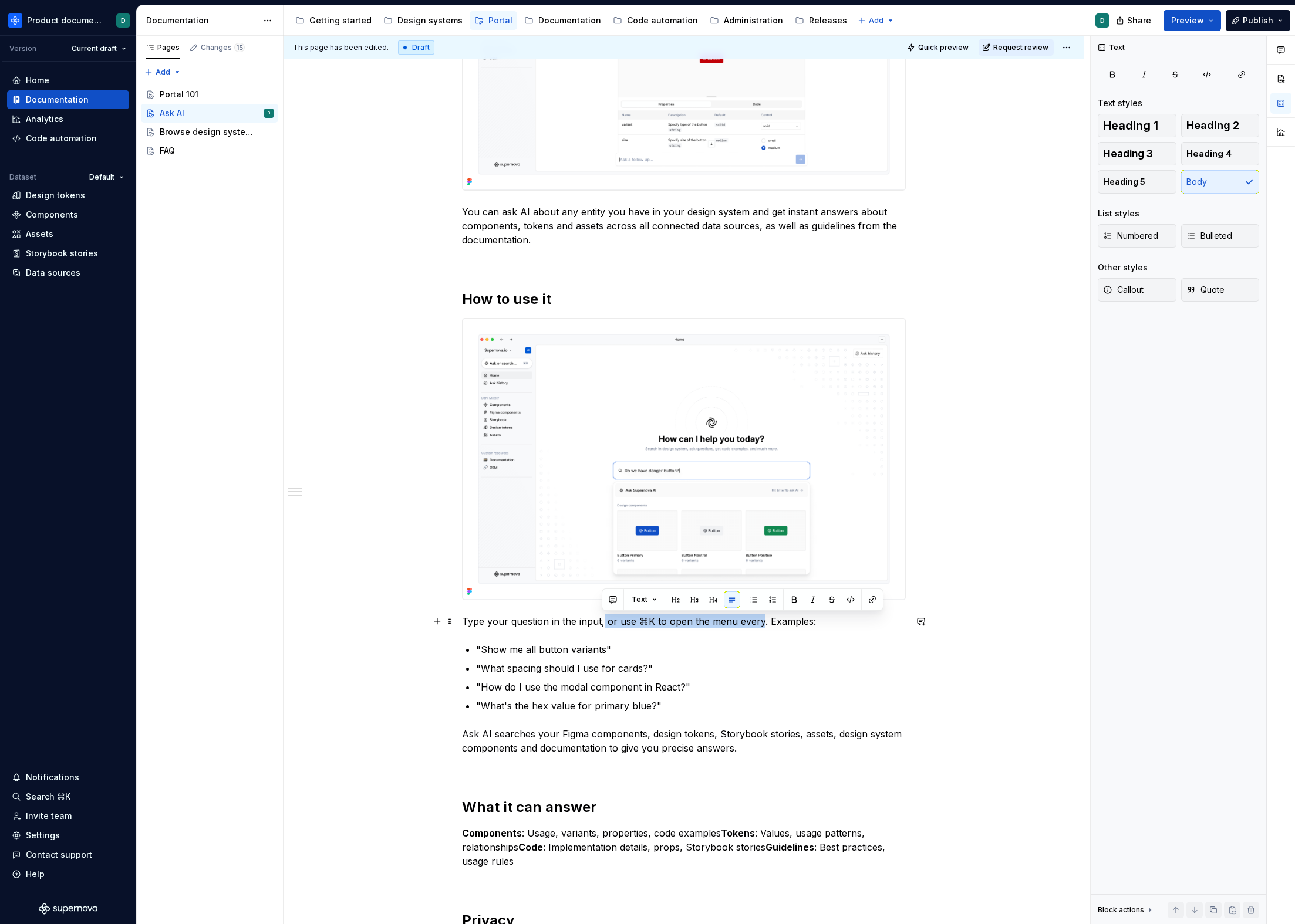
drag, startPoint x: 601, startPoint y: 622, endPoint x: 756, endPoint y: 617, distance: 155.1
click at [756, 617] on p "Type your question in the input, or use ⌘K to open the menu every. Examples:" at bounding box center [683, 621] width 444 height 14
click at [783, 624] on p "Type your question in the input and select the Ask Supernova AI or hit Enter. E…" at bounding box center [683, 621] width 444 height 14
drag, startPoint x: 665, startPoint y: 622, endPoint x: 746, endPoint y: 619, distance: 81.1
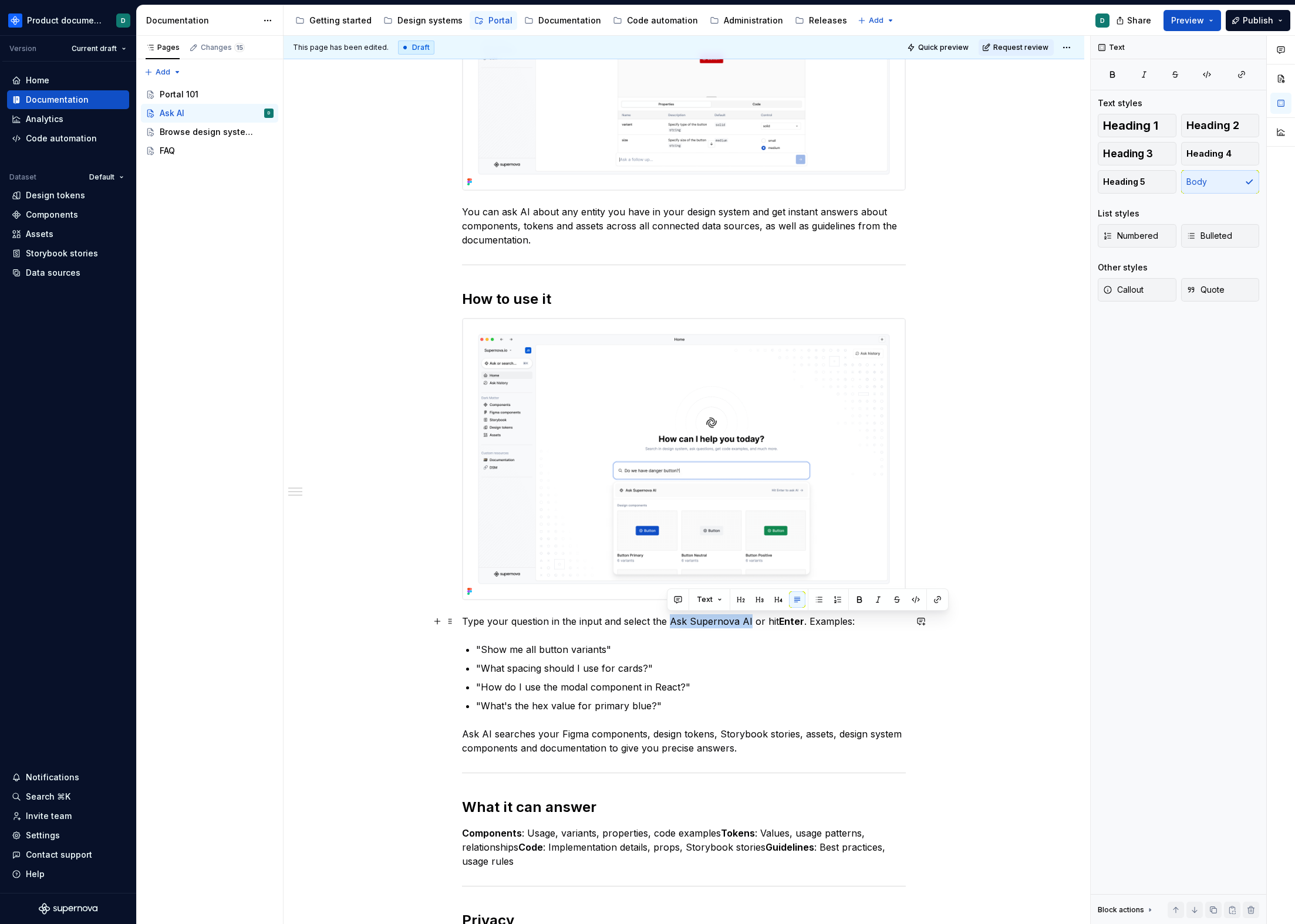
click at [746, 619] on p "Type your question in the input and select the Ask Supernova AI or hit Enter . …" at bounding box center [683, 621] width 444 height 14
click at [769, 621] on p "Type your question in the input and select the Ask Supernova AI or hit Enter . …" at bounding box center [683, 621] width 444 height 14
click at [833, 621] on p "Type your question in the input and select the Ask Supernova AI or hit Enter . …" at bounding box center [683, 621] width 444 height 14
click at [859, 621] on p "Type your question in the input and select the Ask Supernova AI or hit Enter . …" at bounding box center [683, 621] width 444 height 14
click at [807, 623] on p "Type your question in the input and select the Ask Supernova AI or hit Enter . …" at bounding box center [683, 621] width 444 height 14
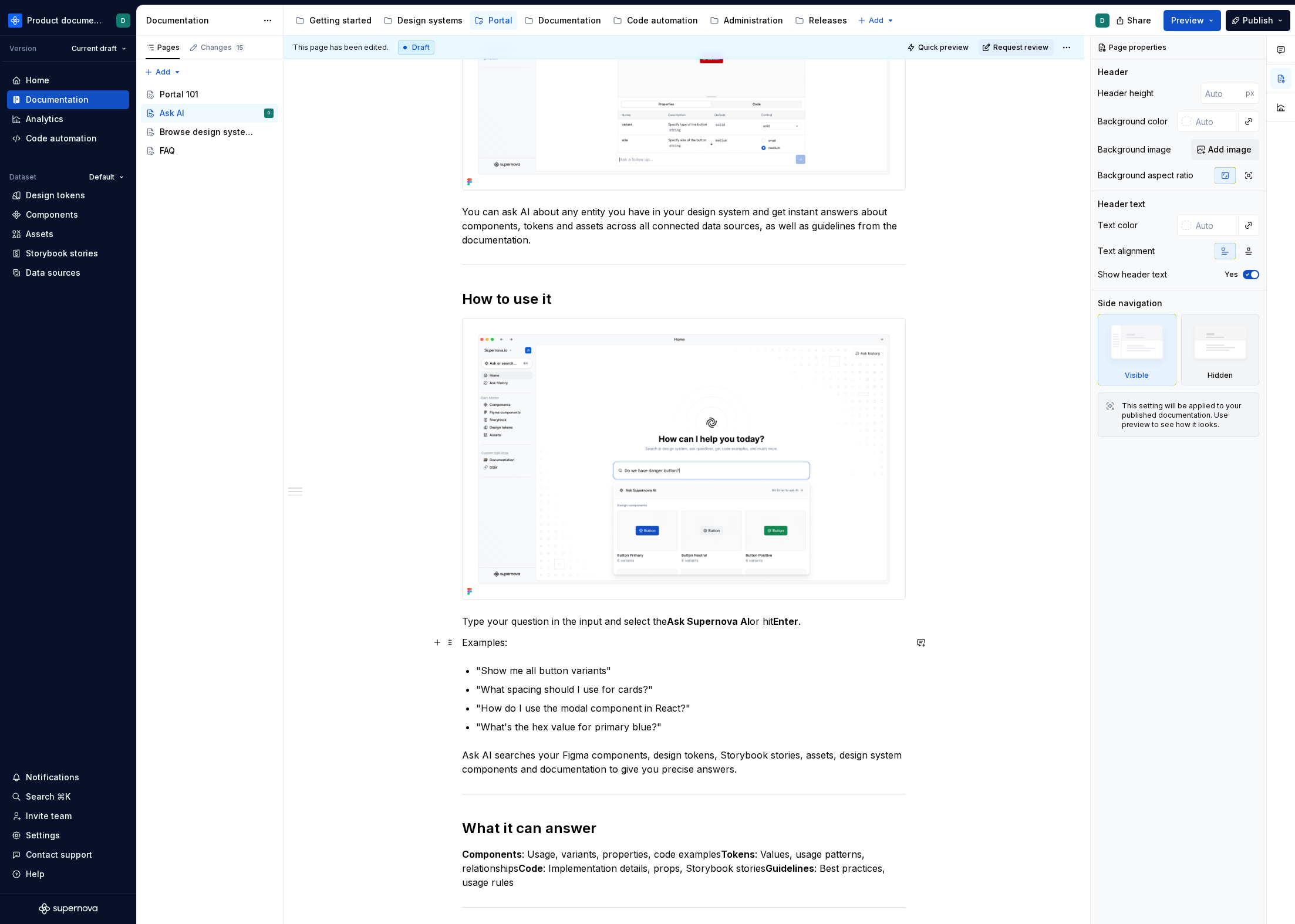
click at [466, 640] on p "Examples:" at bounding box center [683, 642] width 444 height 14
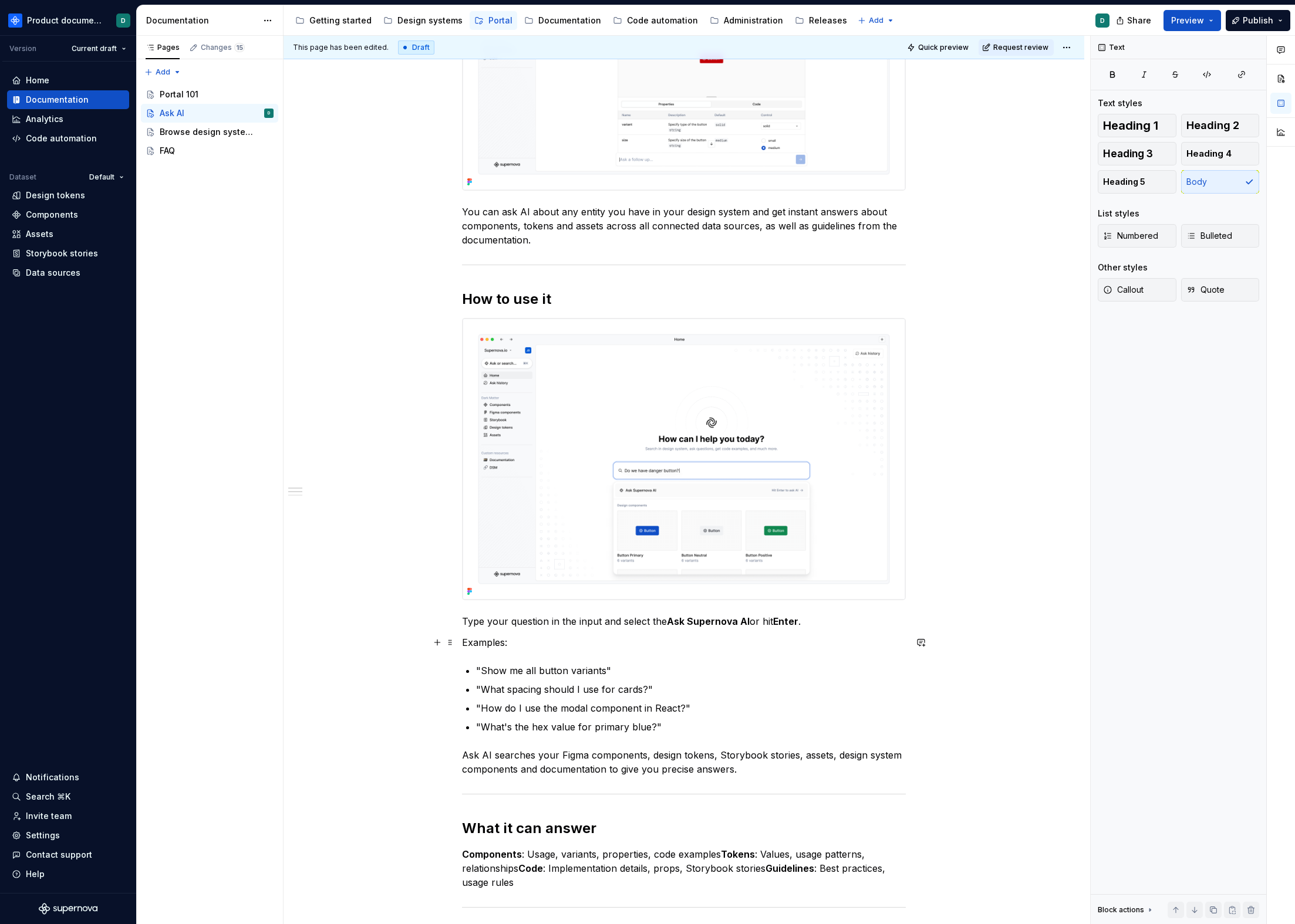
click at [462, 644] on p "Examples:" at bounding box center [683, 642] width 444 height 14
click at [465, 661] on div "You can ask AI about any entity you have in your design system and get instant …" at bounding box center [683, 449] width 444 height 1081
click at [446, 669] on span at bounding box center [450, 671] width 9 height 17
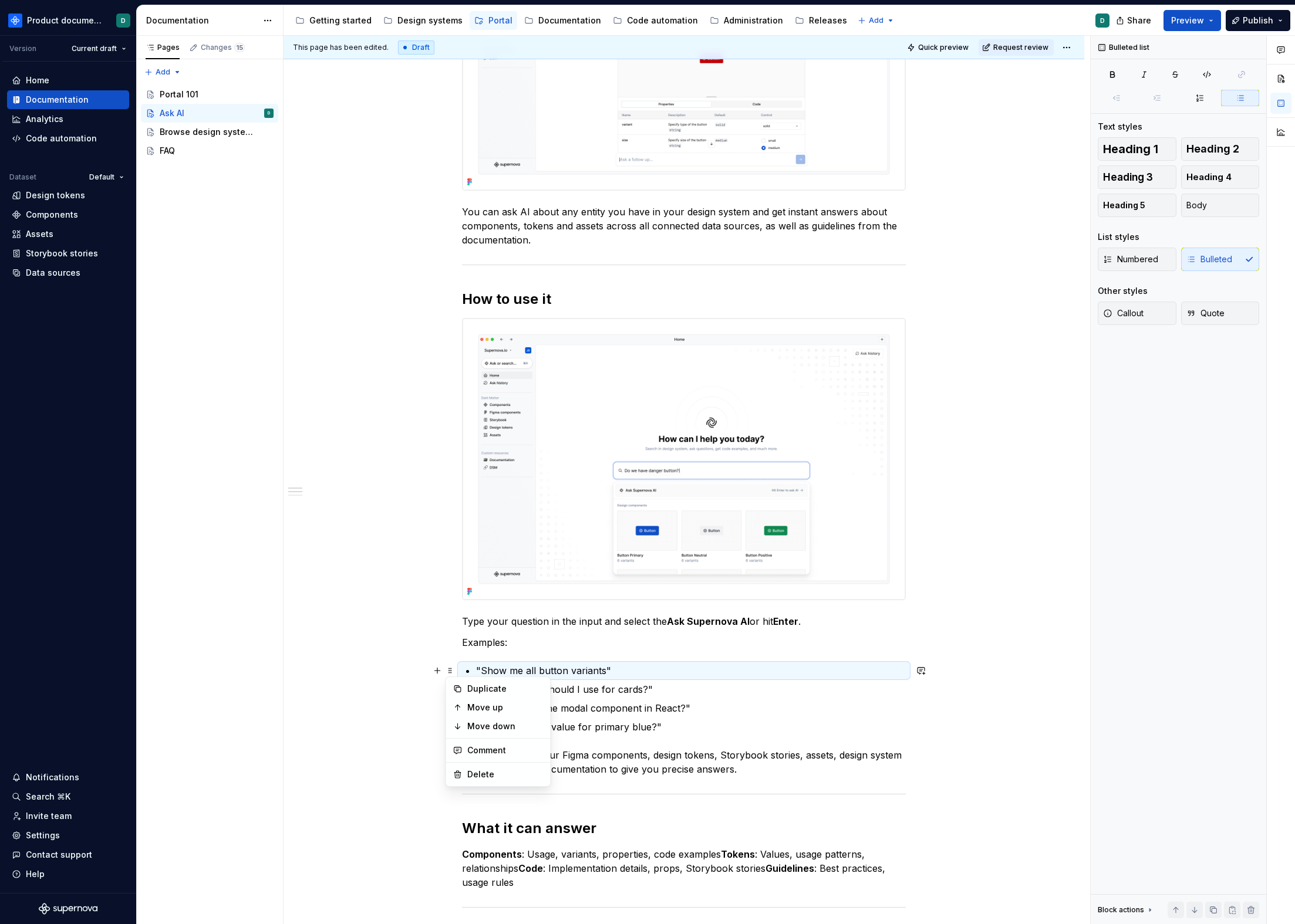
click at [448, 649] on div "You can ask AI about any entity you have in your design system and get instant …" at bounding box center [684, 580] width 801 height 1400
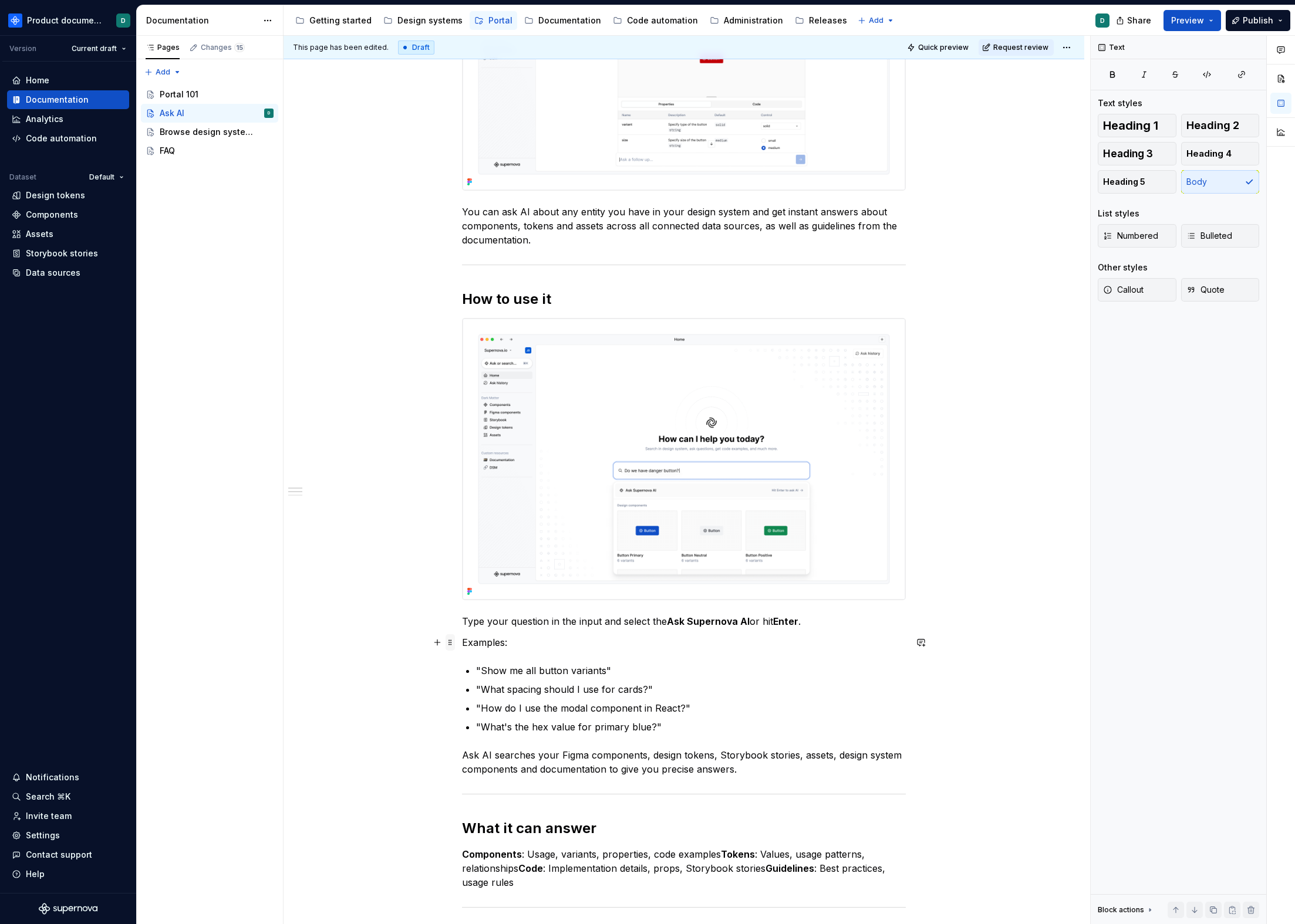
click at [452, 645] on span at bounding box center [450, 642] width 9 height 17
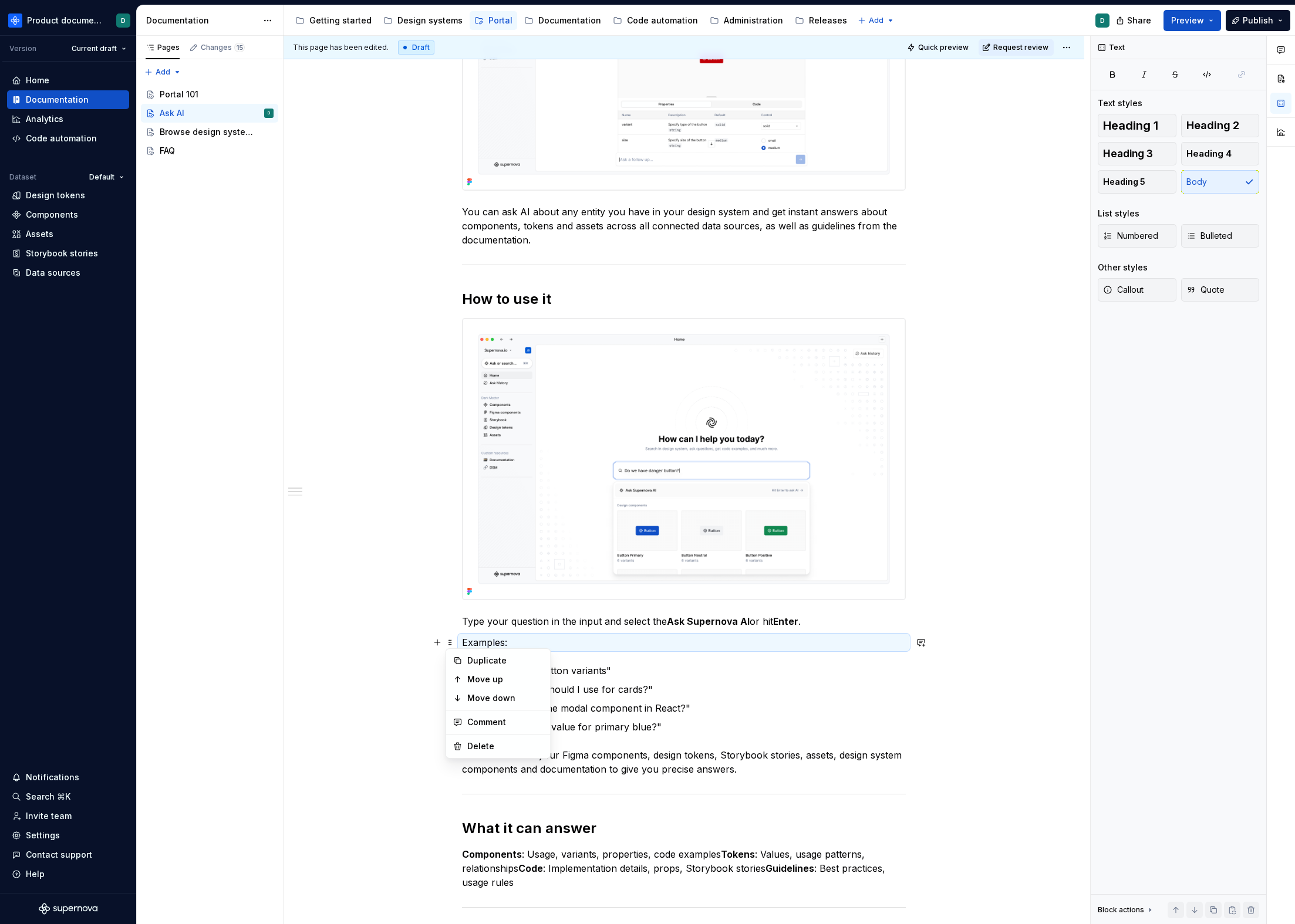
click at [503, 645] on p "Examples:" at bounding box center [683, 642] width 444 height 14
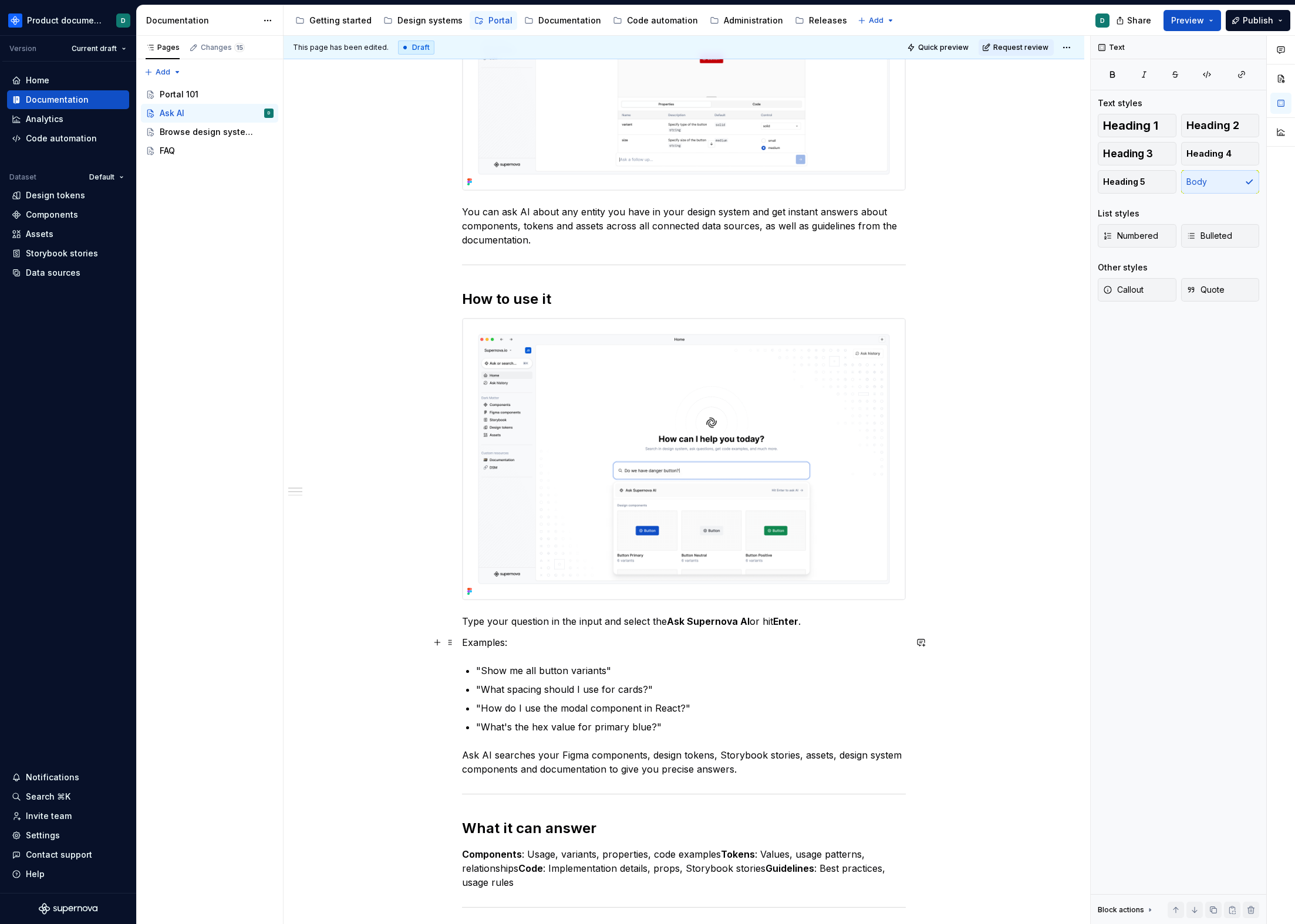
click at [465, 642] on p "Examples:" at bounding box center [683, 642] width 444 height 14
click at [466, 642] on p "Examples:" at bounding box center [683, 642] width 444 height 14
click at [463, 640] on p "Questions examples" at bounding box center [683, 642] width 444 height 14
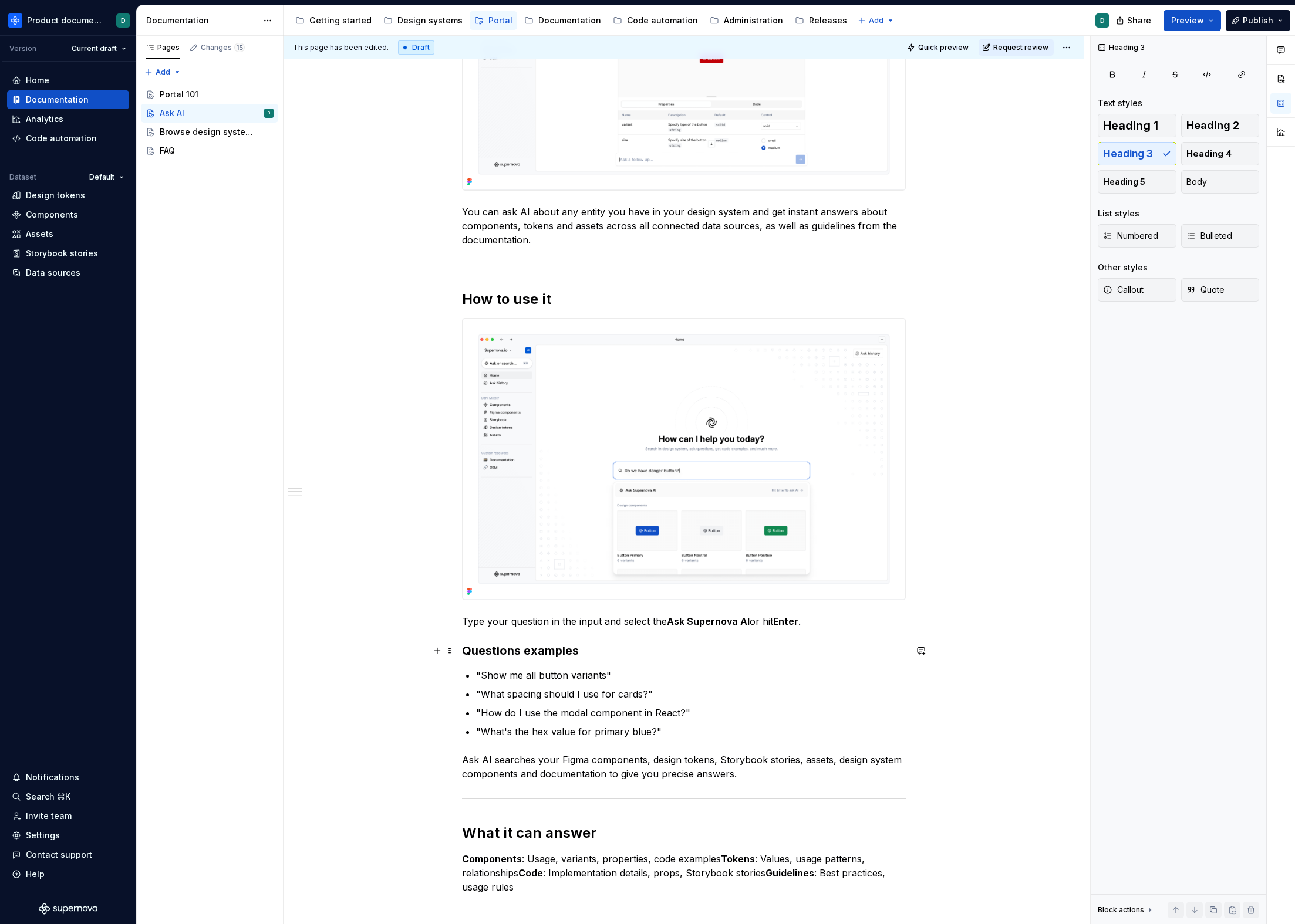
click at [602, 647] on h3 "Questions examples" at bounding box center [683, 651] width 444 height 17
click at [627, 623] on p "Type your question in the input and select the Ask Supernova AI or hit Enter ." at bounding box center [683, 621] width 444 height 14
click at [851, 621] on p "Type your question in the input and select the Ask Supernova AI or hit Enter ." at bounding box center [683, 621] width 444 height 14
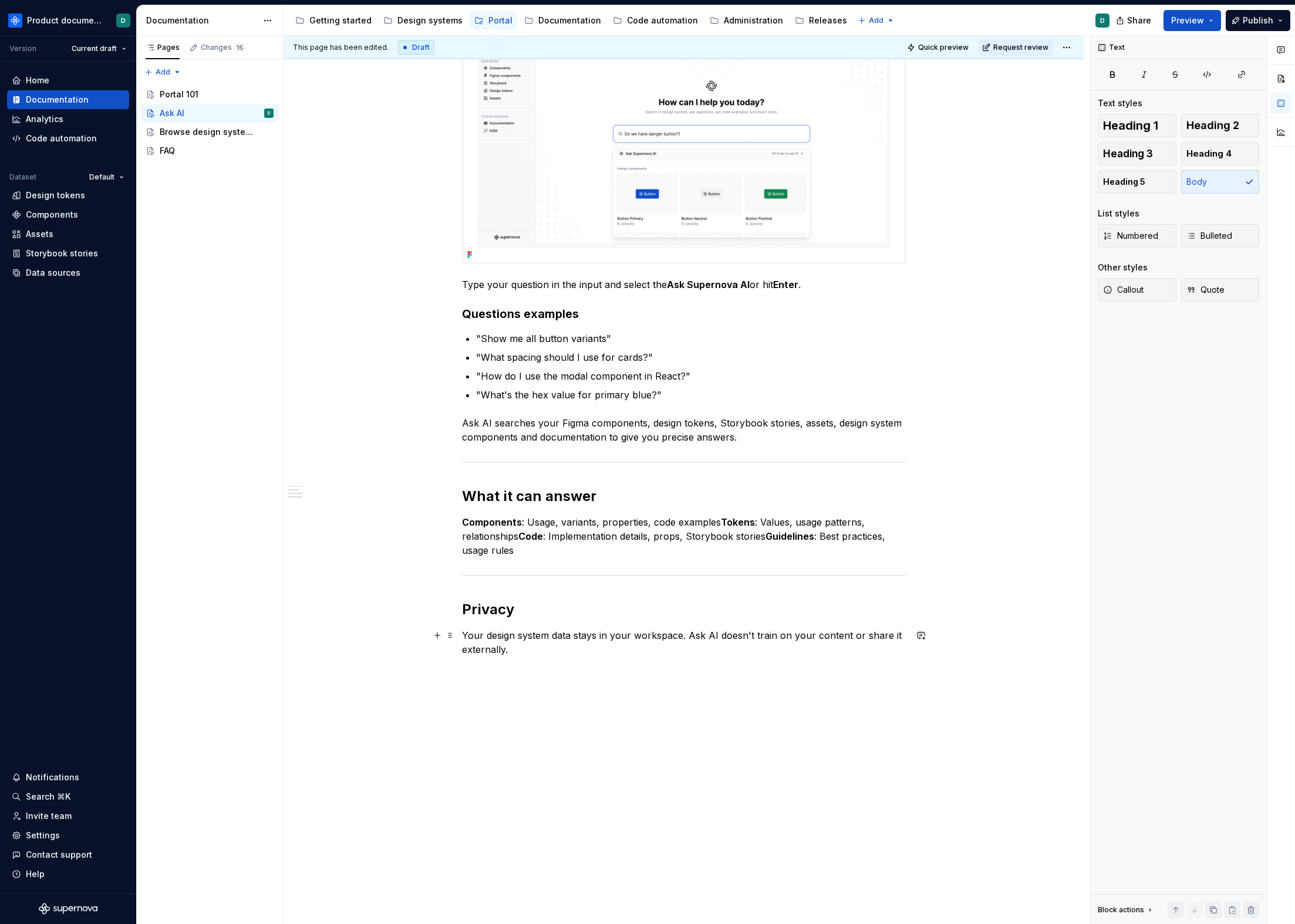
click at [531, 648] on p "Your design system data stays in your workspace. Ask AI doesn't train on your c…" at bounding box center [683, 642] width 444 height 28
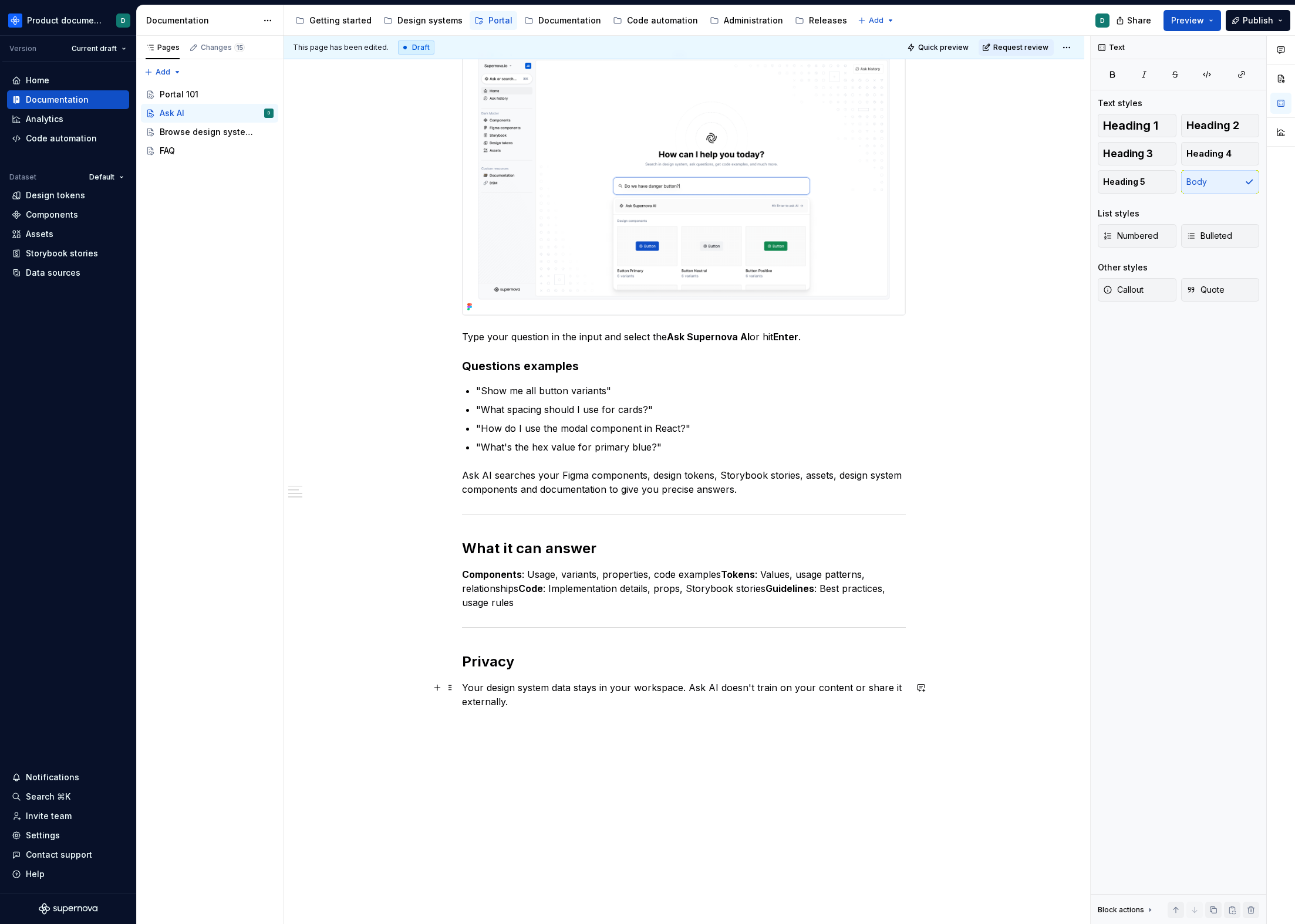
scroll to position [565, 0]
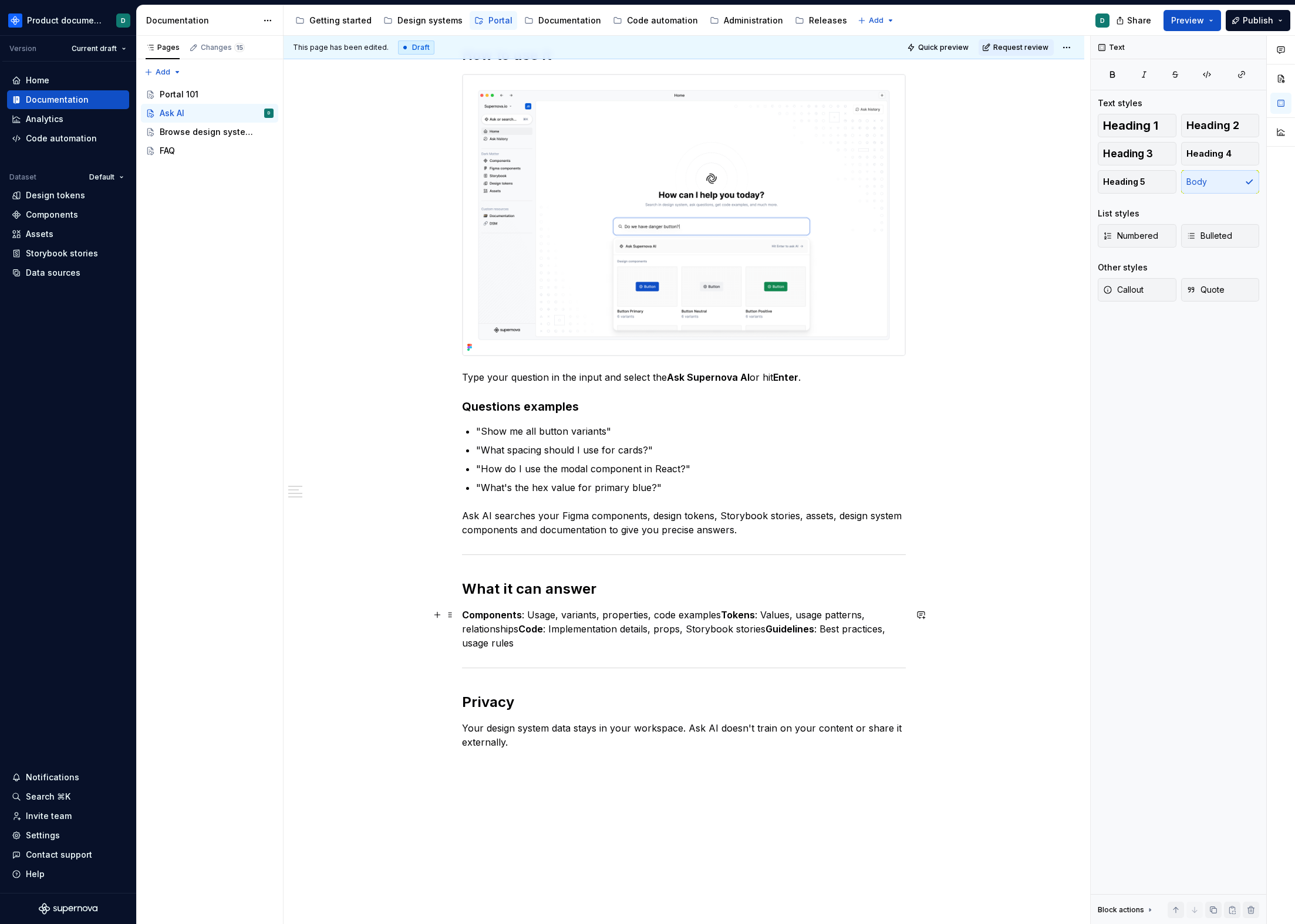
click at [723, 614] on strong "Tokens" at bounding box center [737, 615] width 34 height 12
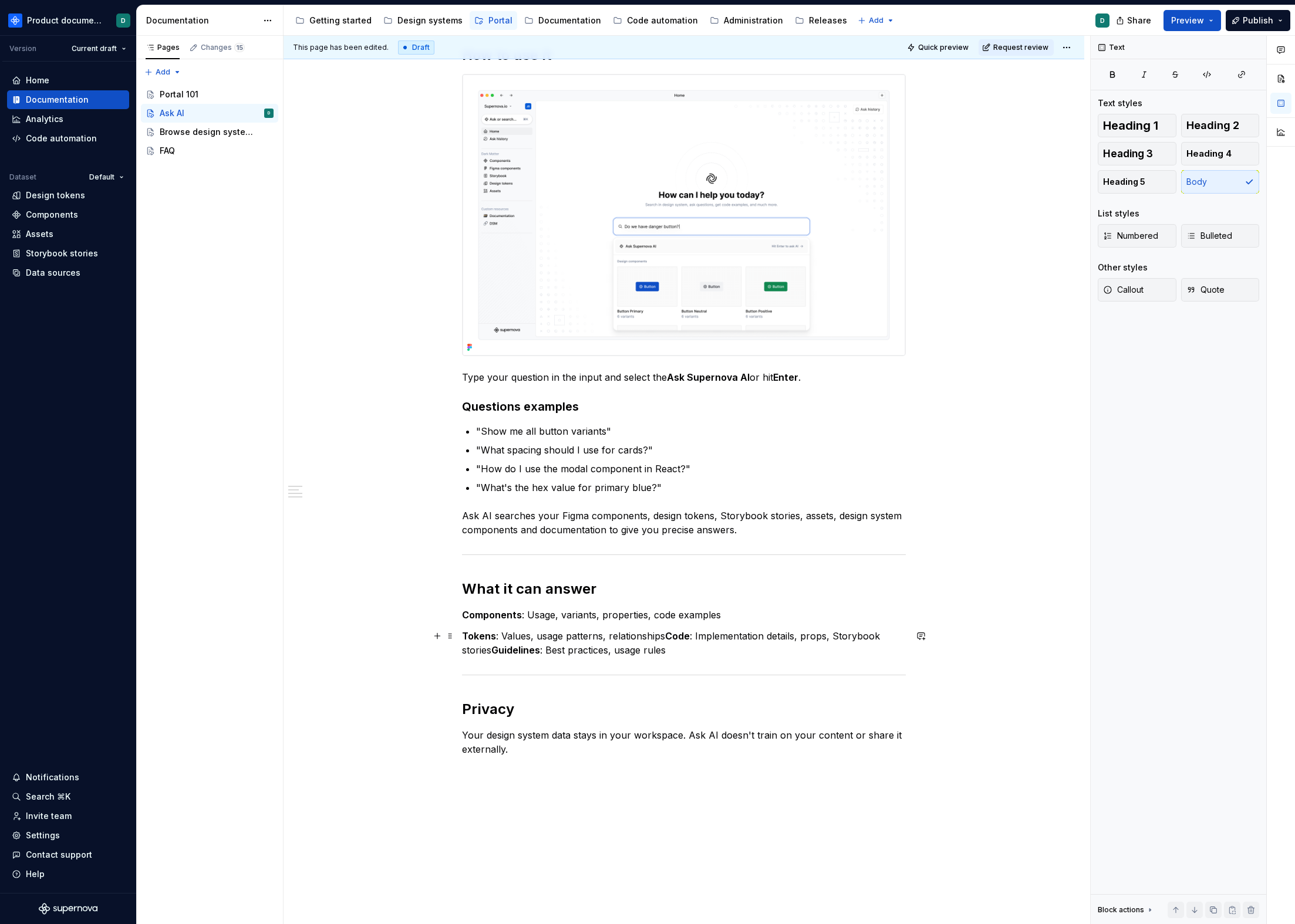
click at [668, 635] on strong "Code" at bounding box center [677, 636] width 25 height 12
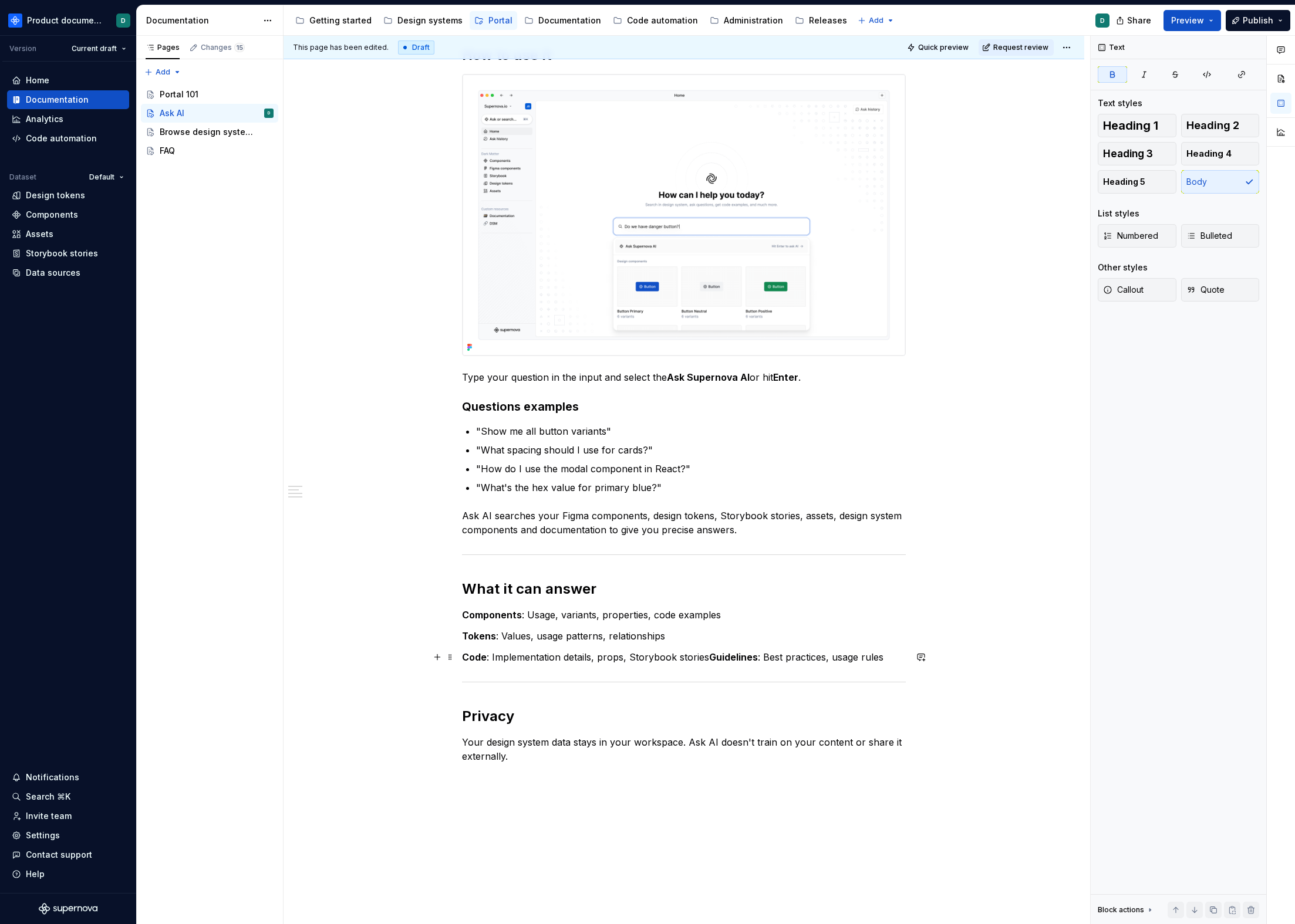
click at [709, 658] on strong "Guidelines" at bounding box center [733, 658] width 48 height 12
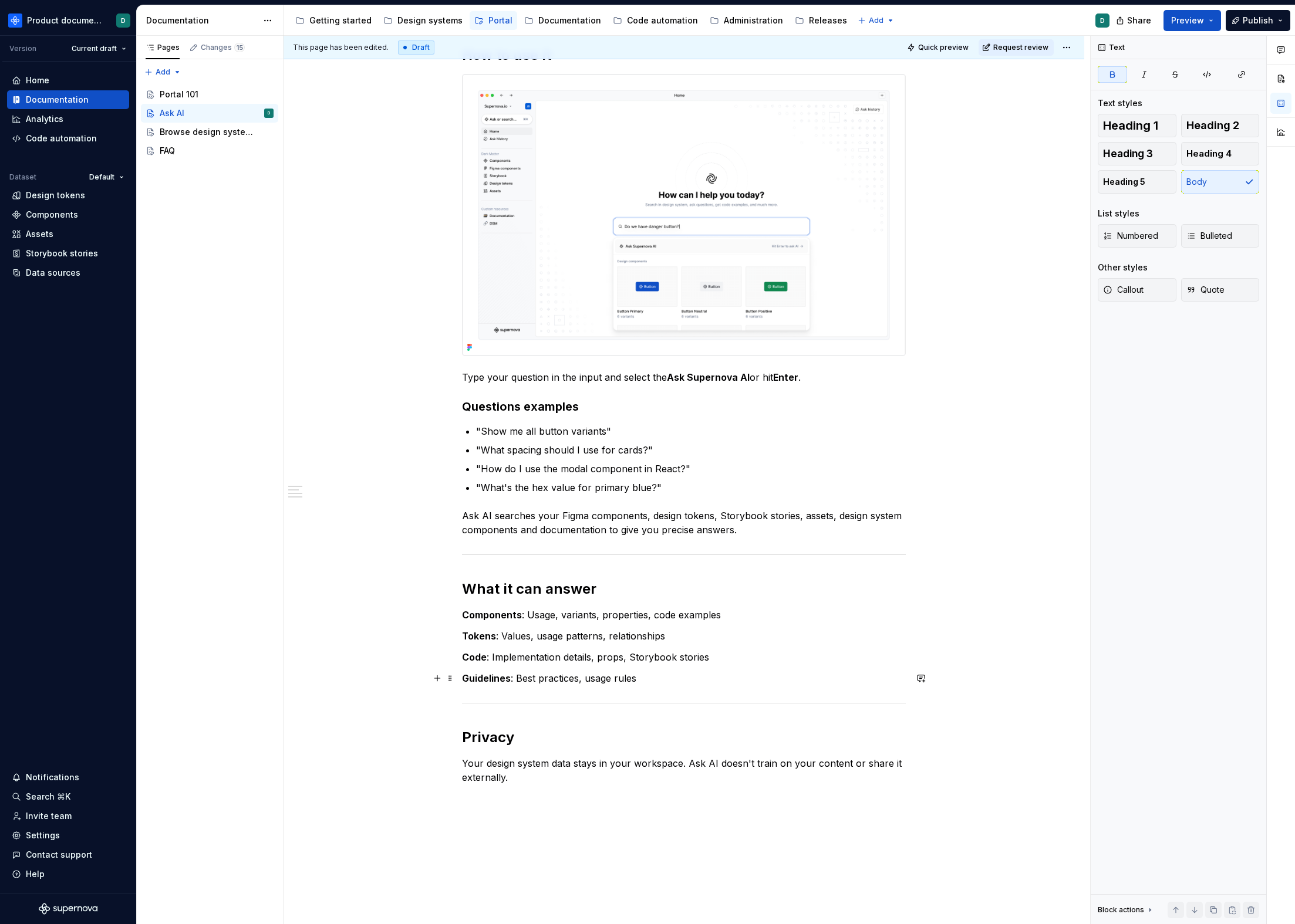
click at [685, 674] on p "Guidelines : Best practices, usage rules" at bounding box center [683, 678] width 444 height 14
click at [711, 636] on p "Tokens : Values, usage patterns, relationships" at bounding box center [683, 636] width 444 height 14
click at [725, 618] on p "Components : Usage, variants, properties, code examples" at bounding box center [683, 614] width 444 height 14
click at [707, 644] on div "You can ask AI about any entity you have in your design system and get instant …" at bounding box center [683, 224] width 444 height 1120
click at [718, 636] on p "Tokens : Values, usage patterns, relationships" at bounding box center [683, 636] width 444 height 14
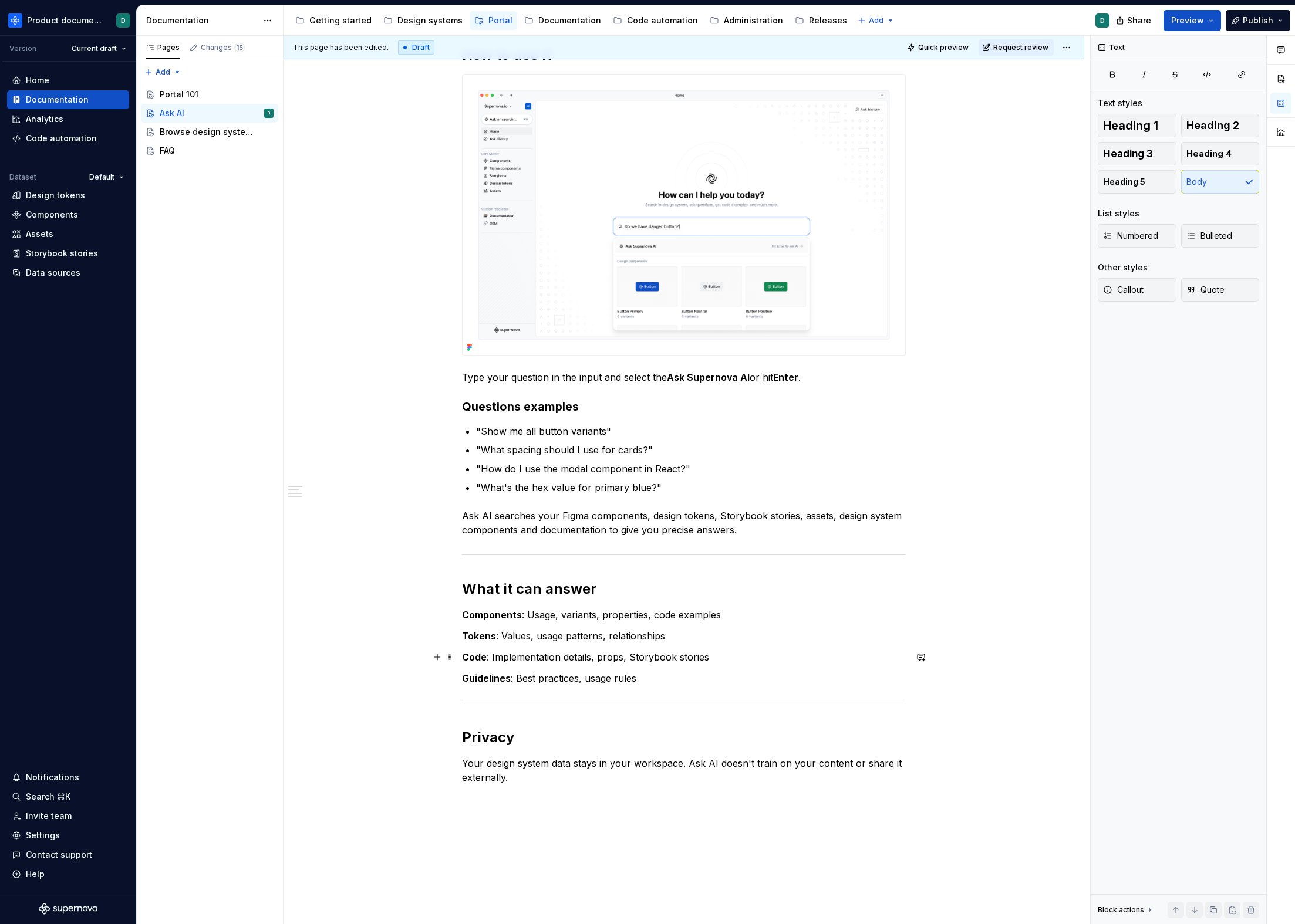
click at [724, 655] on p "Code : Implementation details, props, Storybook stories" at bounding box center [683, 657] width 444 height 14
click at [711, 638] on p "Tokens : Values, usage patterns, relationships" at bounding box center [683, 636] width 444 height 14
click at [716, 659] on p "Code : Implementation details, props, Storybook stories" at bounding box center [683, 657] width 444 height 14
click at [714, 671] on p "Guidelines : Best practices, usage rules" at bounding box center [683, 678] width 444 height 14
click at [711, 674] on p "Guidelines : Best practices, usage rules" at bounding box center [683, 678] width 444 height 14
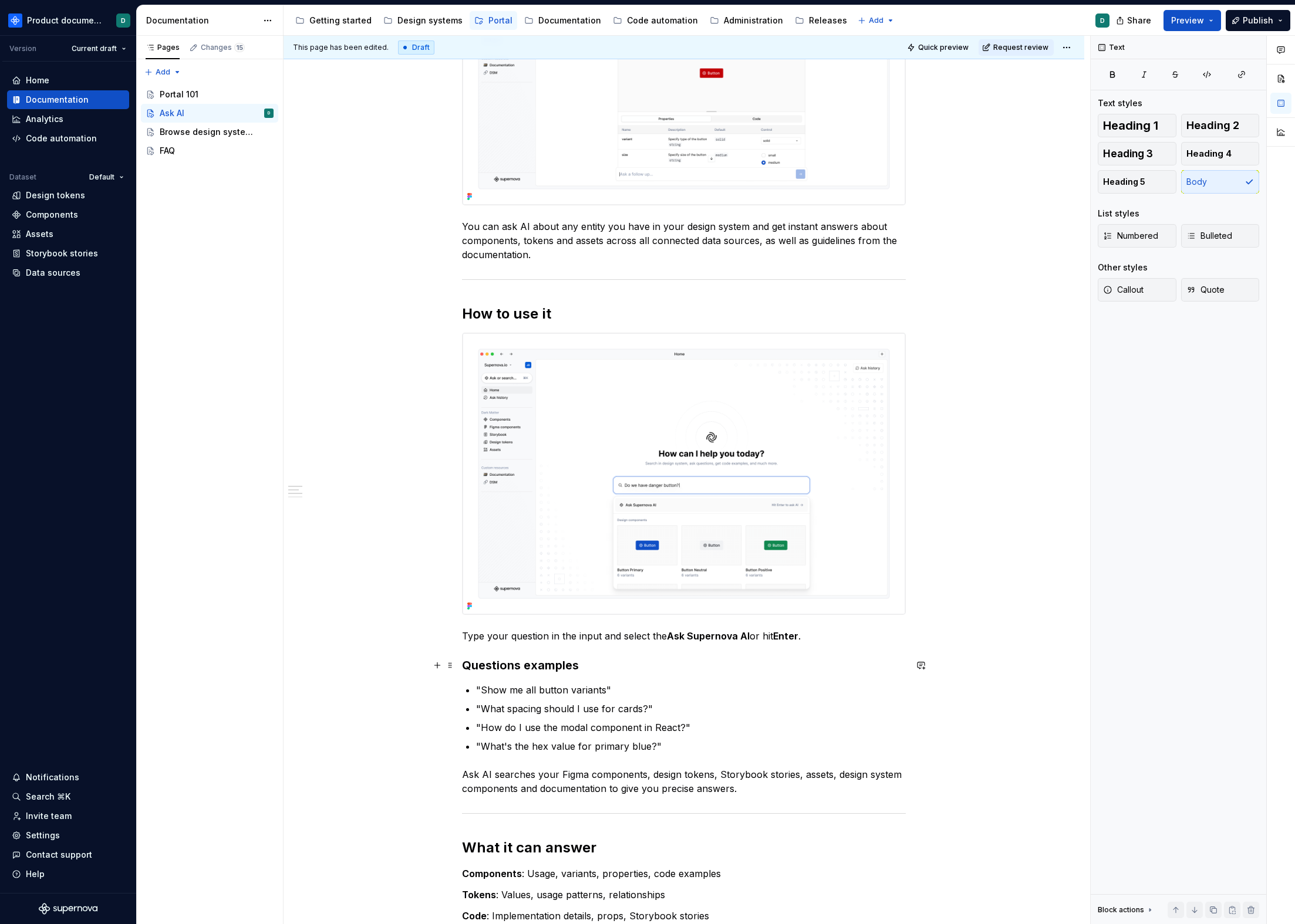
scroll to position [366, 0]
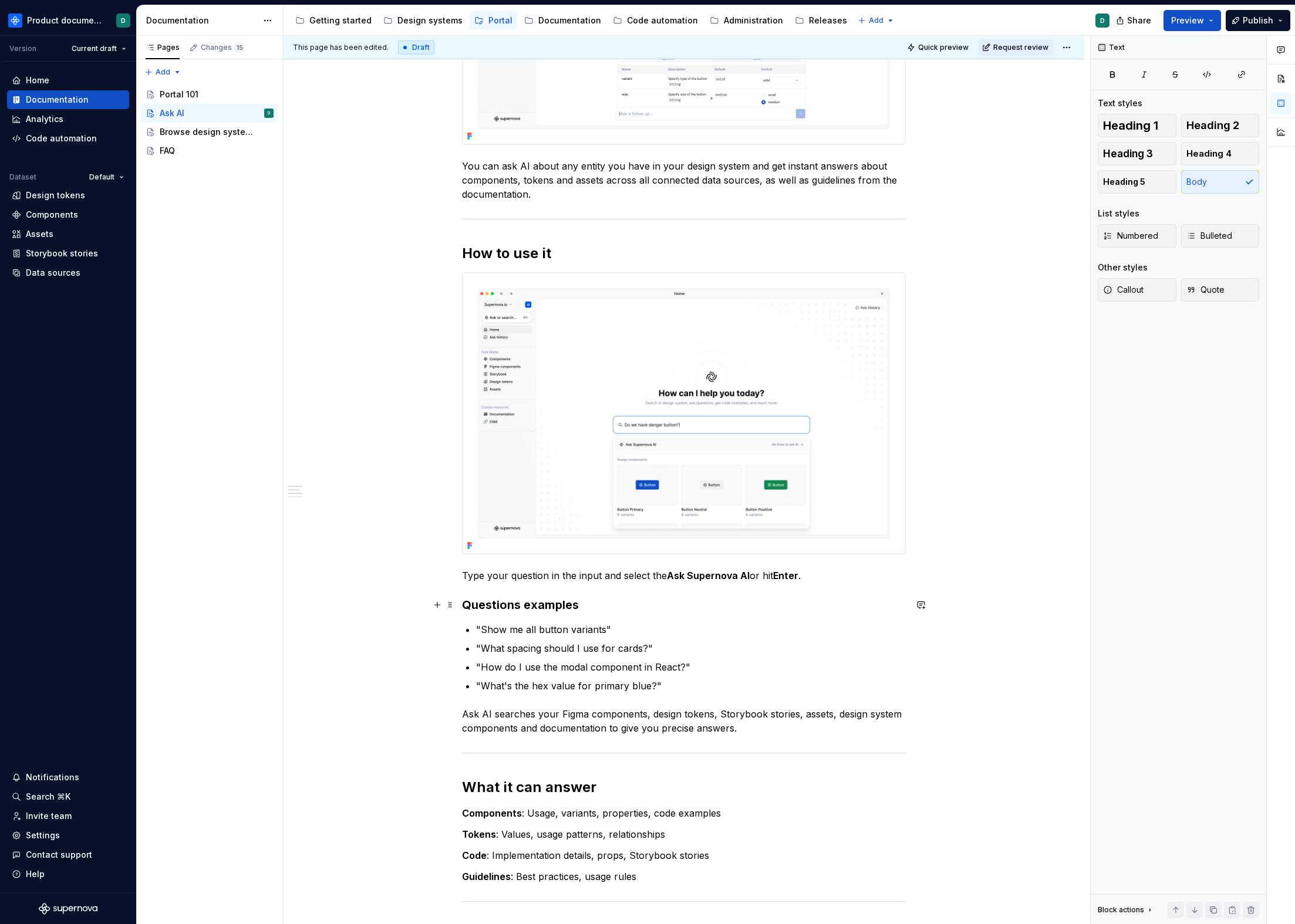
click at [519, 608] on h3 "Questions examples" at bounding box center [683, 605] width 444 height 17
click at [597, 605] on h3 "Question examples" at bounding box center [683, 605] width 444 height 17
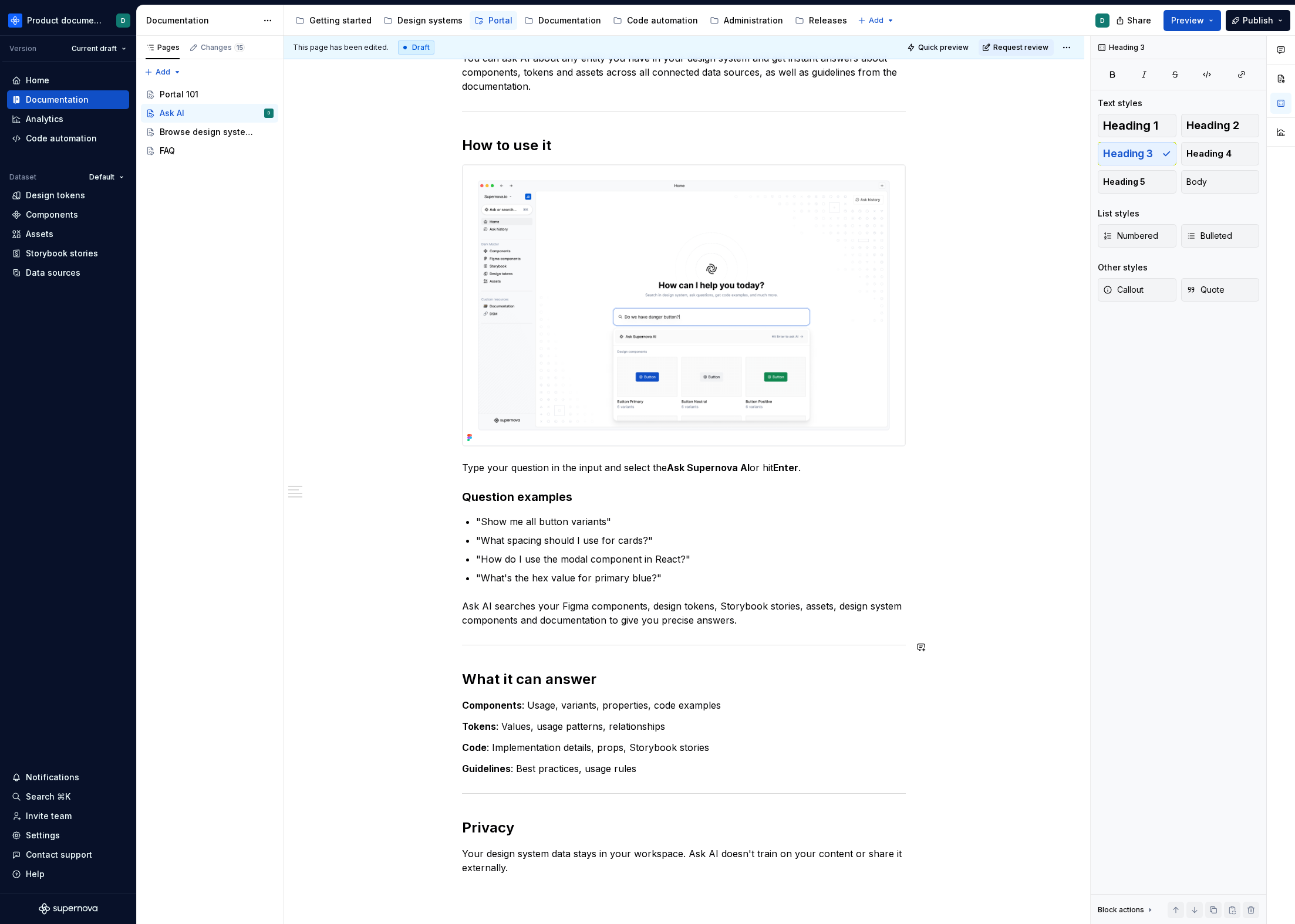
scroll to position [595, 0]
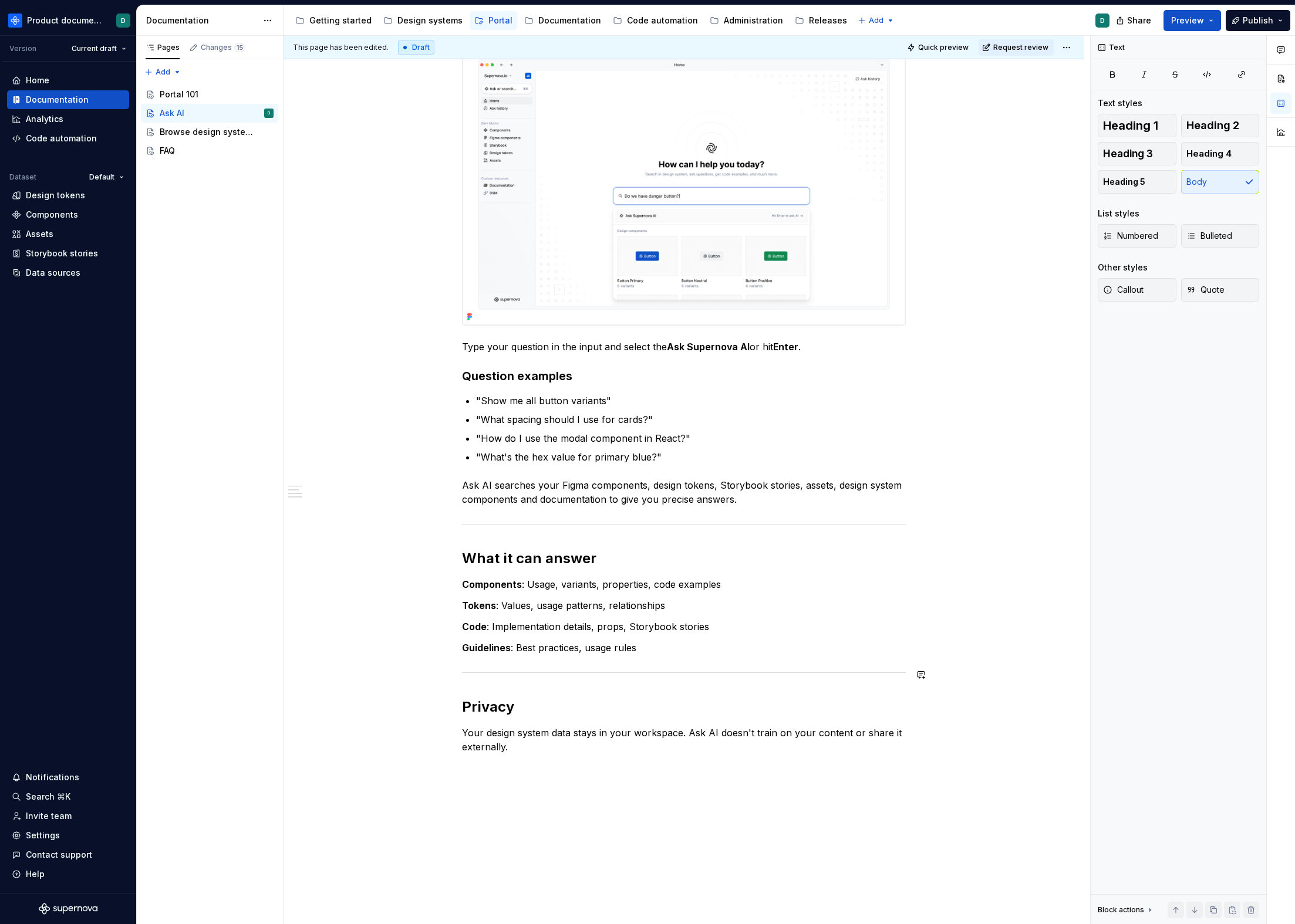
click at [678, 655] on div "You can ask AI about any entity you have in your design system and get instant …" at bounding box center [683, 194] width 444 height 1120
click at [650, 742] on p "Your design system data stays in your workspace. Ask AI doesn't train on your c…" at bounding box center [683, 739] width 444 height 28
click at [540, 742] on p "Your design system data stays in your workspace. Ask AI doesn't train on your c…" at bounding box center [683, 739] width 444 height 28
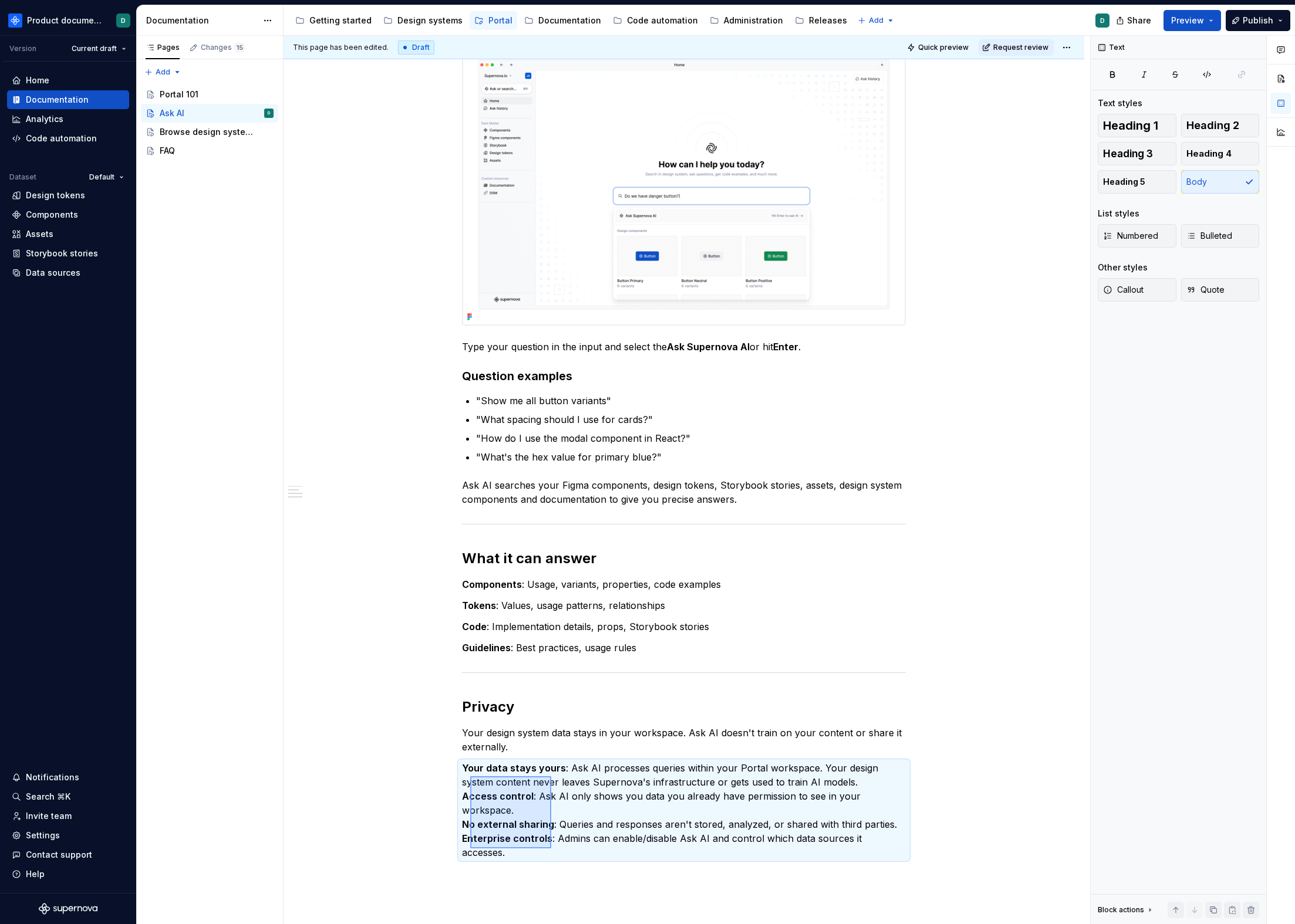
drag, startPoint x: 551, startPoint y: 848, endPoint x: 470, endPoint y: 776, distance: 108.4
click at [470, 742] on div "This page has been edited. Draft Quick preview Request review Ask AI Edit heade…" at bounding box center [686, 480] width 806 height 889
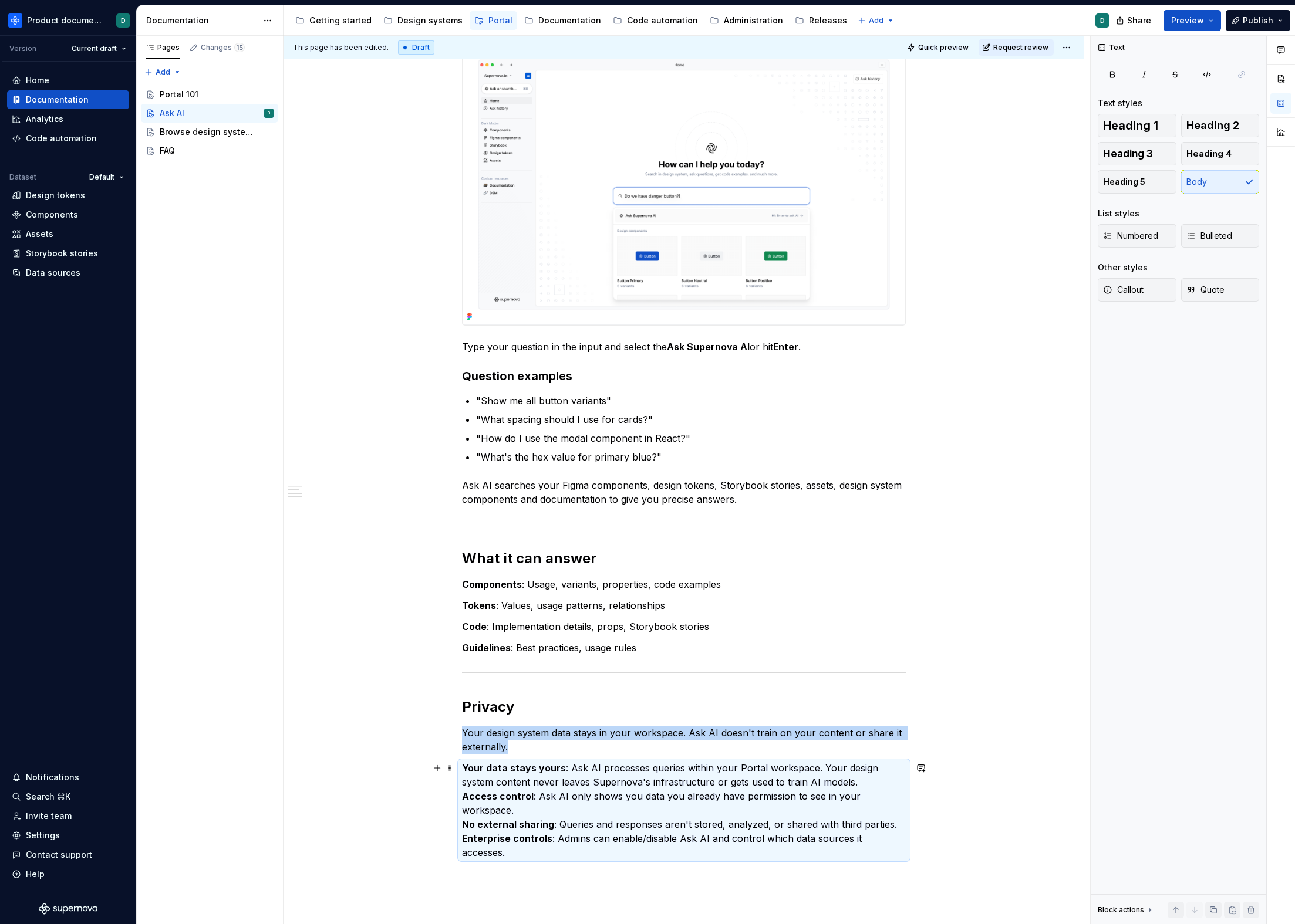
click at [559, 742] on strong "Your data stays yours" at bounding box center [513, 768] width 104 height 12
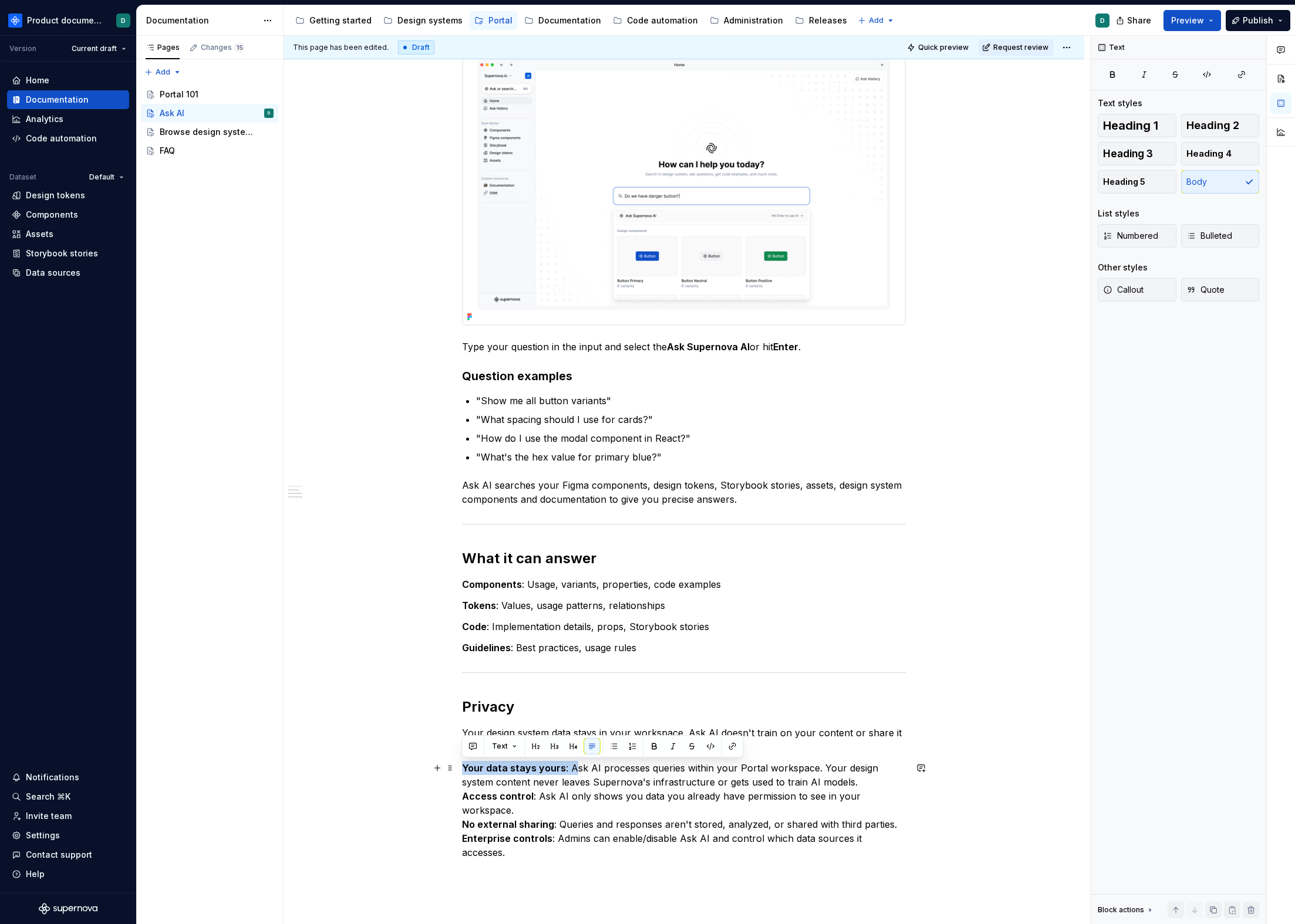
drag, startPoint x: 569, startPoint y: 769, endPoint x: 459, endPoint y: 766, distance: 110.0
click at [459, 742] on div "You can ask AI about any entity you have in your design system and get instant …" at bounding box center [684, 378] width 801 height 1546
click at [754, 742] on p "sk AI processes queries within your Portal workspace. Your design system conten…" at bounding box center [683, 810] width 444 height 98
click at [462, 742] on p "sk AI processes queries within your Portal workspace. Your design system conten…" at bounding box center [683, 810] width 444 height 98
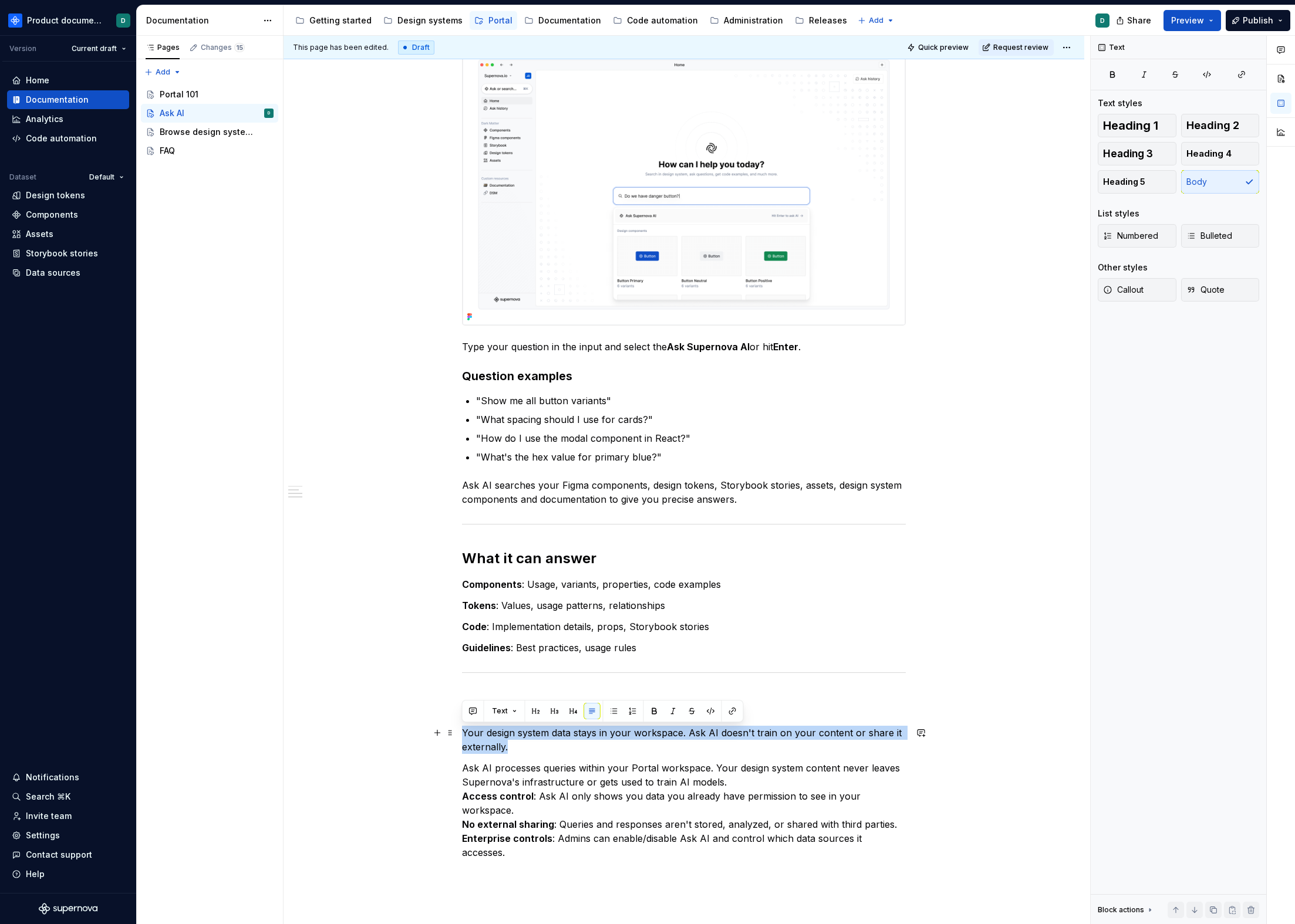
drag, startPoint x: 512, startPoint y: 746, endPoint x: 454, endPoint y: 731, distance: 59.9
click at [454, 731] on div "You can ask AI about any entity you have in your design system and get instant …" at bounding box center [684, 378] width 801 height 1546
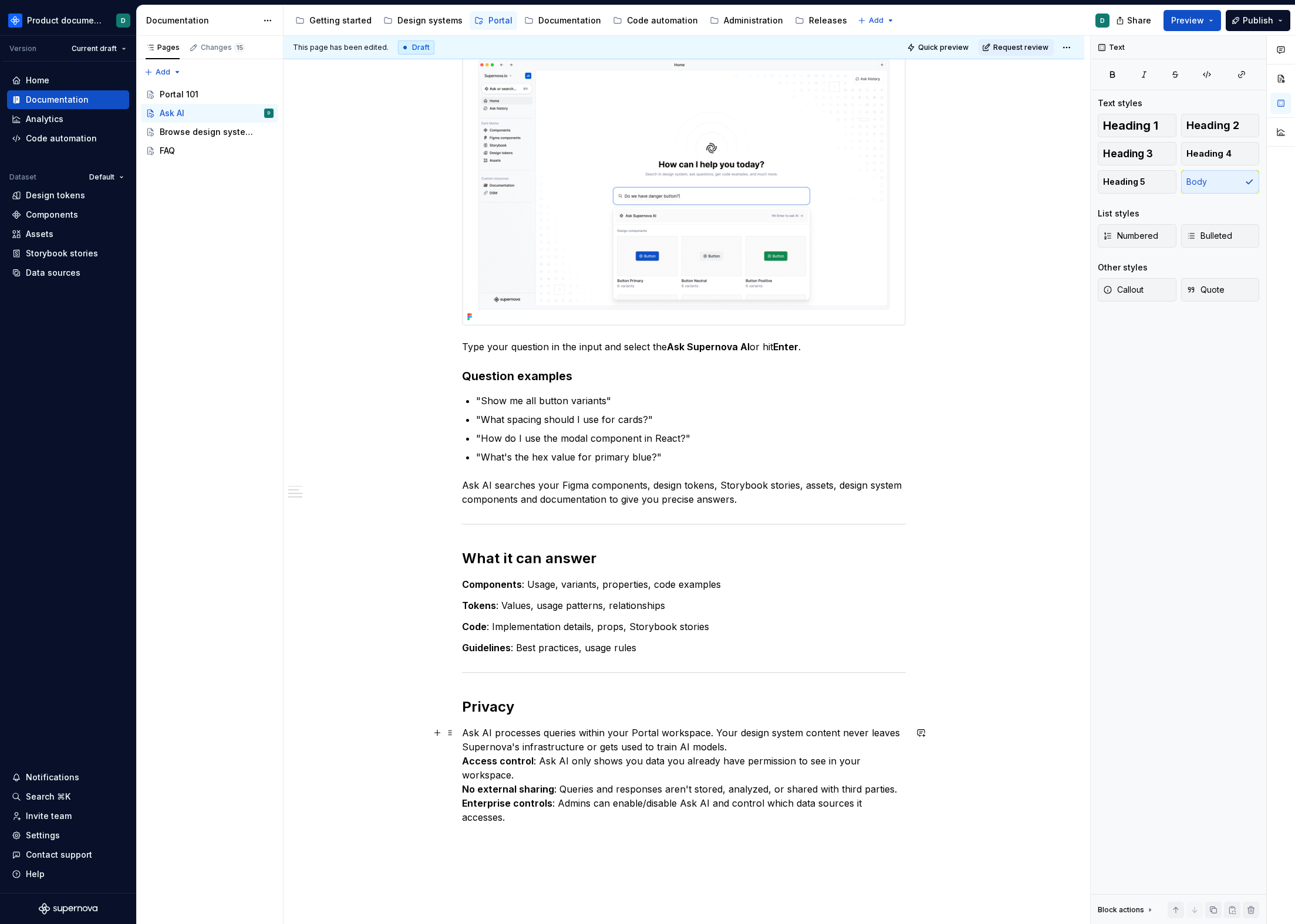
click at [733, 742] on p "Ask AI processes queries within your Portal workspace. Your design system conte…" at bounding box center [683, 775] width 444 height 98
drag, startPoint x: 537, startPoint y: 761, endPoint x: 447, endPoint y: 757, distance: 90.1
click at [447, 742] on div "You can ask AI about any entity you have in your design system and get instant …" at bounding box center [684, 361] width 801 height 1510
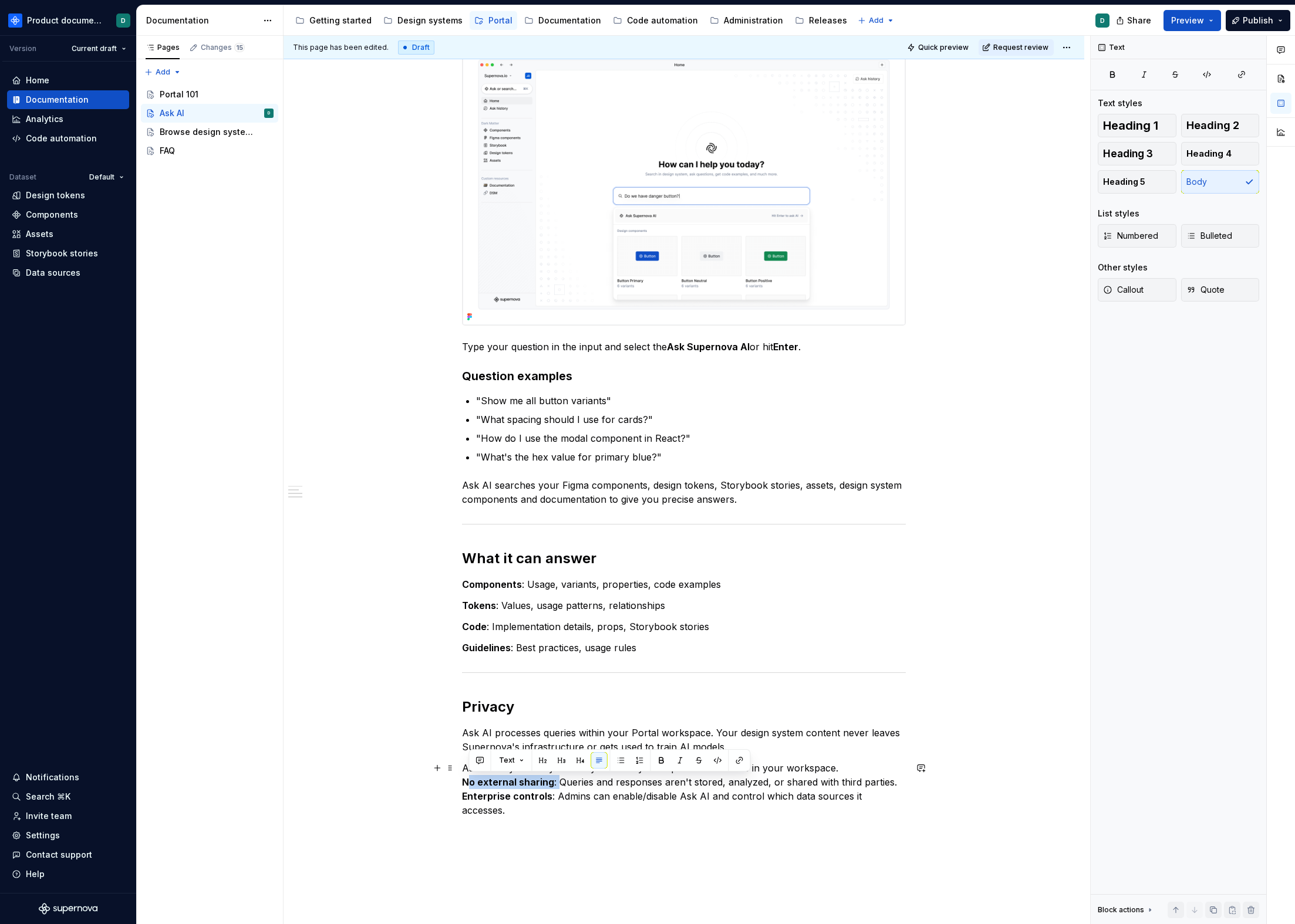
drag, startPoint x: 558, startPoint y: 782, endPoint x: 467, endPoint y: 780, distance: 91.0
click at [468, 742] on p "Ask AI only shows you data you already have permission to see in your workspace…" at bounding box center [683, 789] width 444 height 56
drag, startPoint x: 556, startPoint y: 799, endPoint x: 448, endPoint y: 796, distance: 108.0
click at [448, 742] on div "You can ask AI about any entity you have in your design system and get instant …" at bounding box center [684, 357] width 801 height 1504
click at [462, 742] on p "Ask AI only shows you data you already have permission to see in your workspace…" at bounding box center [683, 775] width 444 height 28
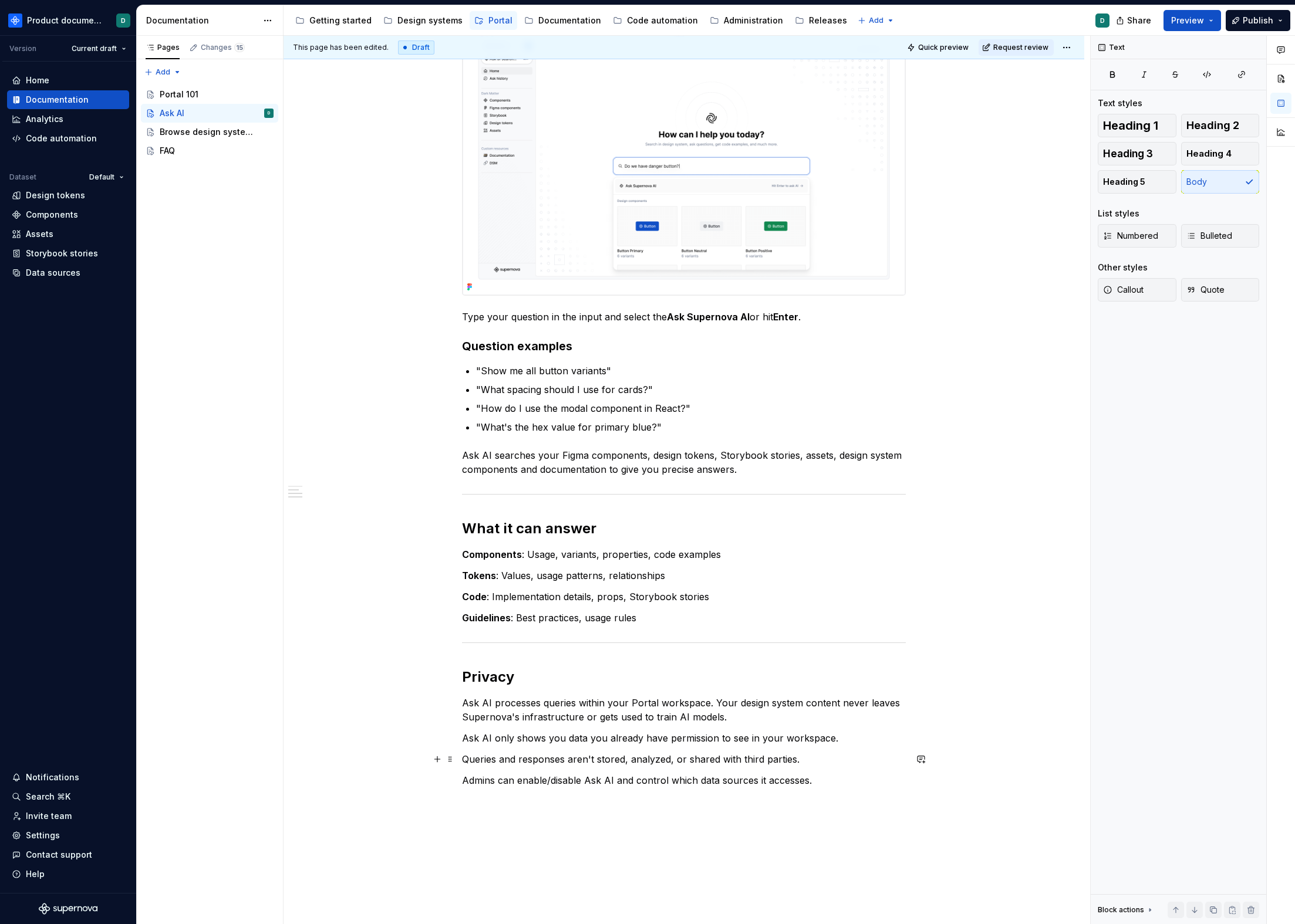
scroll to position [633, 0]
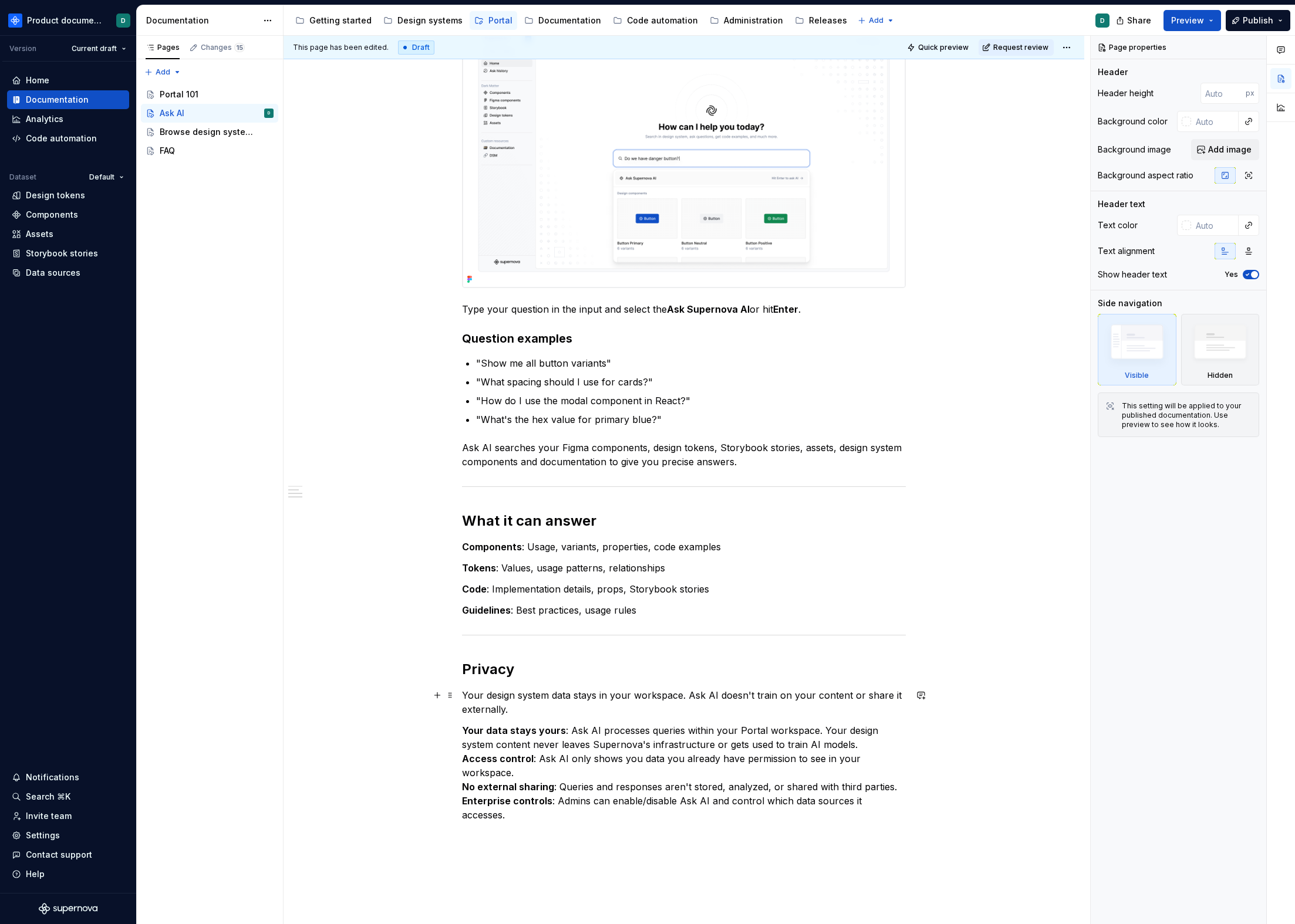
click at [516, 711] on p "Your design system data stays in your workspace. Ask AI doesn't train on your c…" at bounding box center [683, 702] width 444 height 28
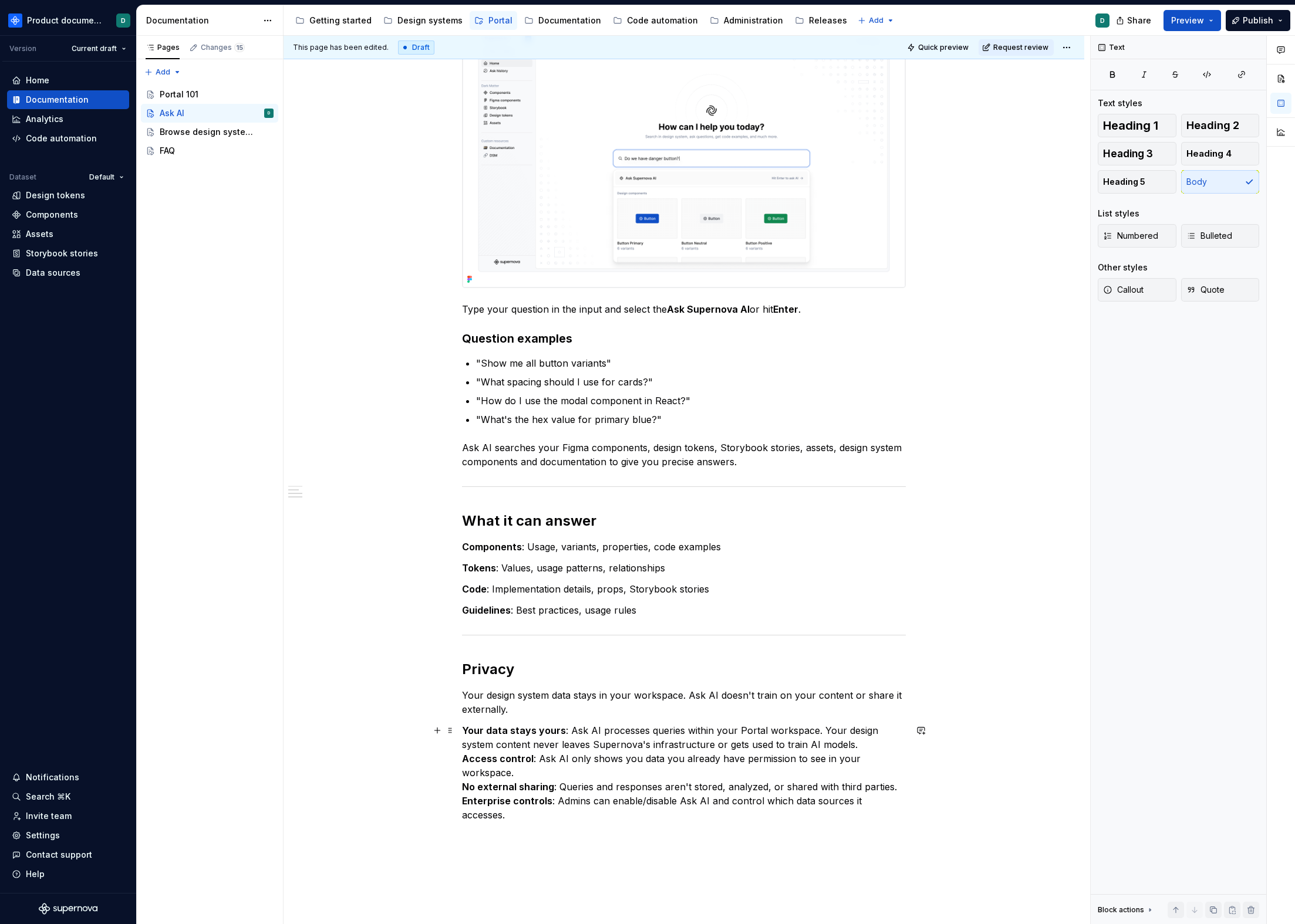
click at [564, 729] on p "Your data stays yours : Ask AI processes queries within your Portal workspace. …" at bounding box center [683, 773] width 444 height 98
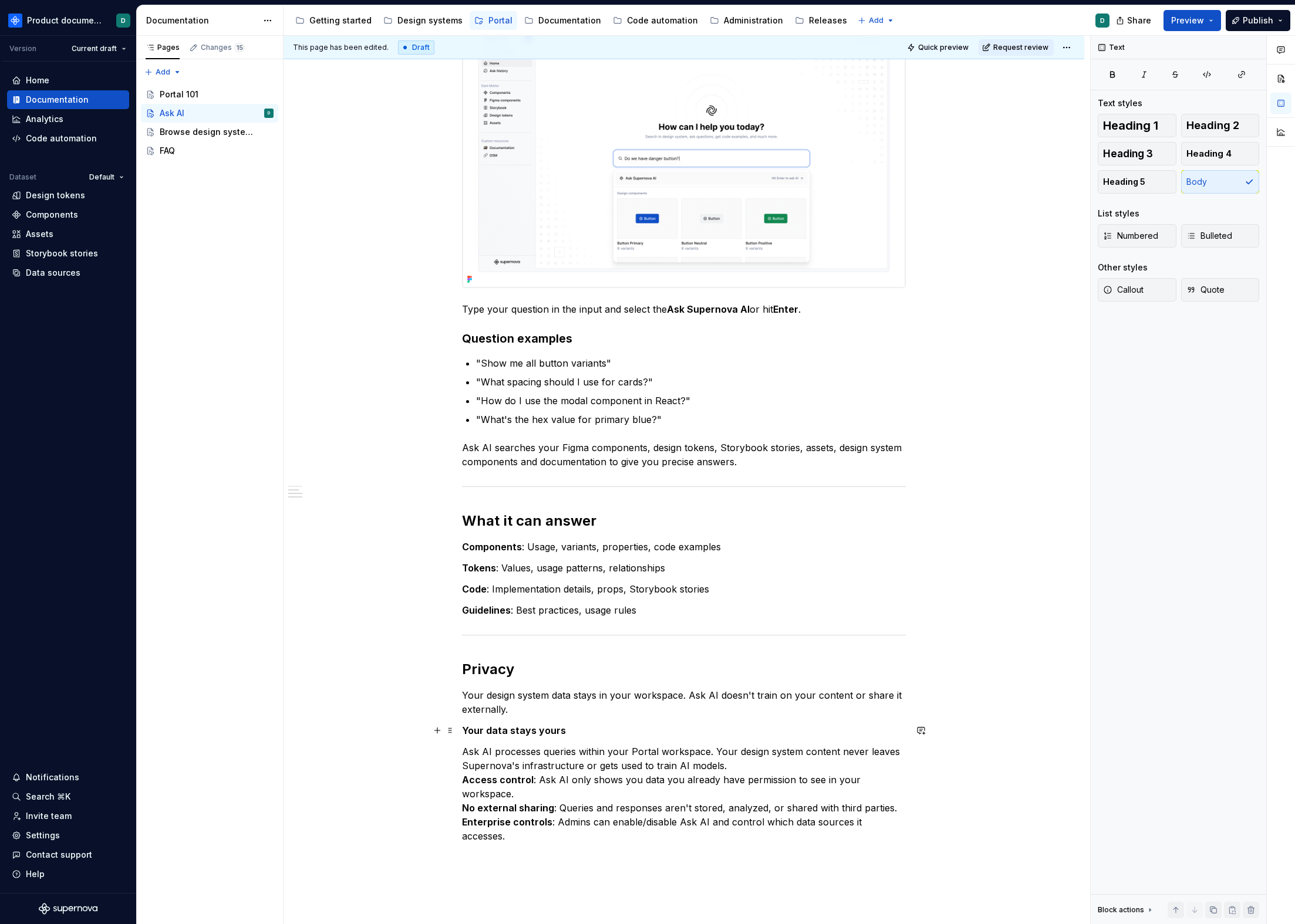
click at [546, 729] on strong "Your data stays yours" at bounding box center [513, 731] width 104 height 12
click at [985, 182] on button "Heading 5" at bounding box center [1137, 182] width 79 height 23
click at [509, 742] on p "Ask AI processes queries within your Portal workspace. Your design system conte…" at bounding box center [683, 801] width 444 height 98
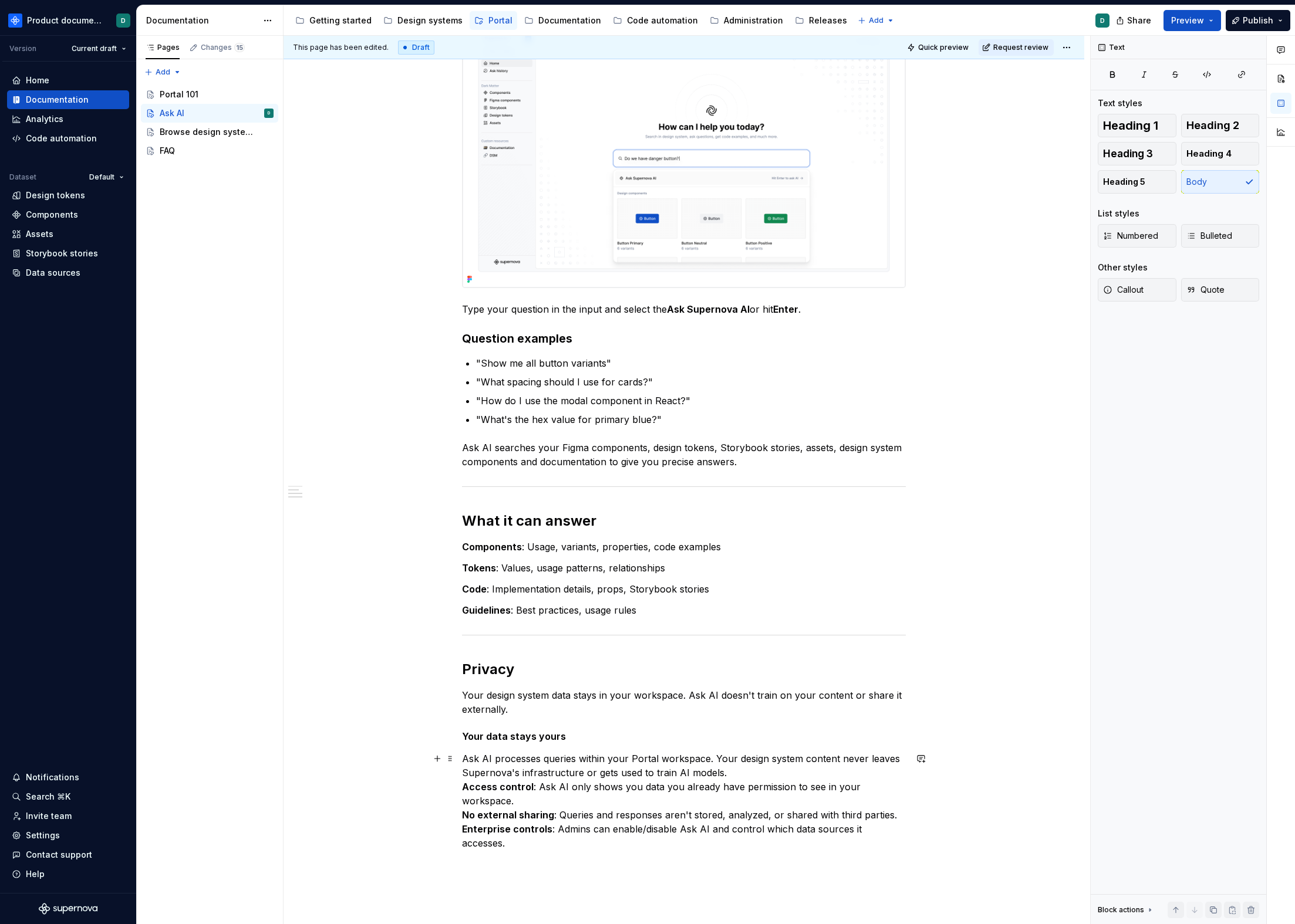
click at [733, 742] on p "Ask AI processes queries within your Portal workspace. Your design system conte…" at bounding box center [683, 801] width 444 height 98
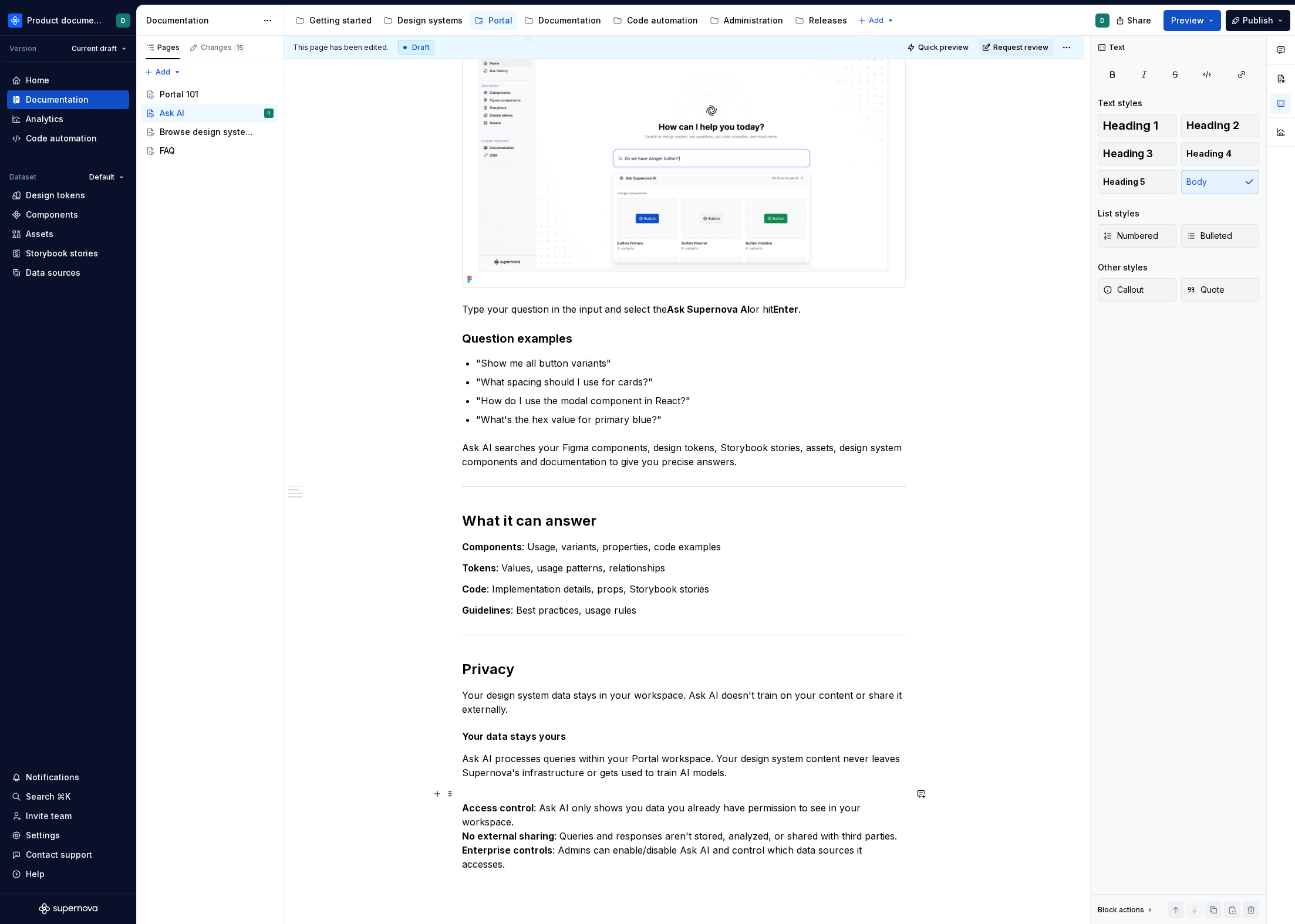
click at [536, 742] on p "Access control : Ask AI only shows you data you already have permission to see …" at bounding box center [683, 829] width 444 height 85
click at [536, 742] on p "Access control" at bounding box center [683, 801] width 444 height 28
click at [985, 177] on button "Heading 5" at bounding box center [1137, 182] width 79 height 23
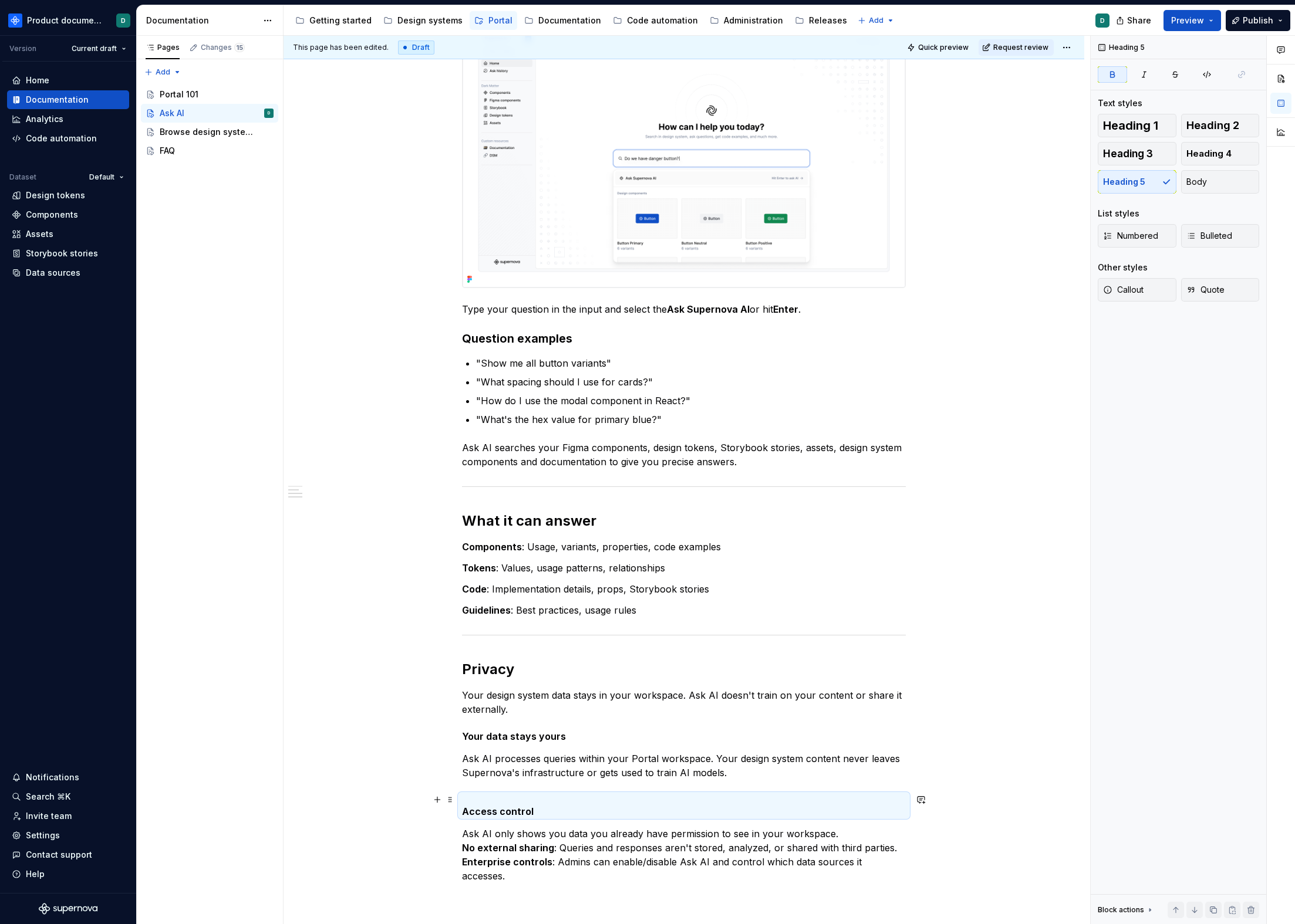
click at [509, 742] on strong "Access control" at bounding box center [497, 812] width 72 height 12
click at [503, 742] on p "Ask AI processes queries within your Portal workspace. Your design system conte…" at bounding box center [683, 765] width 444 height 28
click at [493, 742] on div "You can ask AI about any entity you have in your design system and get instant …" at bounding box center [683, 239] width 444 height 1287
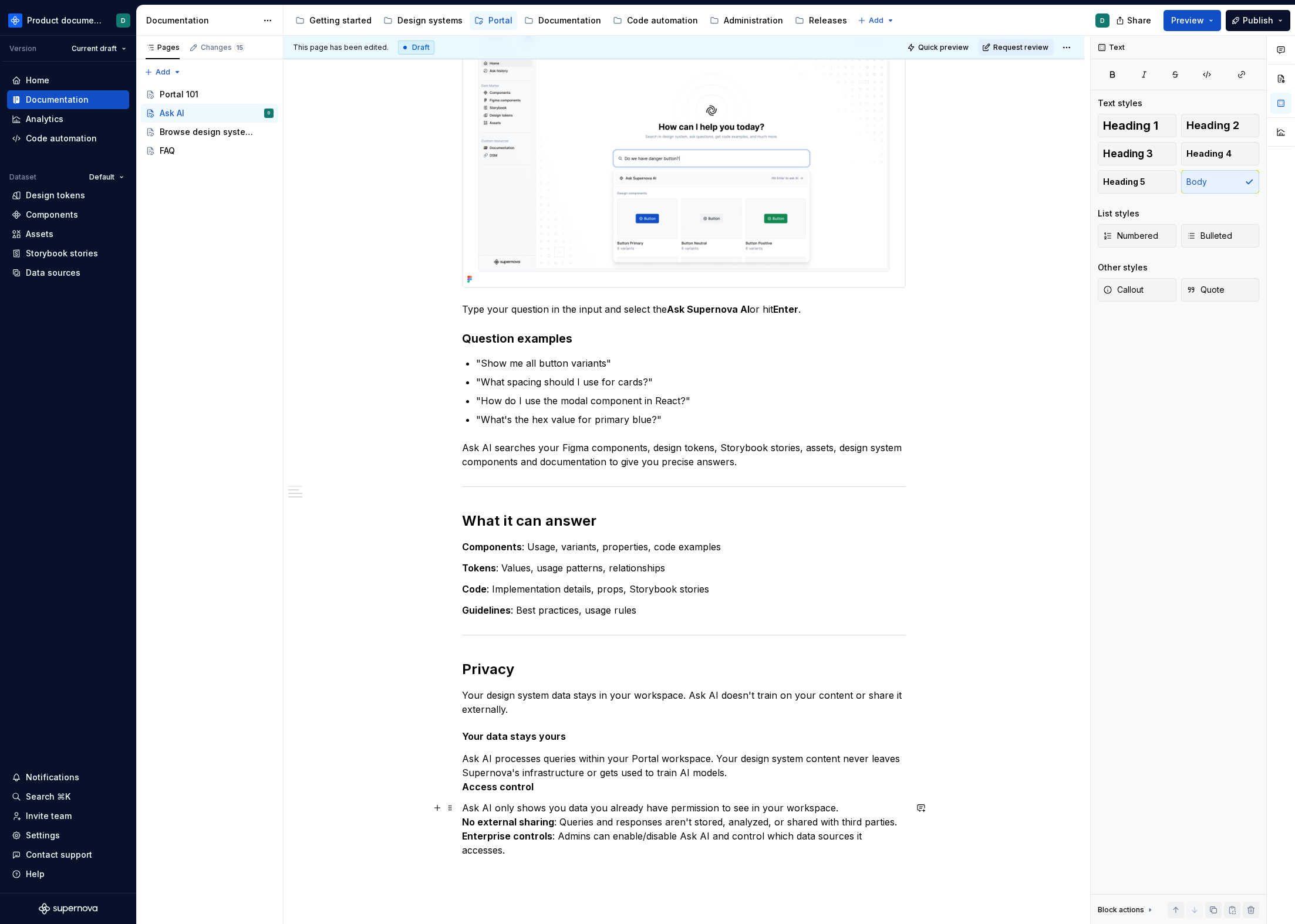
click at [495, 742] on p "Ask AI only shows you data you already have permission to see in your workspace…" at bounding box center [683, 829] width 444 height 56
click at [495, 742] on p "Ask AI processes queries within your Portal workspace. Your design system conte…" at bounding box center [683, 773] width 444 height 42
click at [492, 742] on strong "Access control" at bounding box center [497, 787] width 72 height 12
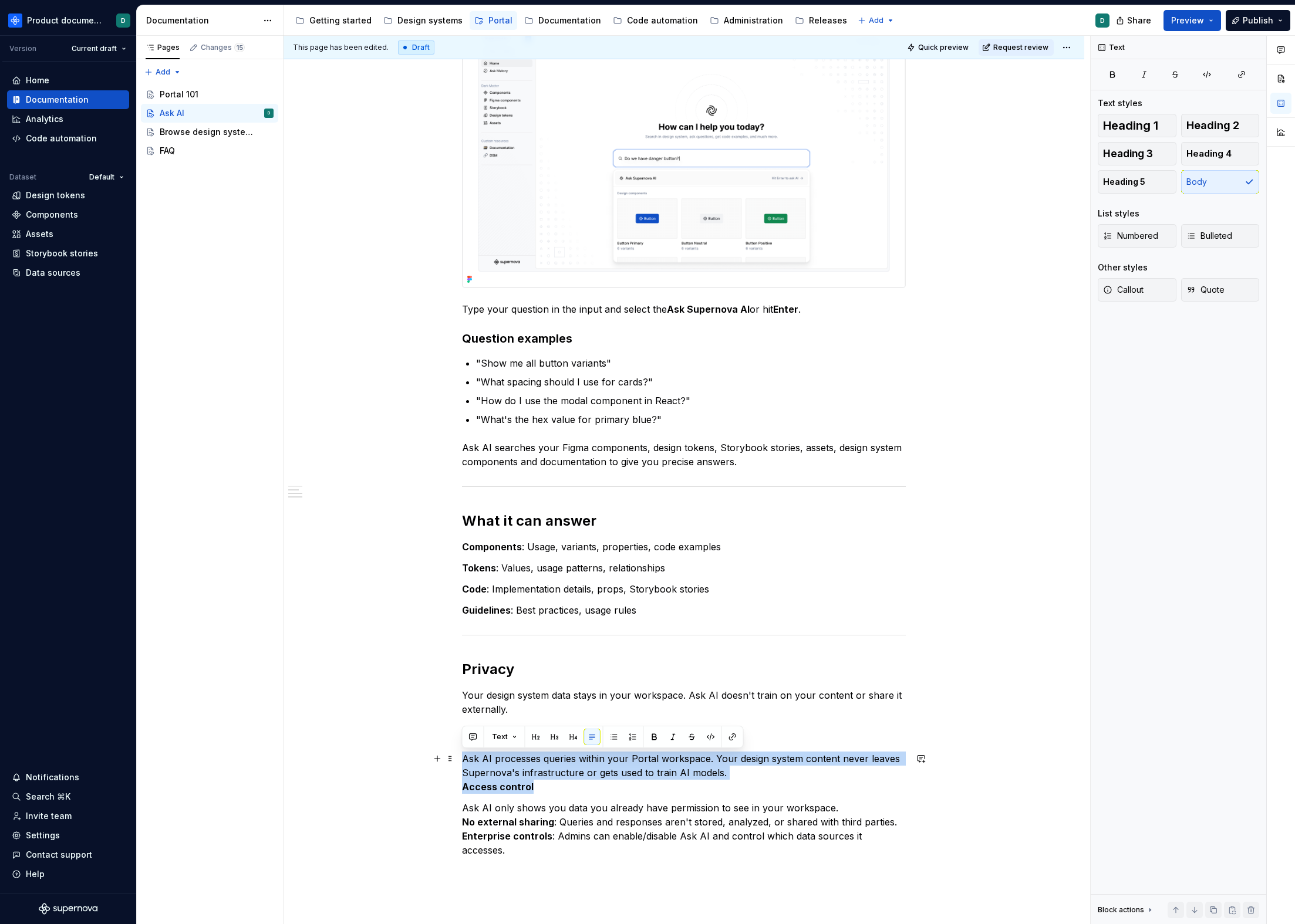
click at [492, 742] on strong "Access control" at bounding box center [497, 787] width 72 height 12
click at [468, 742] on strong "Access control" at bounding box center [497, 787] width 72 height 12
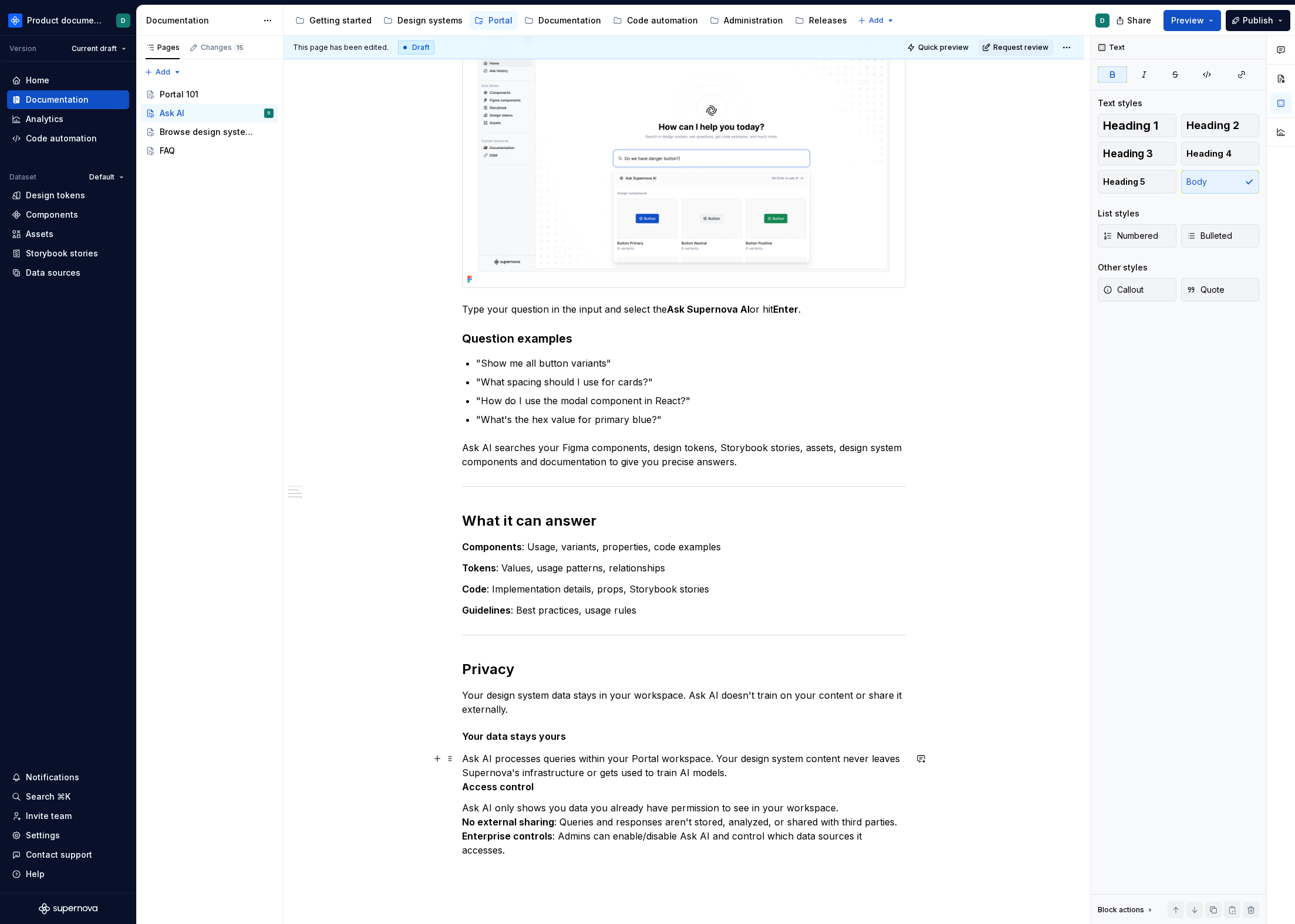
click at [463, 742] on strong "Access control" at bounding box center [497, 787] width 72 height 12
click at [985, 180] on button "Heading 5" at bounding box center [1137, 182] width 79 height 23
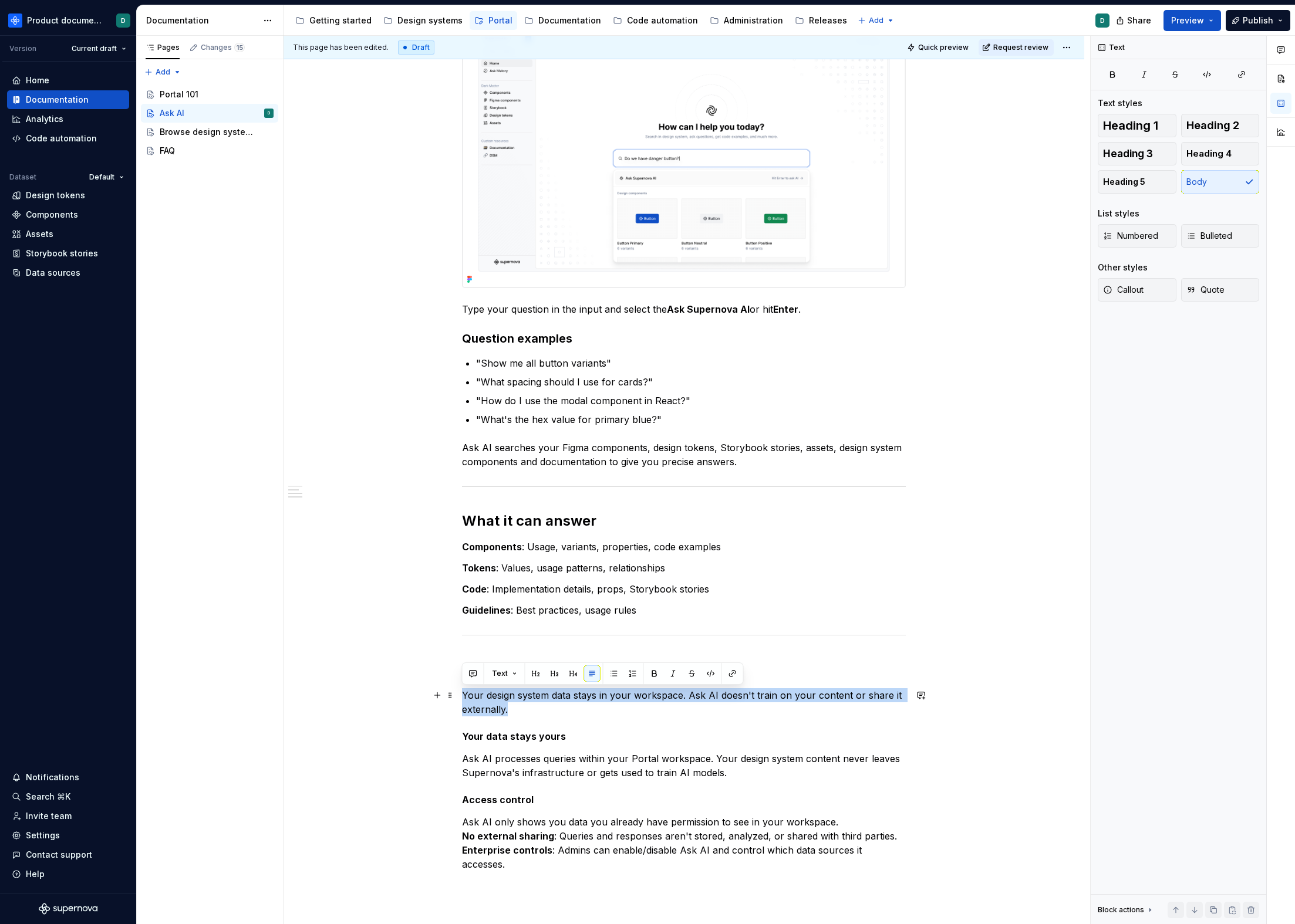
drag, startPoint x: 517, startPoint y: 712, endPoint x: 463, endPoint y: 694, distance: 56.9
click at [463, 694] on p "Your design system data stays in your workspace. Ask AI doesn't train on your c…" at bounding box center [683, 702] width 444 height 28
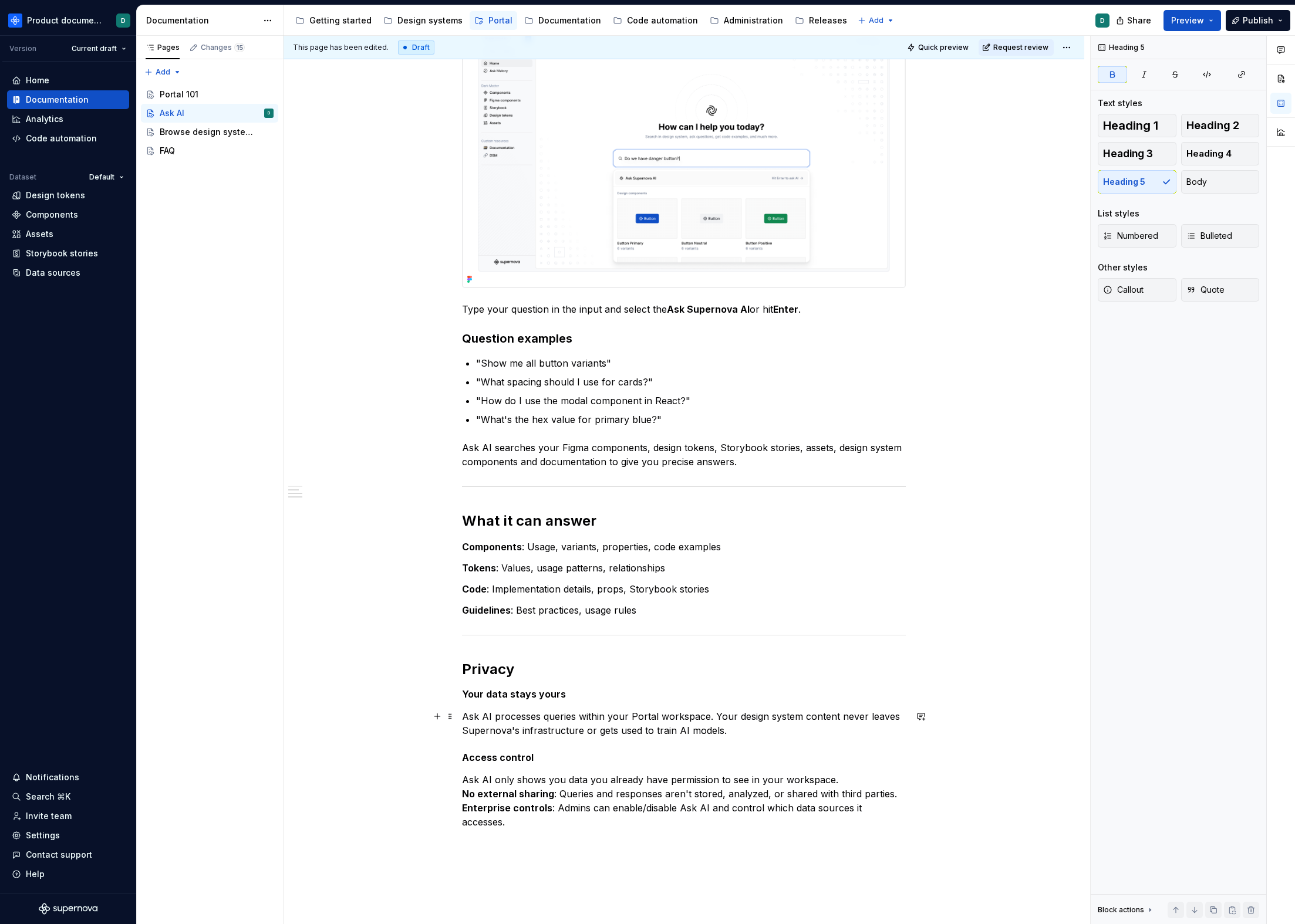
click at [736, 735] on p "Ask AI processes queries within your Portal workspace. Your design system conte…" at bounding box center [683, 723] width 444 height 28
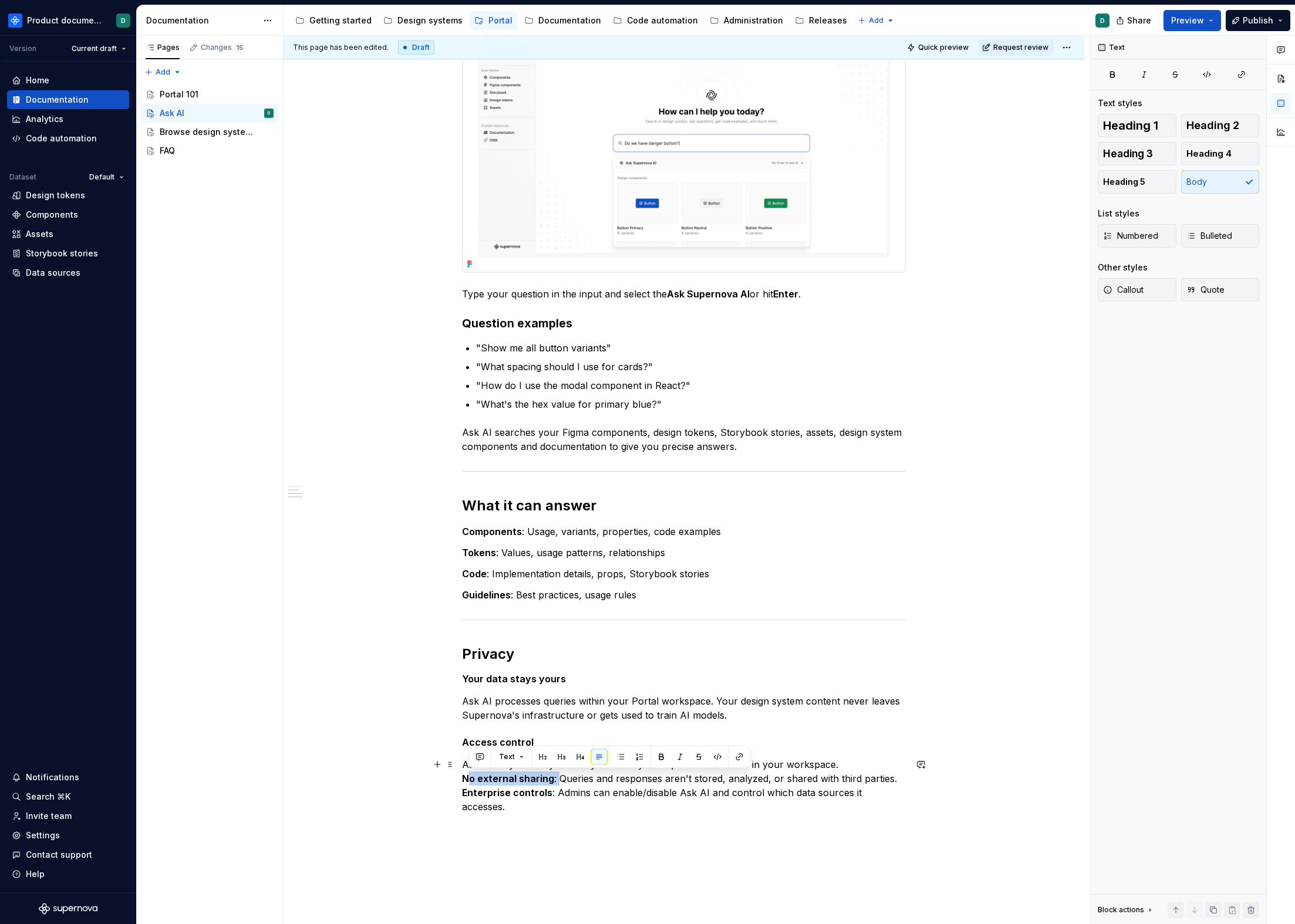
drag, startPoint x: 557, startPoint y: 778, endPoint x: 472, endPoint y: 778, distance: 85.0
click at [472, 742] on p "Ask AI only shows you data you already have permission to see in your workspace…" at bounding box center [683, 786] width 444 height 56
click at [556, 742] on p "Ask AI only shows you data you already have permission to see in your workspace…" at bounding box center [683, 786] width 444 height 56
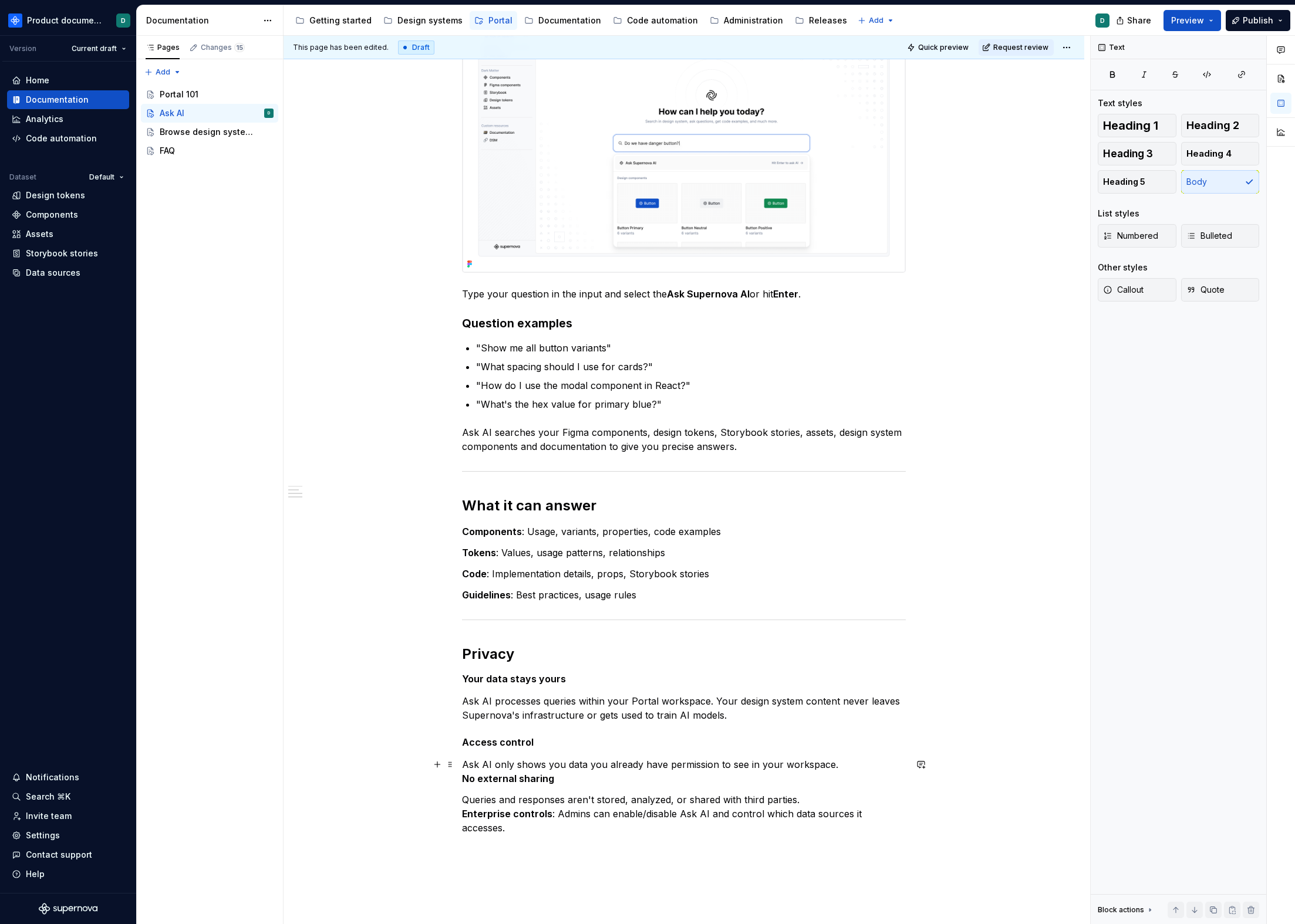
click at [462, 742] on strong "No external sharing" at bounding box center [508, 779] width 92 height 12
click at [985, 182] on button "Heading 5" at bounding box center [1137, 182] width 79 height 23
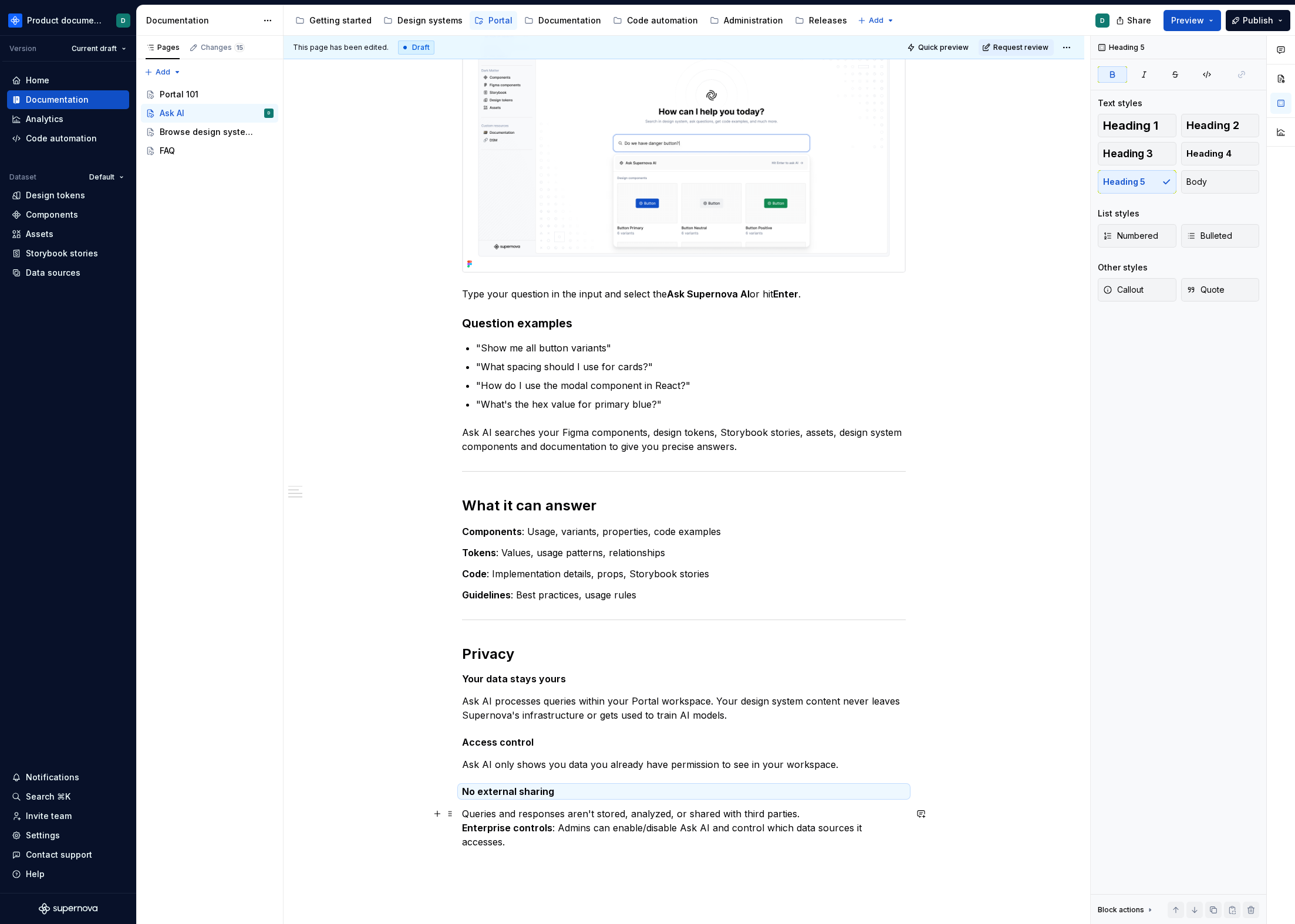
click at [464, 742] on strong "Enterprise controls" at bounding box center [506, 828] width 90 height 12
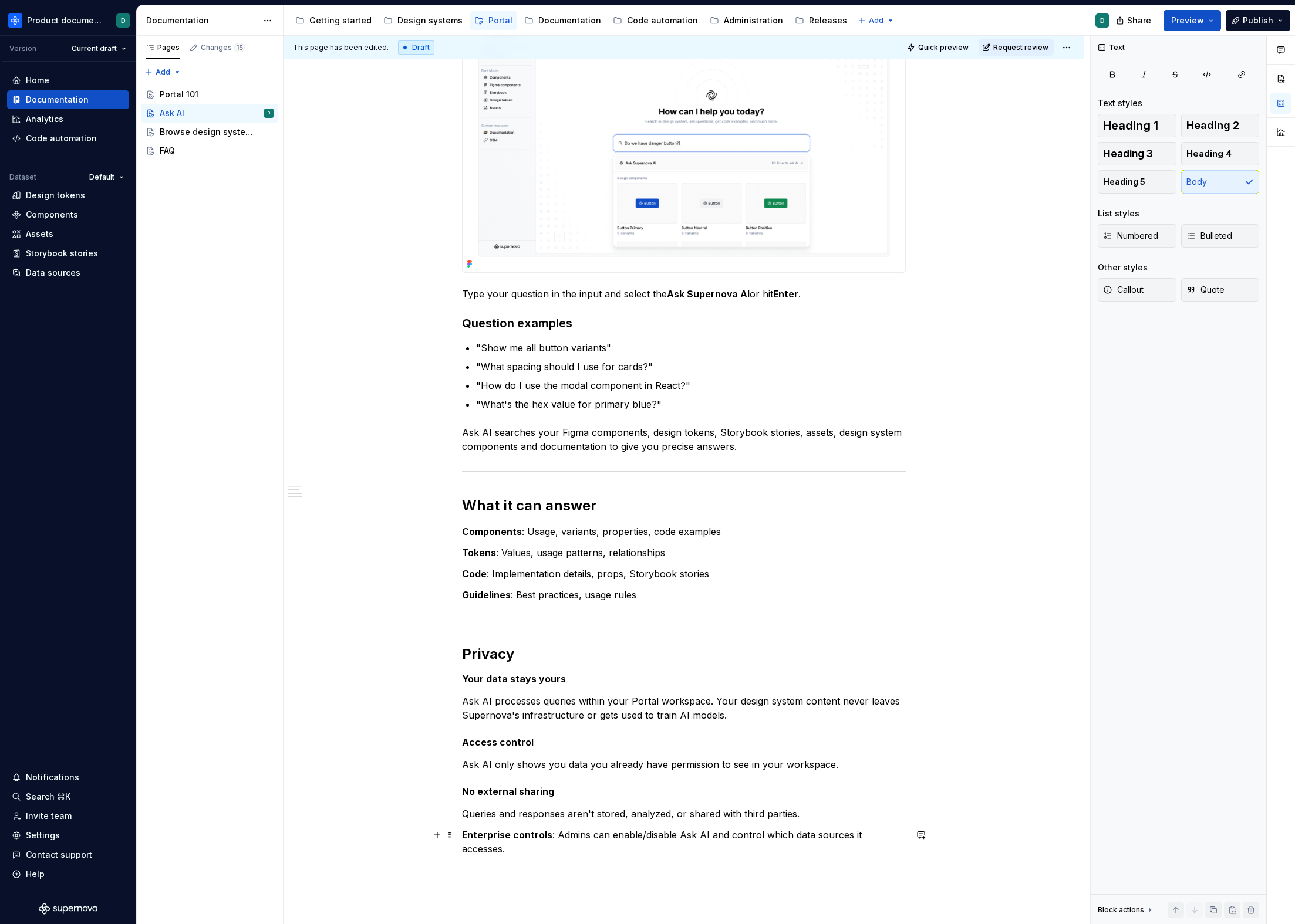
click at [555, 742] on p "Enterprise controls : Admins can enable/disable Ask AI and control which data s…" at bounding box center [683, 842] width 444 height 28
click at [550, 742] on p "Enterprise controls" at bounding box center [683, 835] width 444 height 14
click at [985, 192] on button "Heading 5" at bounding box center [1137, 182] width 79 height 23
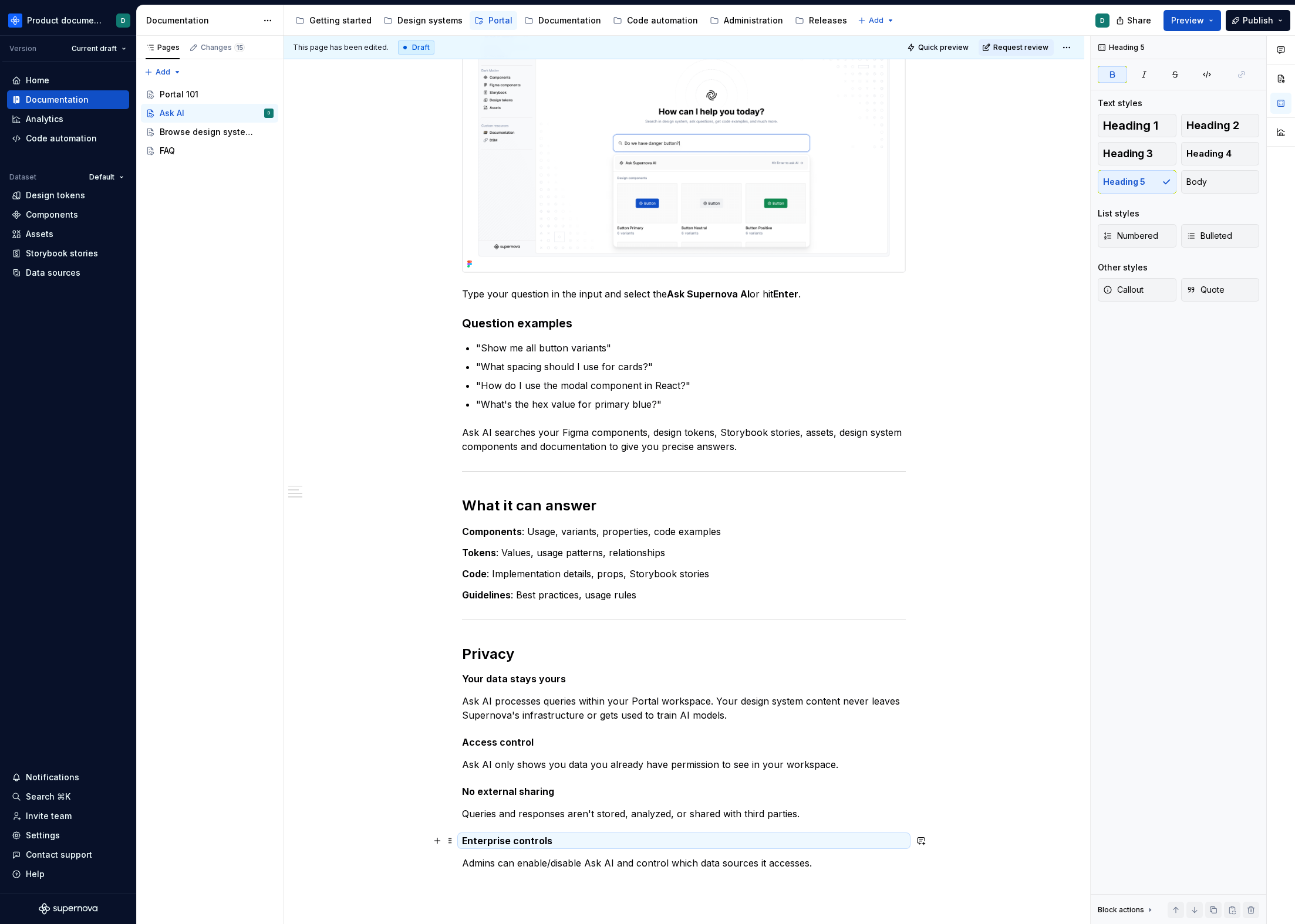
click at [583, 742] on h5 "Enterprise controls" at bounding box center [683, 841] width 444 height 12
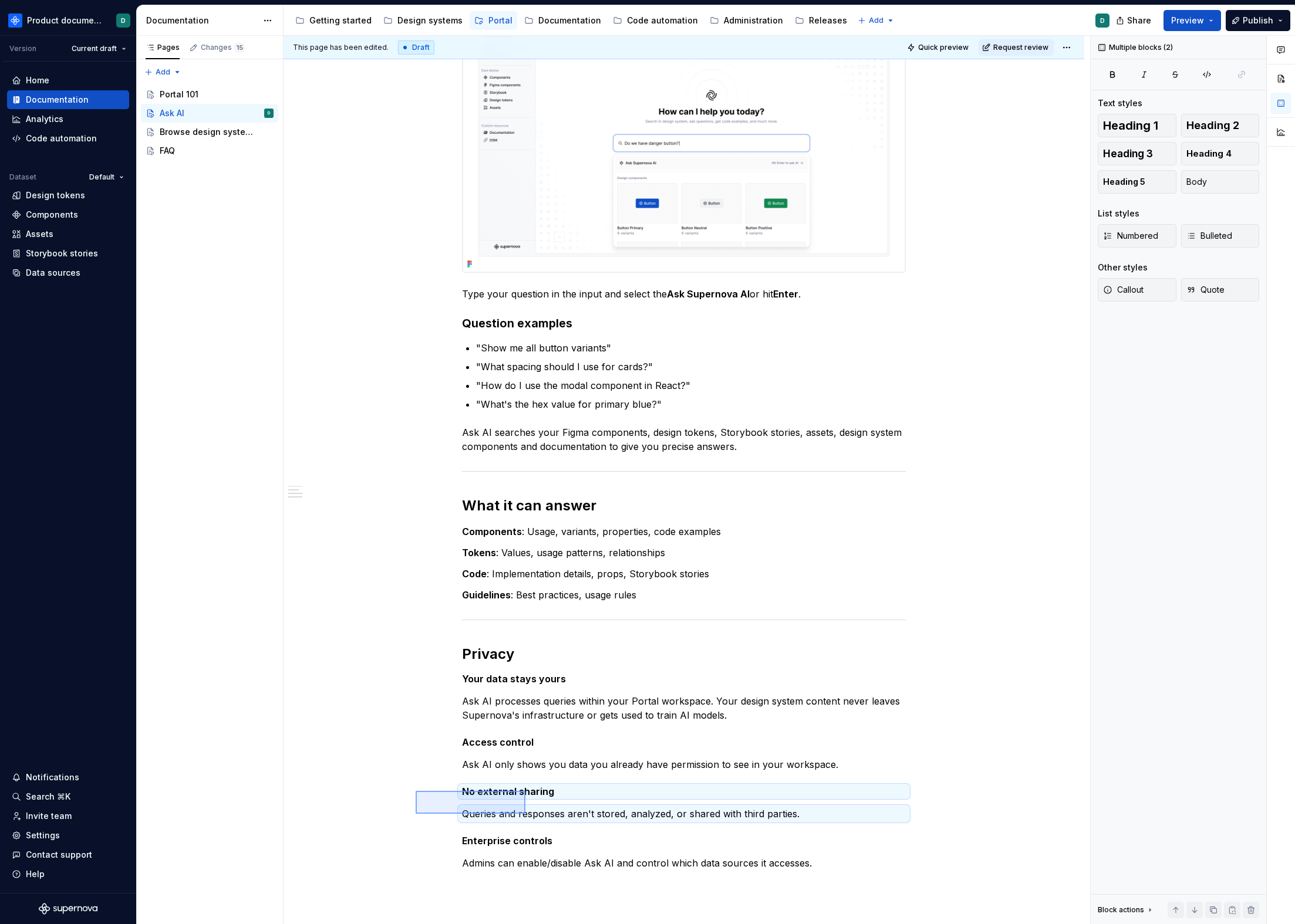
drag, startPoint x: 416, startPoint y: 791, endPoint x: 525, endPoint y: 814, distance: 111.4
click at [525, 742] on div "This page has been edited. Draft Quick preview Request review Ask AI Edit heade…" at bounding box center [686, 480] width 806 height 889
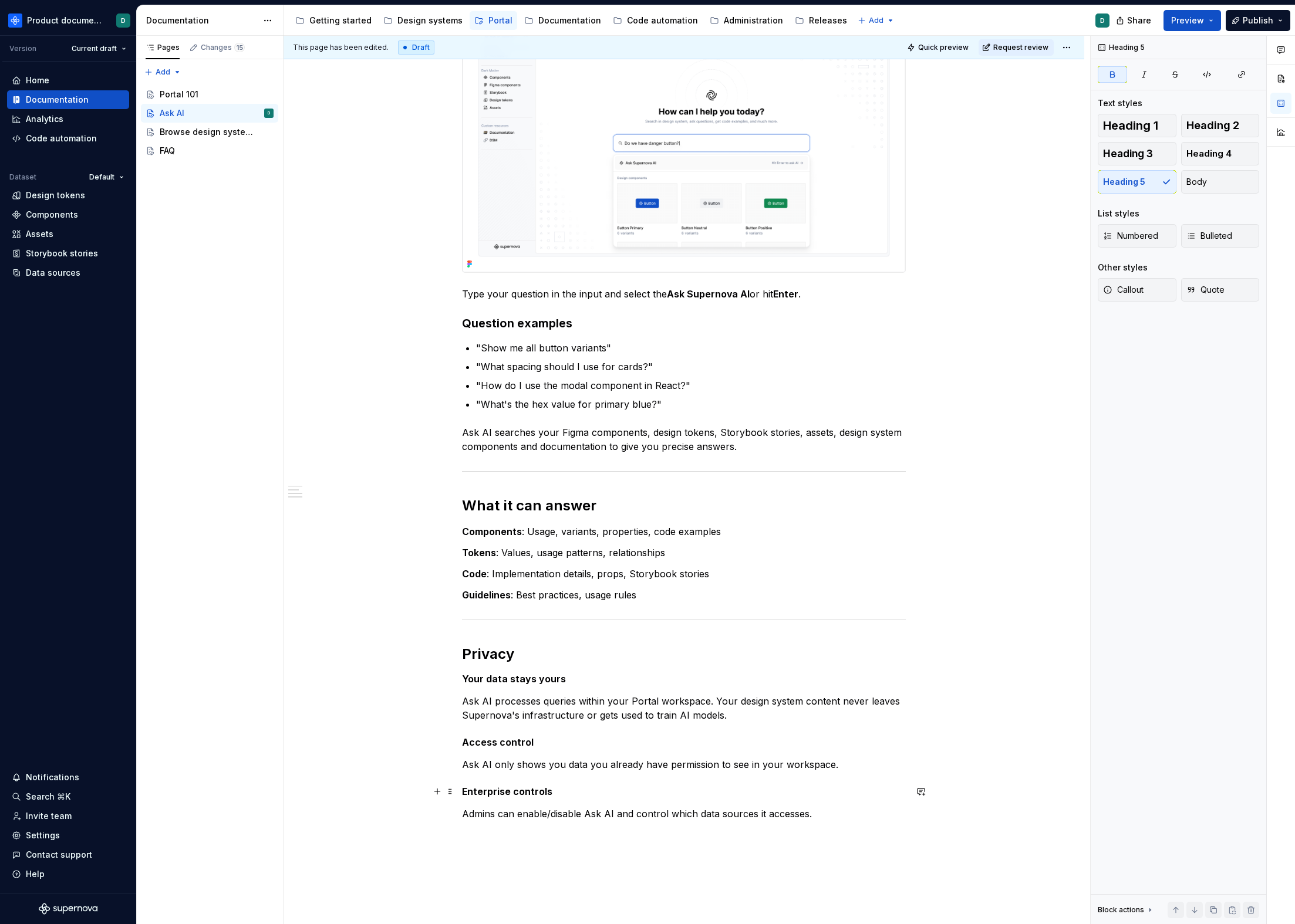
click at [562, 742] on h5 "Enterprise controls" at bounding box center [683, 792] width 444 height 12
click at [553, 742] on p "Ask AI only shows you data you already have permission to see in your workspace." at bounding box center [683, 764] width 444 height 14
click at [845, 742] on p "Ask AI only shows you data you already have permission to see in your workspace." at bounding box center [683, 764] width 444 height 14
click at [811, 742] on p "Admins can enable/disable Ask AI and control which data sources it accesses." at bounding box center [683, 814] width 444 height 14
click at [612, 742] on p "Admins can enable/disable Ask AI and control which data sources it accesses." at bounding box center [683, 814] width 444 height 14
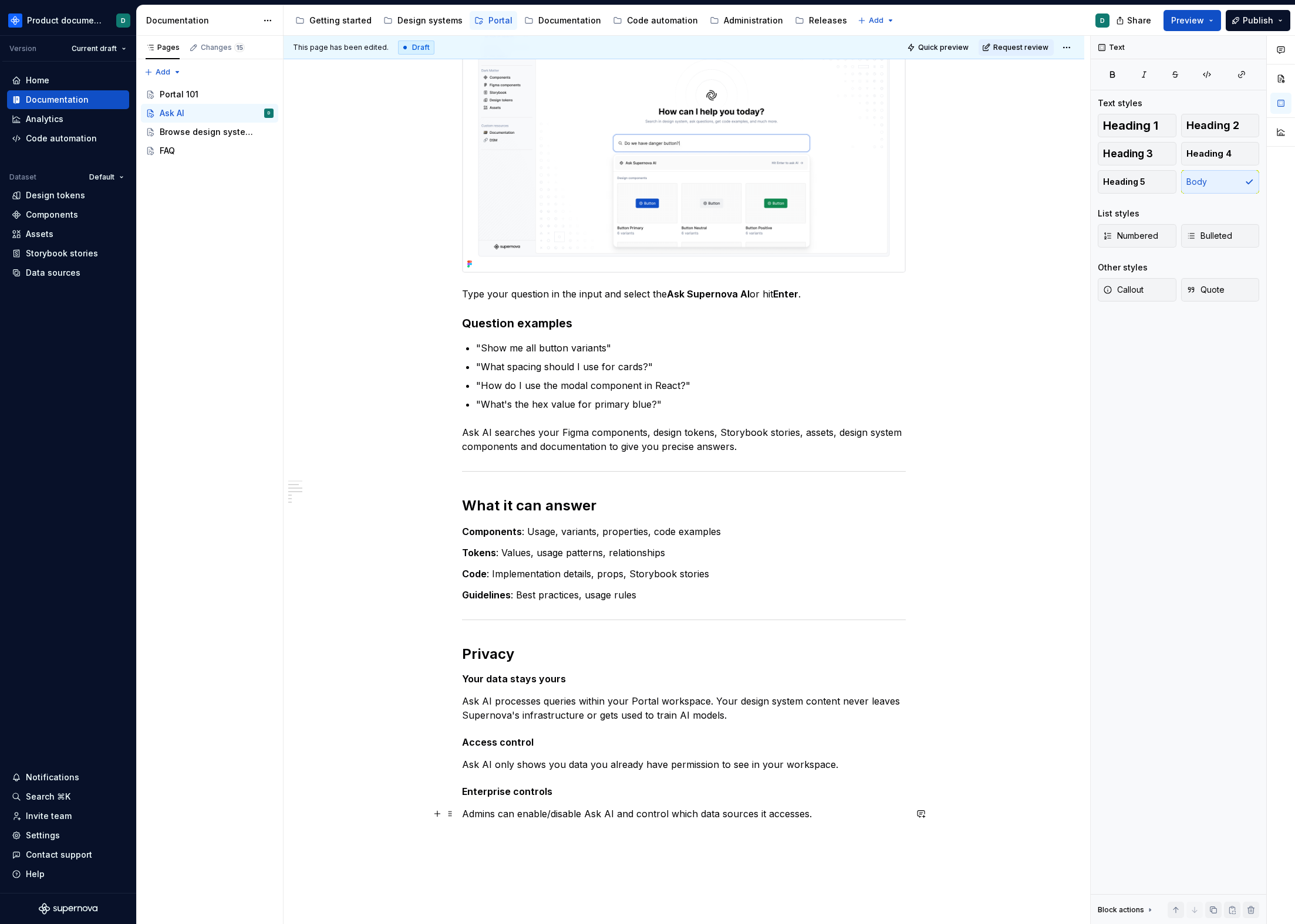
click at [840, 742] on p "Admins can enable/disable Ask AI and control which data sources it accesses." at bounding box center [683, 814] width 444 height 14
click at [566, 742] on h5 "Enterprise controls" at bounding box center [683, 792] width 444 height 12
drag, startPoint x: 551, startPoint y: 791, endPoint x: 463, endPoint y: 793, distance: 88.0
click at [463, 742] on h5 "Enterprise controls" at bounding box center [683, 792] width 444 height 12
click at [564, 742] on h5 "Enterprise controls" at bounding box center [683, 792] width 444 height 12
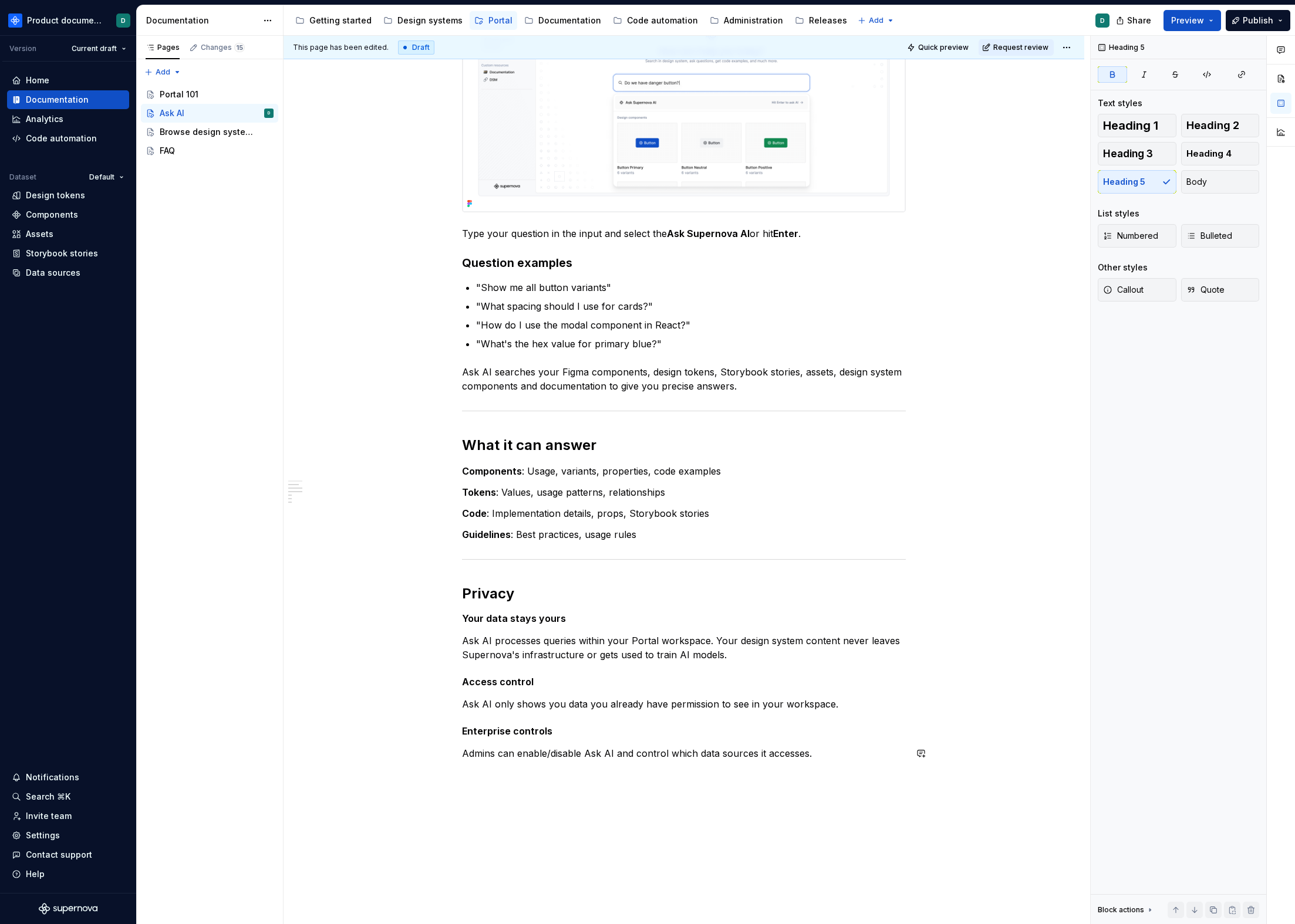
scroll to position [751, 0]
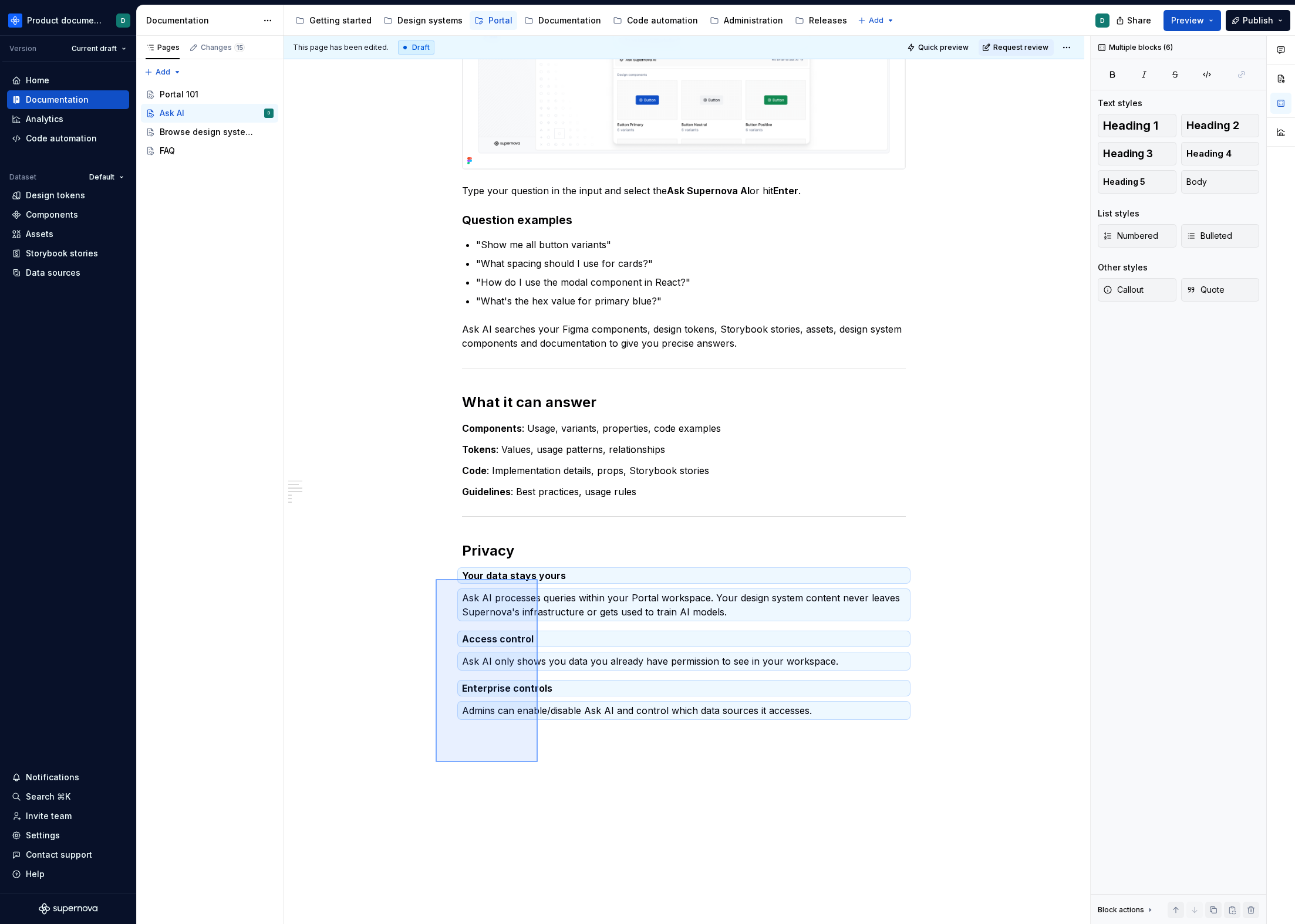
drag, startPoint x: 537, startPoint y: 762, endPoint x: 435, endPoint y: 579, distance: 209.5
click at [435, 579] on div "This page has been edited. Draft Quick preview Request review Ask AI Edit heade…" at bounding box center [686, 480] width 806 height 889
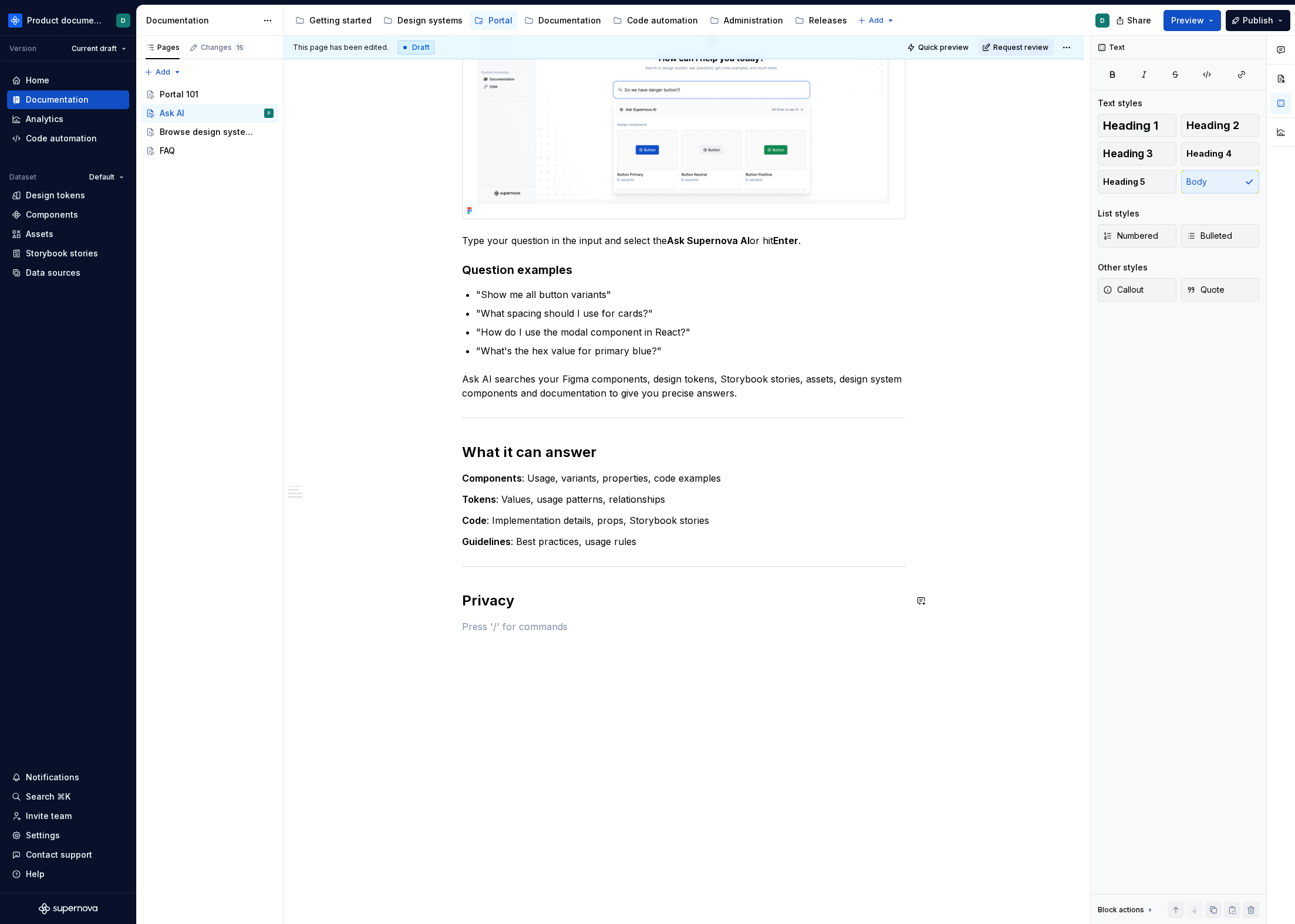
scroll to position [715, 0]
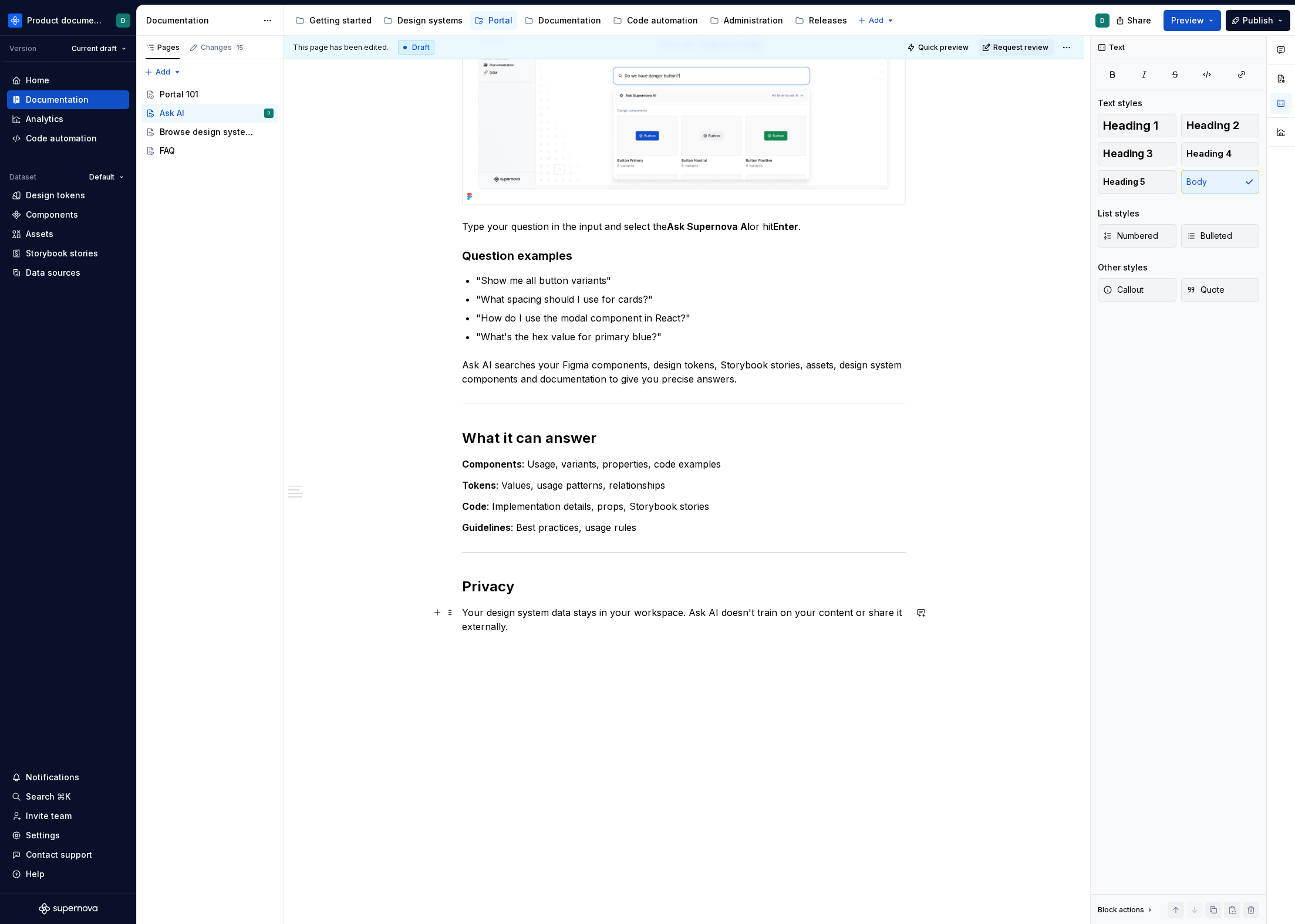
click at [600, 629] on p "Your design system data stays in your workspace. Ask AI doesn't train on your c…" at bounding box center [683, 619] width 444 height 28
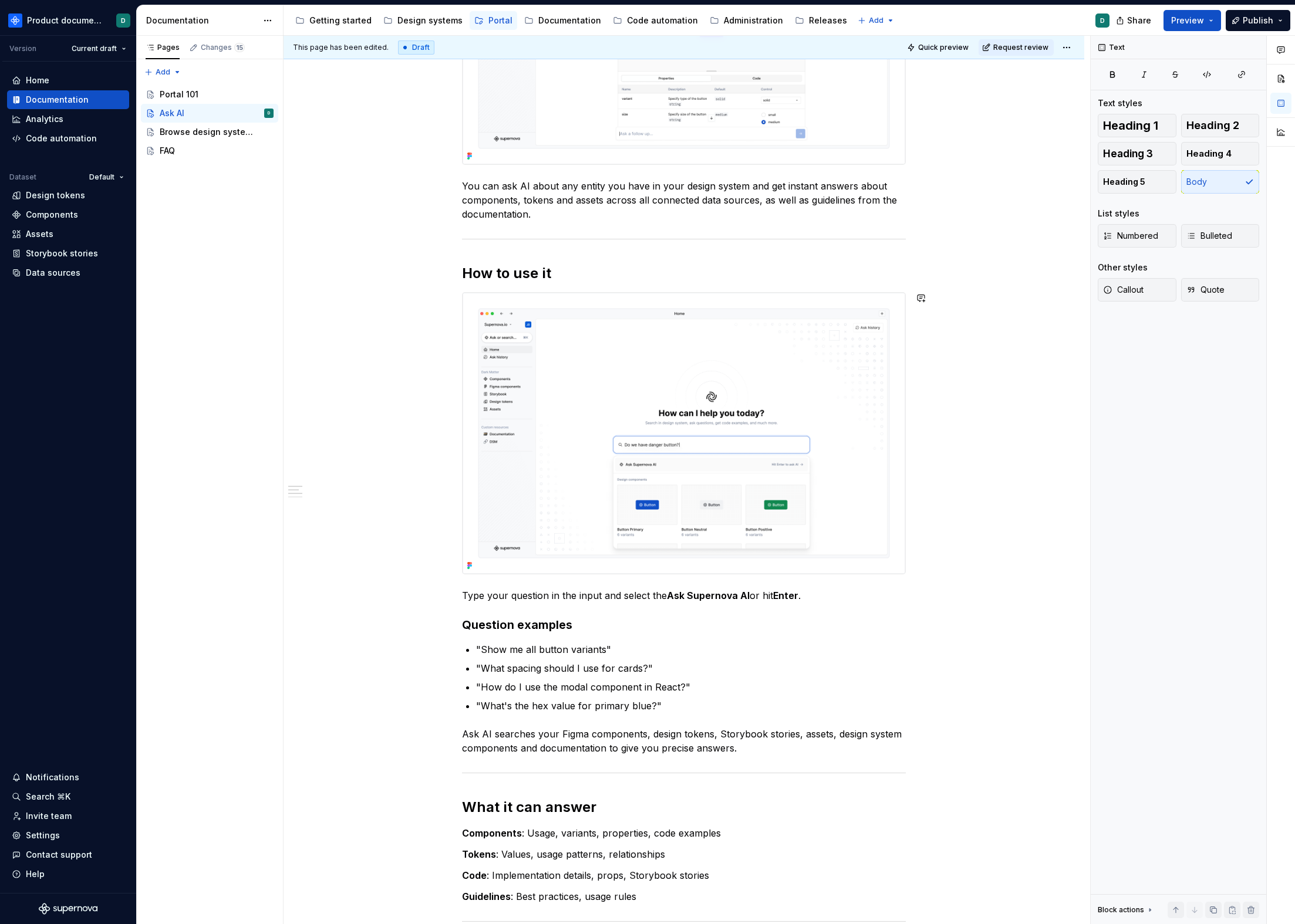
scroll to position [667, 0]
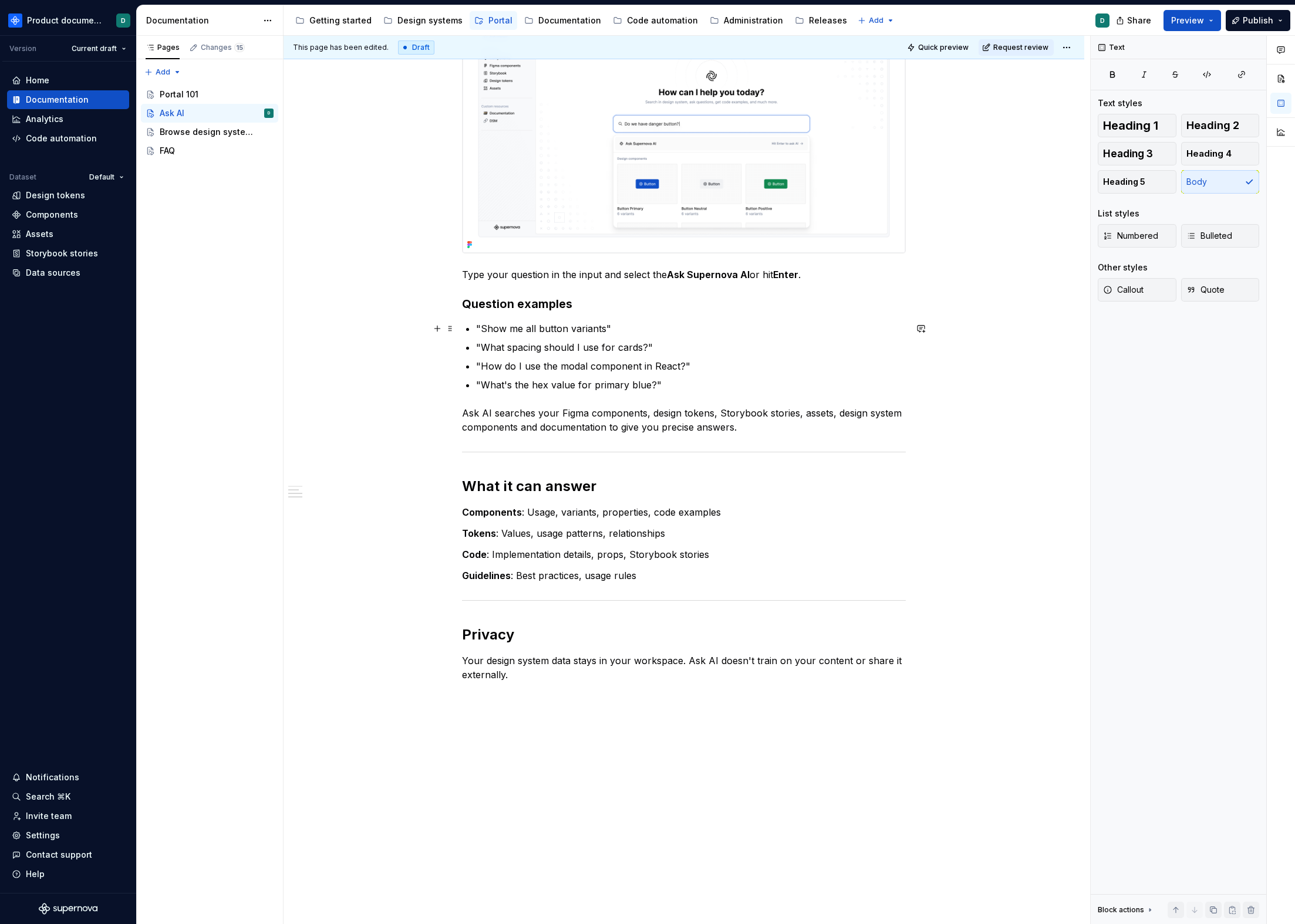
click at [478, 328] on p ""Show me all button variants"" at bounding box center [691, 328] width 430 height 14
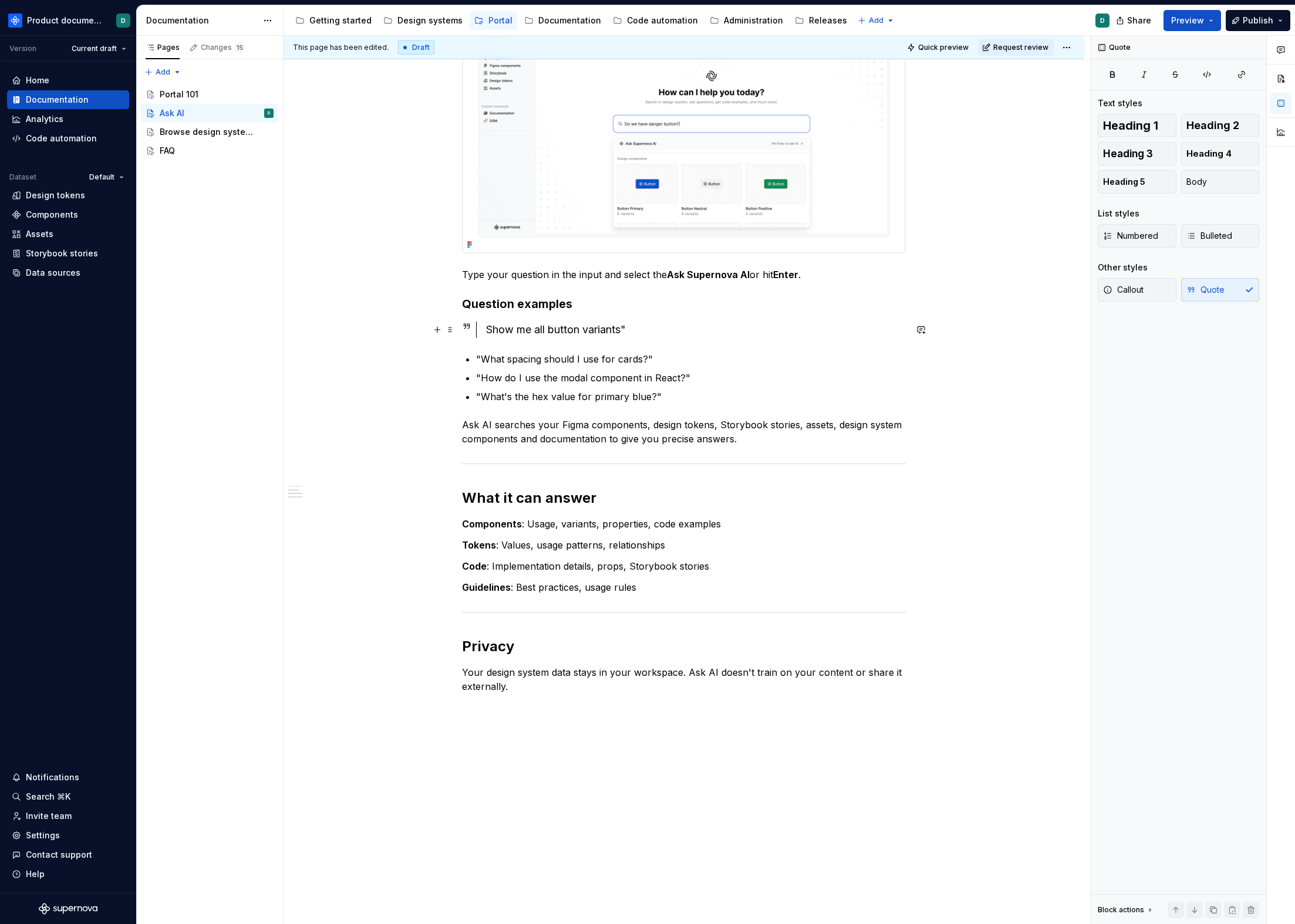
click at [648, 333] on div "Show me all button variants"" at bounding box center [696, 330] width 419 height 17
click at [481, 358] on p ""What spacing should I use for cards?"" at bounding box center [691, 359] width 430 height 14
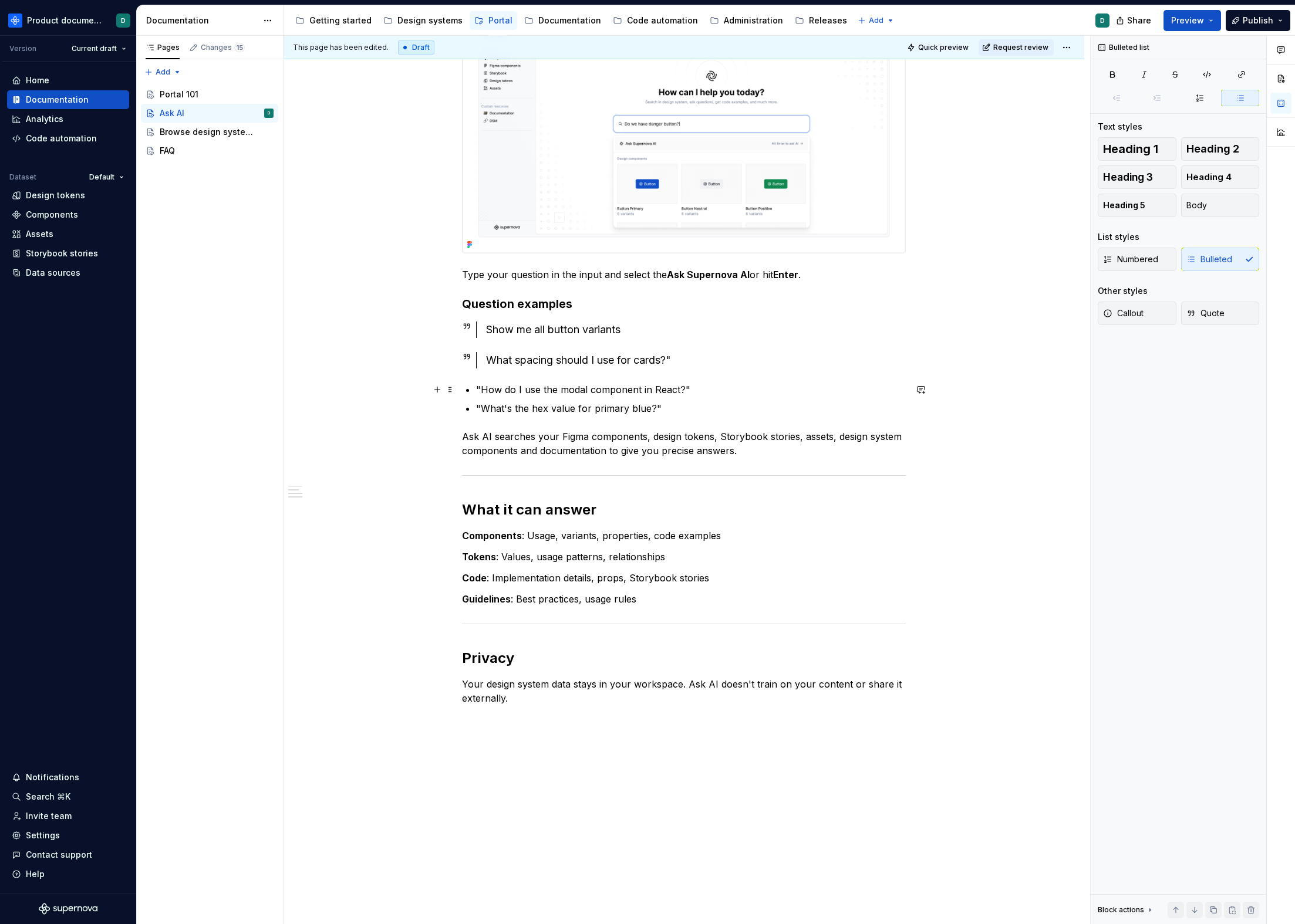
click at [481, 388] on p ""How do I use the modal component in React?"" at bounding box center [691, 390] width 430 height 14
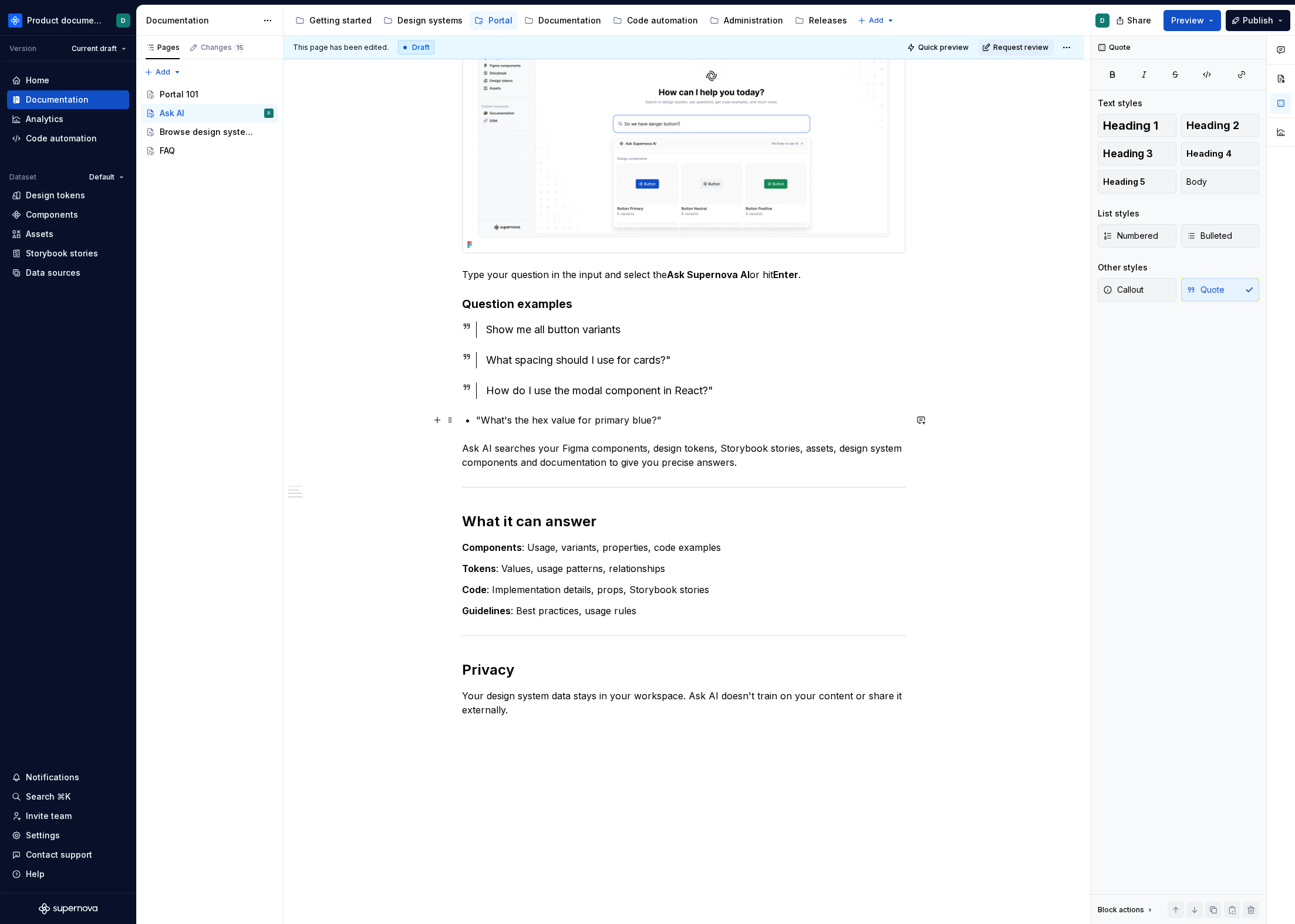
click at [480, 422] on p ""What's the hex value for primary blue?"" at bounding box center [691, 420] width 430 height 14
click at [717, 389] on div "How do I use the modal component in React?"" at bounding box center [696, 391] width 419 height 17
click at [702, 364] on div "What spacing should I use for cards?"" at bounding box center [696, 360] width 419 height 17
click at [760, 466] on p "Ask AI searches your Figma components, design tokens, Storybook stories, assets…" at bounding box center [683, 457] width 444 height 28
click at [857, 462] on p "Ask AI searches your Figma components, design tokens, Storybook stories, assets…" at bounding box center [683, 457] width 444 height 28
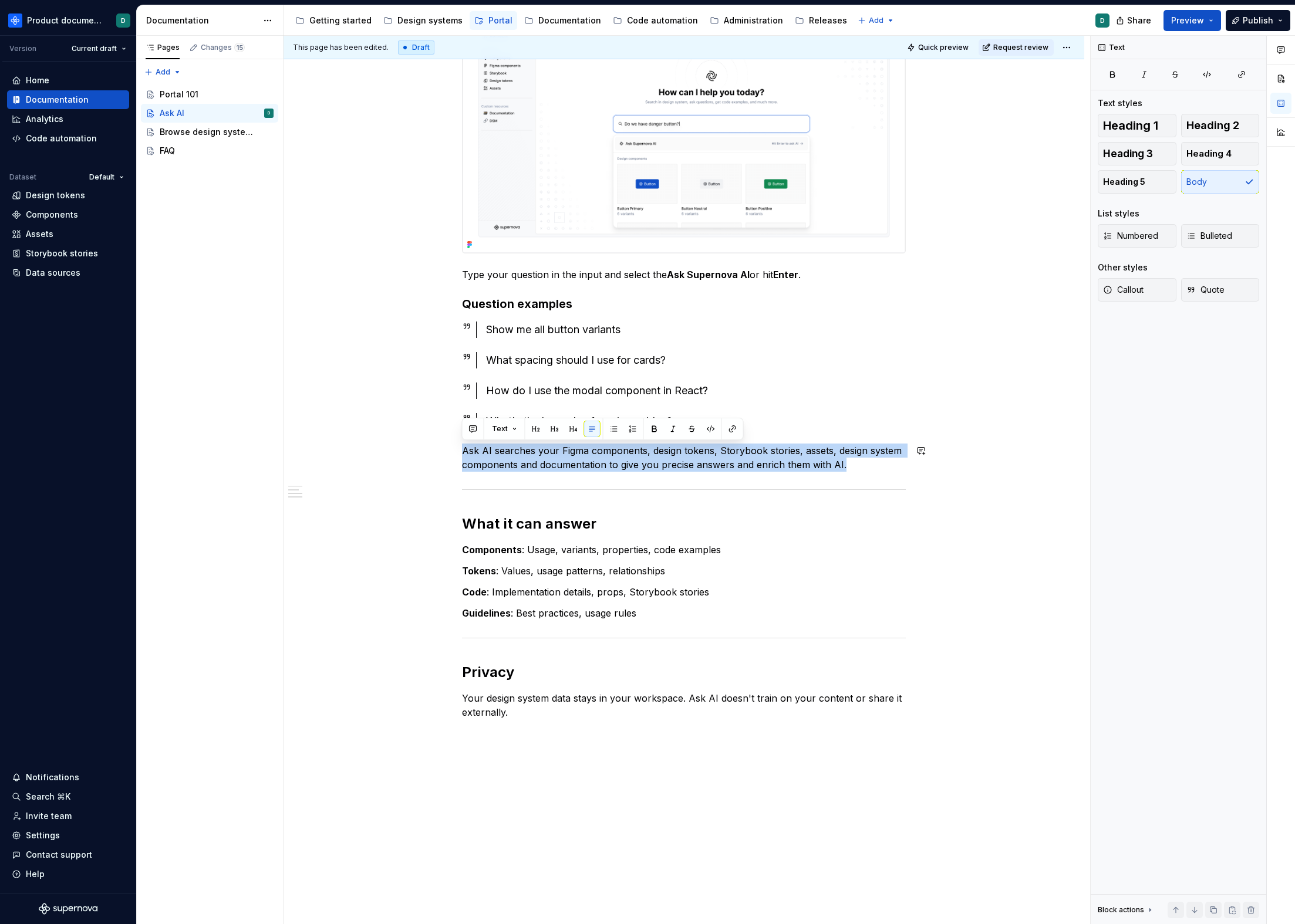
drag, startPoint x: 855, startPoint y: 465, endPoint x: 472, endPoint y: 435, distance: 384.2
click at [472, 435] on div "You can ask AI about any entity you have in your design system and get instant …" at bounding box center [683, 141] width 444 height 1158
copy p "Ask AI searches your Figma components, design tokens, Storybook stories, assets…"
click at [743, 465] on p "Ask AI searches your Figma components, design tokens, Storybook stories, assets…" at bounding box center [683, 457] width 444 height 28
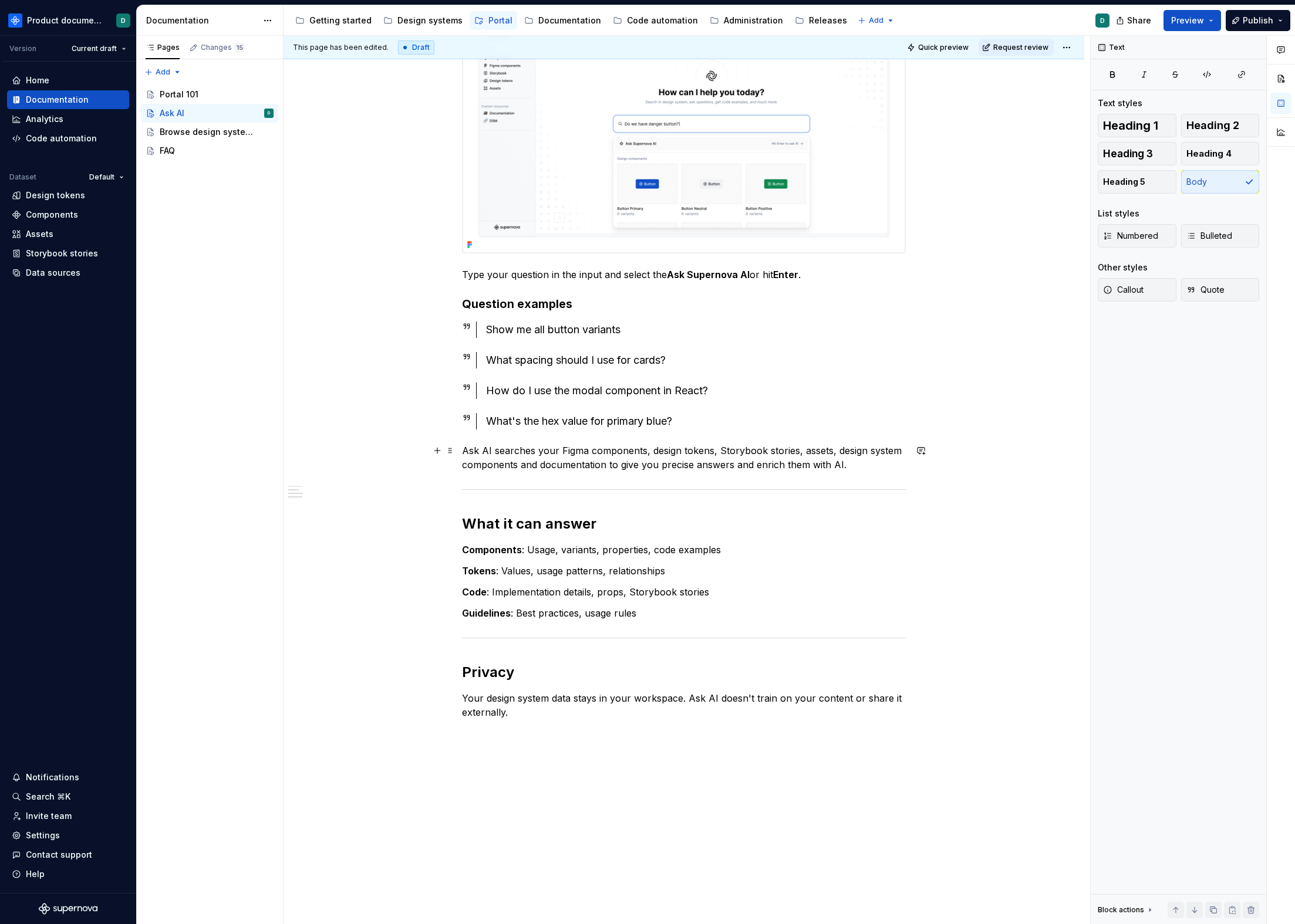
click at [694, 468] on p "Ask AI searches your Figma components, design tokens, Storybook stories, assets…" at bounding box center [683, 457] width 444 height 28
drag, startPoint x: 896, startPoint y: 466, endPoint x: 786, endPoint y: 465, distance: 110.0
click at [786, 465] on p "Ask AI searches your Figma components, design tokens, Storybook stories, assets…" at bounding box center [683, 457] width 444 height 28
click at [715, 467] on p "Ask AI searches your Figma components, design tokens, Storybook stories, assets…" at bounding box center [683, 457] width 444 height 28
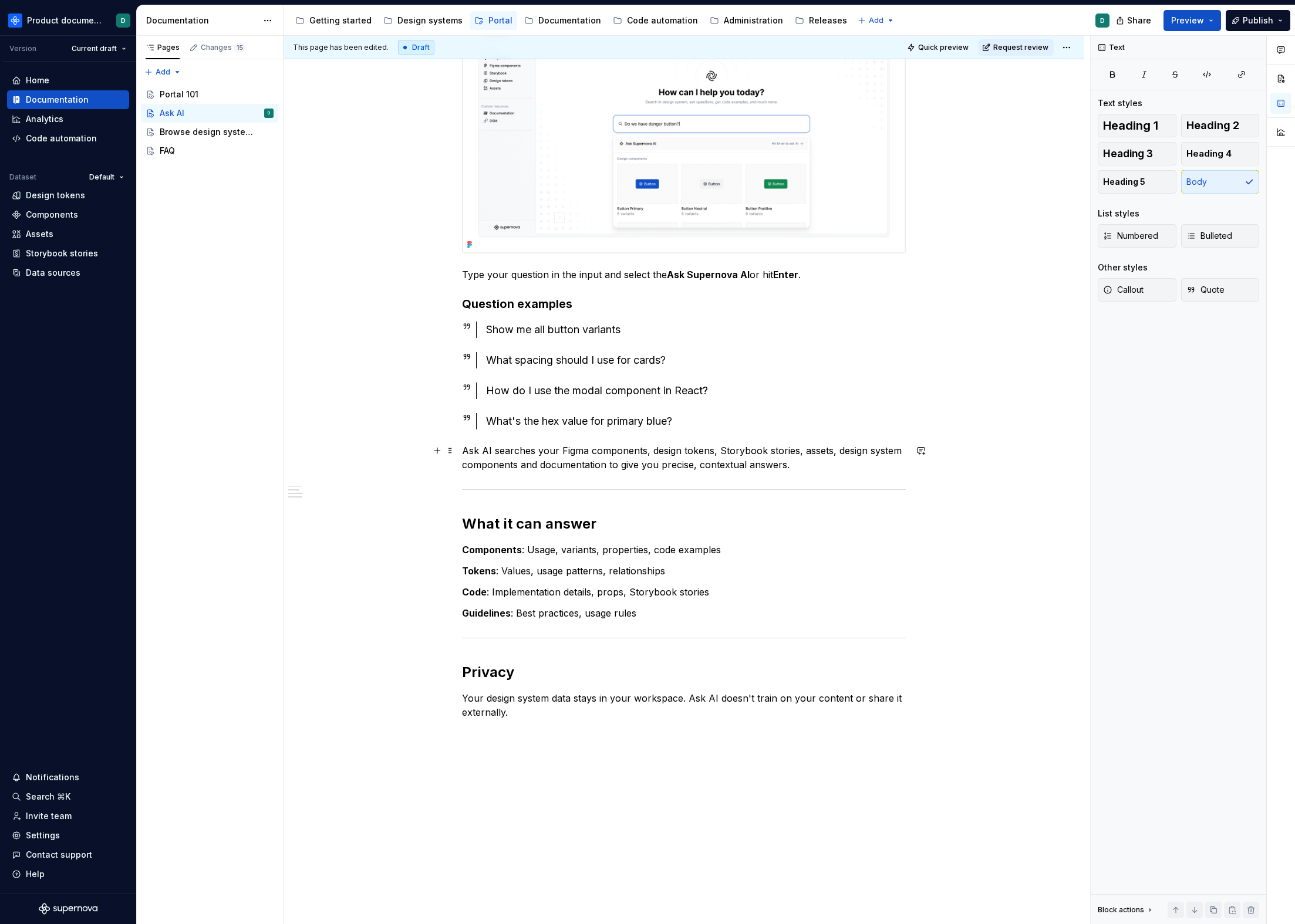
click at [811, 460] on p "Ask AI searches your Figma components, design tokens, Storybook stories, assets…" at bounding box center [683, 457] width 444 height 28
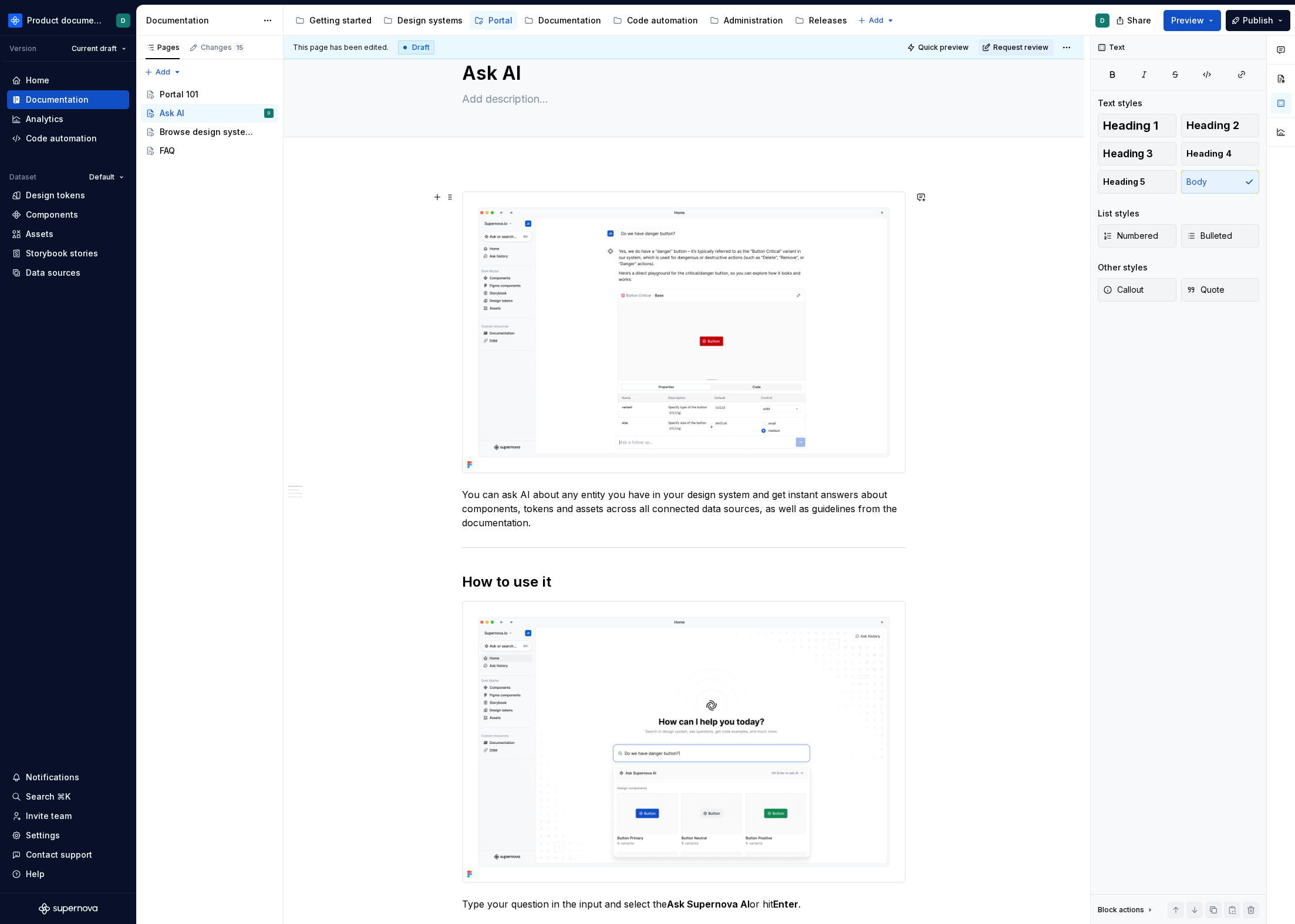
scroll to position [0, 0]
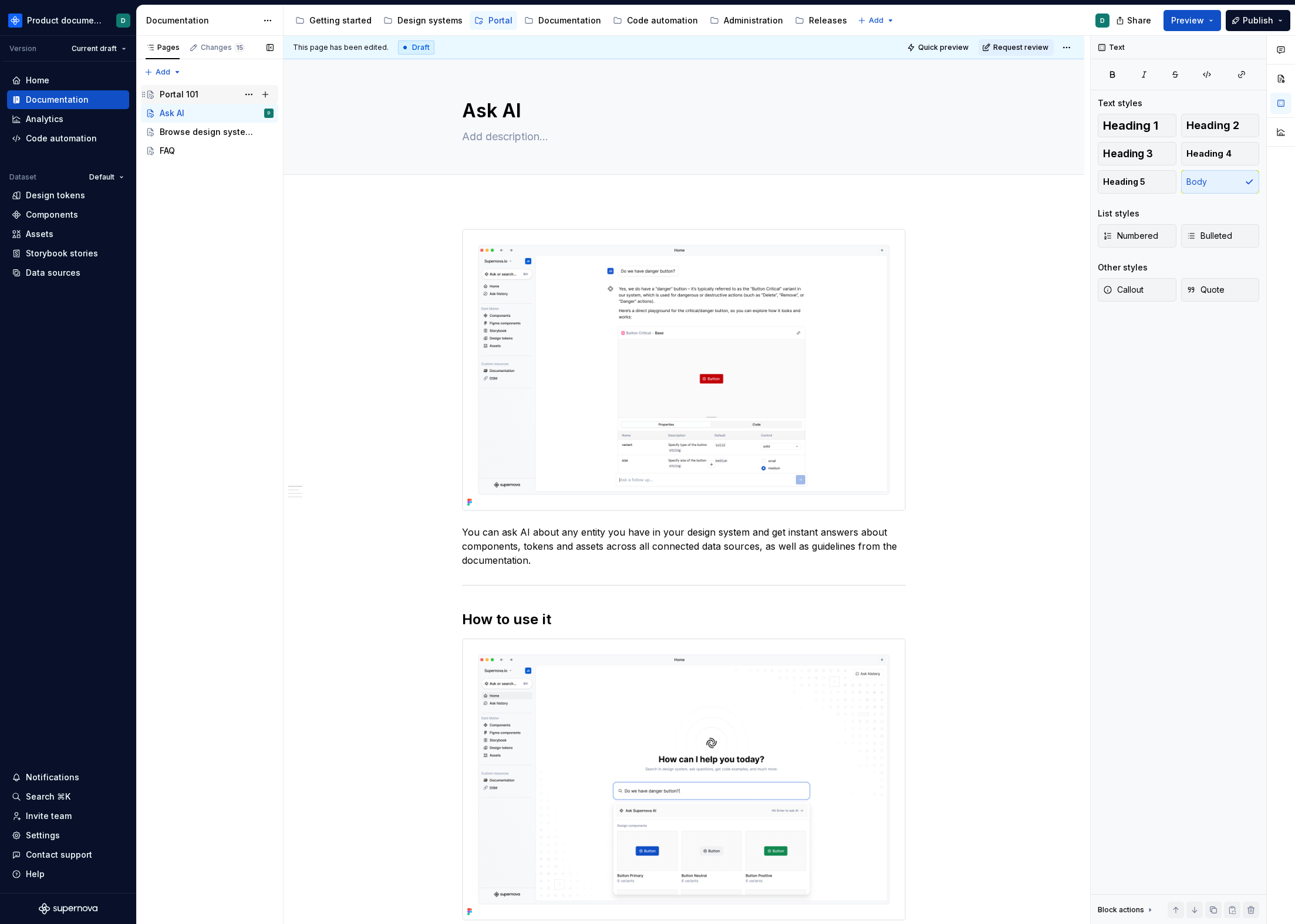
click at [192, 101] on div "Portal 101" at bounding box center [216, 95] width 114 height 17
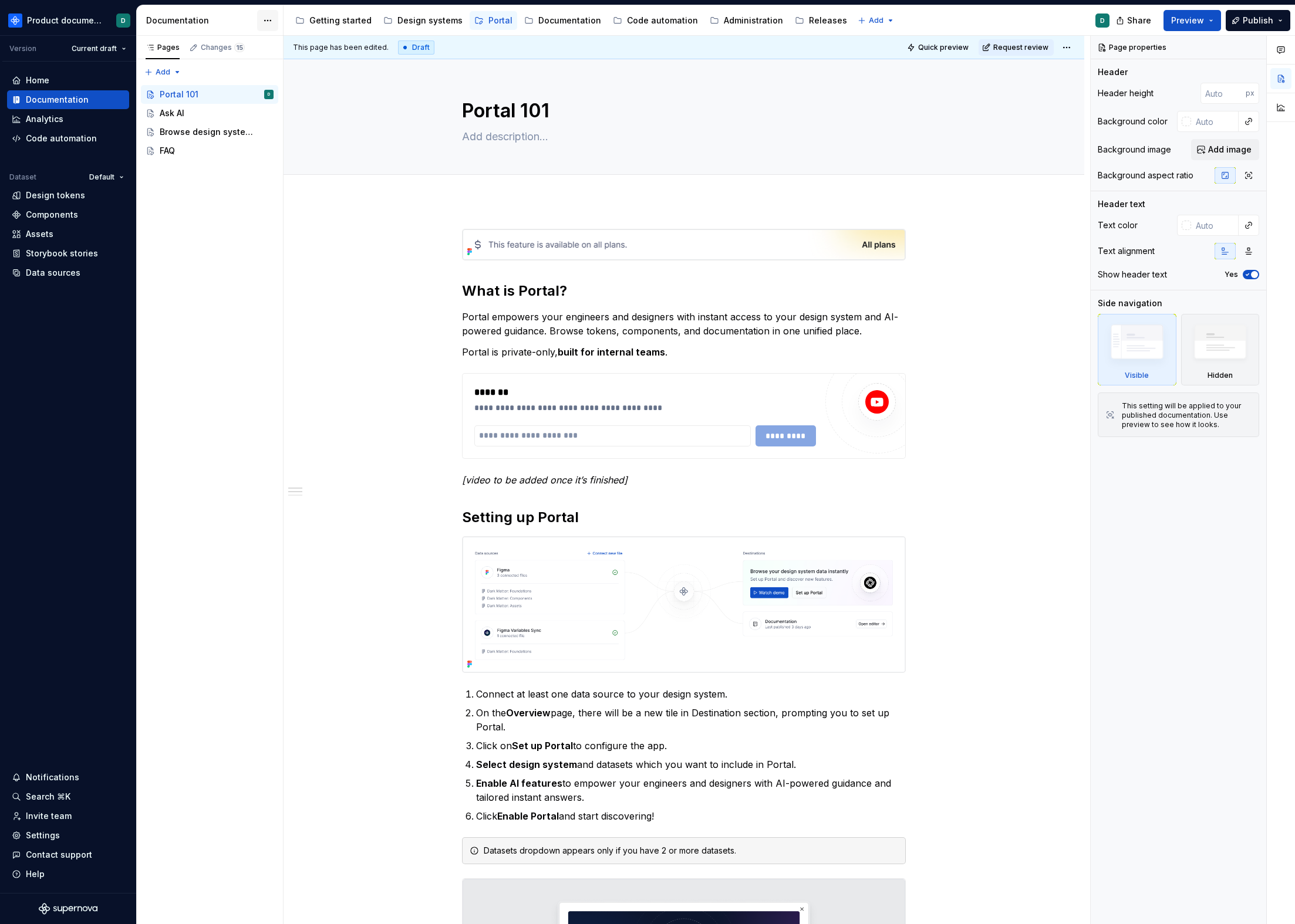
click at [275, 23] on html "Product documentation D Version Current draft Home Documentation Analytics Code…" at bounding box center [647, 462] width 1295 height 924
click at [313, 120] on div "Documentation settings" at bounding box center [334, 123] width 111 height 12
click at [266, 18] on html "Product documentation D Version Current draft Home Documentation Analytics Code…" at bounding box center [647, 462] width 1295 height 924
click at [307, 117] on div "Documentation settings" at bounding box center [334, 123] width 111 height 12
type textarea "*"
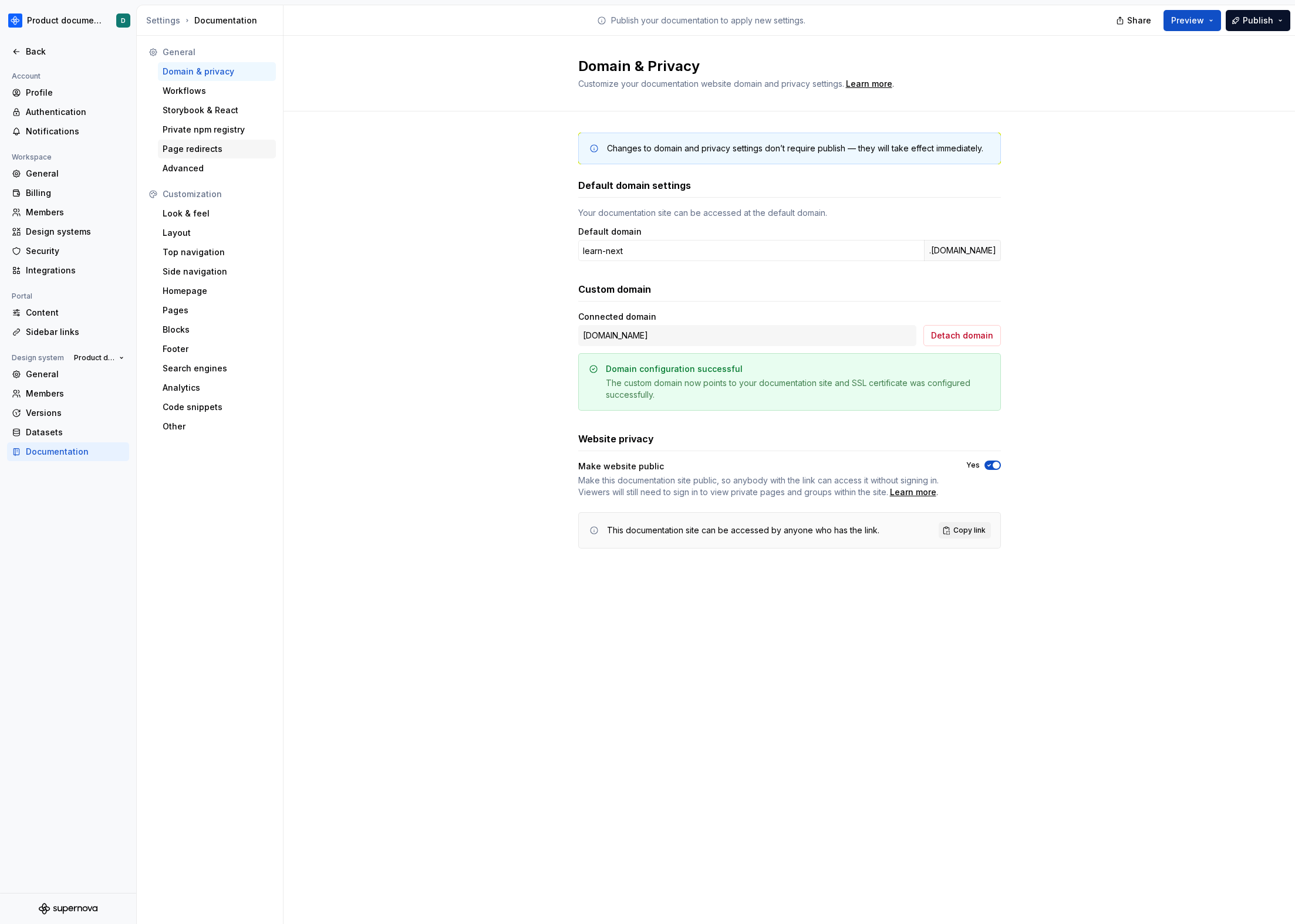
click at [206, 148] on div "Page redirects" at bounding box center [216, 149] width 108 height 12
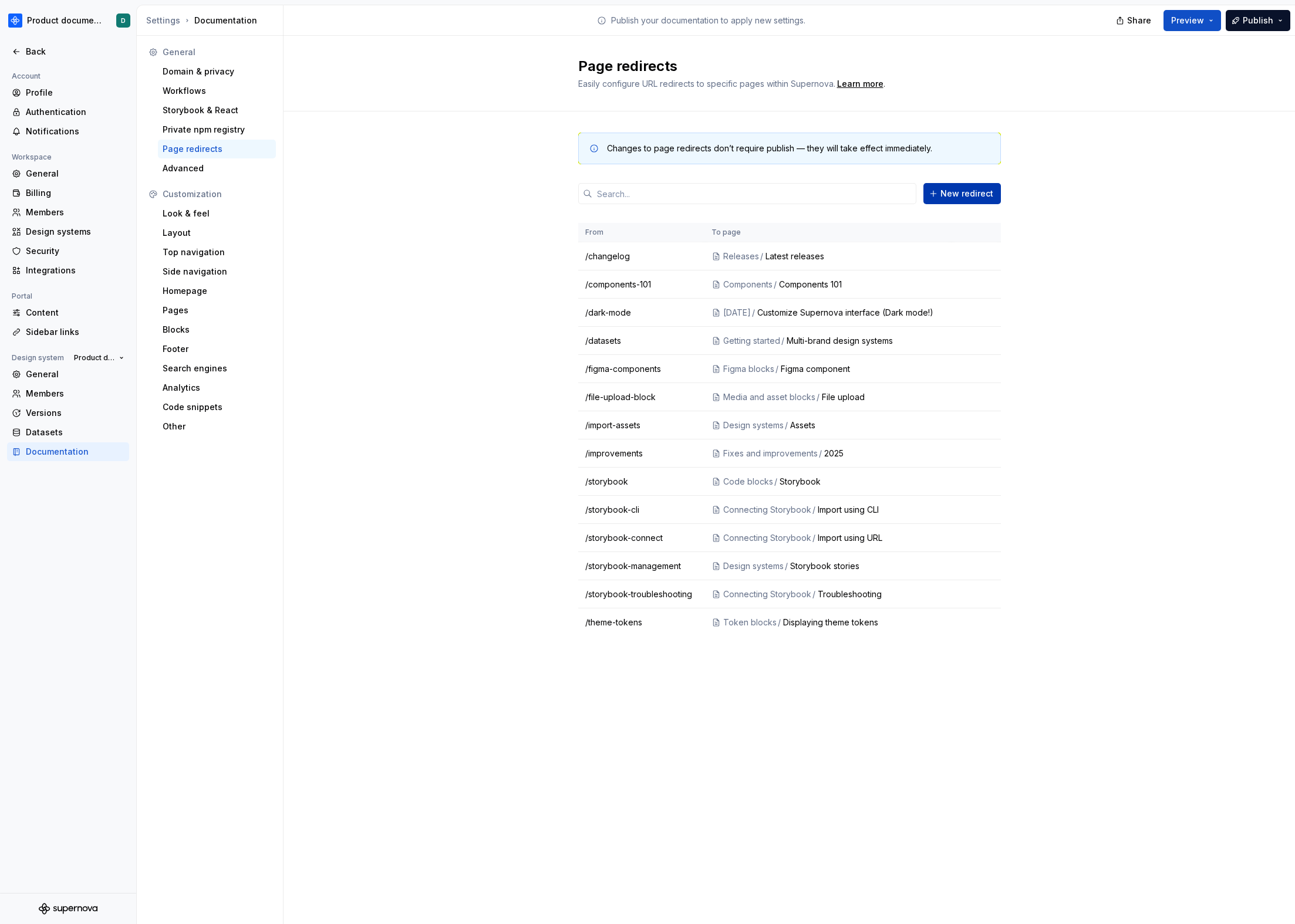
click at [967, 198] on span "New redirect" at bounding box center [967, 194] width 53 height 12
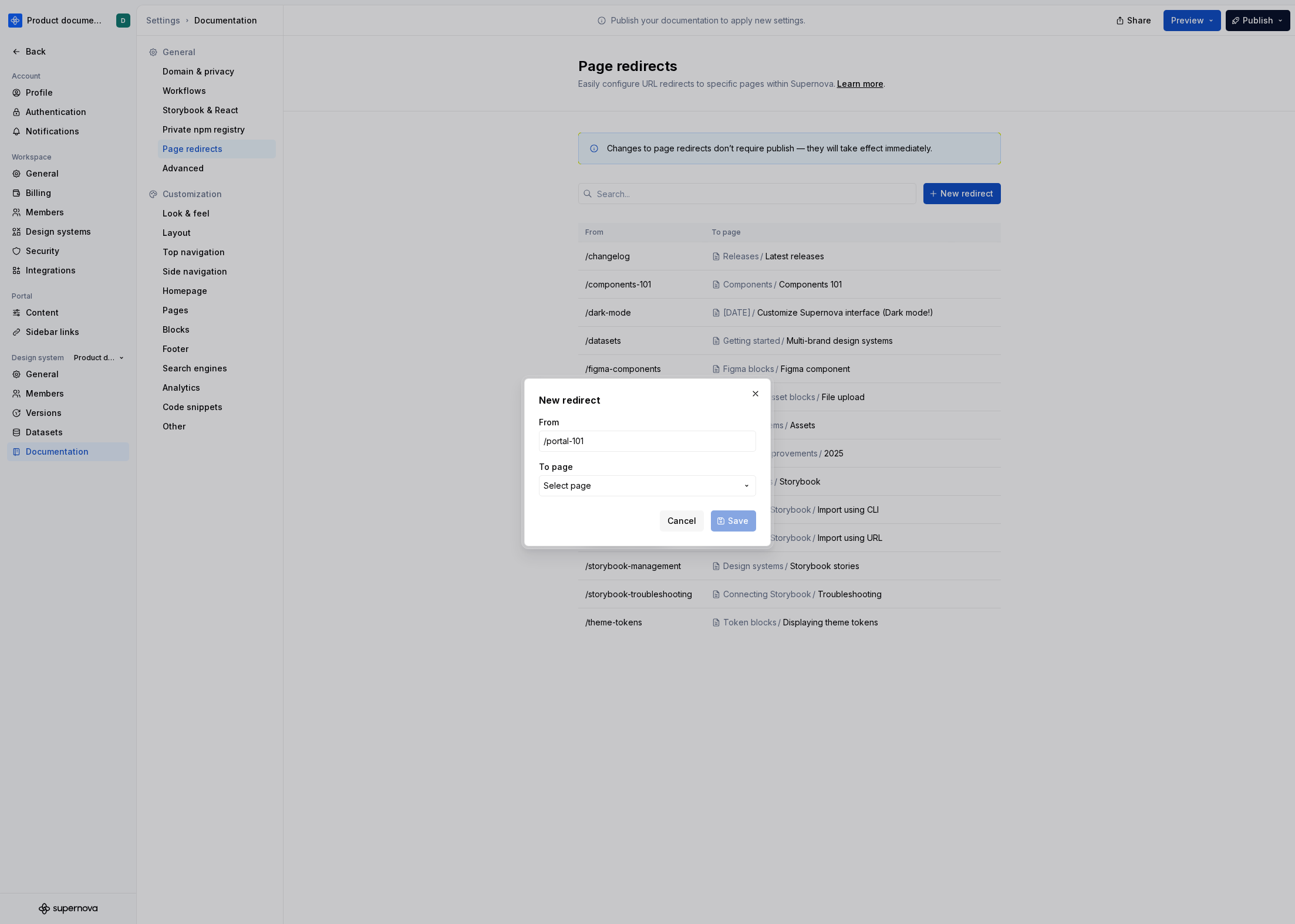
type input "/portal-101"
click at [693, 485] on span "Select page" at bounding box center [640, 486] width 194 height 12
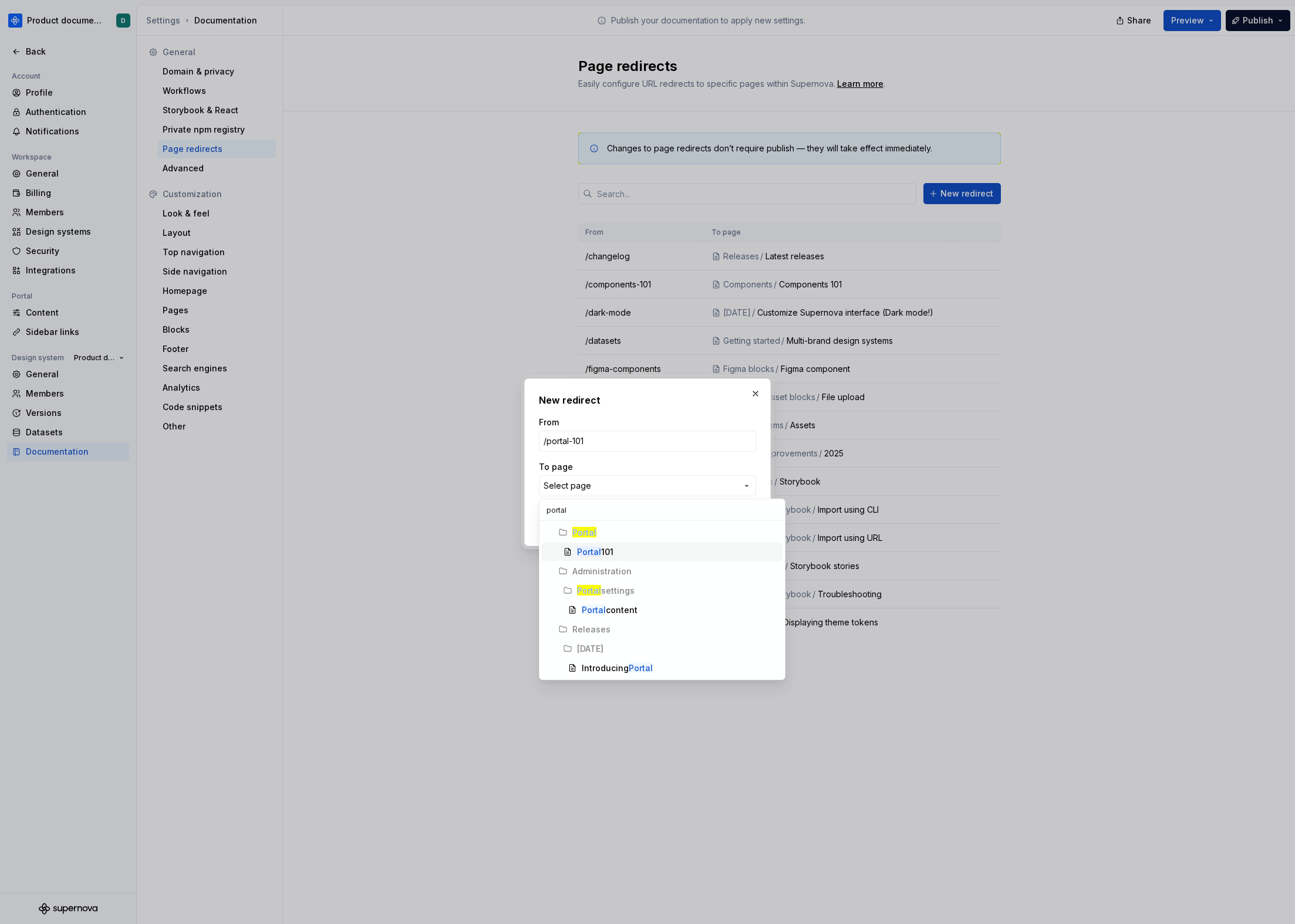
type input "portal"
click at [624, 533] on div "Portal" at bounding box center [674, 533] width 205 height 12
click at [622, 549] on div "Portal 101" at bounding box center [677, 552] width 201 height 12
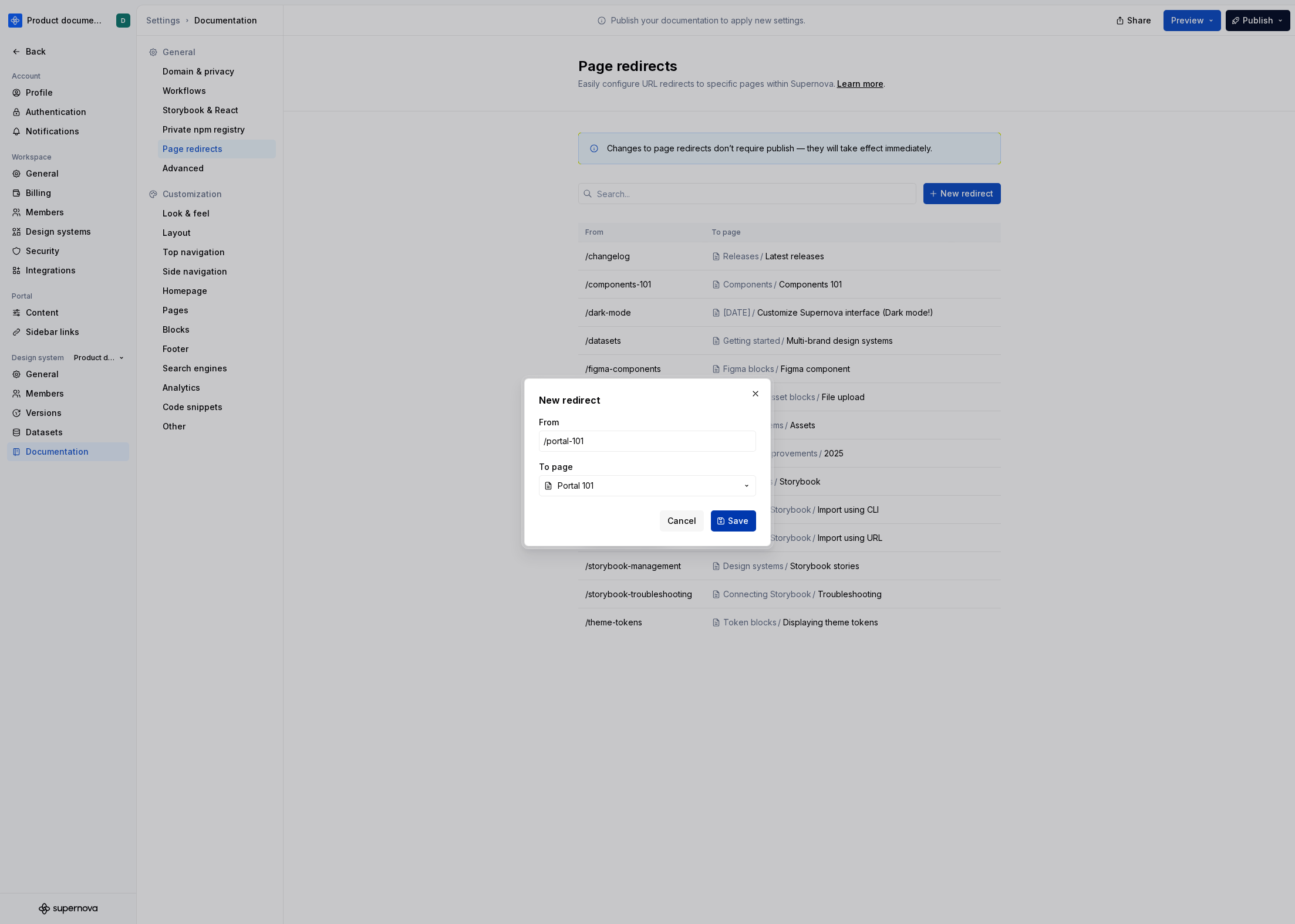
click at [746, 521] on span "Save" at bounding box center [738, 521] width 20 height 12
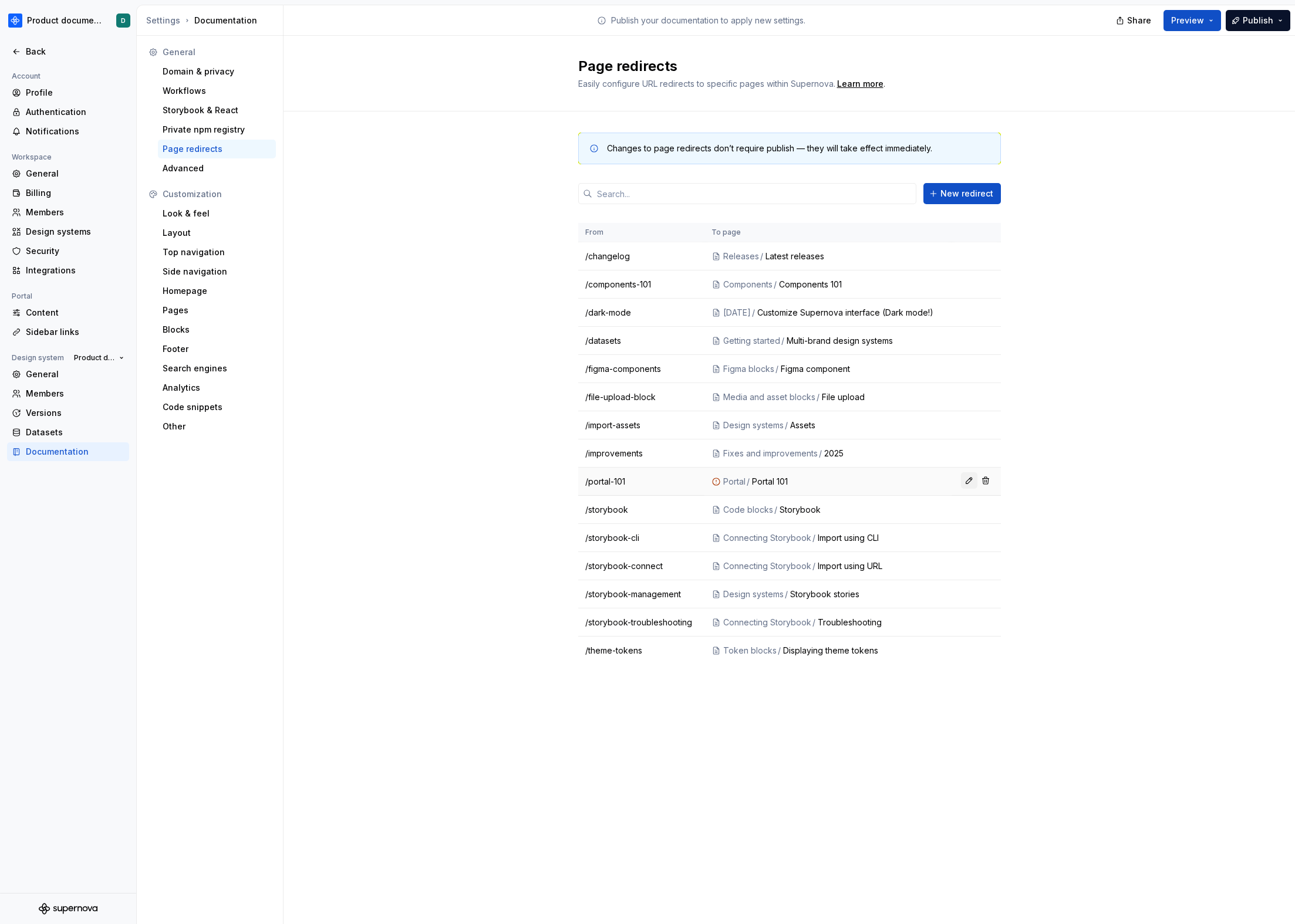
click at [977, 489] on button "button" at bounding box center [969, 481] width 17 height 17
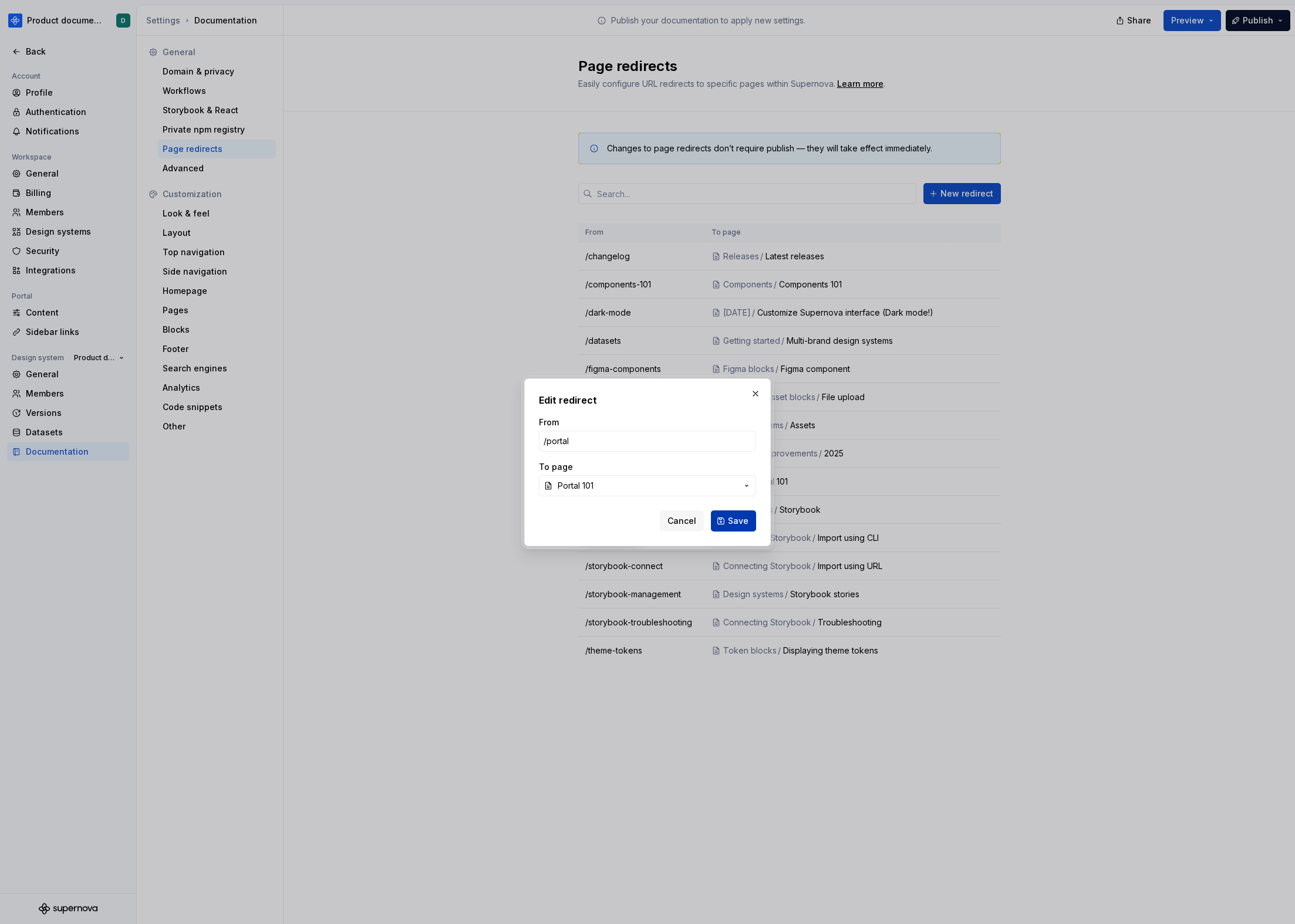
type input "/portal"
click at [725, 515] on button "Save" at bounding box center [733, 521] width 45 height 21
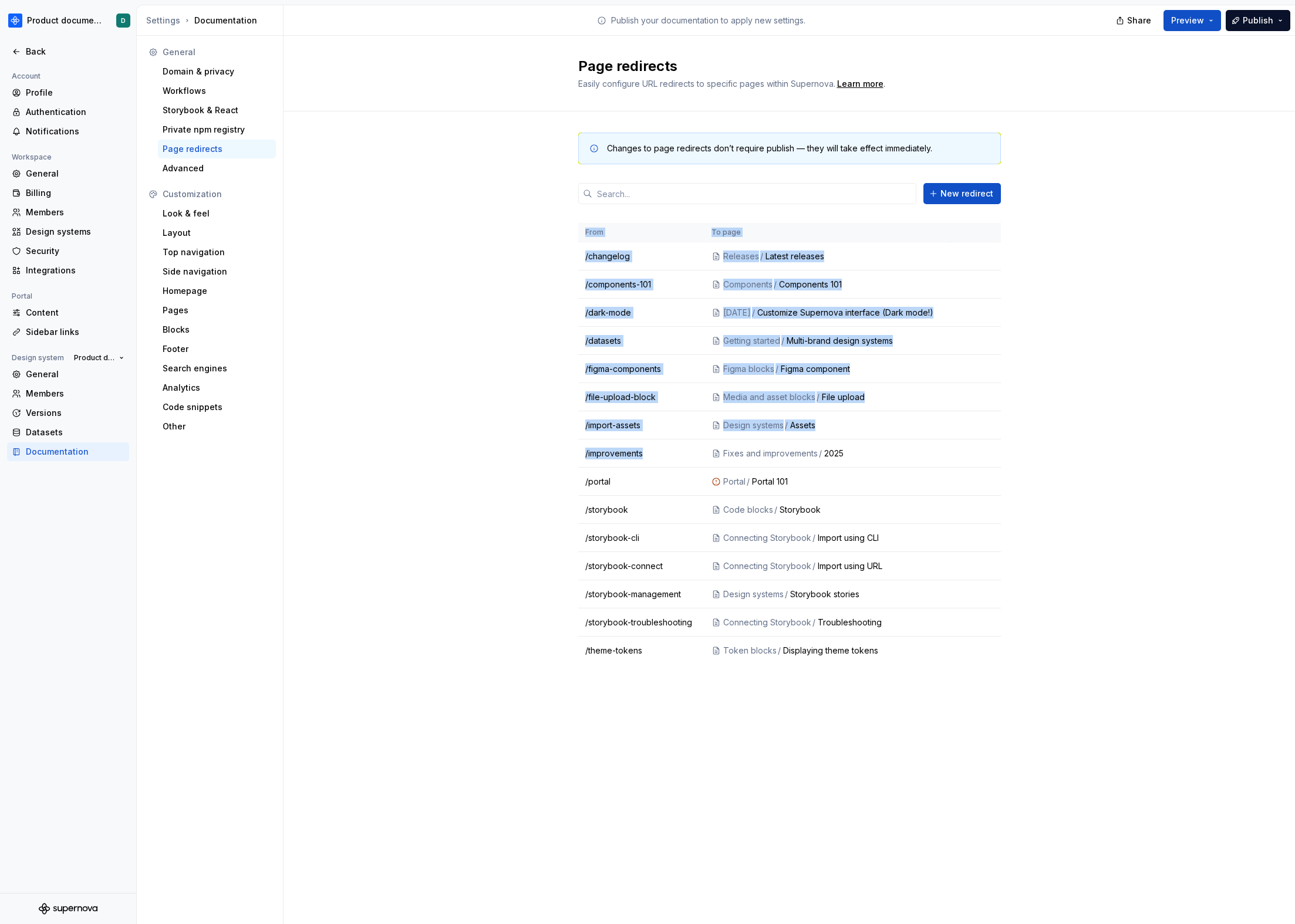
drag, startPoint x: 644, startPoint y: 565, endPoint x: 575, endPoint y: 568, distance: 69.1
click at [575, 568] on div "Changes to page redirects don’t require publish — they will take effect immedia…" at bounding box center [789, 410] width 1011 height 598
click at [602, 440] on td "/import-assets" at bounding box center [642, 425] width 127 height 28
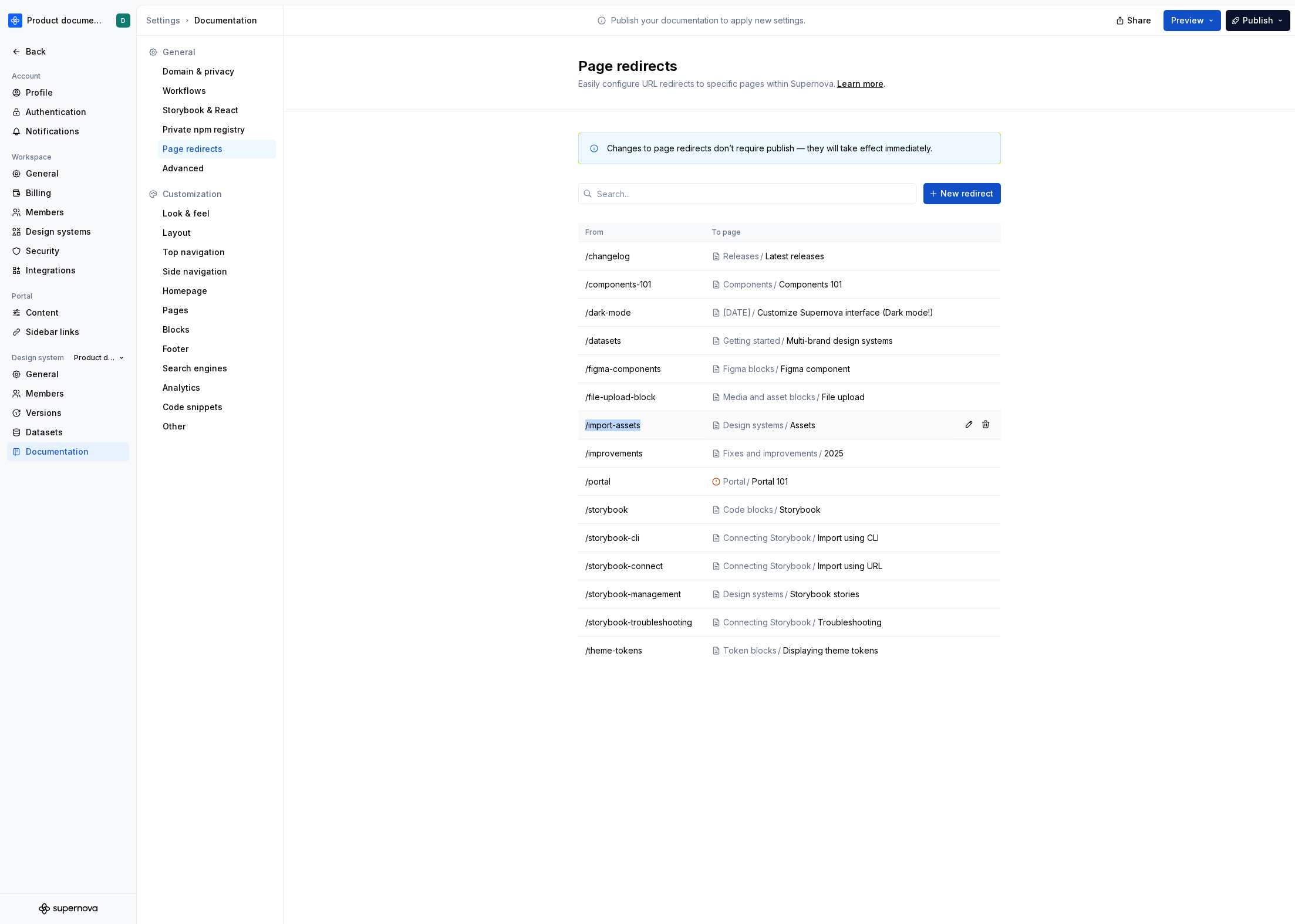
drag, startPoint x: 647, startPoint y: 519, endPoint x: 583, endPoint y: 518, distance: 64.0
click at [583, 440] on td "/import-assets" at bounding box center [642, 425] width 127 height 28
copy td "/import-assets"
click at [663, 440] on td "/import-assets" at bounding box center [642, 425] width 127 height 28
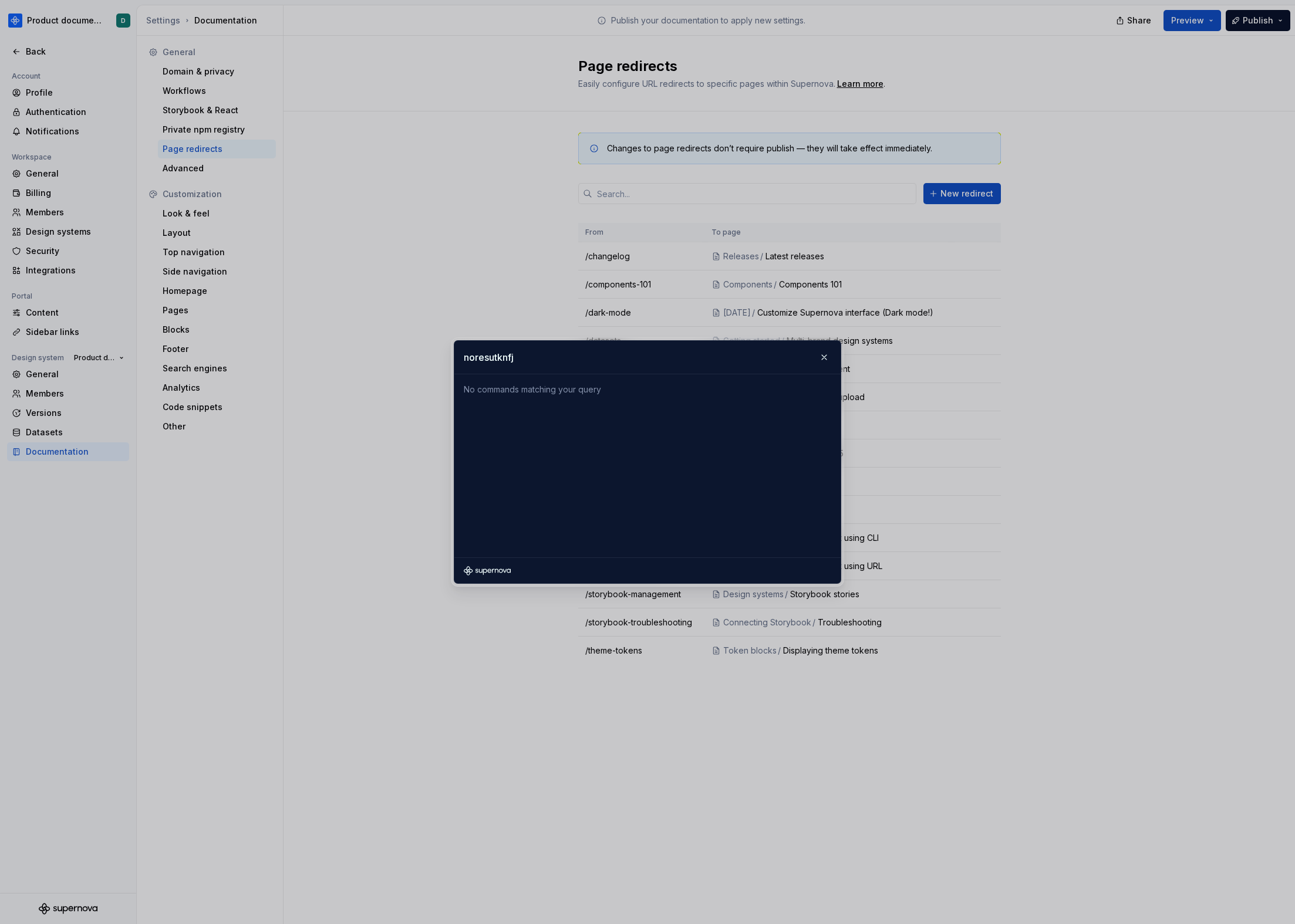
type input "noresutknfj"
drag, startPoint x: 608, startPoint y: 392, endPoint x: 456, endPoint y: 390, distance: 152.0
click at [456, 390] on div "No commands matching your query Overview Tokens Components Assets Design data D…" at bounding box center [647, 466] width 386 height 183
copy div "No commands matching your query"
